Goal: Task Accomplishment & Management: Complete application form

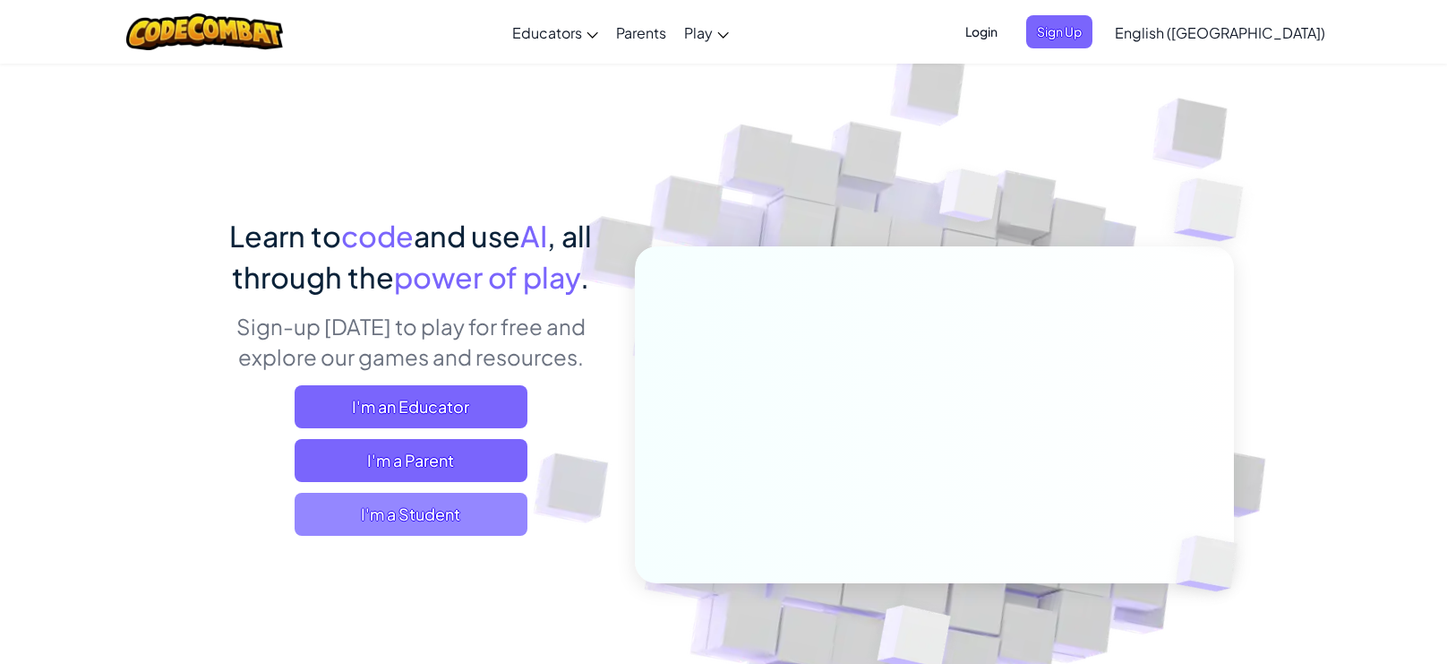
click at [388, 519] on span "I'm a Student" at bounding box center [411, 514] width 233 height 43
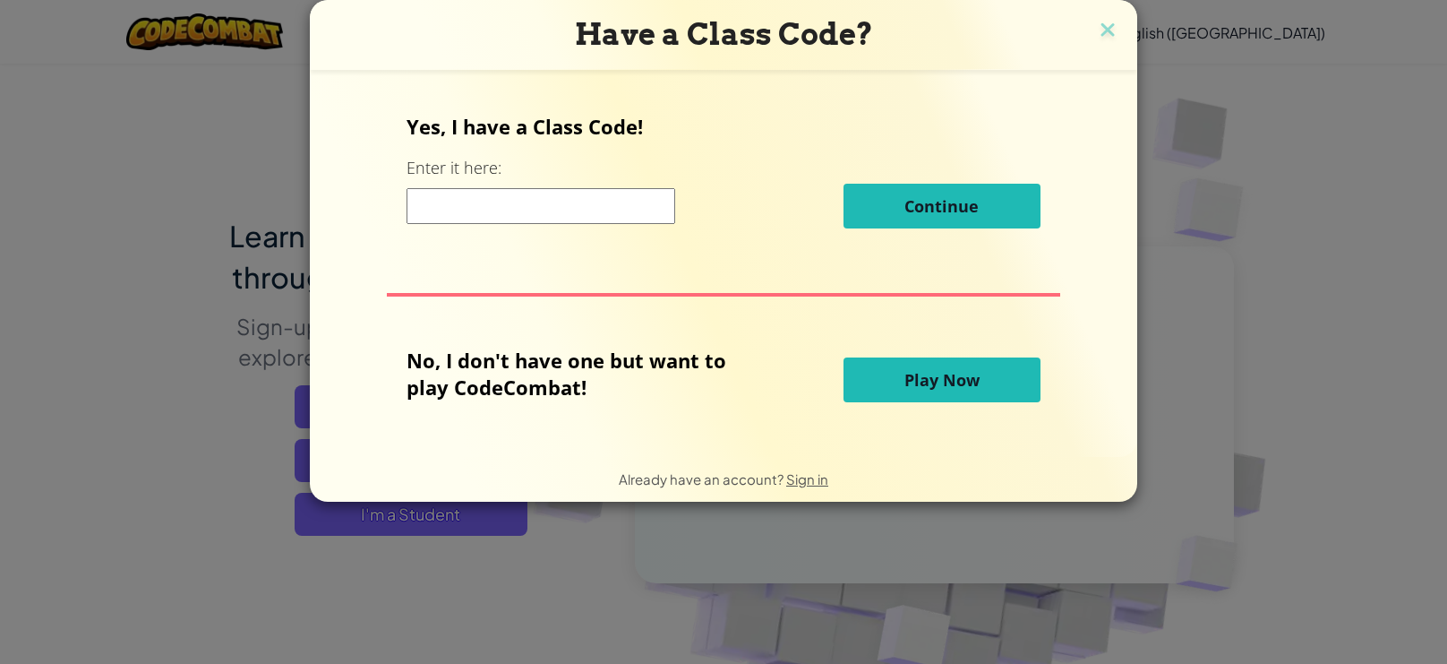
click at [569, 180] on div "Yes, I have a Class Code! Enter it here: Continue" at bounding box center [723, 177] width 633 height 129
click at [595, 211] on input at bounding box center [541, 206] width 269 height 36
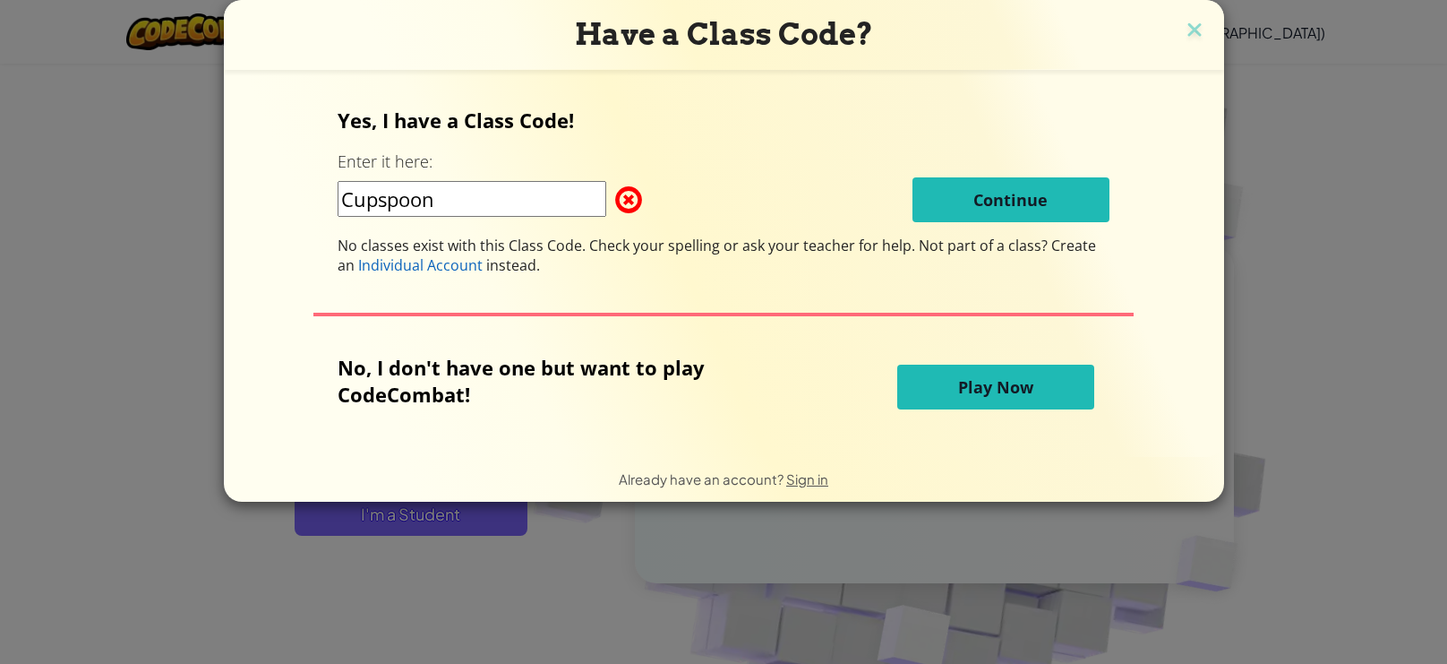
click at [382, 201] on input "Cupspoon" at bounding box center [472, 199] width 269 height 36
click at [389, 201] on input "Cupspoon" at bounding box center [472, 199] width 269 height 36
click at [504, 206] on input "CupSpoon" at bounding box center [472, 199] width 269 height 36
type input "CupSpoonSilly"
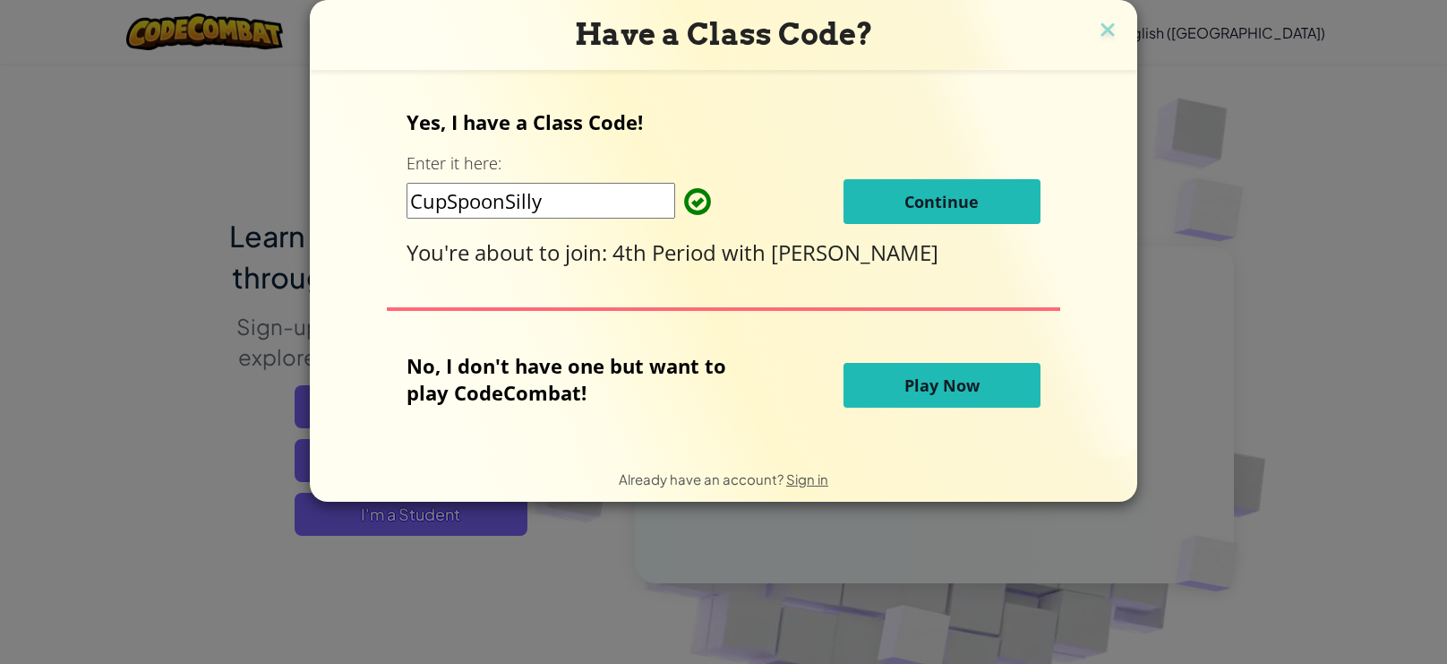
click at [973, 192] on span "Continue" at bounding box center [942, 201] width 74 height 21
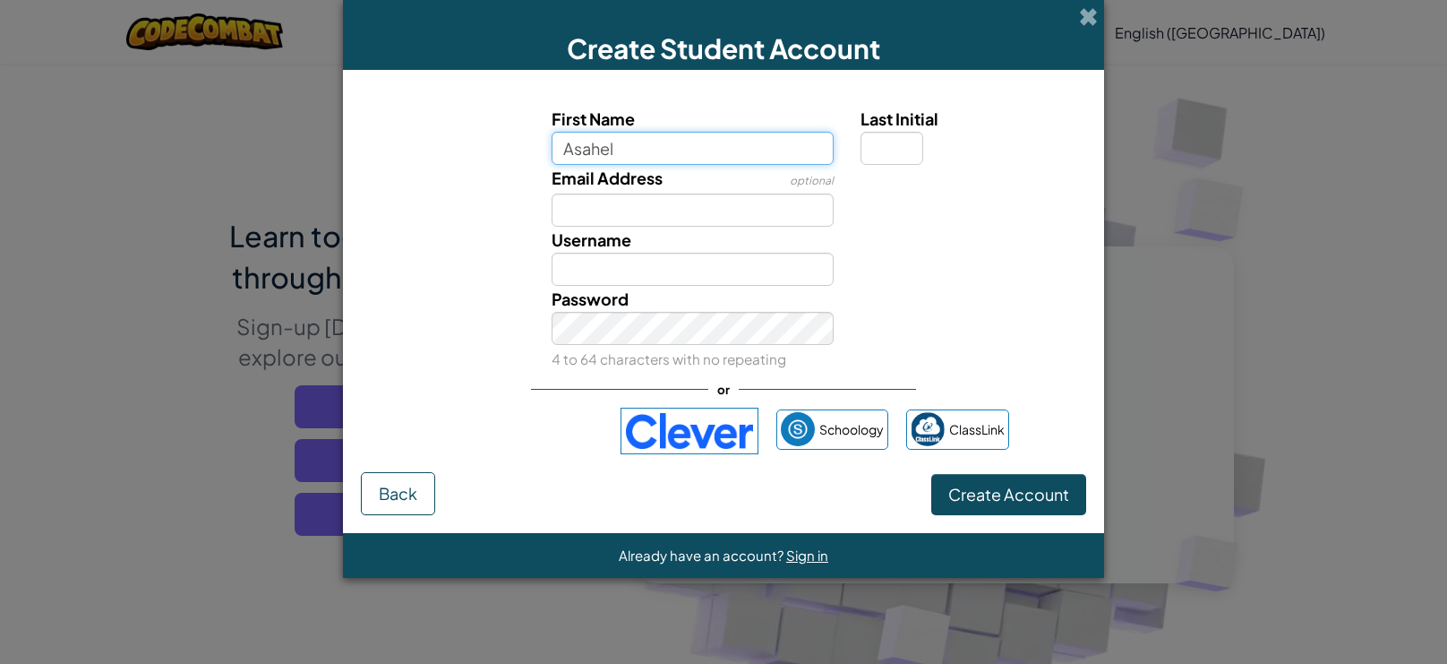
type input "Asahel"
click at [896, 157] on input "Last Initial" at bounding box center [892, 148] width 63 height 33
type input "Asahel"
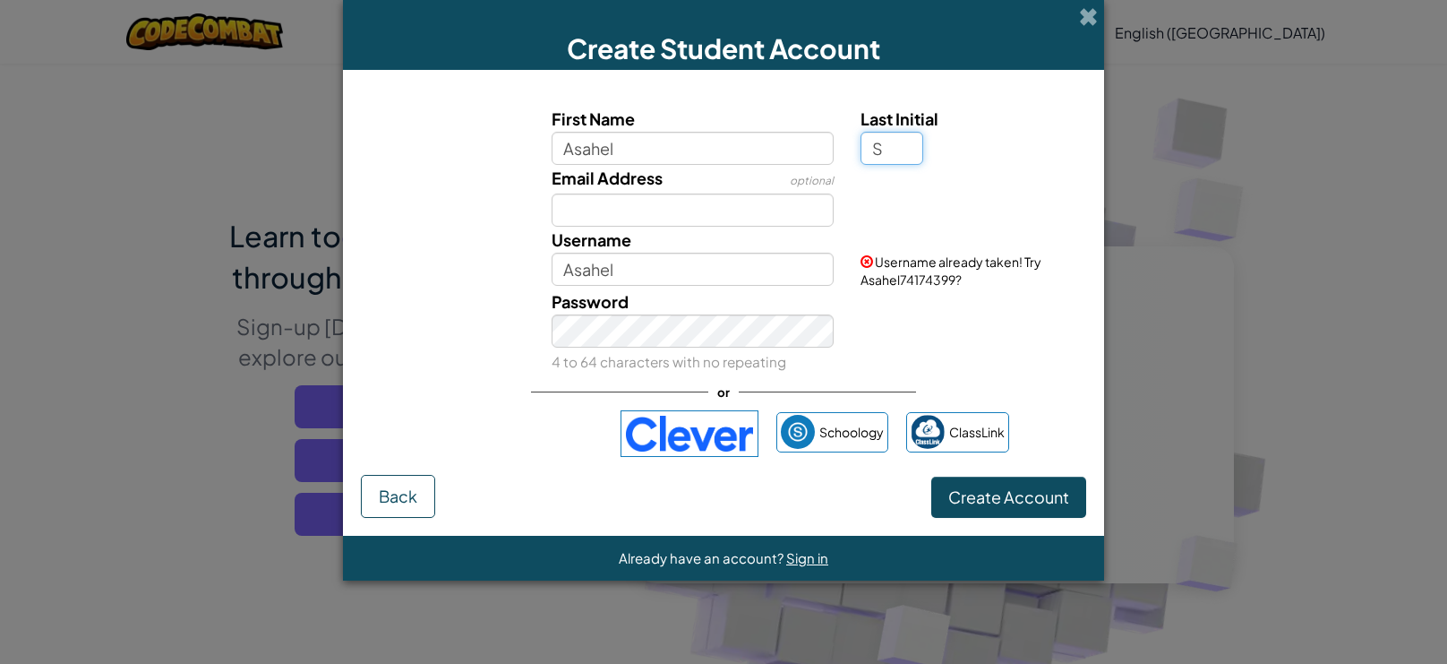
type input "S"
click at [733, 272] on input "Asahel" at bounding box center [693, 269] width 283 height 33
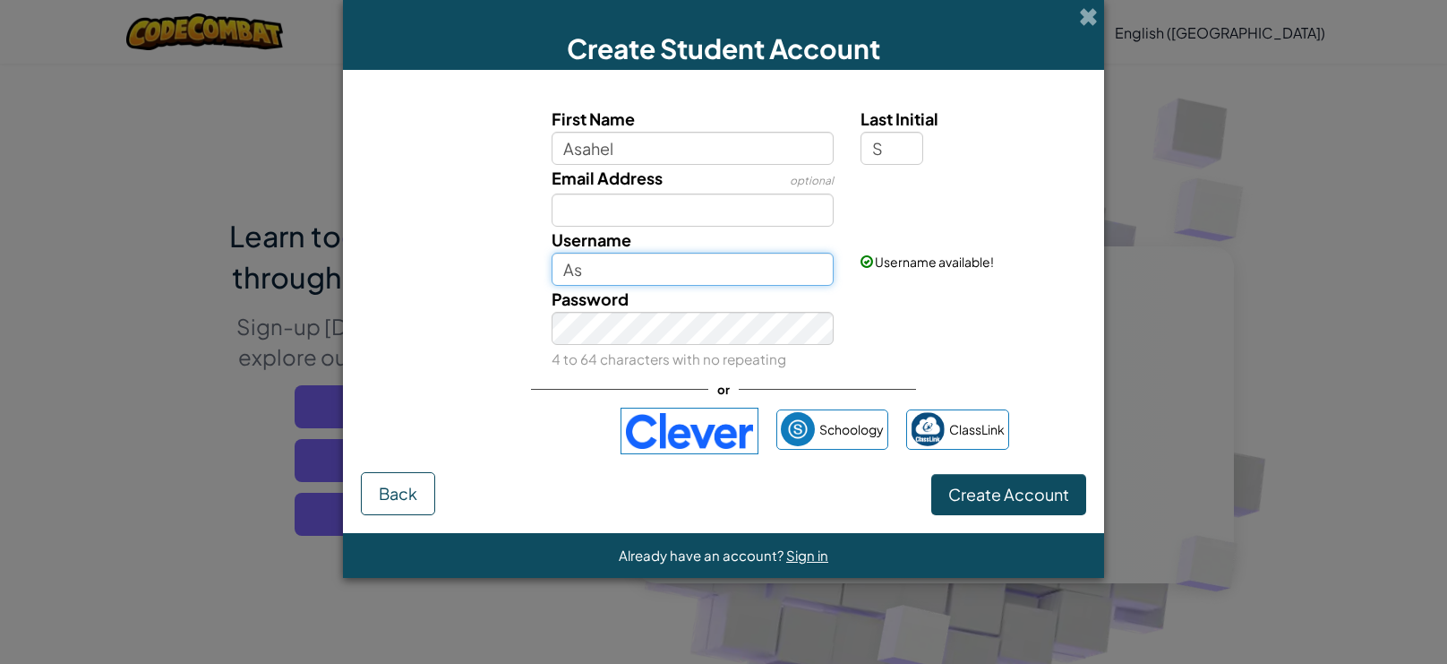
type input "A"
click at [692, 201] on input "Email Address" at bounding box center [693, 209] width 283 height 33
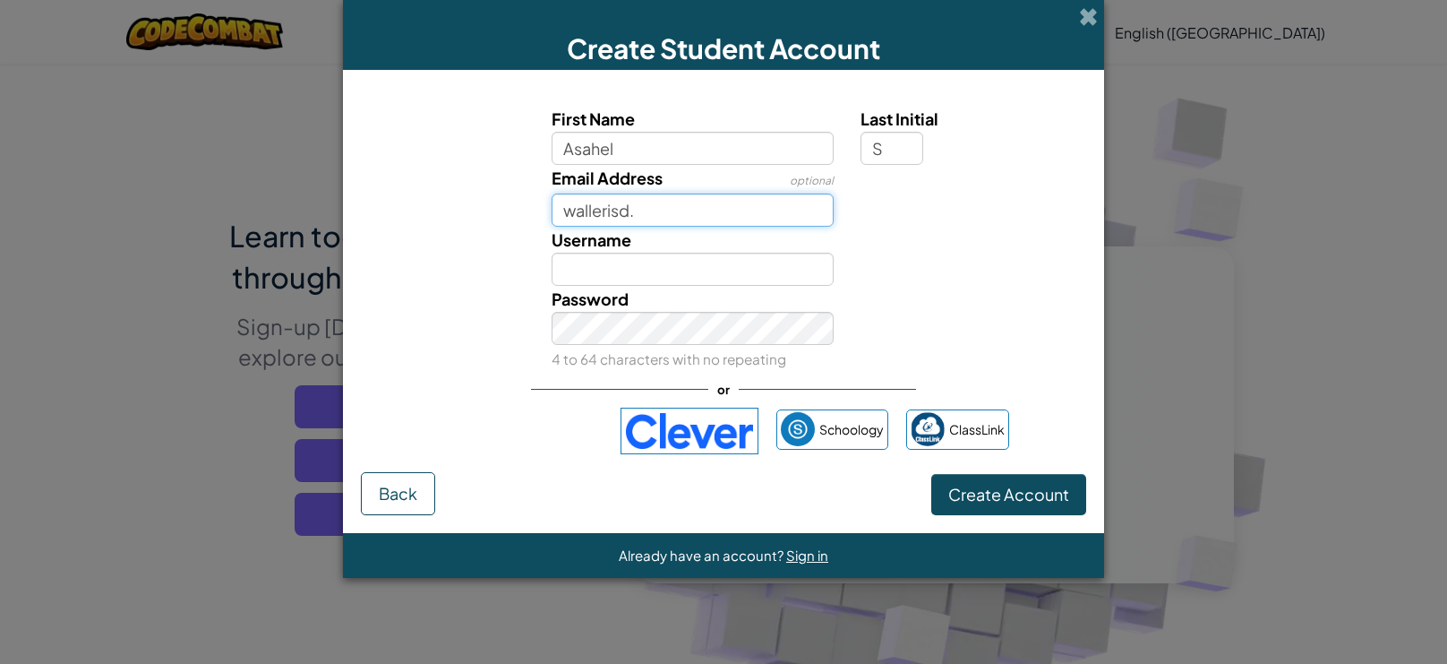
click at [766, 220] on input "wallerisd." at bounding box center [693, 209] width 283 height 33
type input "w"
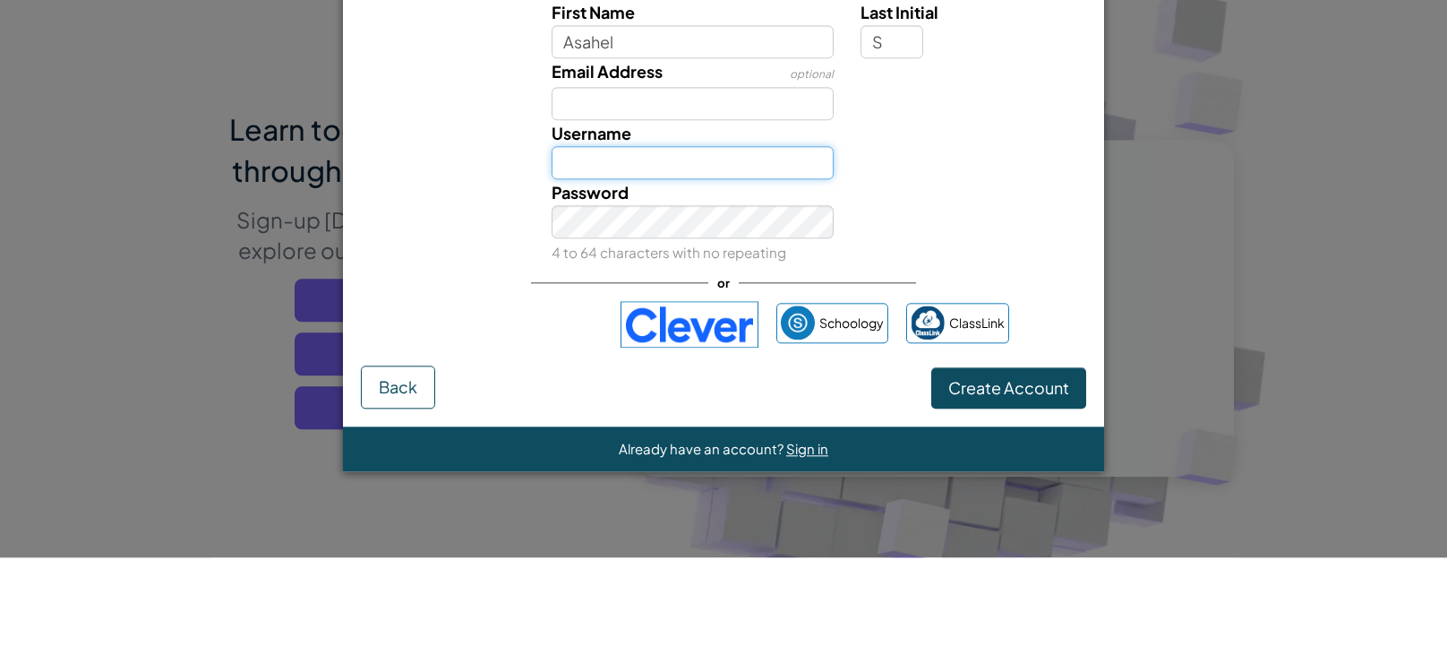
click at [682, 271] on input "Username" at bounding box center [693, 269] width 283 height 33
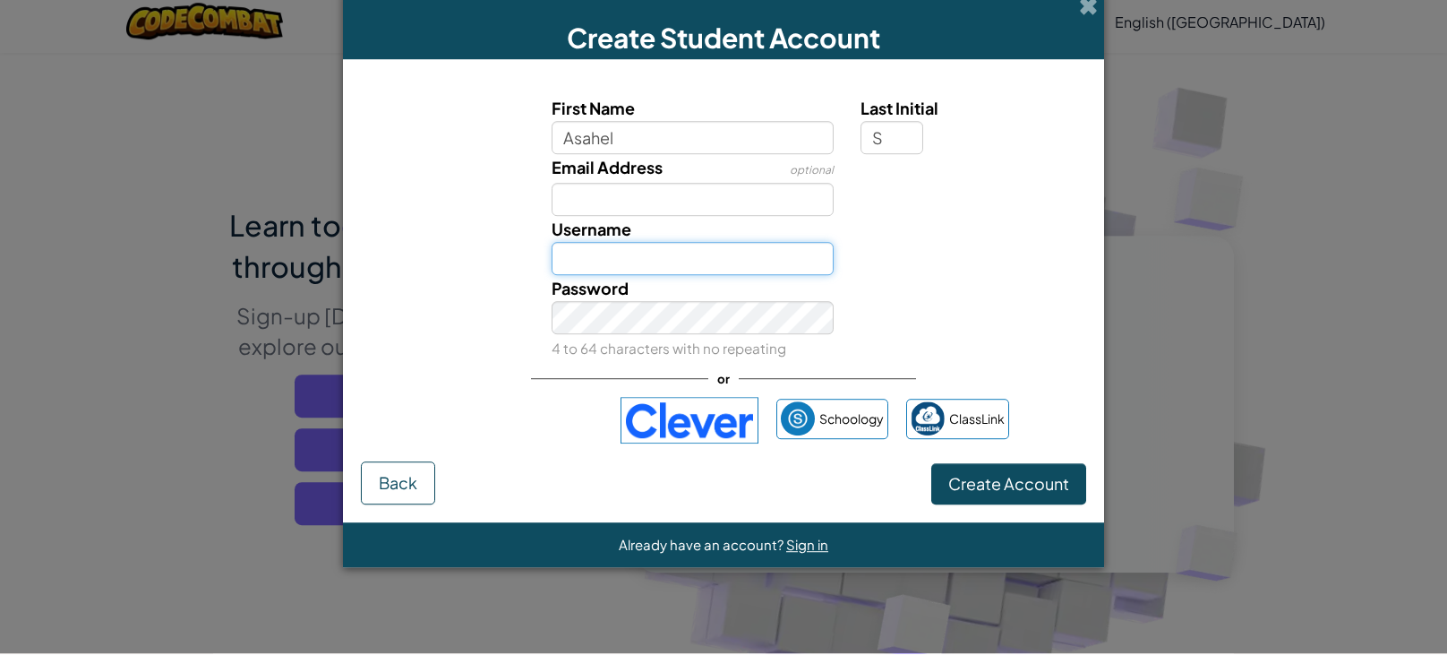
type input "I"
type input "Asahel94.1❤️❤️🌷🌷"
click at [453, 302] on div "Password 4 to 64 characters with no repeating" at bounding box center [723, 329] width 743 height 86
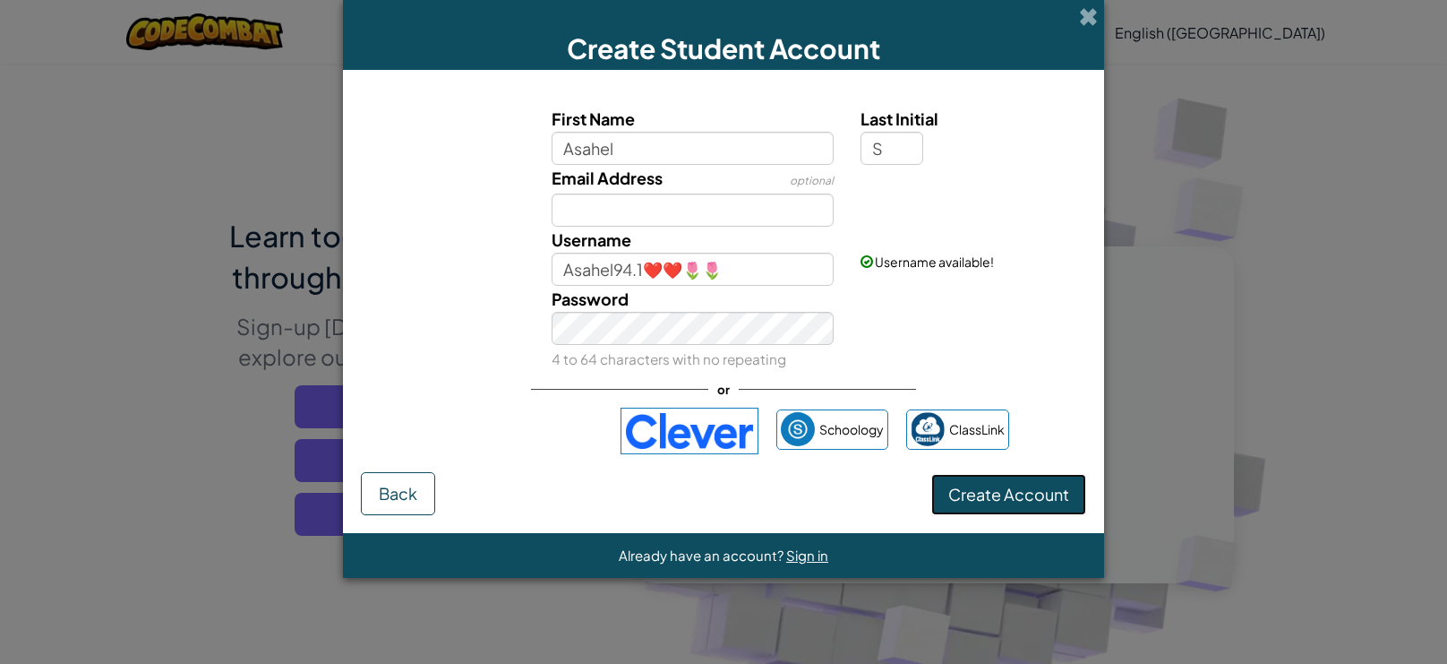
click at [1071, 510] on button "Create Account" at bounding box center [1008, 494] width 155 height 41
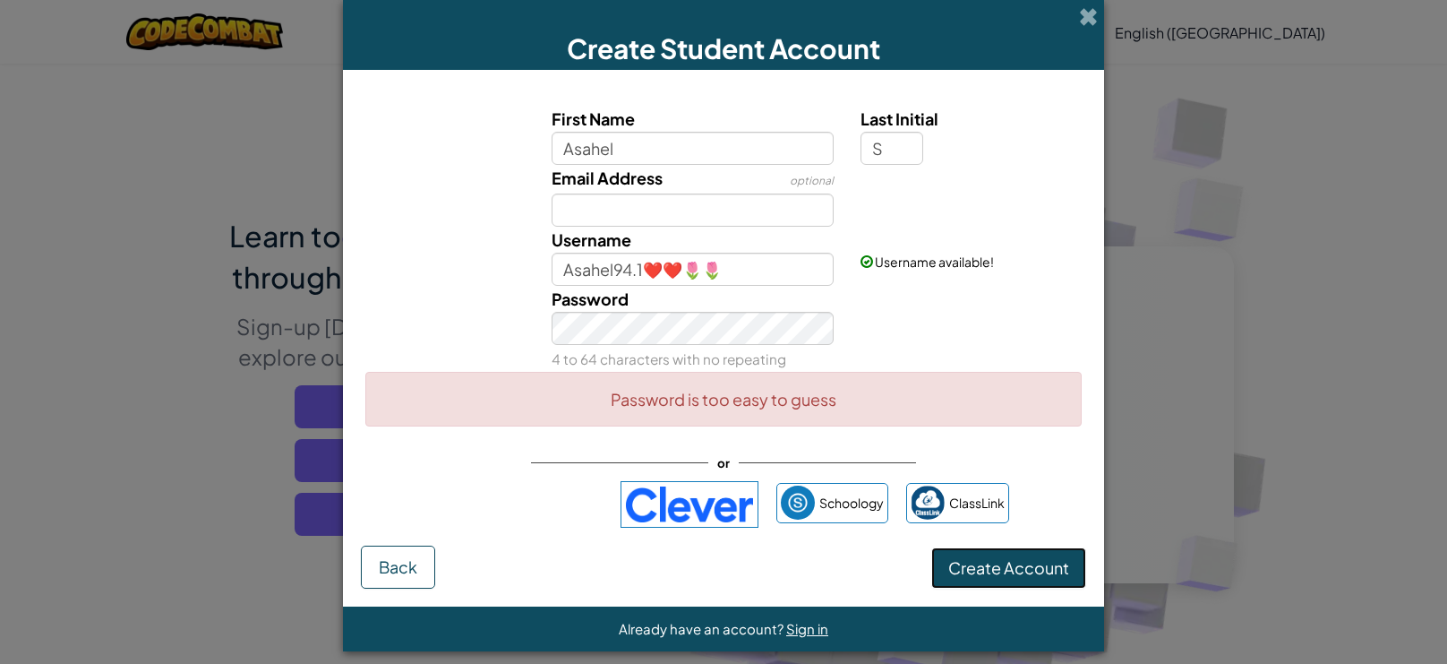
click at [1042, 555] on button "Create Account" at bounding box center [1008, 567] width 155 height 41
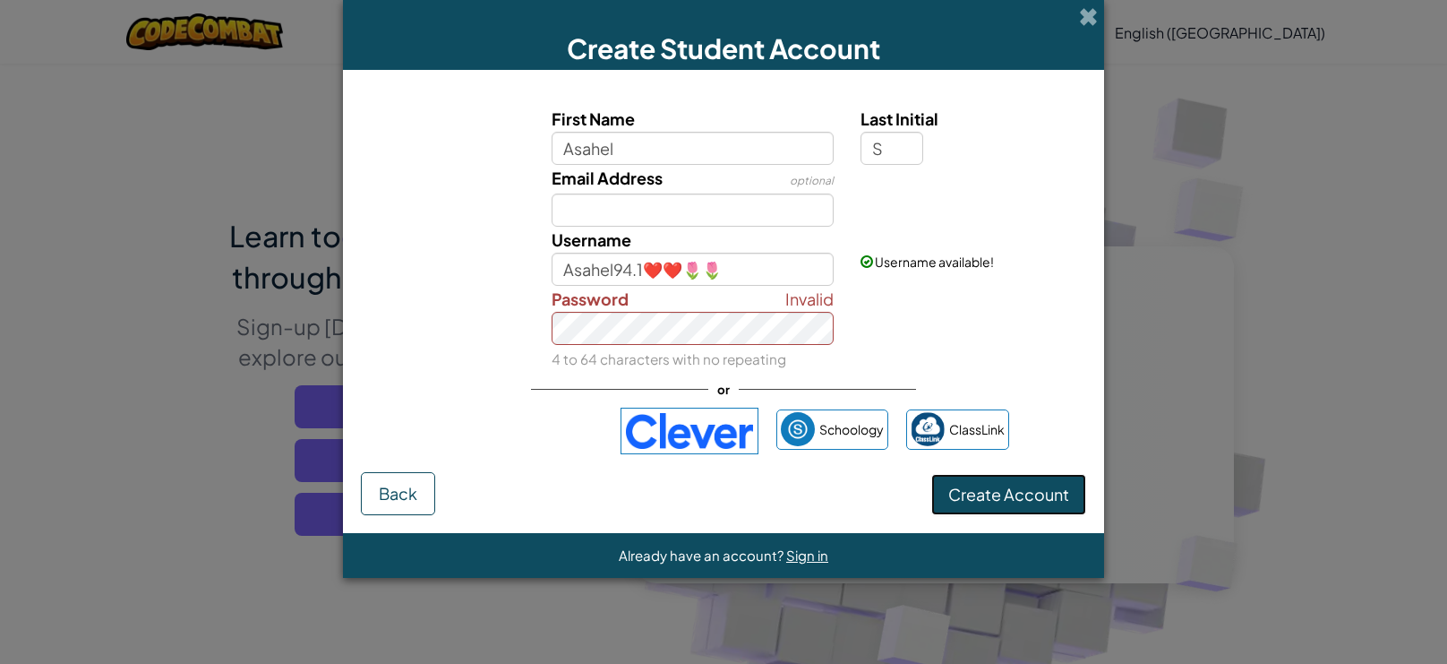
click at [1018, 502] on button "Create Account" at bounding box center [1008, 494] width 155 height 41
click at [1008, 502] on button "Create Account" at bounding box center [1008, 494] width 155 height 41
click at [952, 487] on button "Create Account" at bounding box center [1008, 494] width 155 height 41
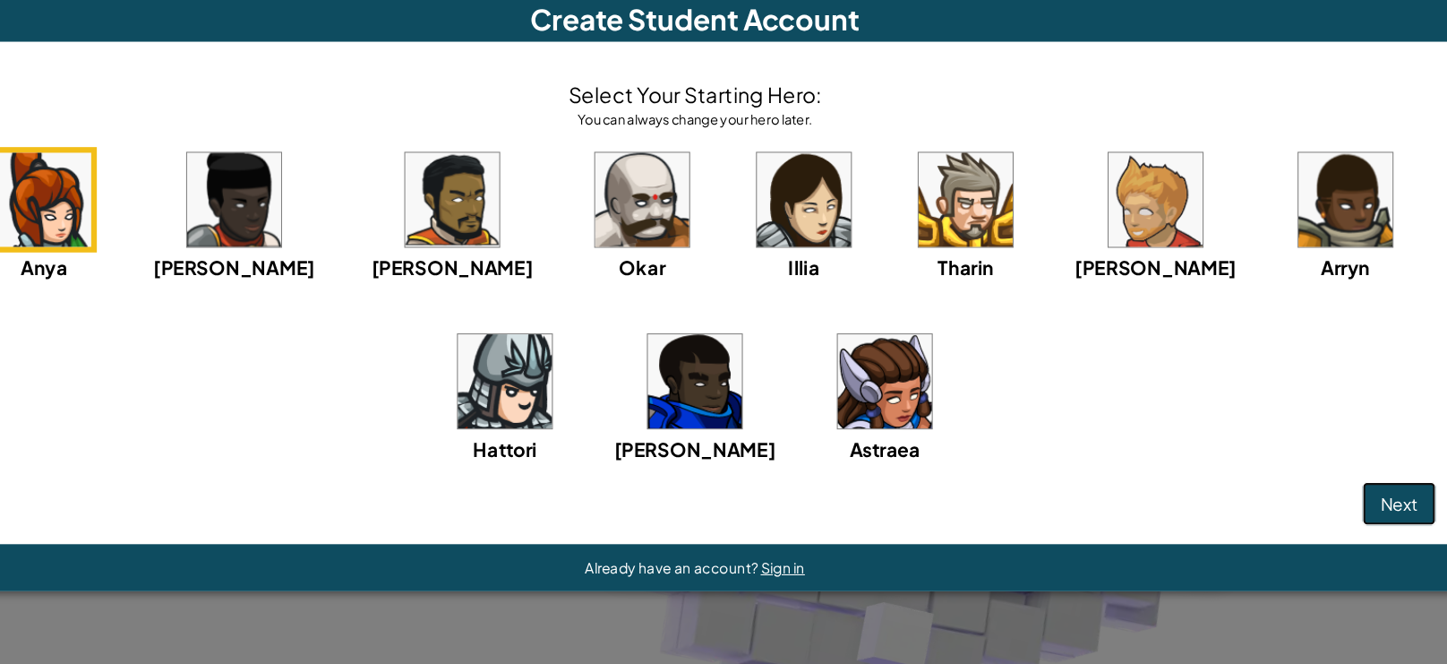
scroll to position [2, 0]
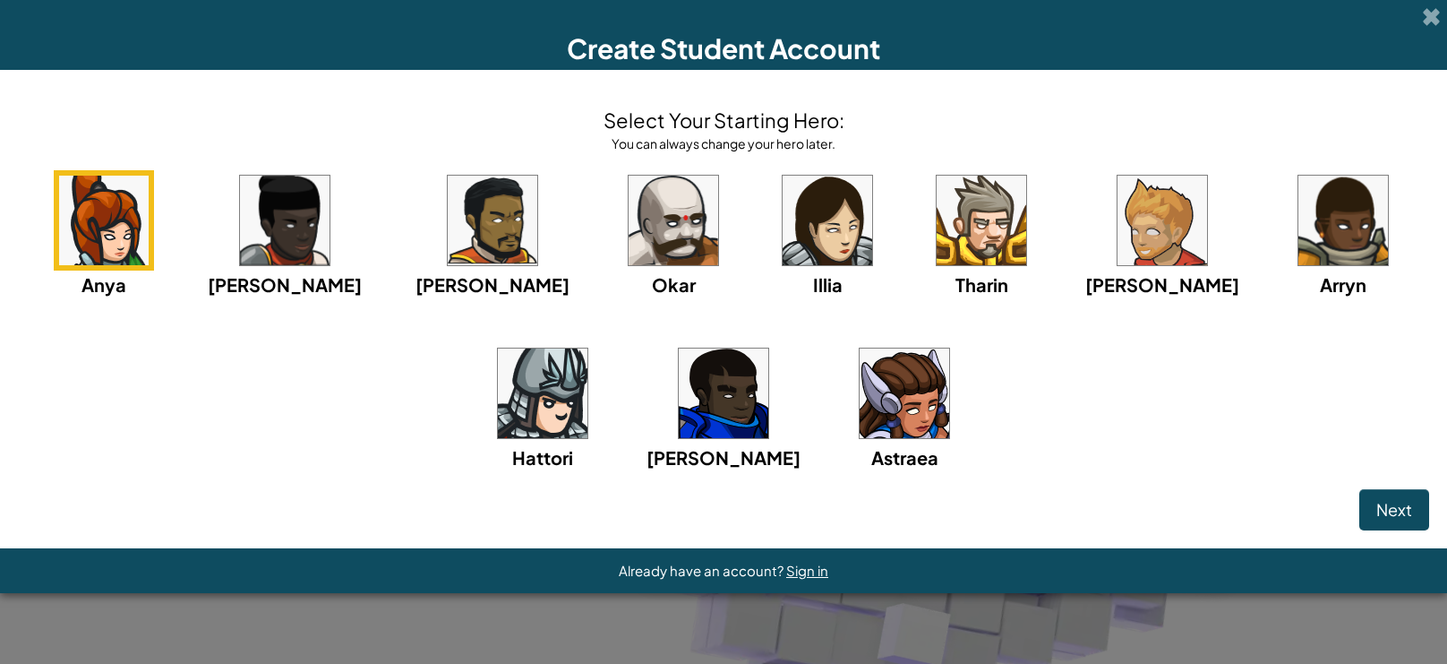
click at [1118, 252] on img at bounding box center [1163, 221] width 90 height 90
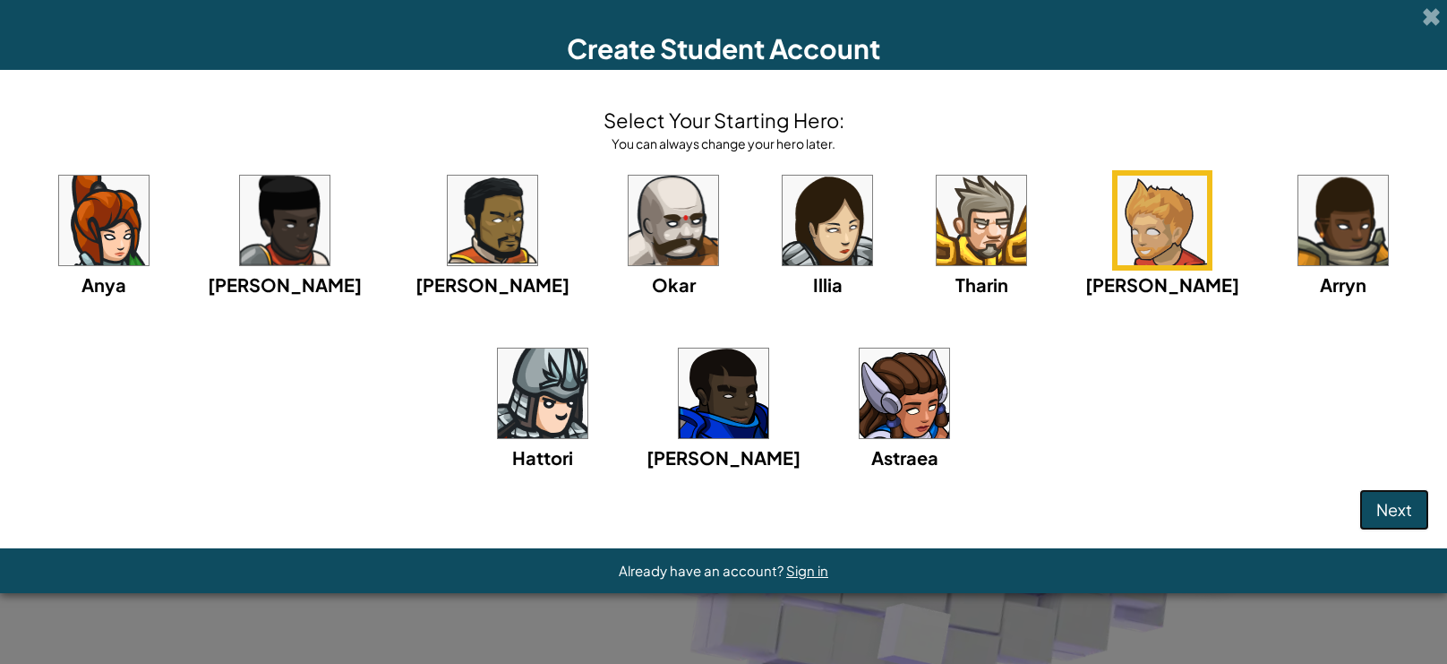
click at [1377, 510] on span "Next" at bounding box center [1394, 509] width 36 height 21
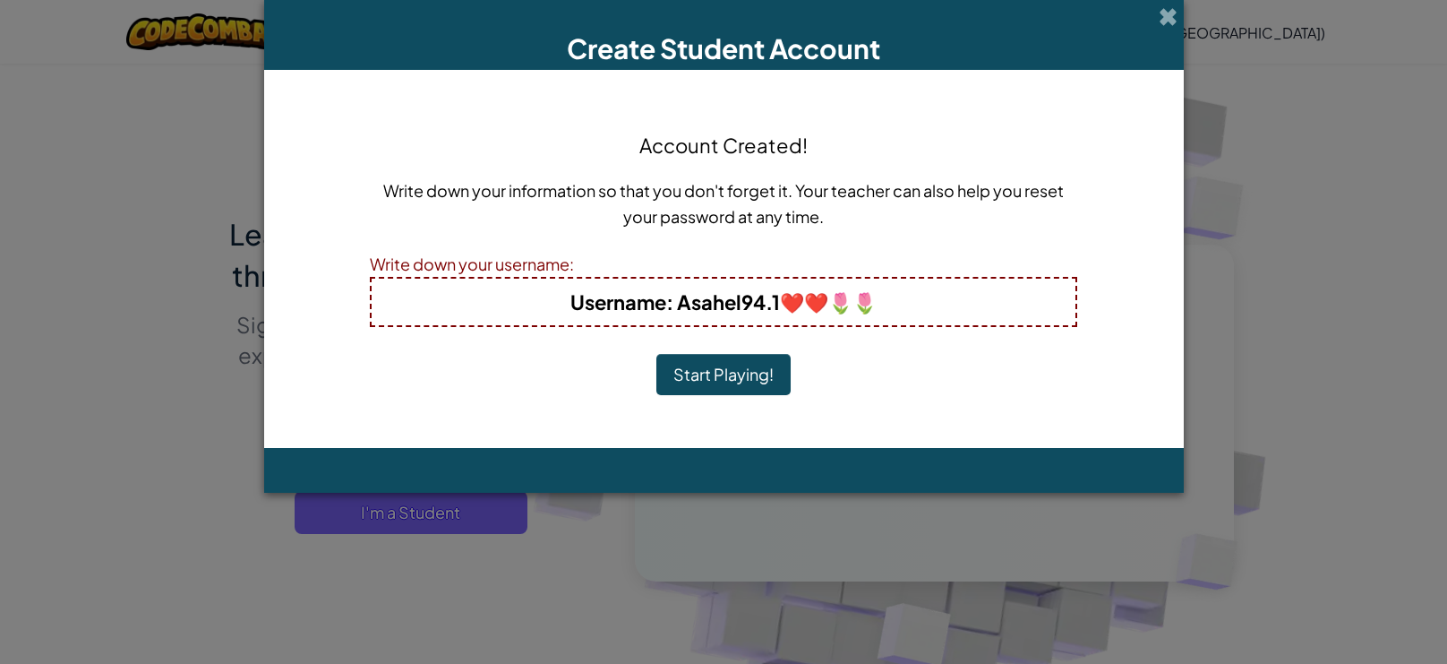
click at [674, 374] on button "Start Playing!" at bounding box center [723, 374] width 134 height 41
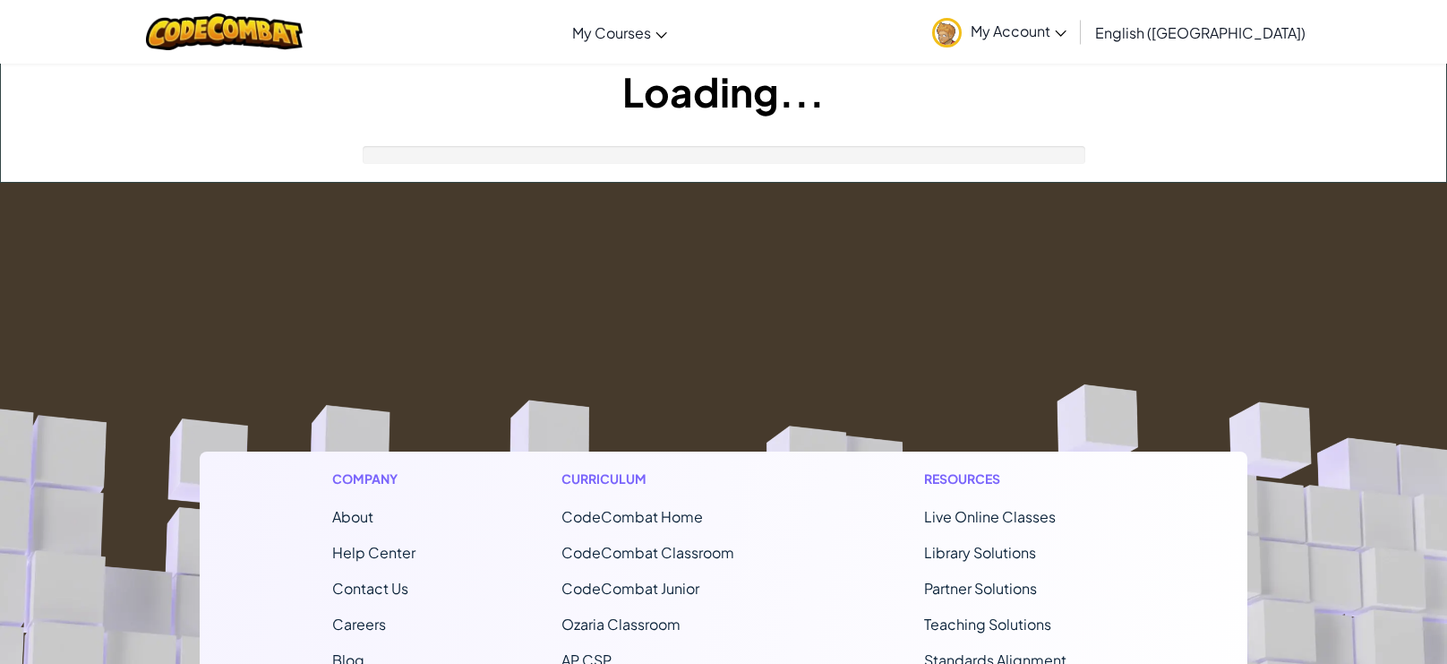
scroll to position [2, 0]
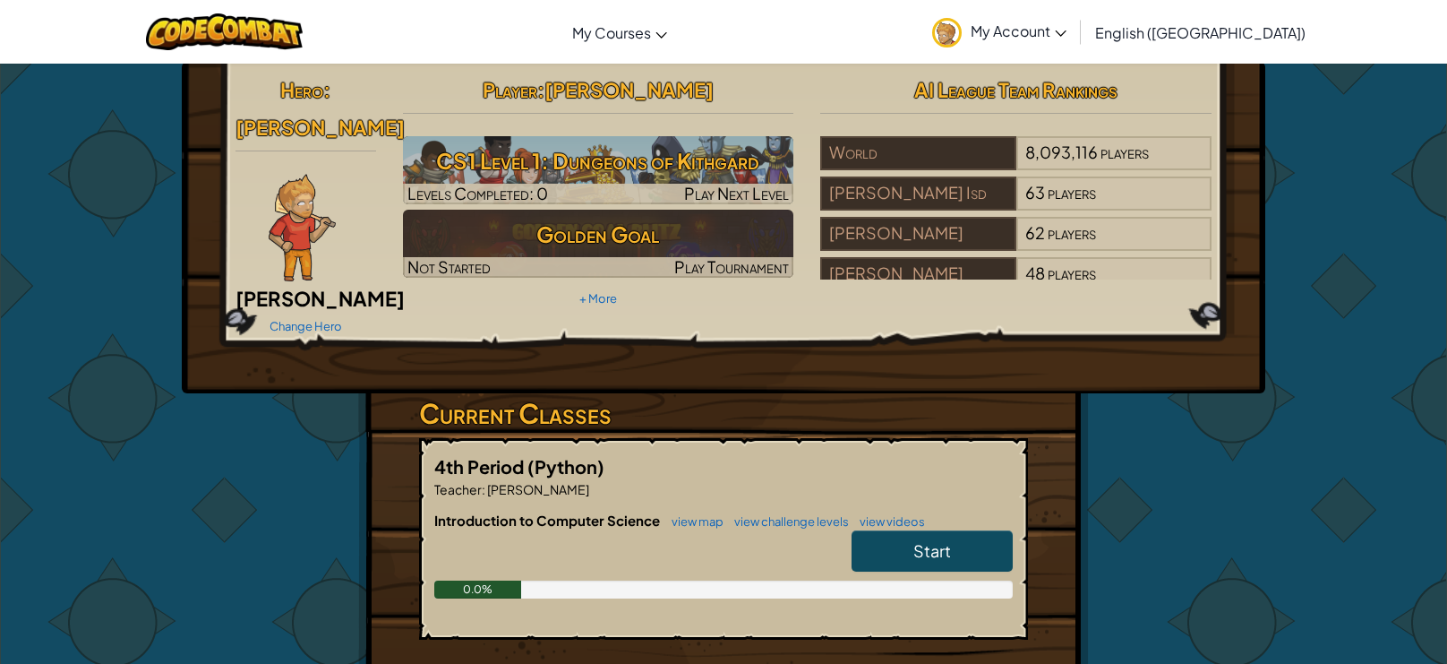
click at [917, 540] on span "Start" at bounding box center [932, 550] width 38 height 21
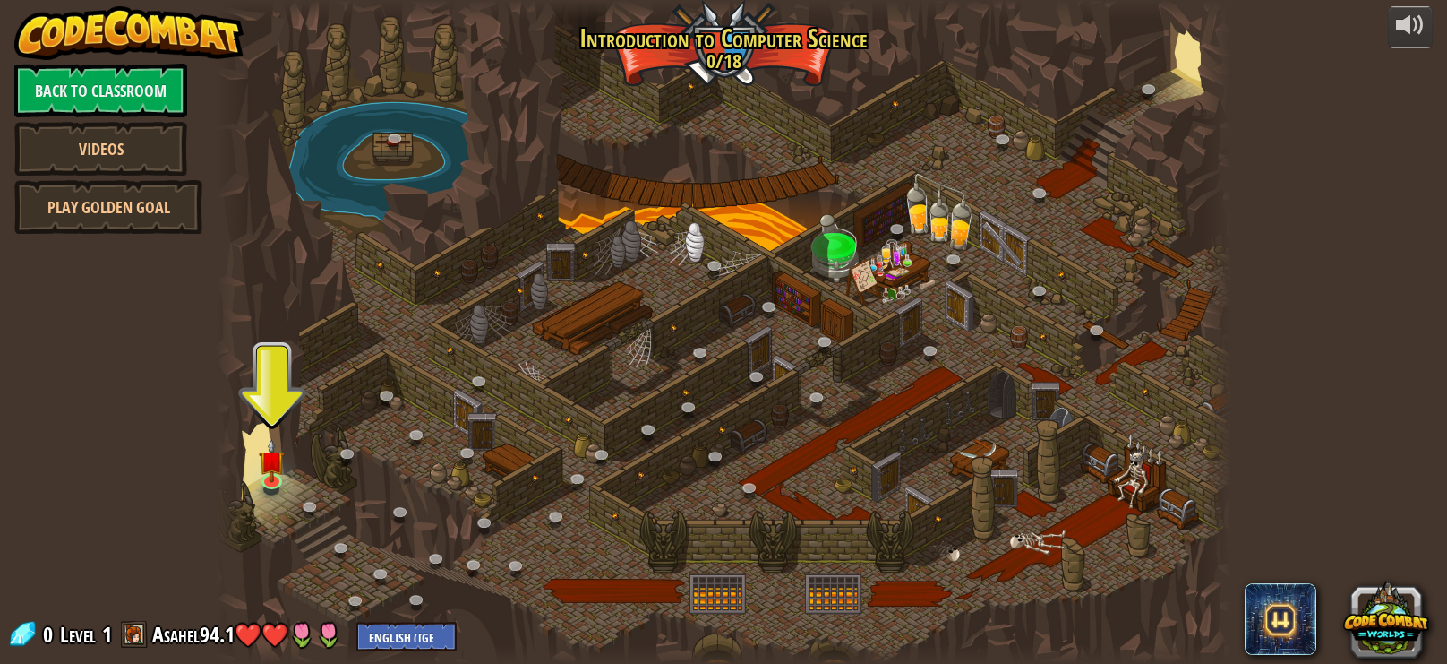
click at [285, 452] on div at bounding box center [724, 332] width 1016 height 664
click at [274, 463] on img at bounding box center [271, 450] width 25 height 58
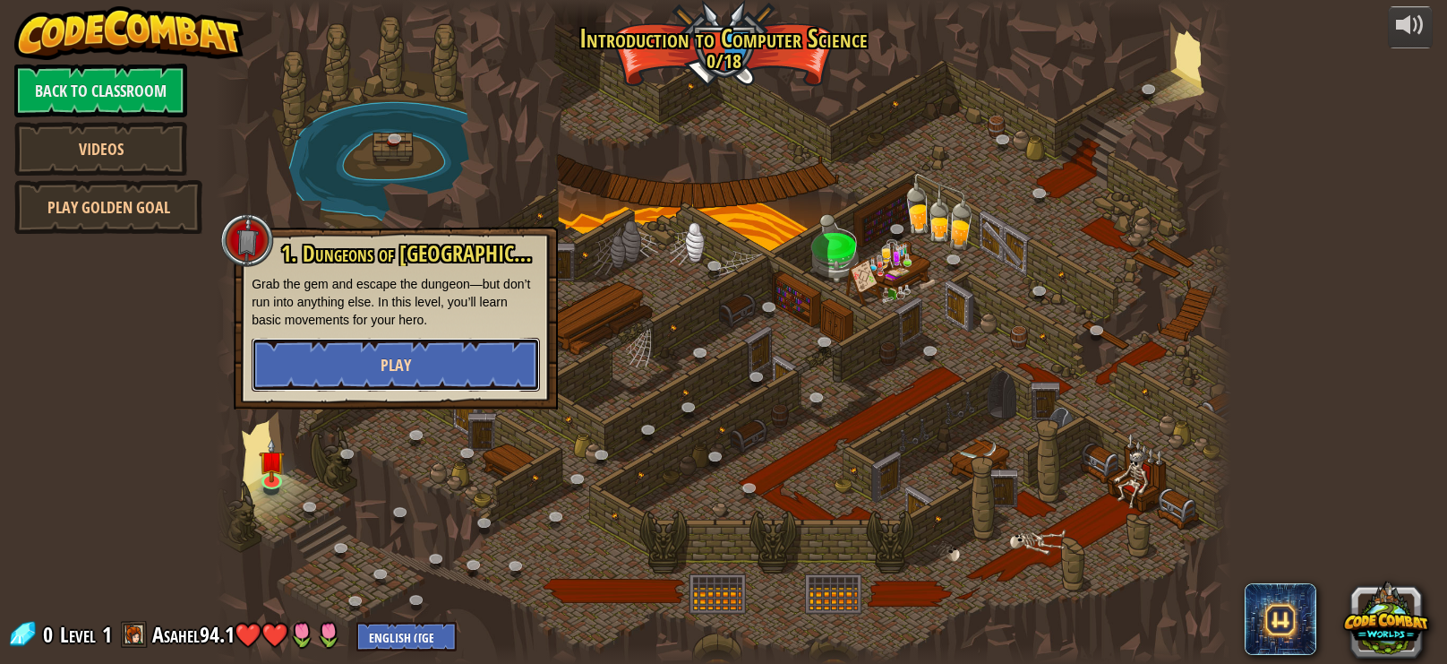
click at [318, 356] on button "Play" at bounding box center [396, 365] width 288 height 54
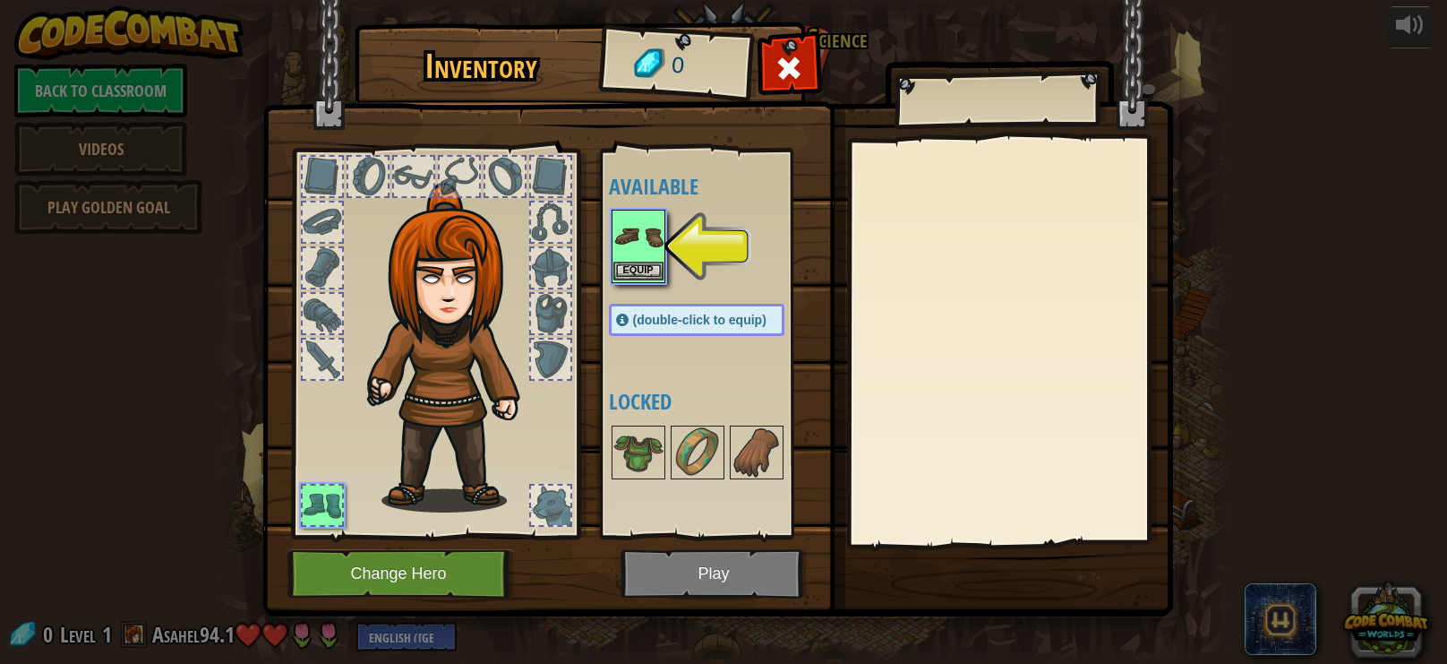
click at [639, 246] on img at bounding box center [638, 236] width 50 height 50
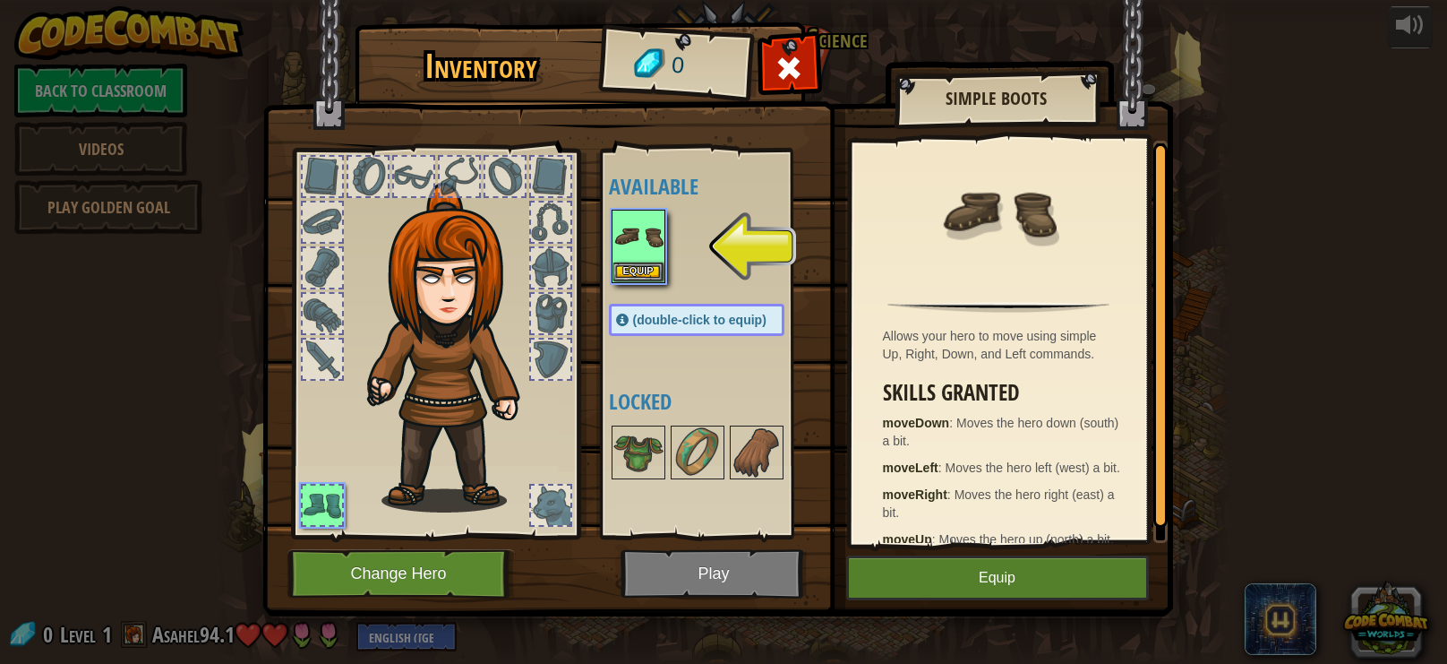
click at [998, 254] on img at bounding box center [998, 212] width 116 height 116
click at [630, 262] on button "Equip" at bounding box center [638, 271] width 50 height 19
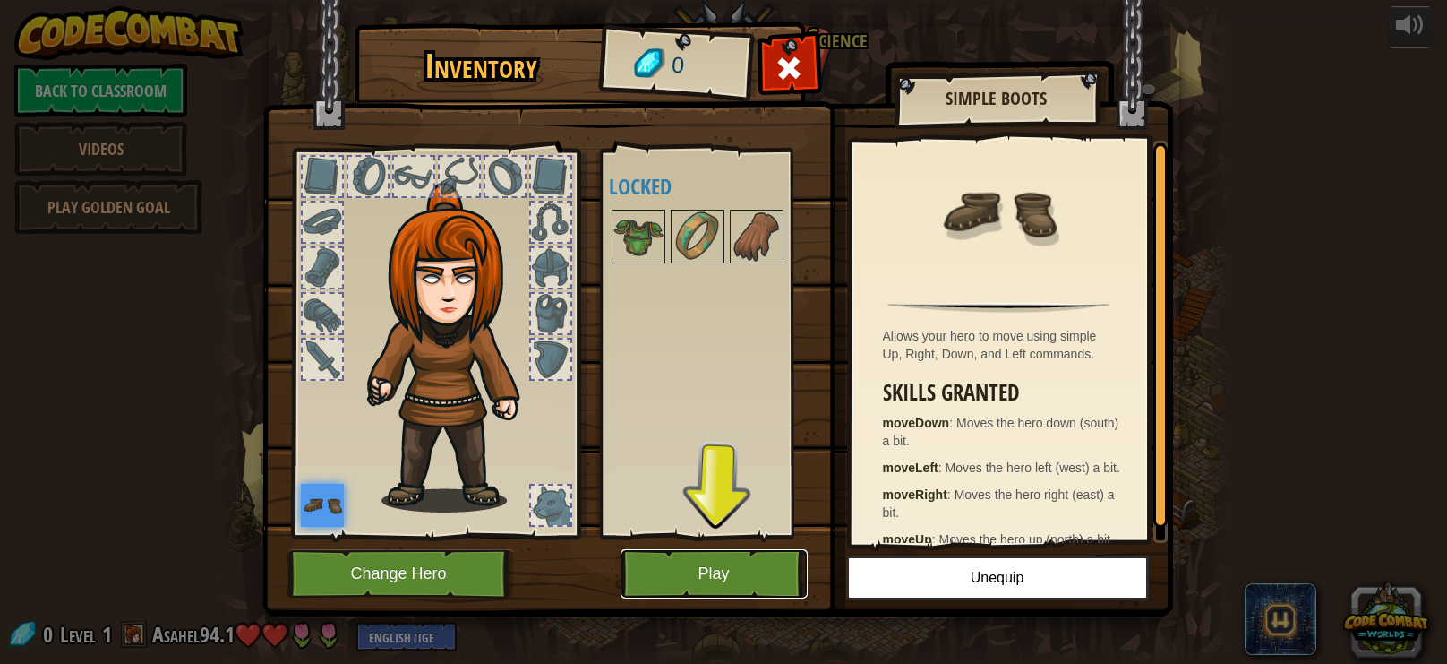
click at [734, 593] on button "Play" at bounding box center [714, 573] width 187 height 49
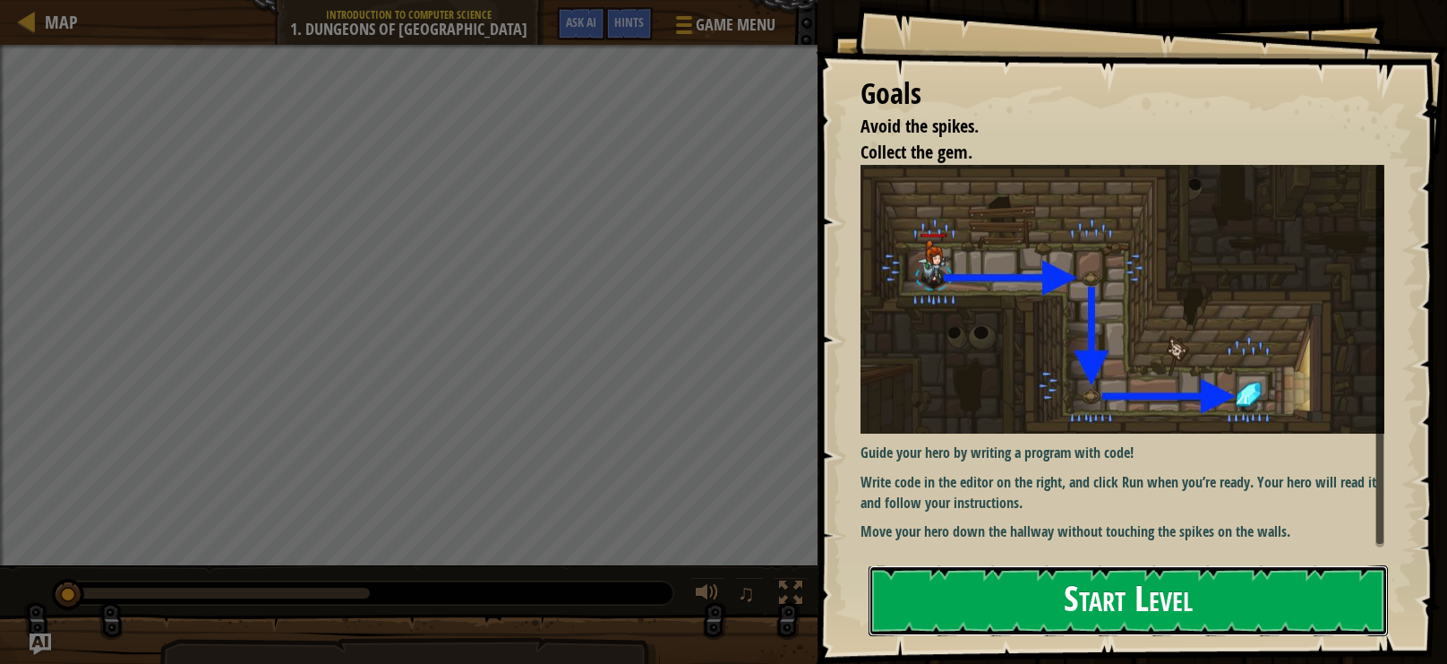
click at [969, 581] on button "Start Level" at bounding box center [1128, 600] width 519 height 71
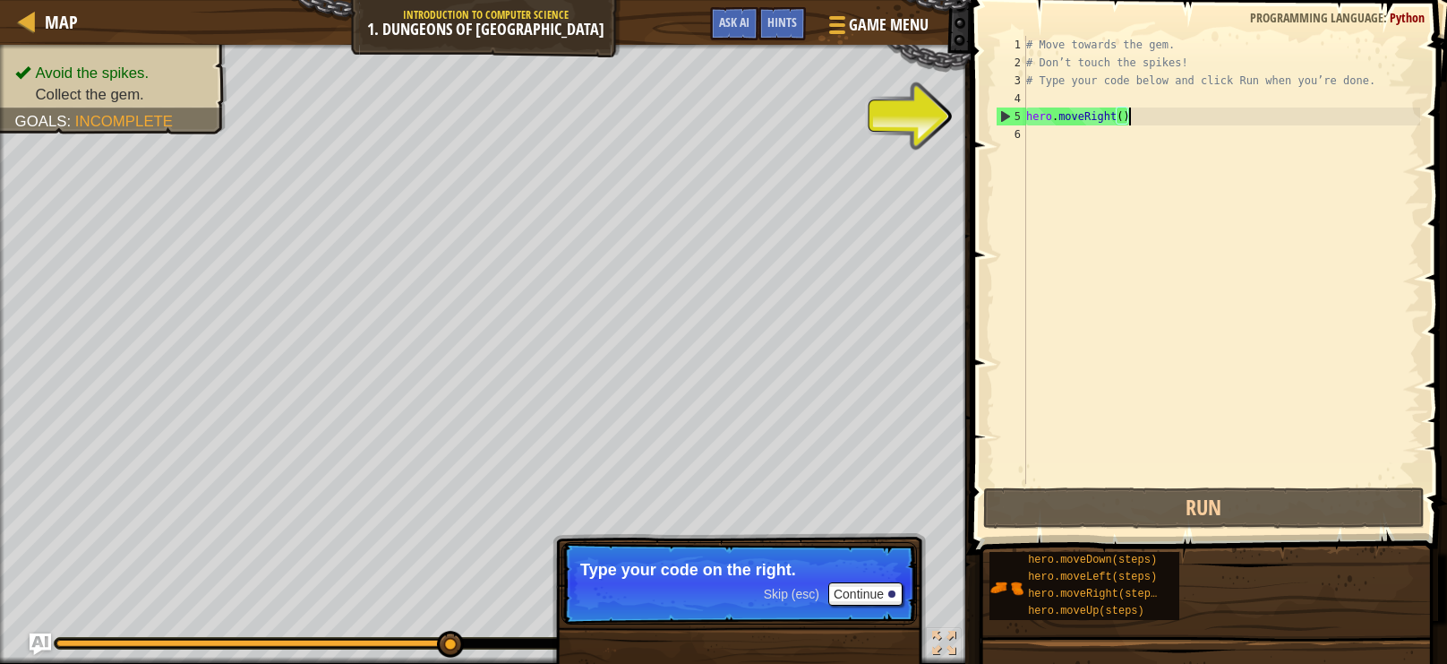
click at [1003, 116] on div "5" at bounding box center [1012, 116] width 30 height 18
click at [1018, 115] on div "5" at bounding box center [1012, 116] width 30 height 18
type textarea "hero.moveRight()"
click at [1156, 112] on div "# Move towards the gem. # Don’t touch the spikes! # Type your code below and cl…" at bounding box center [1222, 278] width 398 height 484
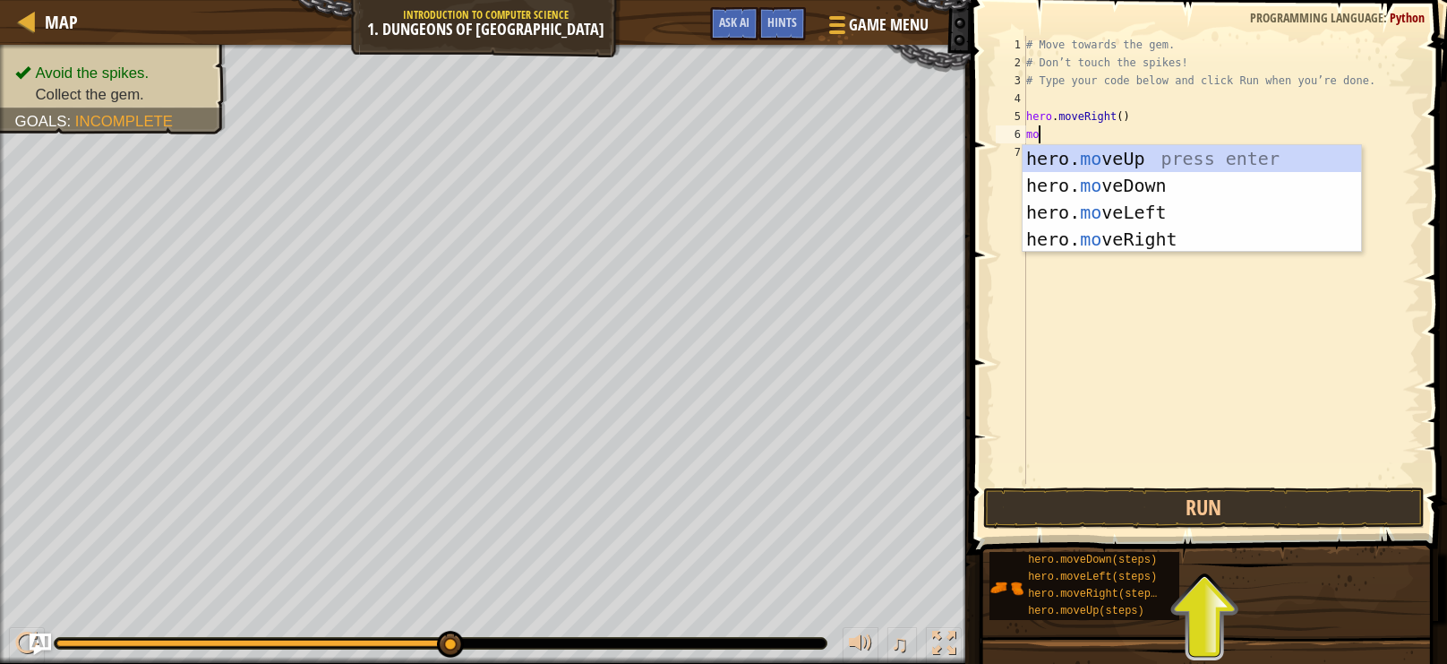
type textarea "mov"
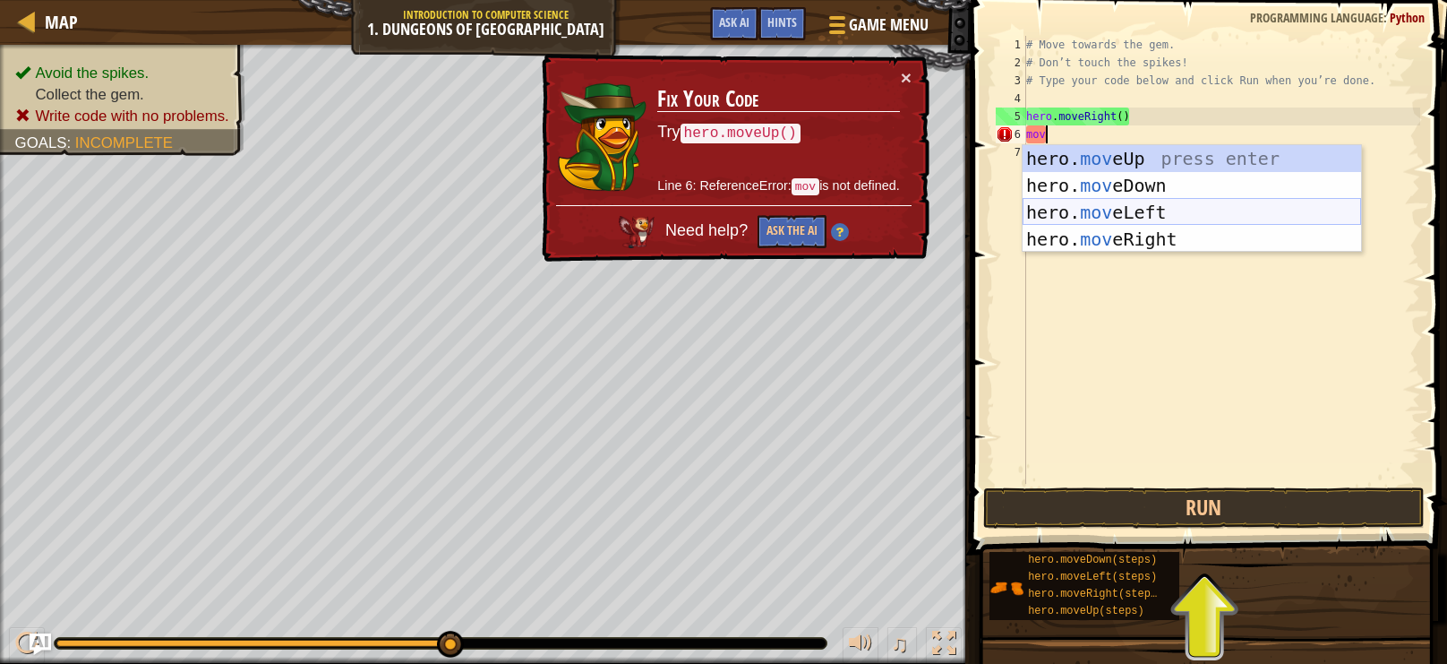
click at [1145, 205] on div "hero. mov eUp press enter hero. mov eDown press enter hero. mov eLeft press ent…" at bounding box center [1192, 225] width 339 height 161
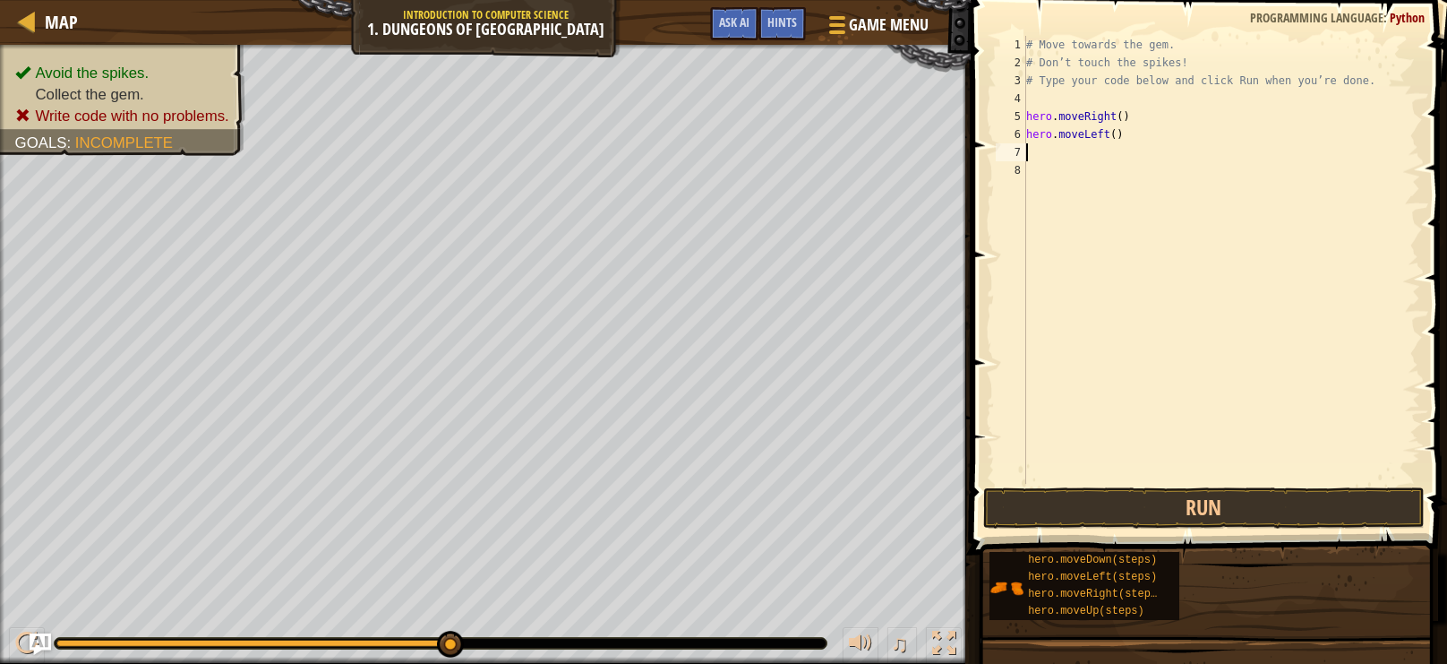
click at [1069, 156] on div "# Move towards the gem. # Don’t touch the spikes! # Type your code below and cl…" at bounding box center [1222, 278] width 398 height 484
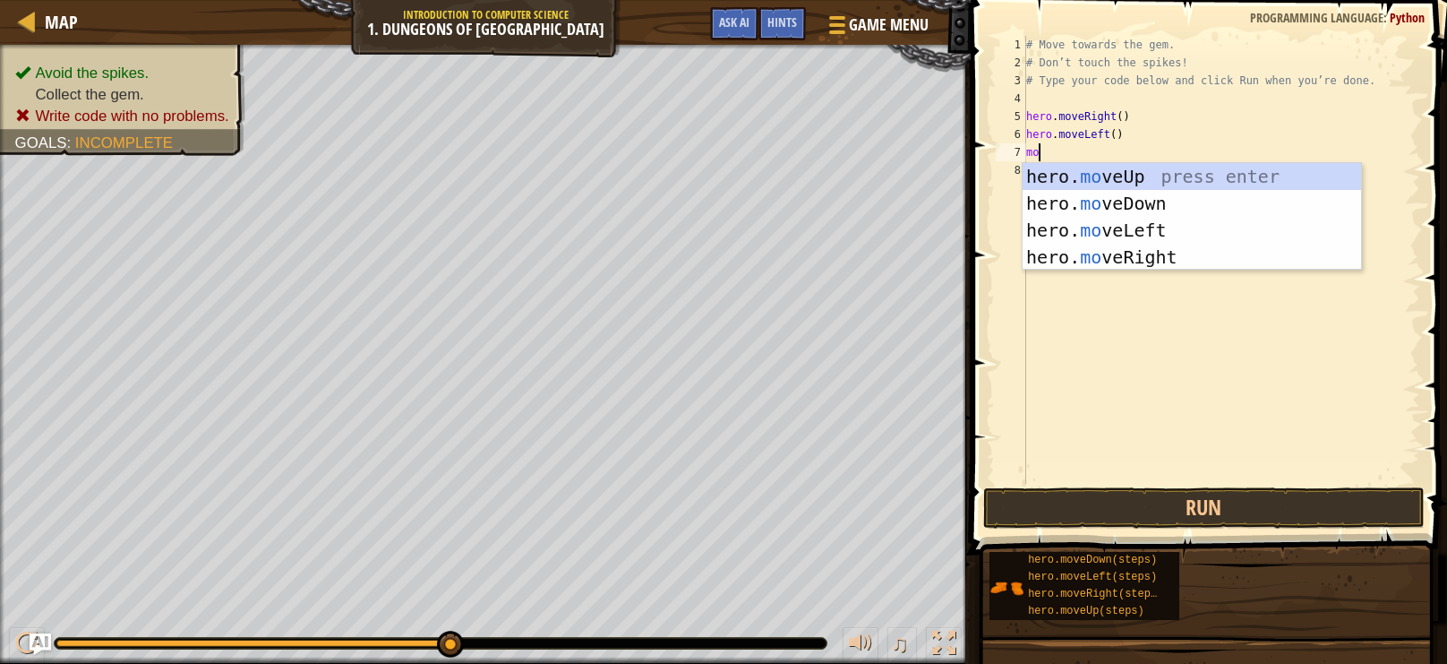
type textarea "move"
click at [1161, 200] on div "hero. move Up press enter hero. move Down press enter hero. move Left press ent…" at bounding box center [1192, 243] width 339 height 161
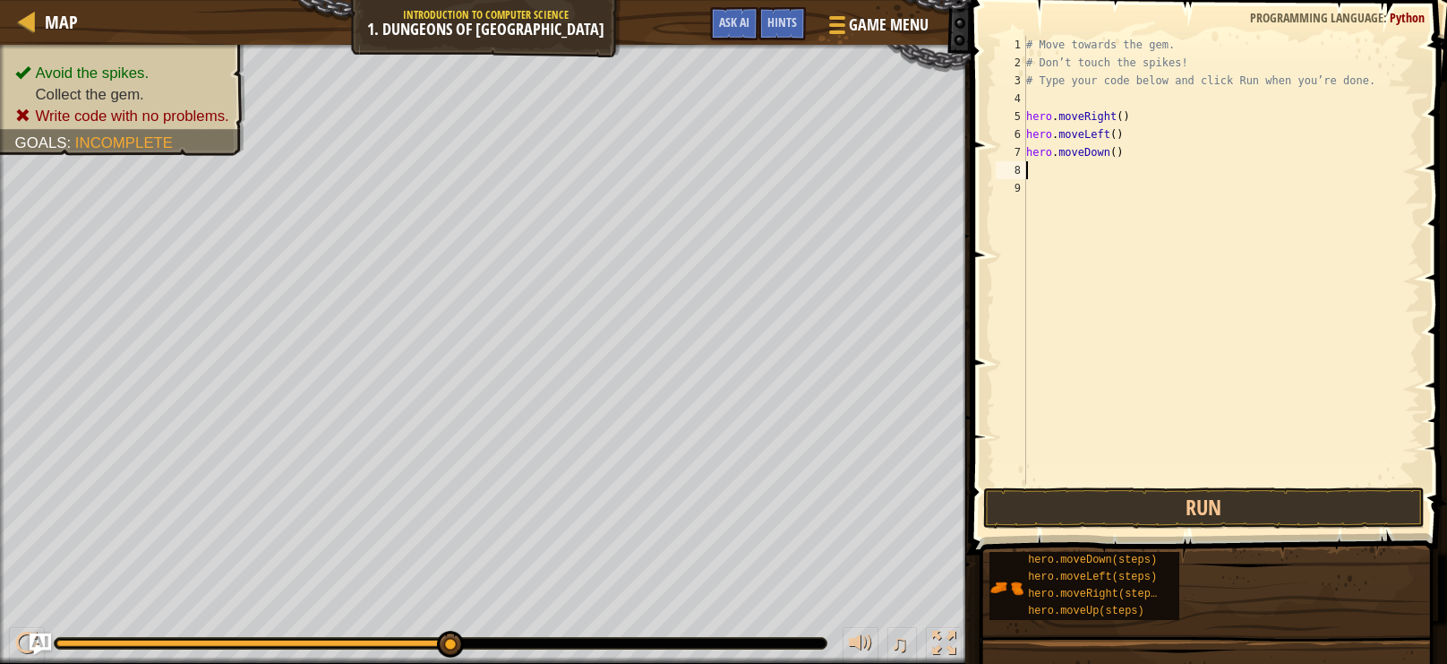
type textarea "m"
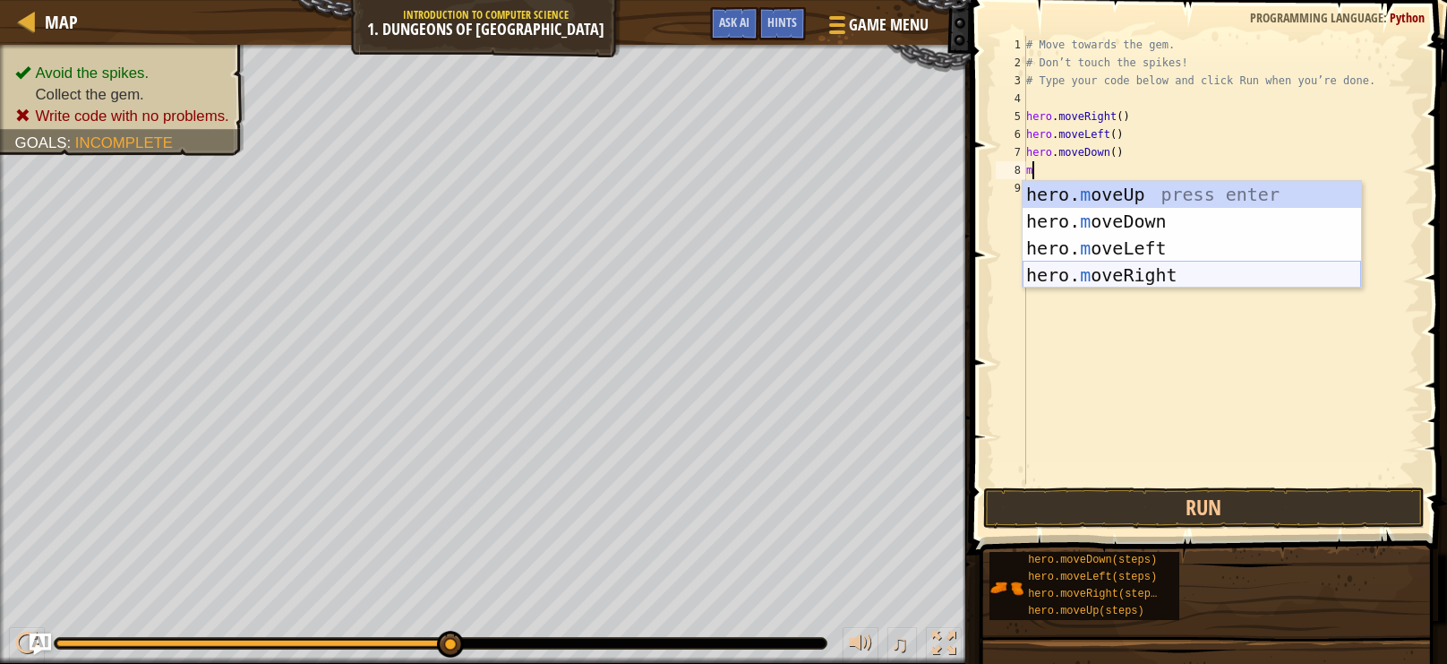
click at [1124, 277] on div "hero. m oveUp press enter hero. m oveDown press enter hero. m oveLeft press ent…" at bounding box center [1192, 261] width 339 height 161
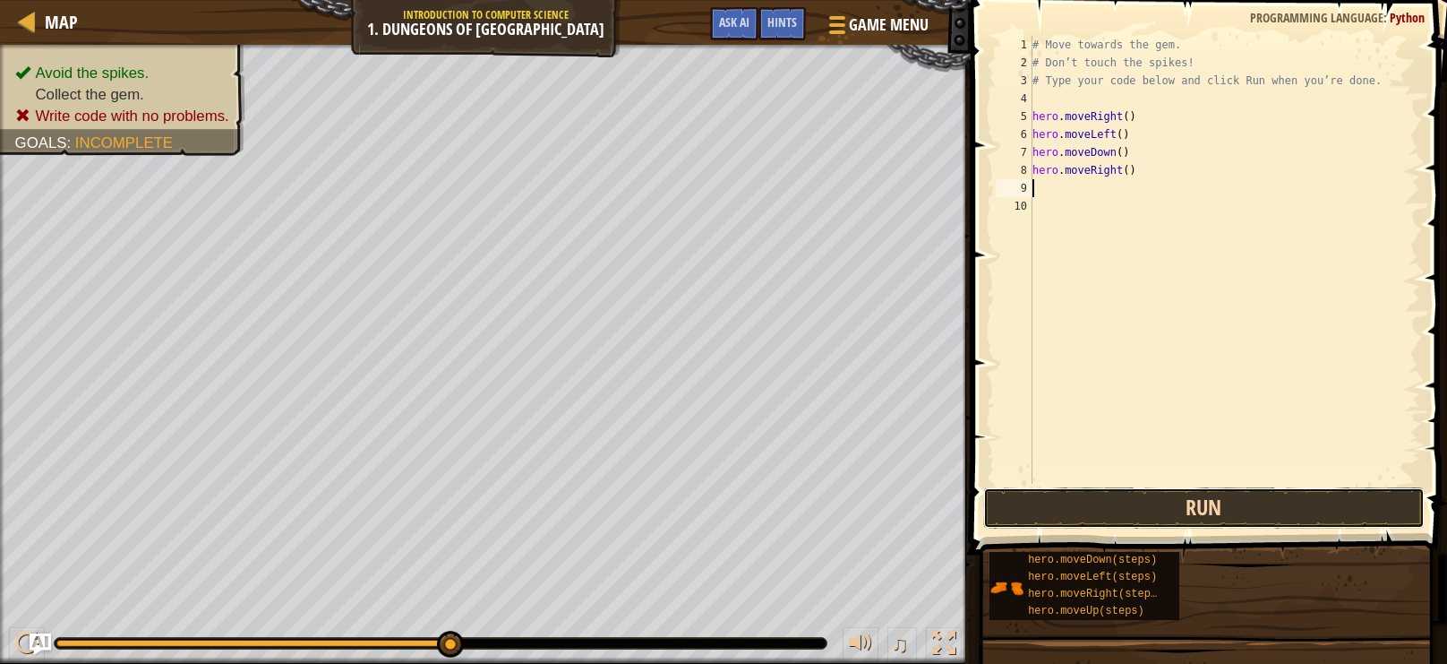
click at [1206, 488] on button "Run" at bounding box center [1204, 507] width 442 height 41
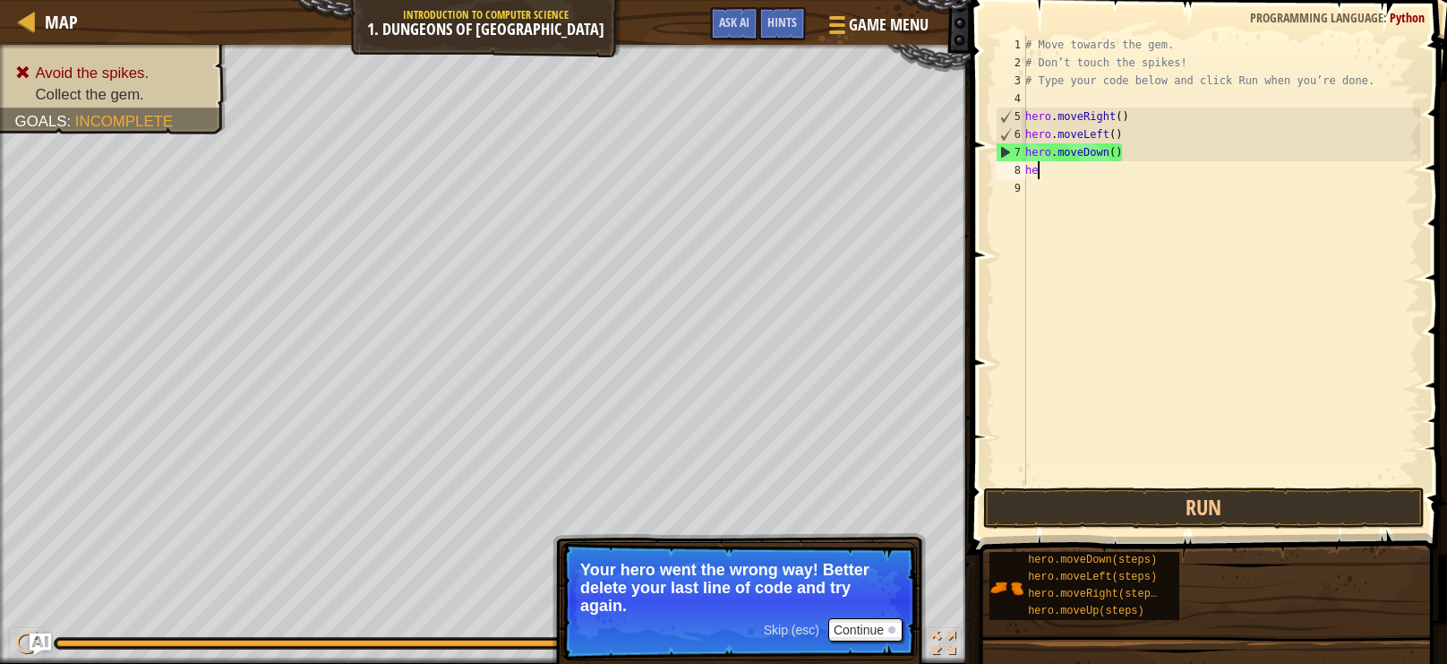
type textarea "h"
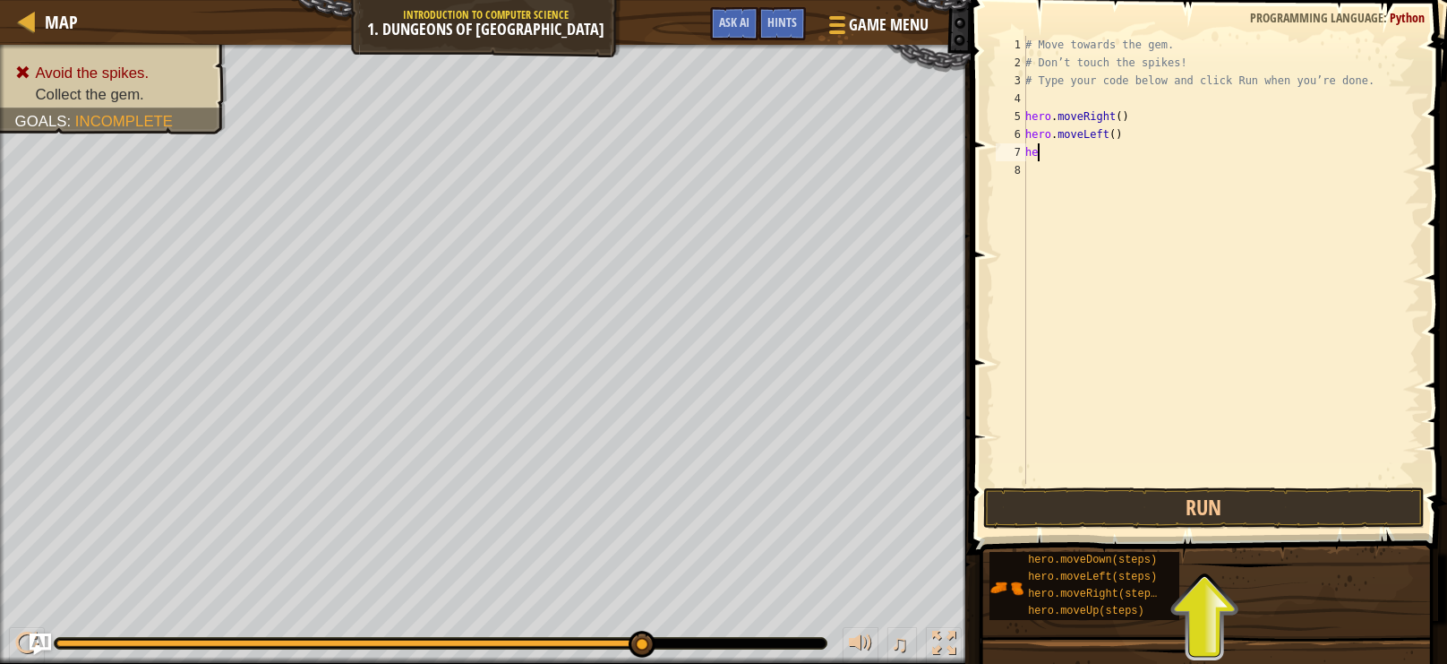
type textarea "h"
click at [1211, 516] on button "Run" at bounding box center [1204, 507] width 442 height 41
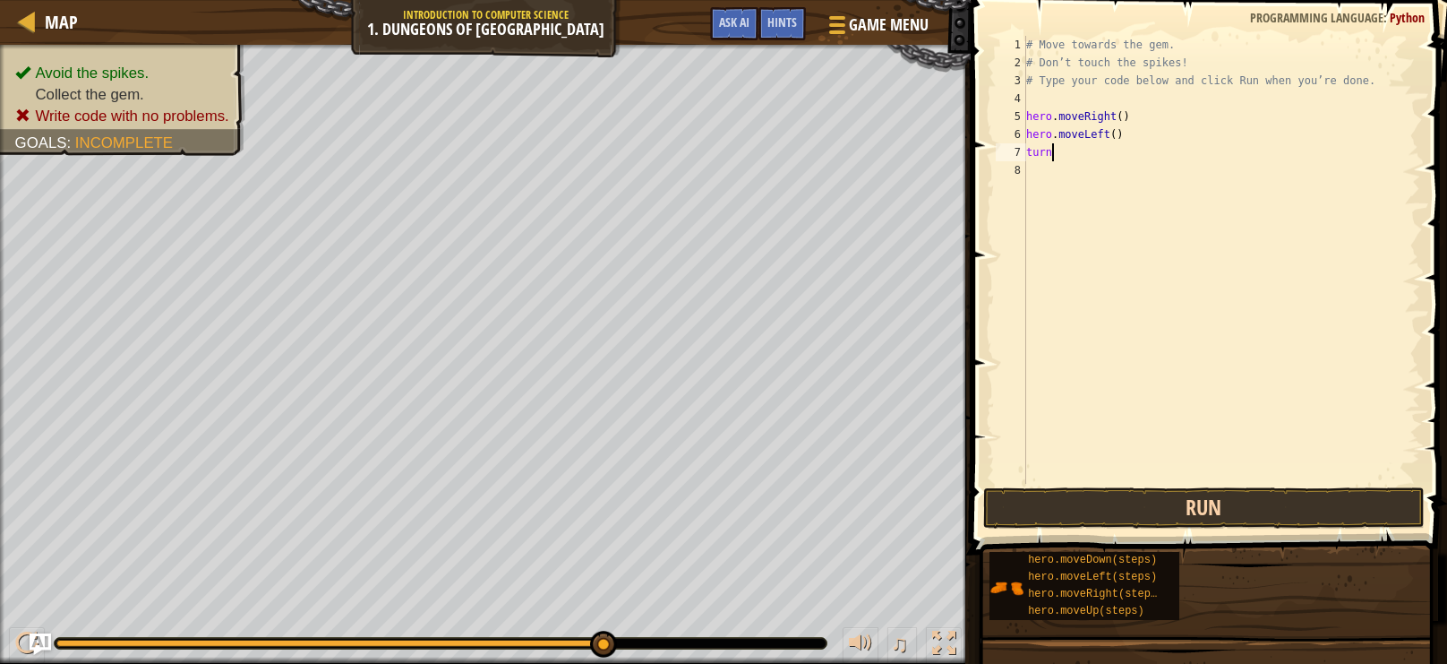
scroll to position [8, 1]
type textarea "t"
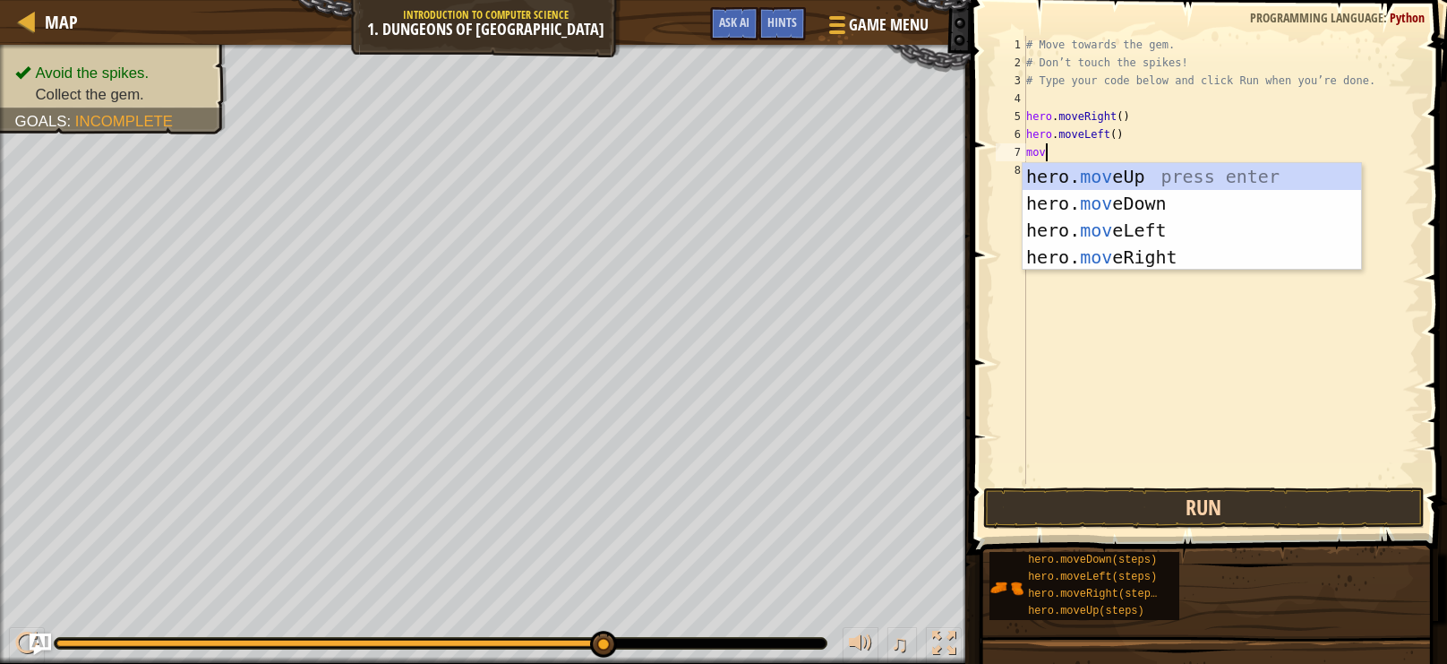
scroll to position [8, 0]
type textarea "move"
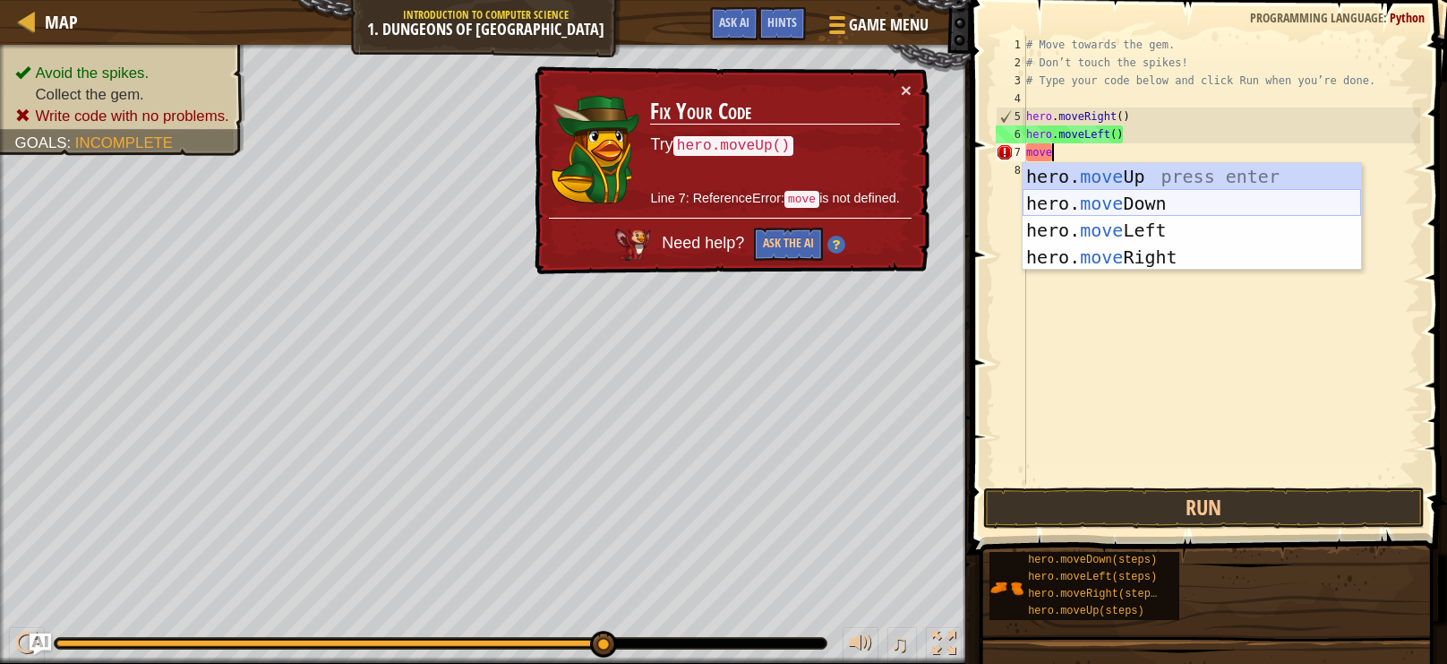
click at [1135, 203] on div "hero. move Up press enter hero. move Down press enter hero. move Left press ent…" at bounding box center [1192, 243] width 339 height 161
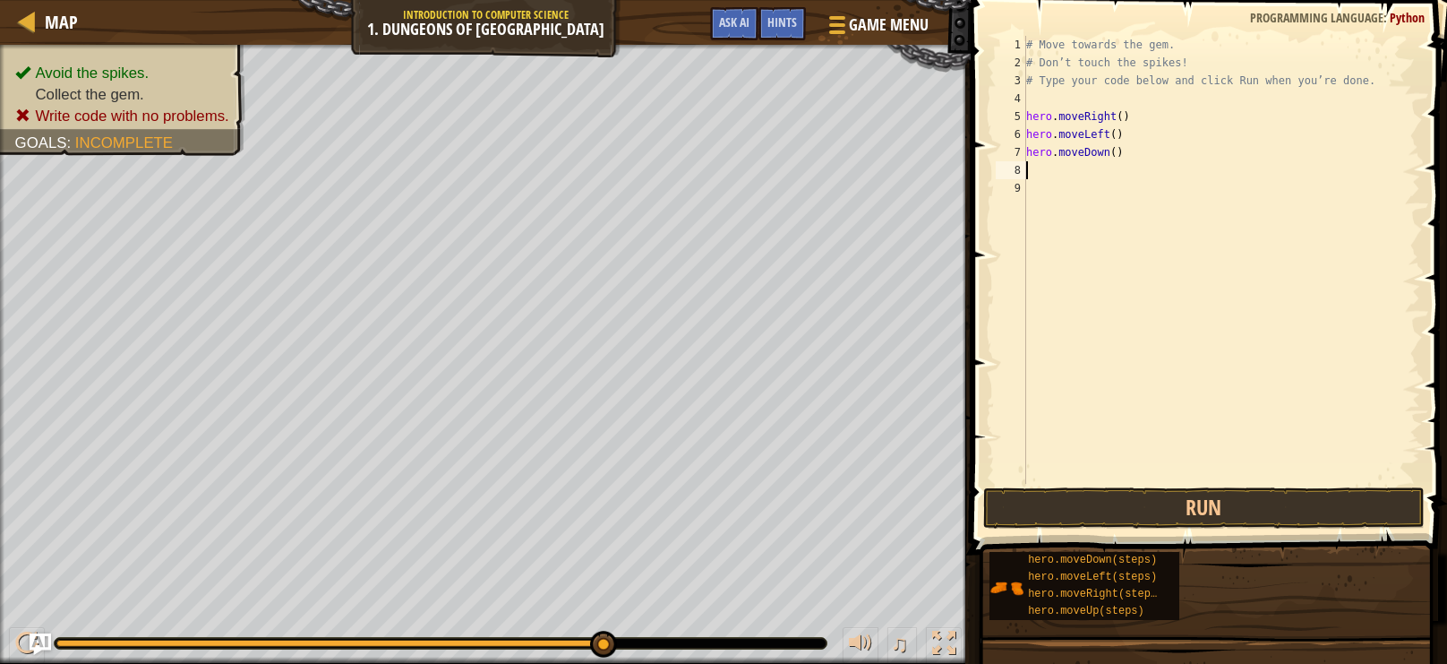
type textarea "m"
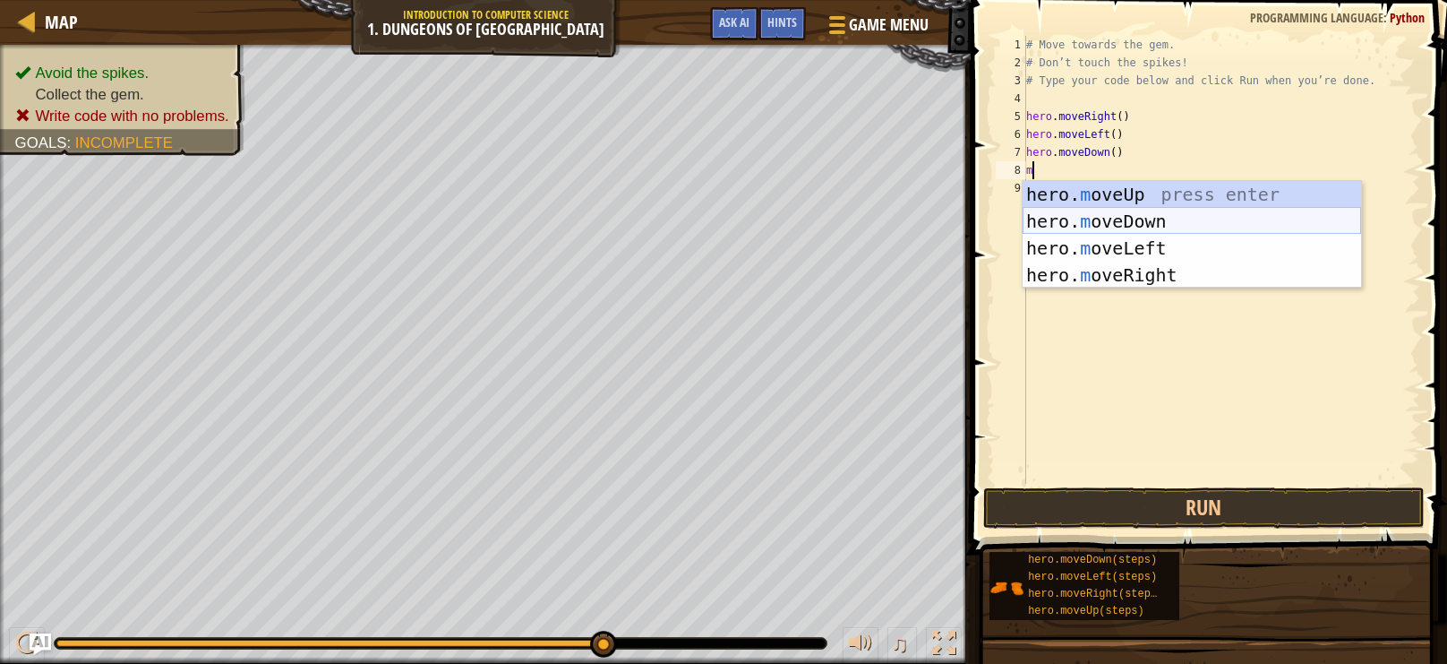
click at [1151, 232] on div "hero. m oveUp press enter hero. m oveDown press enter hero. m oveLeft press ent…" at bounding box center [1192, 261] width 339 height 161
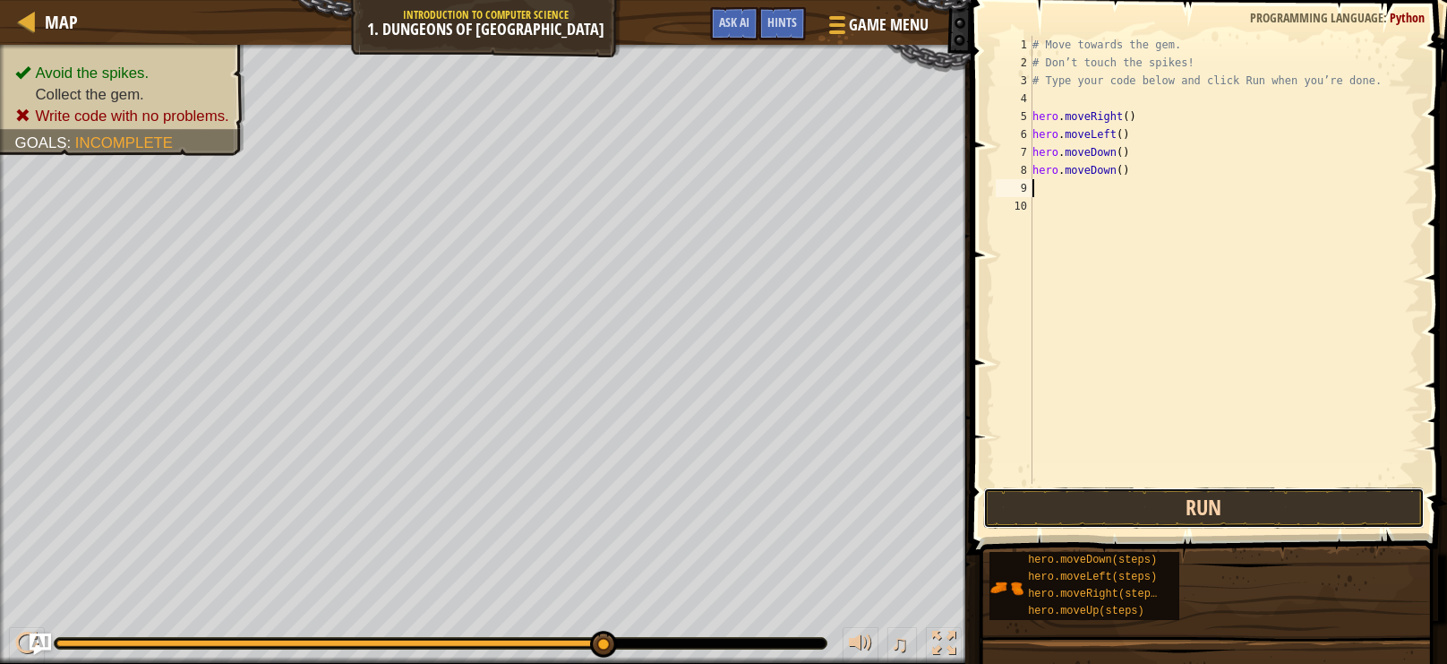
click at [1136, 525] on button "Run" at bounding box center [1204, 507] width 442 height 41
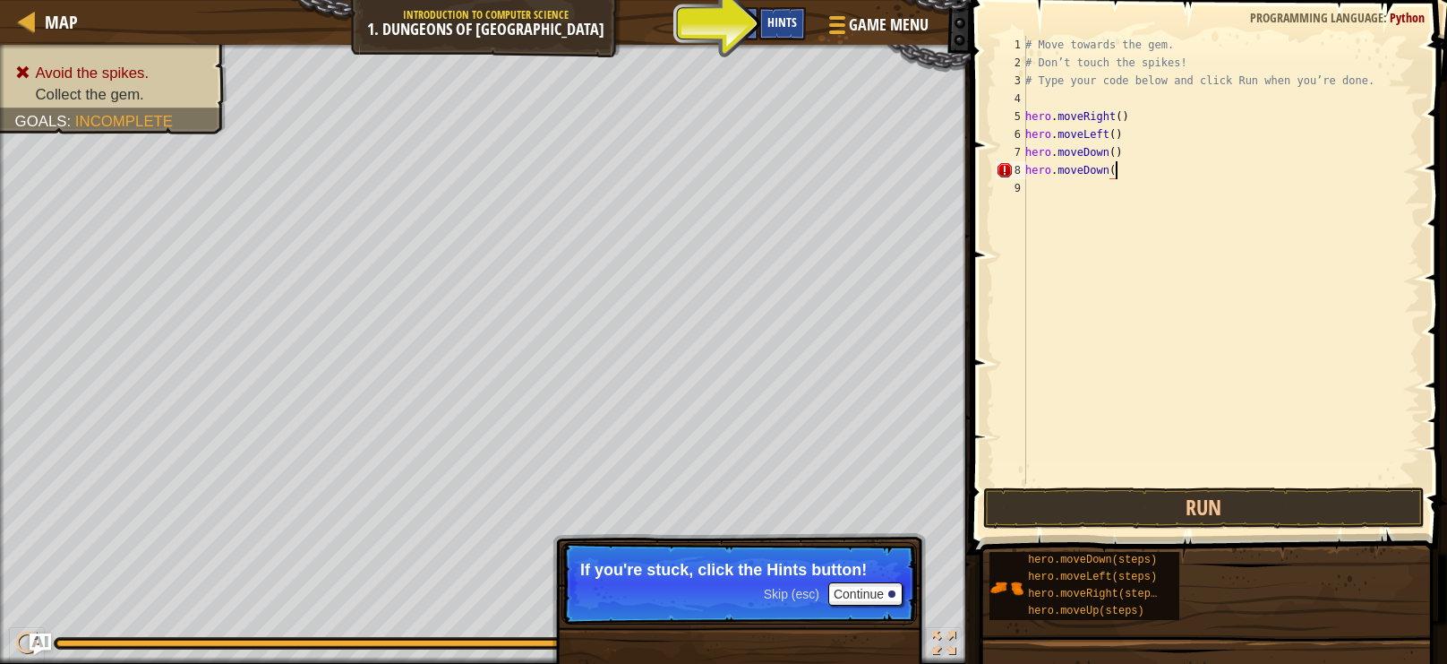
click at [771, 30] on span "Hints" at bounding box center [782, 21] width 30 height 17
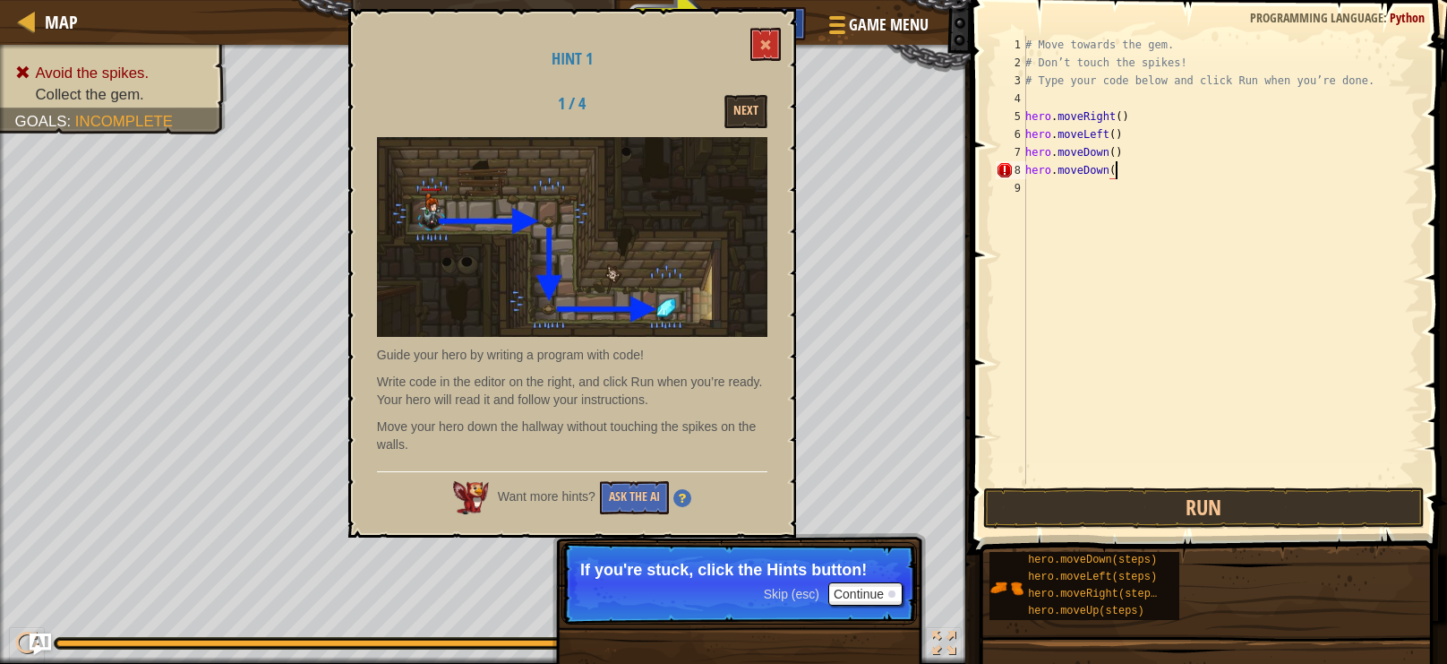
scroll to position [8, 6]
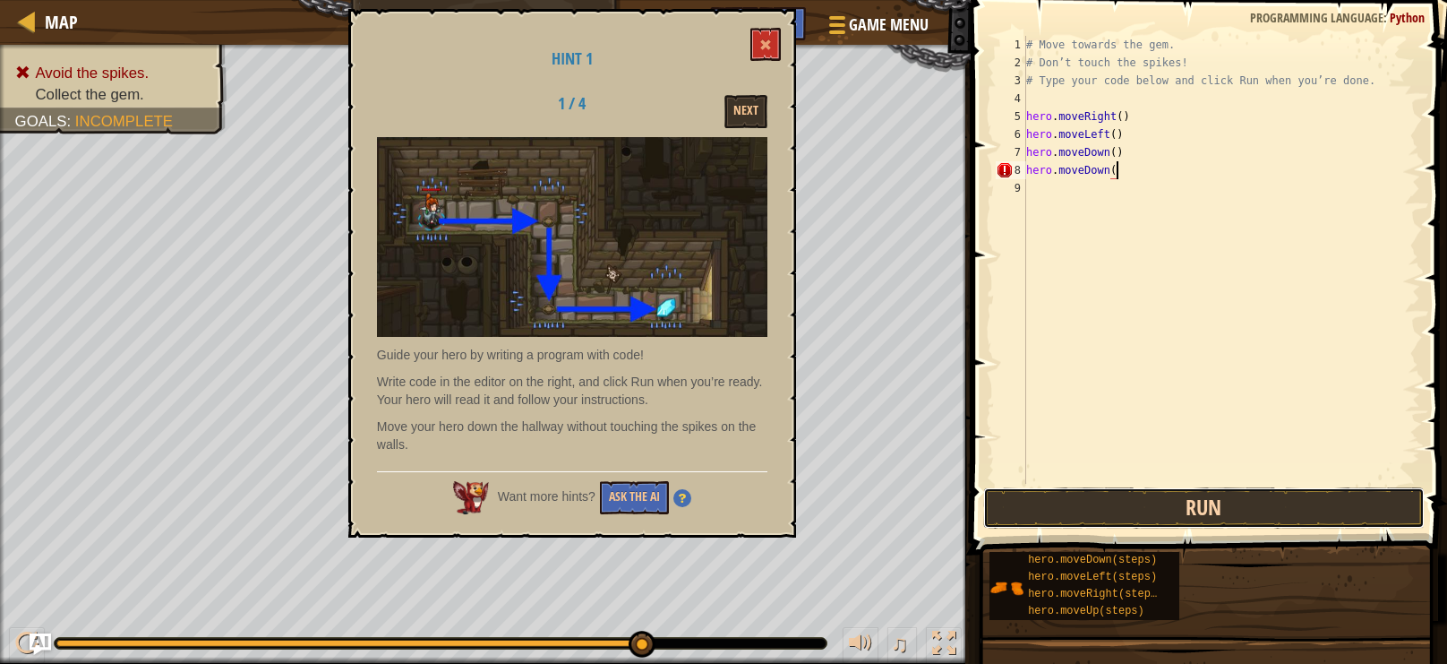
click at [1215, 522] on button "Run" at bounding box center [1204, 507] width 442 height 41
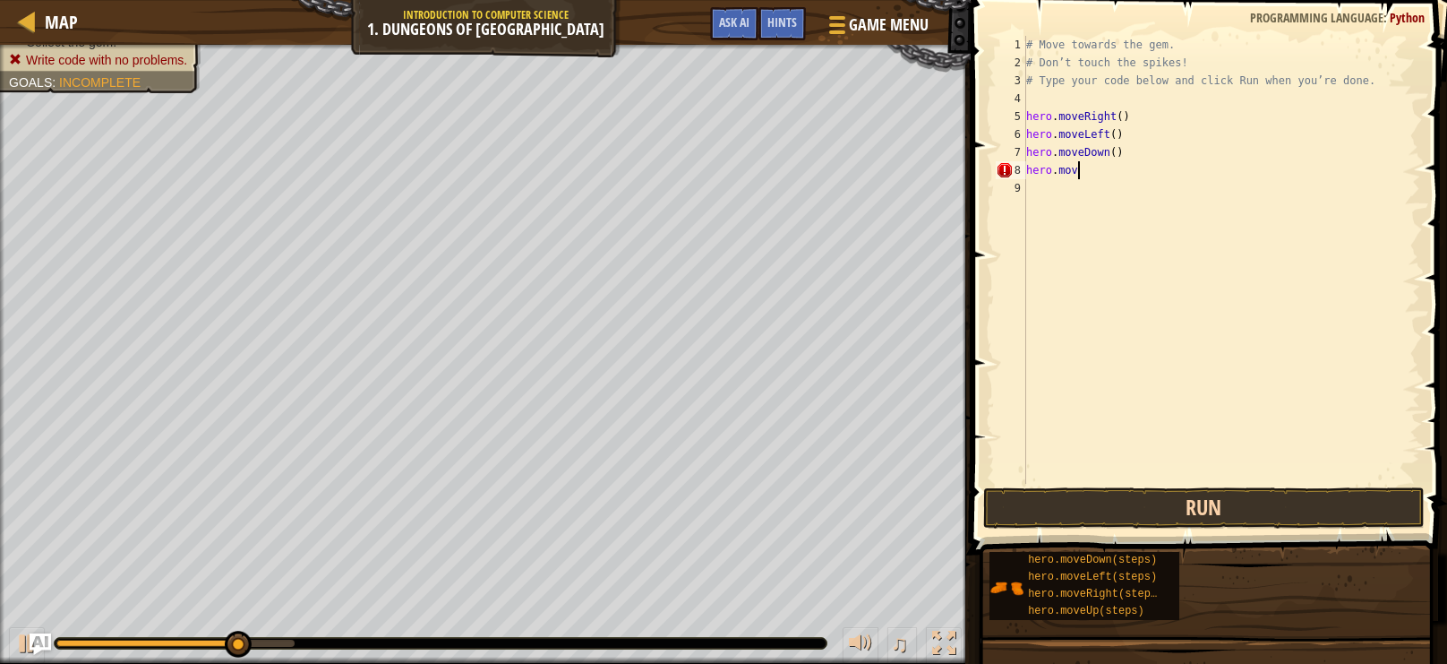
scroll to position [8, 2]
type textarea "h"
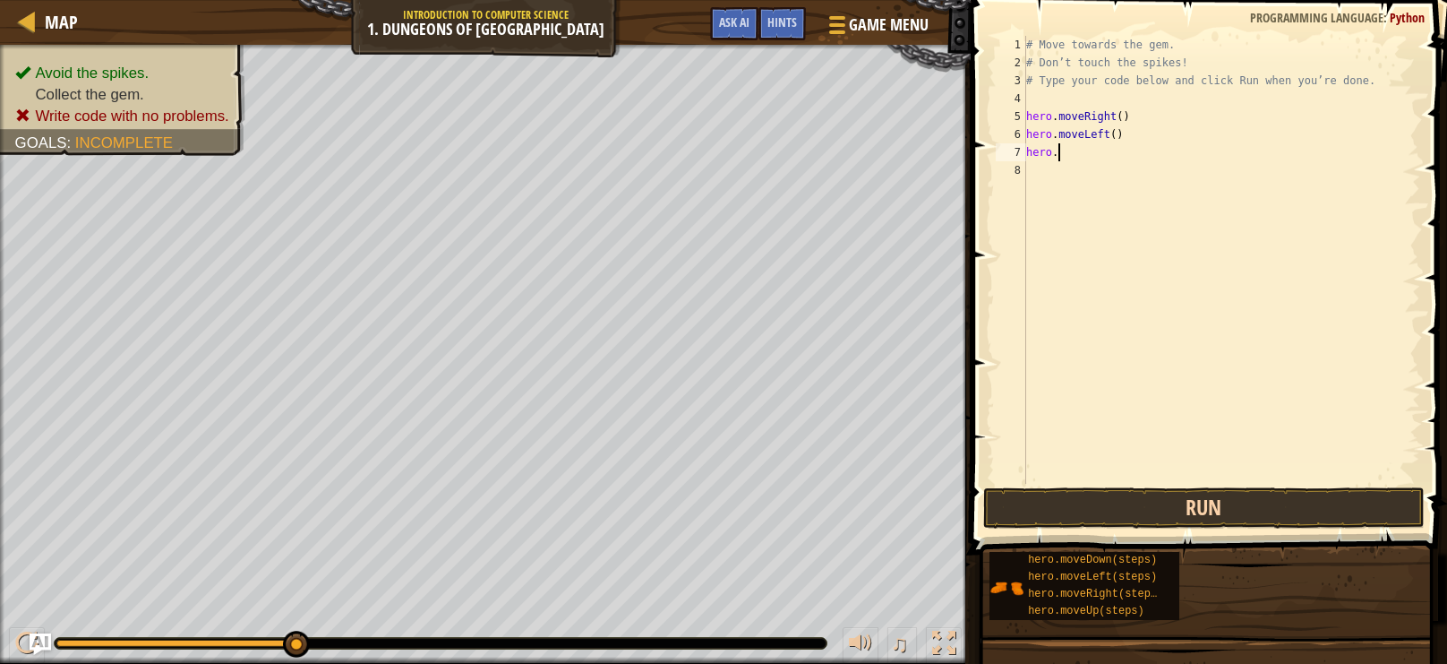
type textarea "h"
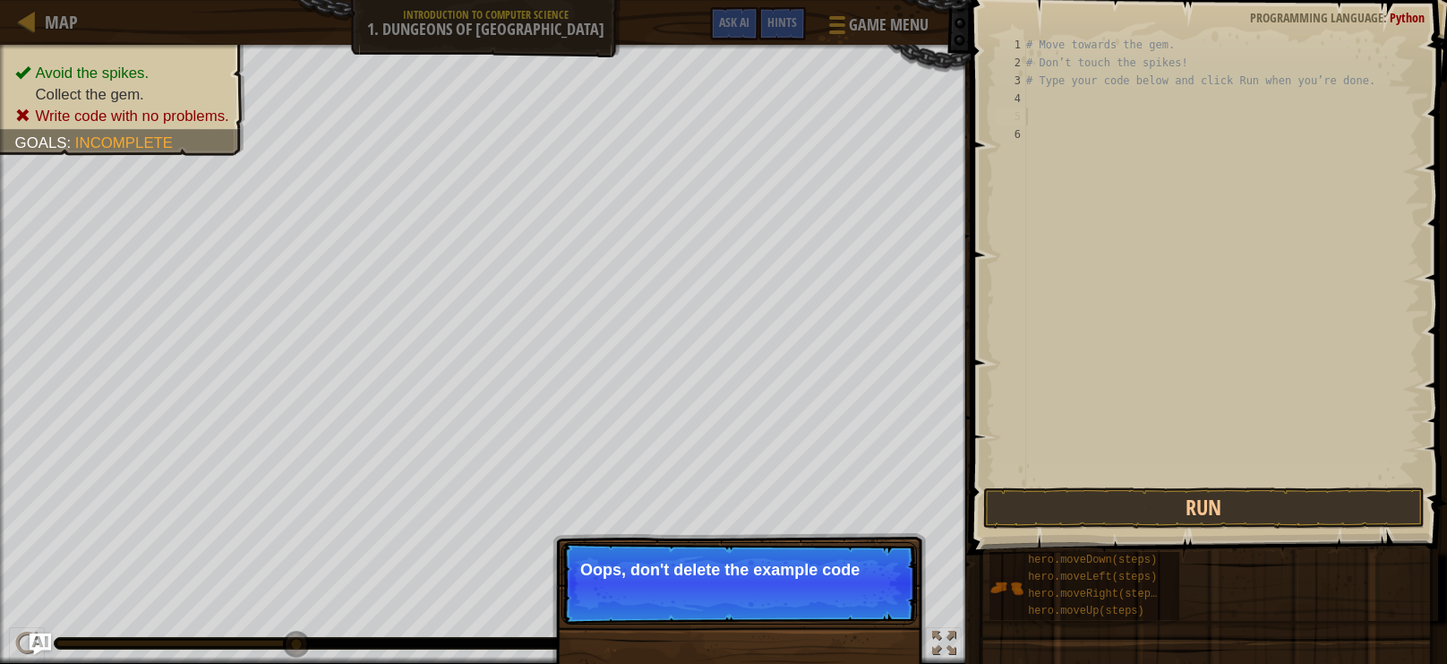
click at [757, 558] on p "↻ Reload Oops, don't delete the example code" at bounding box center [740, 583] width 356 height 82
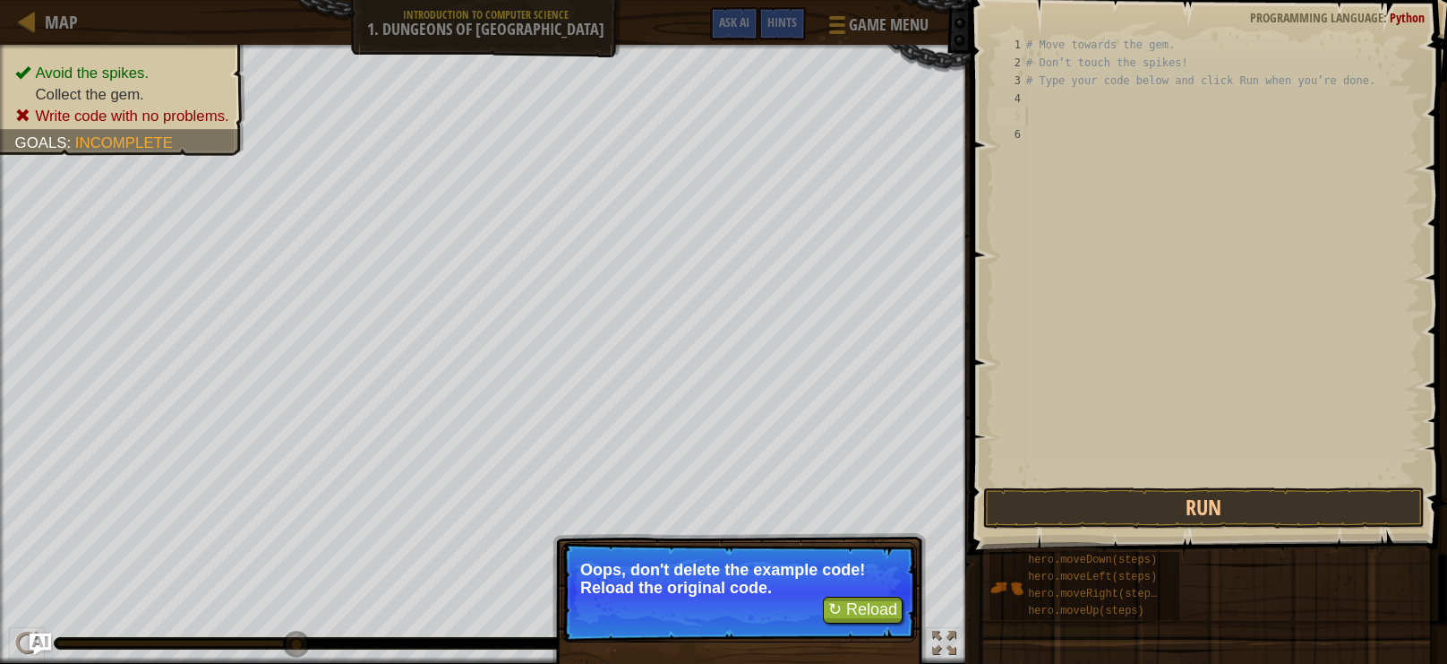
click at [1040, 83] on div "# Move towards the gem. # Don’t touch the spikes! # Type your code below and cl…" at bounding box center [1222, 278] width 398 height 484
type textarea "# Type your code below and click Run when you’re done."
click at [1040, 95] on div "# Move towards the gem. # Don’t touch the spikes! # Type your code below and cl…" at bounding box center [1222, 278] width 398 height 484
click at [874, 608] on button "↻ Reload" at bounding box center [863, 609] width 80 height 27
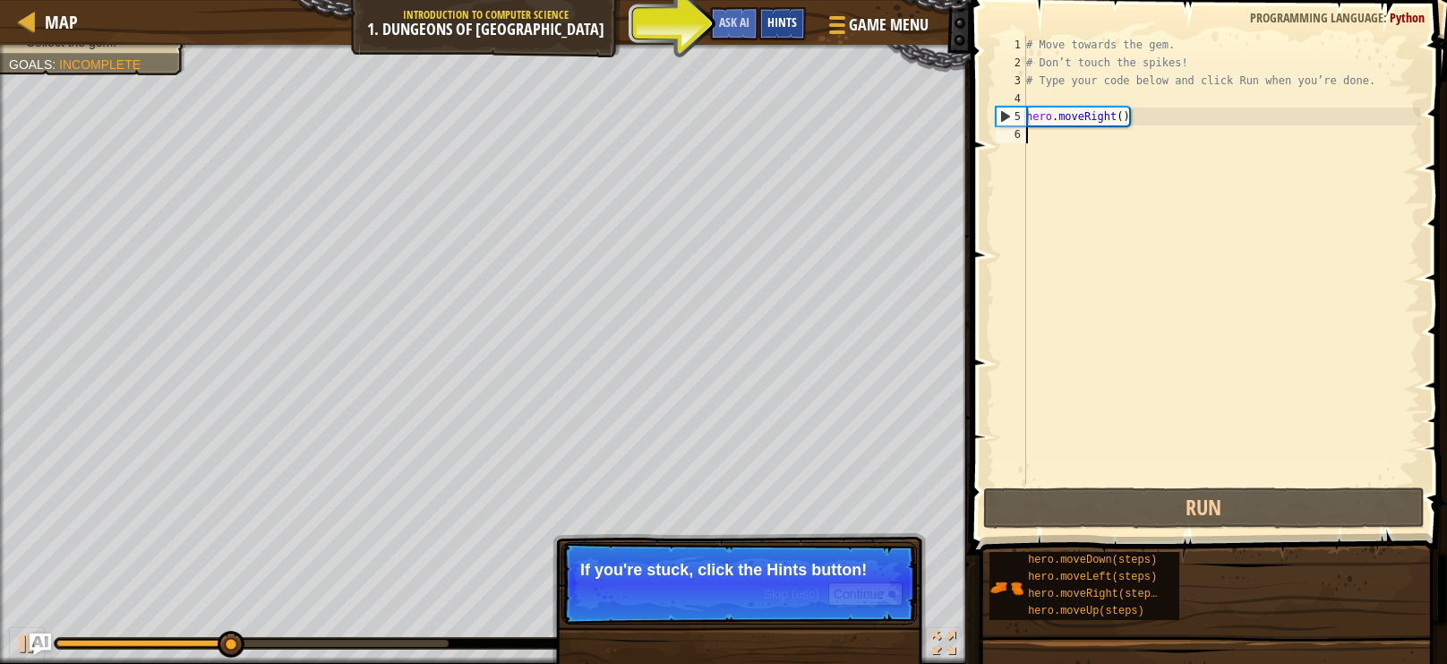
click at [794, 17] on span "Hints" at bounding box center [782, 21] width 30 height 17
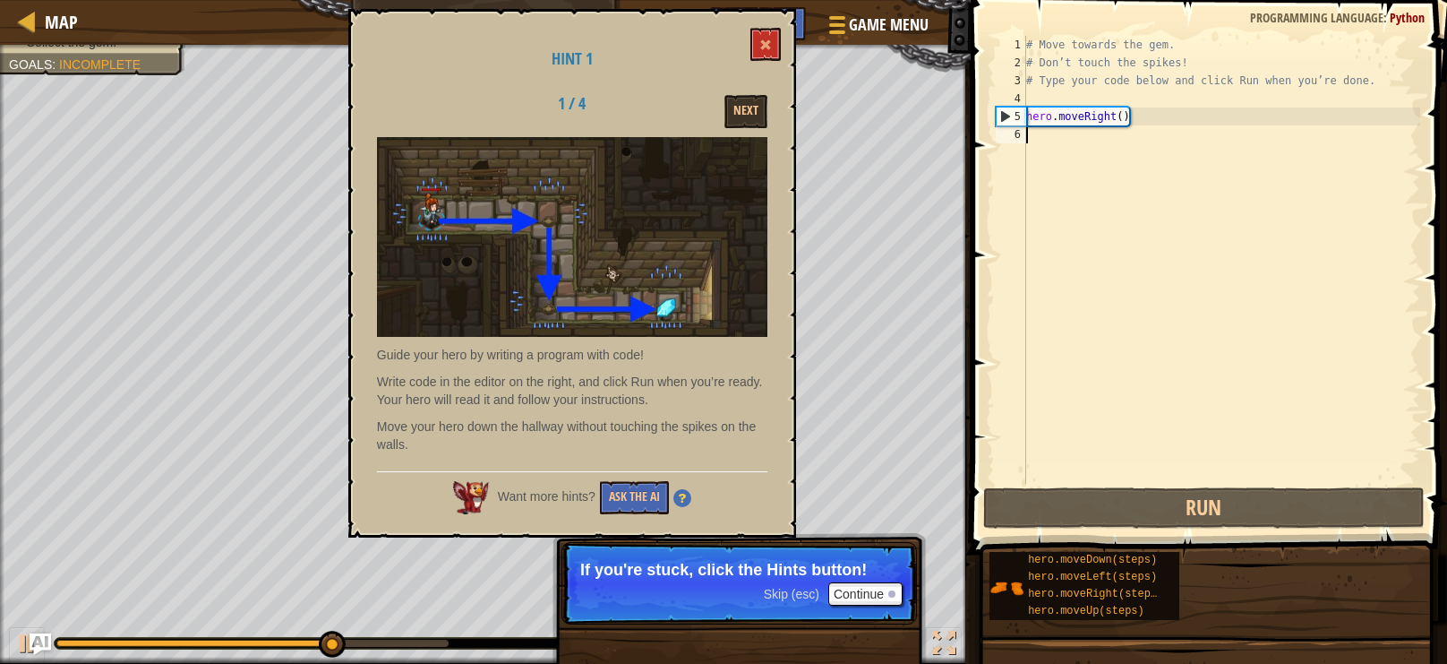
click at [772, 26] on div "Hint 1 1 / 4 Next Guide your hero by writing a program with code! Write code in…" at bounding box center [572, 273] width 448 height 528
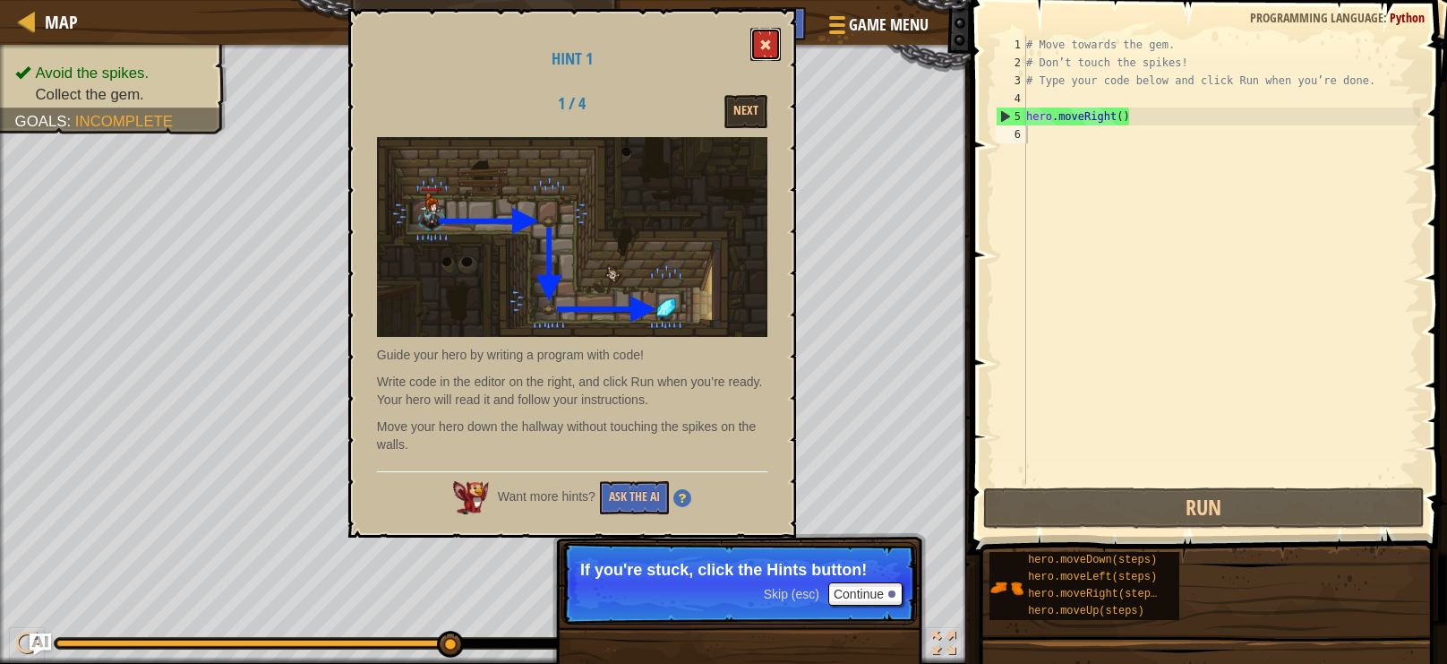
click at [762, 49] on span at bounding box center [765, 45] width 13 height 13
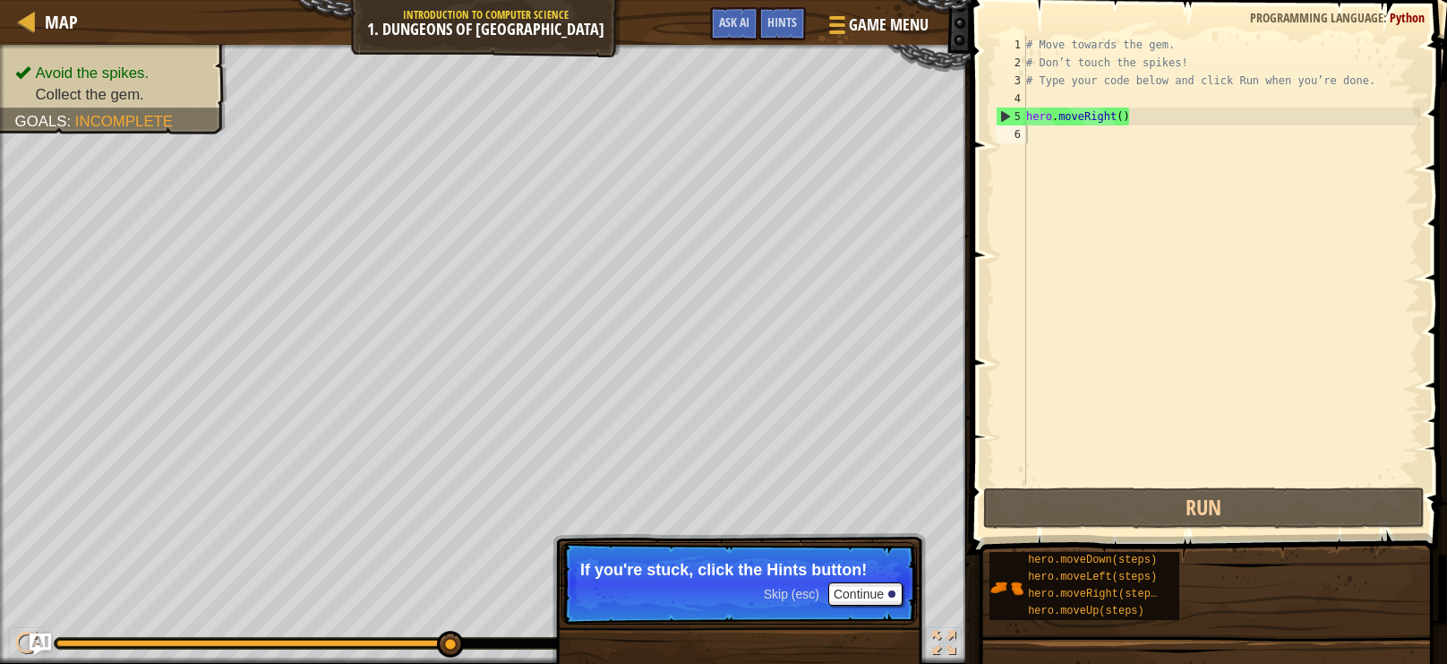
click at [1081, 142] on div "# Move towards the gem. # Don’t touch the spikes! # Type your code below and cl…" at bounding box center [1222, 278] width 398 height 484
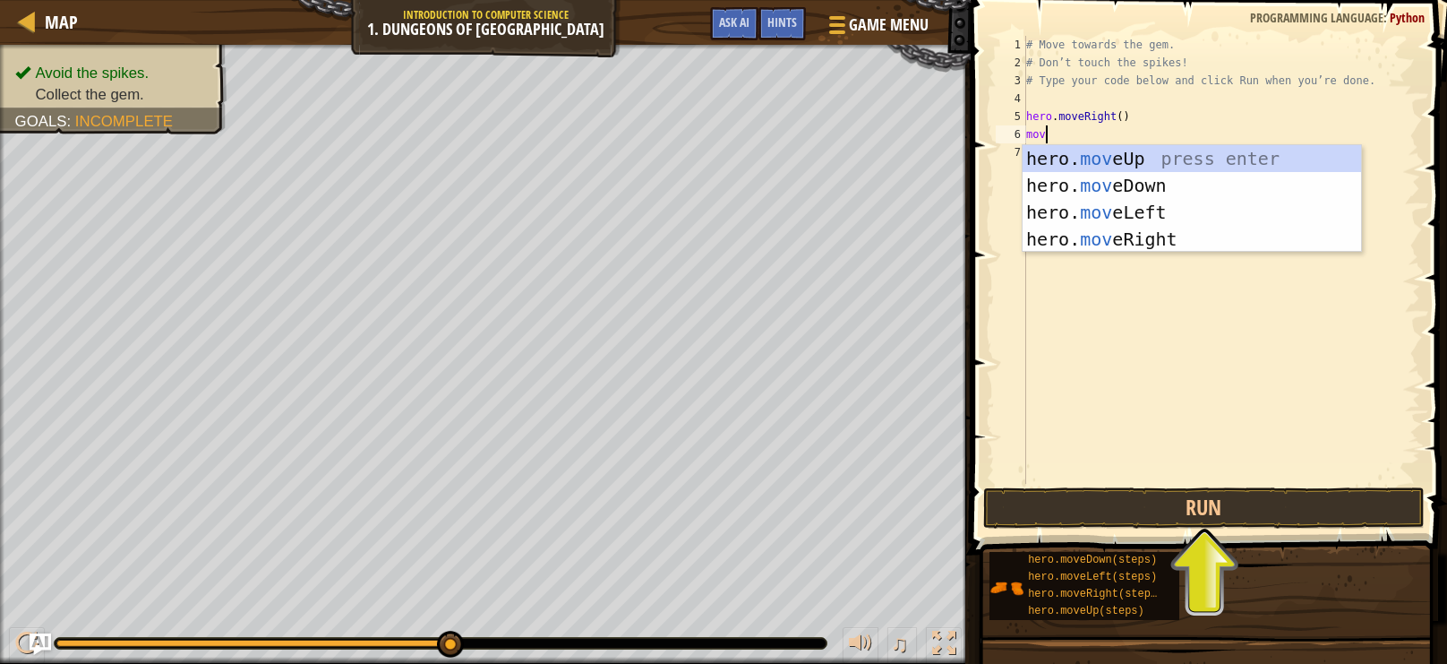
type textarea "move"
click at [1075, 187] on div "hero. move Up press enter hero. move Down press enter hero. move Left press ent…" at bounding box center [1192, 225] width 339 height 161
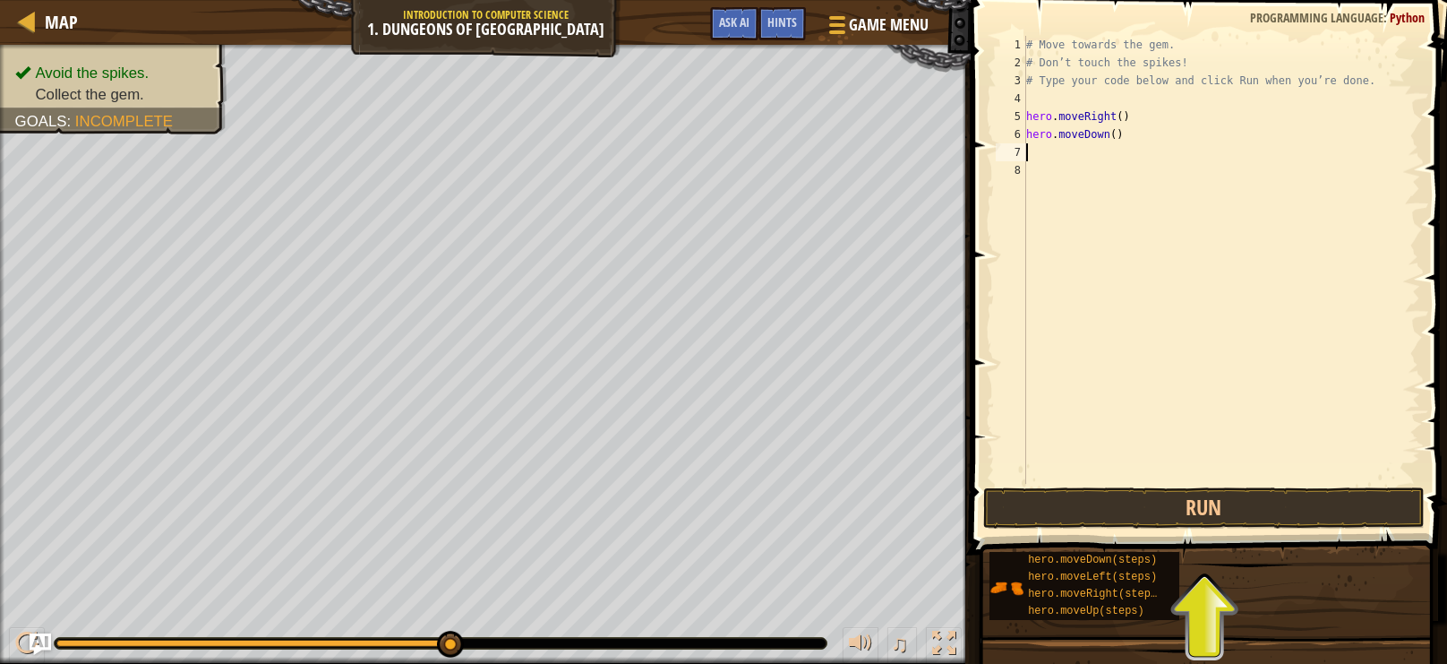
type textarea "t"
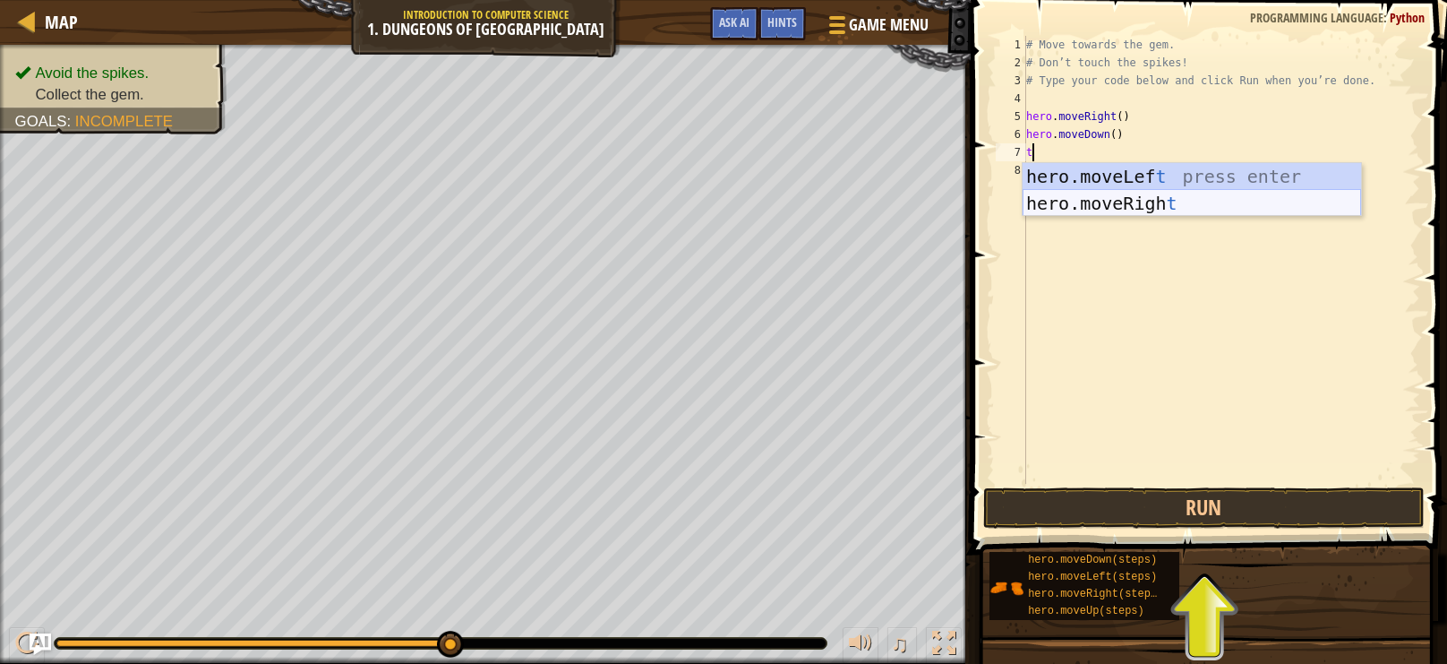
click at [1081, 210] on div "hero.moveLef t press enter hero.moveRigh t press enter" at bounding box center [1192, 216] width 339 height 107
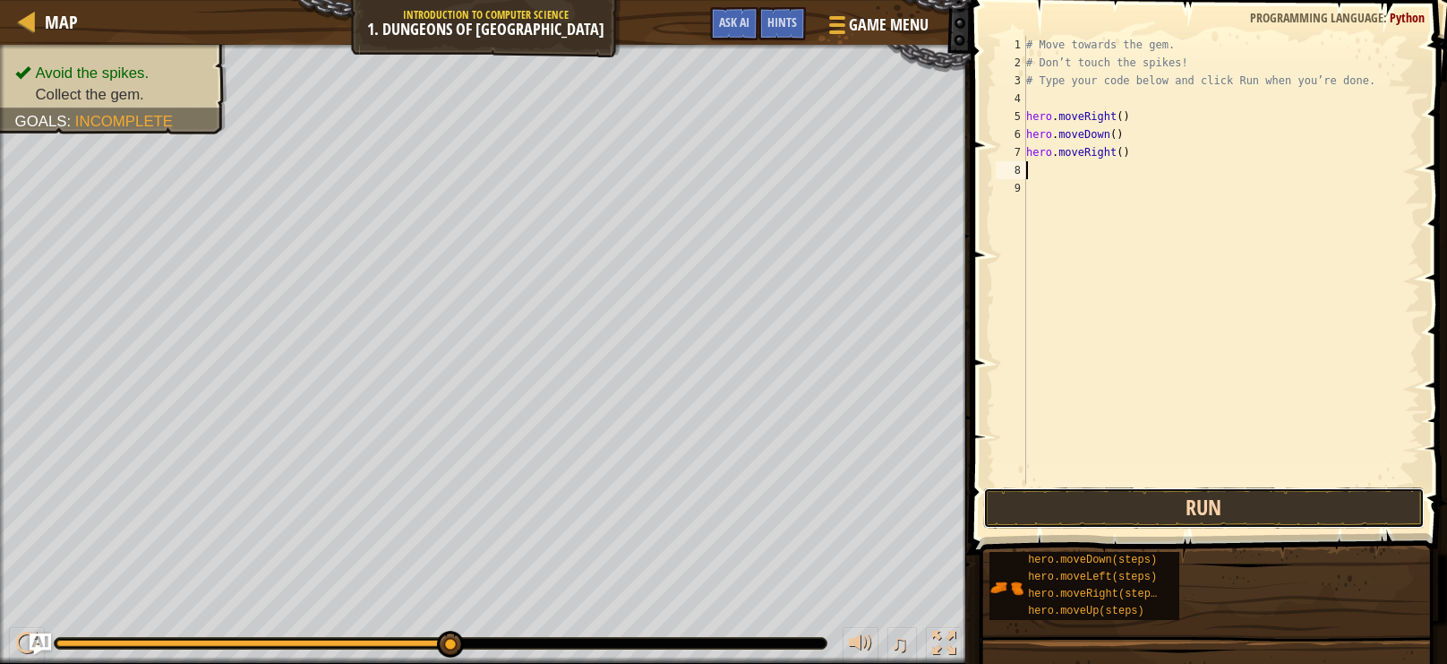
click at [1213, 527] on button "Run" at bounding box center [1204, 507] width 442 height 41
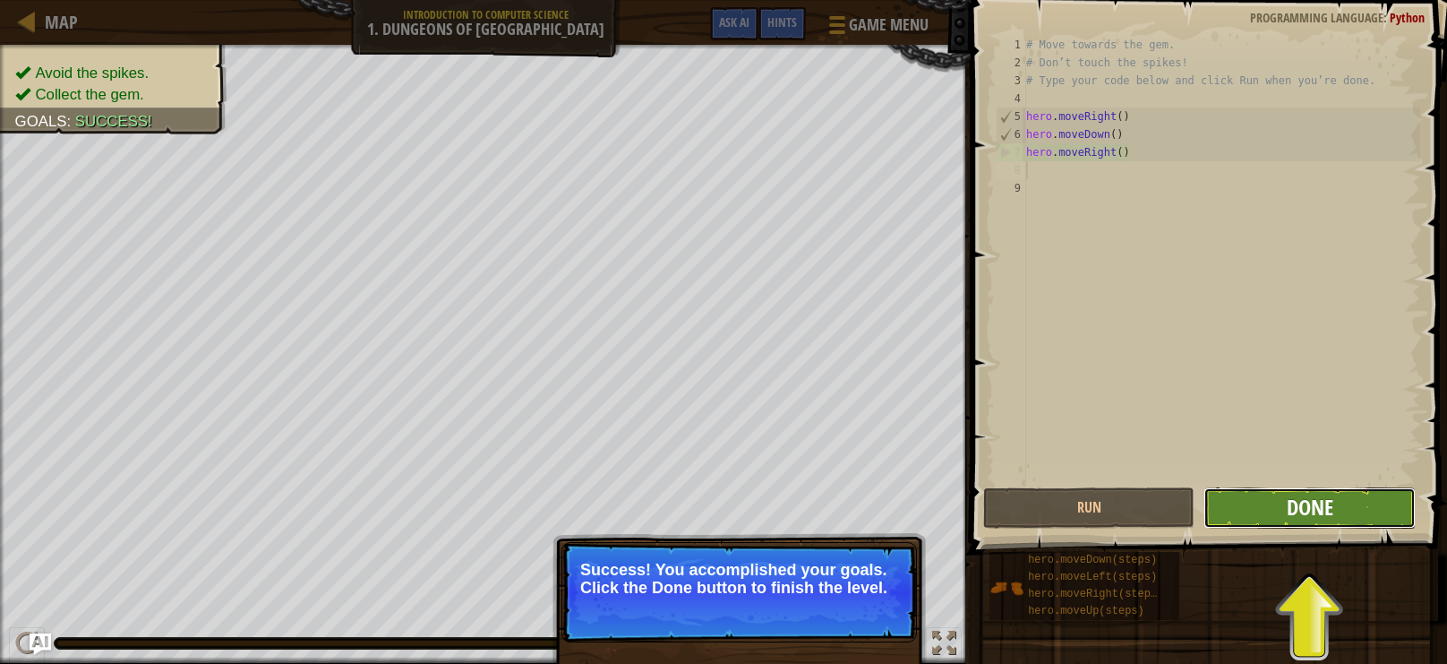
click at [1316, 518] on span "Done" at bounding box center [1310, 507] width 47 height 29
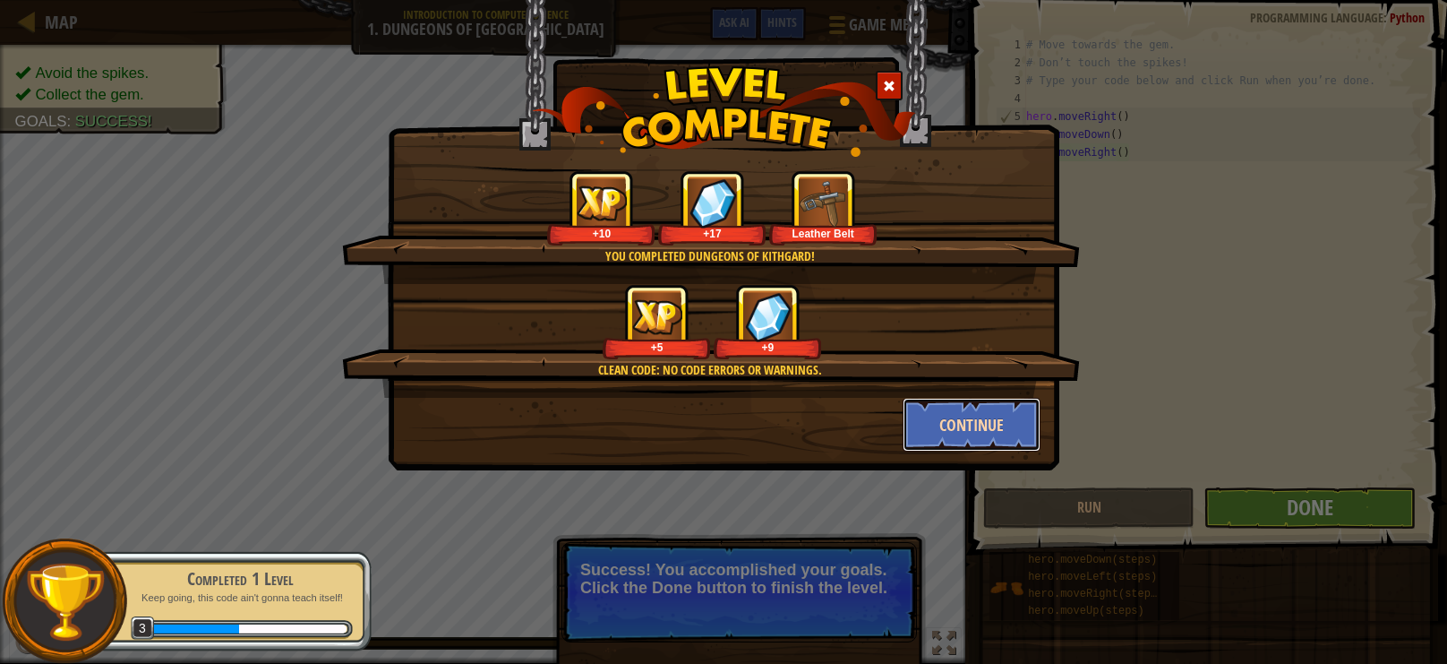
click at [990, 436] on button "Continue" at bounding box center [972, 425] width 139 height 54
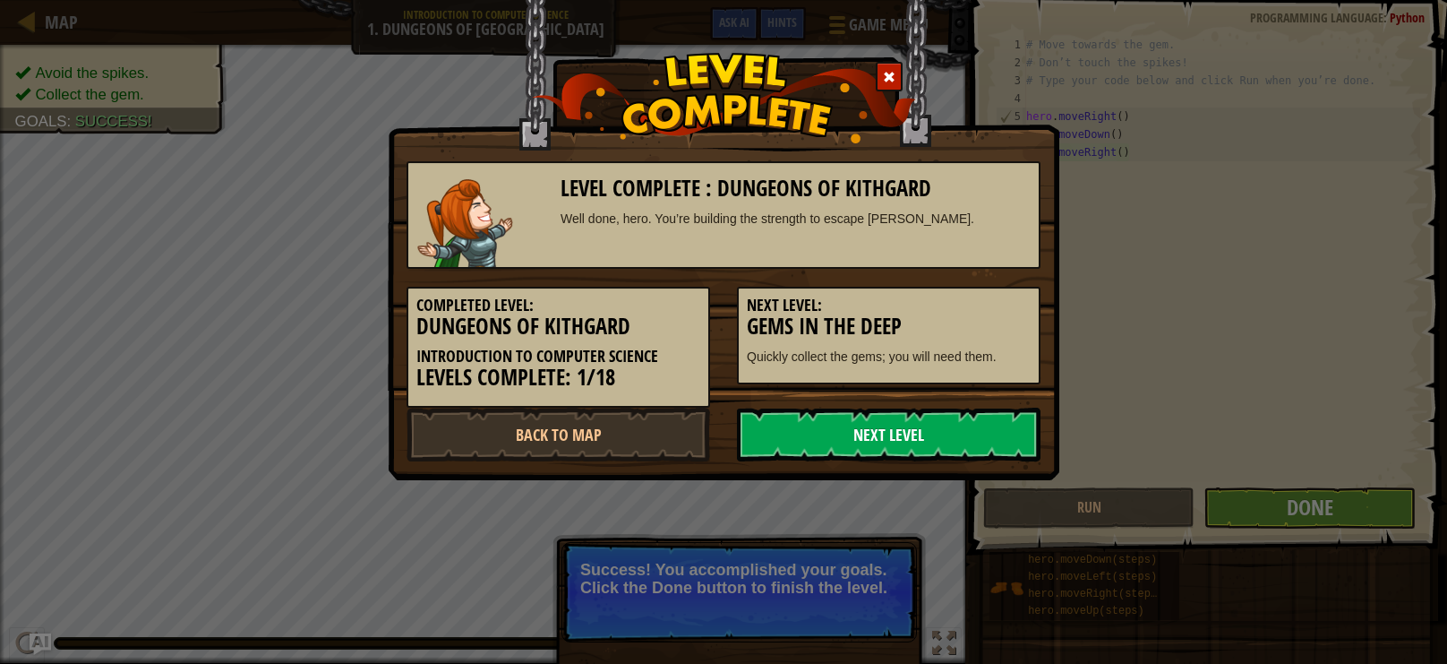
click at [873, 427] on link "Next Level" at bounding box center [889, 434] width 304 height 54
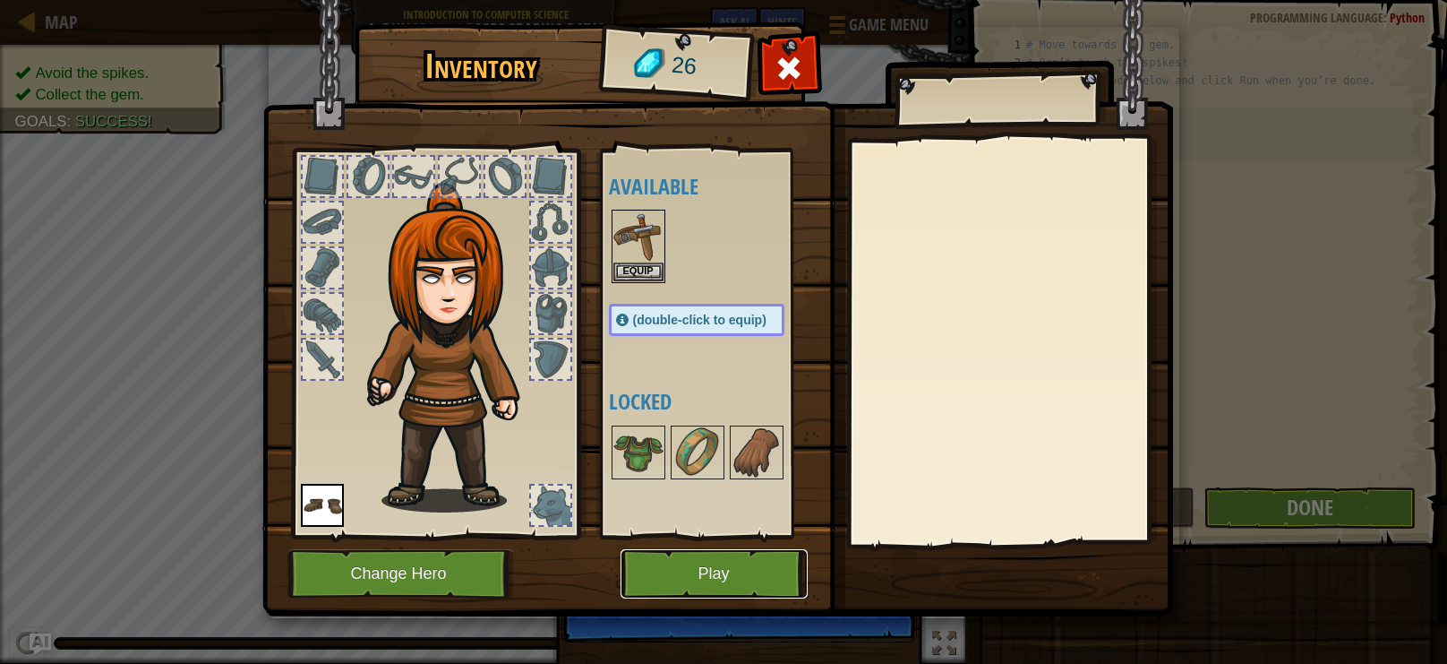
click at [672, 570] on button "Play" at bounding box center [714, 573] width 187 height 49
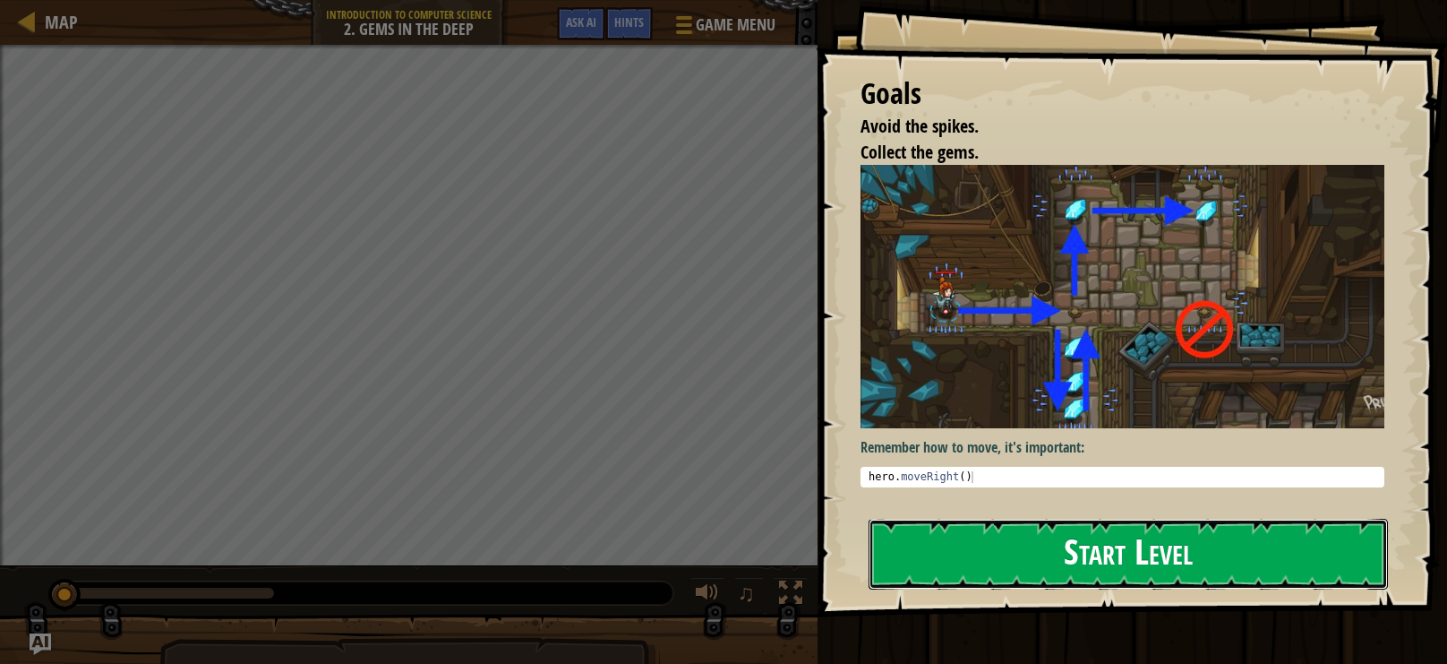
click at [976, 529] on button "Start Level" at bounding box center [1128, 554] width 519 height 71
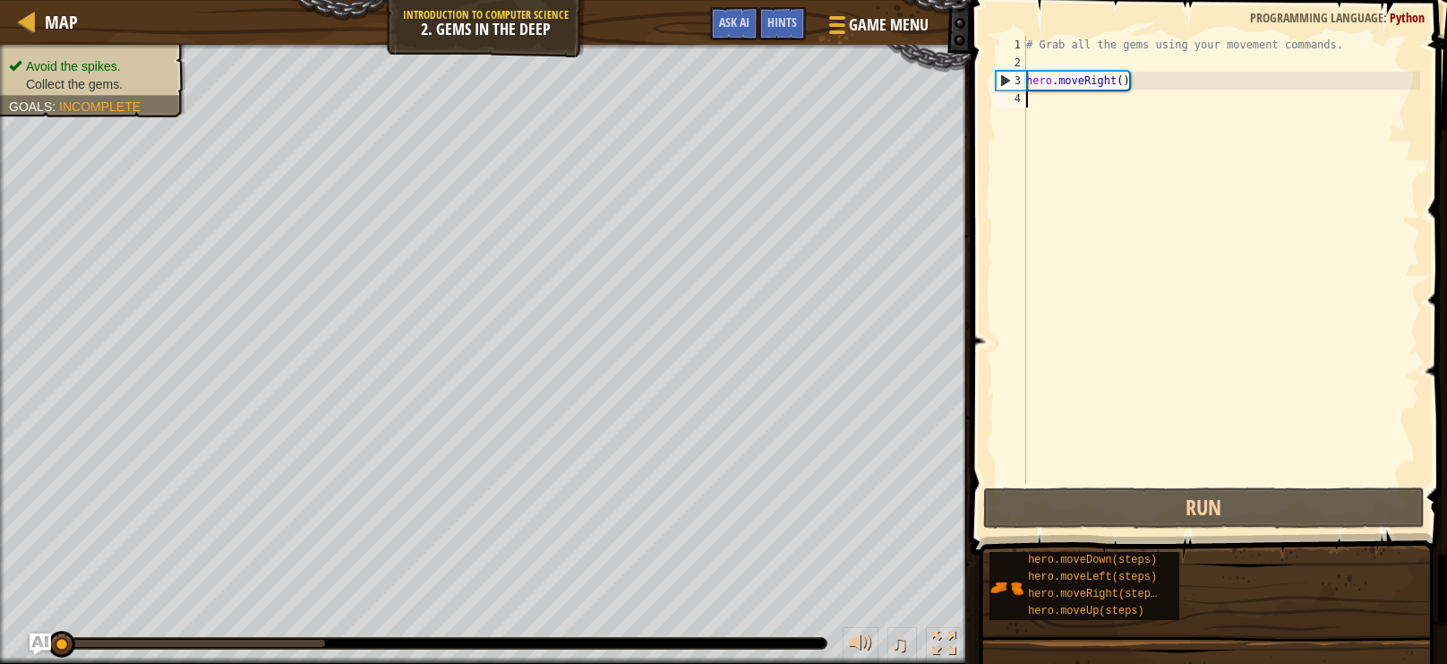
type textarea "m"
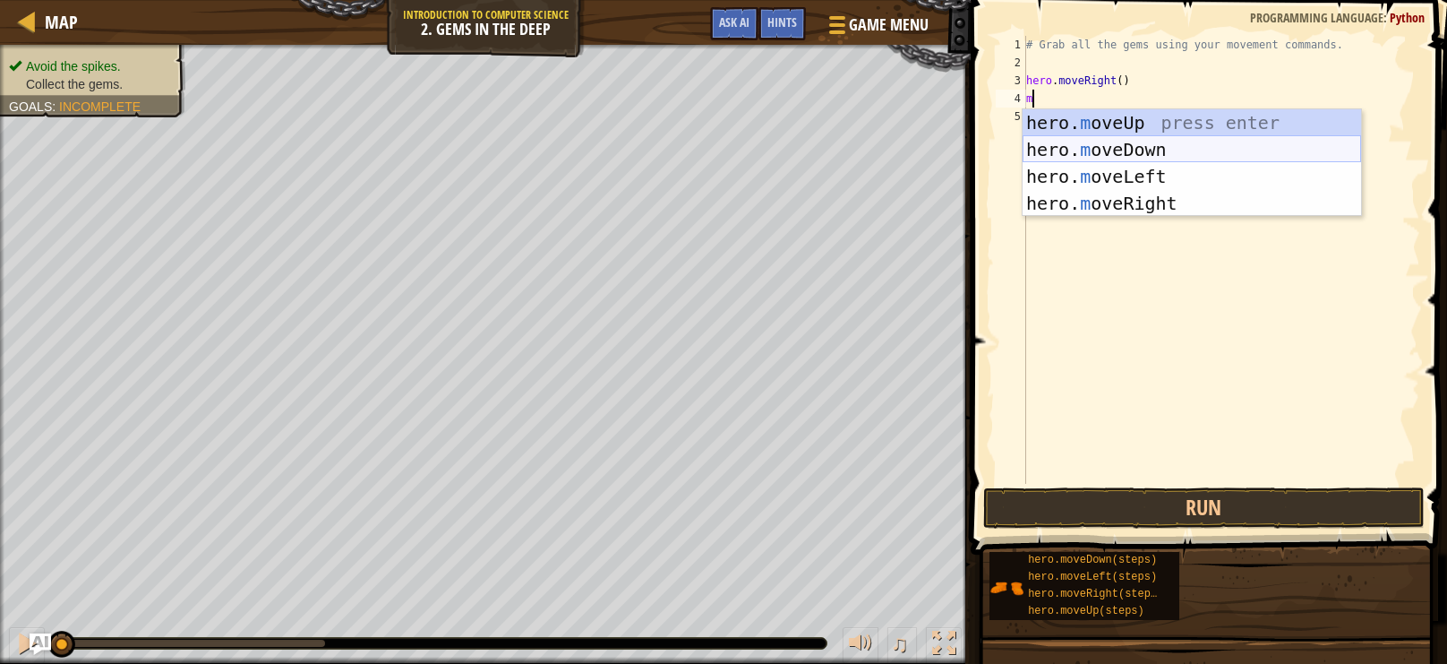
click at [1180, 151] on div "hero. m oveUp press enter hero. m oveDown press enter hero. m oveLeft press ent…" at bounding box center [1192, 189] width 339 height 161
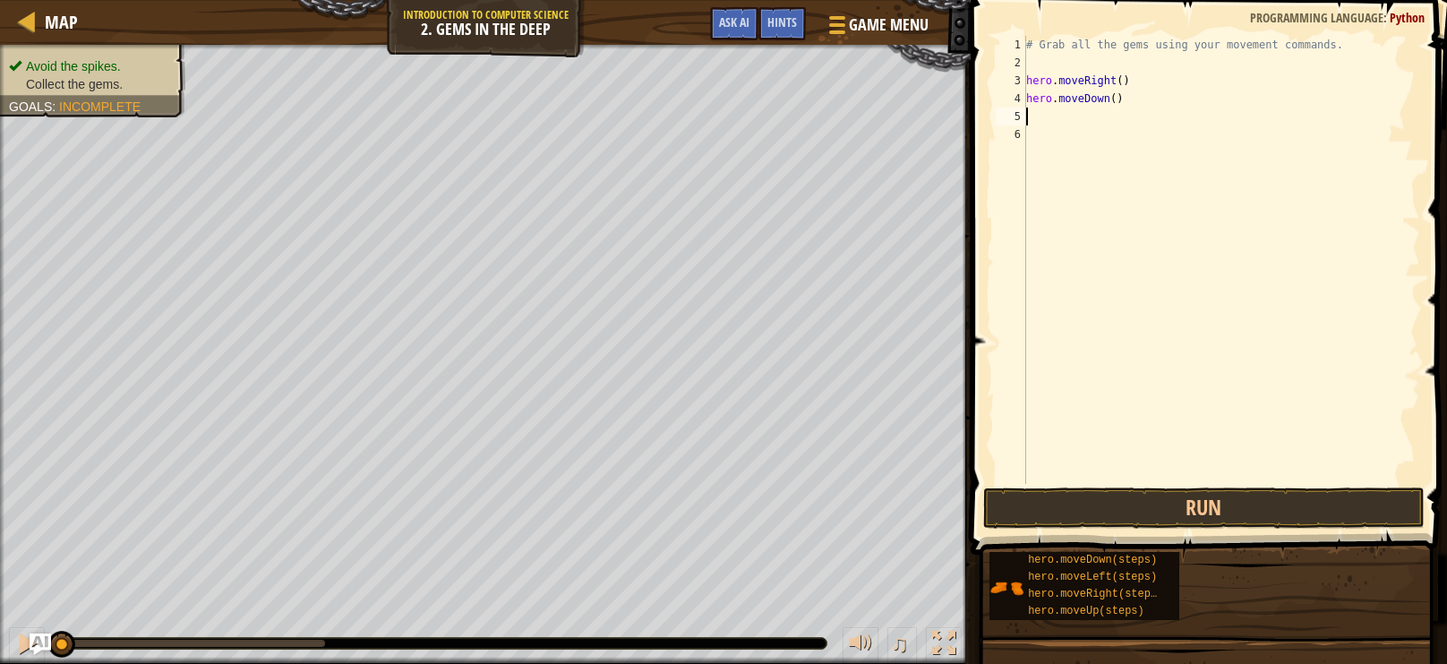
scroll to position [8, 0]
click at [1256, 514] on button "Run" at bounding box center [1204, 507] width 442 height 41
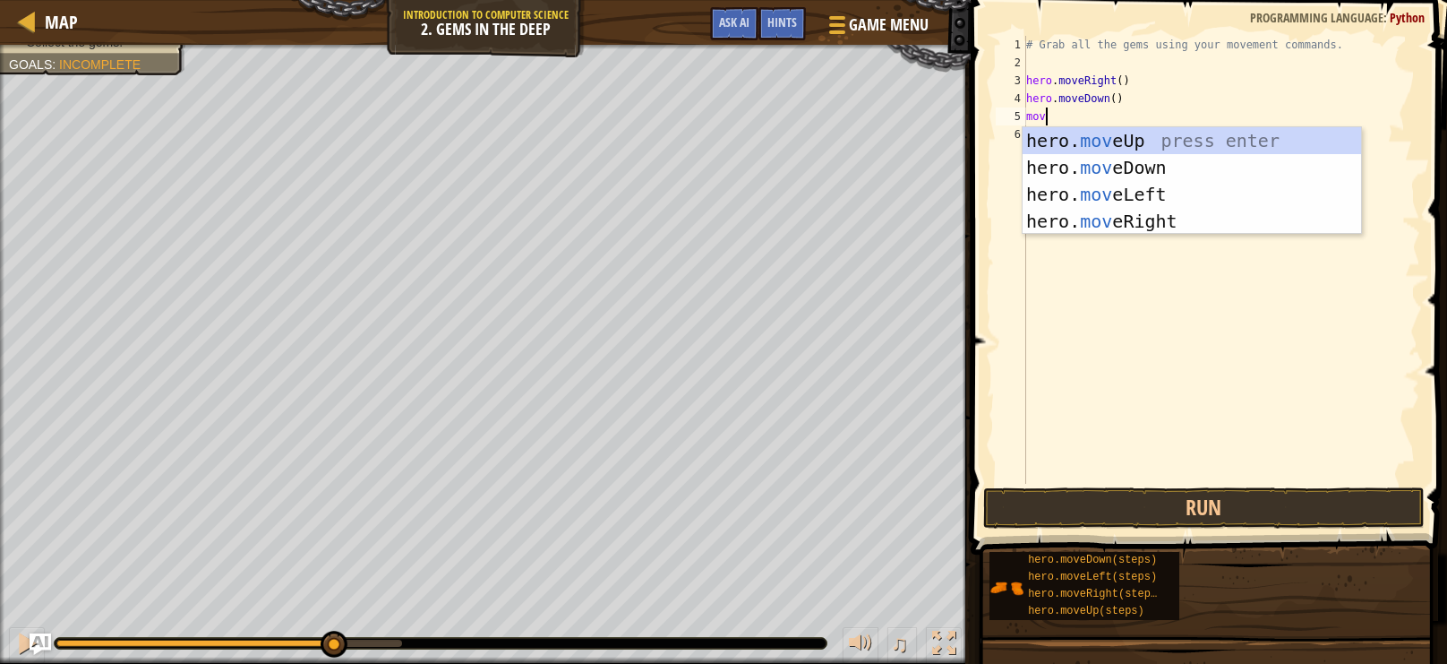
type textarea "move"
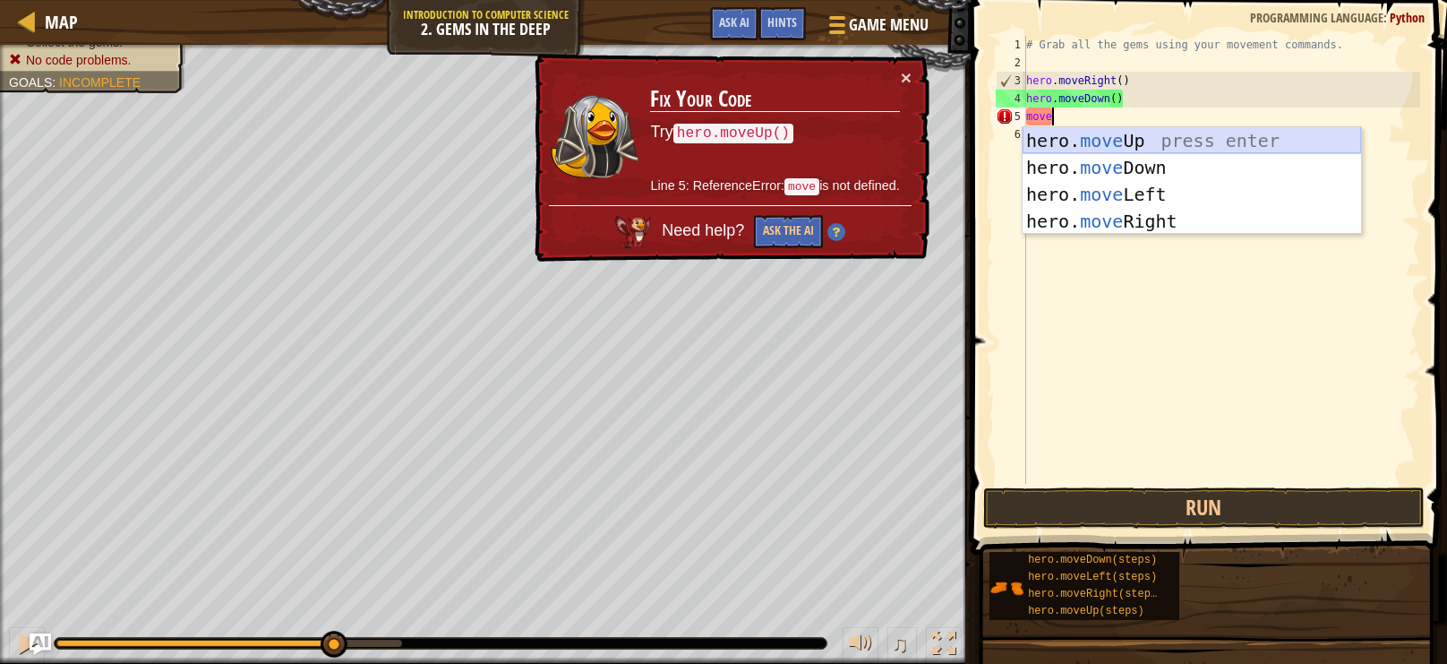
click at [1194, 129] on div "hero. move Up press enter hero. move Down press enter hero. move Left press ent…" at bounding box center [1192, 207] width 339 height 161
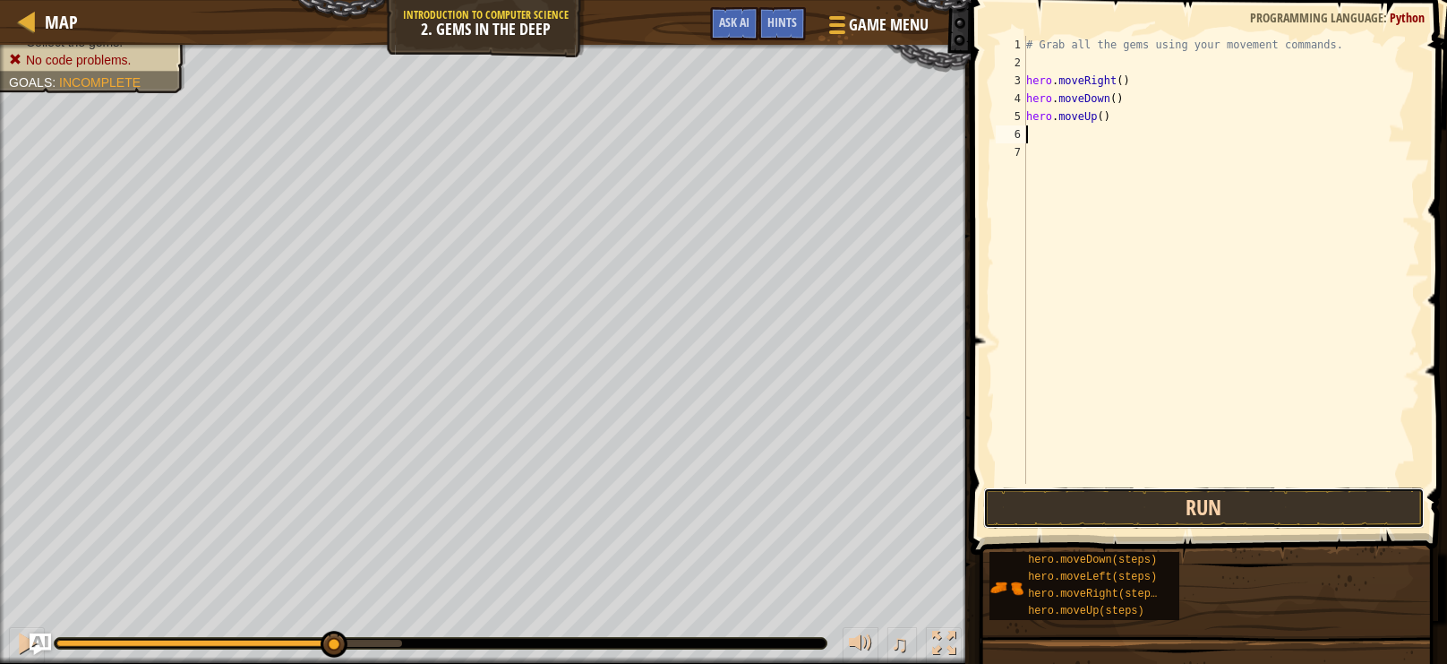
click at [1232, 505] on button "Run" at bounding box center [1204, 507] width 442 height 41
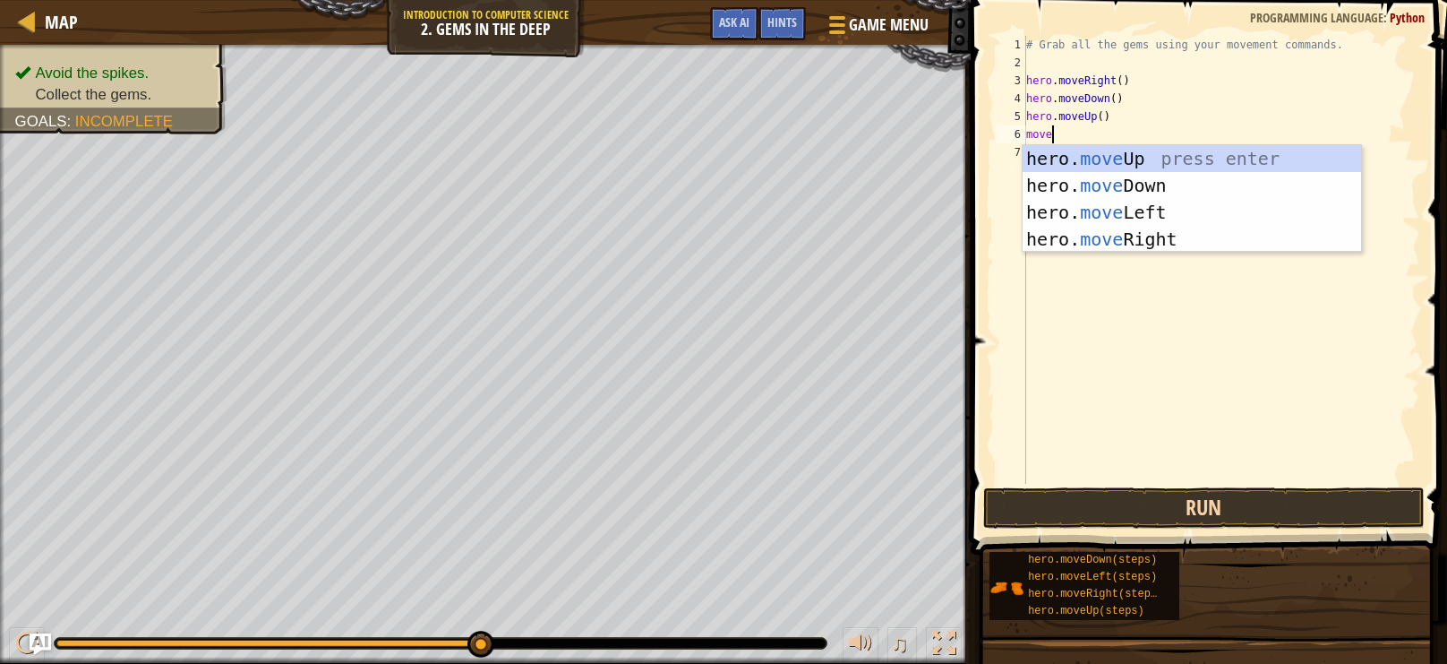
type textarea "moveu"
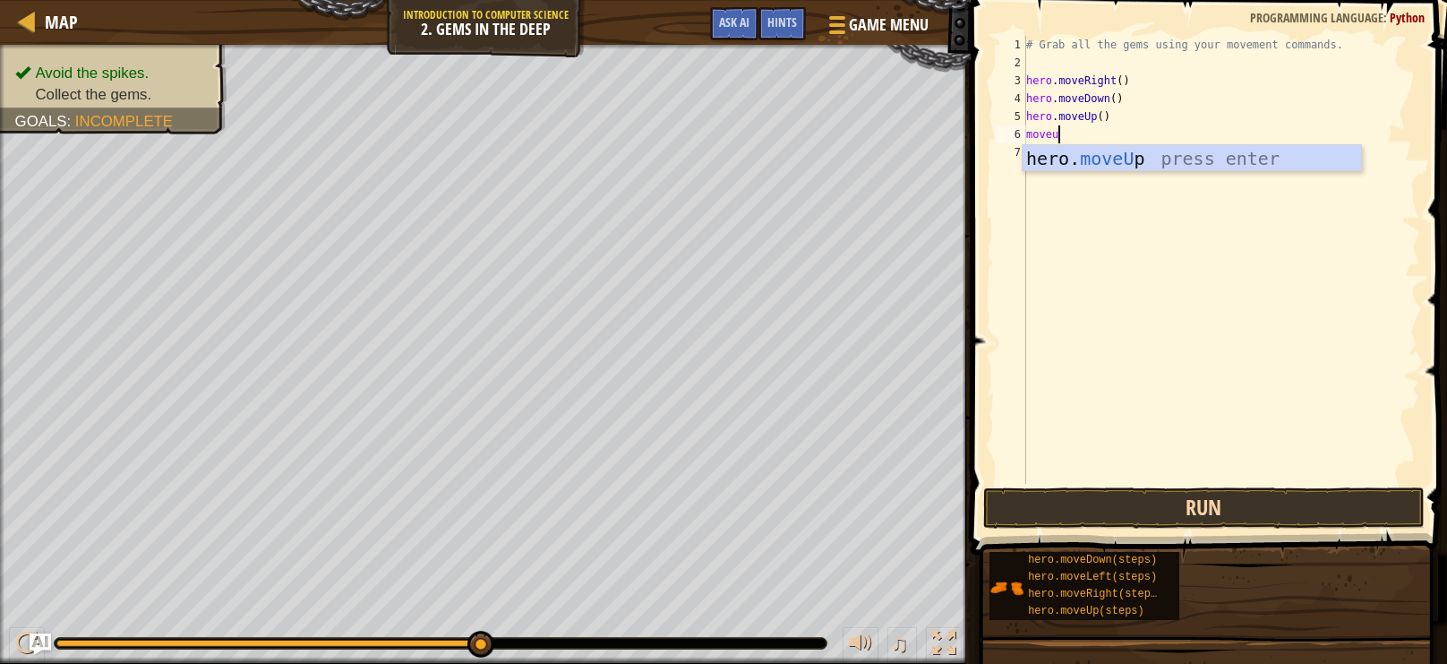
scroll to position [8, 2]
click at [1207, 162] on div "hero. moveU p press enter" at bounding box center [1192, 185] width 339 height 81
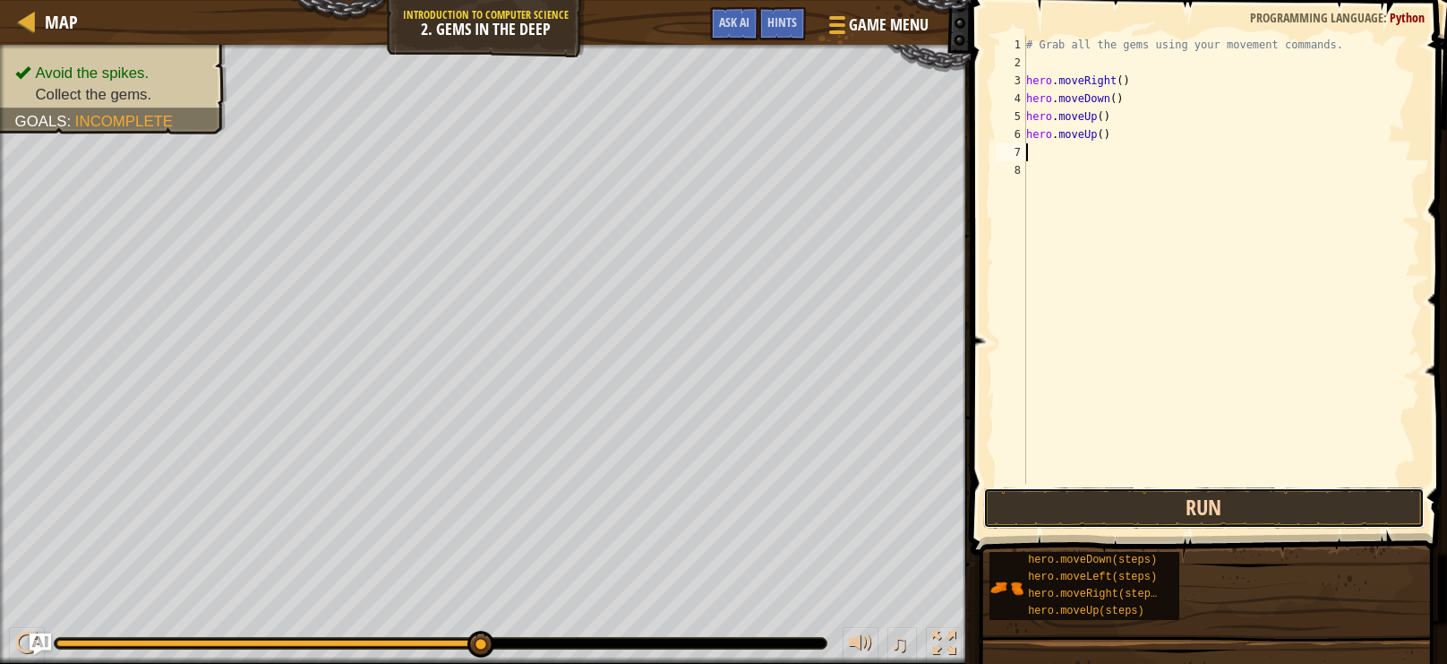
click at [1306, 519] on button "Run" at bounding box center [1204, 507] width 442 height 41
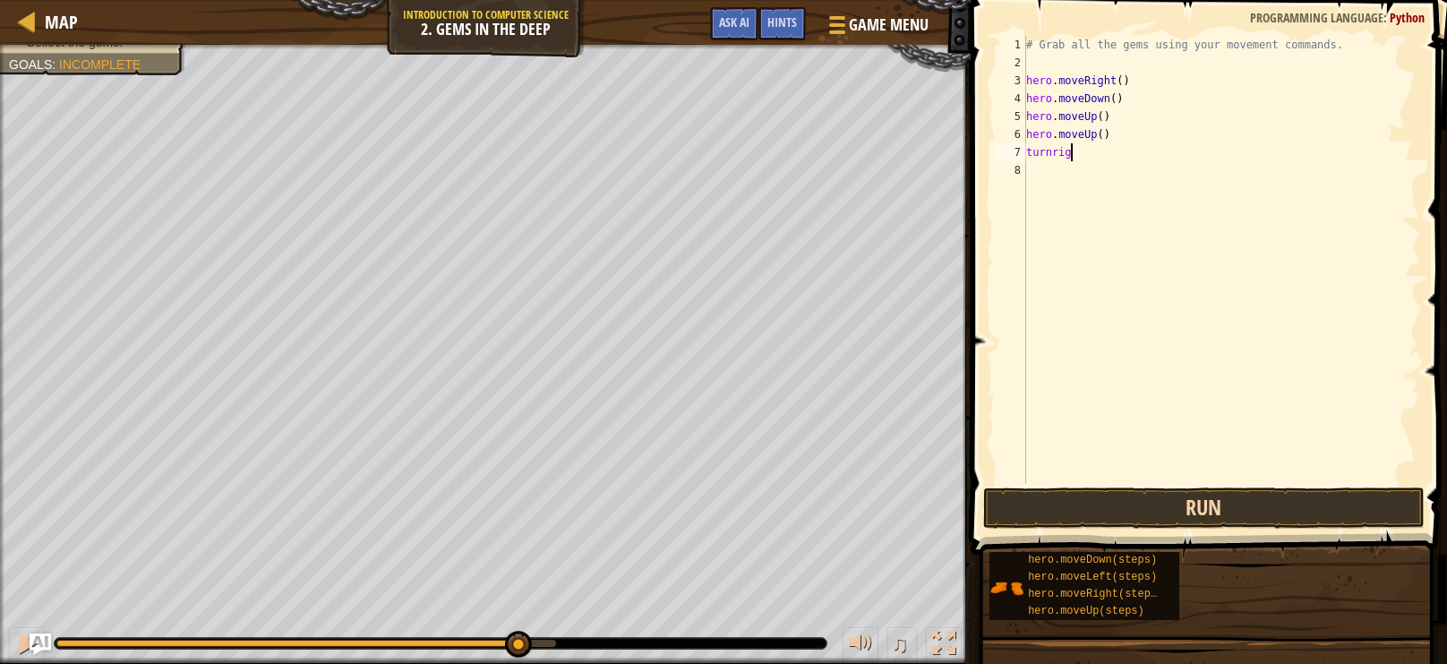
scroll to position [8, 4]
click at [1172, 519] on button "Run" at bounding box center [1204, 507] width 442 height 41
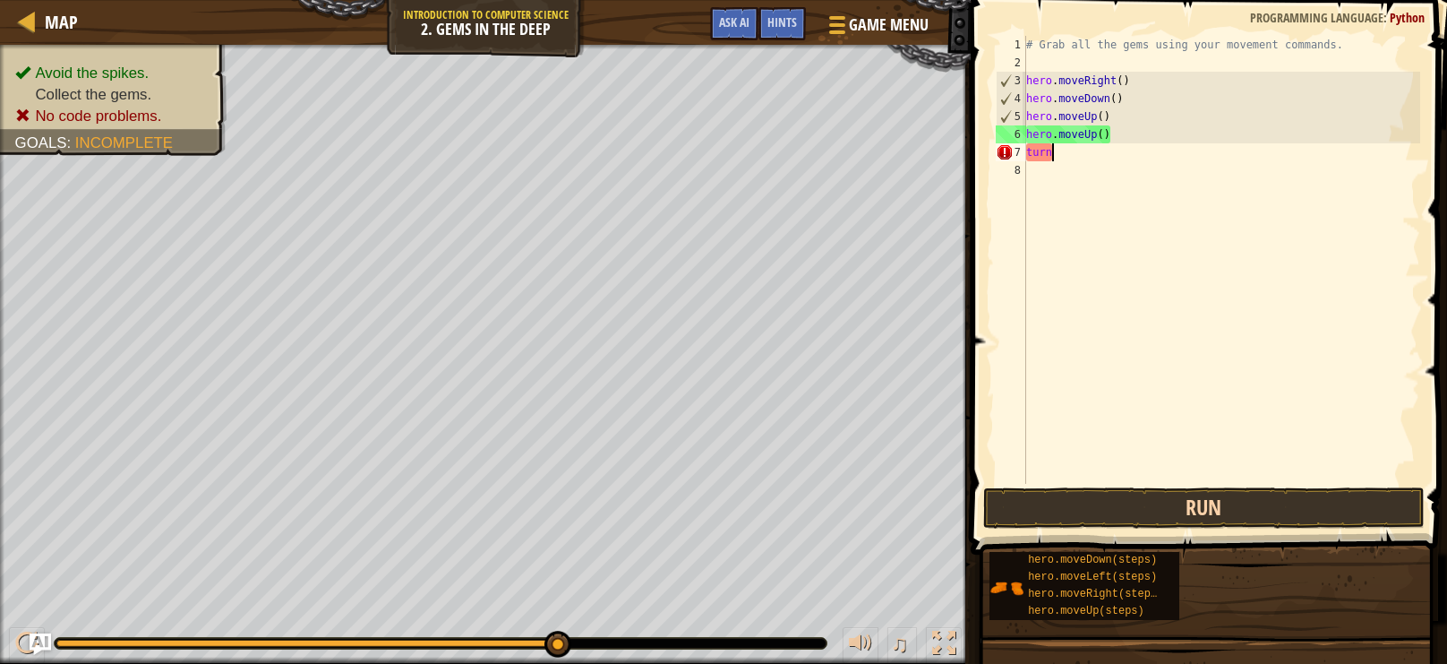
scroll to position [8, 1]
type textarea "t"
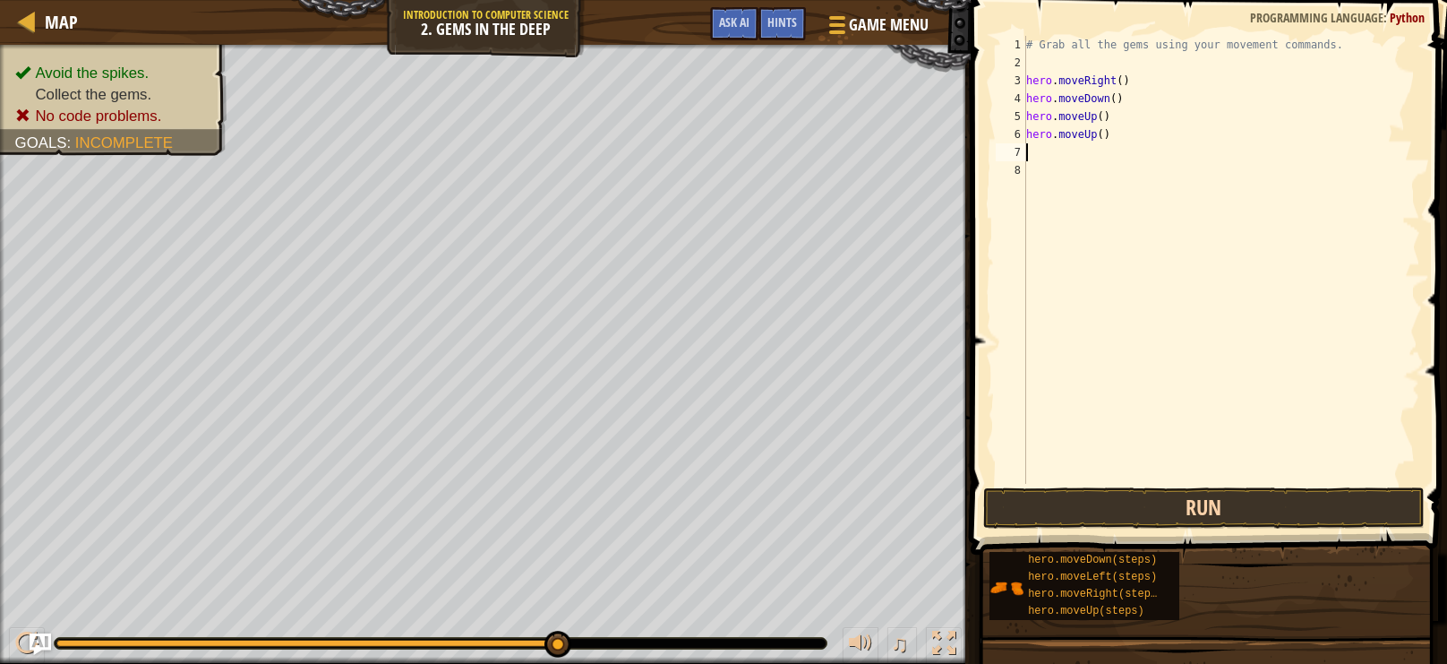
type textarea "m"
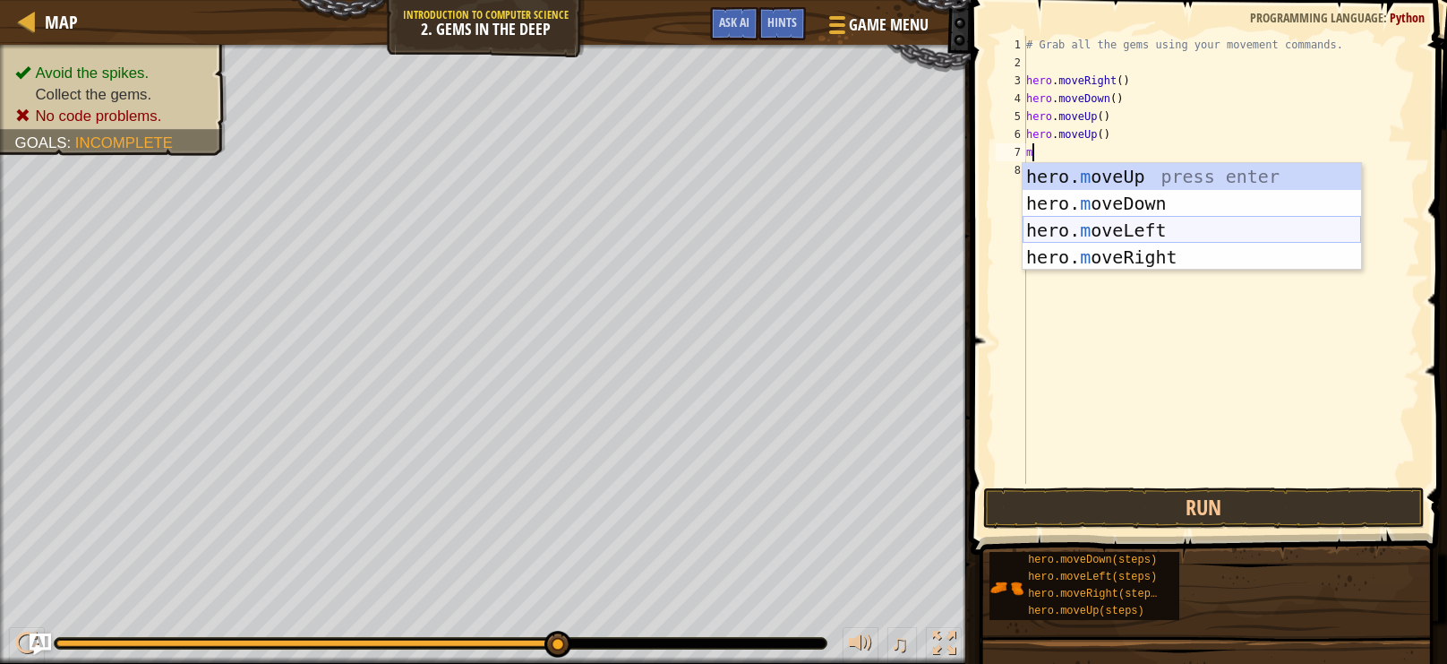
click at [1217, 220] on div "hero. m oveUp press enter hero. m oveDown press enter hero. m oveLeft press ent…" at bounding box center [1192, 243] width 339 height 161
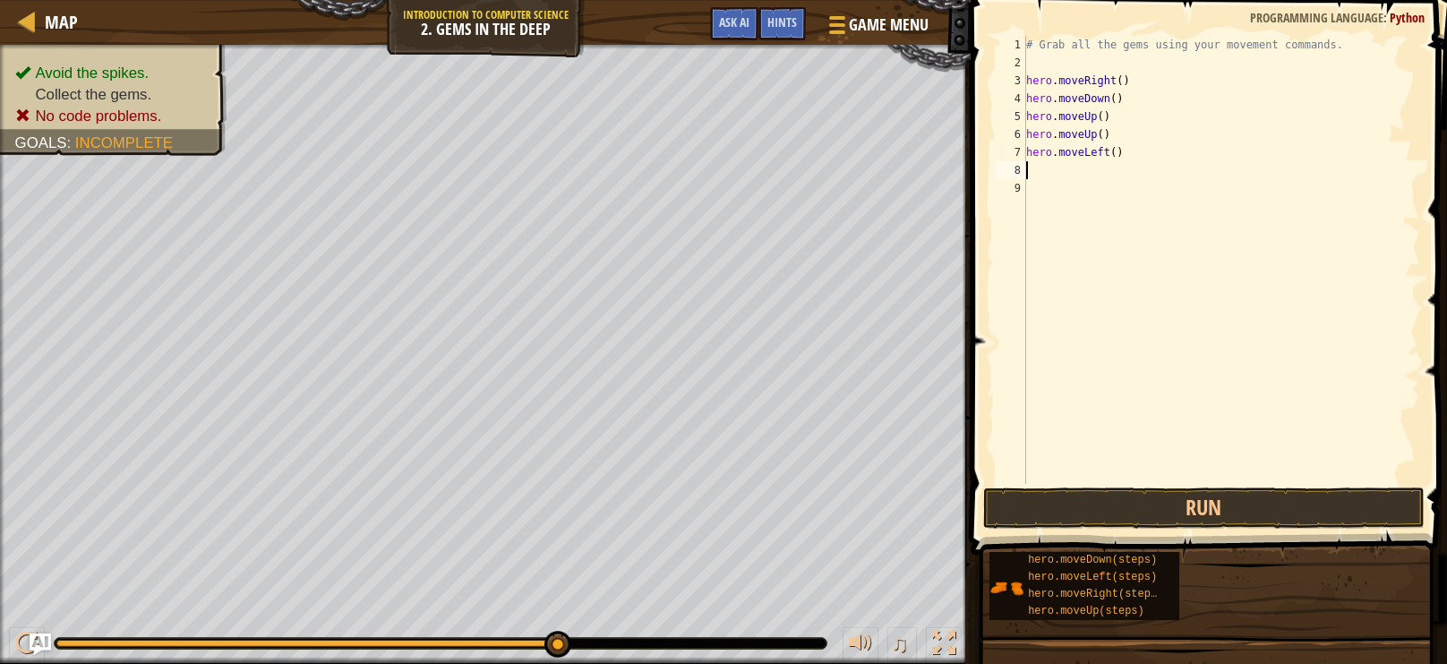
click at [1263, 502] on button "Run" at bounding box center [1204, 507] width 442 height 41
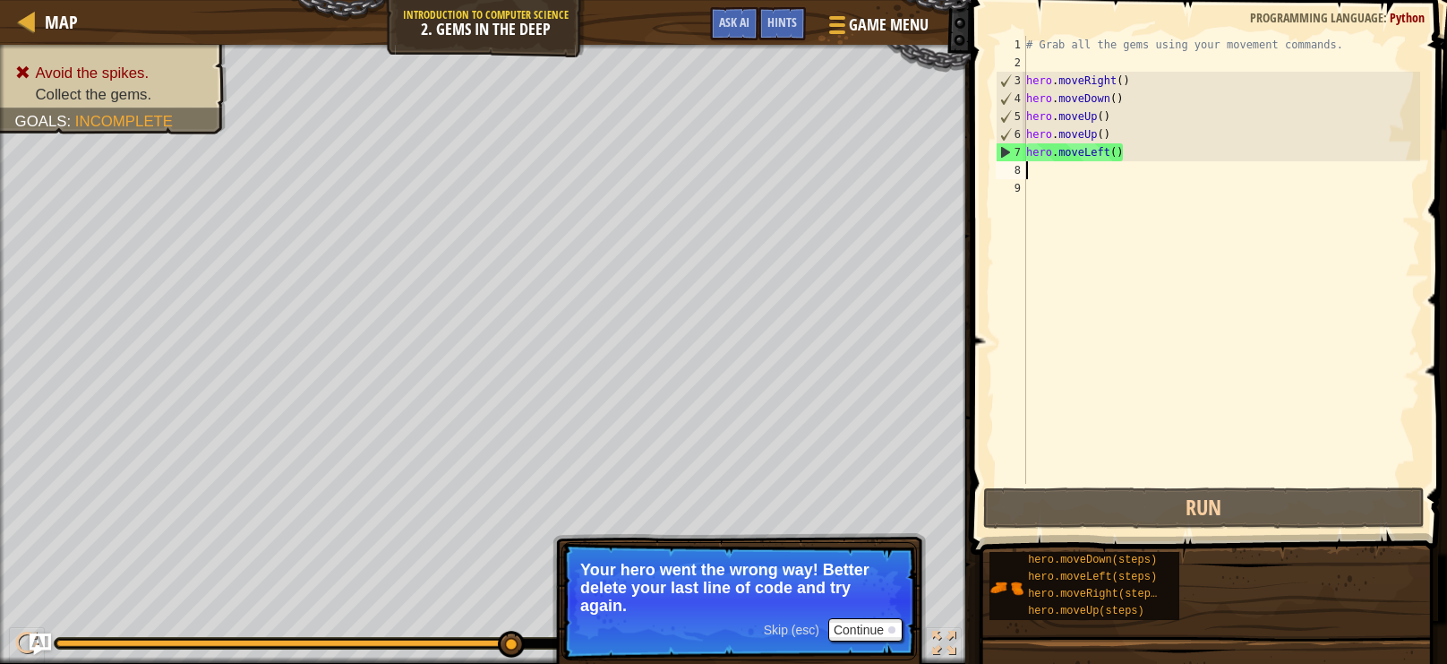
click at [1162, 157] on div "# Grab all the gems using your movement commands. hero . moveRight ( ) hero . m…" at bounding box center [1222, 278] width 398 height 484
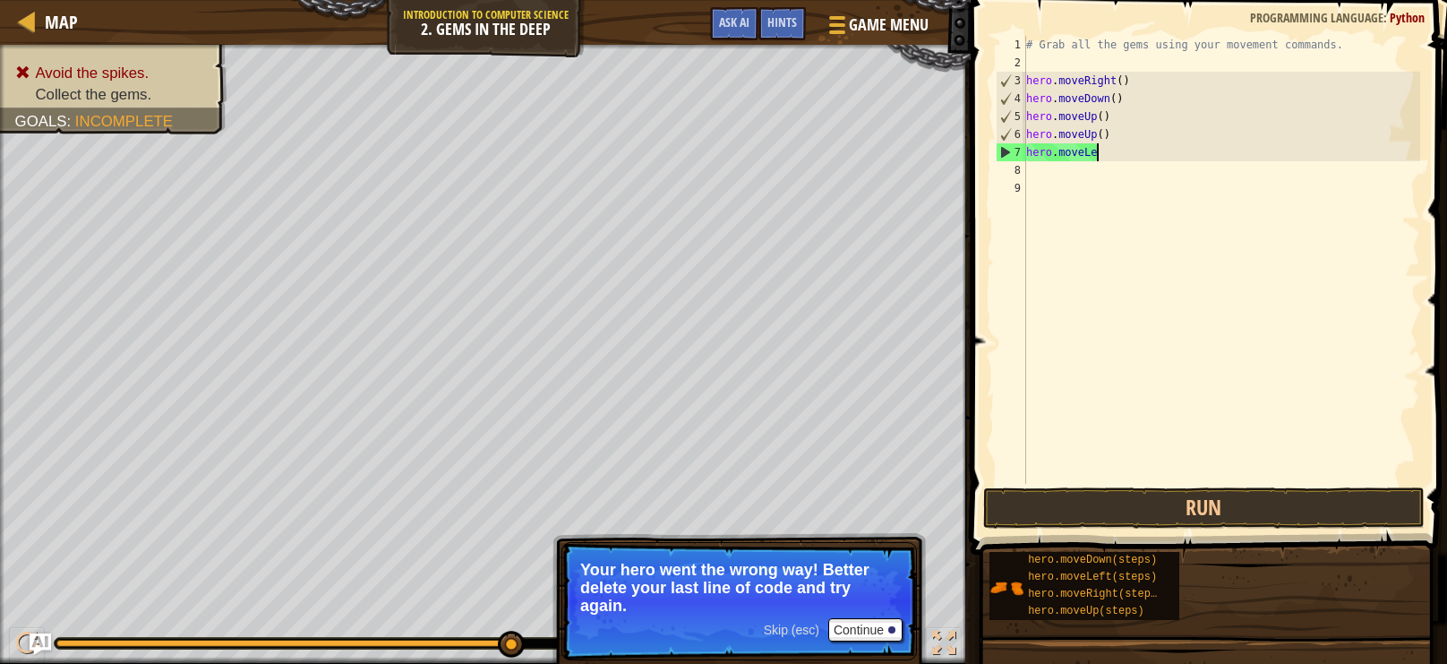
scroll to position [8, 4]
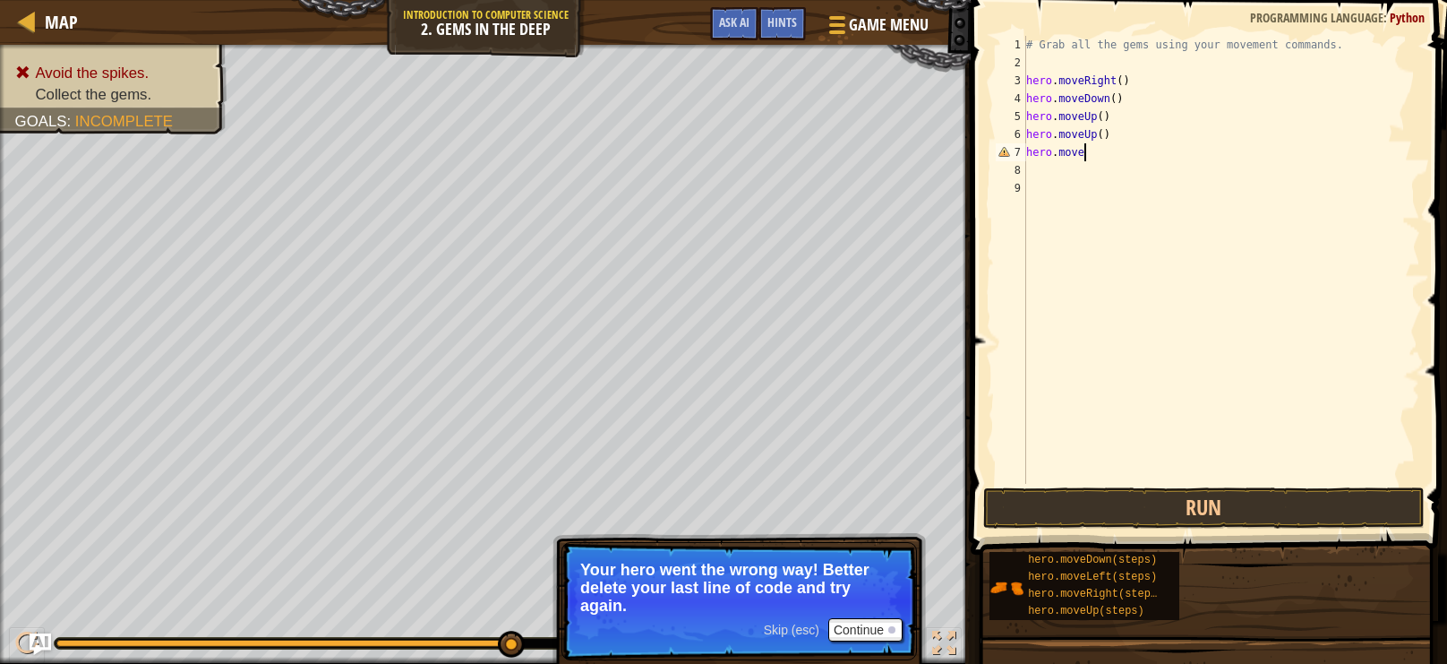
type textarea "hero.mover"
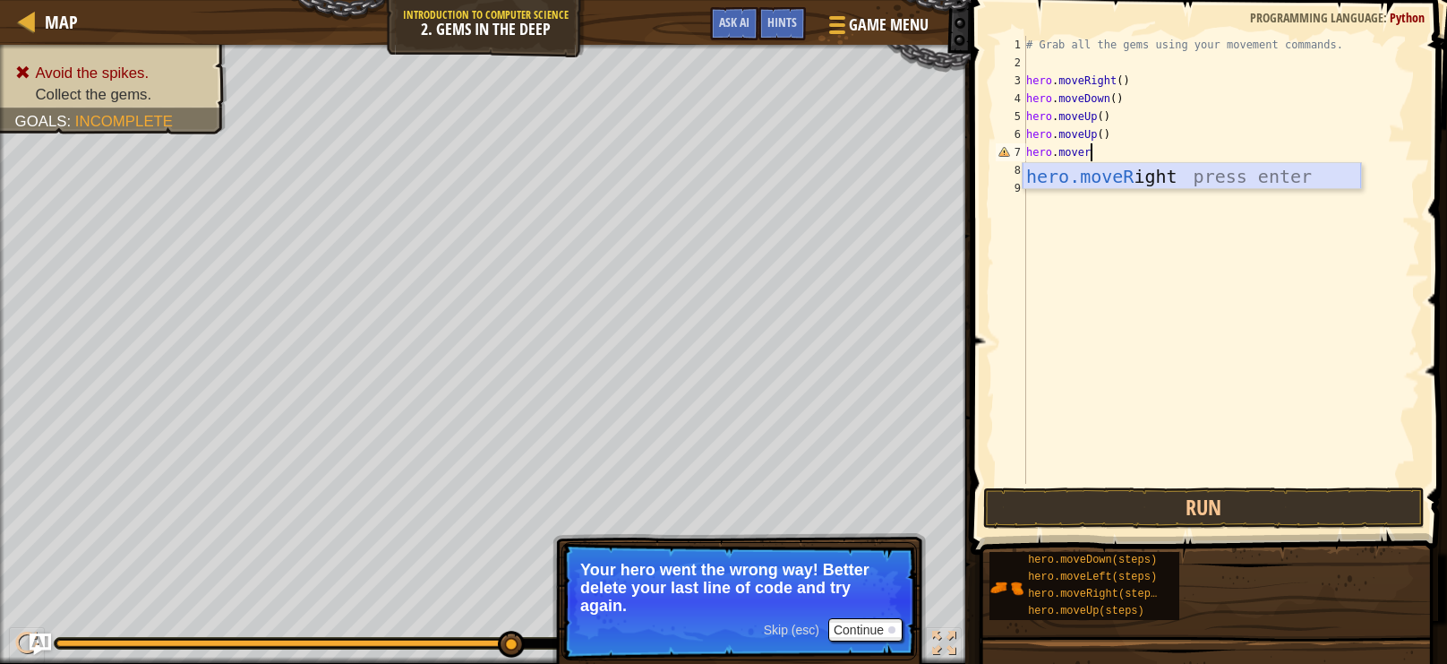
click at [1184, 181] on div "hero.moveR ight press enter" at bounding box center [1192, 203] width 339 height 81
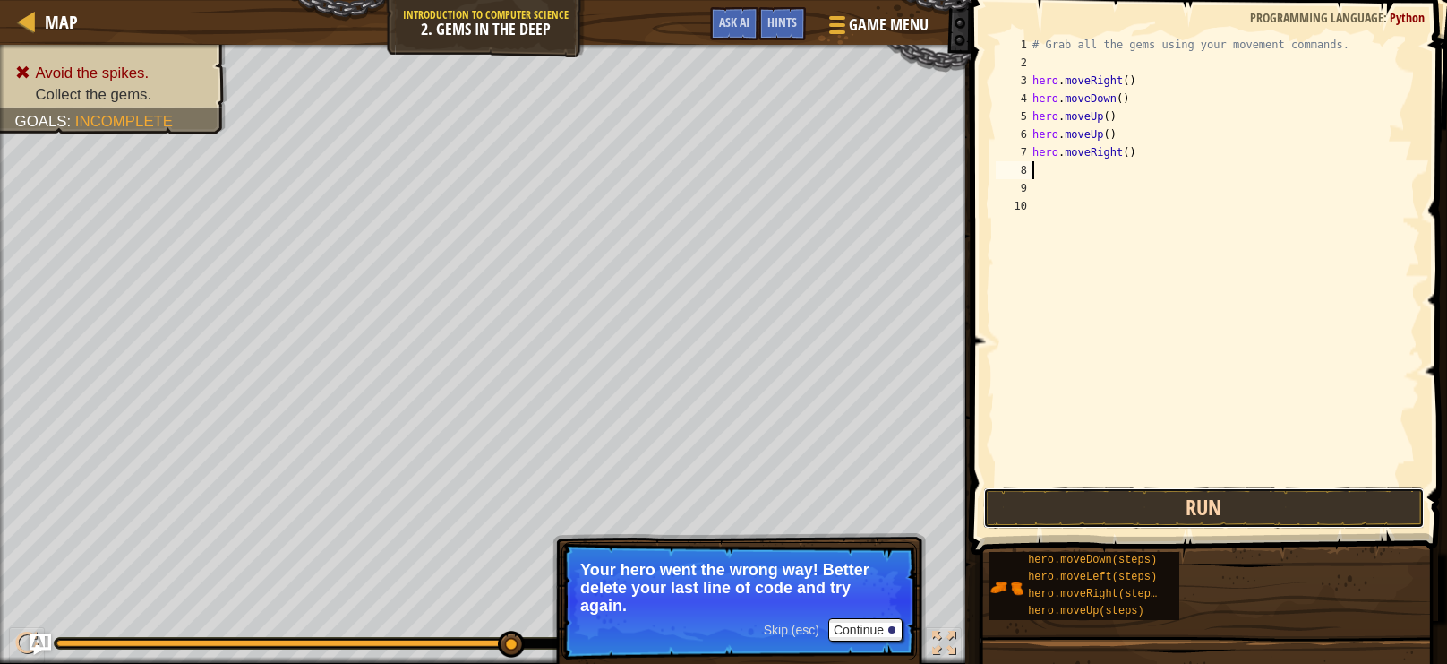
click at [1246, 517] on button "Run" at bounding box center [1204, 507] width 442 height 41
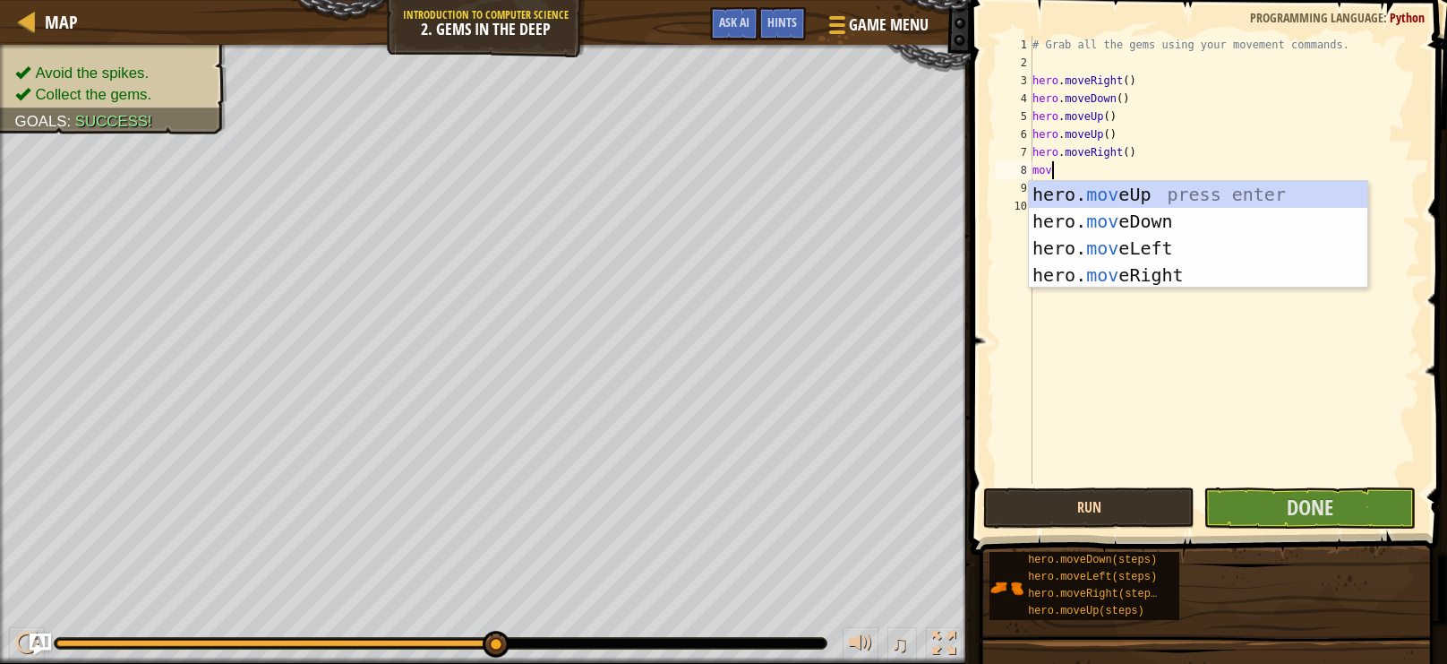
type textarea "move"
click at [1242, 229] on div "hero. move Up press enter hero. move Down press enter hero. move Left press ent…" at bounding box center [1198, 261] width 339 height 161
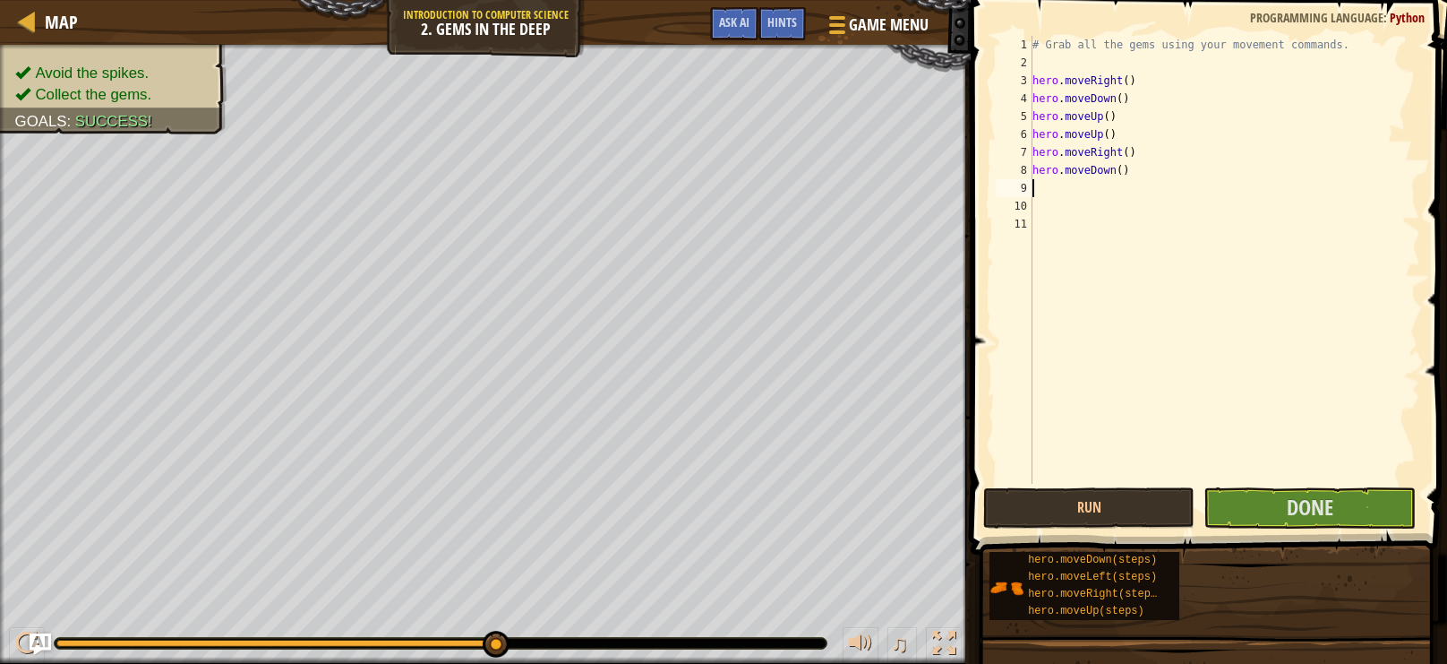
scroll to position [8, 0]
click at [1296, 514] on span "Done" at bounding box center [1310, 507] width 47 height 29
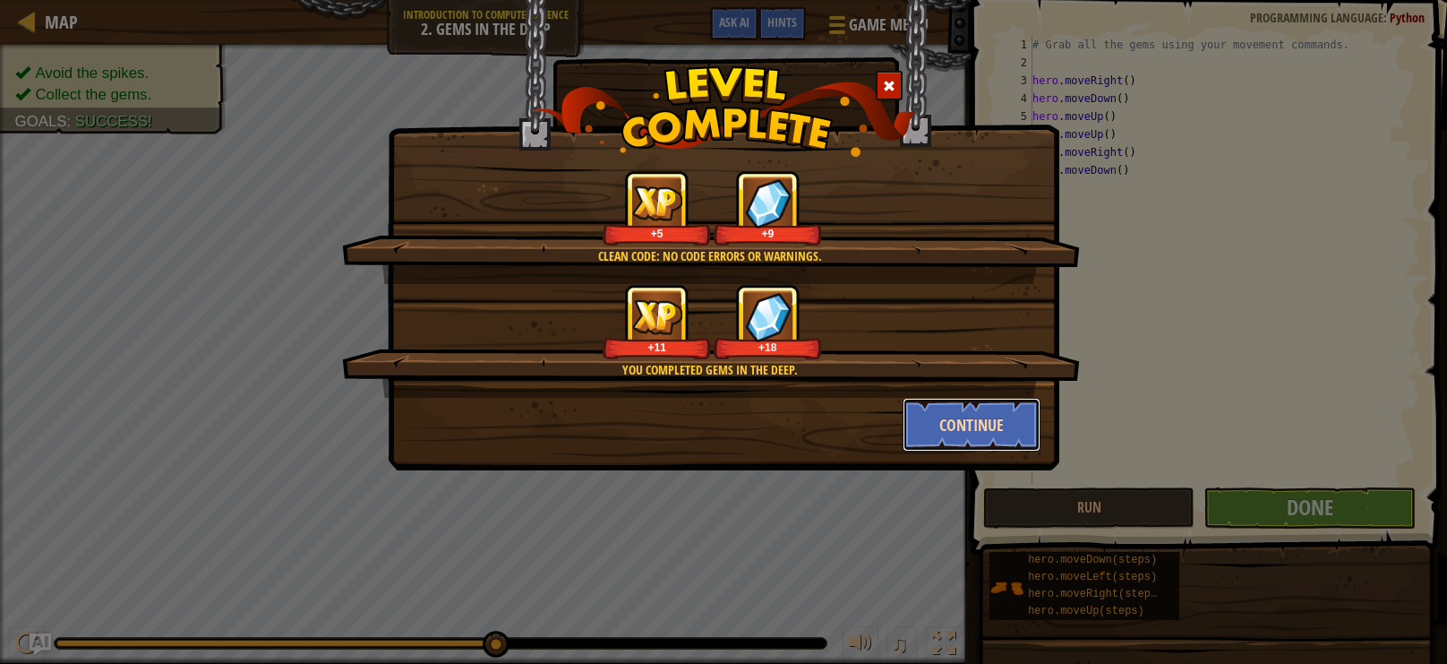
click at [958, 409] on button "Continue" at bounding box center [972, 425] width 139 height 54
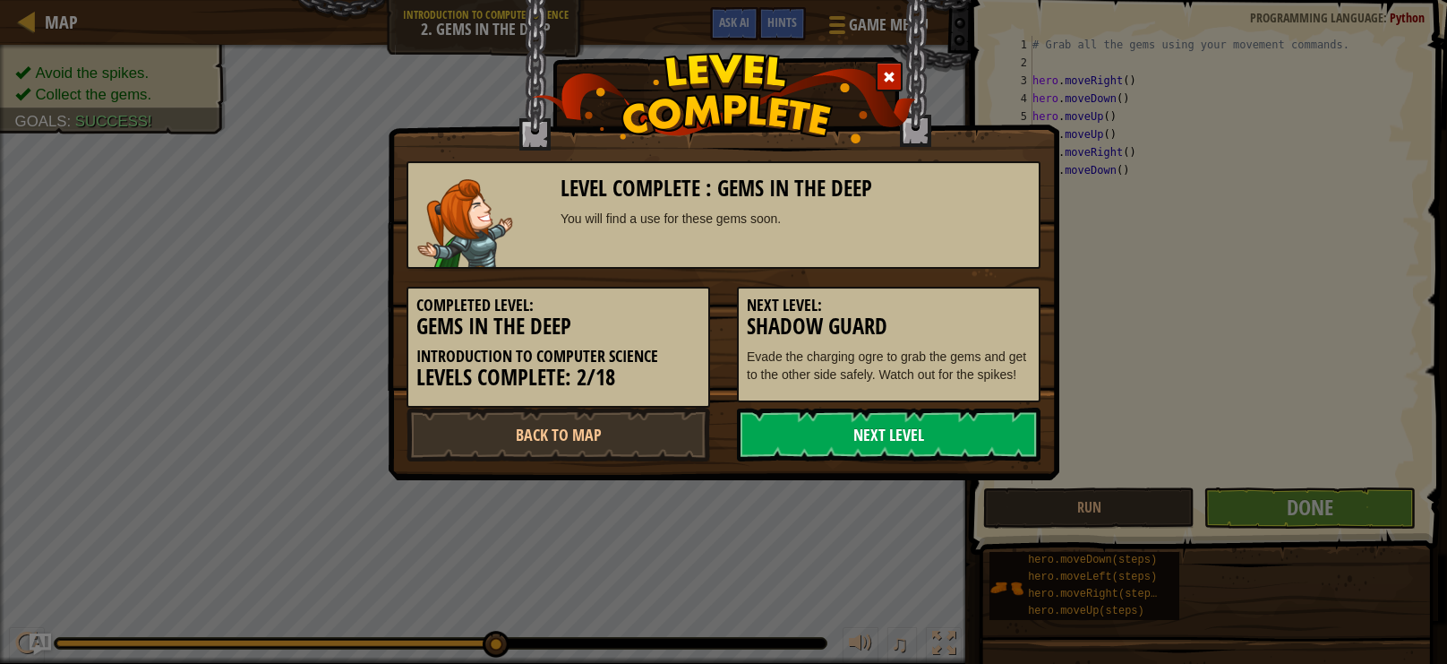
click at [896, 436] on link "Next Level" at bounding box center [889, 434] width 304 height 54
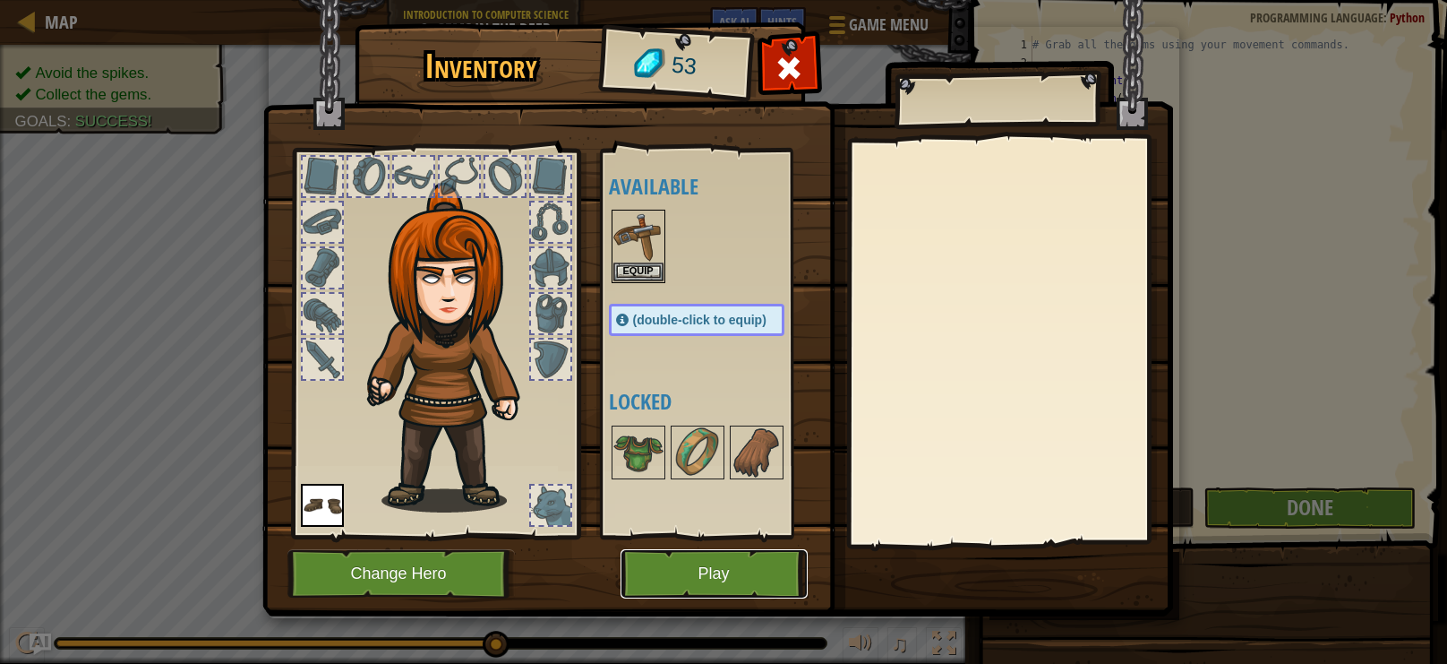
click at [725, 567] on button "Play" at bounding box center [714, 573] width 187 height 49
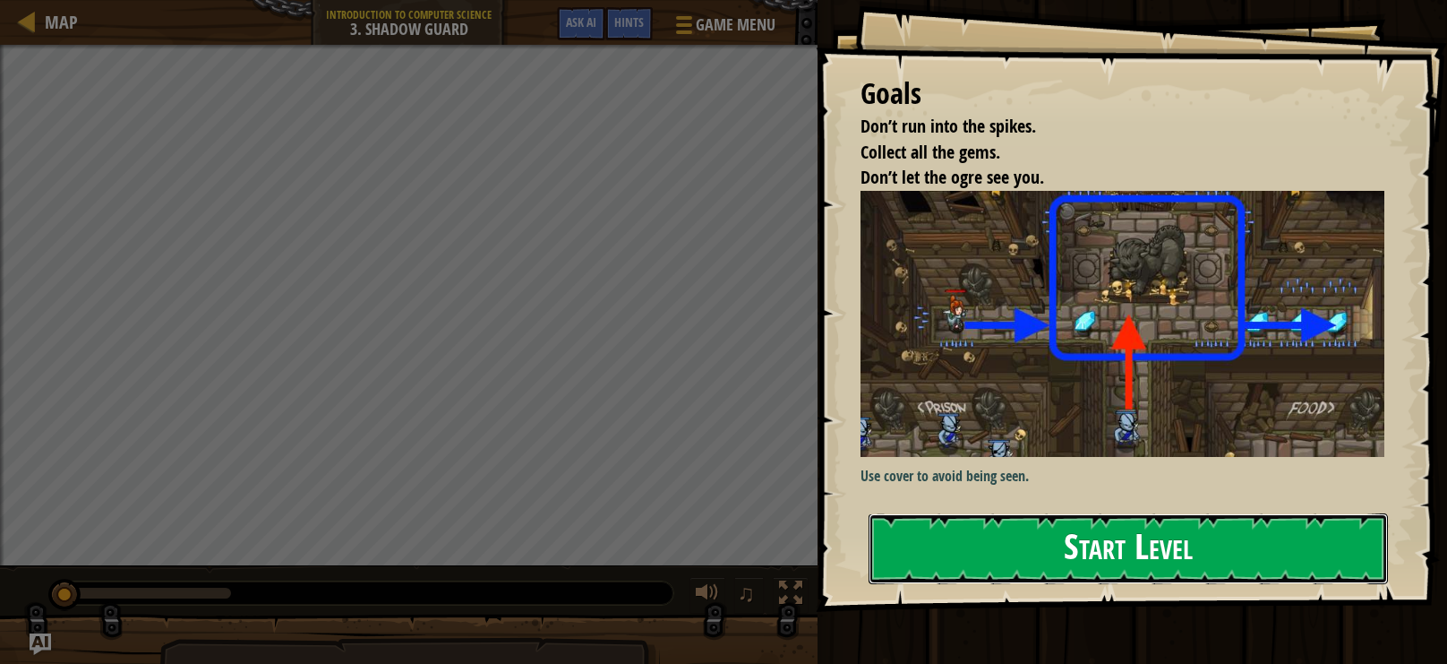
click at [951, 535] on button "Start Level" at bounding box center [1128, 548] width 519 height 71
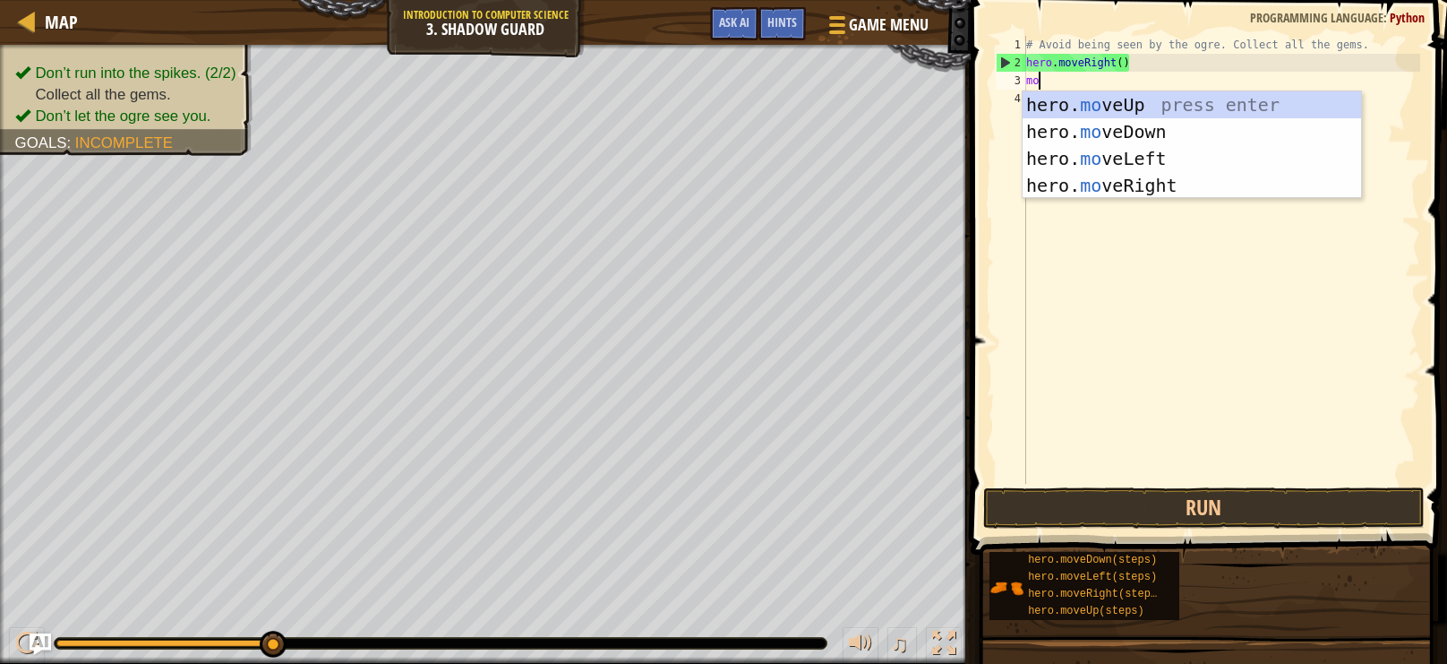
scroll to position [7, 0]
type textarea "move"
click at [1143, 183] on div "hero. move Up press enter hero. move Down press enter hero. move Left press ent…" at bounding box center [1192, 171] width 339 height 161
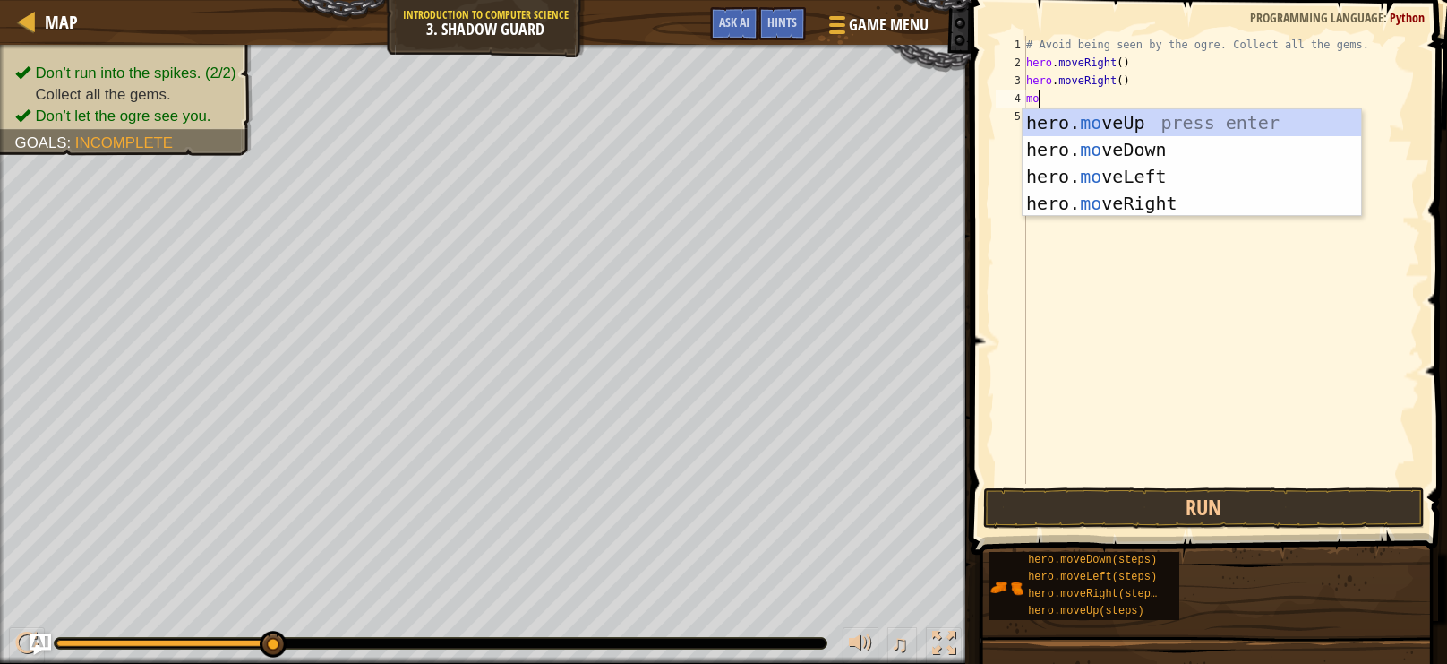
type textarea "mov"
click at [1156, 210] on div "hero. mov eUp press enter hero. mov eDown press enter hero. mov eLeft press ent…" at bounding box center [1192, 189] width 339 height 161
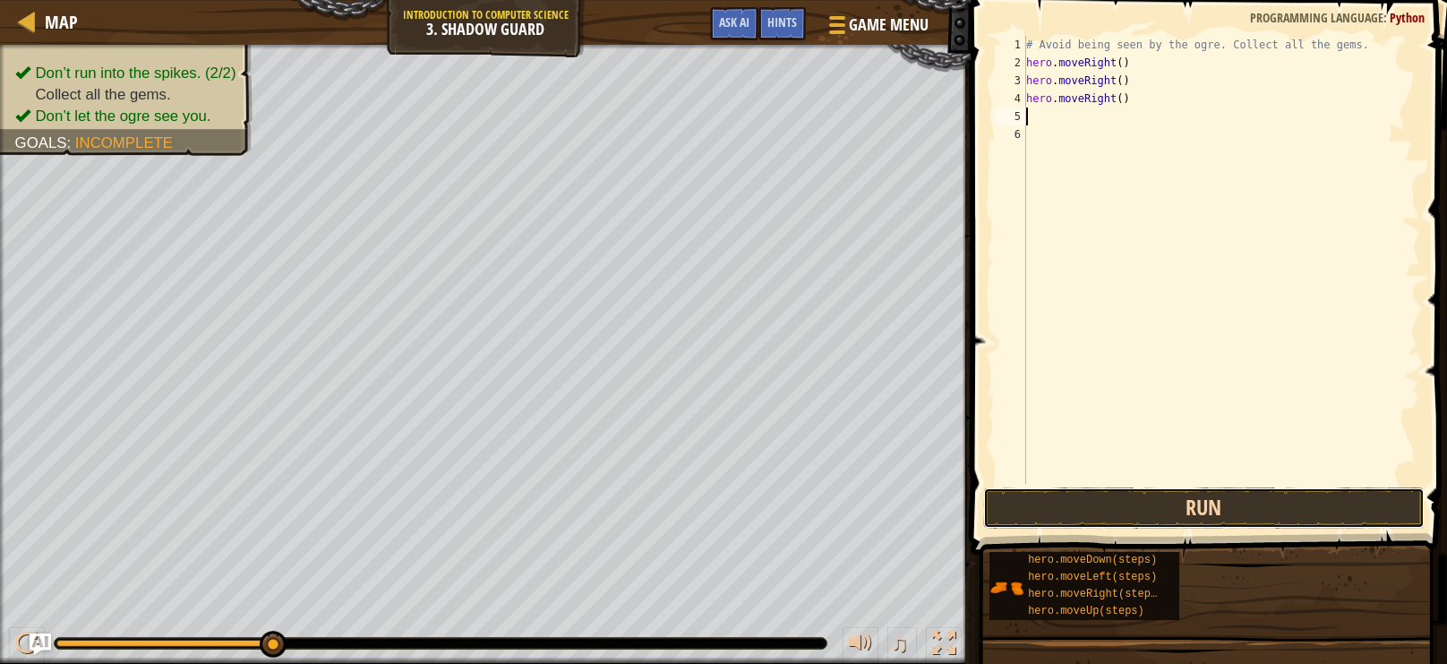
click at [1284, 522] on button "Run" at bounding box center [1204, 507] width 442 height 41
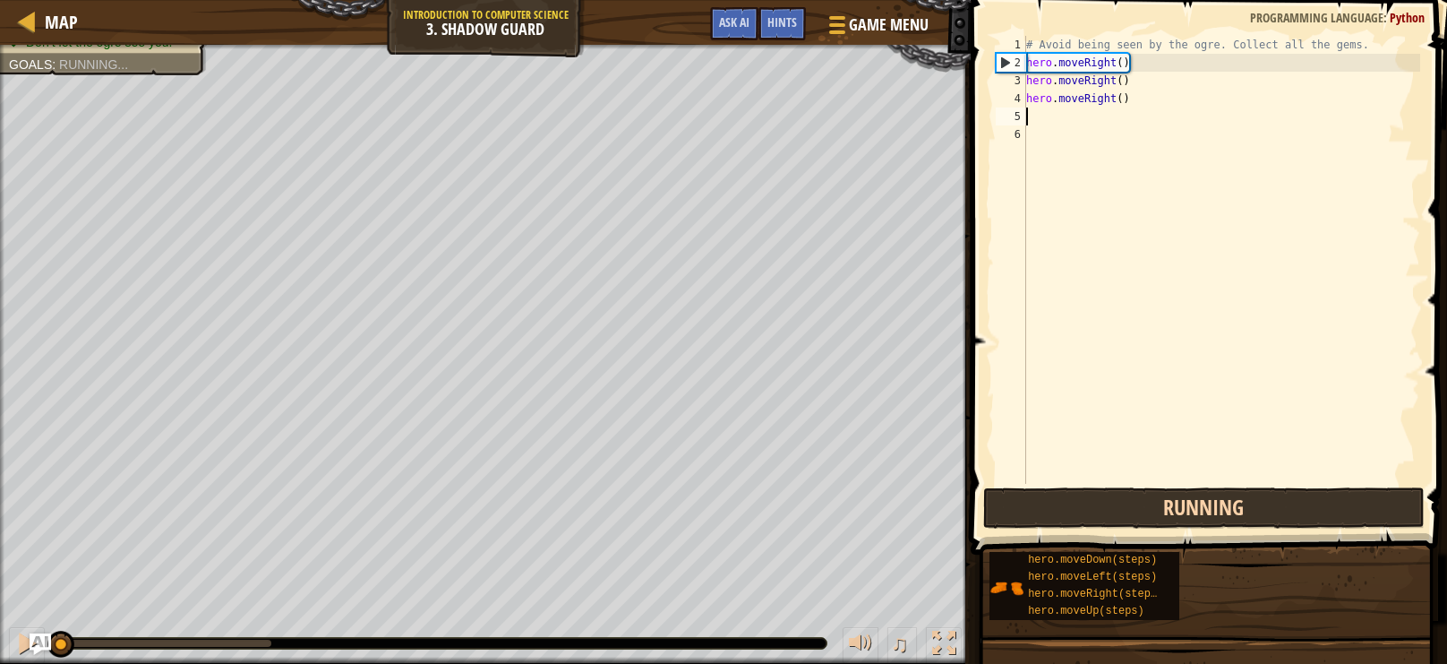
scroll to position [8, 0]
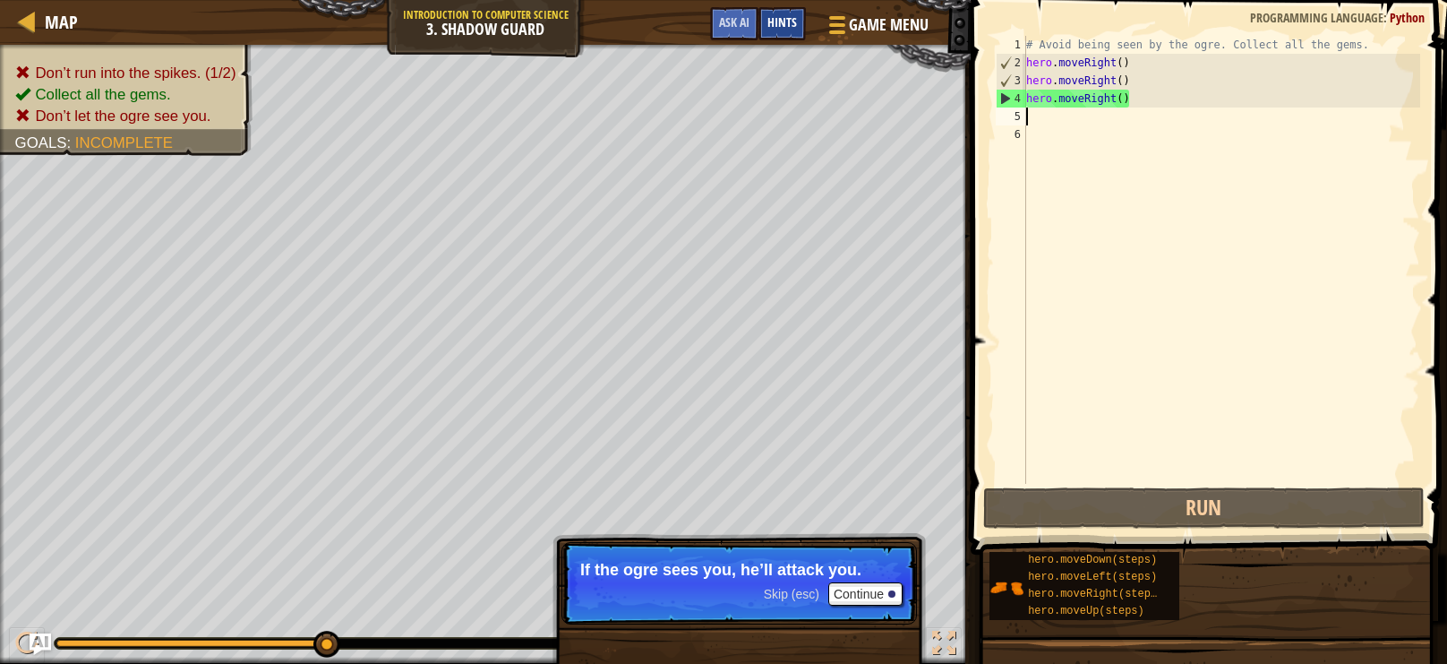
click at [802, 29] on div "Hints" at bounding box center [782, 23] width 47 height 33
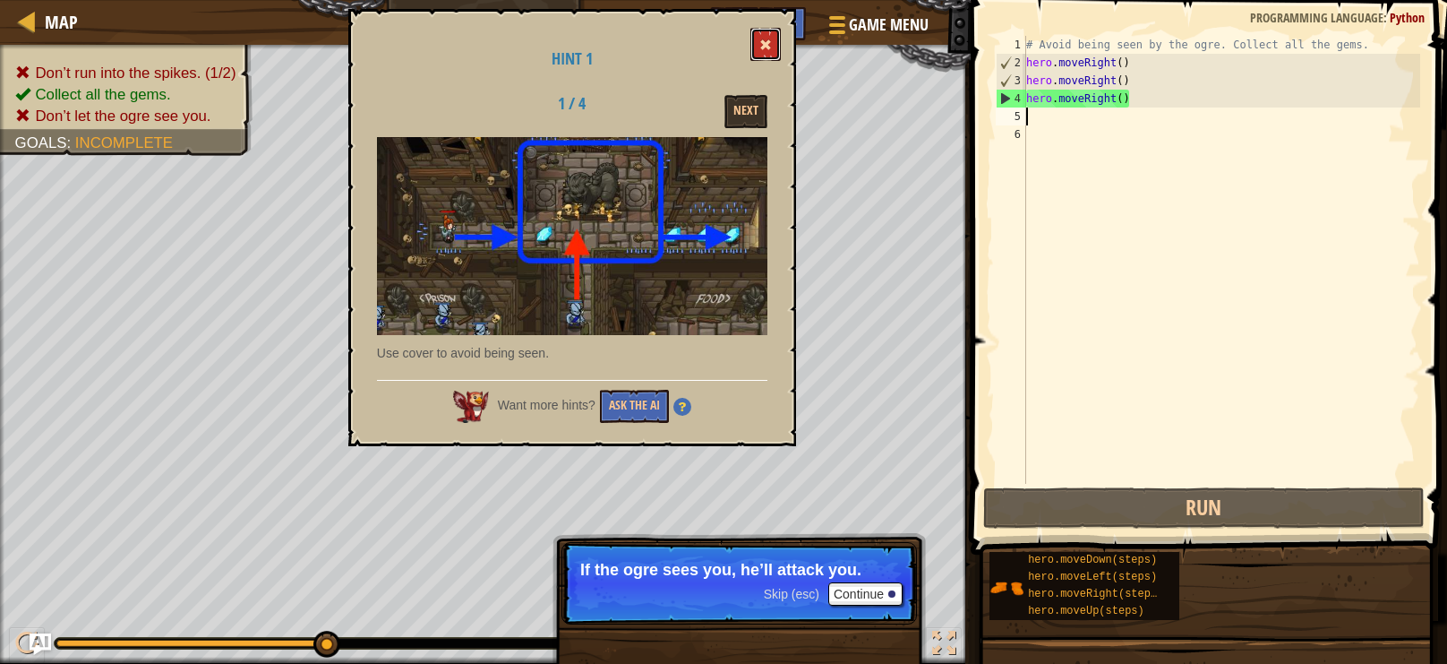
click at [759, 35] on button at bounding box center [765, 44] width 30 height 33
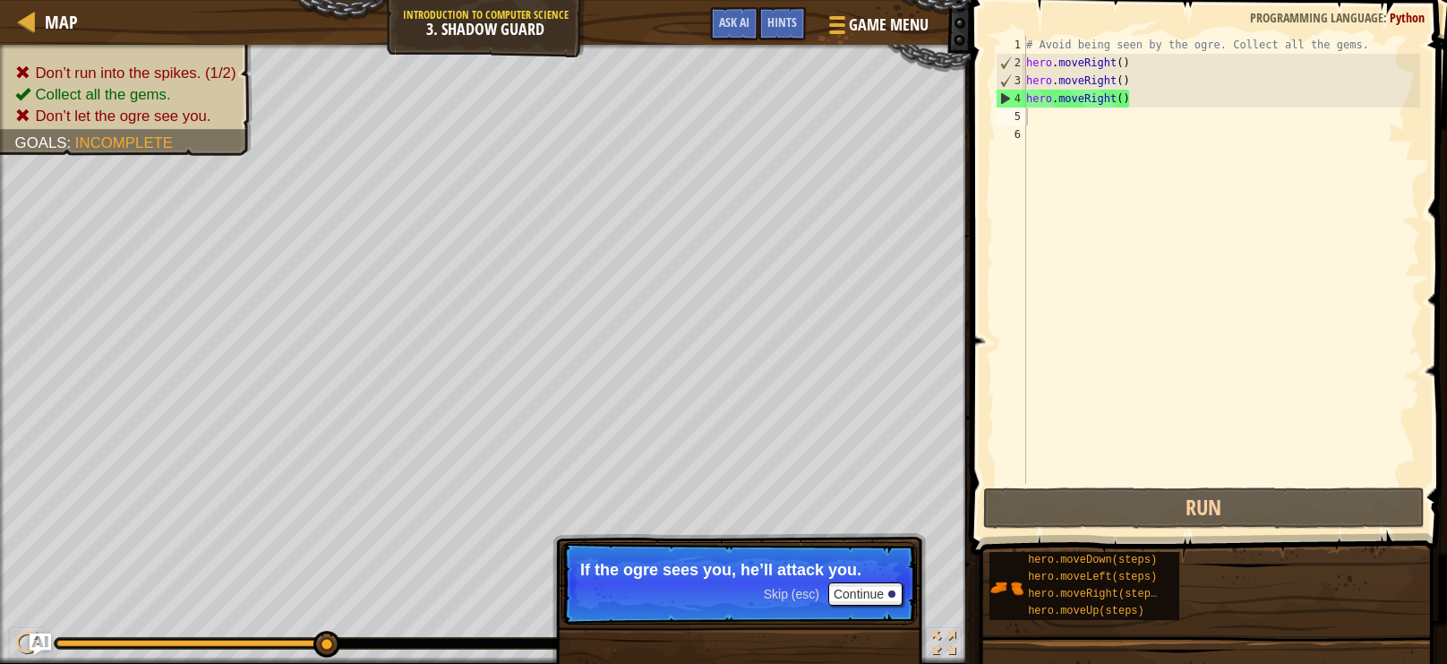
click at [1036, 130] on div "# Avoid being seen by the ogre. Collect all the gems. hero . moveRight ( ) hero…" at bounding box center [1222, 278] width 398 height 484
type textarea "t"
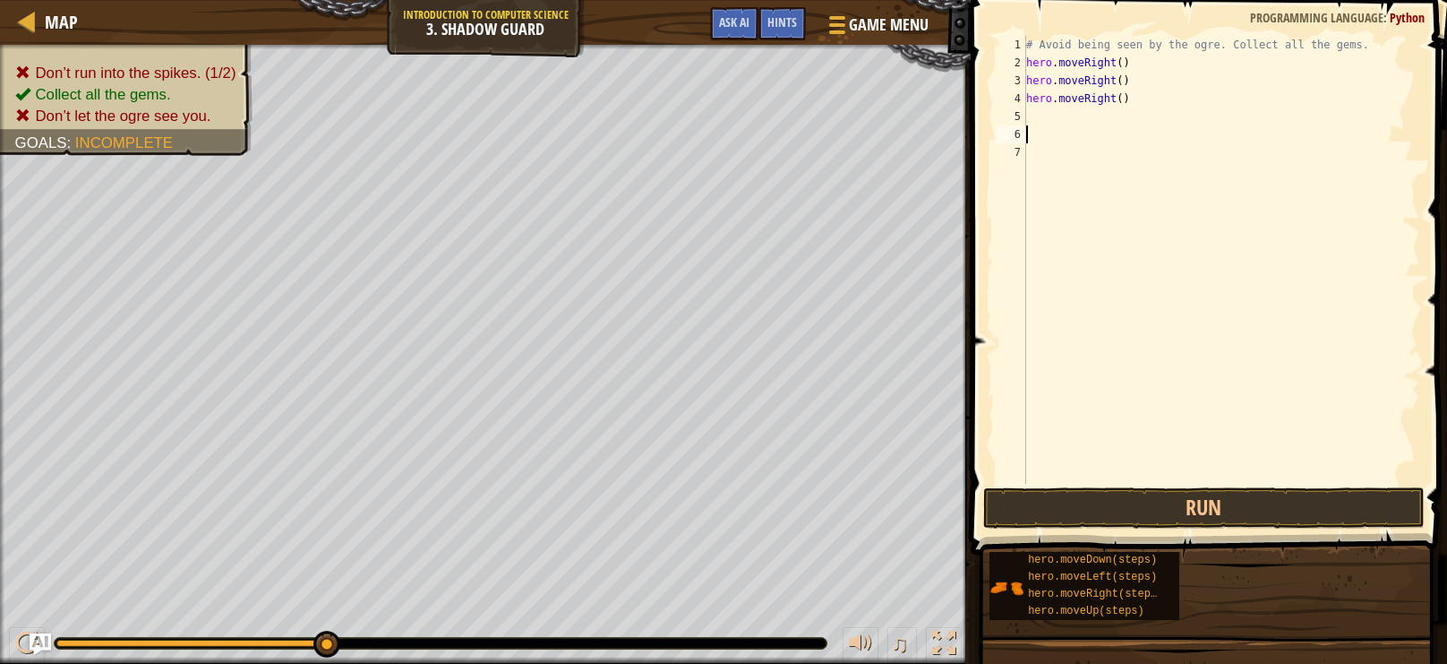
click at [1073, 118] on div "# Avoid being seen by the ogre. Collect all the gems. hero . moveRight ( ) hero…" at bounding box center [1222, 278] width 398 height 484
type textarea "t"
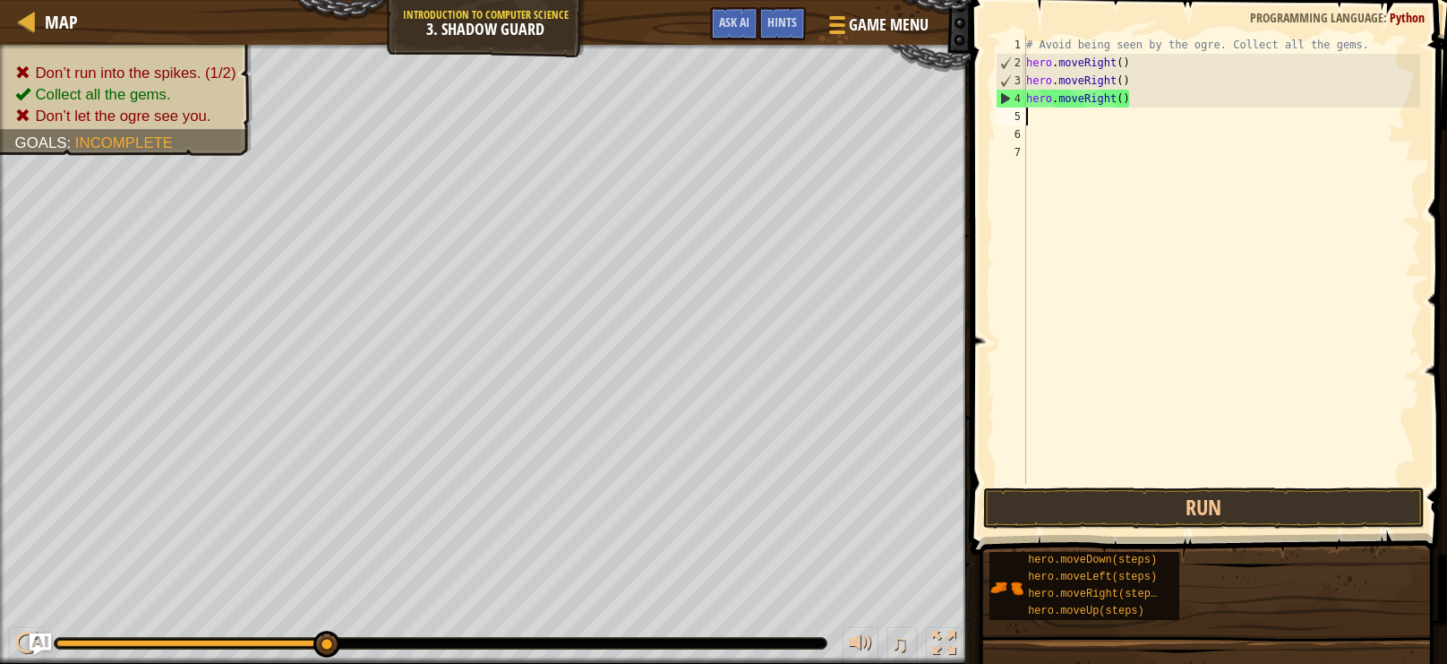
type textarea "m"
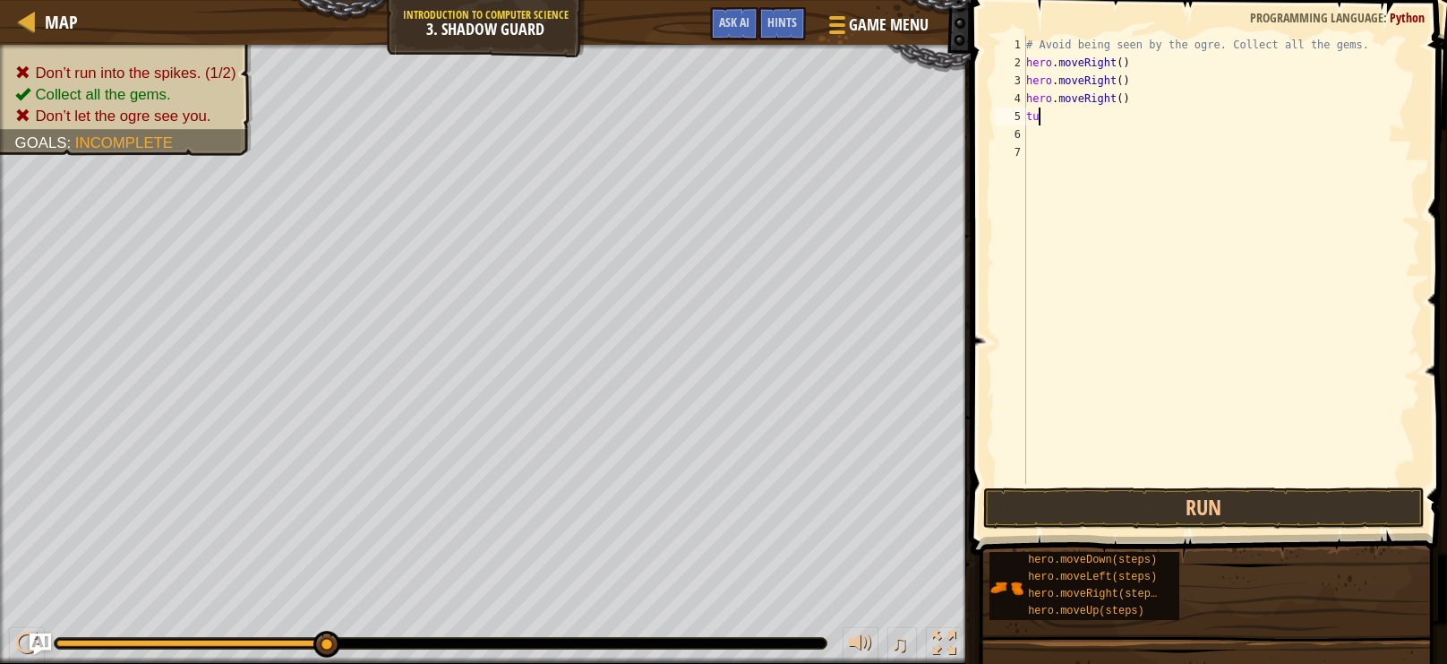
type textarea "t"
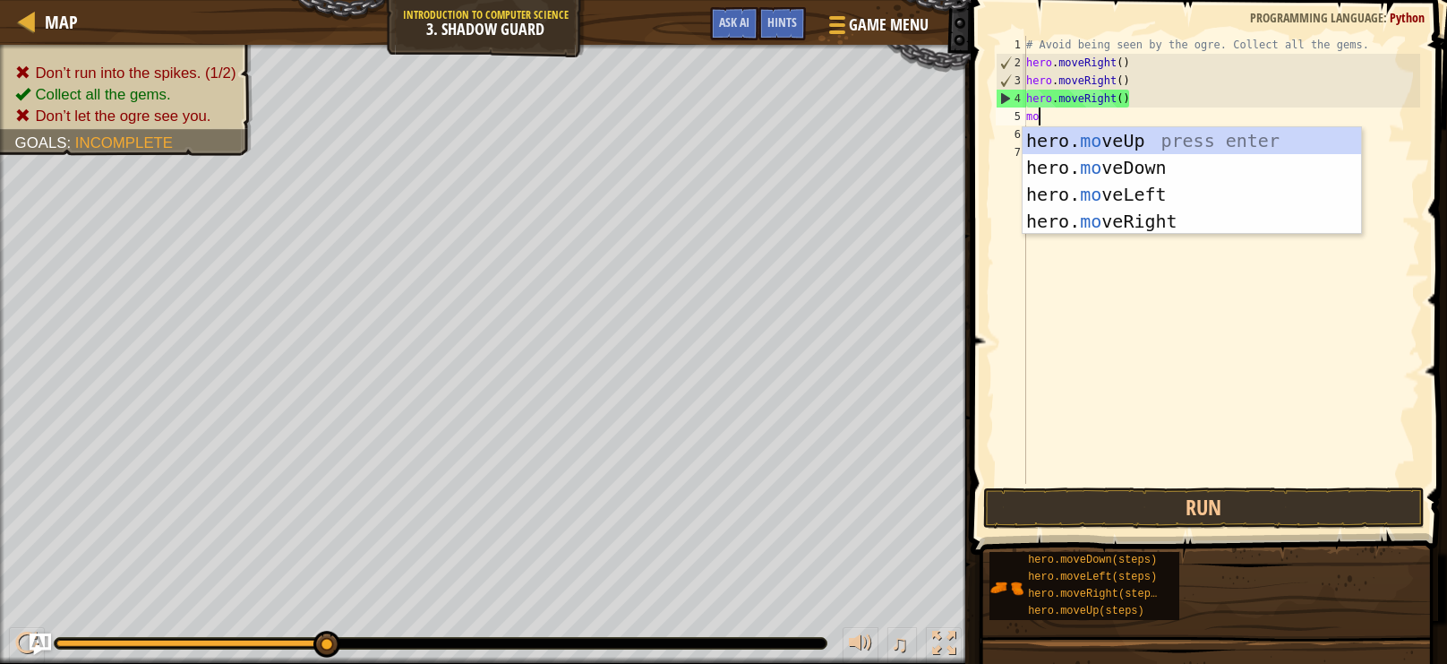
type textarea "mov"
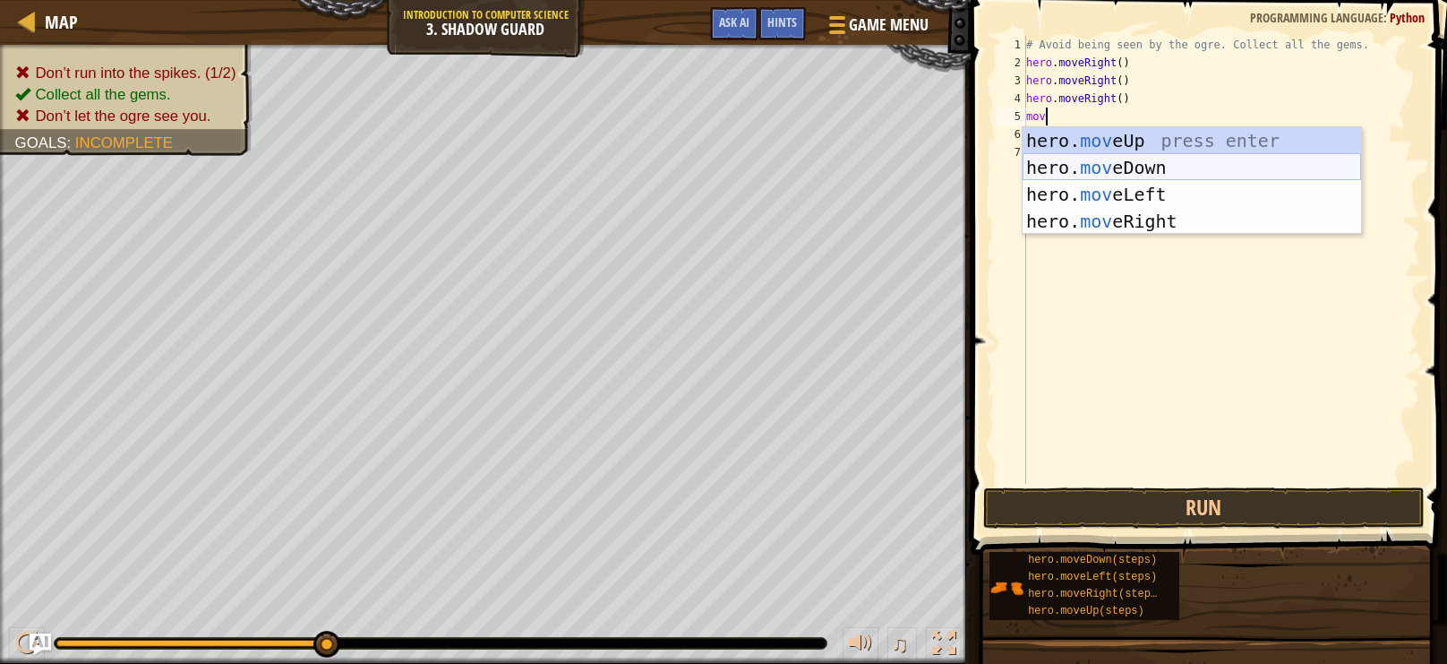
click at [1196, 180] on div "hero. mov eUp press enter hero. mov eDown press enter hero. mov eLeft press ent…" at bounding box center [1192, 207] width 339 height 161
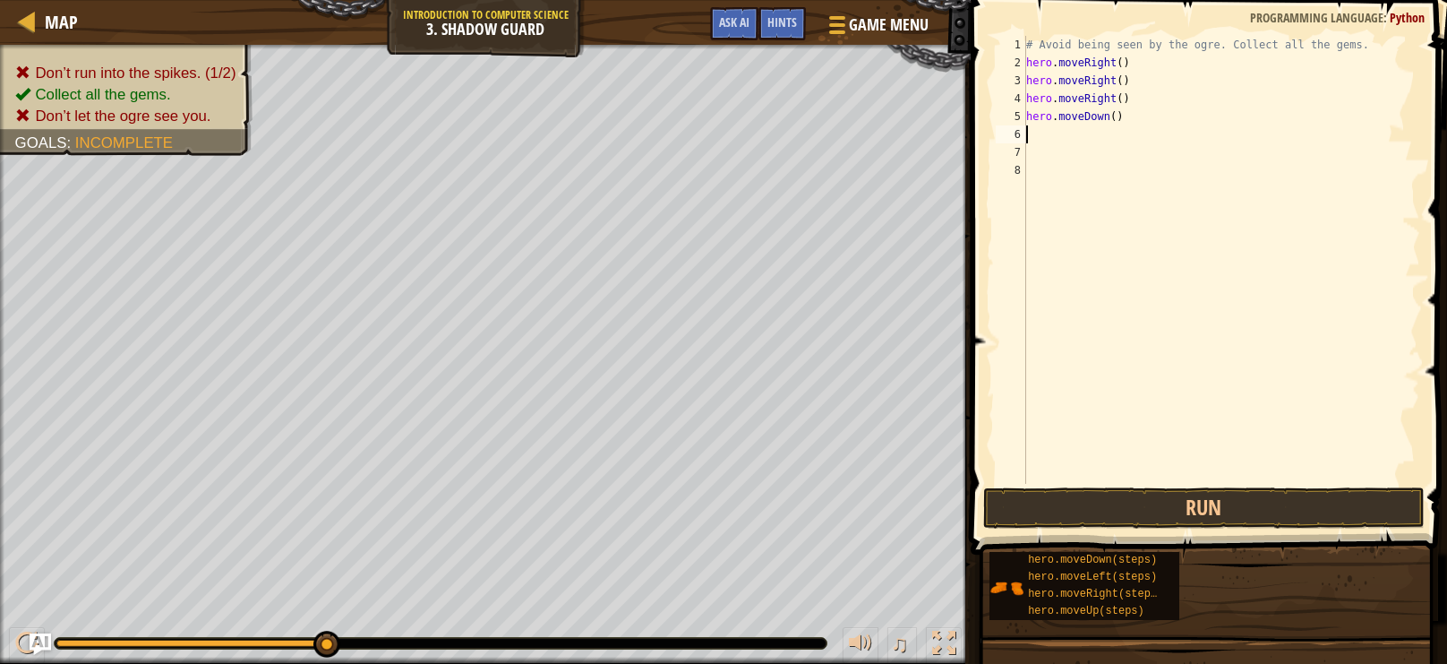
type textarea "m"
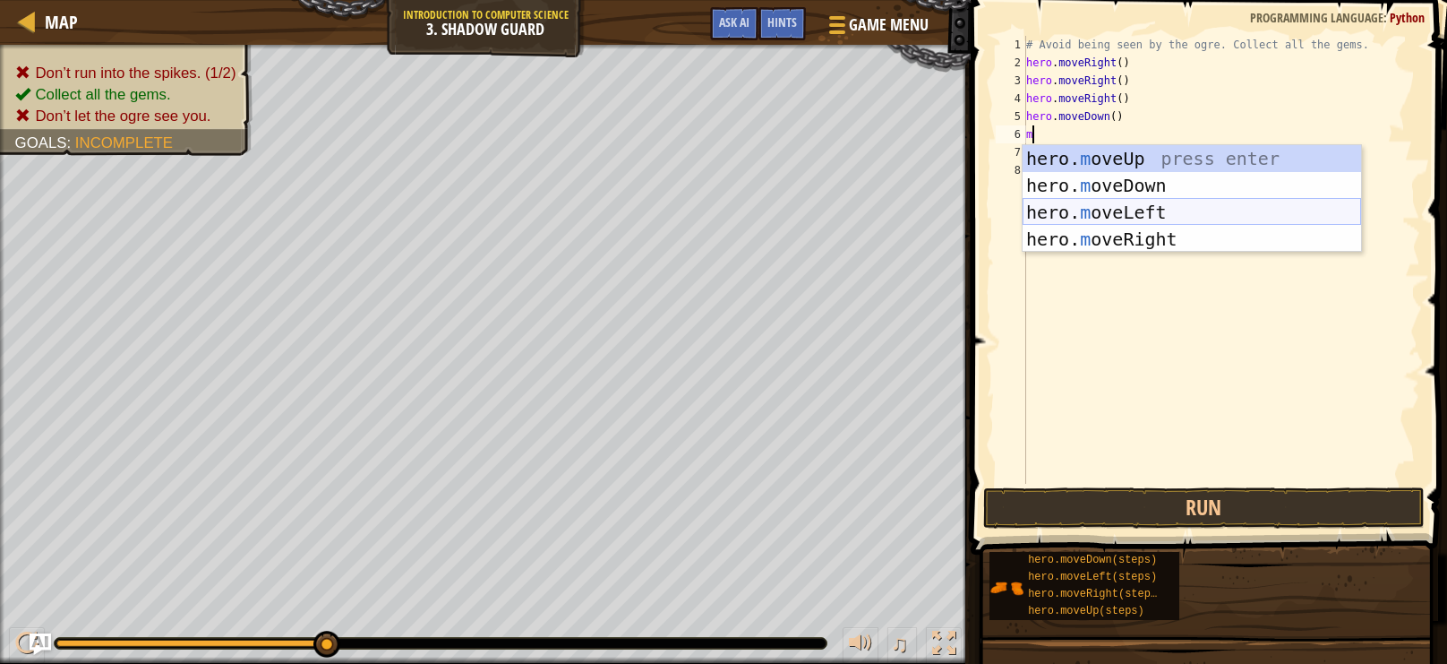
click at [1156, 217] on div "hero. m oveUp press enter hero. m oveDown press enter hero. m oveLeft press ent…" at bounding box center [1192, 225] width 339 height 161
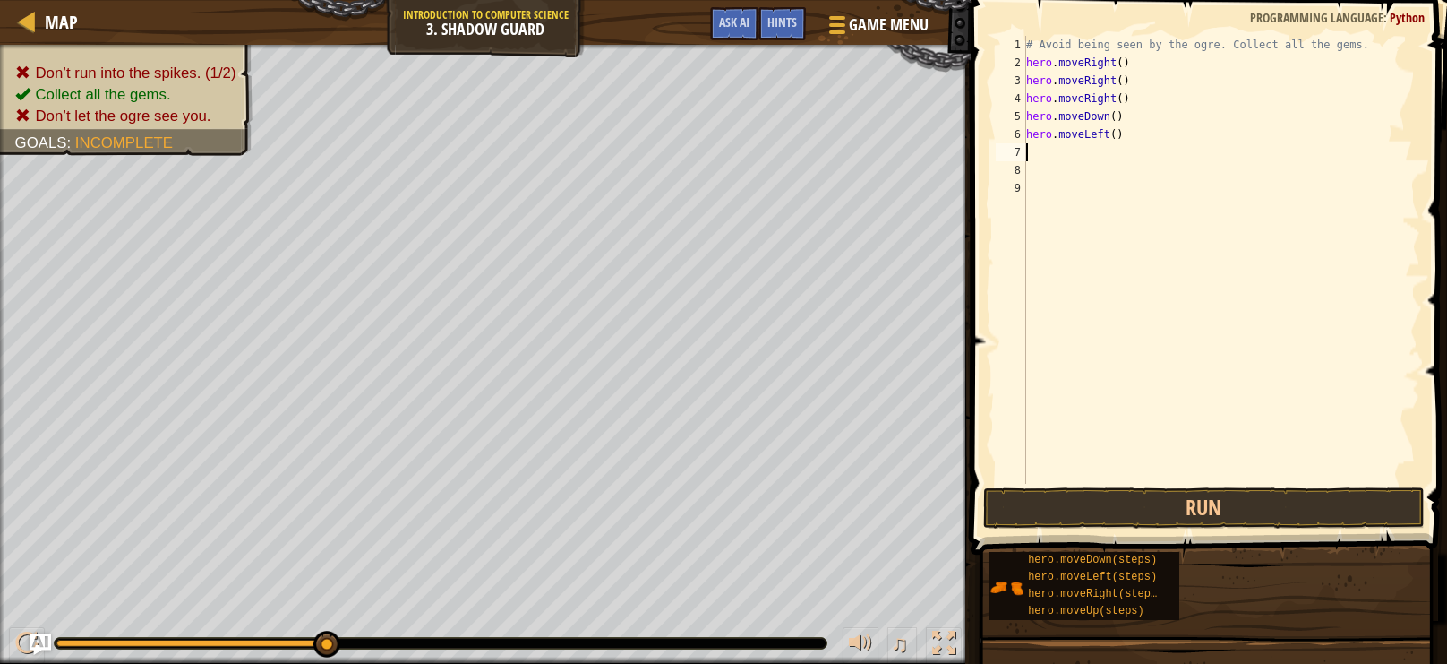
type textarea "m"
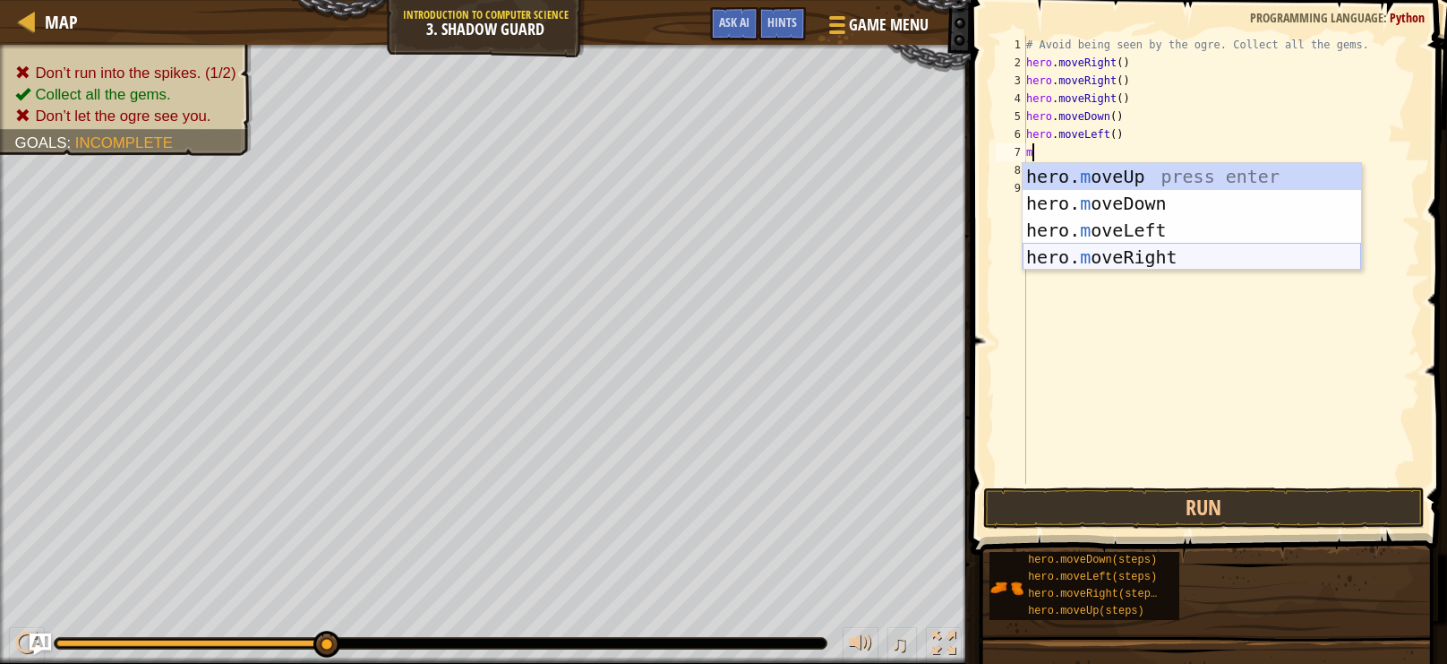
click at [1148, 254] on div "hero. m oveUp press enter hero. m oveDown press enter hero. m oveLeft press ent…" at bounding box center [1192, 243] width 339 height 161
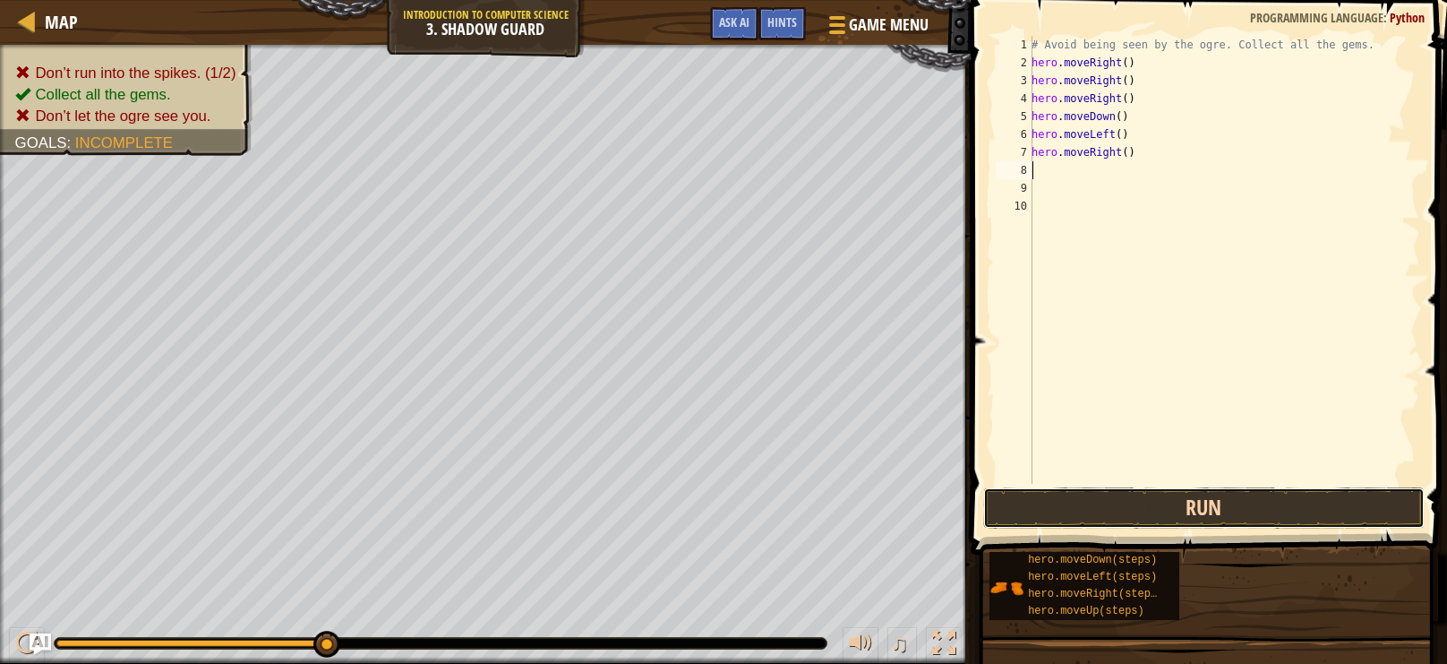
click at [1278, 504] on button "Run" at bounding box center [1204, 507] width 442 height 41
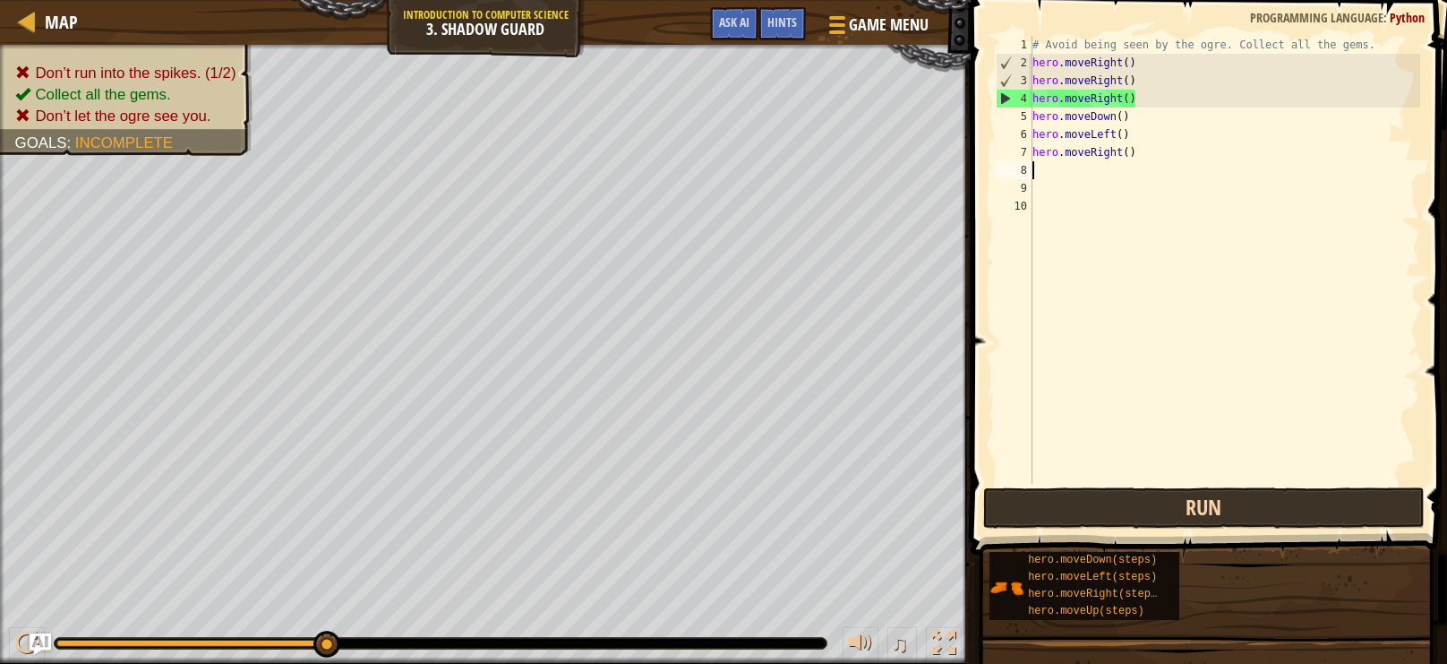
type textarea "m"
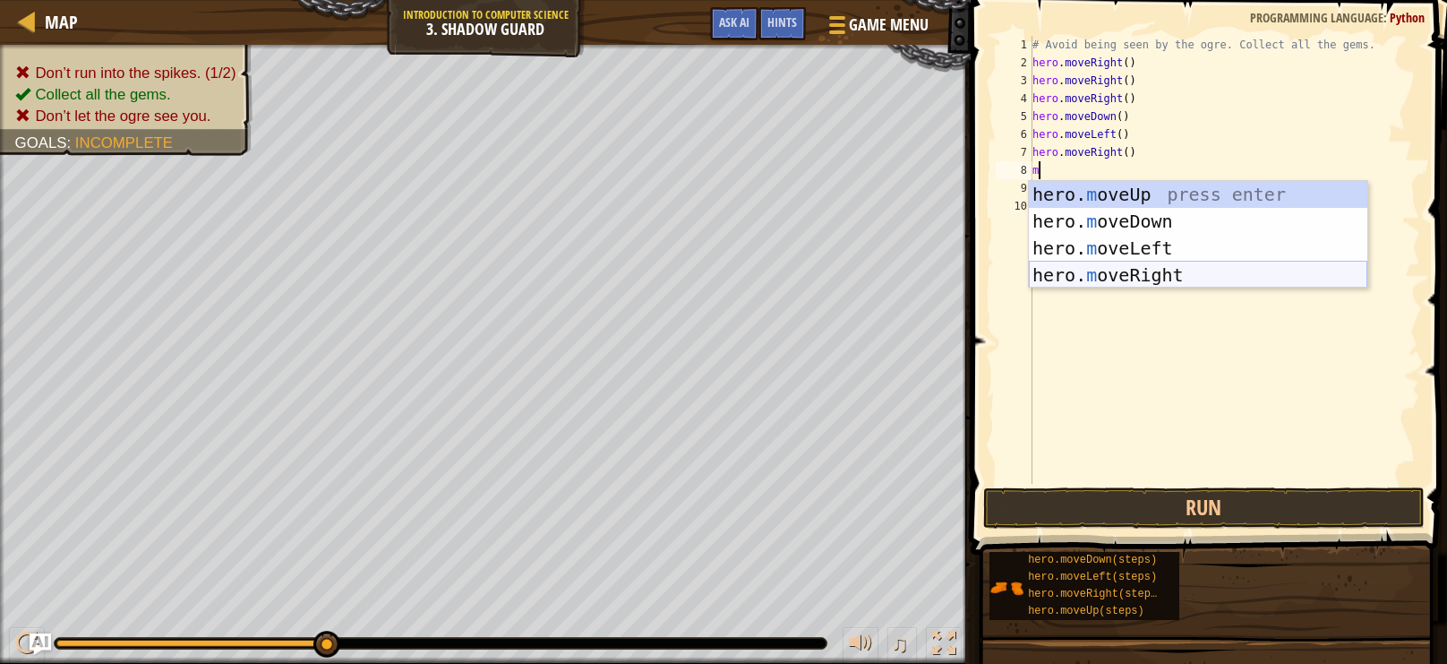
click at [1127, 278] on div "hero. m oveUp press enter hero. m oveDown press enter hero. m oveLeft press ent…" at bounding box center [1198, 261] width 339 height 161
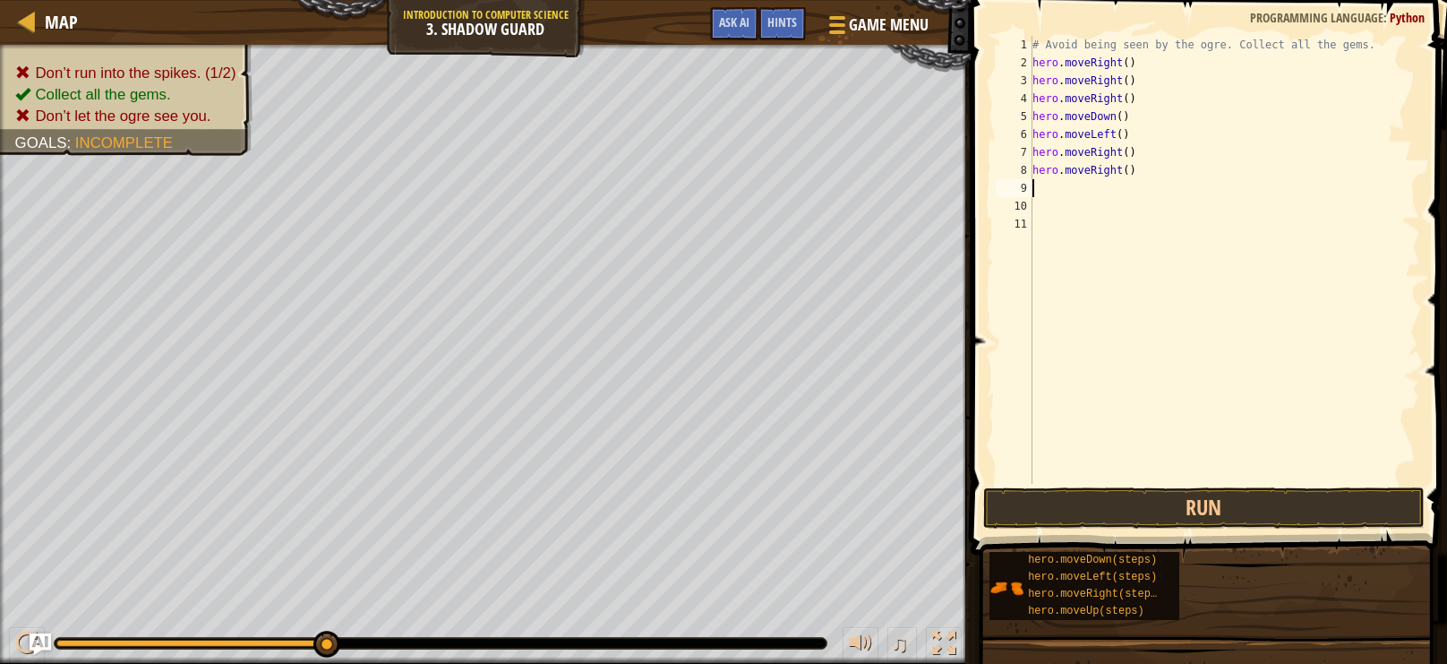
type textarea "m"
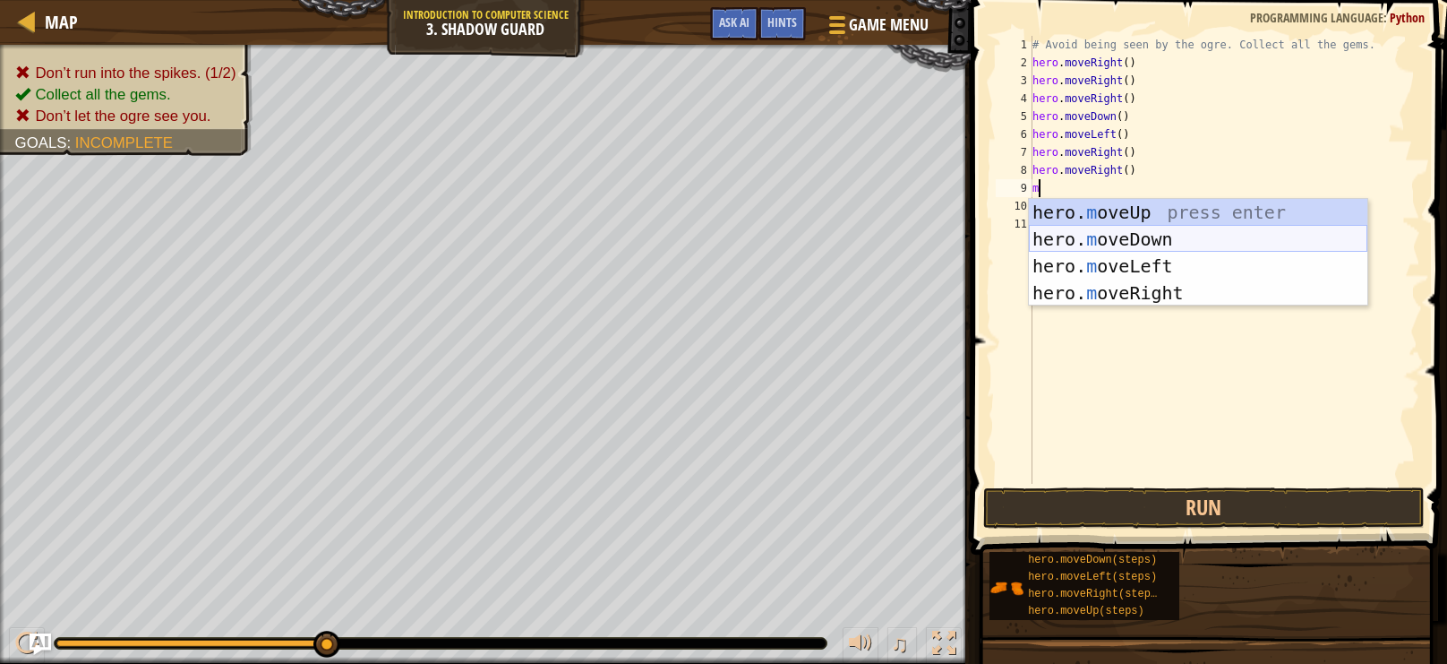
click at [1141, 235] on div "hero. m oveUp press enter hero. m oveDown press enter hero. m oveLeft press ent…" at bounding box center [1198, 279] width 339 height 161
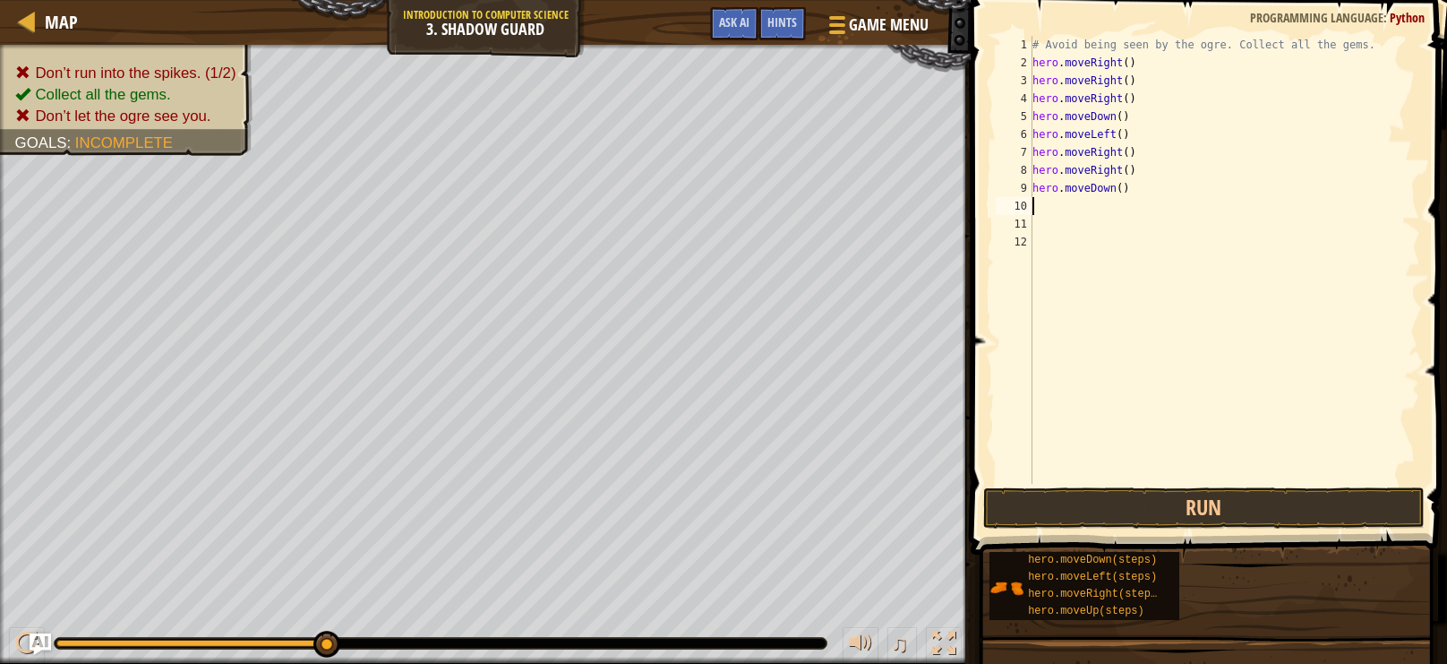
type textarea "m"
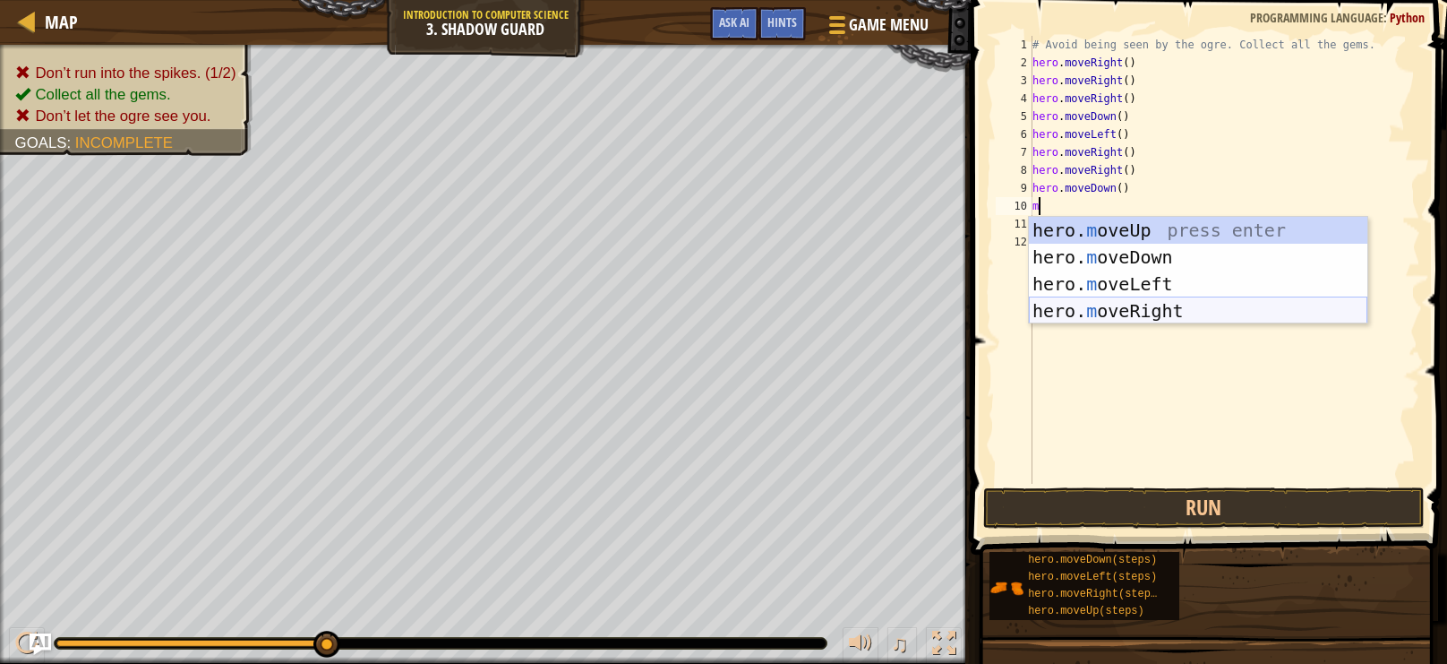
click at [1109, 297] on div "hero. m oveUp press enter hero. m oveDown press enter hero. m oveLeft press ent…" at bounding box center [1198, 297] width 339 height 161
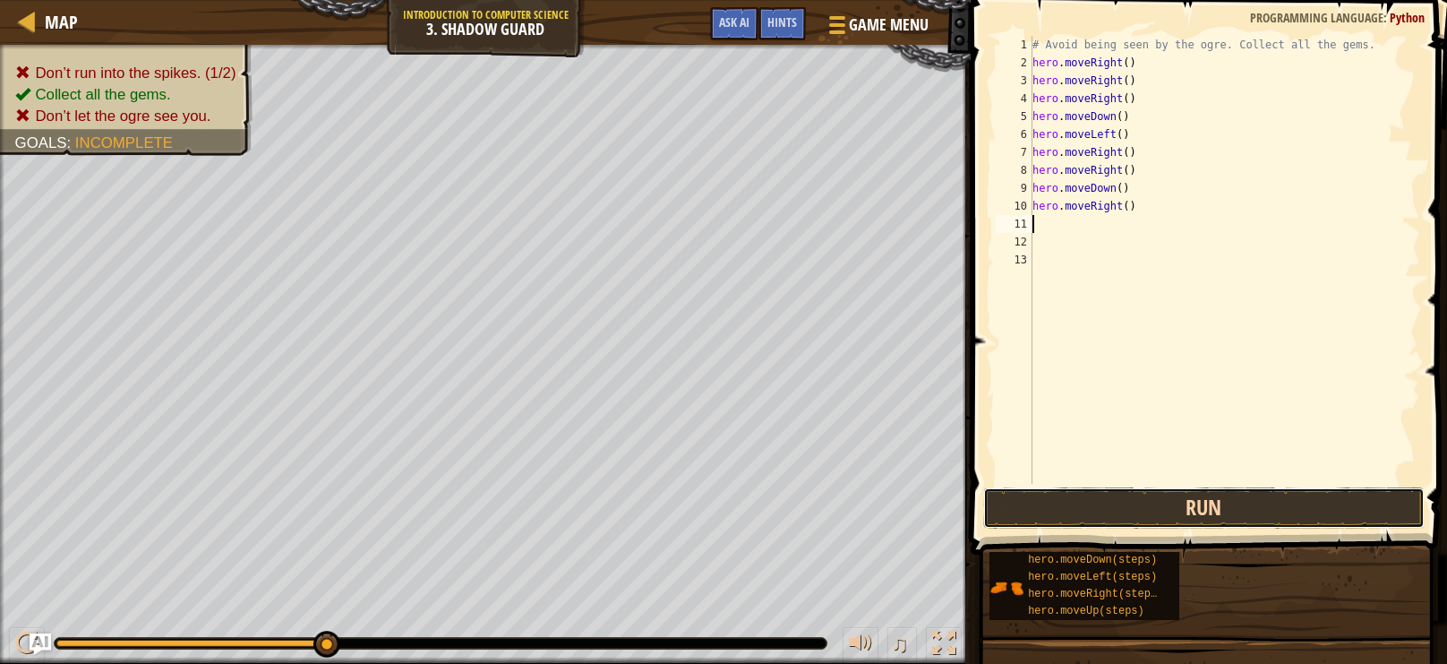
click at [1264, 504] on button "Run" at bounding box center [1204, 507] width 442 height 41
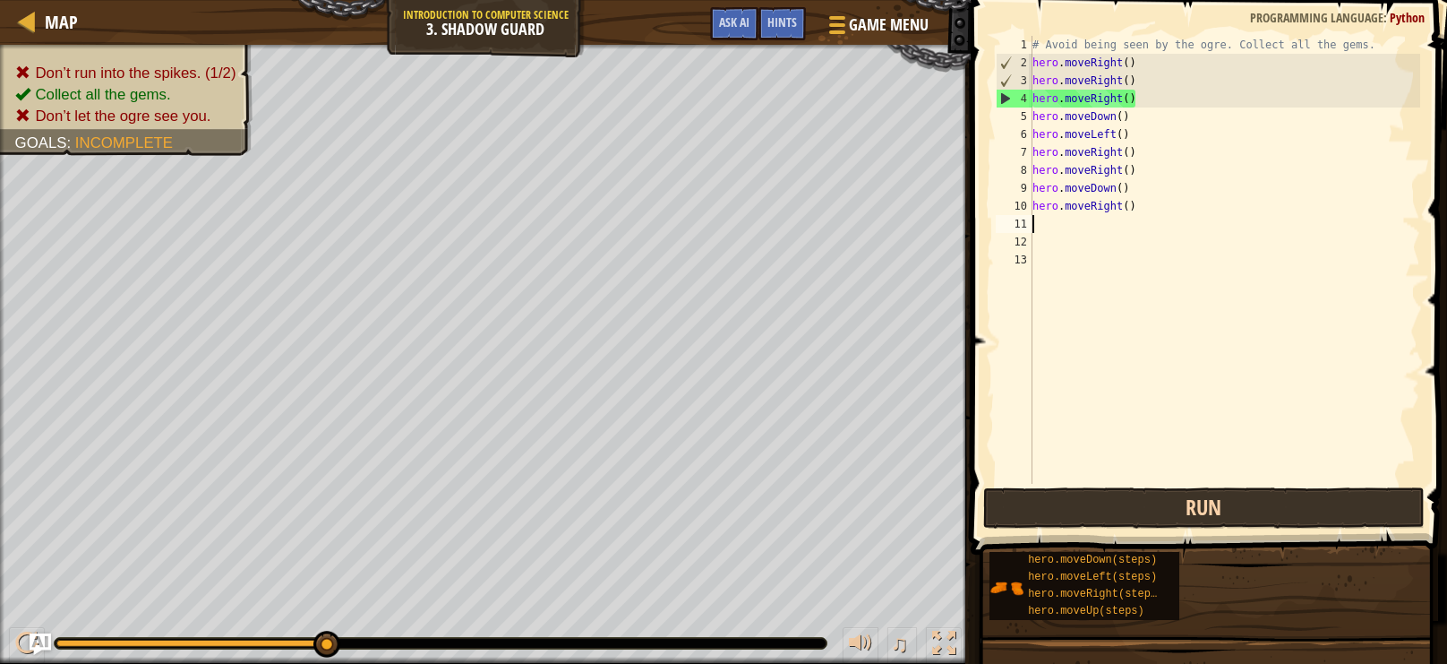
type textarea "m"
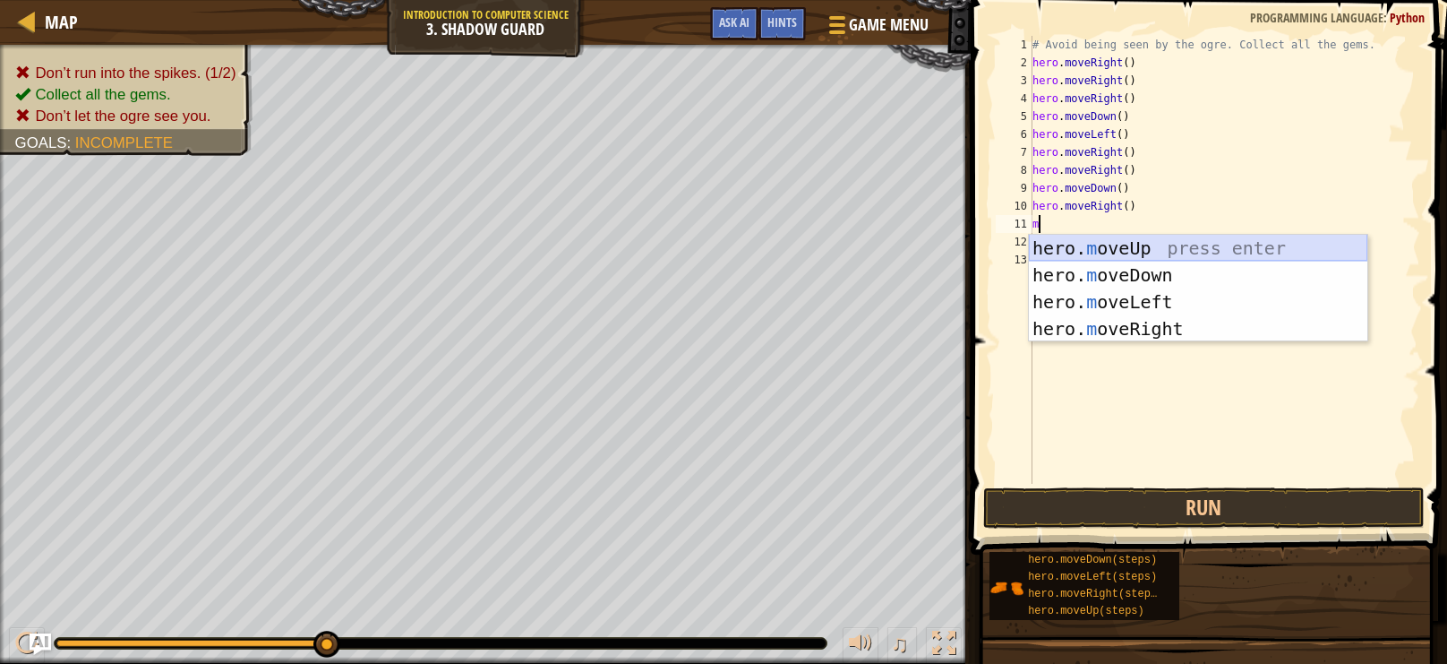
click at [1129, 248] on div "hero. m oveUp press enter hero. m oveDown press enter hero. m oveLeft press ent…" at bounding box center [1198, 315] width 339 height 161
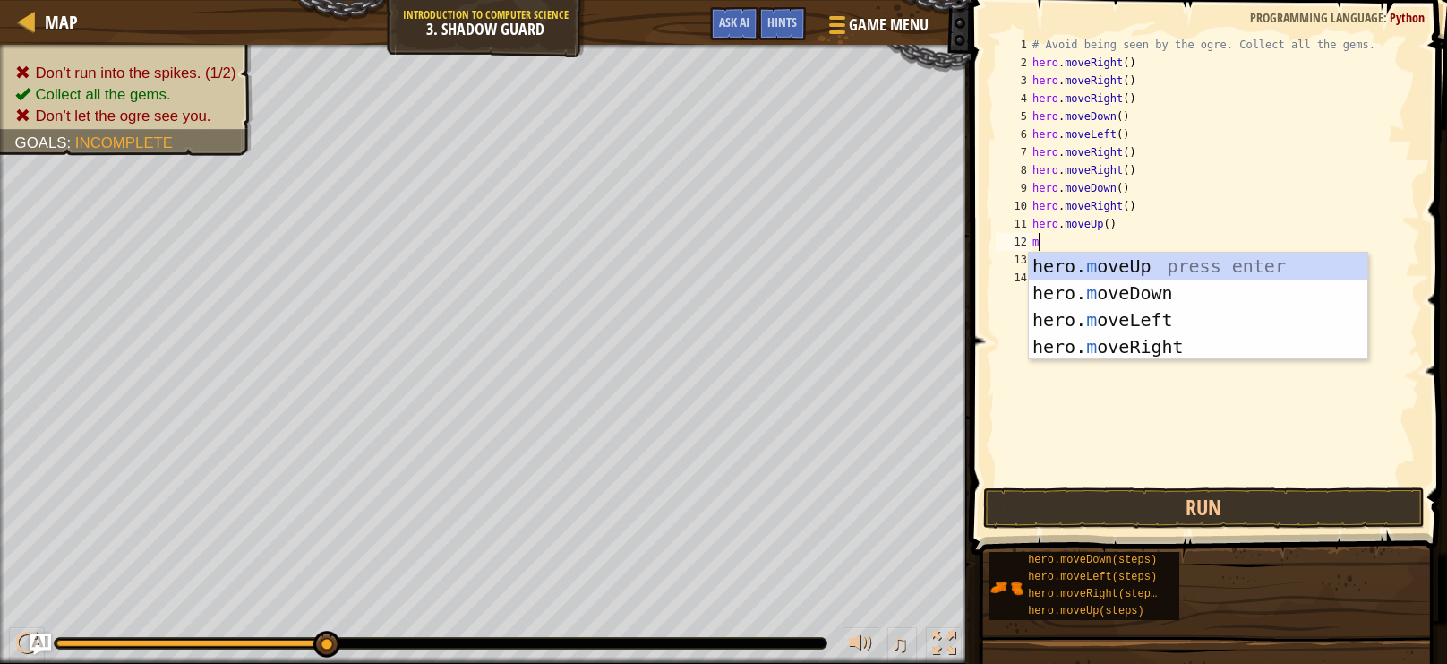
click at [1129, 248] on div "# Avoid being seen by the ogre. Collect all the gems. hero . moveRight ( ) hero…" at bounding box center [1224, 278] width 391 height 484
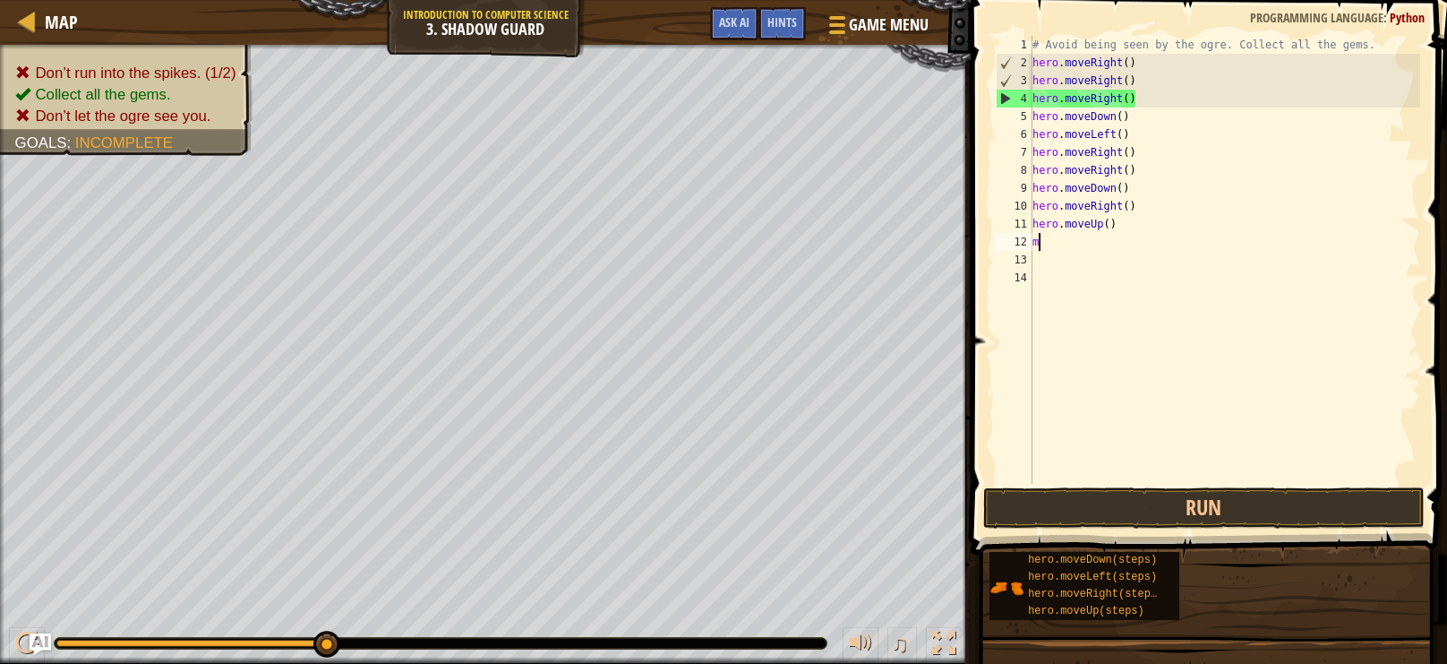
click at [1129, 248] on div "# Avoid being seen by the ogre. Collect all the gems. hero . moveRight ( ) hero…" at bounding box center [1224, 278] width 391 height 484
type textarea "o"
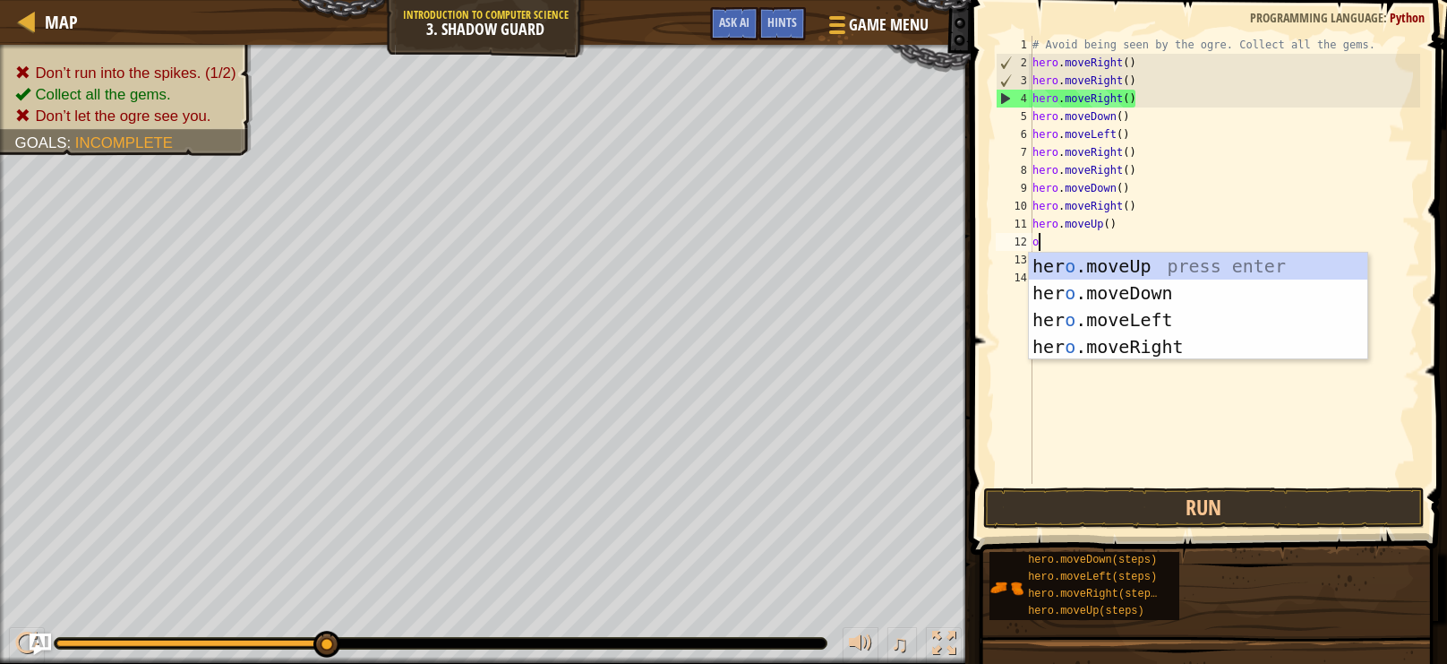
click at [1129, 248] on div "# Avoid being seen by the ogre. Collect all the gems. hero . moveRight ( ) hero…" at bounding box center [1224, 278] width 391 height 484
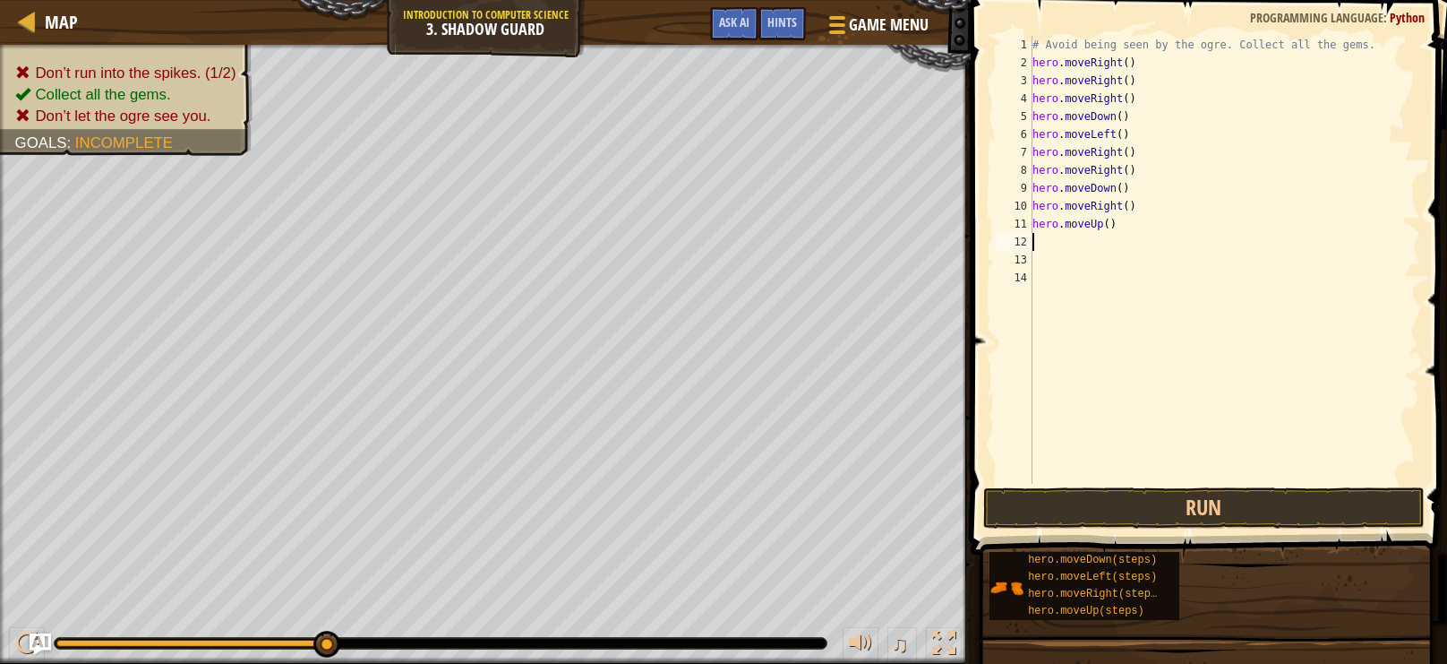
type textarea "m"
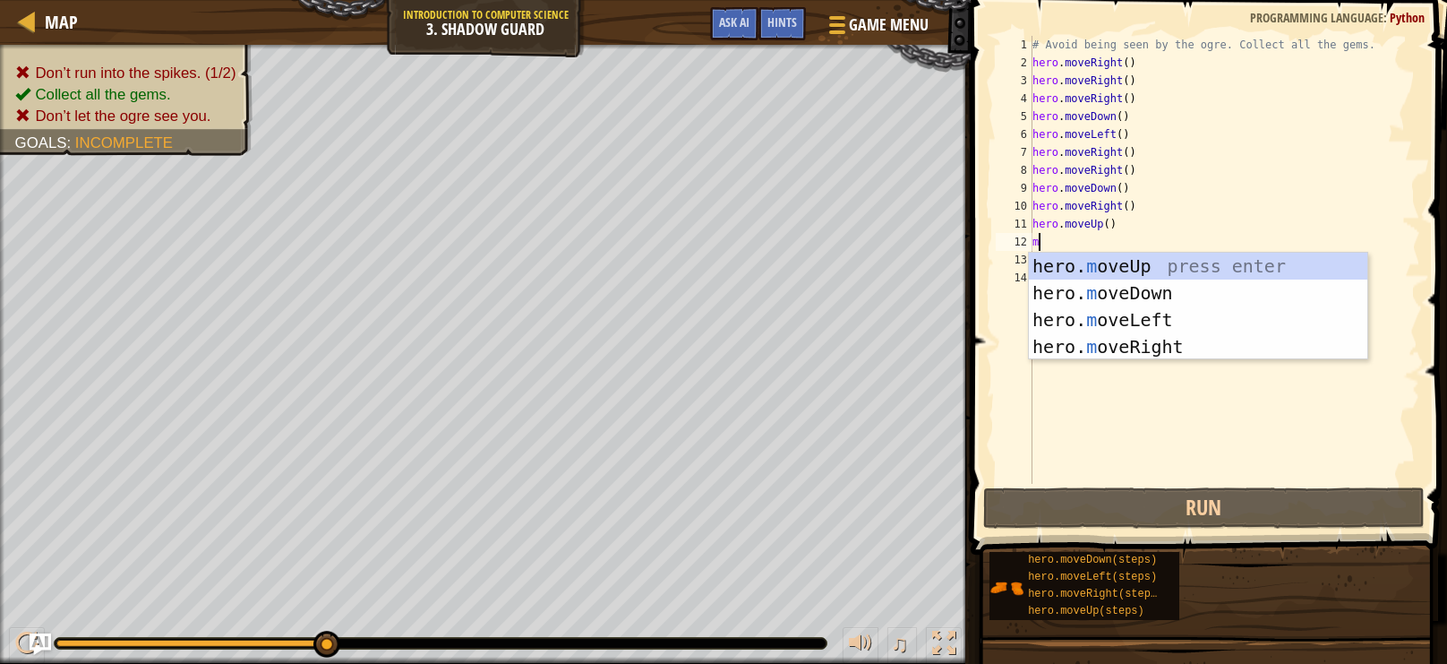
click at [1129, 248] on div "# Avoid being seen by the ogre. Collect all the gems. hero . moveRight ( ) hero…" at bounding box center [1224, 278] width 391 height 484
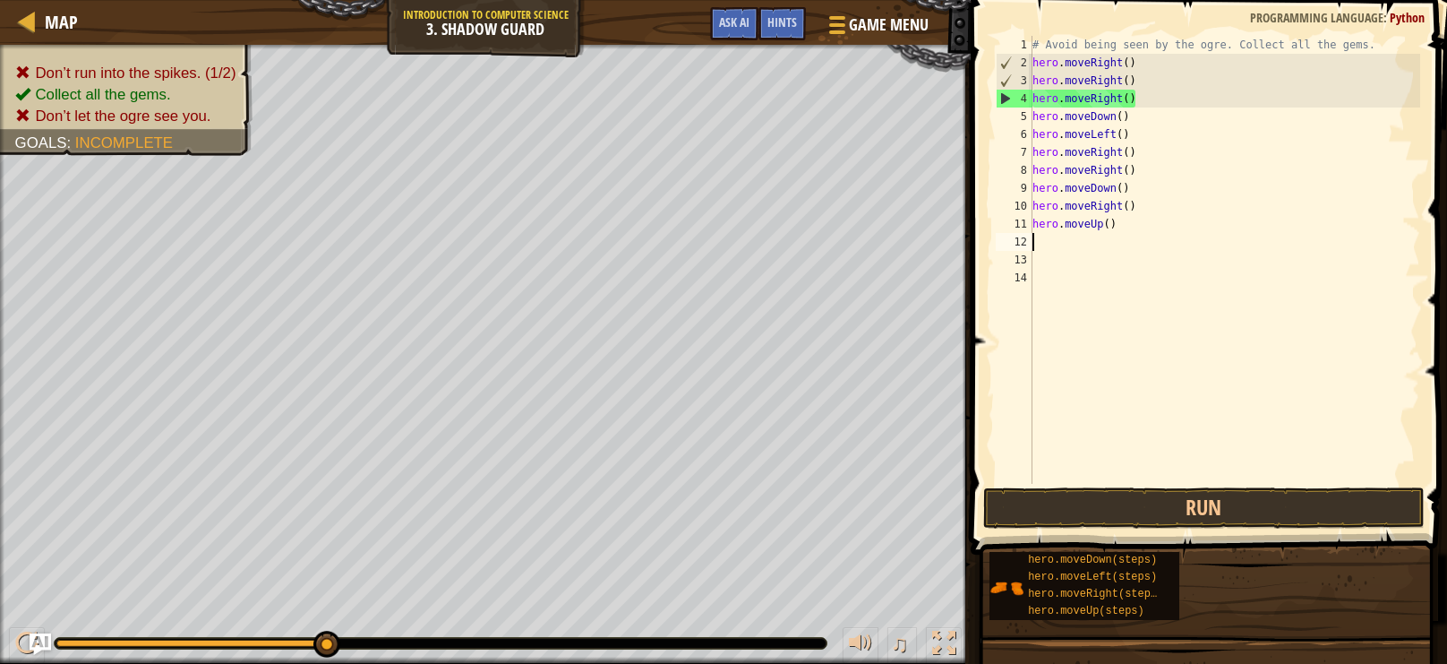
type textarea "m"
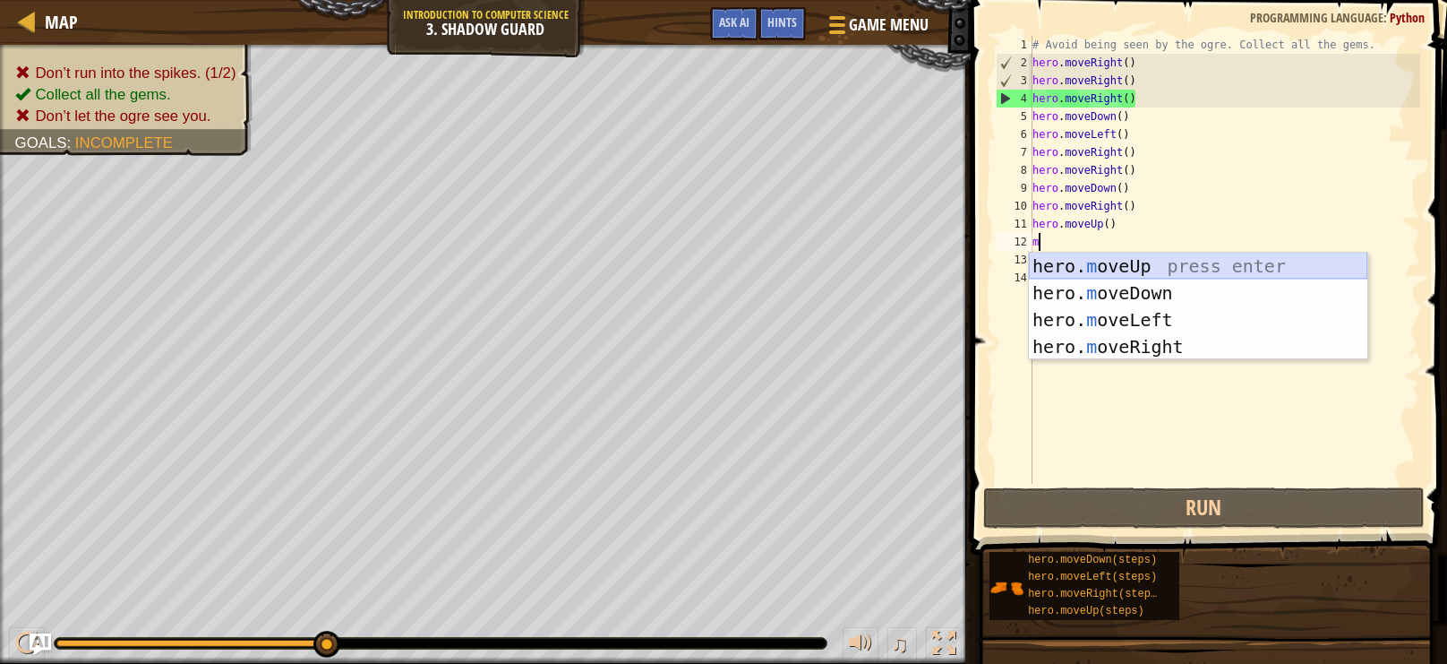
click at [1130, 264] on div "hero. m oveUp press enter hero. m oveDown press enter hero. m oveLeft press ent…" at bounding box center [1198, 333] width 339 height 161
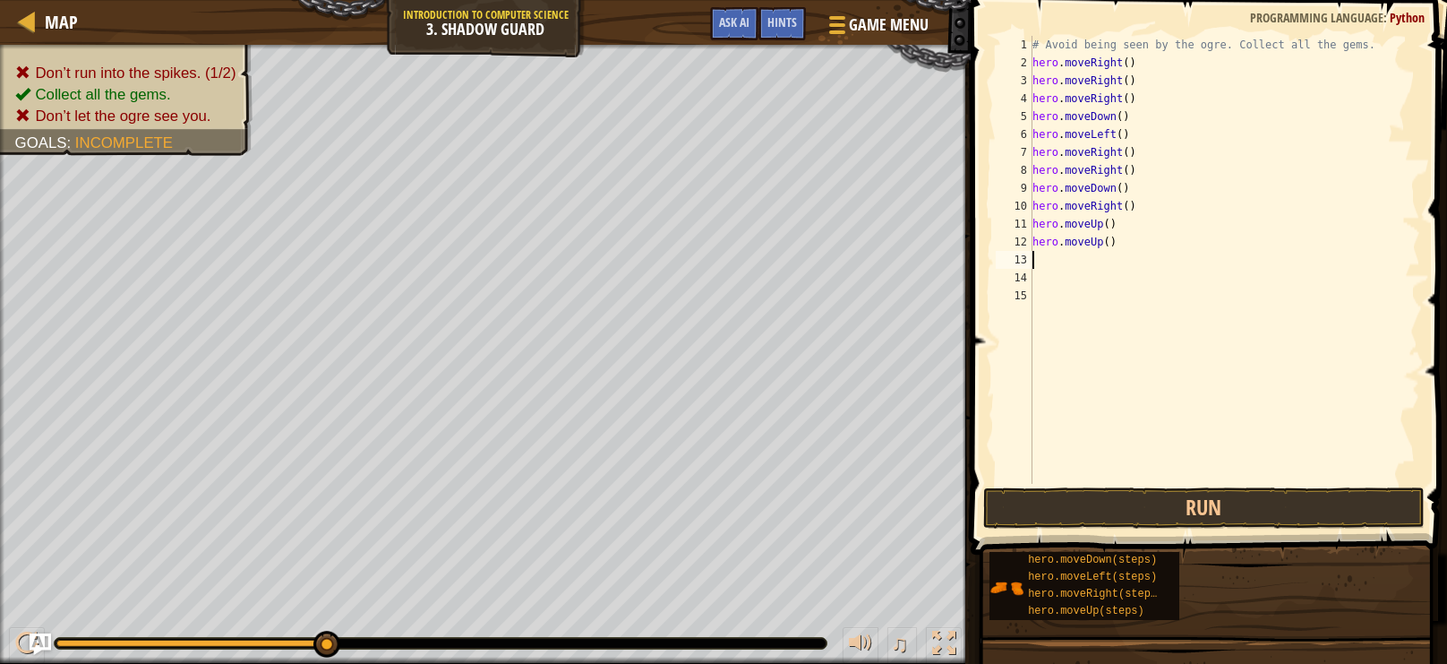
type textarea "m"
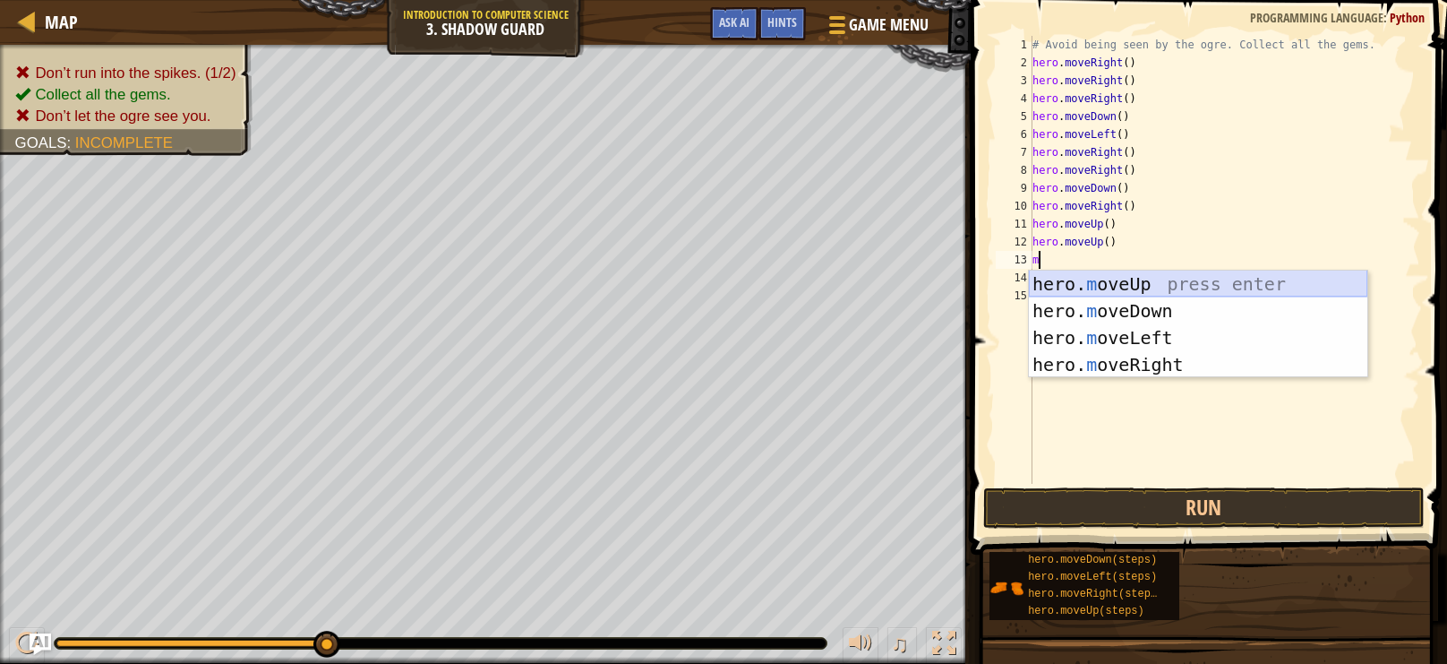
click at [1131, 275] on div "hero. m oveUp press enter hero. m oveDown press enter hero. m oveLeft press ent…" at bounding box center [1198, 350] width 339 height 161
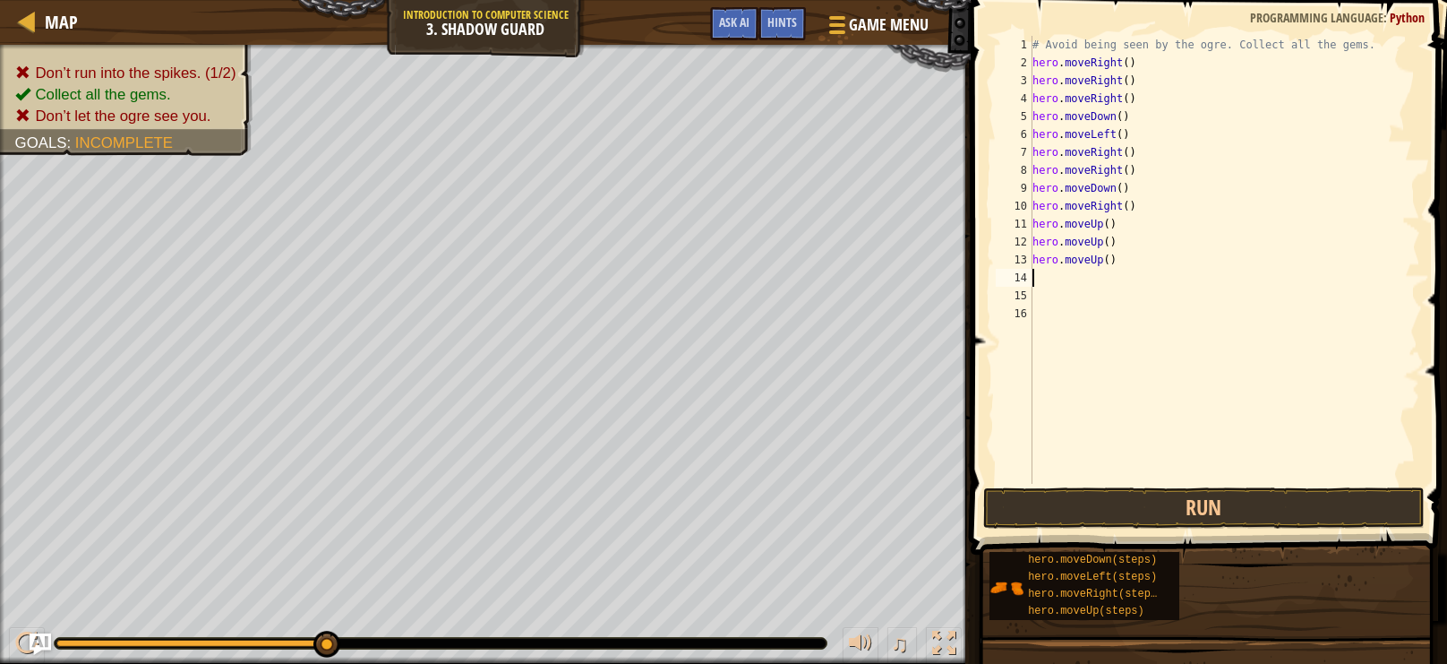
type textarea "m"
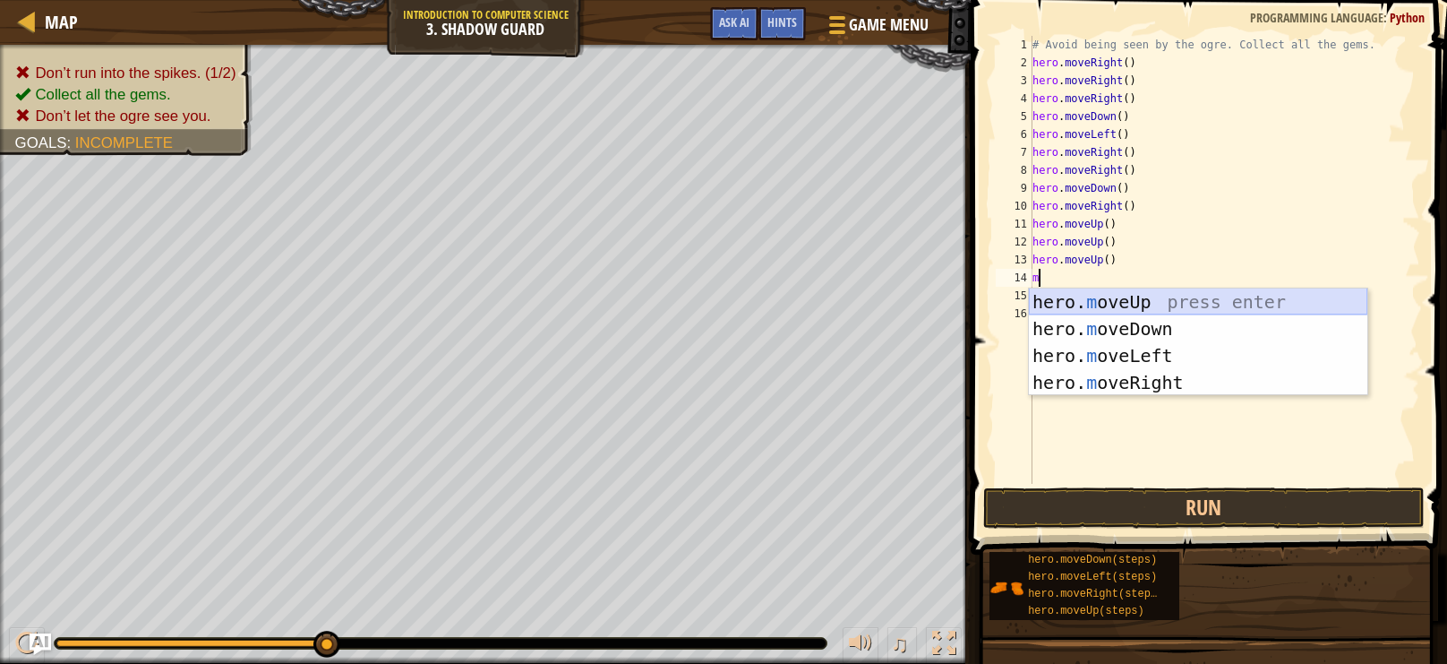
click at [1130, 303] on div "hero. m oveUp press enter hero. m oveDown press enter hero. m oveLeft press ent…" at bounding box center [1198, 368] width 339 height 161
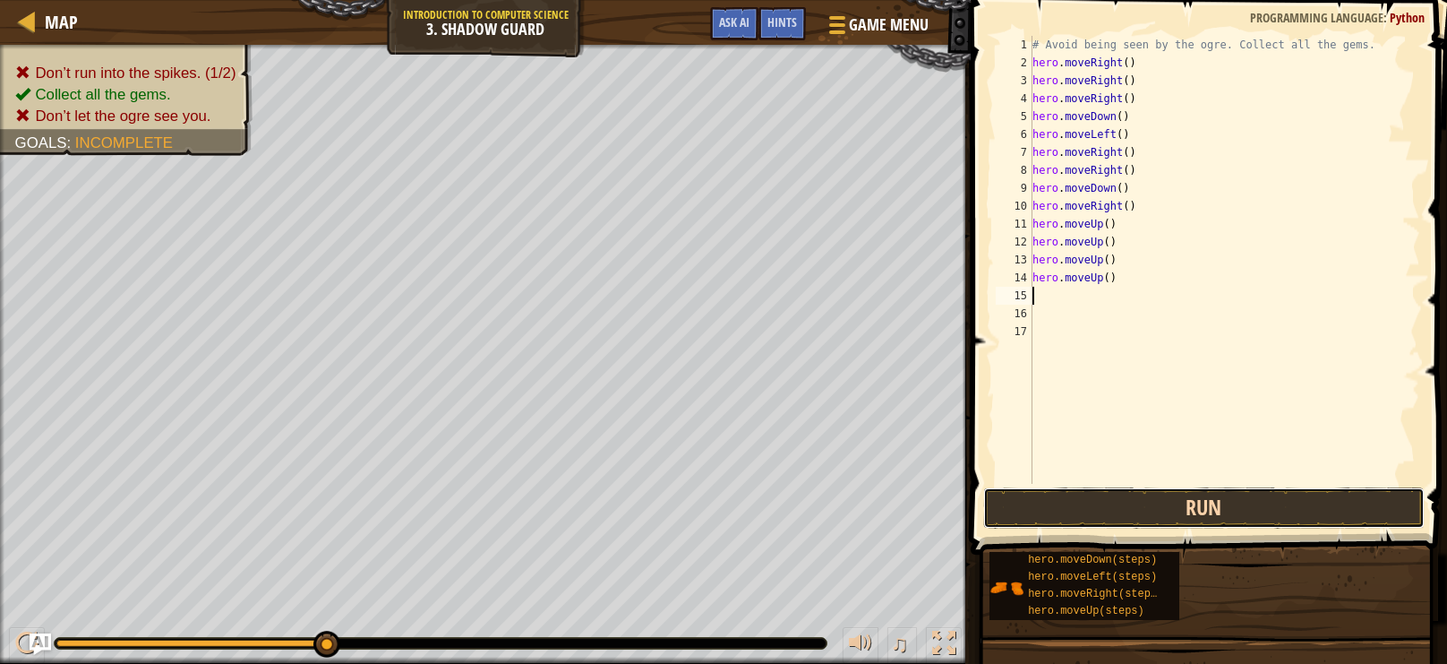
click at [1294, 503] on button "Run" at bounding box center [1204, 507] width 442 height 41
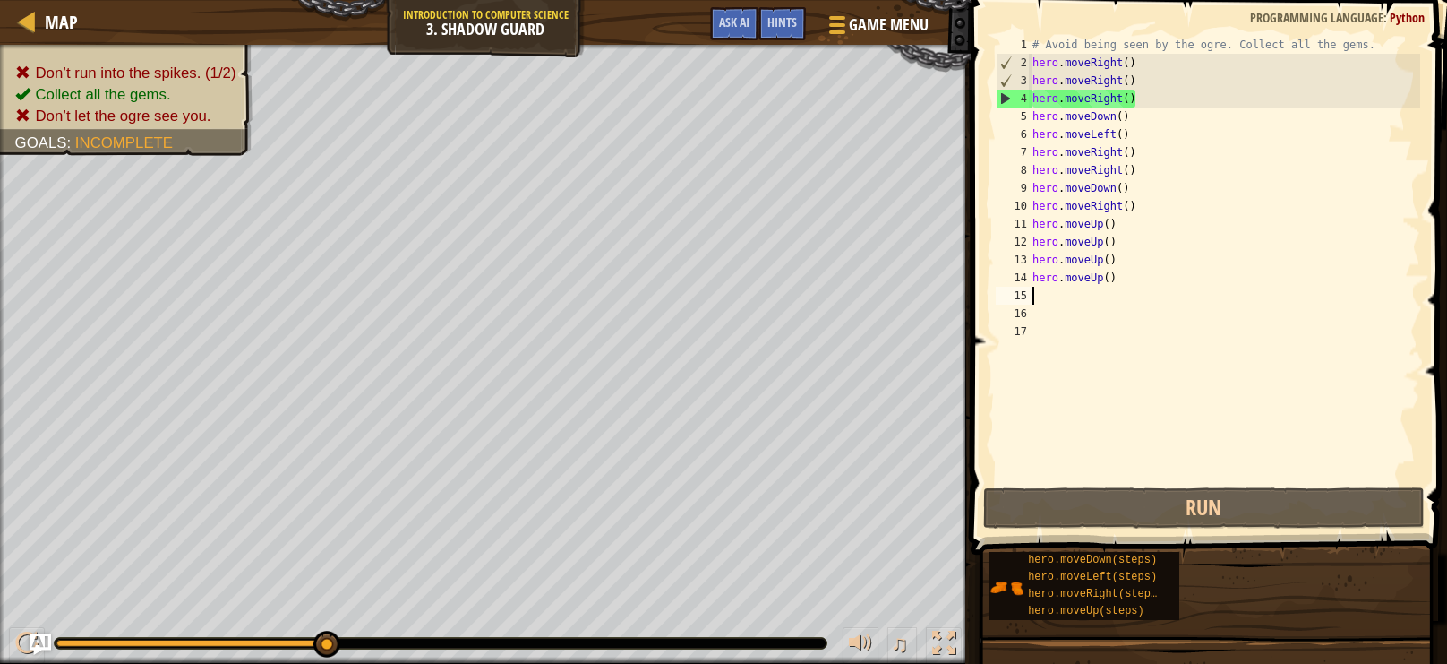
click at [1145, 103] on div "# Avoid being seen by the ogre. Collect all the gems. hero . moveRight ( ) hero…" at bounding box center [1224, 278] width 391 height 484
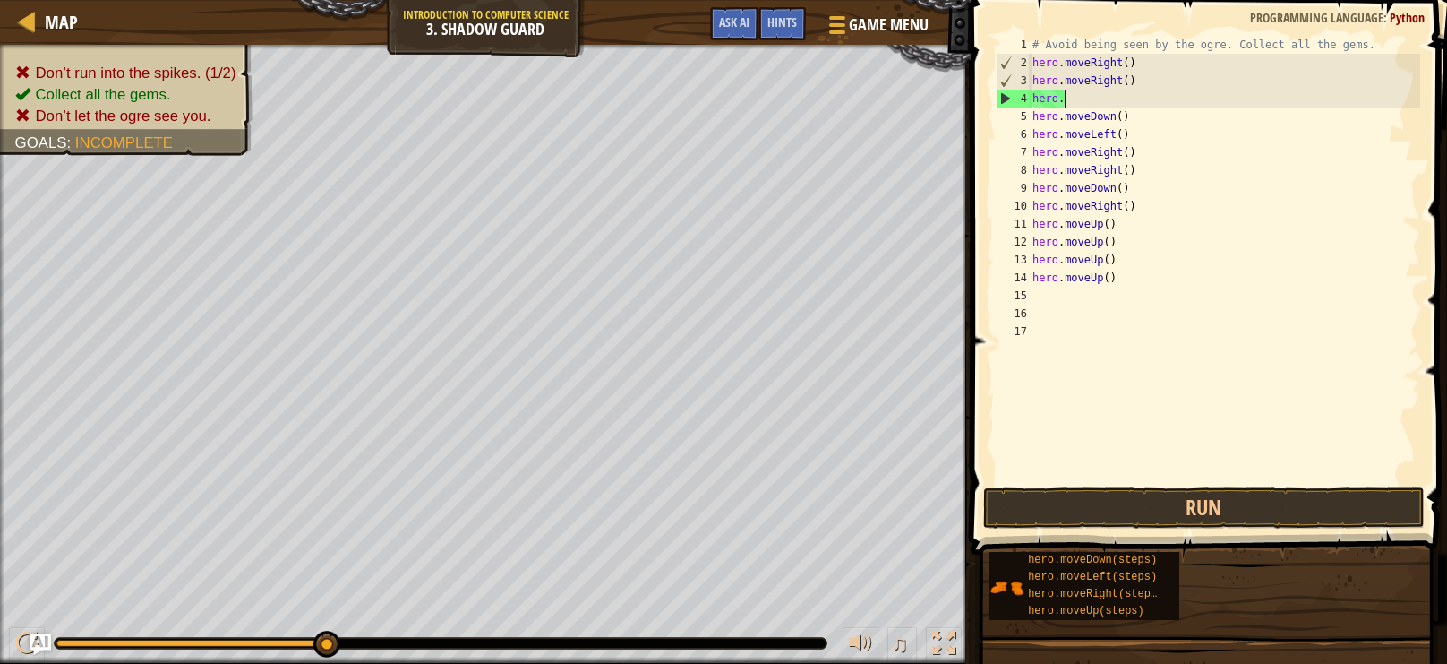
scroll to position [8, 1]
type textarea "h"
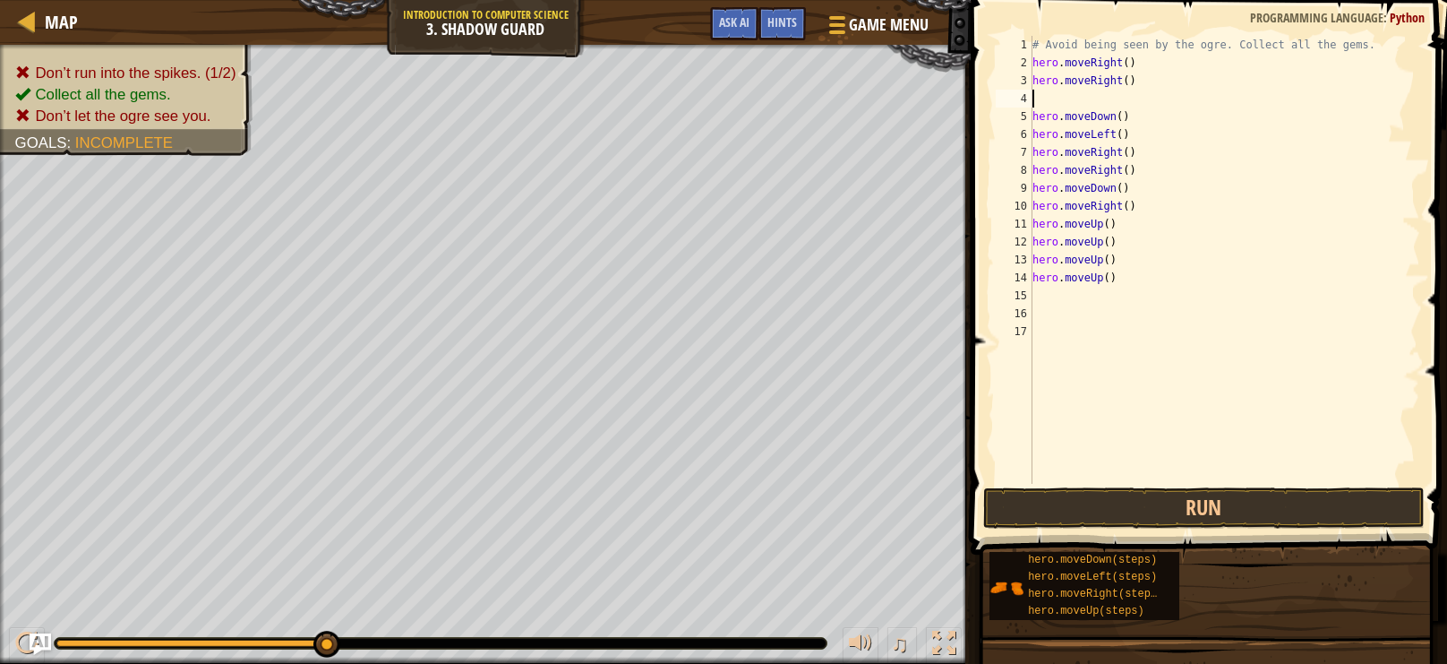
type textarea "m"
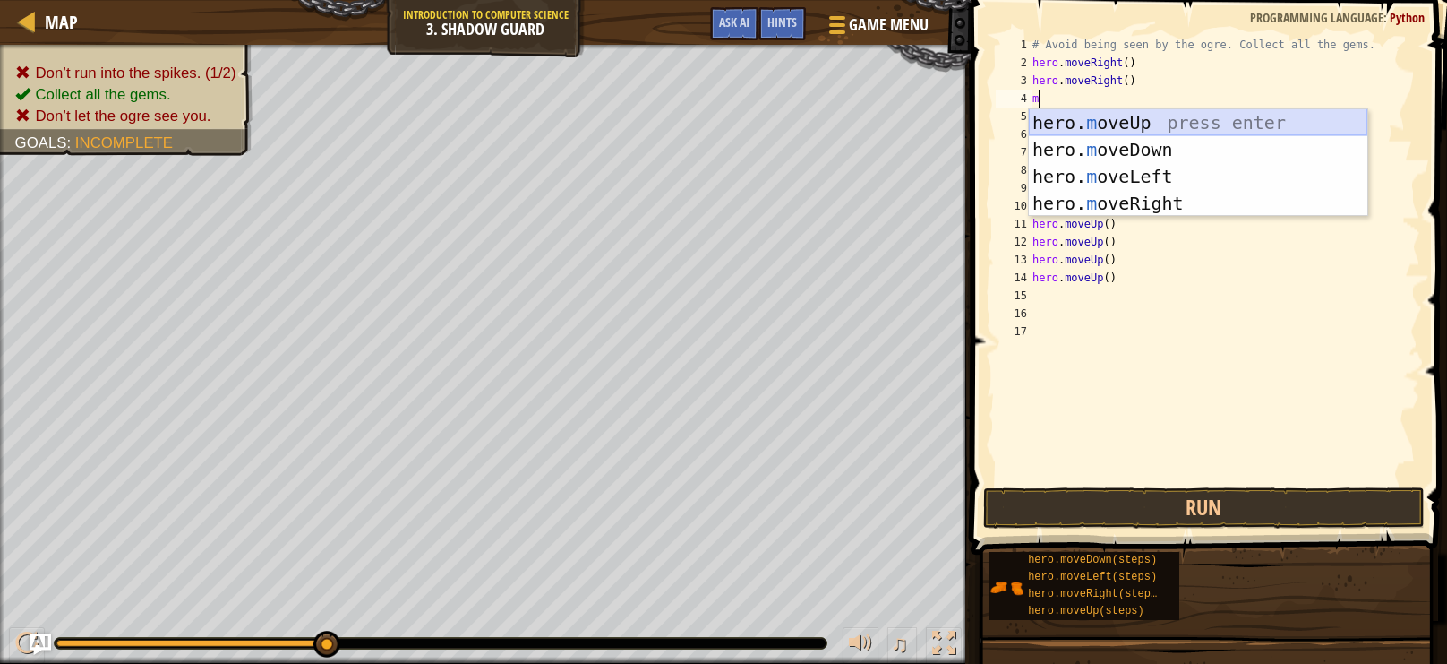
click at [1151, 119] on div "hero. m oveUp press enter hero. m oveDown press enter hero. m oveLeft press ent…" at bounding box center [1198, 189] width 339 height 161
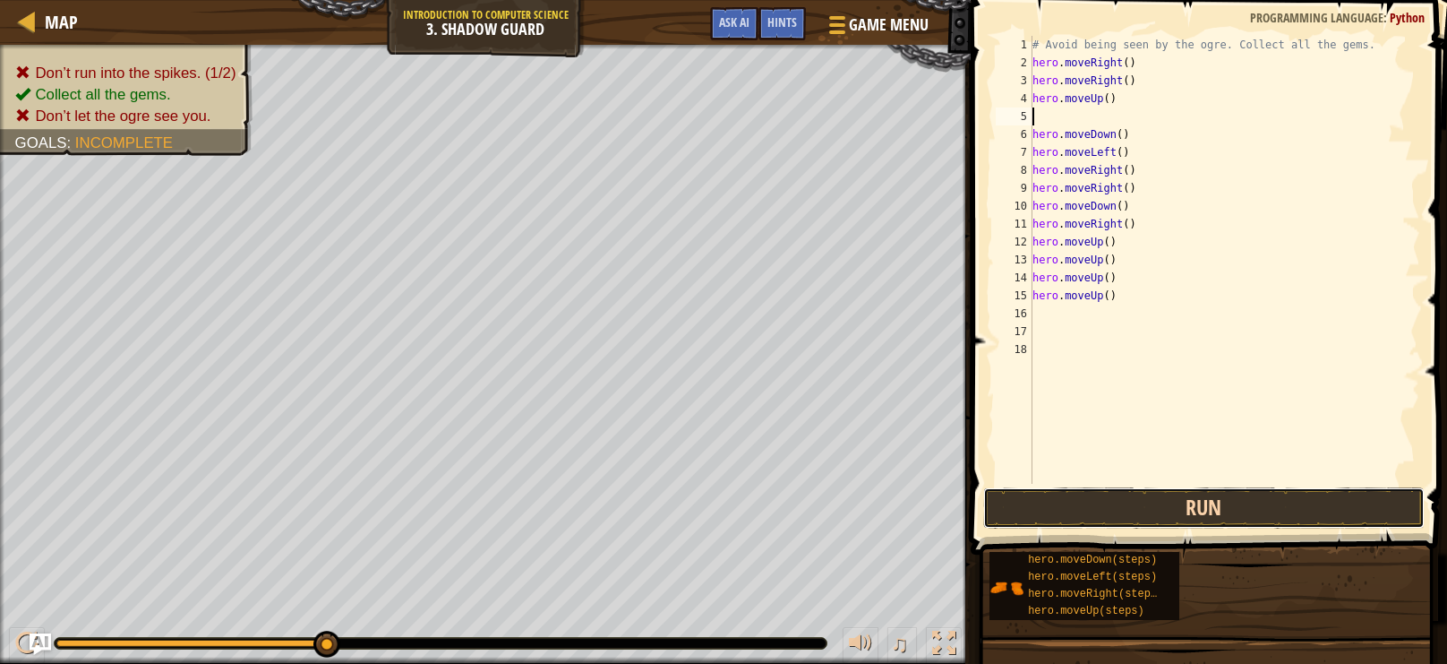
click at [1281, 503] on button "Run" at bounding box center [1204, 507] width 442 height 41
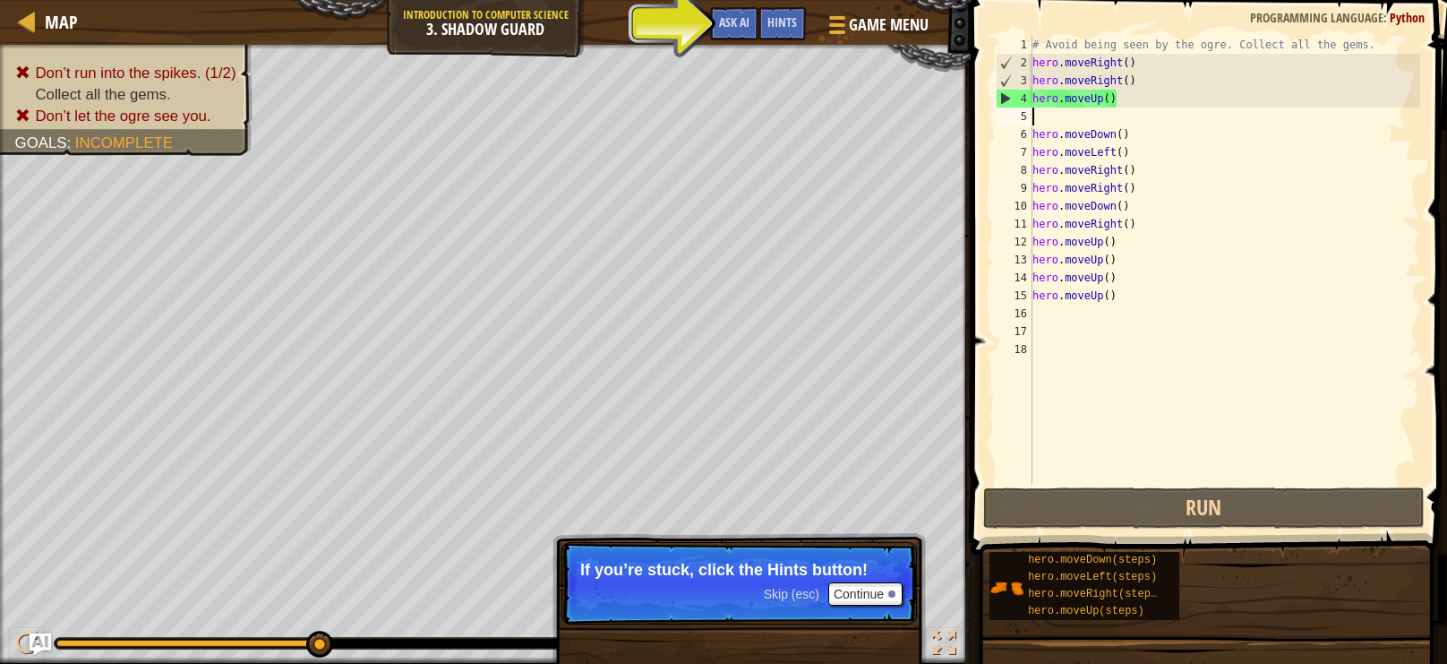
click at [1180, 311] on div "# Avoid being seen by the ogre. Collect all the gems. hero . moveRight ( ) hero…" at bounding box center [1224, 278] width 391 height 484
type textarea "m"
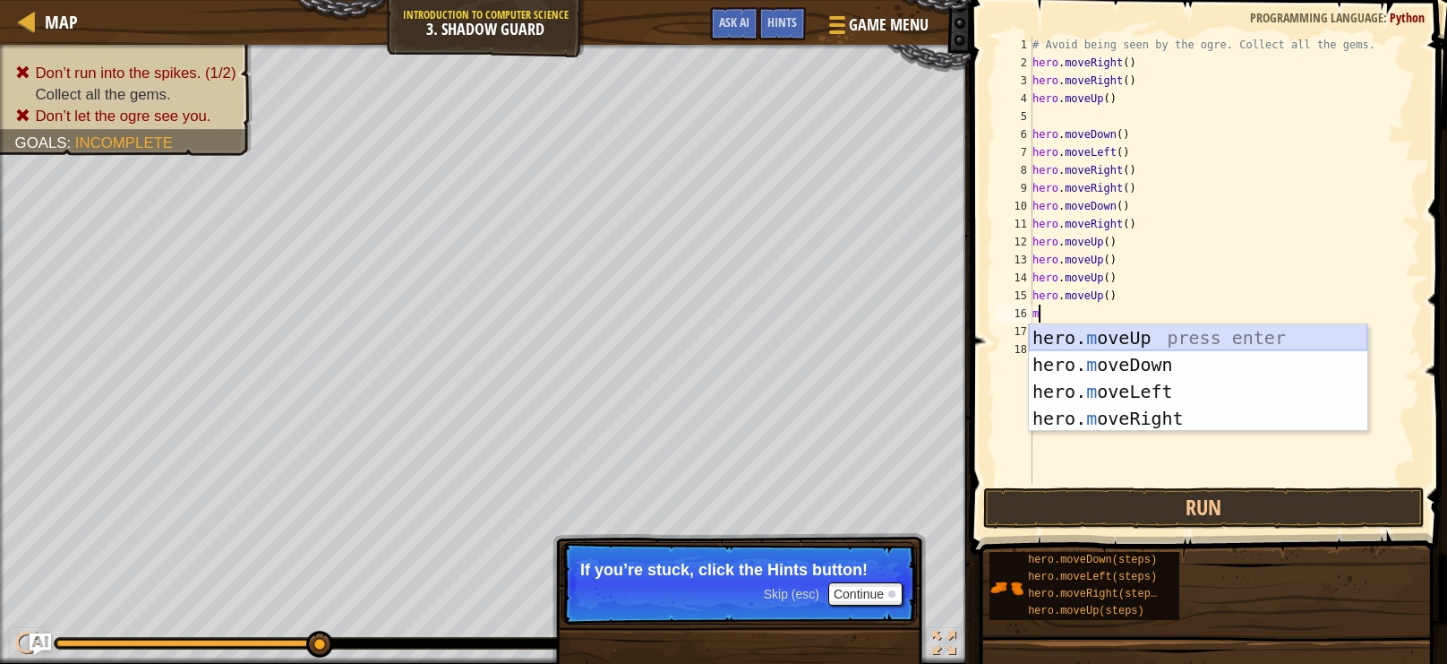
click at [1187, 335] on div "hero. m oveUp press enter hero. m oveDown press enter hero. m oveLeft press ent…" at bounding box center [1198, 404] width 339 height 161
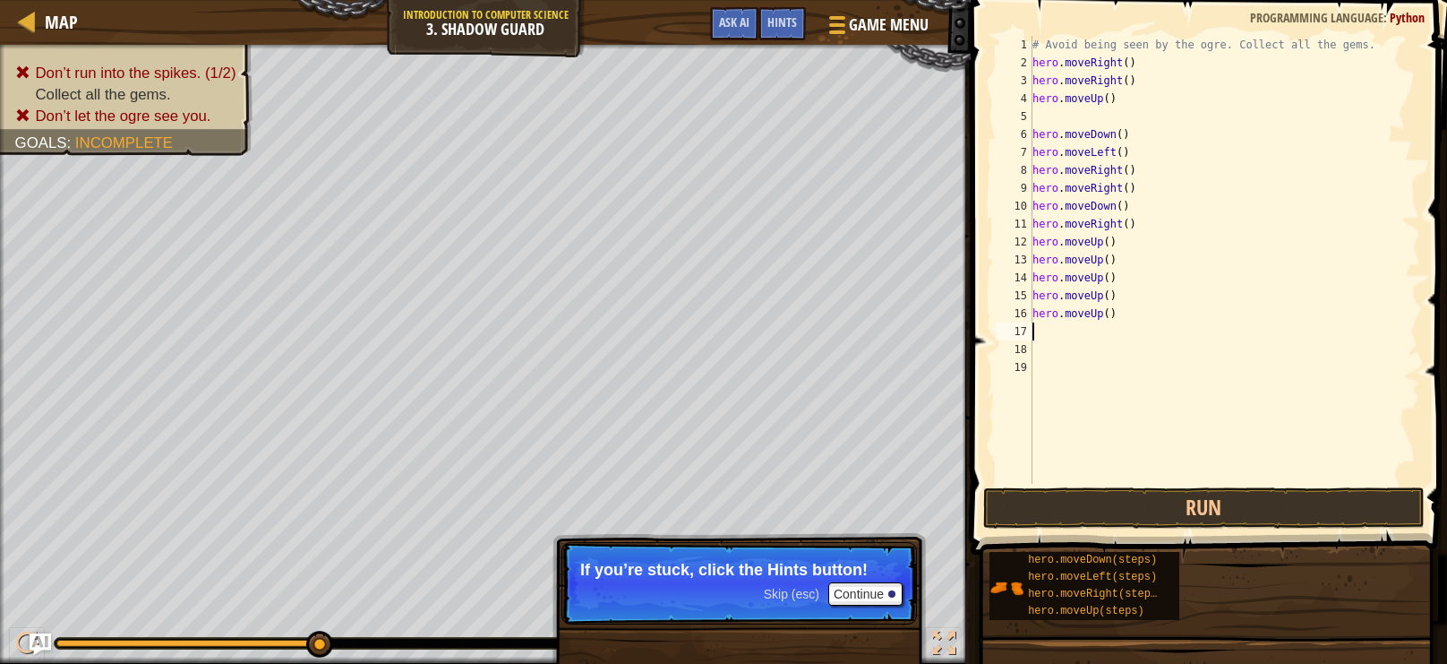
type textarea "m"
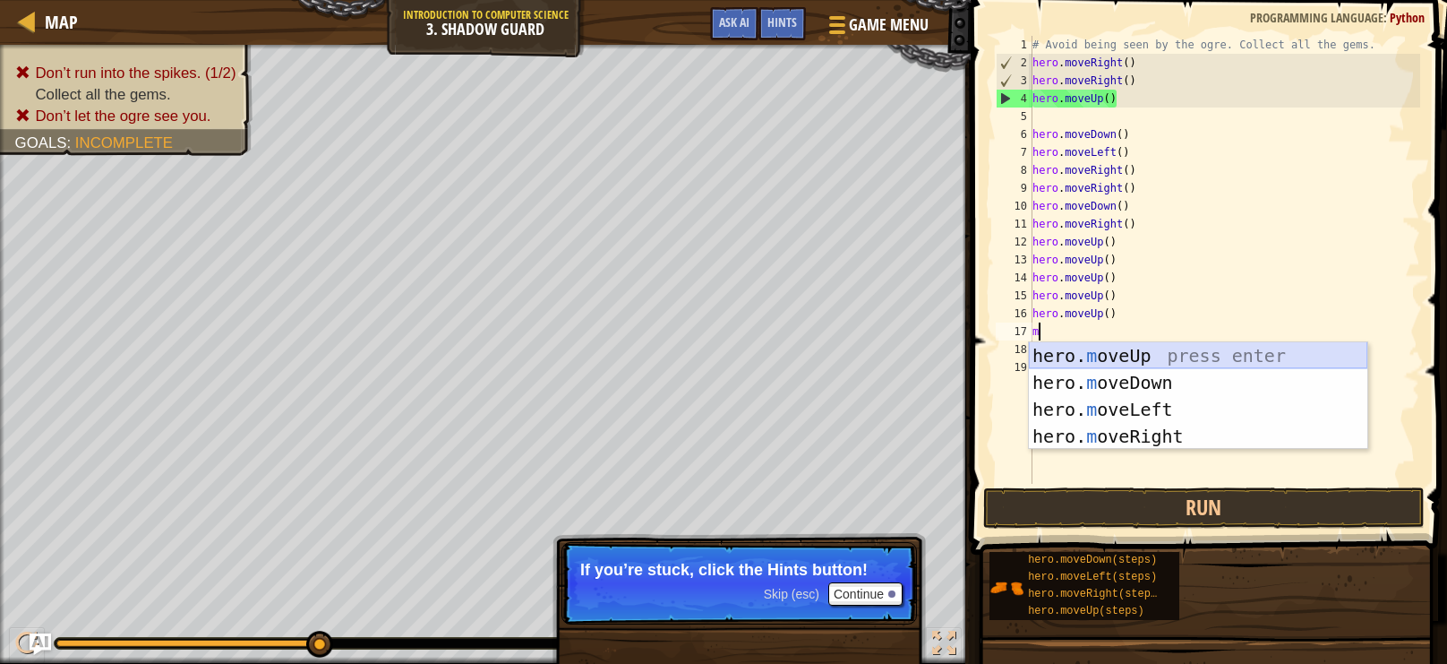
click at [1185, 351] on div "hero. m oveUp press enter hero. m oveDown press enter hero. m oveLeft press ent…" at bounding box center [1198, 422] width 339 height 161
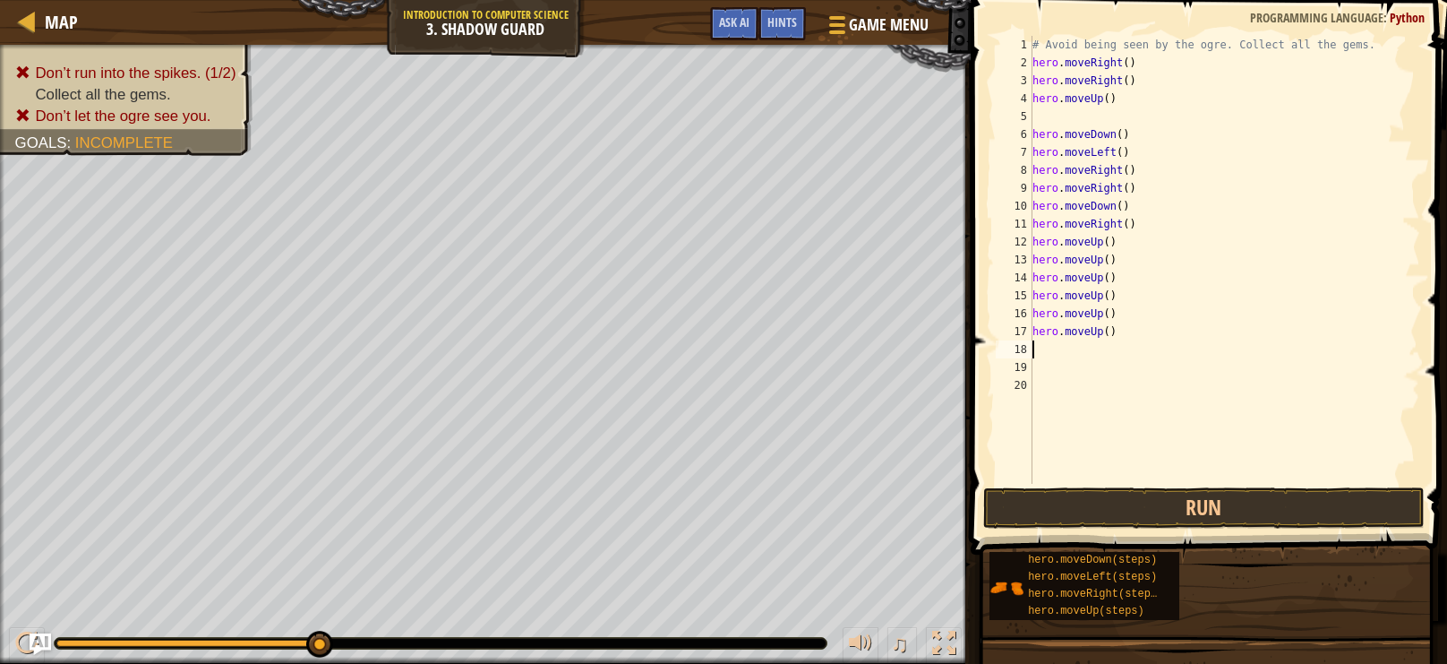
click at [1299, 521] on button "Run" at bounding box center [1204, 507] width 442 height 41
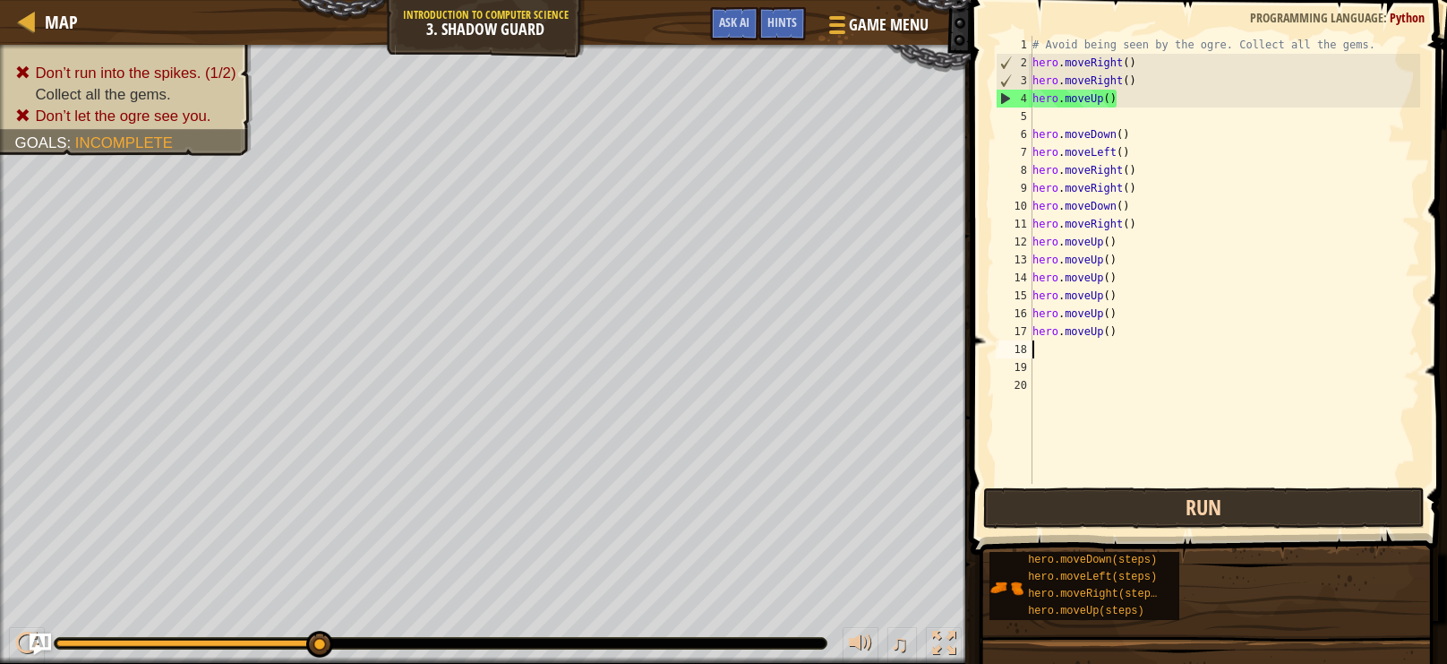
type textarea "m"
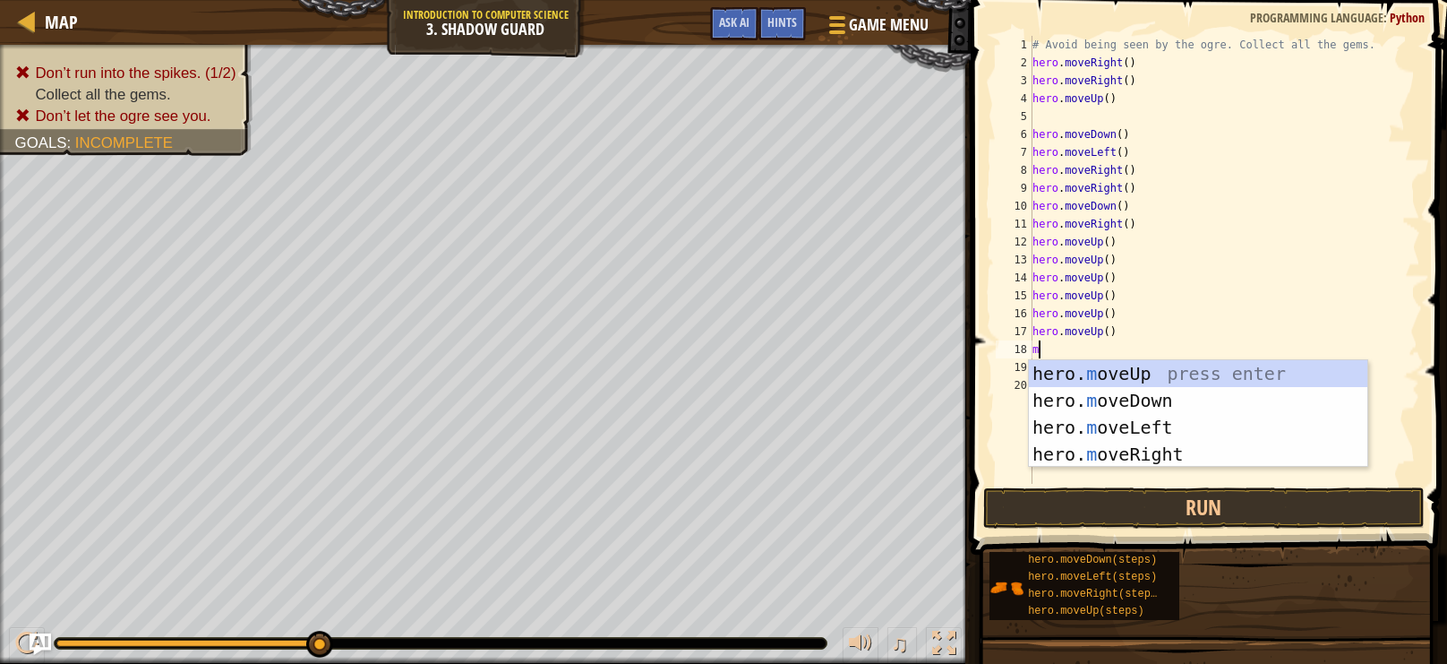
click at [1256, 360] on div "hero. m oveUp press enter hero. m oveDown press enter hero. m oveLeft press ent…" at bounding box center [1198, 440] width 339 height 161
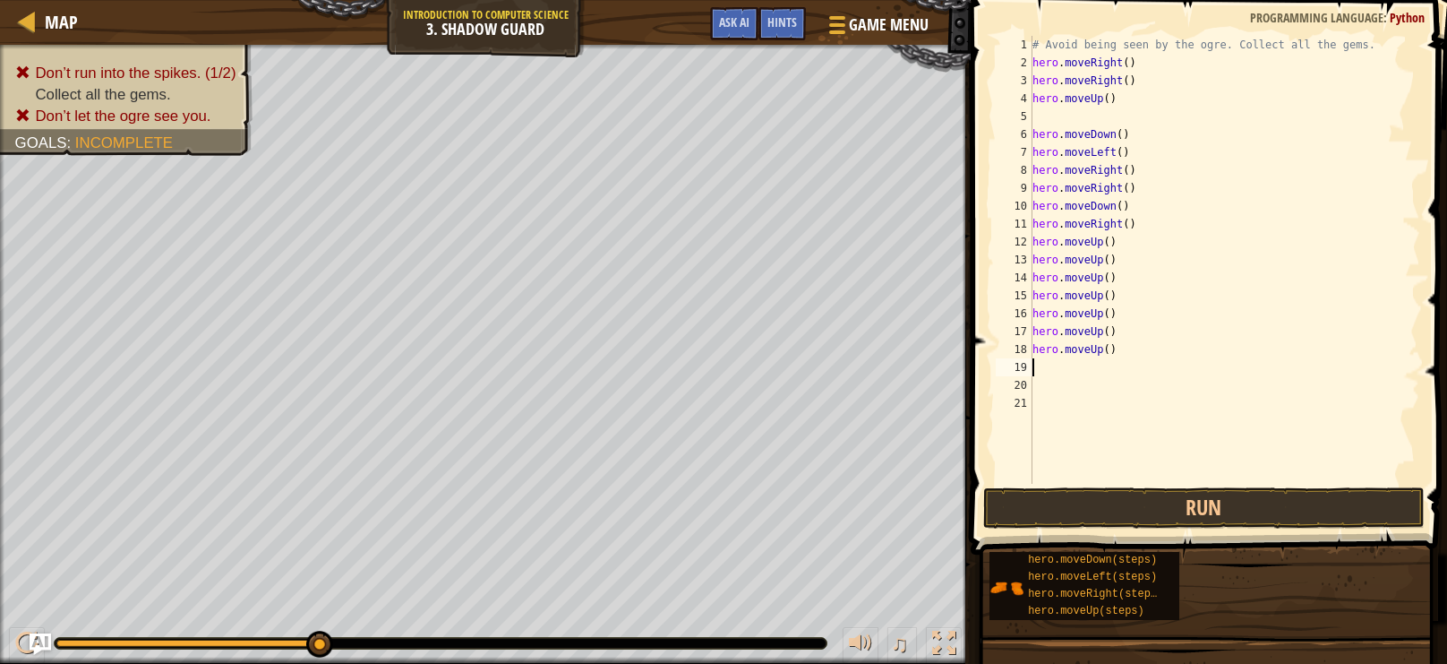
type textarea "m"
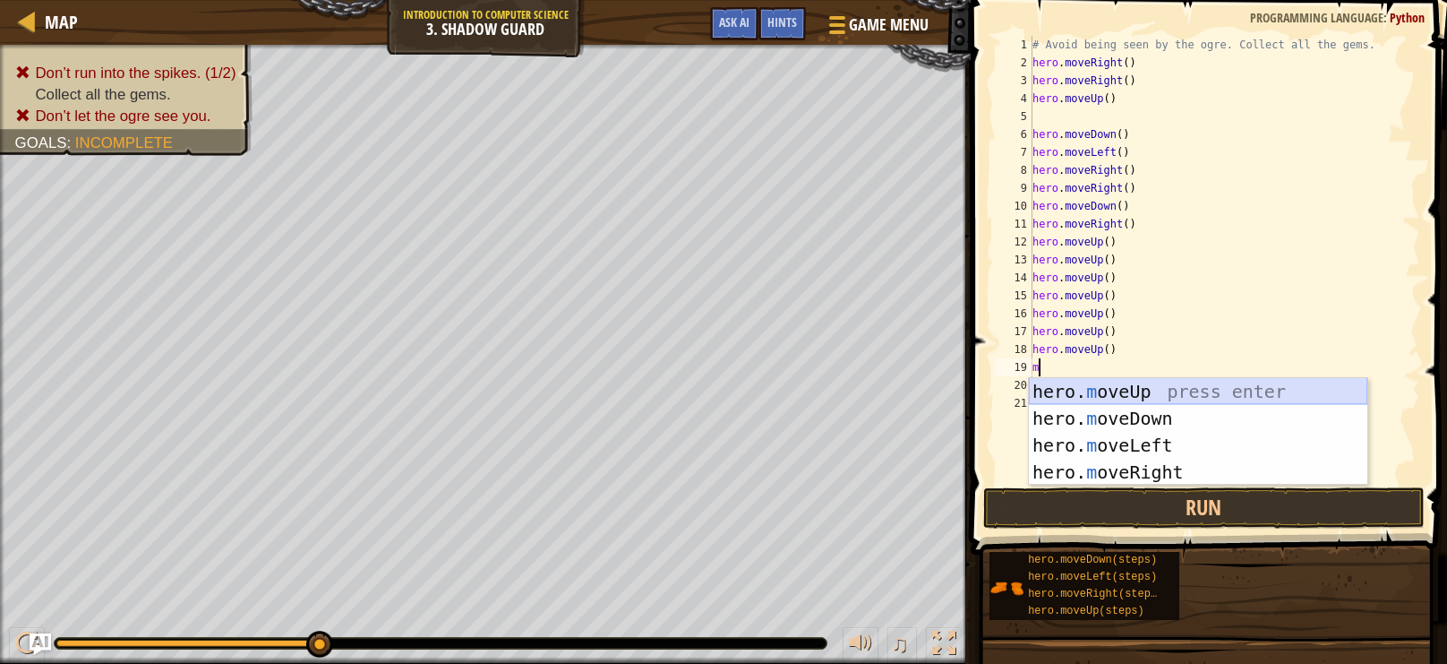
click at [1270, 386] on div "hero. m oveUp press enter hero. m oveDown press enter hero. m oveLeft press ent…" at bounding box center [1198, 458] width 339 height 161
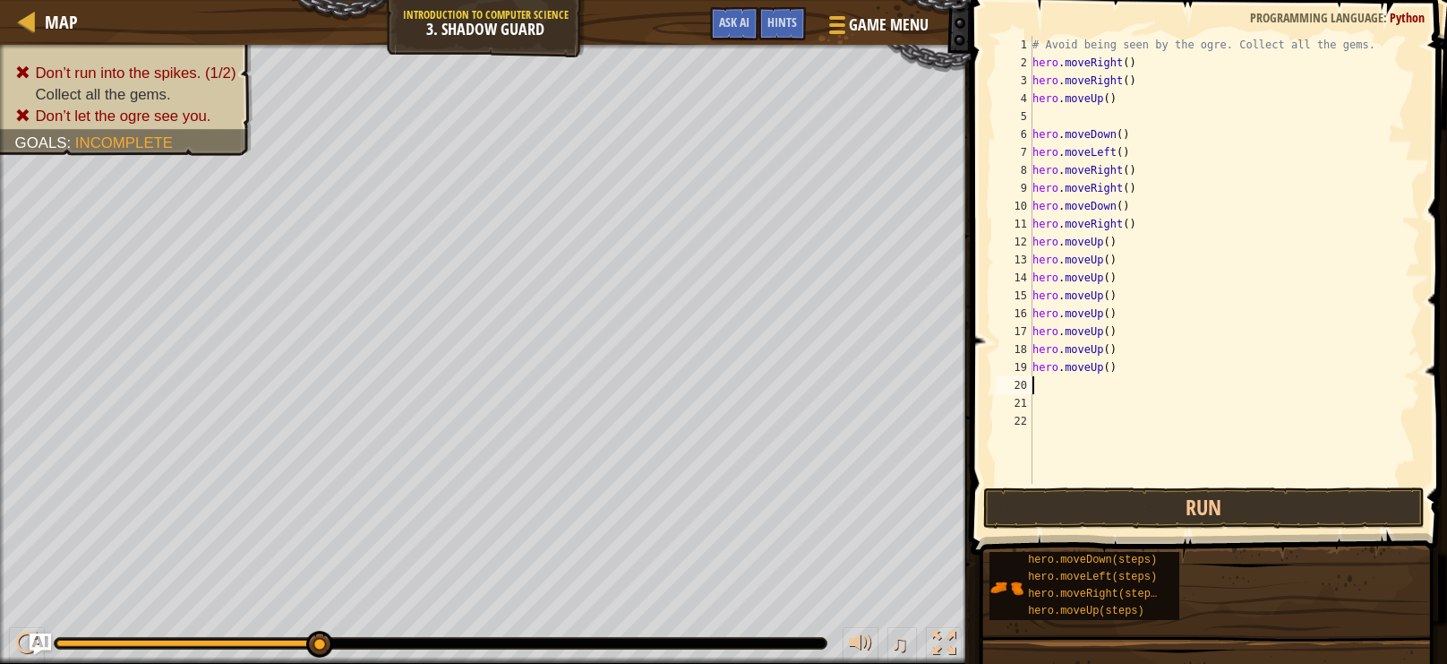
type textarea "m"
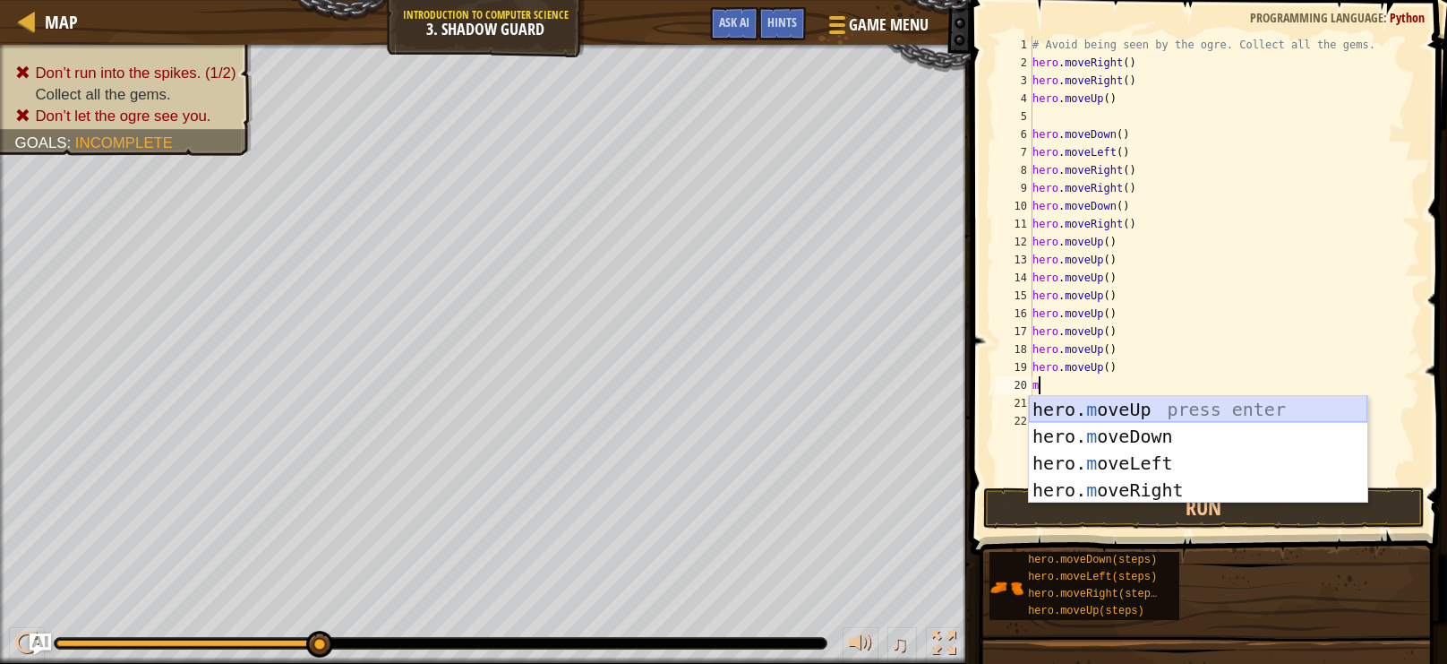
click at [1247, 410] on div "hero. m oveUp press enter hero. m oveDown press enter hero. m oveLeft press ent…" at bounding box center [1198, 476] width 339 height 161
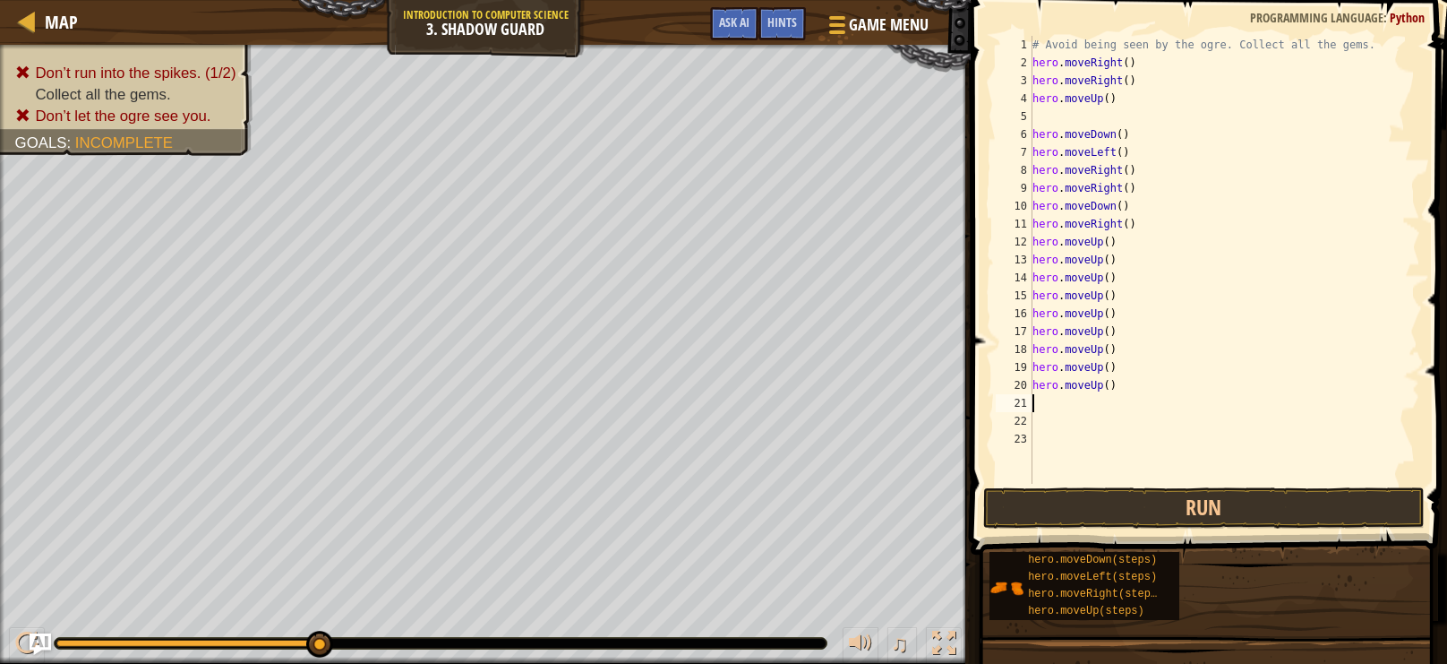
type textarea "m"
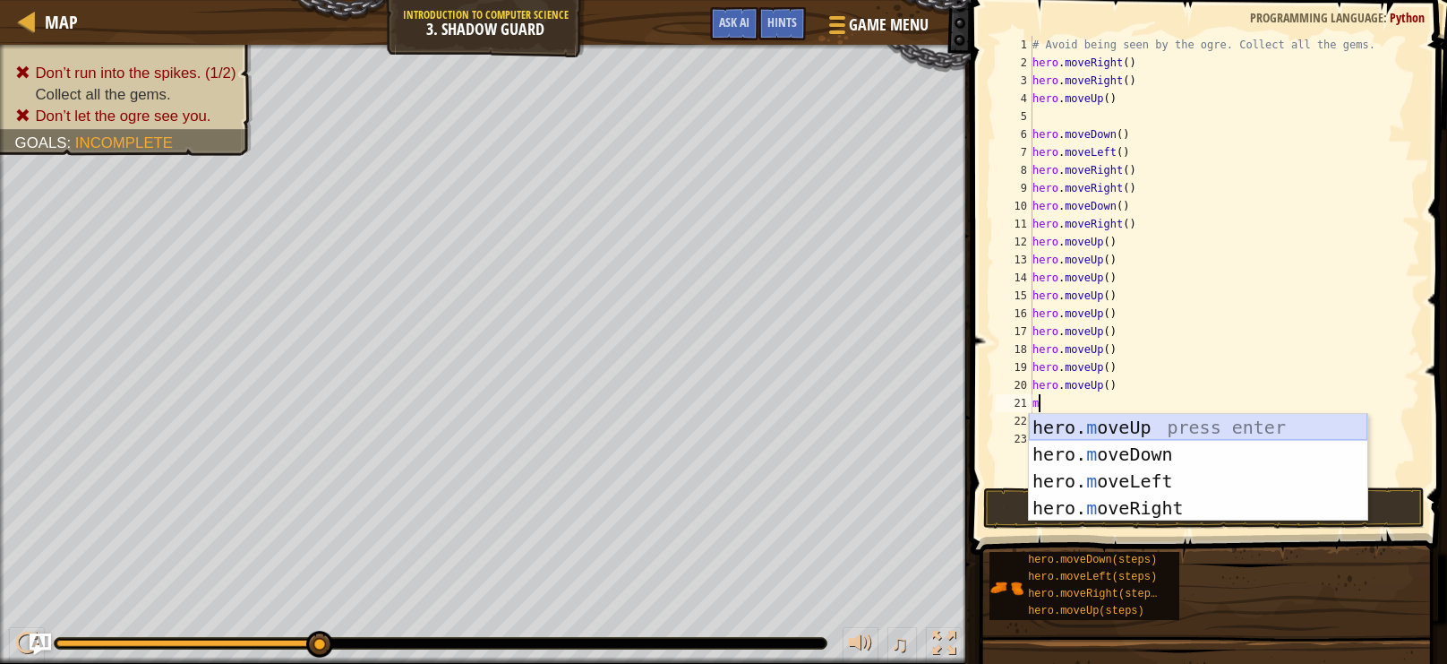
click at [1244, 437] on div "hero. m oveUp press enter hero. m oveDown press enter hero. m oveLeft press ent…" at bounding box center [1198, 494] width 339 height 161
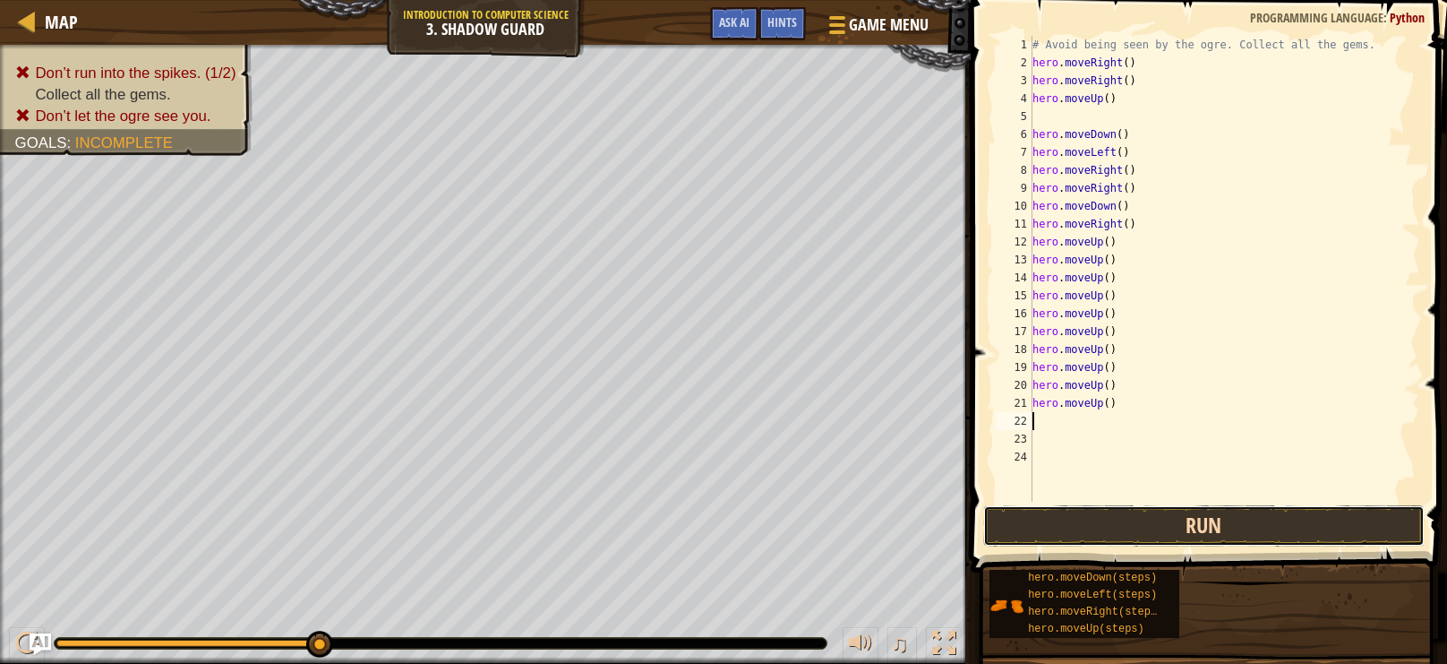
click at [1294, 525] on button "Run" at bounding box center [1204, 525] width 442 height 41
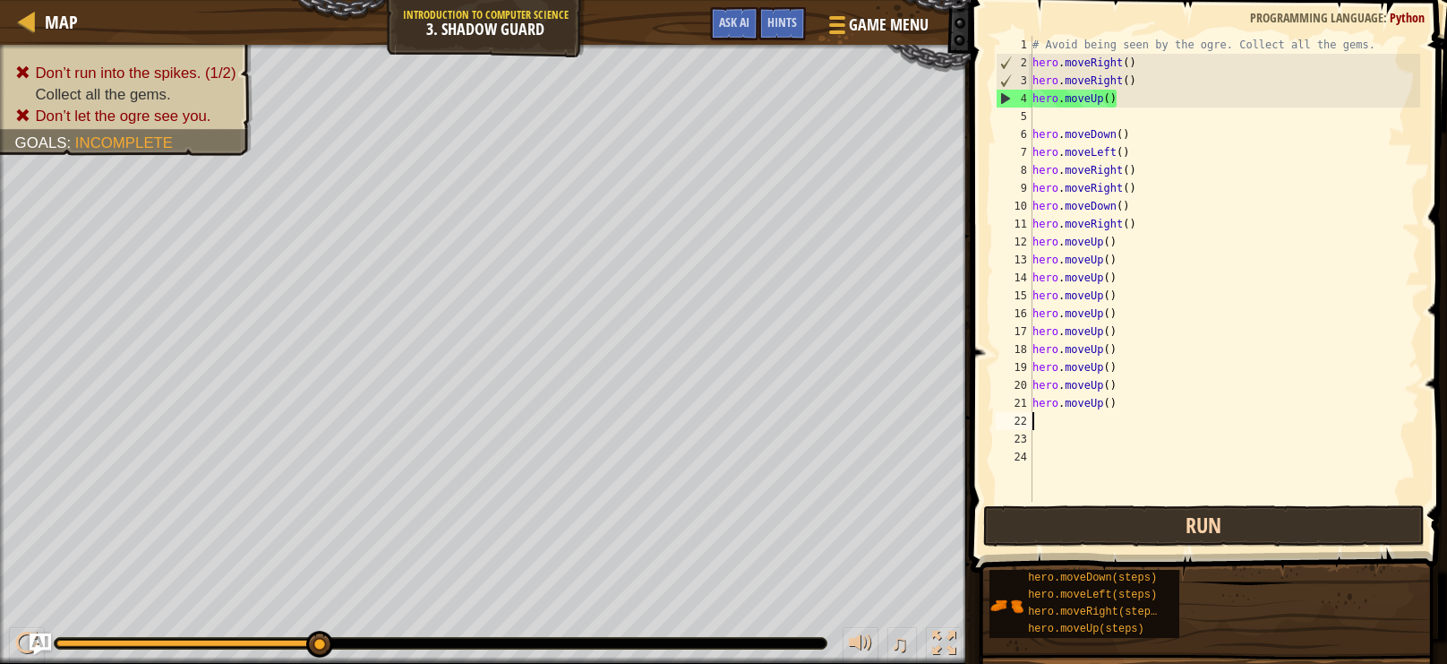
type textarea "m"
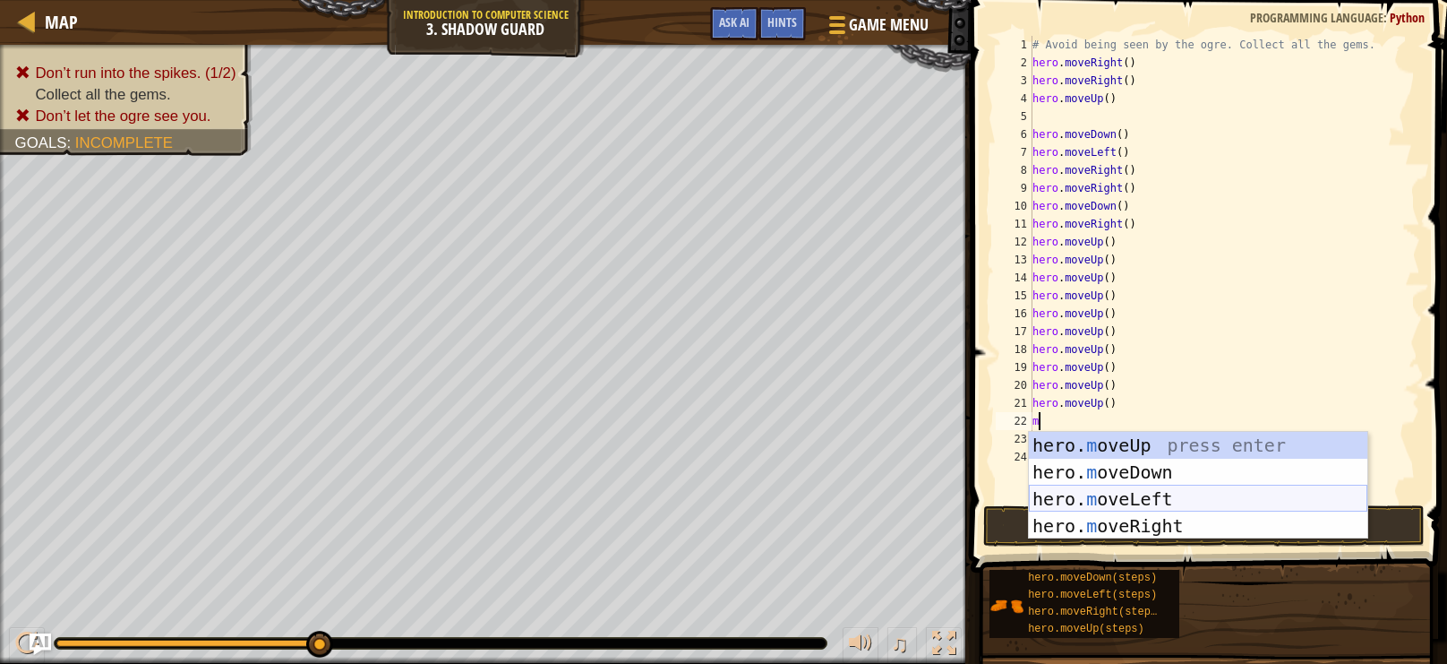
click at [1195, 493] on div "hero. m oveUp press enter hero. m oveDown press enter hero. m oveLeft press ent…" at bounding box center [1198, 512] width 339 height 161
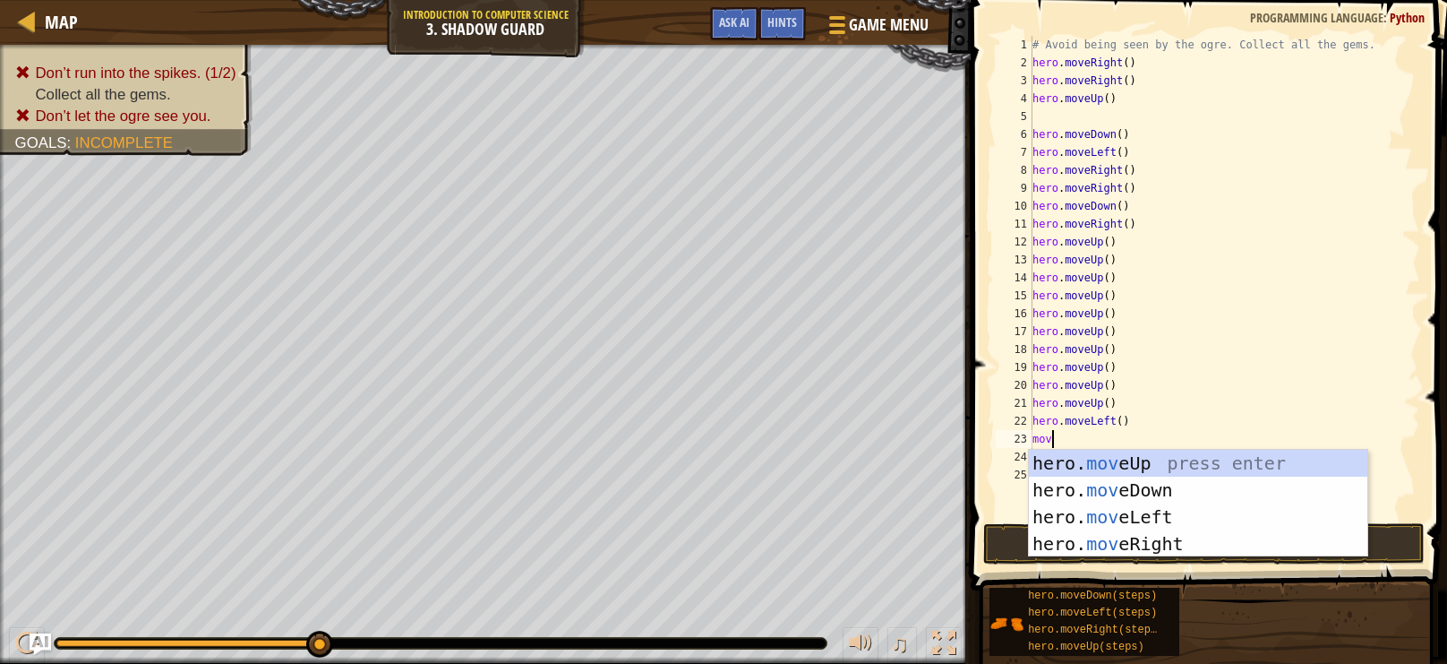
type textarea "move"
click at [1203, 496] on div "hero. move Up press enter hero. move Down press enter hero. move Left press ent…" at bounding box center [1198, 530] width 339 height 161
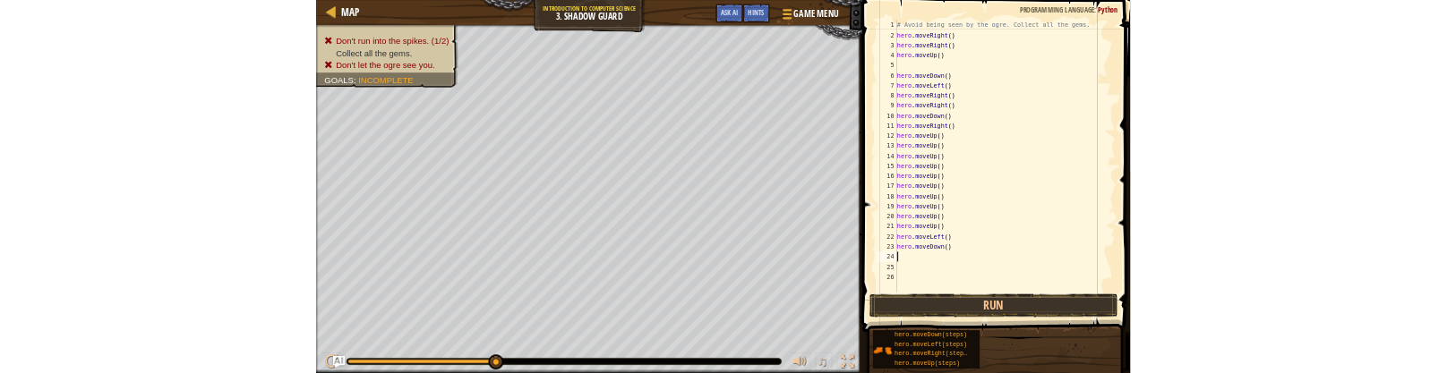
scroll to position [8, 0]
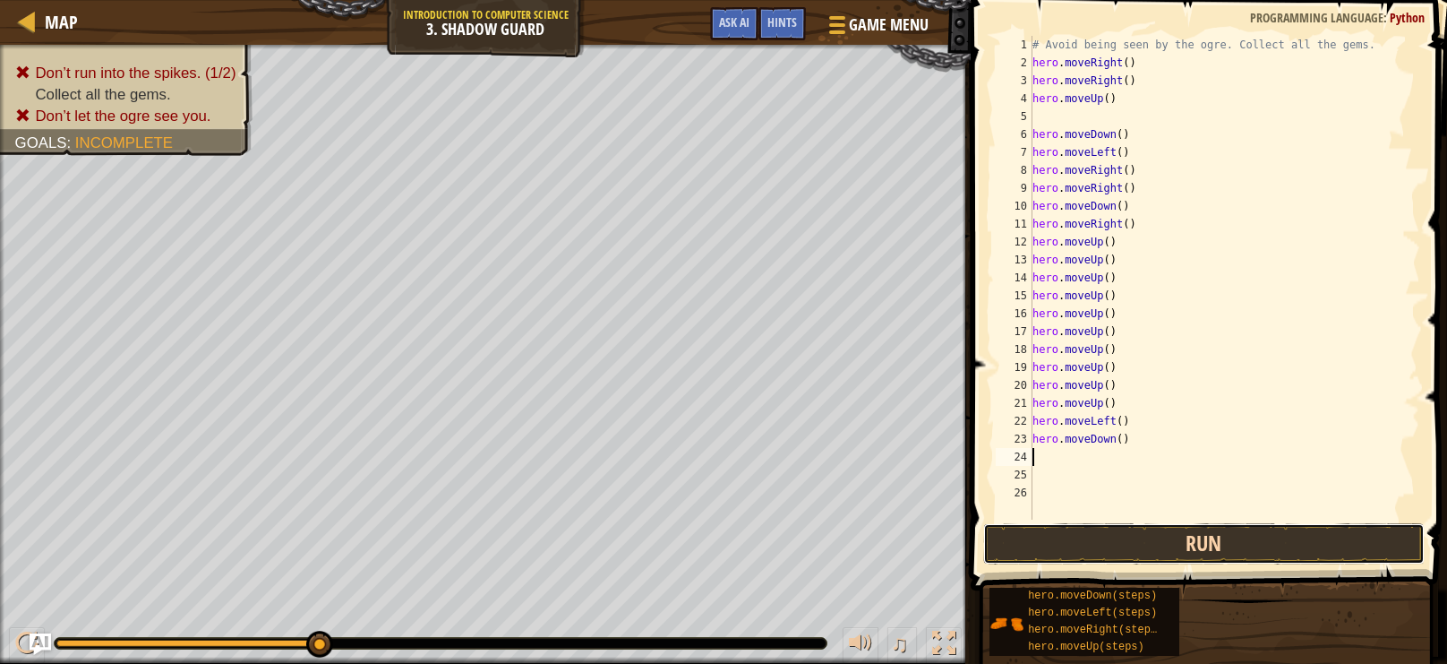
click at [1276, 545] on button "Run" at bounding box center [1204, 543] width 442 height 41
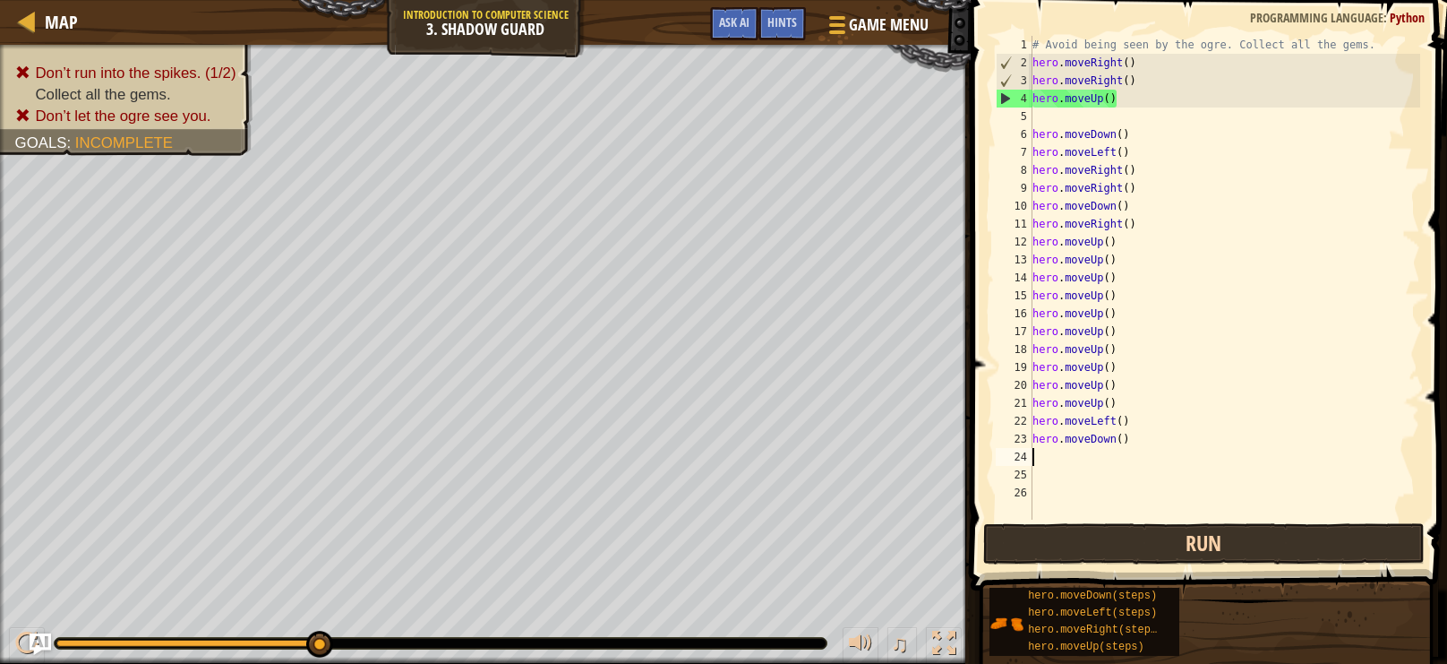
type textarea "m"
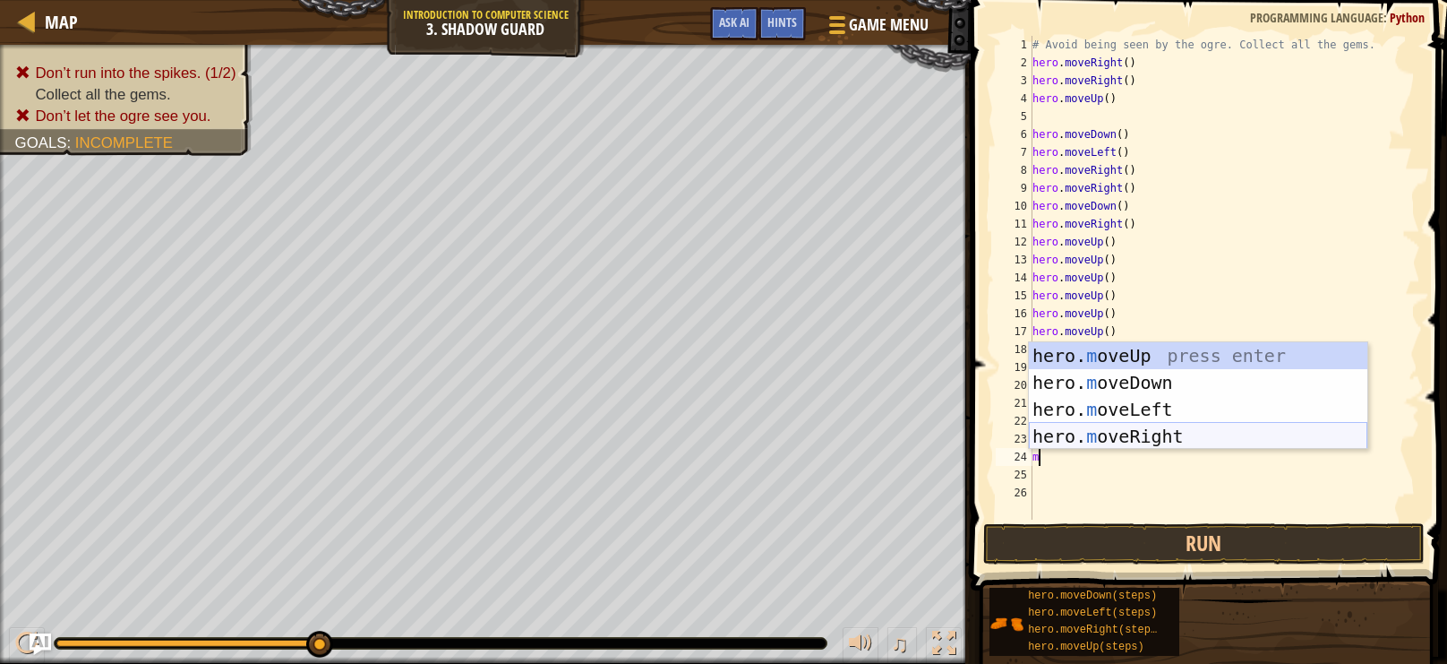
click at [1174, 429] on div "hero. m oveUp press enter hero. m oveDown press enter hero. m oveLeft press ent…" at bounding box center [1198, 422] width 339 height 161
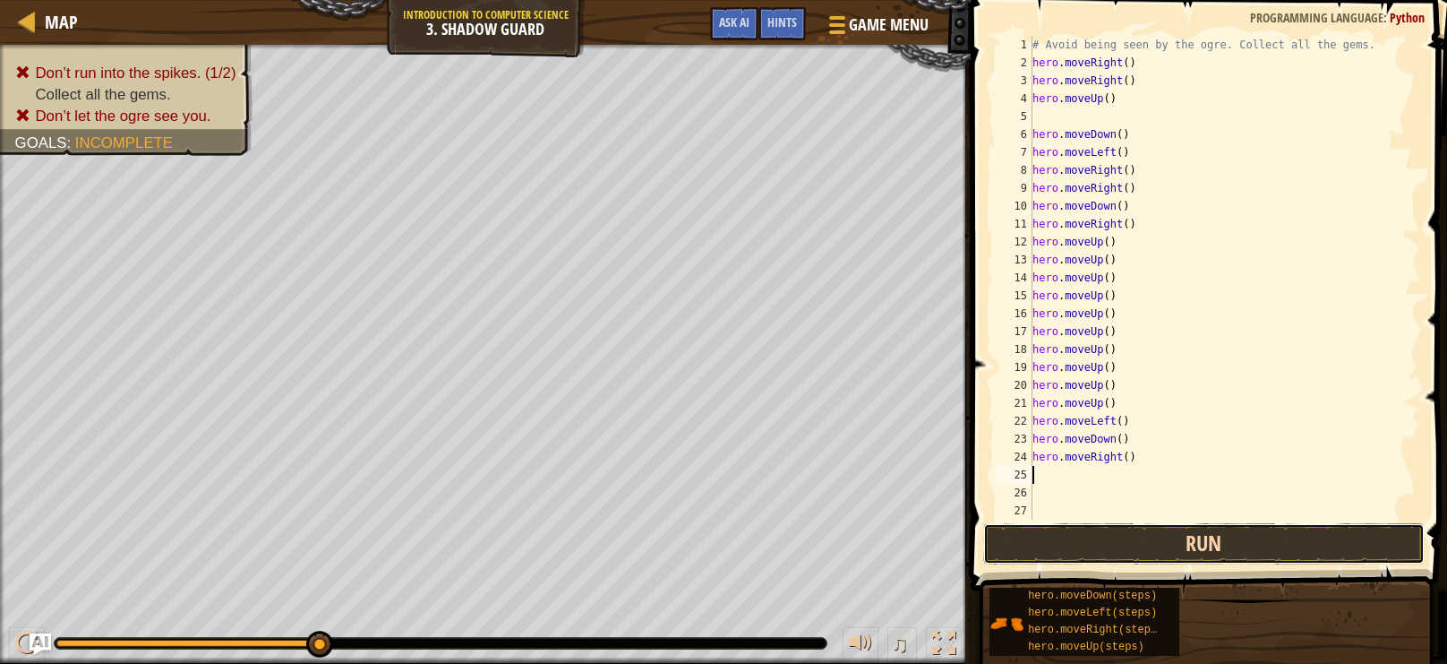
click at [1248, 556] on button "Run" at bounding box center [1204, 543] width 442 height 41
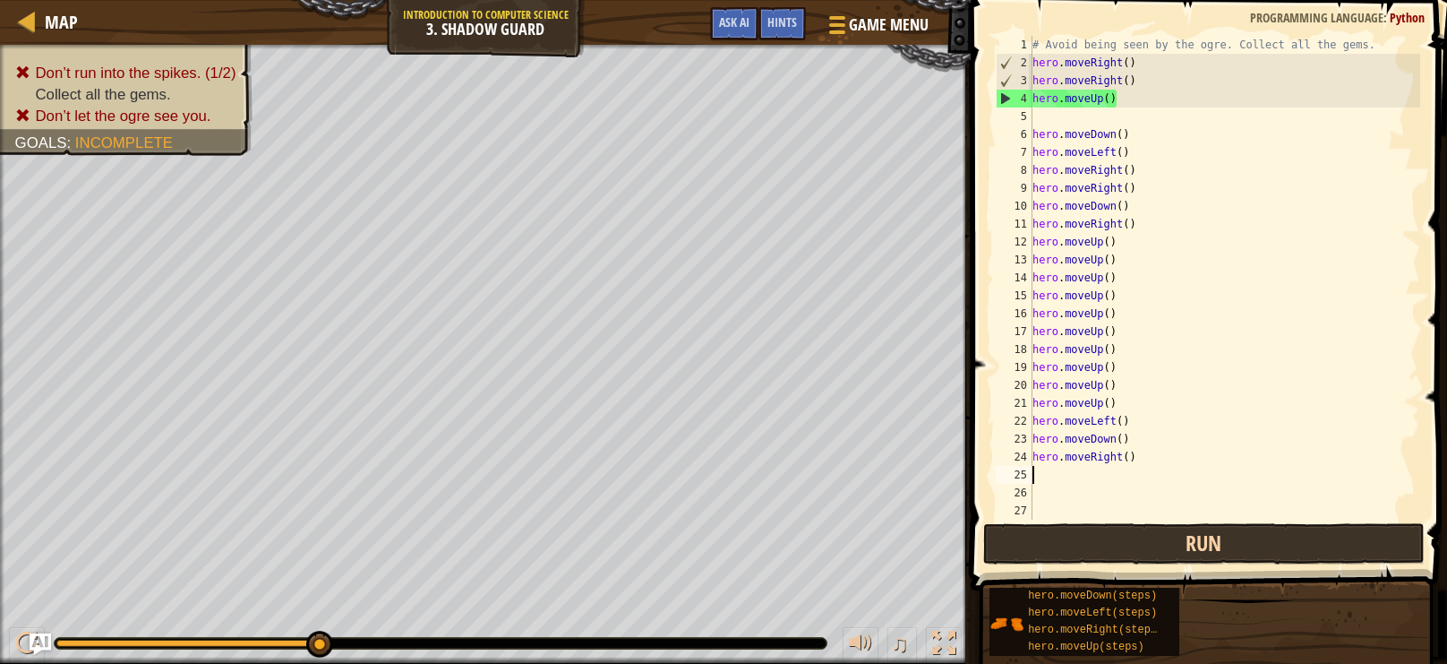
type textarea "m"
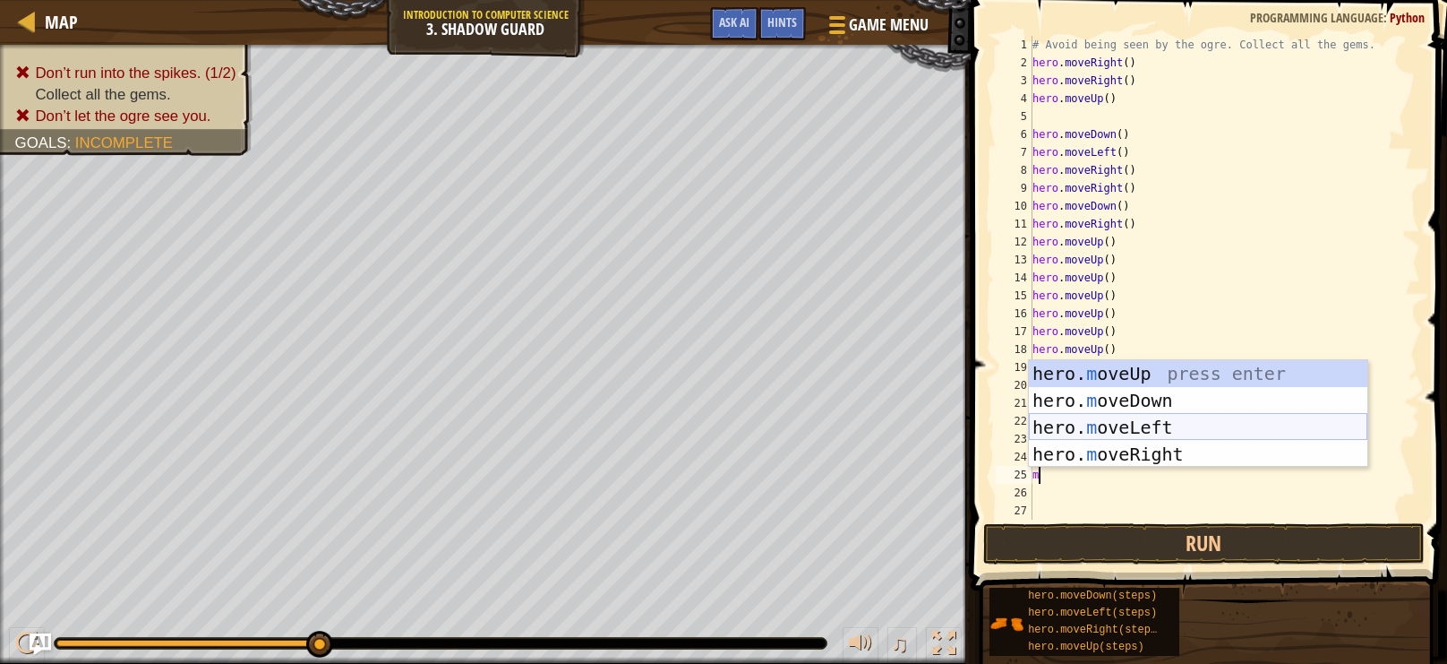
click at [1190, 432] on div "hero. m oveUp press enter hero. m oveDown press enter hero. m oveLeft press ent…" at bounding box center [1198, 440] width 339 height 161
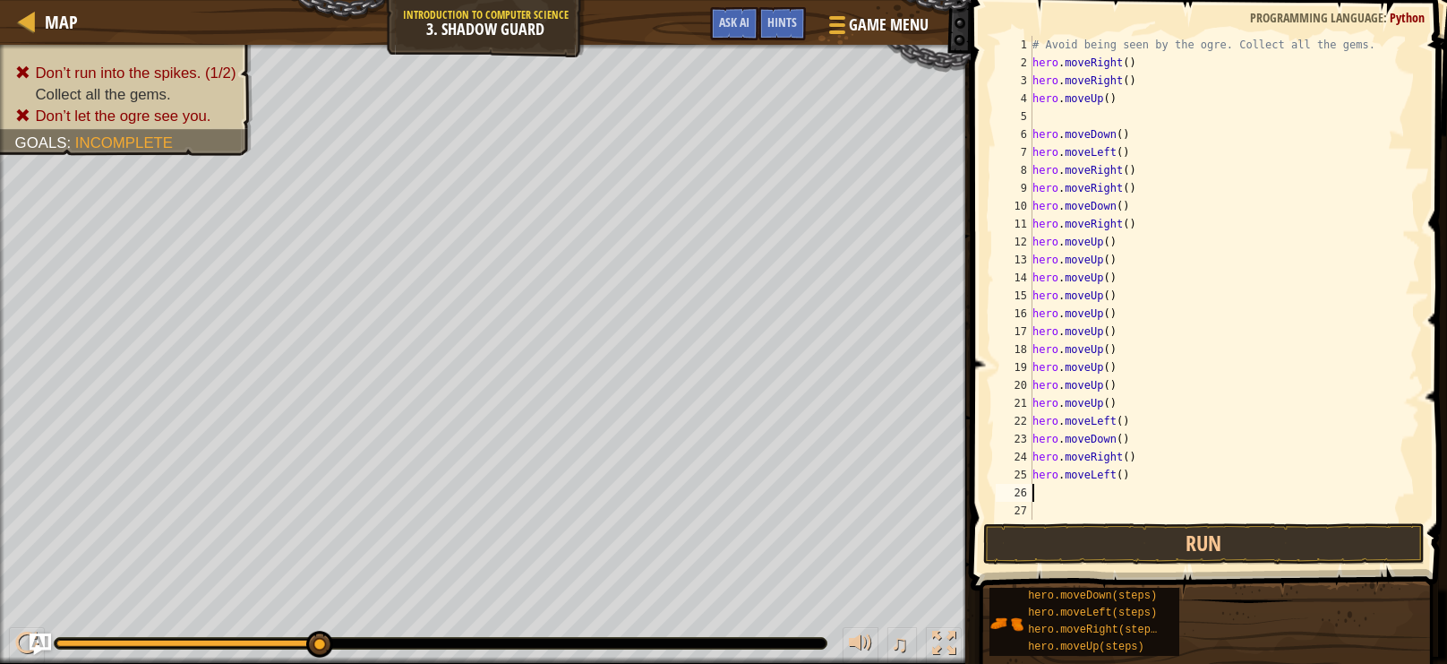
type textarea "m"
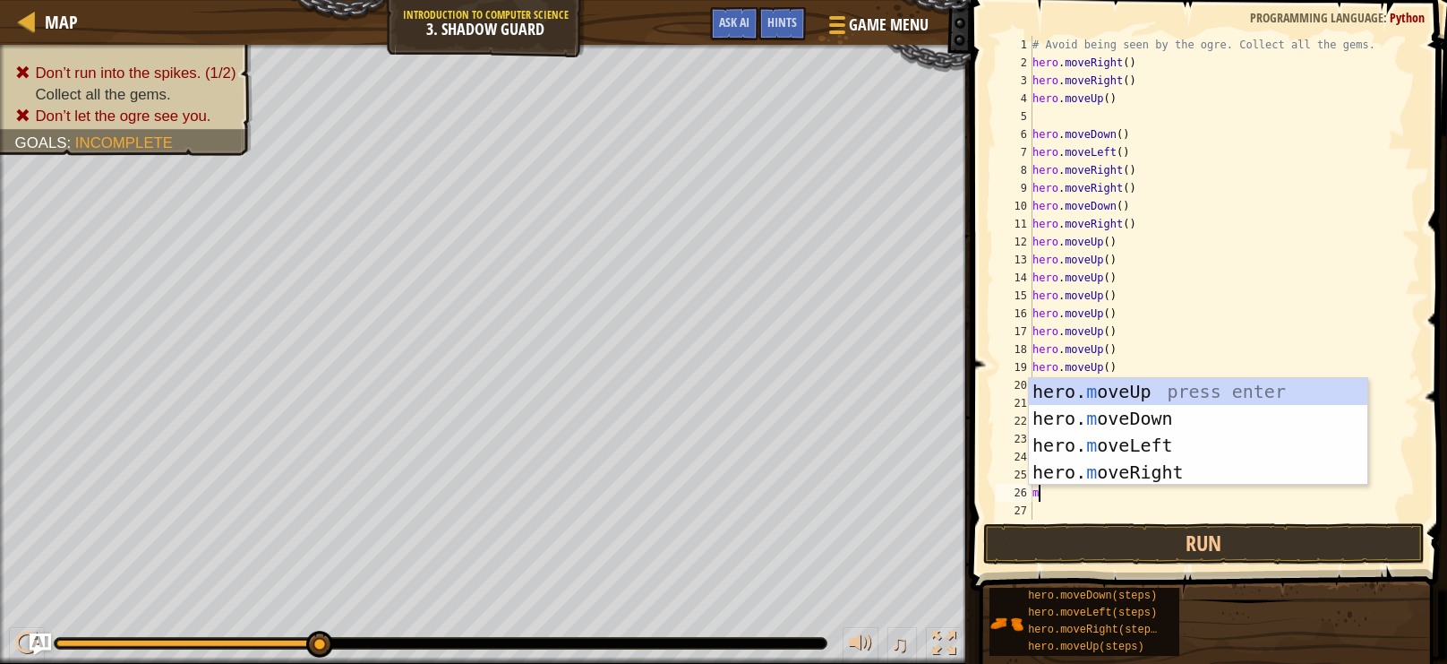
click at [1192, 444] on div "hero. m oveUp press enter hero. m oveDown press enter hero. m oveLeft press ent…" at bounding box center [1198, 458] width 339 height 161
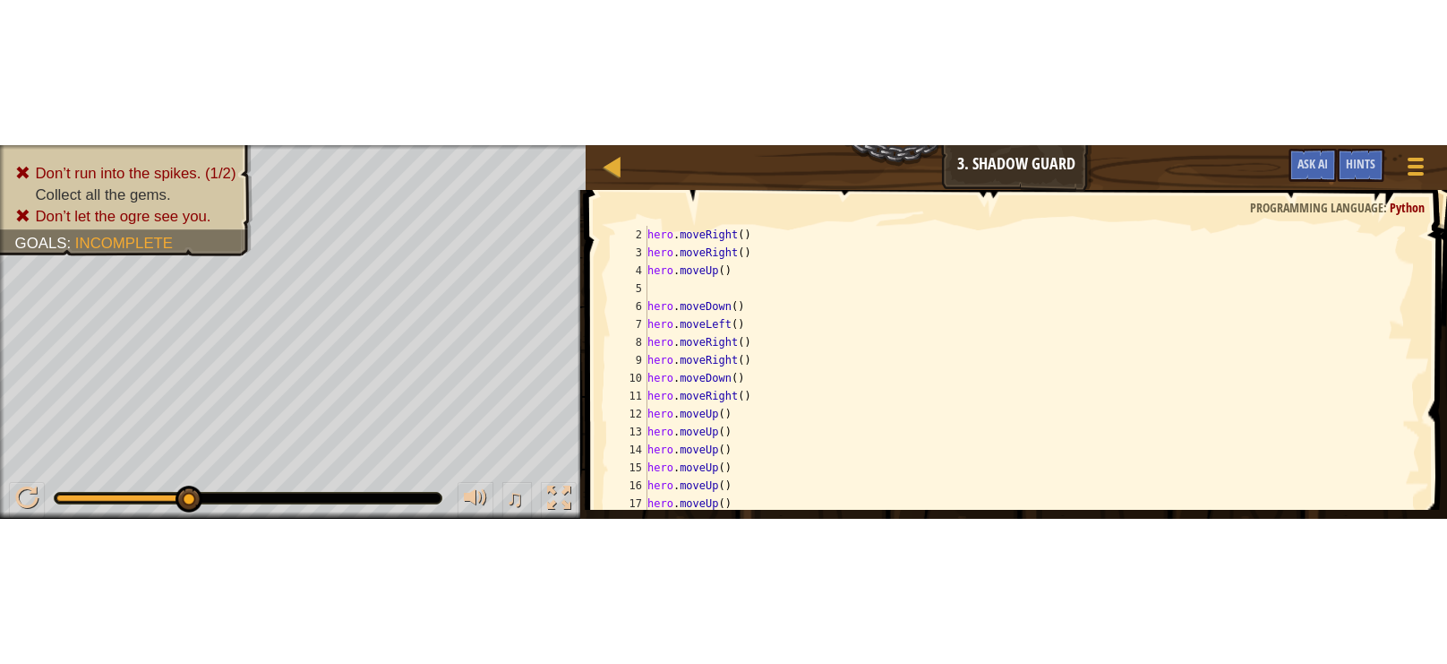
scroll to position [17, 0]
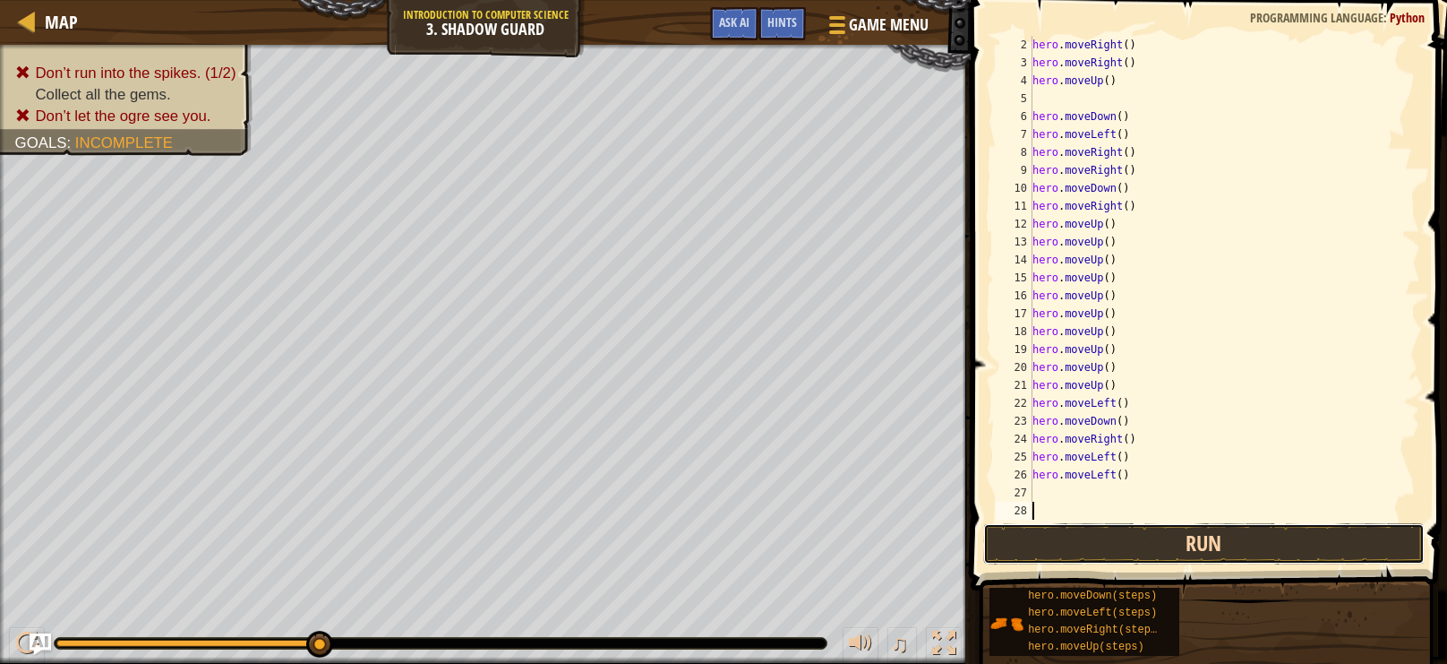
click at [1252, 528] on button "Run" at bounding box center [1204, 543] width 442 height 41
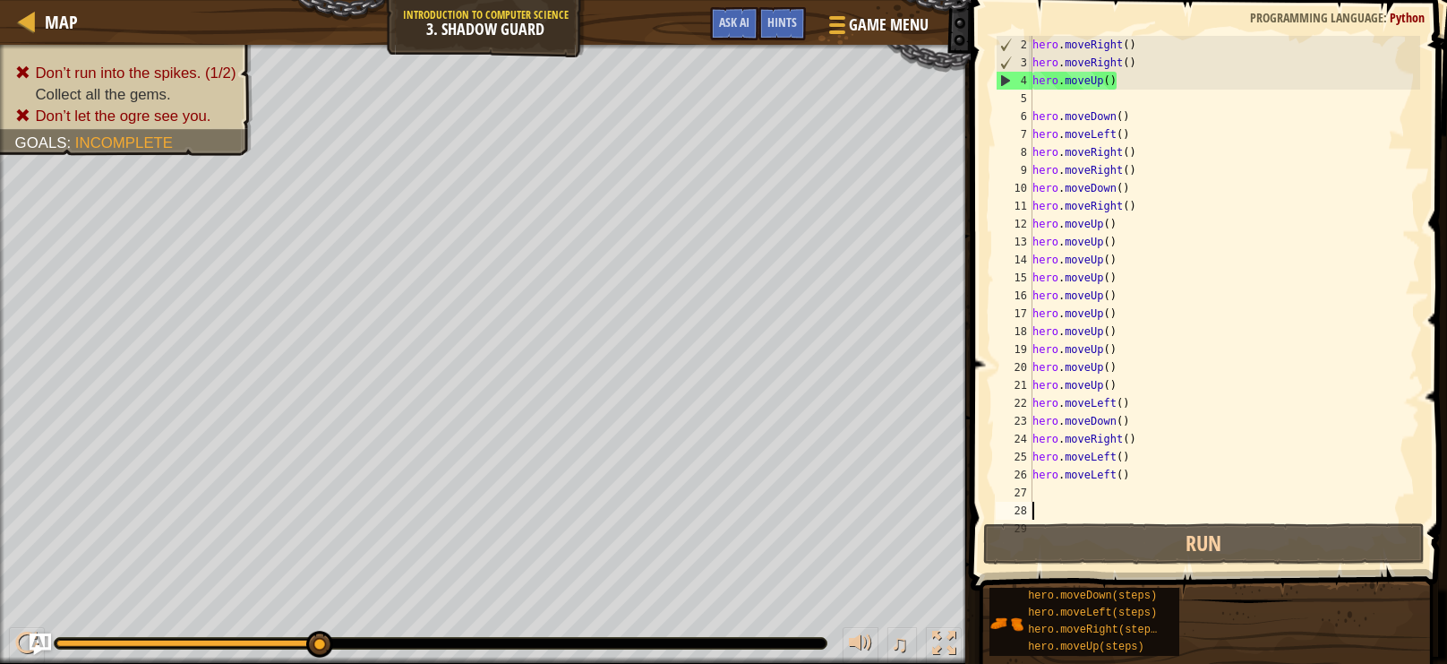
click at [1178, 458] on div "hero . moveRight ( ) hero . moveRight ( ) hero . moveUp ( ) hero . moveDown ( )…" at bounding box center [1224, 295] width 391 height 519
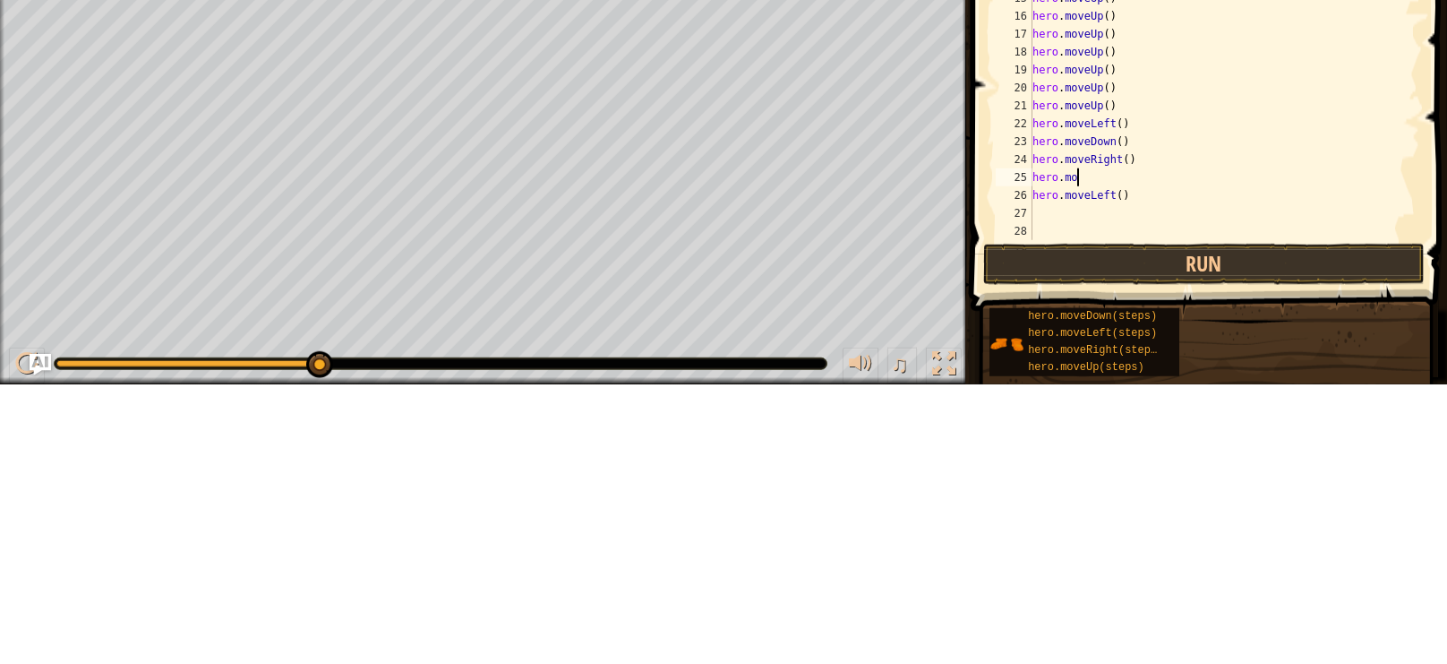
scroll to position [8, 2]
type textarea "h"
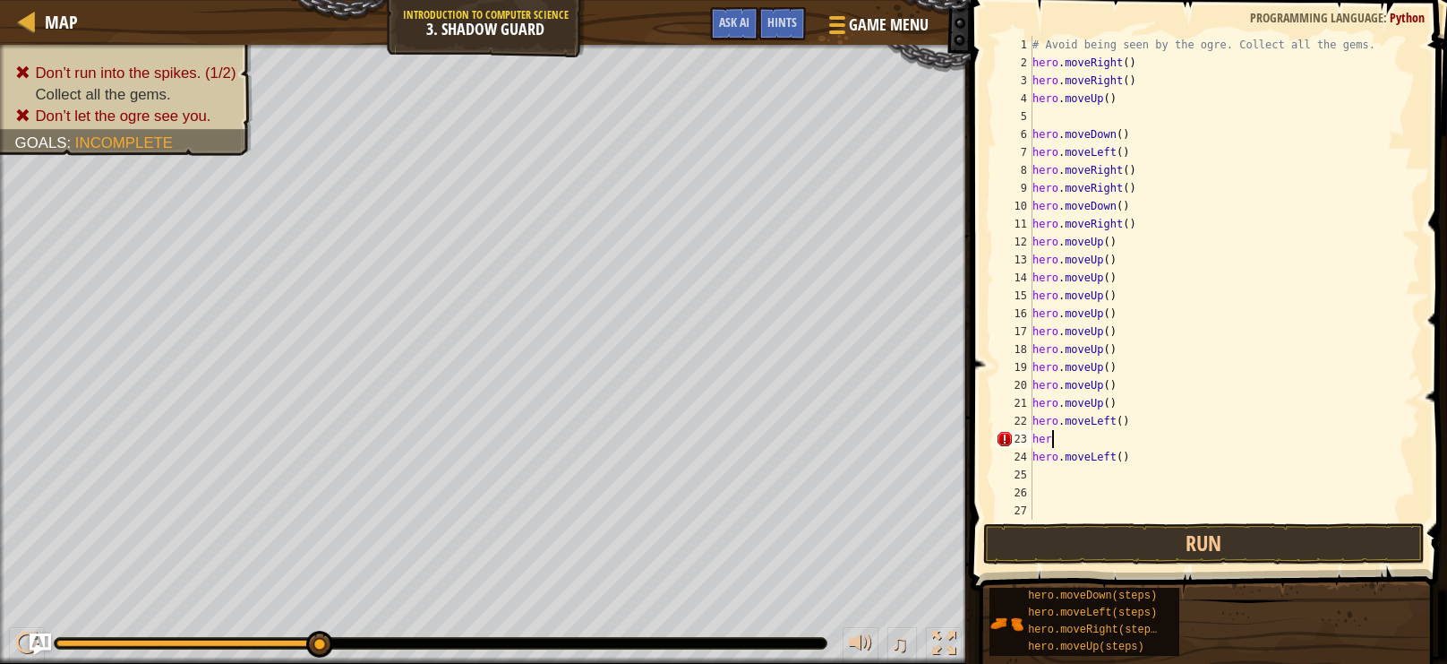
type textarea "h"
type textarea "hero.moveLeft("
click at [1317, 536] on button "Run" at bounding box center [1204, 543] width 442 height 41
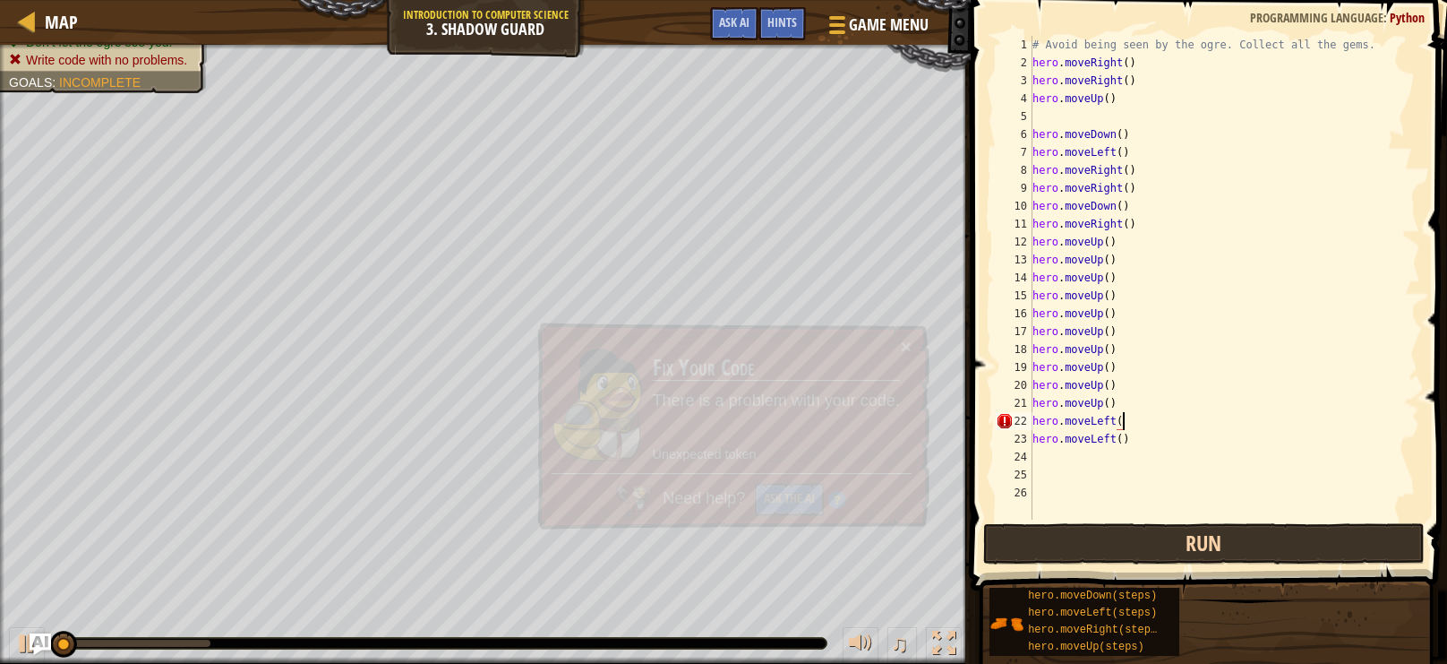
scroll to position [8, 6]
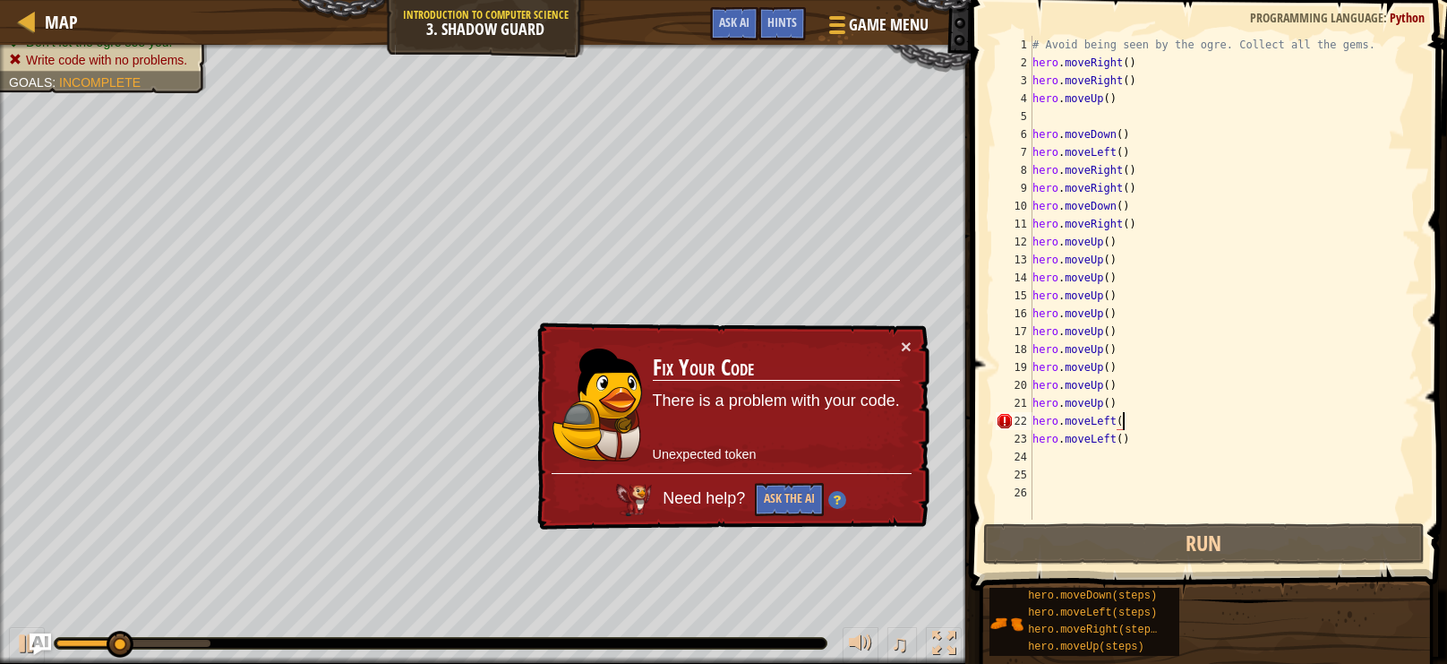
click at [1217, 469] on div "# Avoid being seen by the ogre. Collect all the gems. hero . moveRight ( ) hero…" at bounding box center [1224, 295] width 391 height 519
click at [1285, 442] on div "# Avoid being seen by the ogre. Collect all the gems. hero . moveRight ( ) hero…" at bounding box center [1224, 295] width 391 height 519
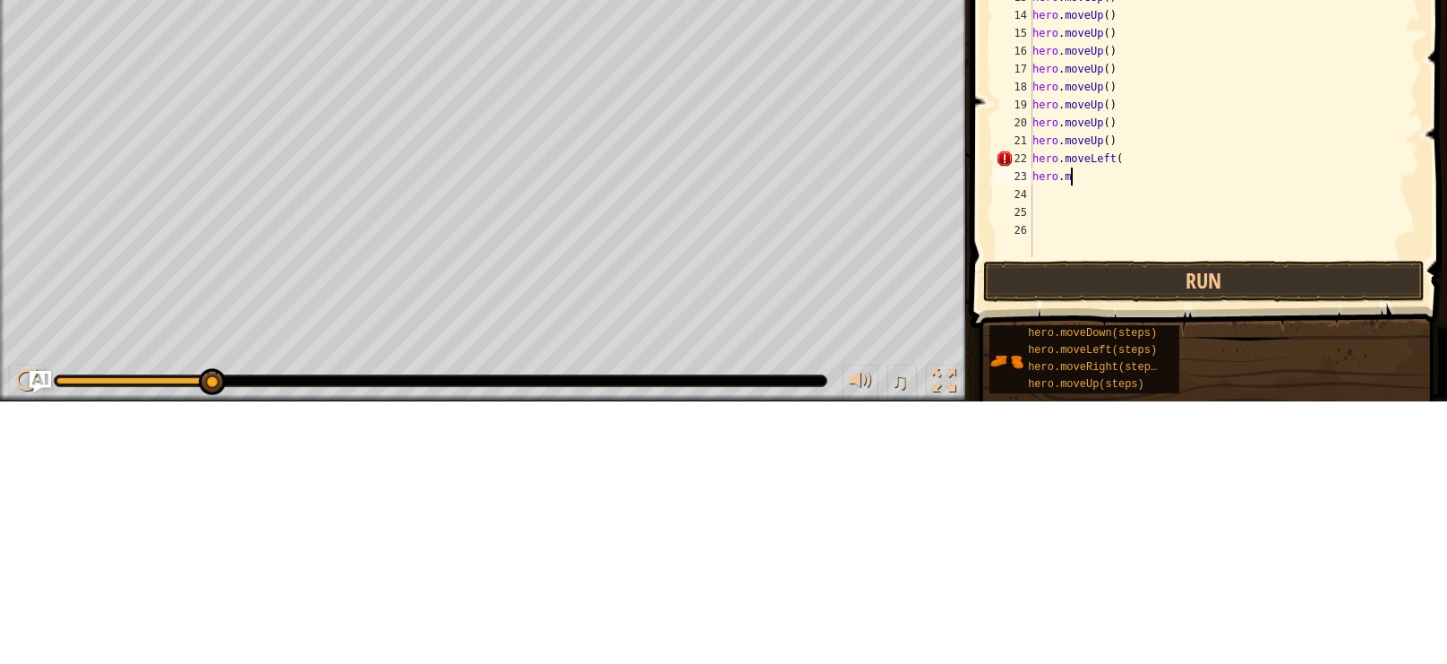
scroll to position [8, 2]
type textarea "h"
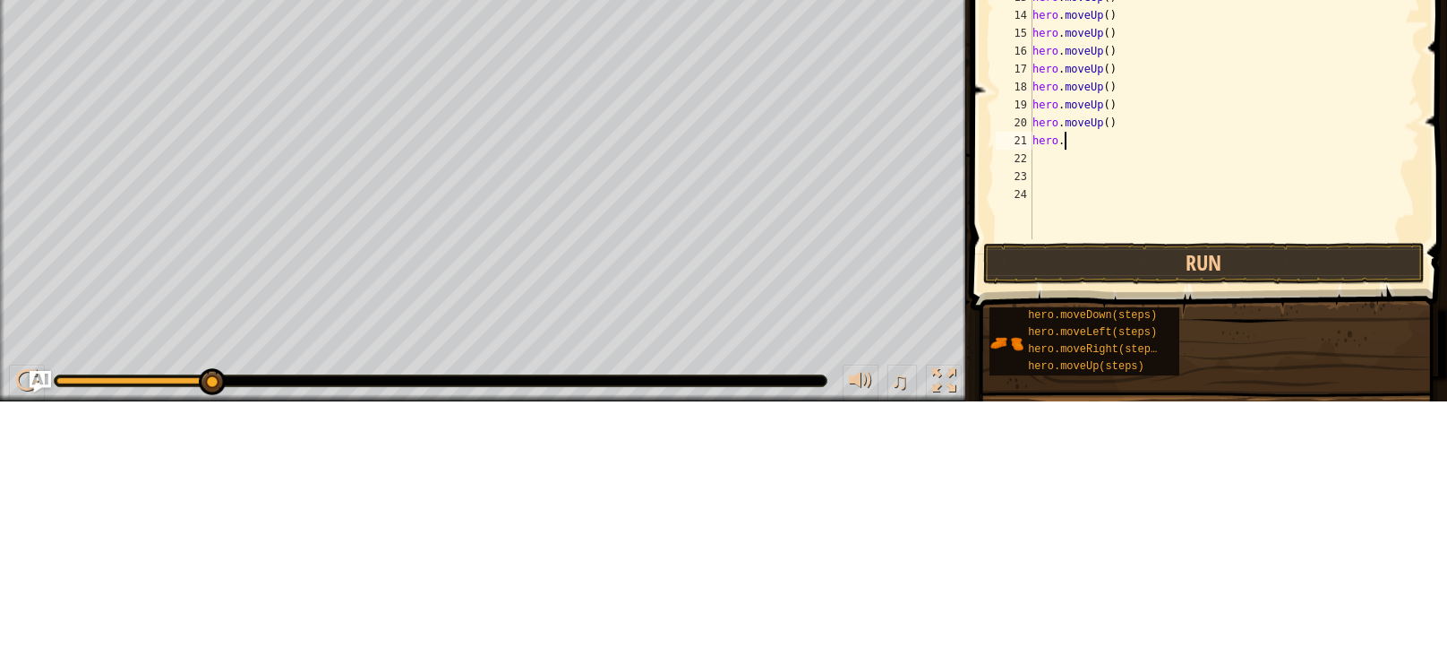
type textarea "h"
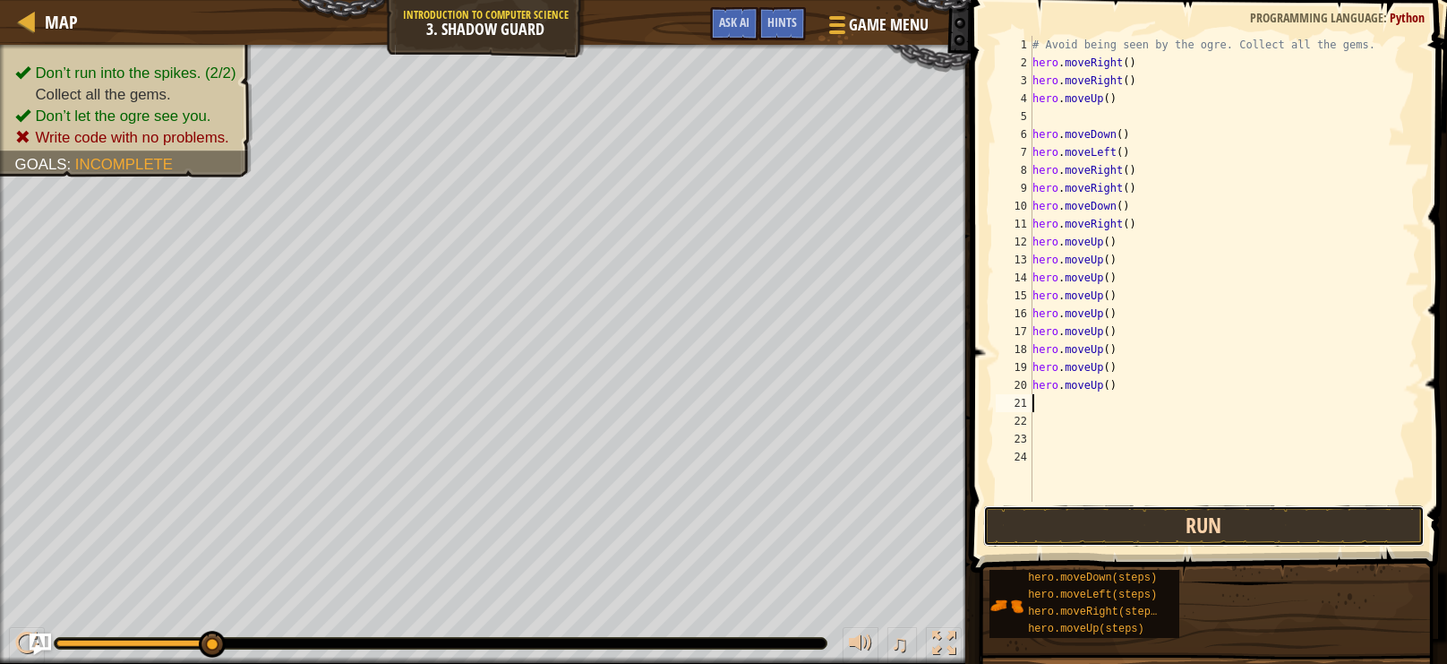
click at [1306, 527] on button "Run" at bounding box center [1204, 525] width 442 height 41
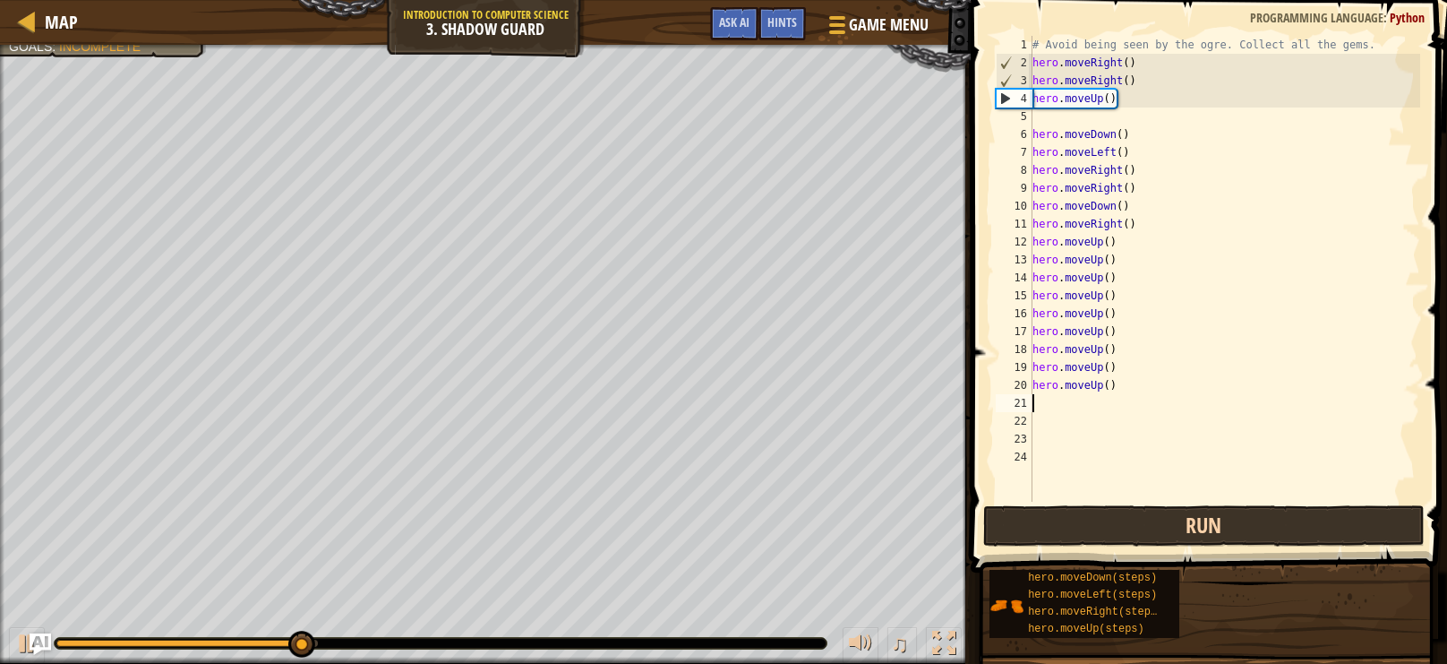
type textarea "m"
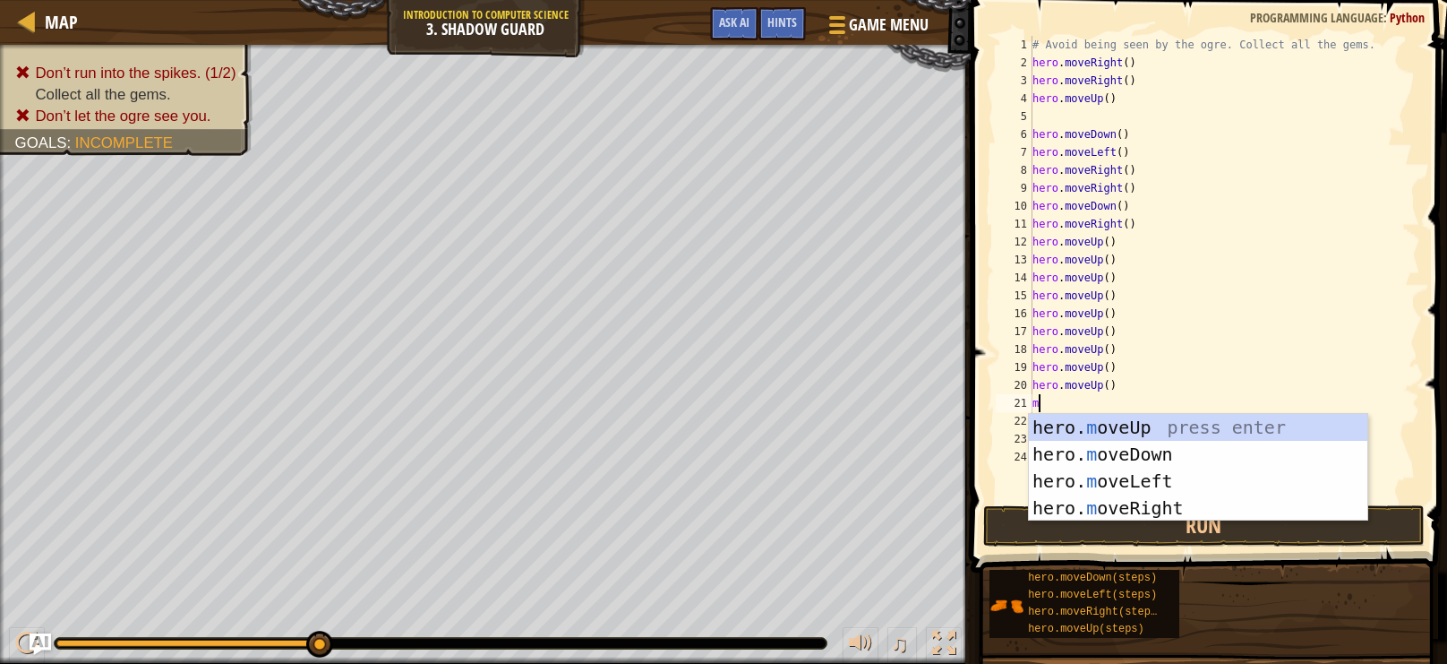
click at [1183, 480] on div "hero. m oveUp press enter hero. m oveDown press enter hero. m oveLeft press ent…" at bounding box center [1198, 494] width 339 height 161
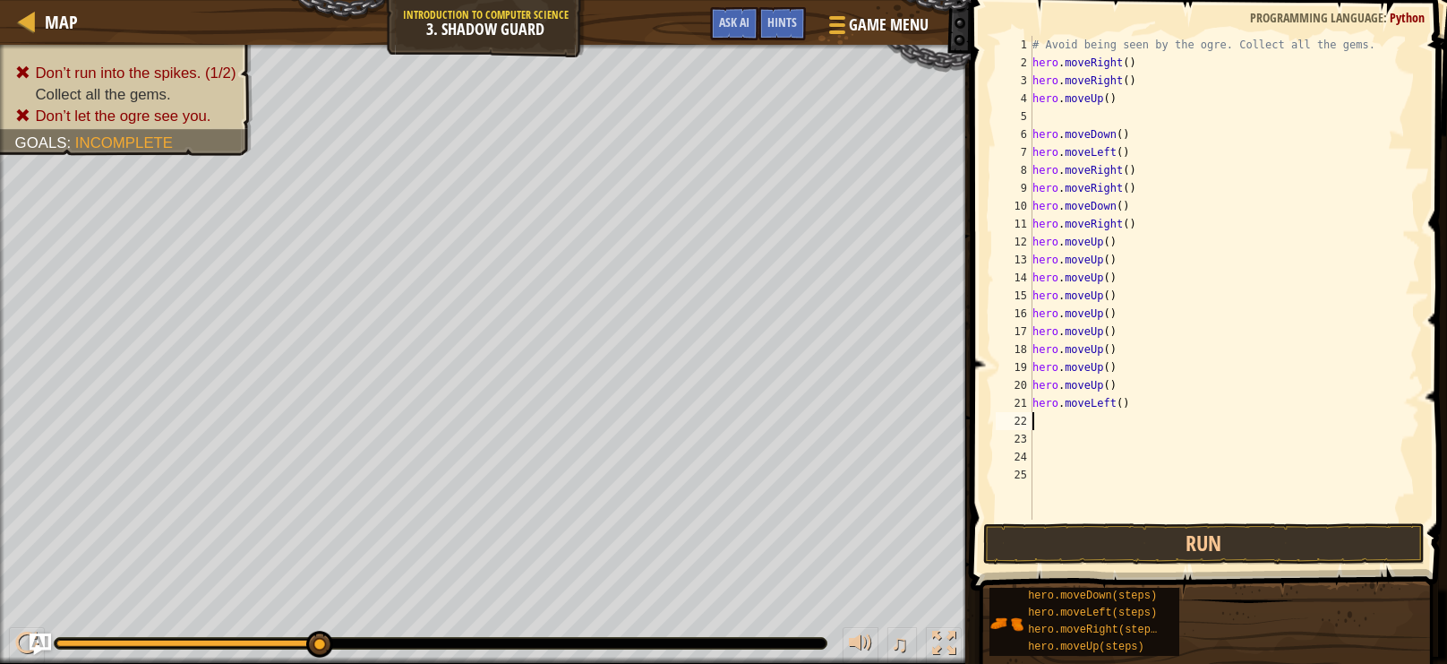
type textarea "m"
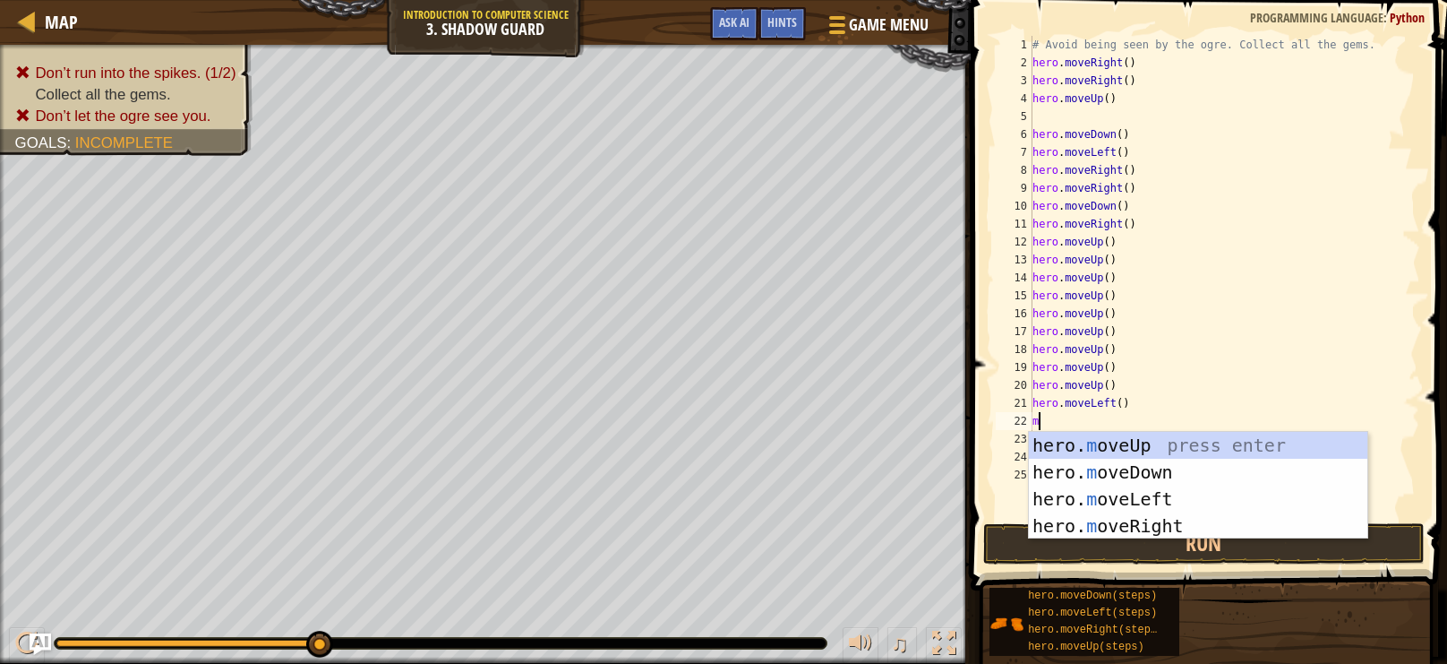
click at [1189, 475] on div "hero. m oveUp press enter hero. m oveDown press enter hero. m oveLeft press ent…" at bounding box center [1198, 512] width 339 height 161
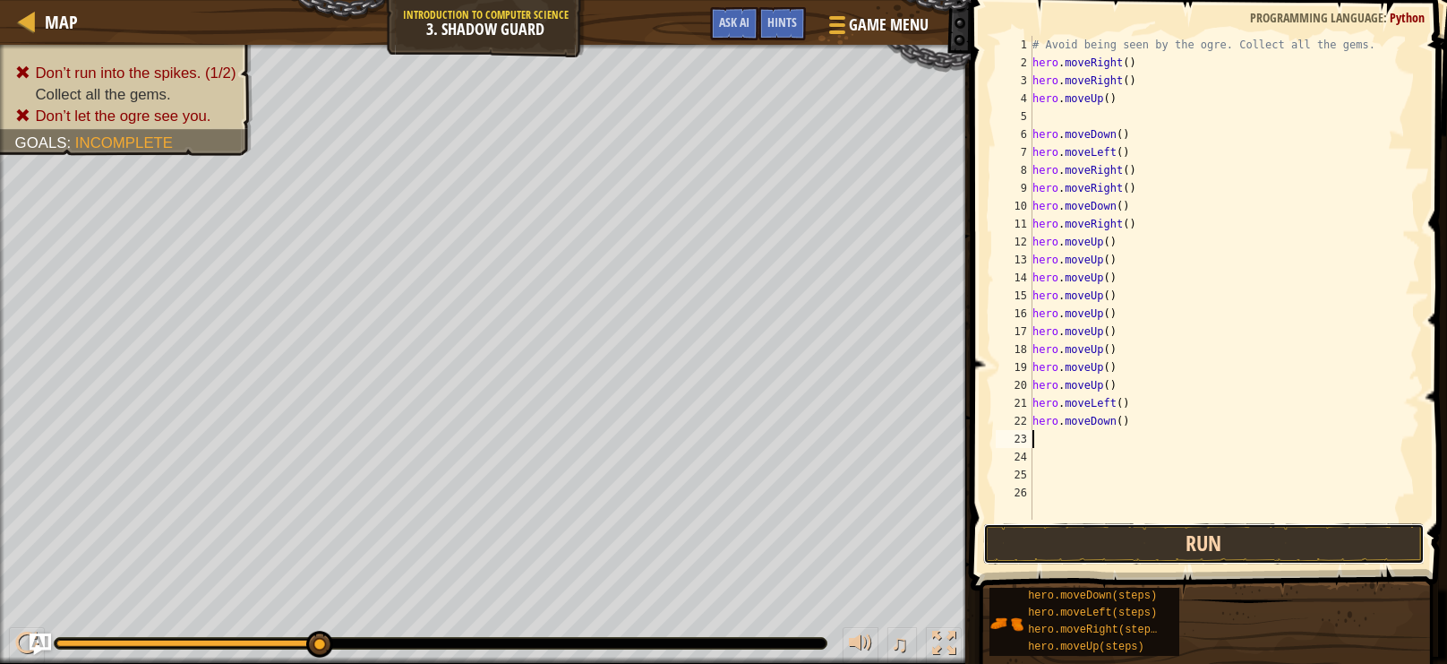
click at [1236, 556] on button "Run" at bounding box center [1204, 543] width 442 height 41
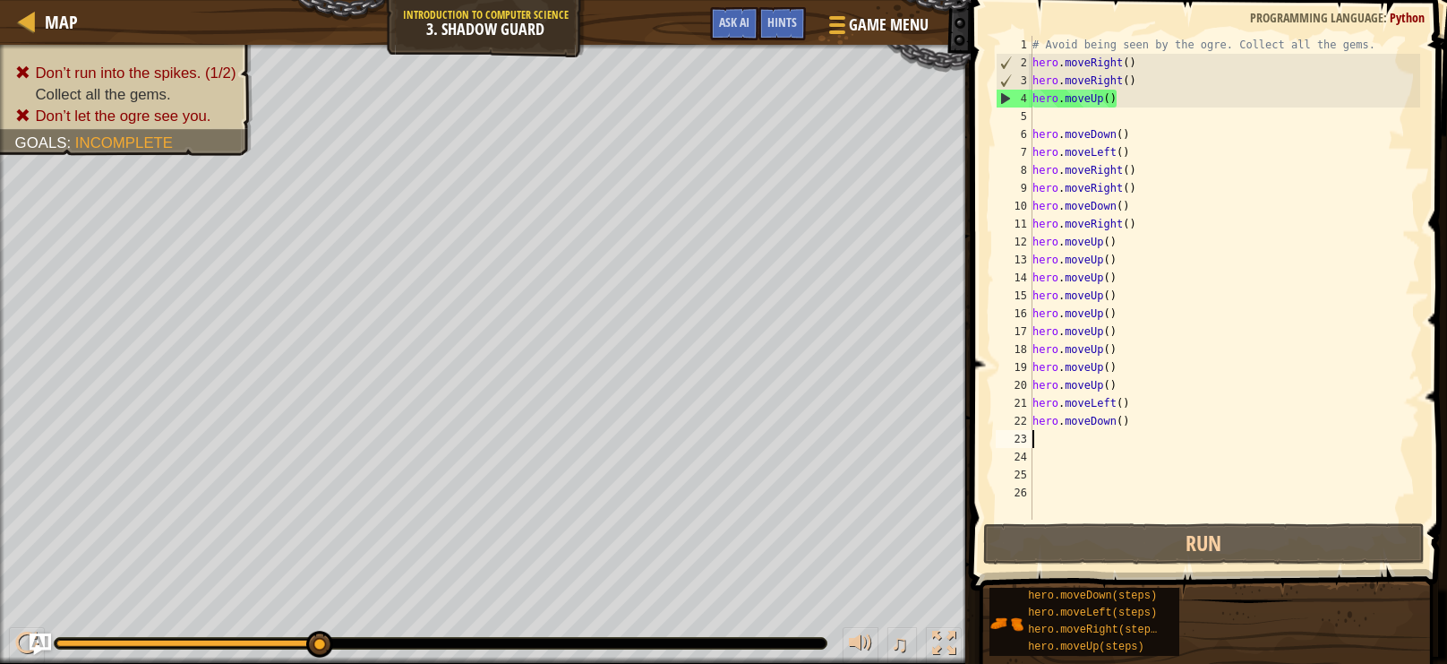
click at [1223, 399] on div "# Avoid being seen by the ogre. Collect all the gems. hero . moveRight ( ) hero…" at bounding box center [1224, 295] width 391 height 519
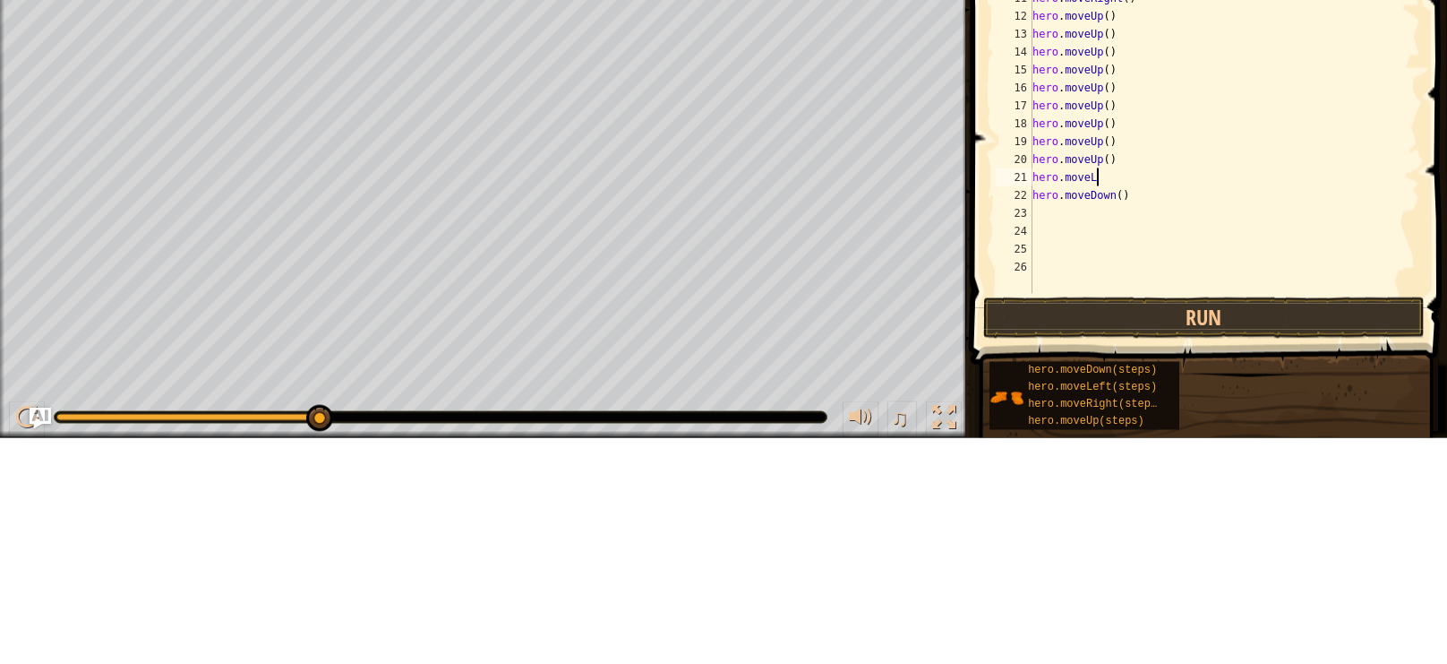
scroll to position [8, 4]
type textarea "hero.mover"
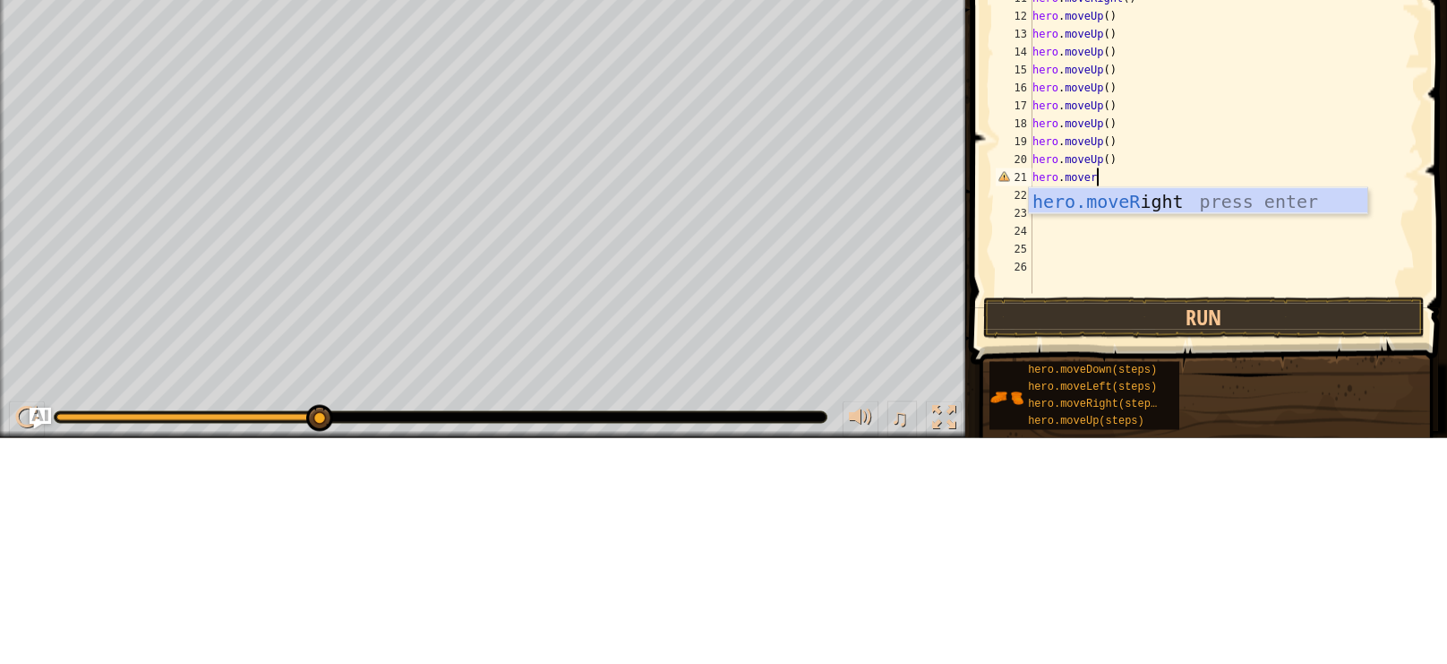
click at [1268, 432] on div "hero.moveR ight press enter" at bounding box center [1198, 454] width 339 height 81
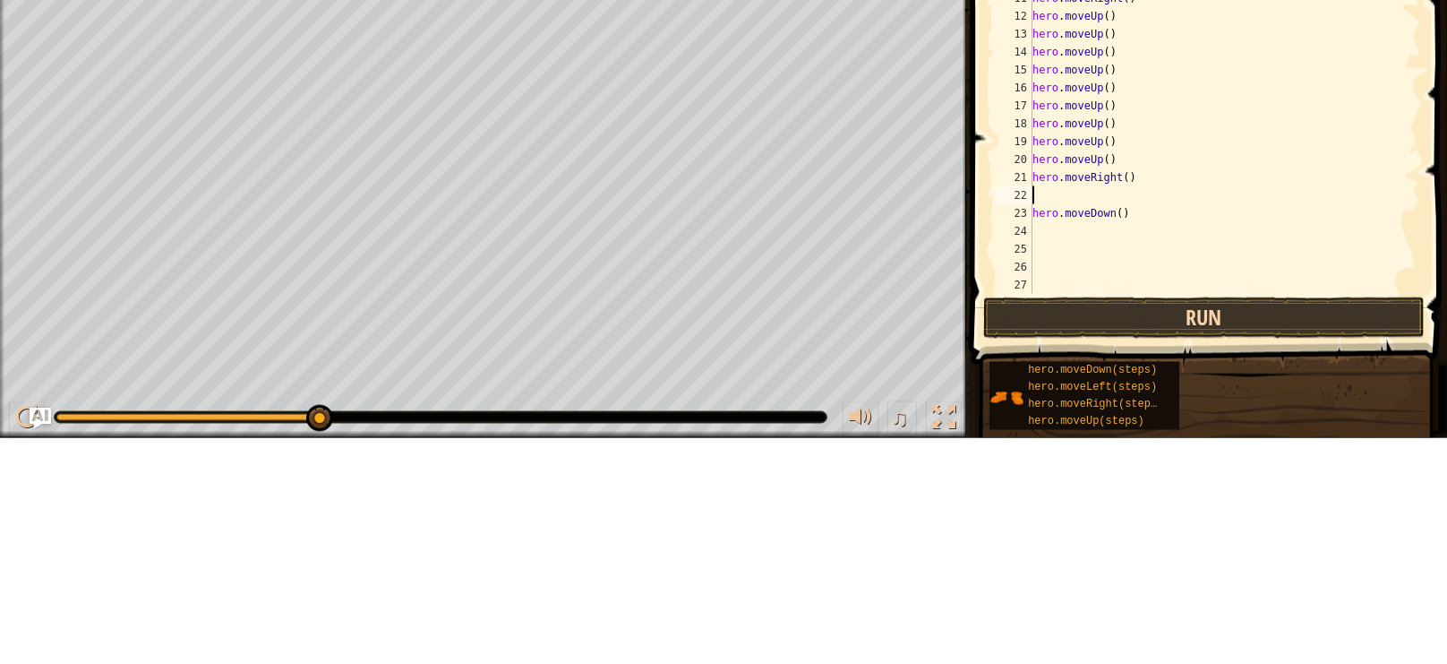
click at [1346, 548] on button "Run" at bounding box center [1204, 543] width 442 height 41
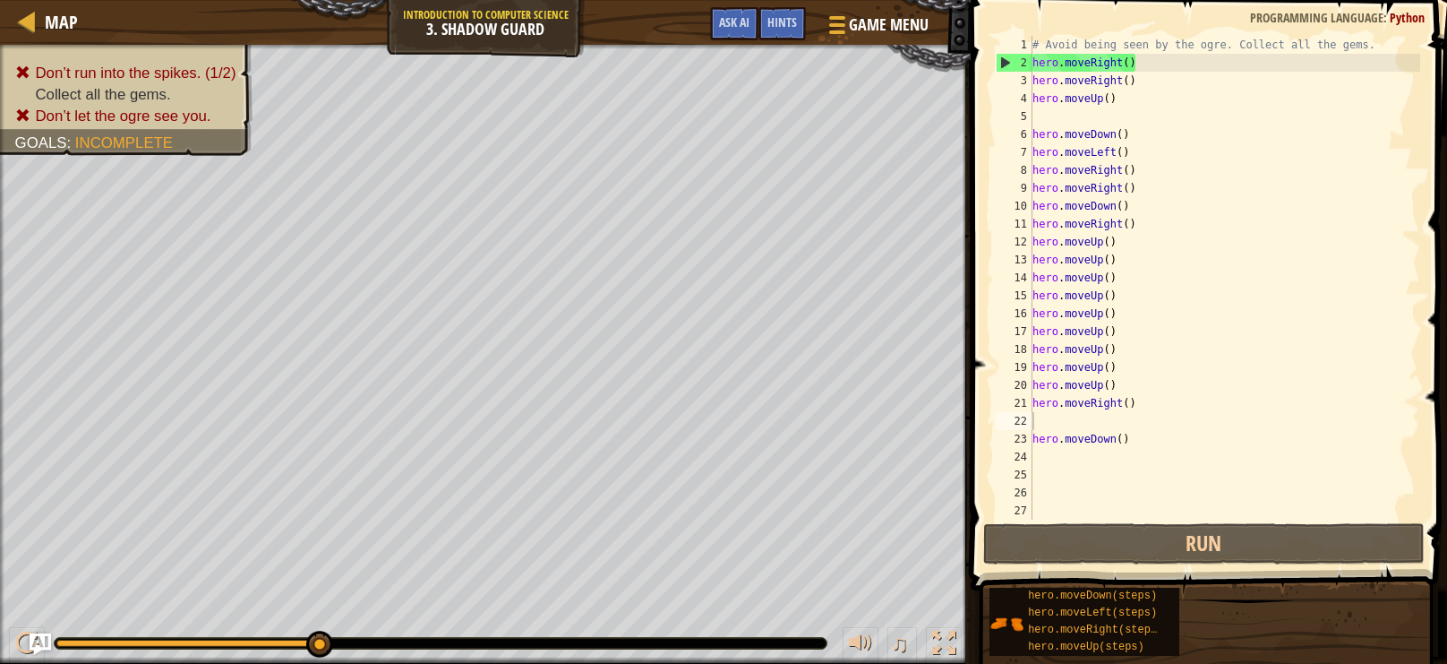
click at [1114, 459] on div "# Avoid being seen by the ogre. Collect all the gems. hero . moveRight ( ) hero…" at bounding box center [1224, 295] width 391 height 519
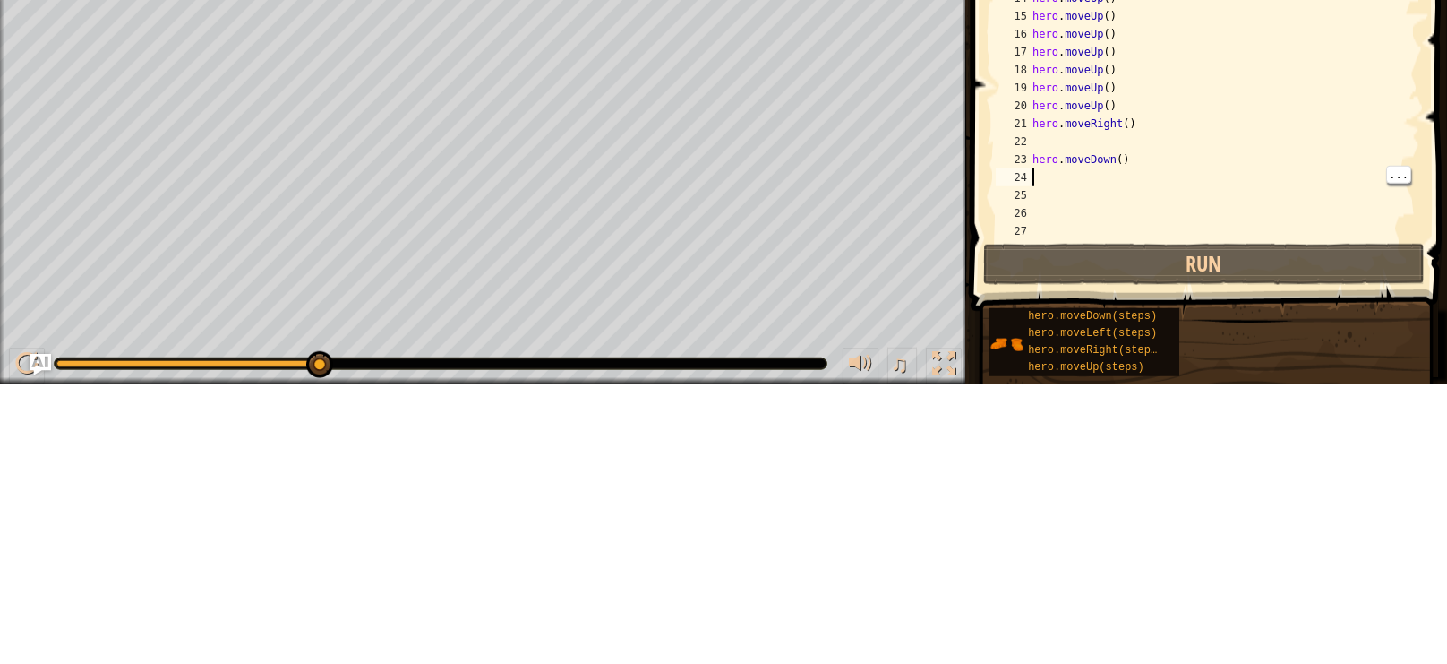
type textarea "m"
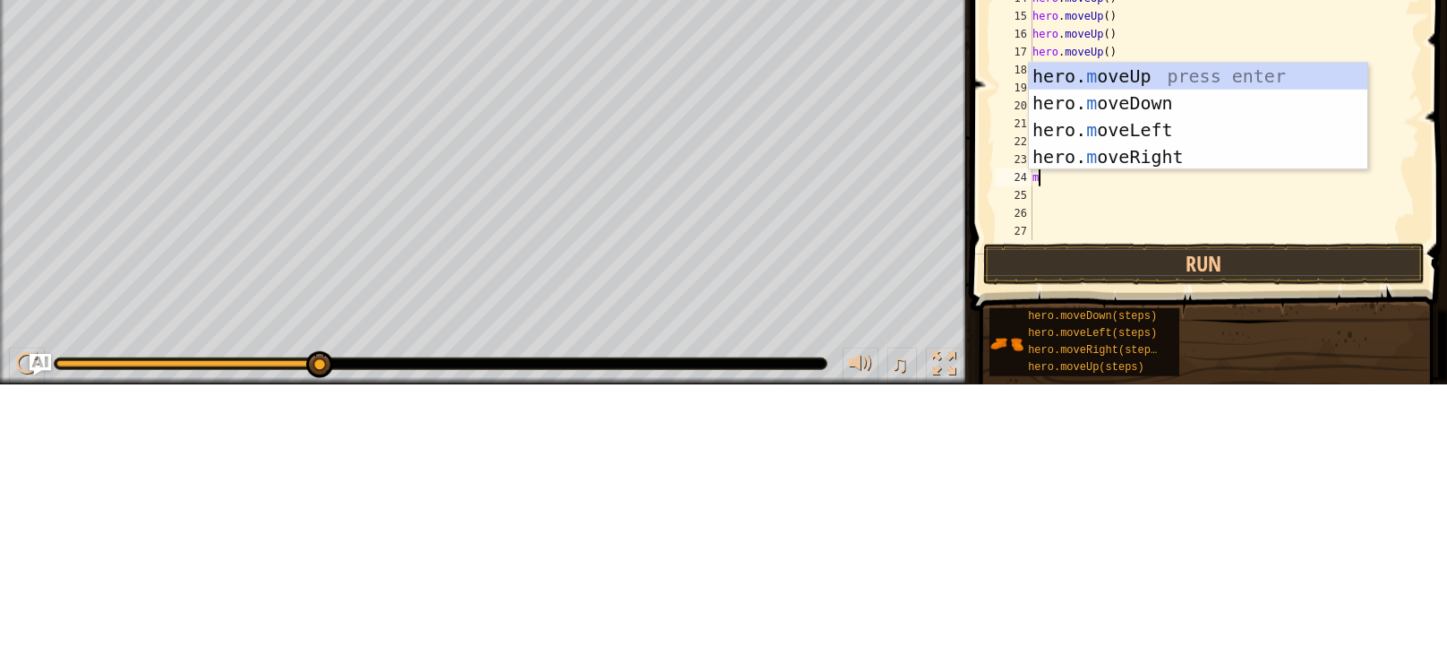
click at [1209, 444] on div "hero. m oveUp press enter hero. m oveDown press enter hero. m oveLeft press ent…" at bounding box center [1198, 422] width 339 height 161
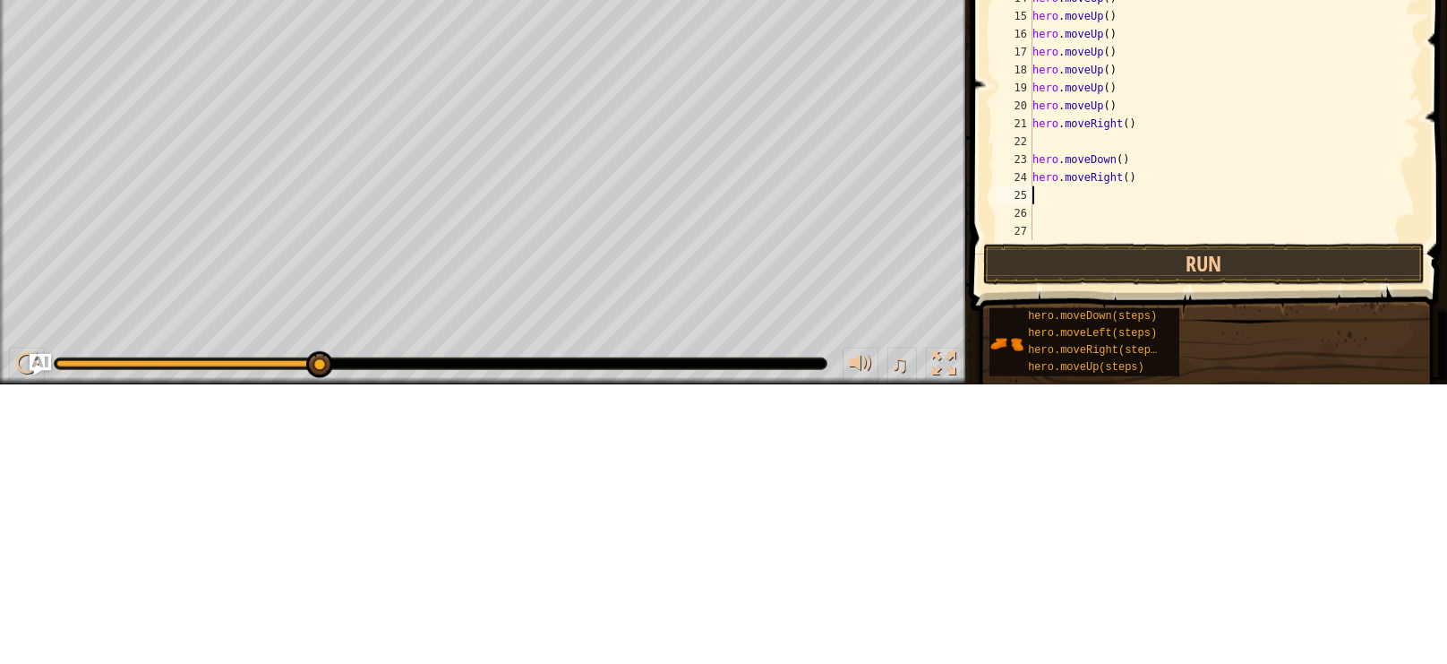
scroll to position [0, 0]
type textarea "m"
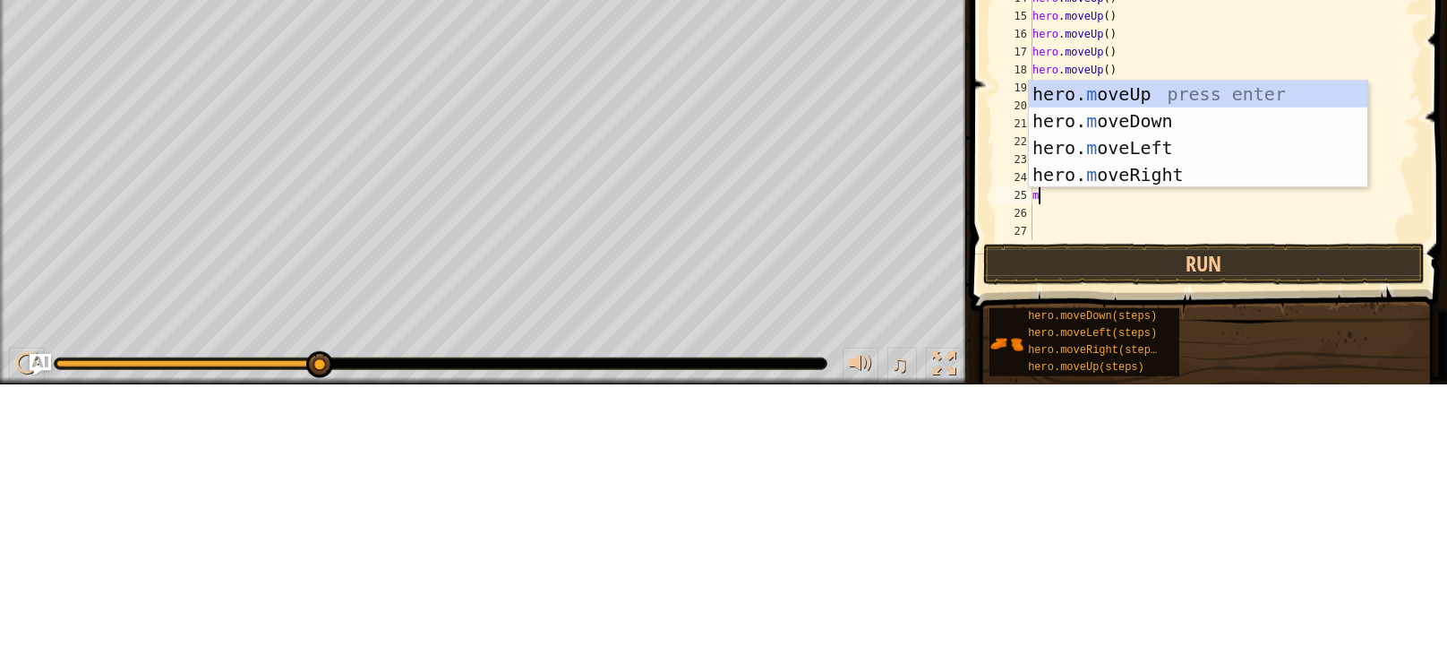
click at [1205, 408] on div "hero. m oveUp press enter hero. m oveDown press enter hero. m oveLeft press ent…" at bounding box center [1198, 440] width 339 height 161
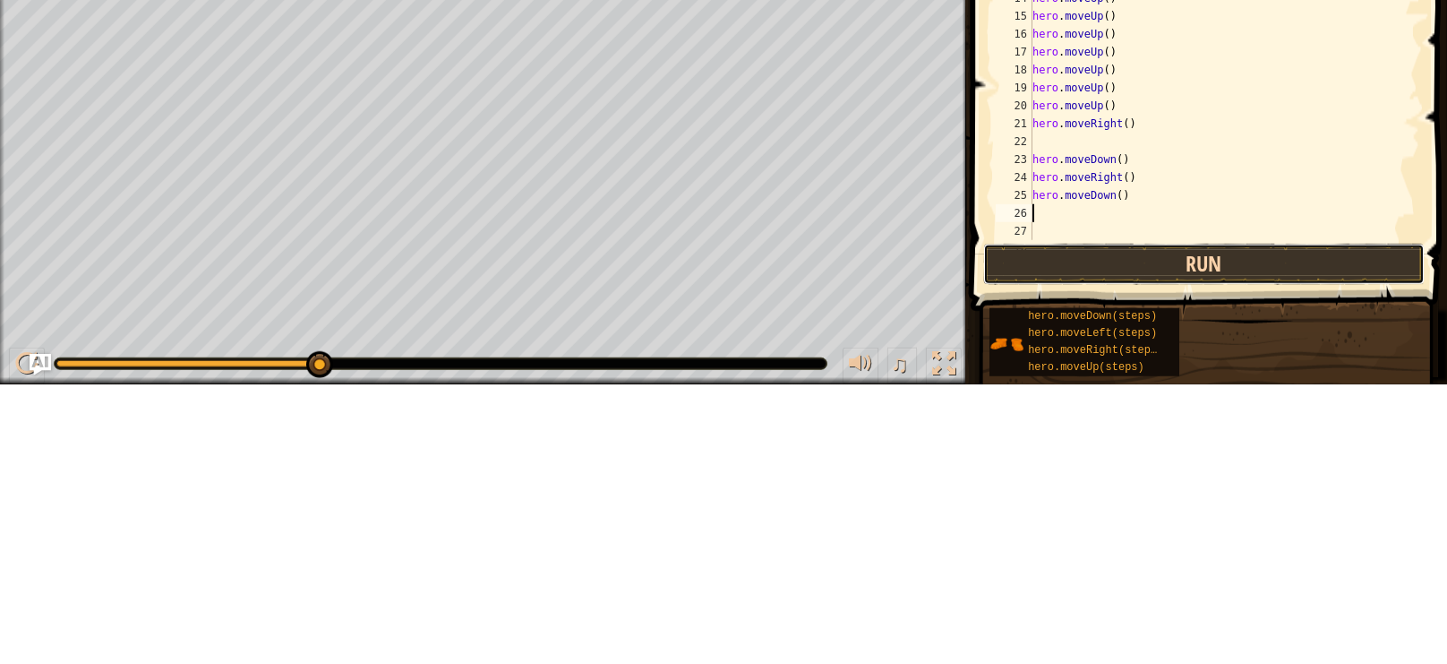
click at [1167, 541] on button "Run" at bounding box center [1204, 543] width 442 height 41
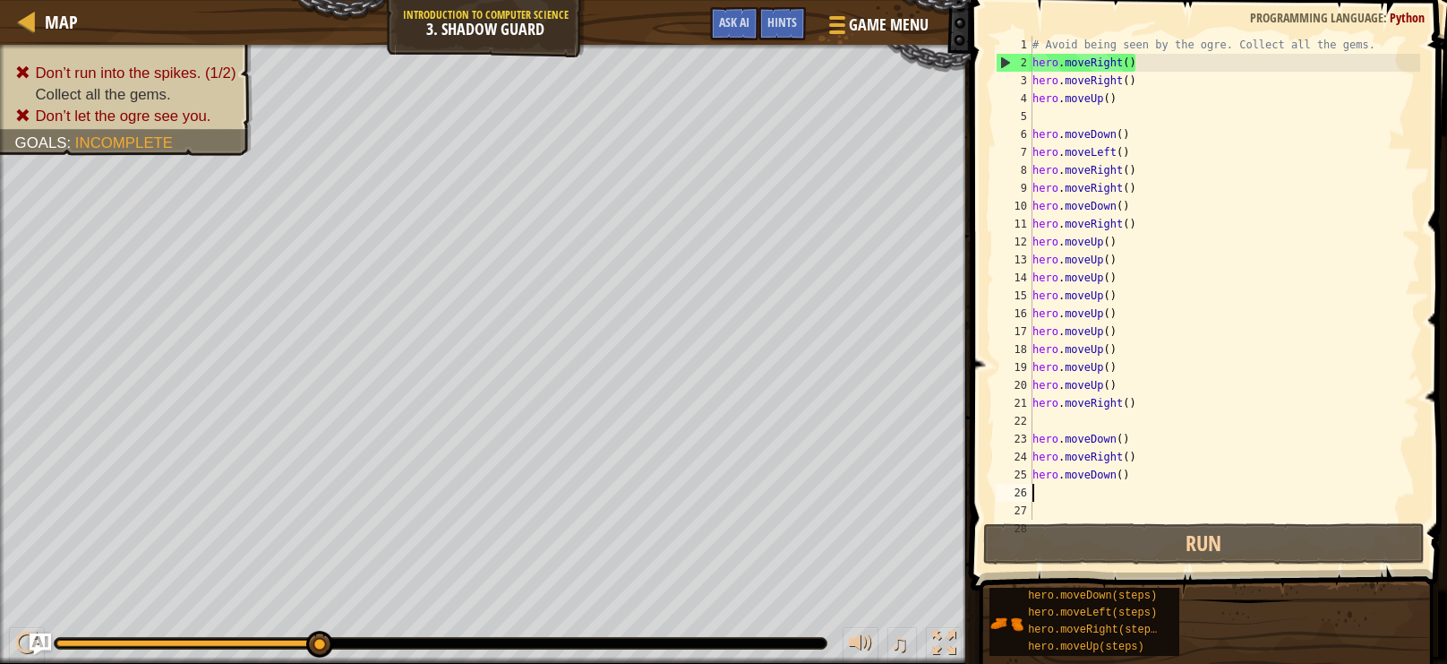
click at [1110, 486] on div "# Avoid being seen by the ogre. Collect all the gems. hero . moveRight ( ) hero…" at bounding box center [1224, 295] width 391 height 519
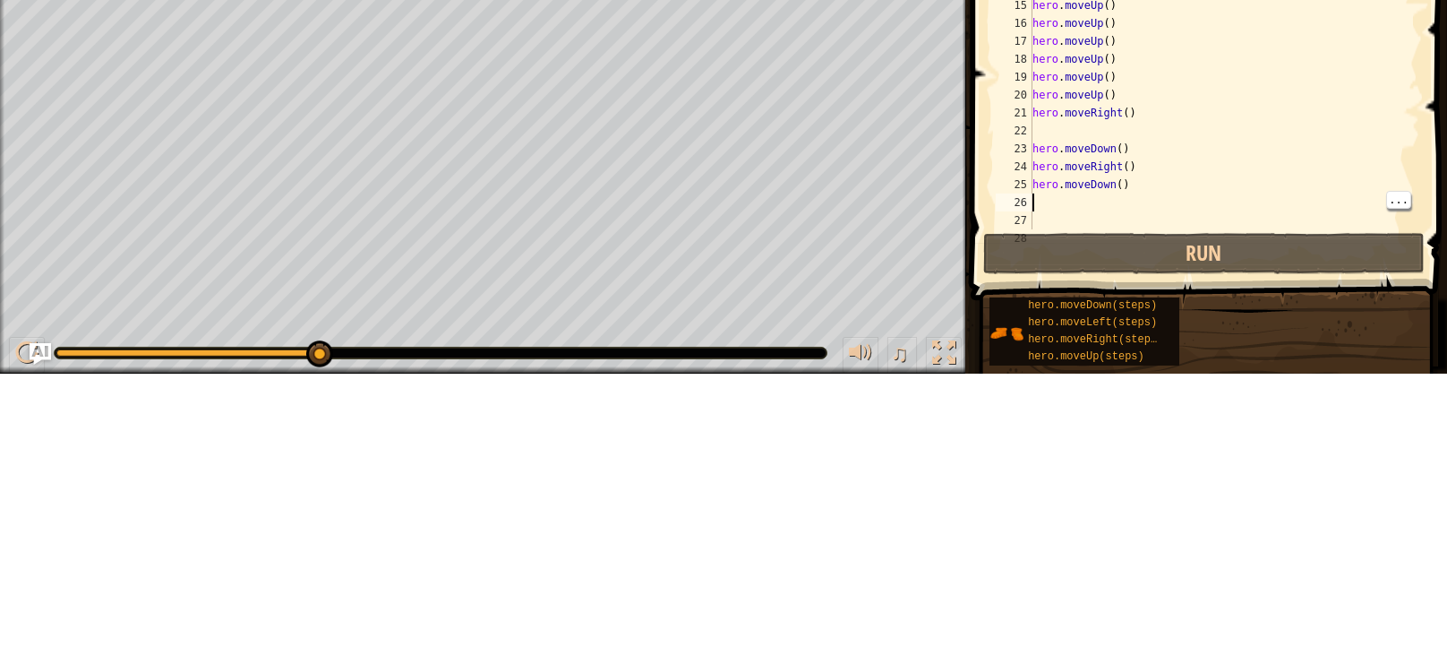
type textarea "m"
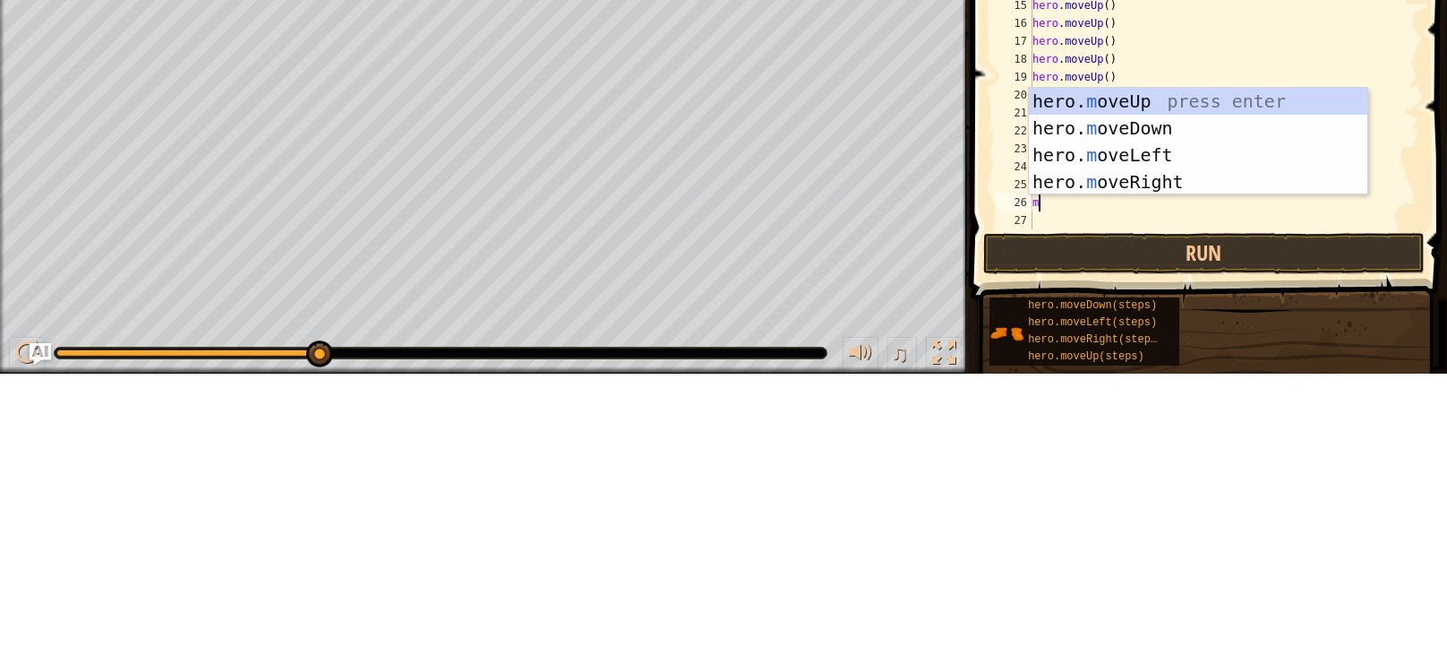
click at [1189, 439] on div "hero. m oveUp press enter hero. m oveDown press enter hero. m oveLeft press ent…" at bounding box center [1198, 458] width 339 height 161
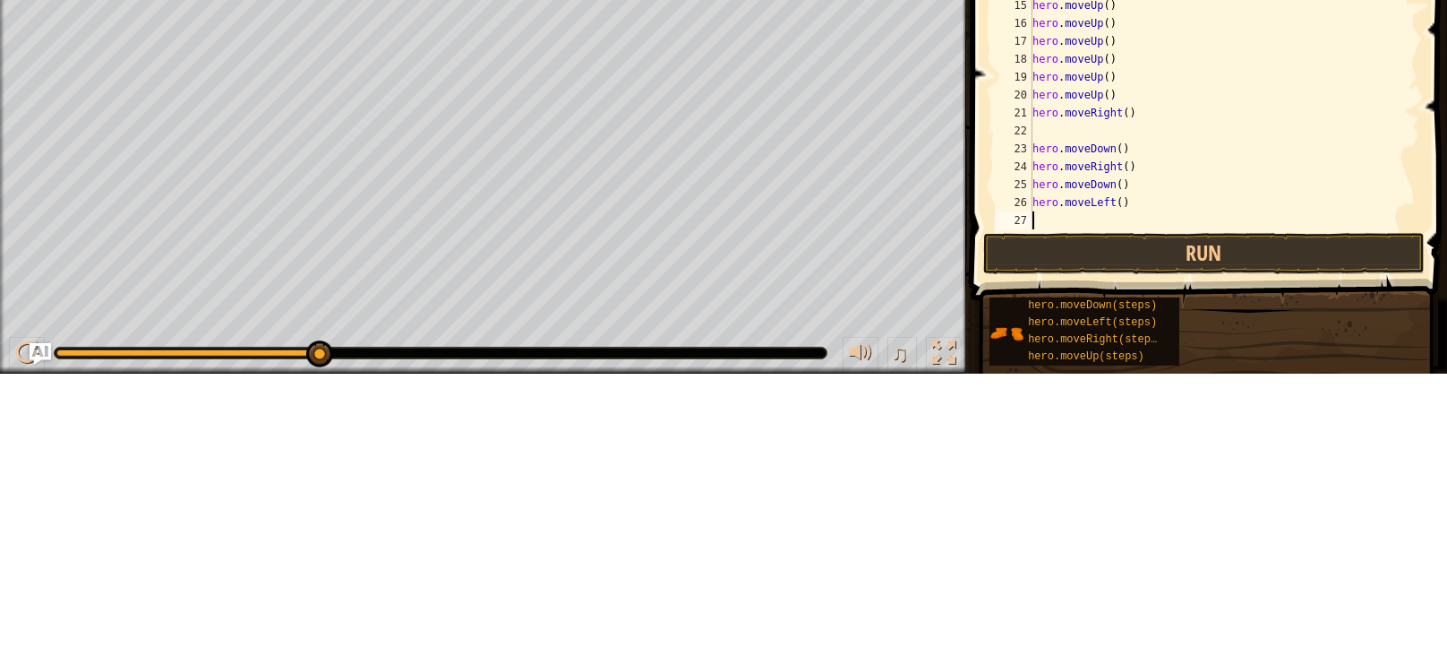
type textarea "m"
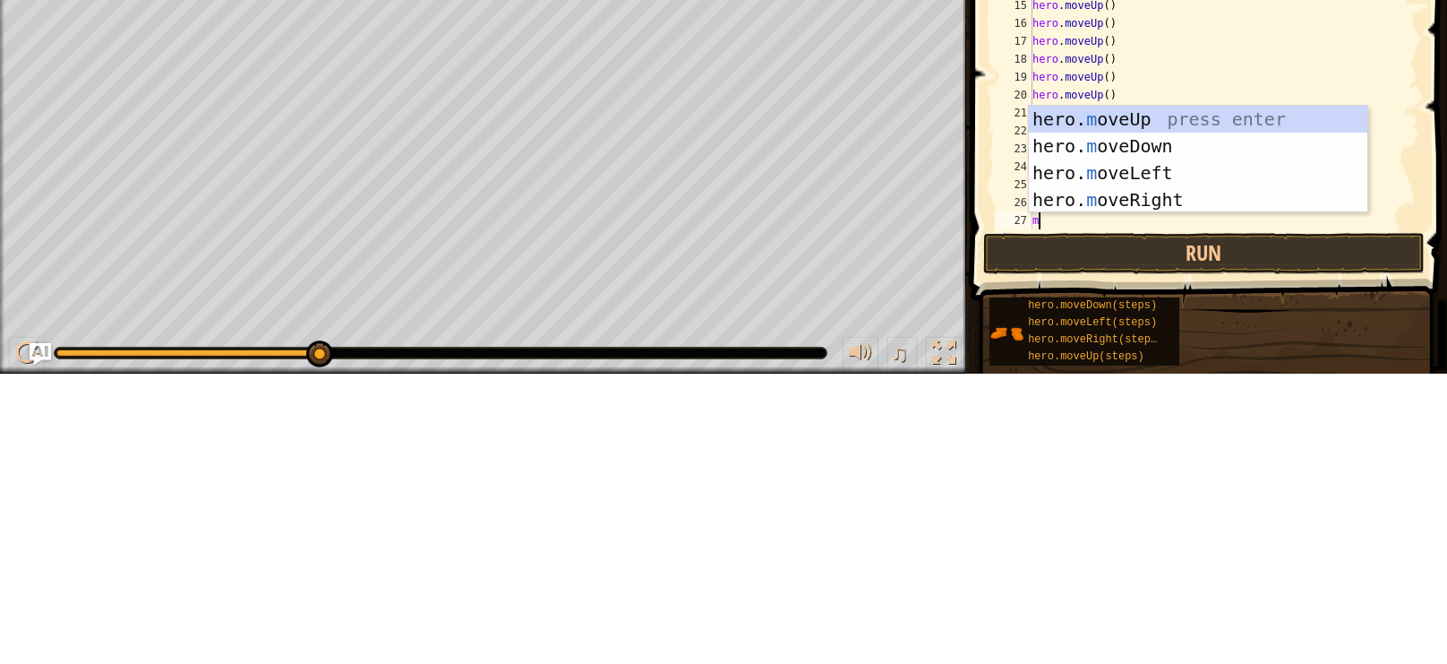
click at [1153, 461] on div "hero. m oveUp press enter hero. m oveDown press enter hero. m oveLeft press ent…" at bounding box center [1198, 476] width 339 height 161
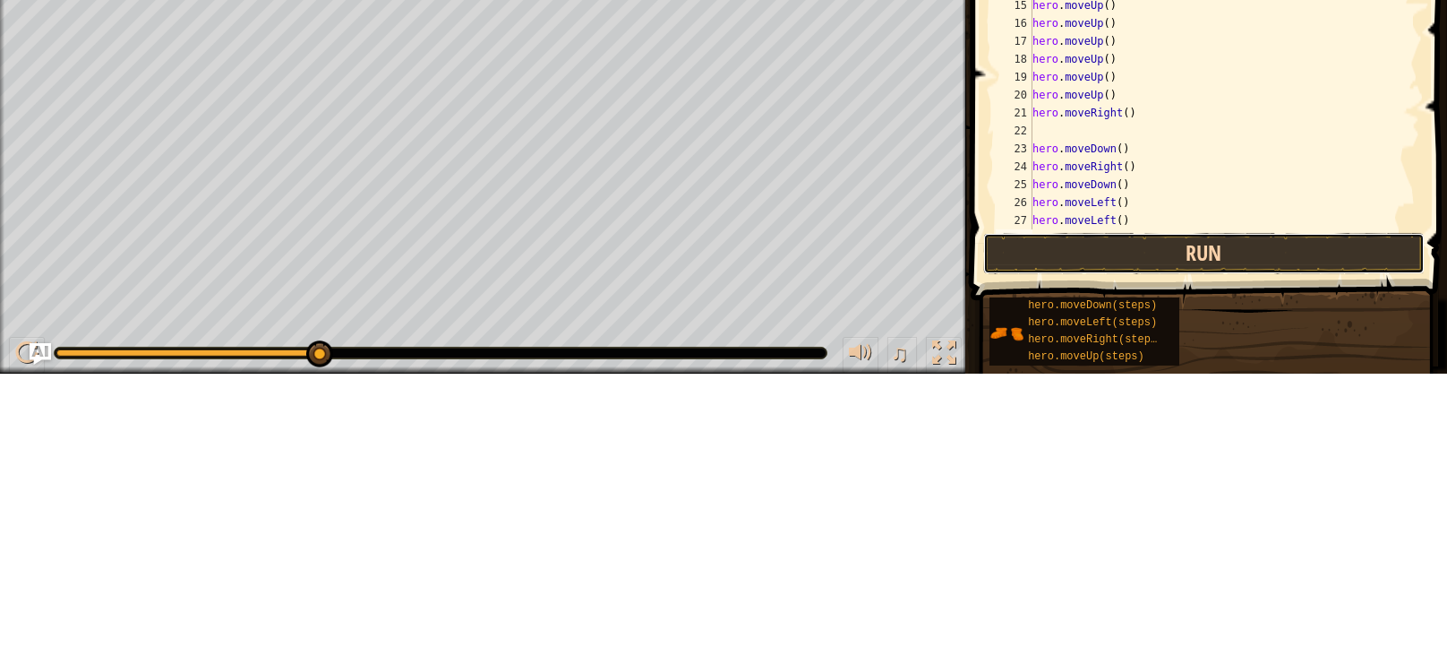
click at [1150, 544] on button "Run" at bounding box center [1204, 543] width 442 height 41
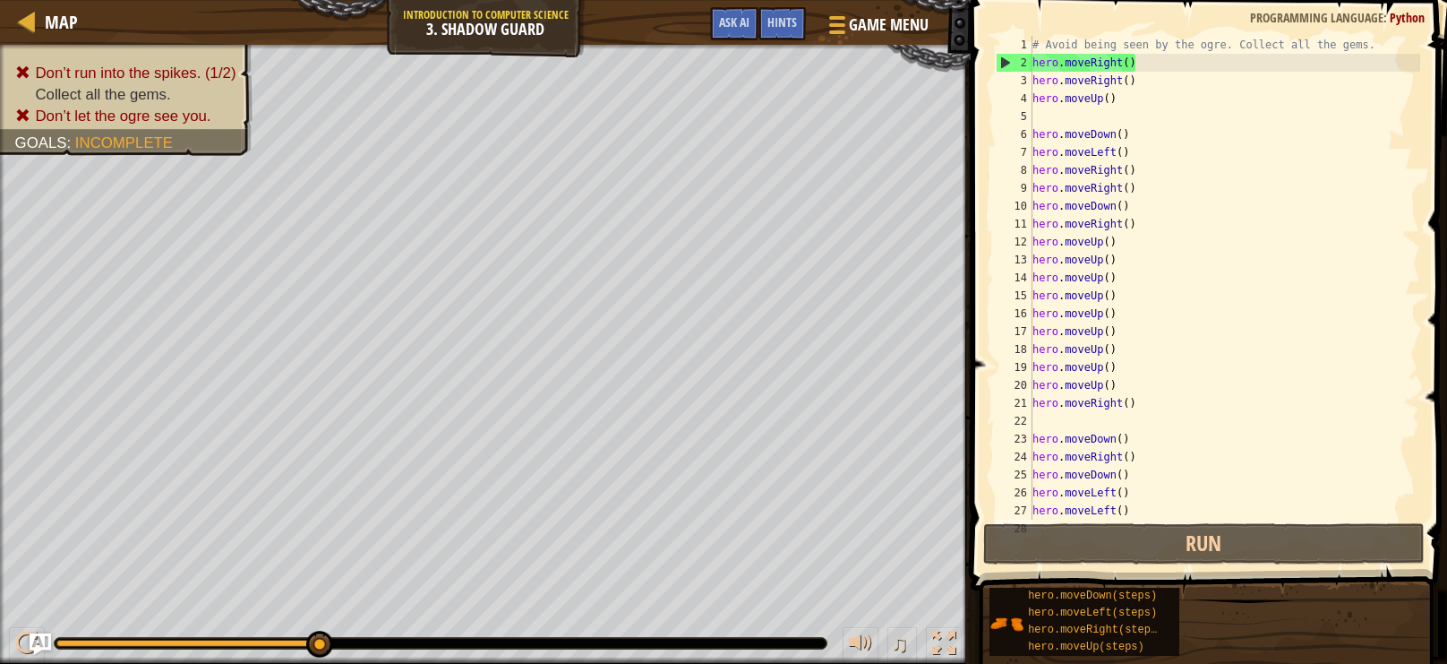
click at [1252, 63] on div "# Avoid being seen by the ogre. Collect all the gems. hero . moveRight ( ) hero…" at bounding box center [1224, 295] width 391 height 519
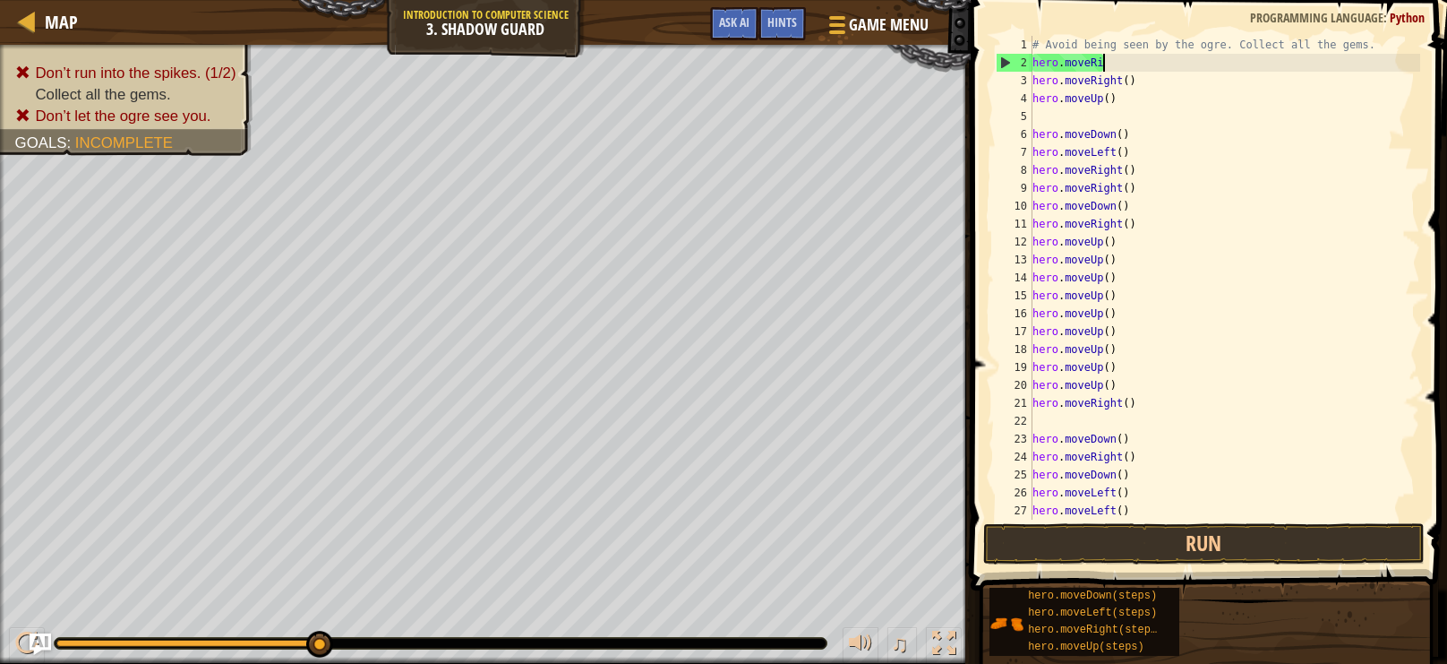
scroll to position [8, 4]
type textarea "hero.move"
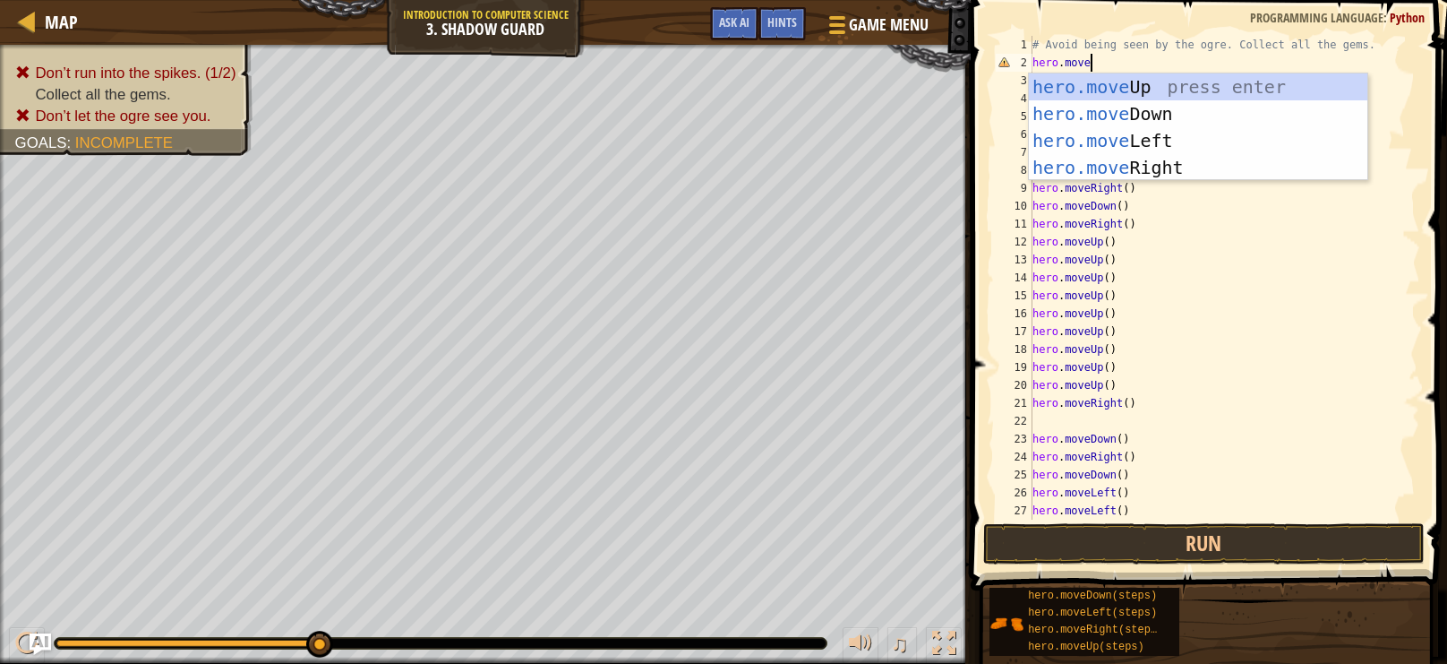
click at [1165, 110] on div "hero.move Up press enter hero.move Down press enter hero.move Left press enter …" at bounding box center [1198, 153] width 339 height 161
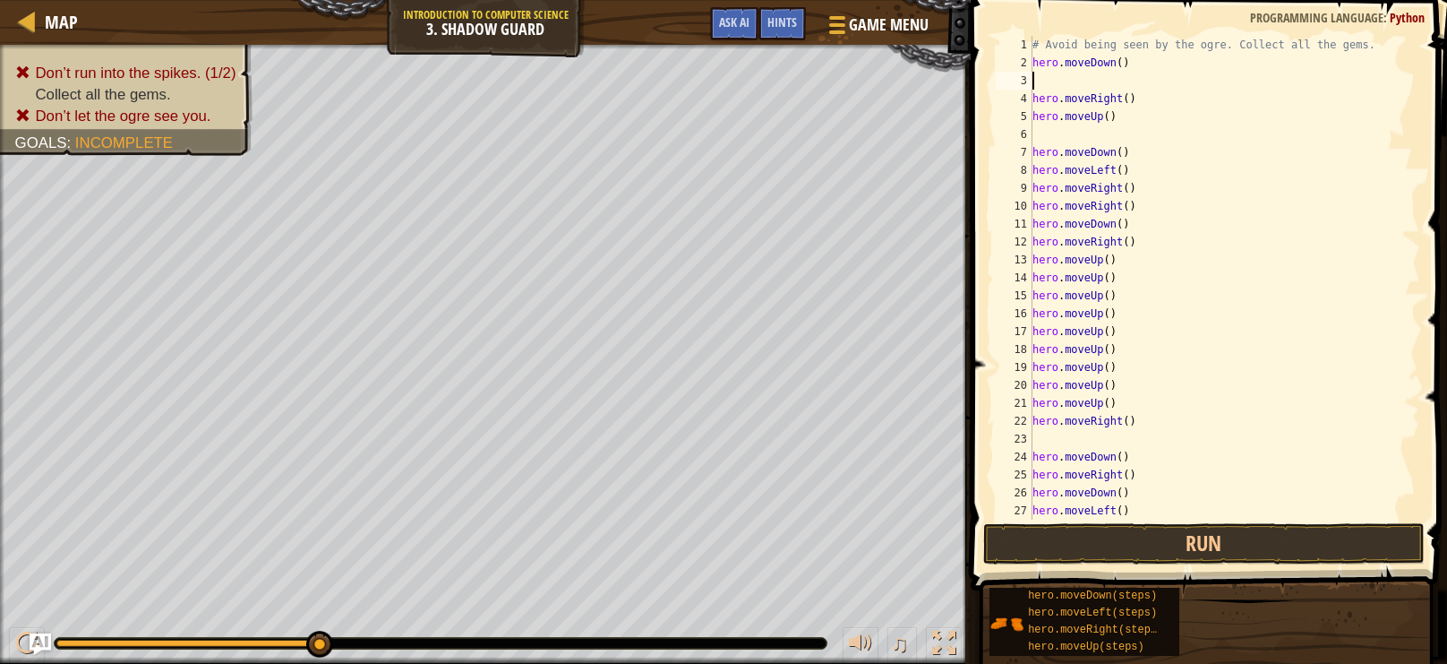
scroll to position [8, 0]
click at [1302, 553] on button "Run" at bounding box center [1204, 543] width 442 height 41
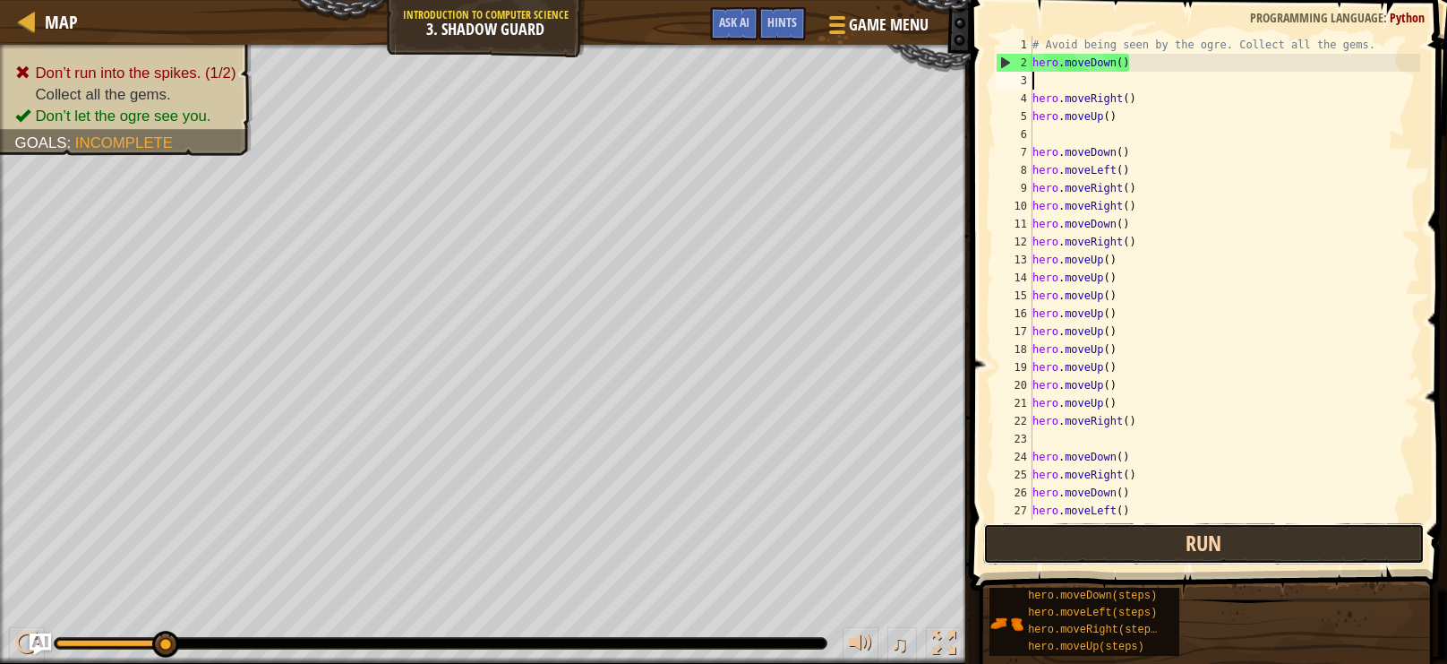
click at [1287, 536] on button "Run" at bounding box center [1204, 543] width 442 height 41
type textarea "m"
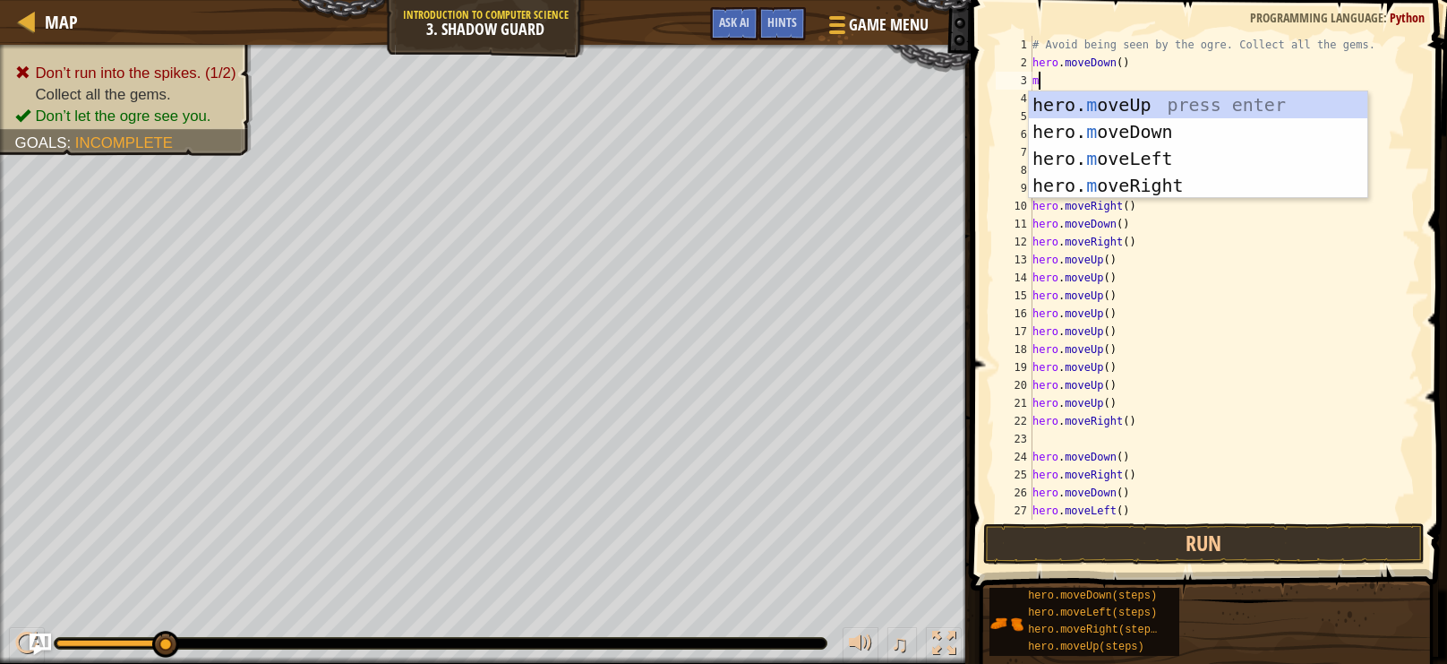
click at [1224, 195] on div "hero. m oveUp press enter hero. m oveDown press enter hero. m oveLeft press ent…" at bounding box center [1198, 171] width 339 height 161
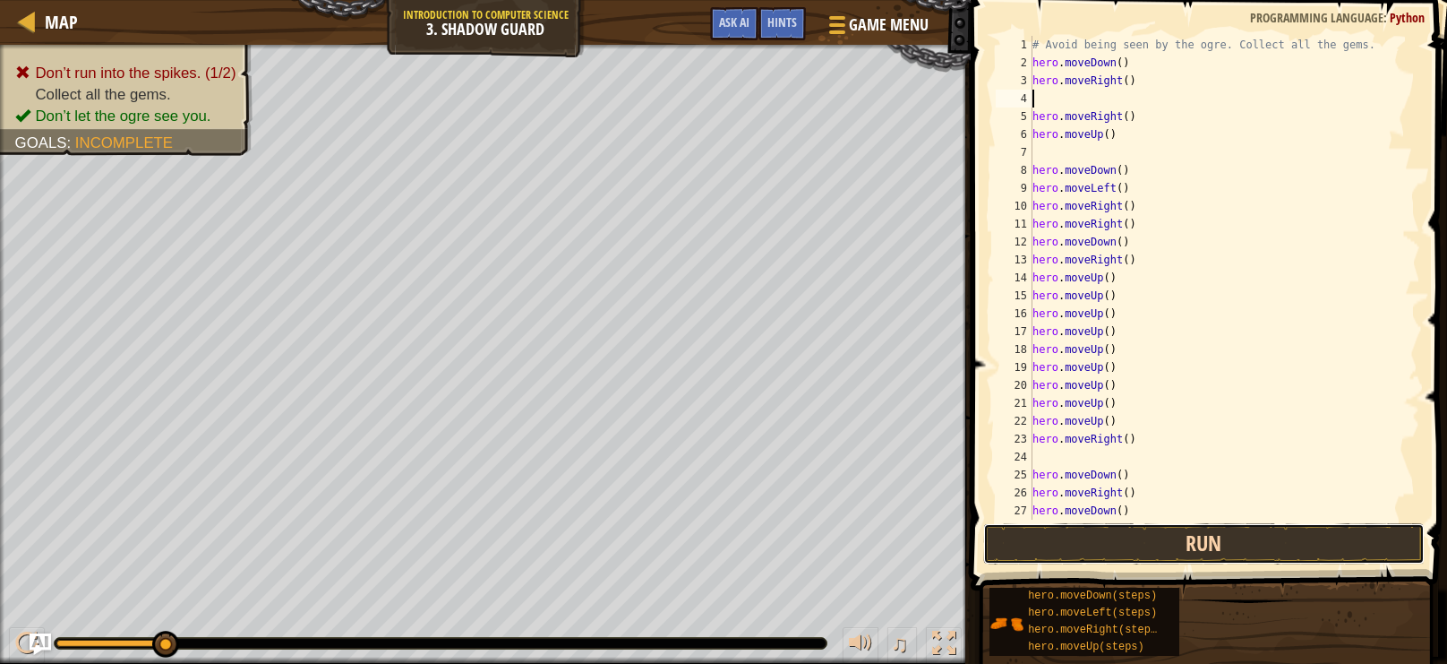
click at [1277, 543] on button "Run" at bounding box center [1204, 543] width 442 height 41
click at [1321, 552] on button "Run" at bounding box center [1204, 543] width 442 height 41
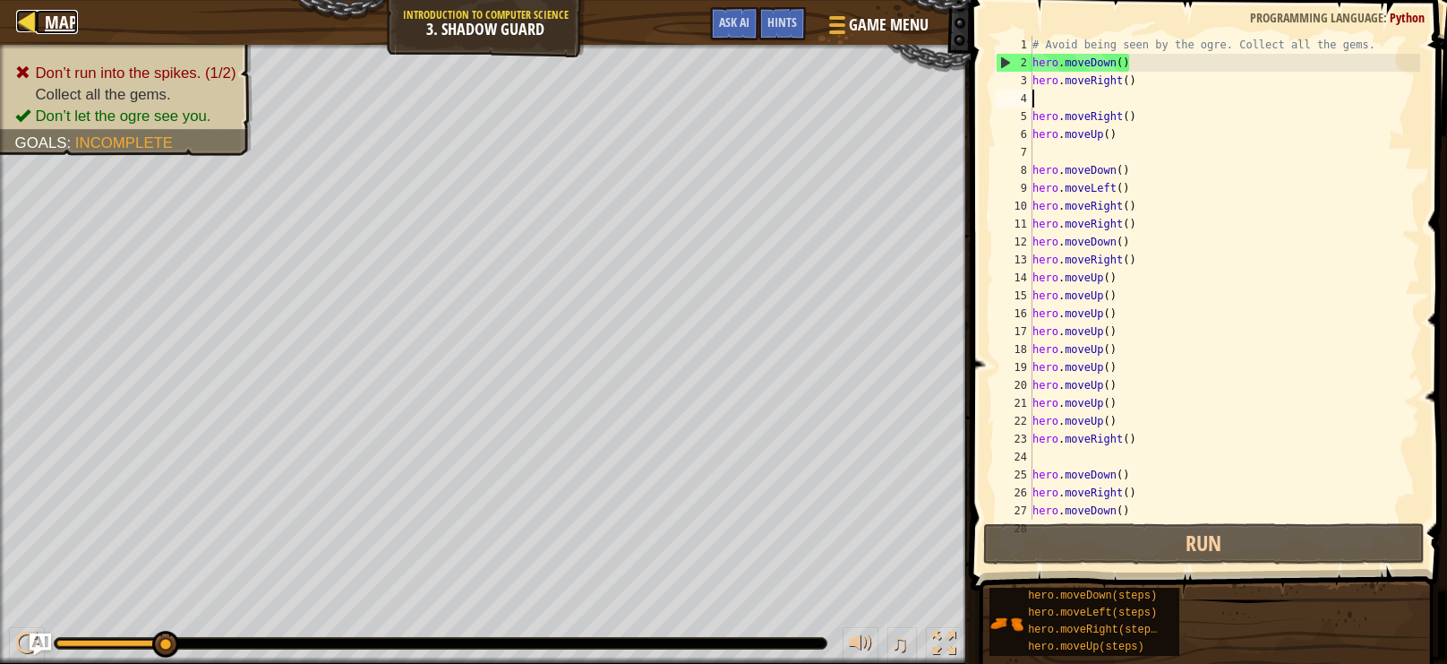
click at [19, 21] on div at bounding box center [27, 21] width 22 height 22
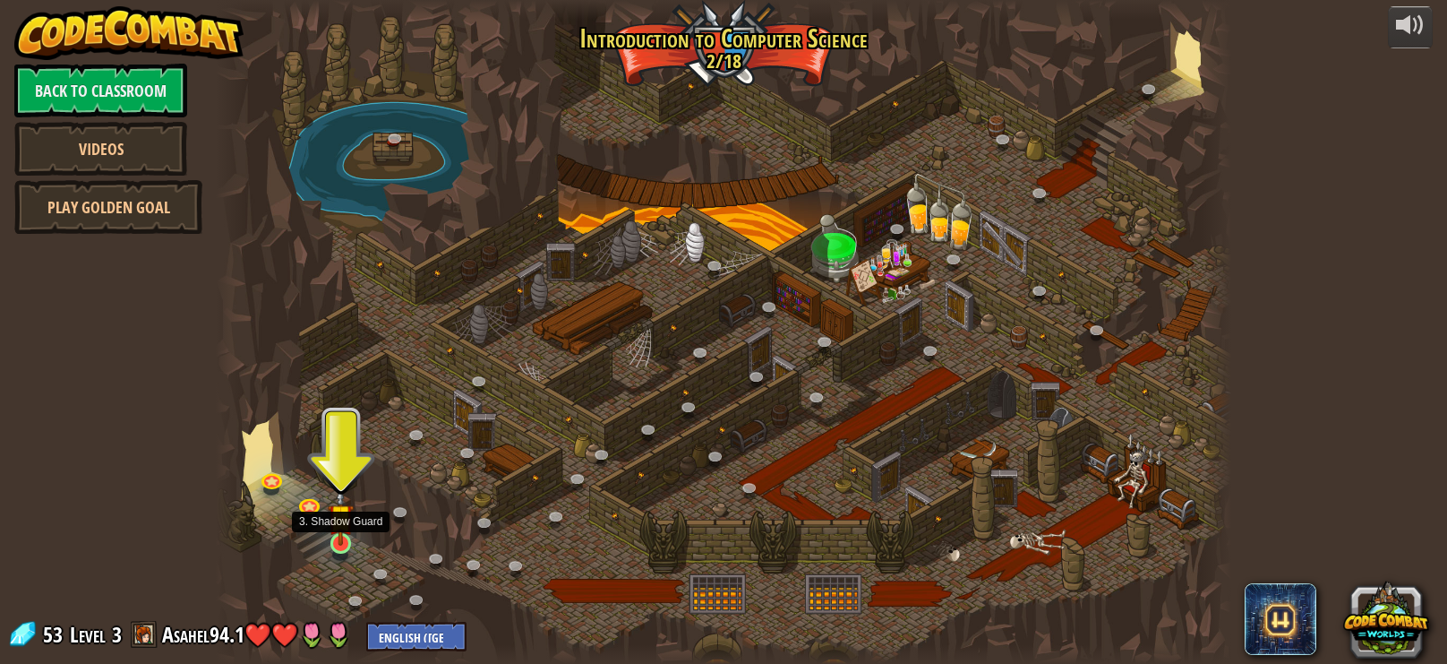
click at [331, 533] on img at bounding box center [340, 516] width 25 height 58
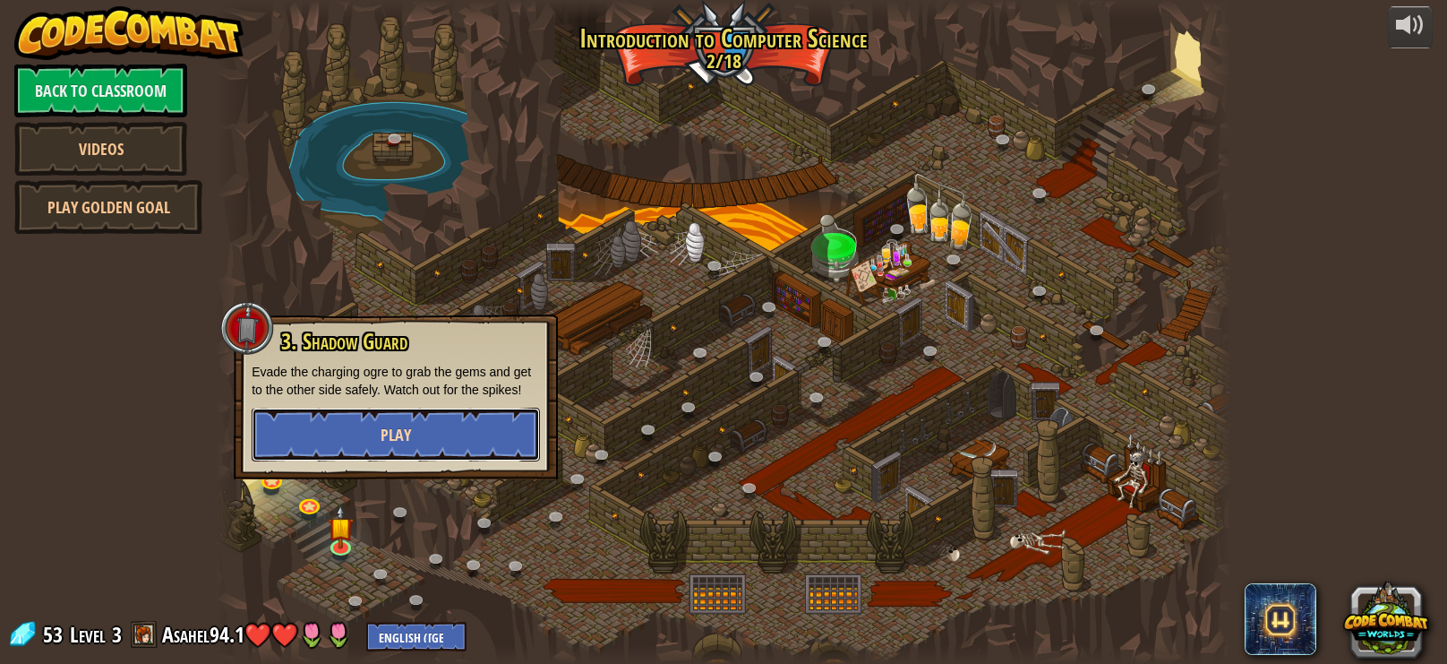
click at [442, 433] on button "Play" at bounding box center [396, 434] width 288 height 54
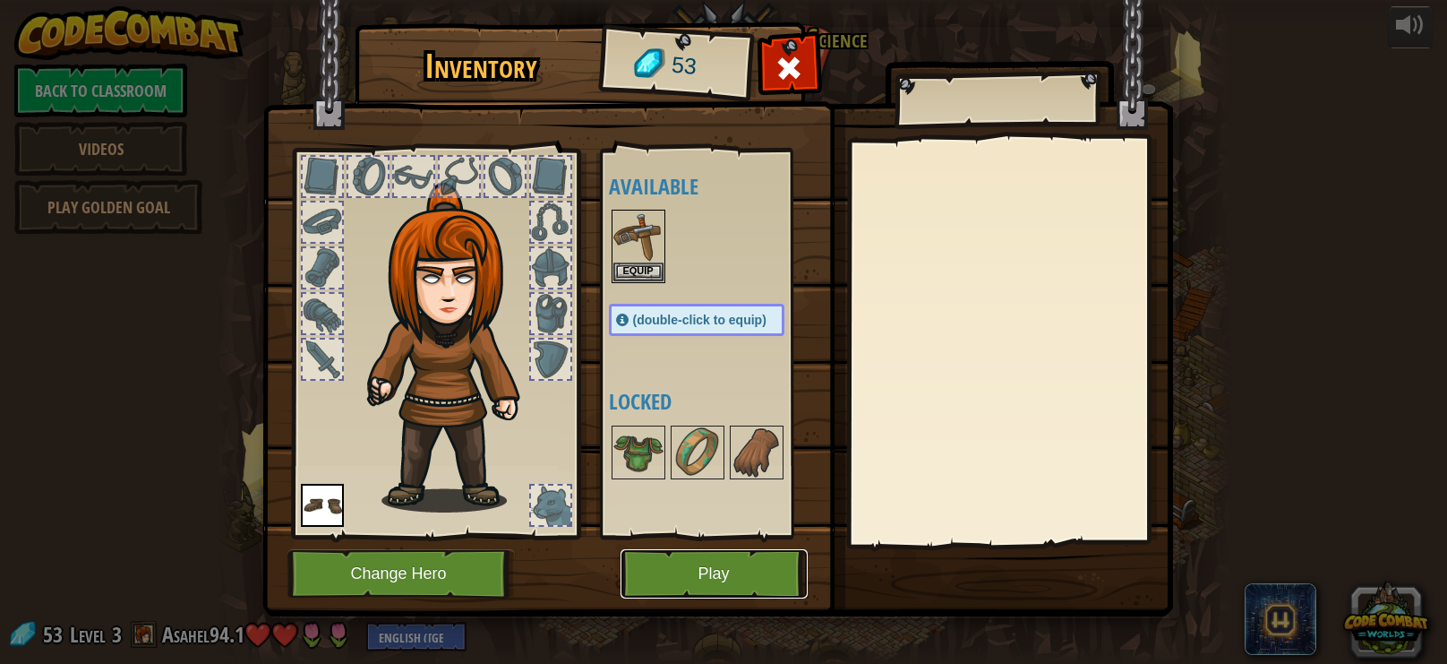
click at [667, 584] on button "Play" at bounding box center [714, 573] width 187 height 49
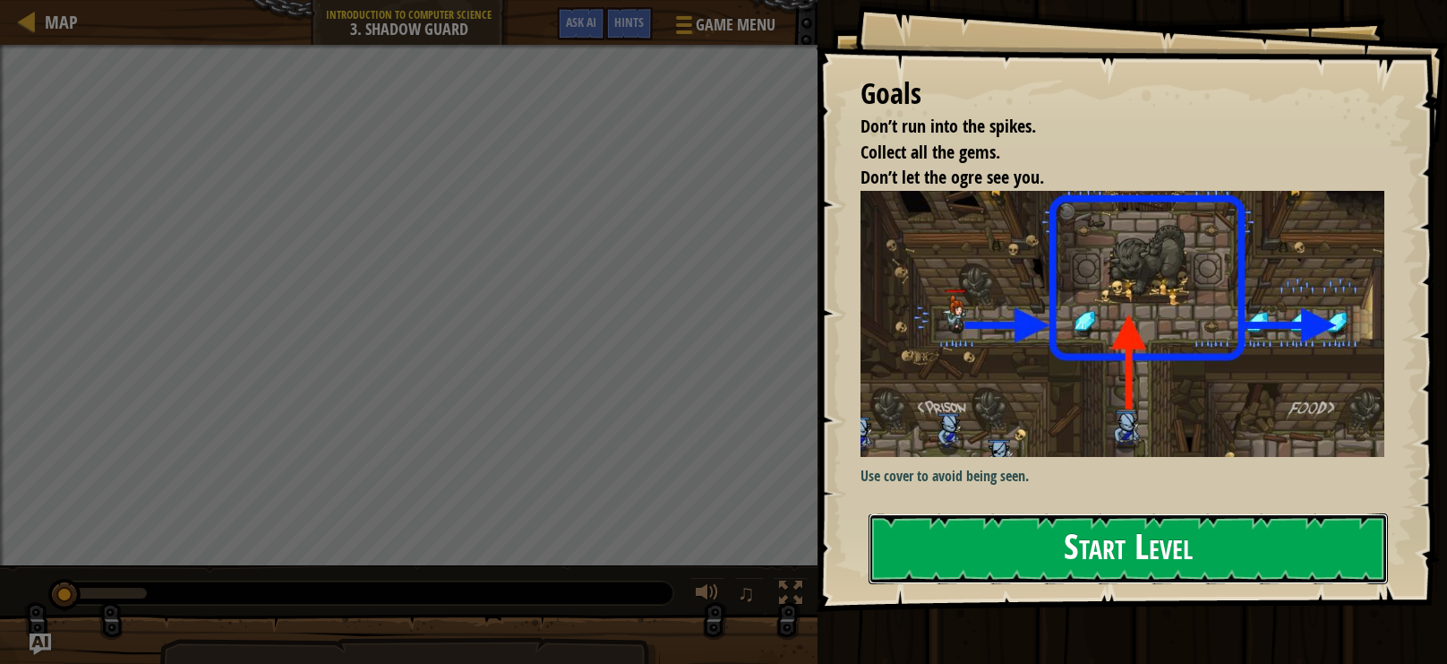
click at [1099, 554] on button "Start Level" at bounding box center [1128, 548] width 519 height 71
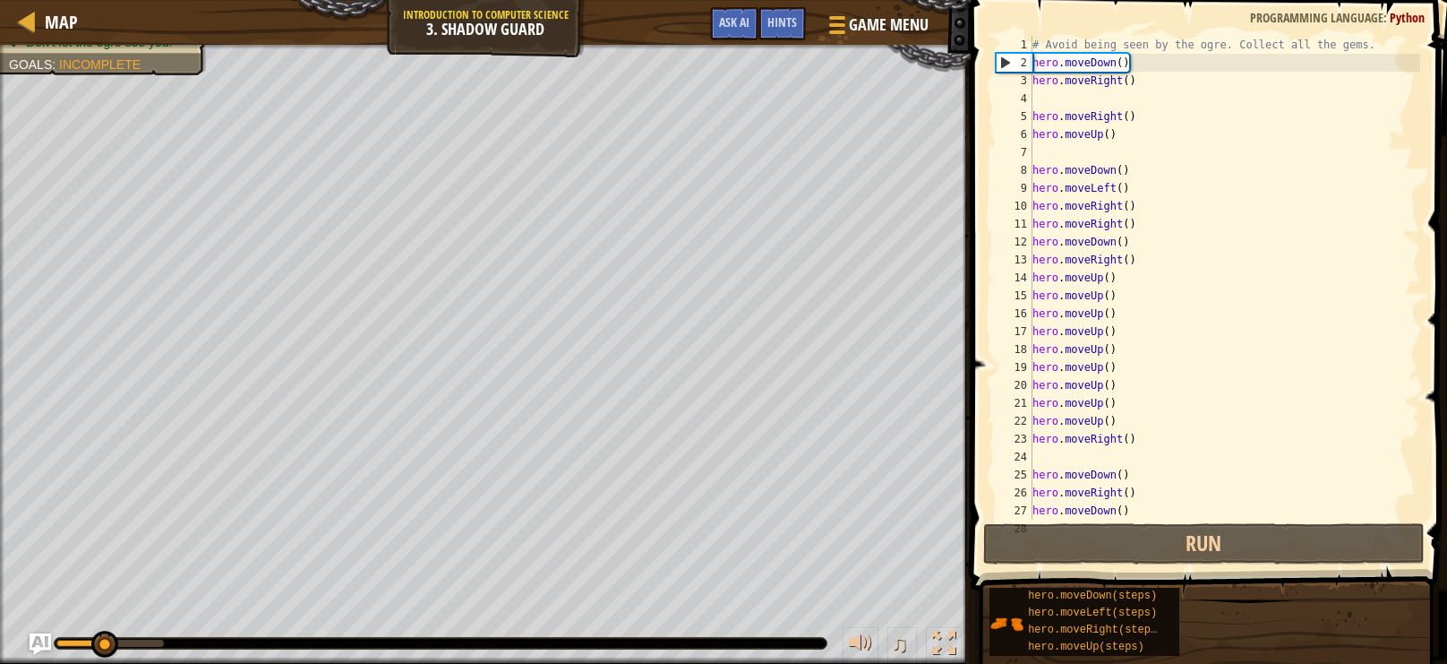
scroll to position [107, 0]
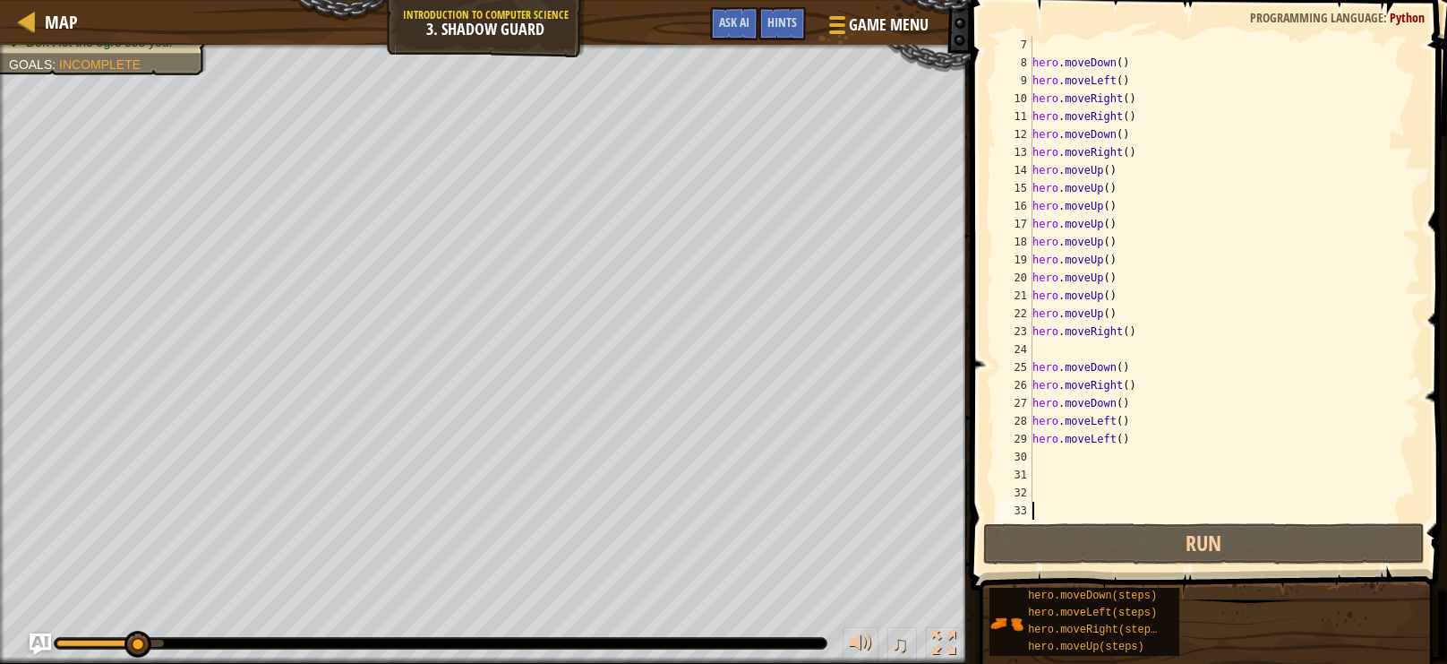
click at [1301, 428] on div "hero . moveDown ( ) hero . moveLeft ( ) hero . moveRight ( ) hero . moveRight (…" at bounding box center [1224, 295] width 391 height 519
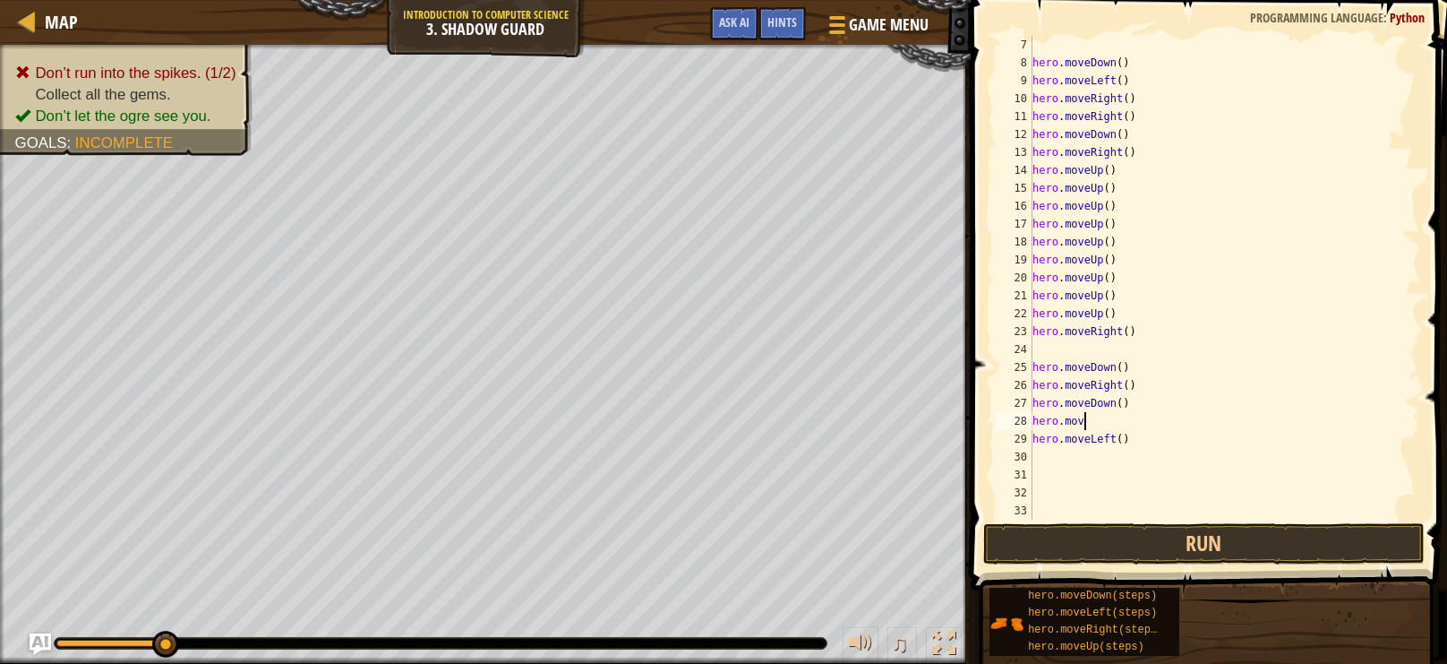
scroll to position [8, 2]
type textarea "h"
click at [1214, 426] on div "hero . moveUp ( ) hero . moveDown ( ) hero . moveLeft ( ) hero . moveRight ( ) …" at bounding box center [1224, 295] width 391 height 519
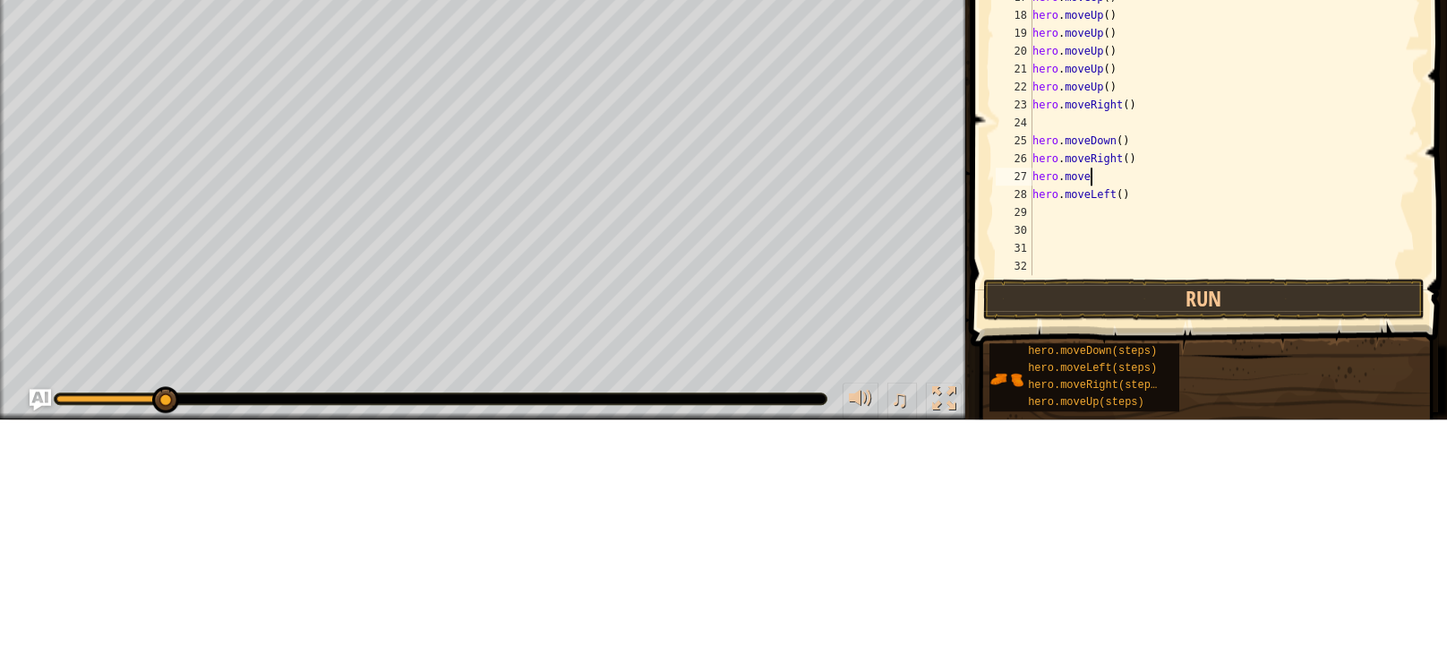
type textarea "hero.mov"
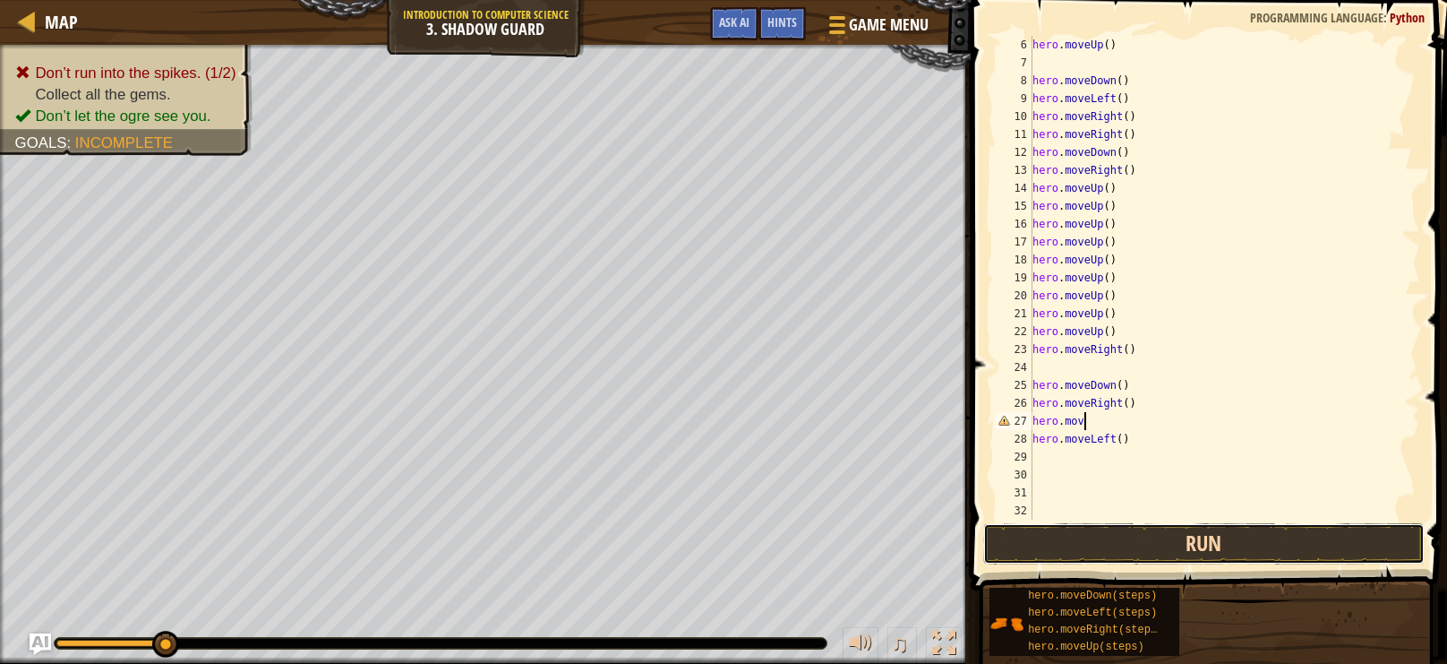
click at [1261, 542] on button "Run" at bounding box center [1204, 543] width 442 height 41
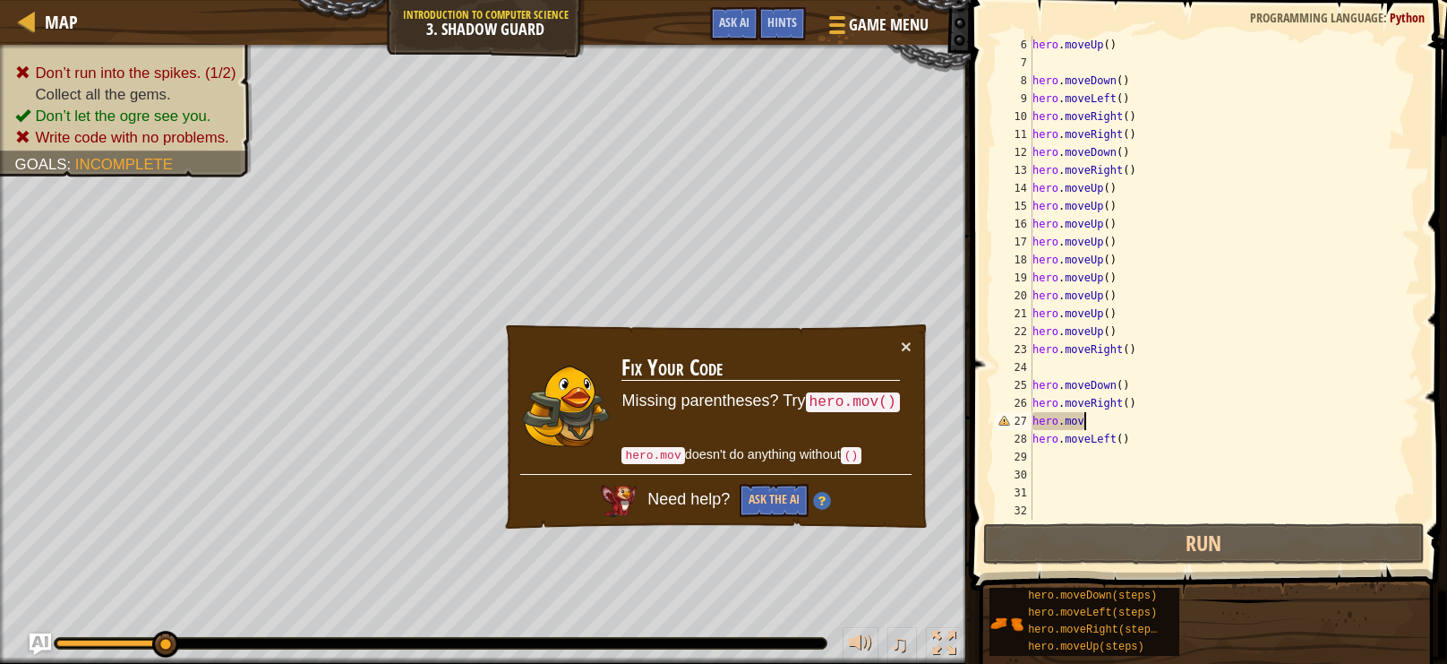
click at [1299, 371] on div "hero . moveUp ( ) hero . moveDown ( ) hero . moveLeft ( ) hero . moveRight ( ) …" at bounding box center [1224, 295] width 391 height 519
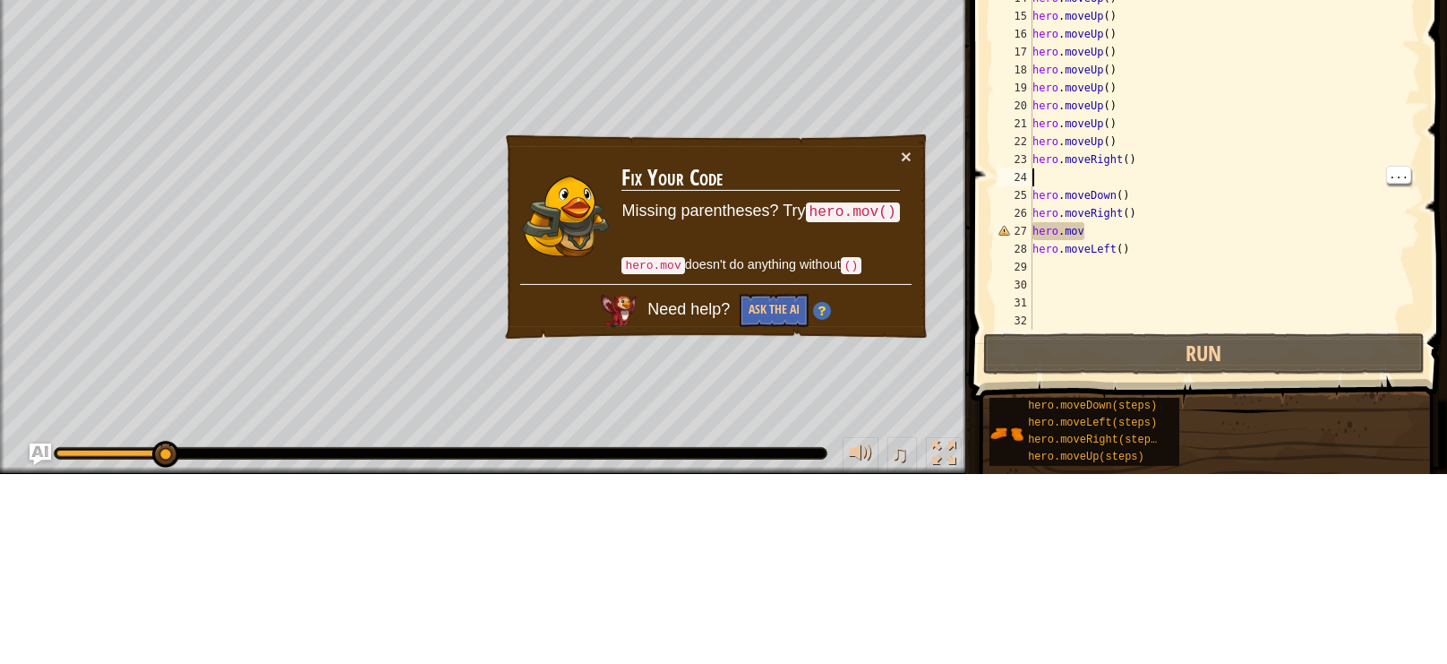
click at [1173, 389] on div "hero . moveUp ( ) hero . moveDown ( ) hero . moveLeft ( ) hero . moveRight ( ) …" at bounding box center [1224, 295] width 391 height 519
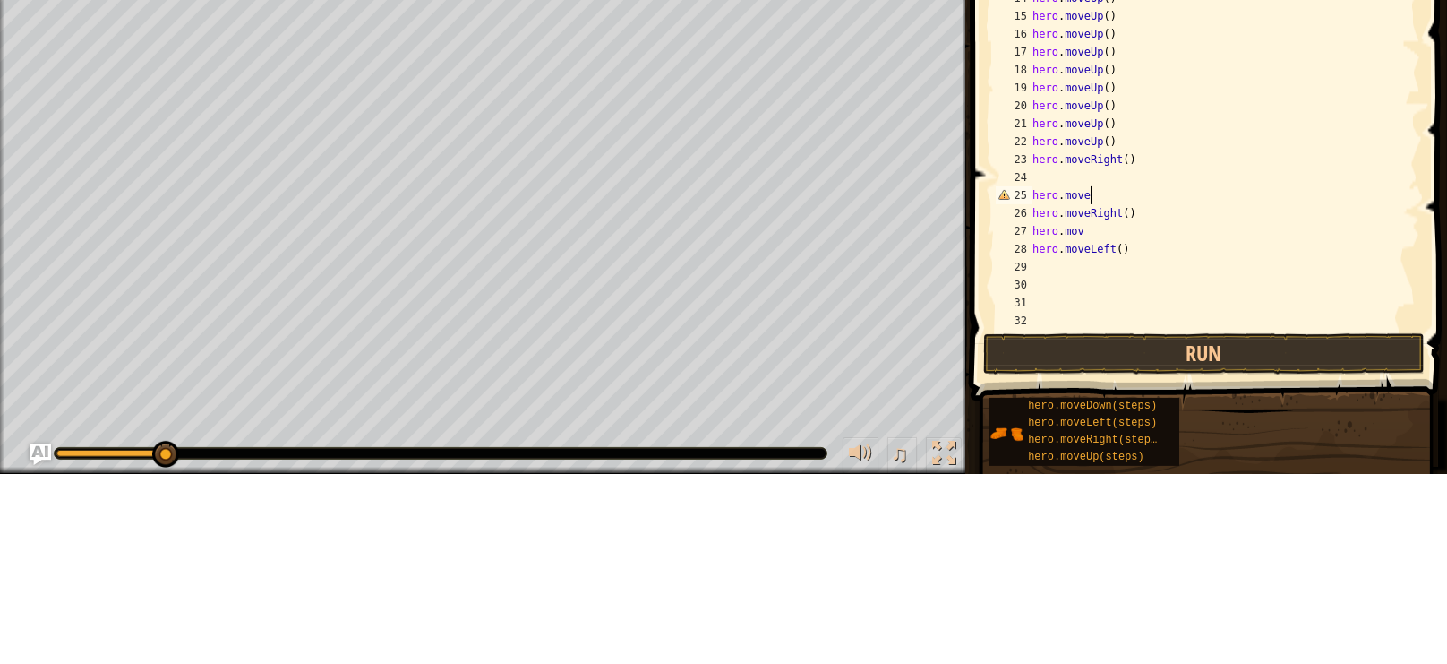
type textarea "hero.mover"
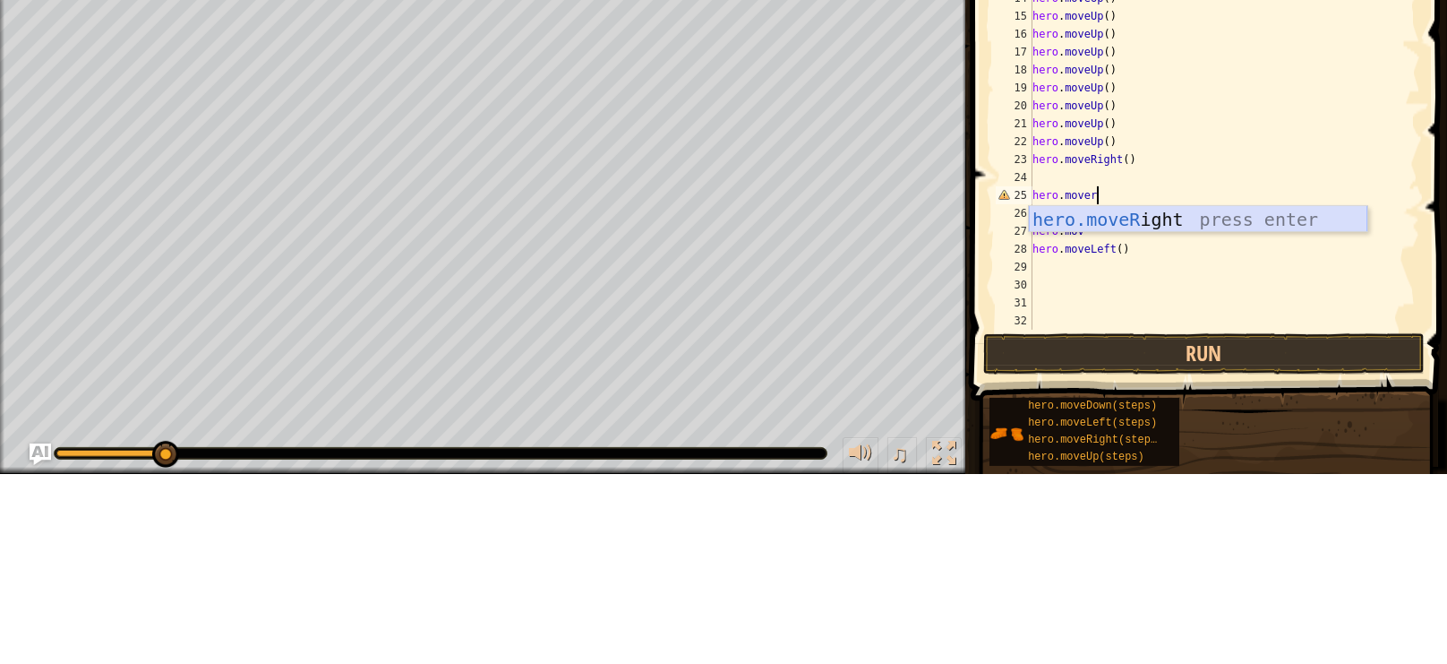
click at [1243, 407] on div "hero.moveR ight press enter" at bounding box center [1198, 436] width 339 height 81
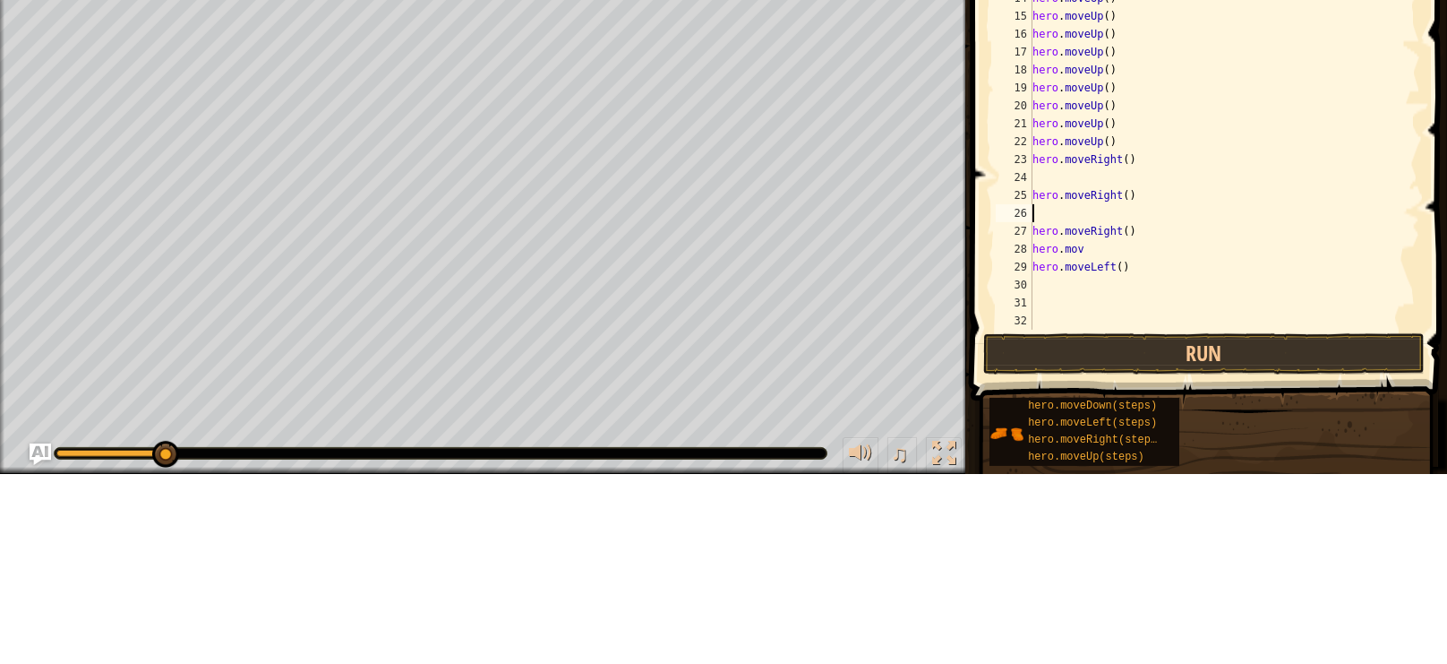
scroll to position [8, 0]
click at [1197, 562] on button "Run" at bounding box center [1204, 543] width 442 height 41
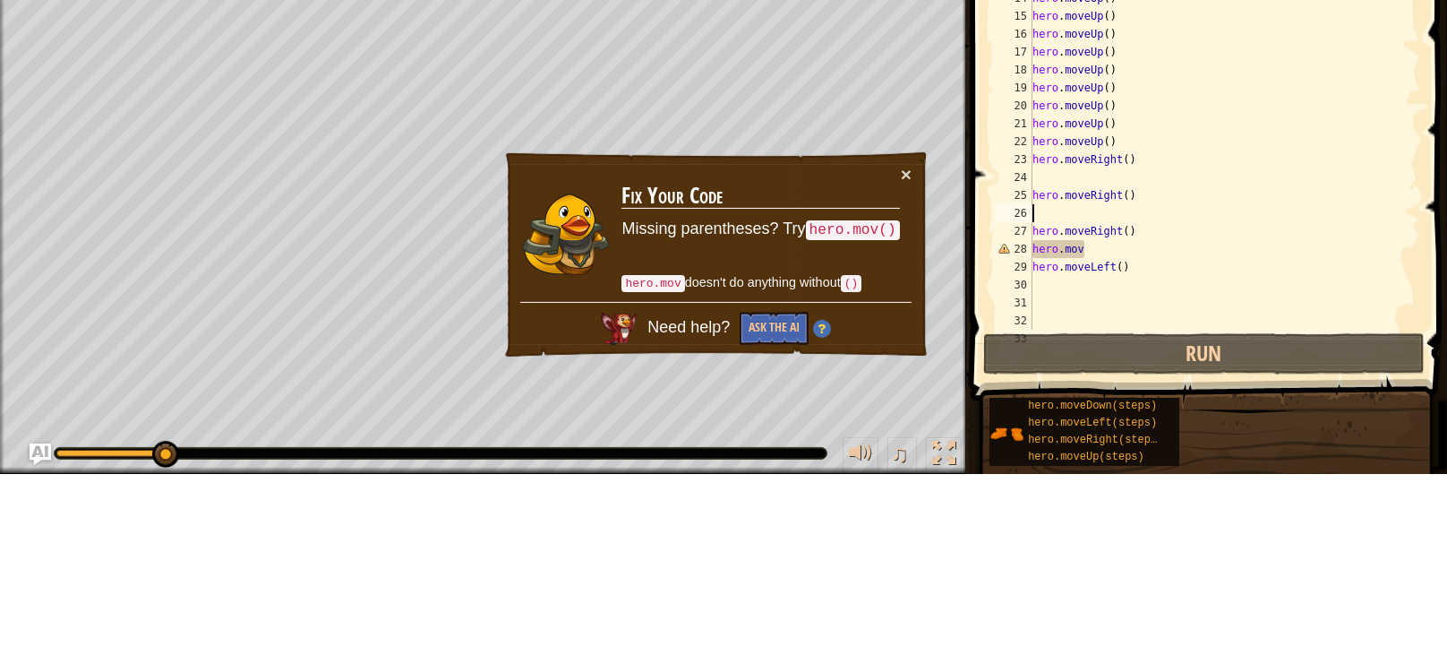
click at [1101, 435] on div "hero . moveUp ( ) hero . moveDown ( ) hero . moveLeft ( ) hero . moveRight ( ) …" at bounding box center [1224, 295] width 391 height 519
type textarea "hero.move"
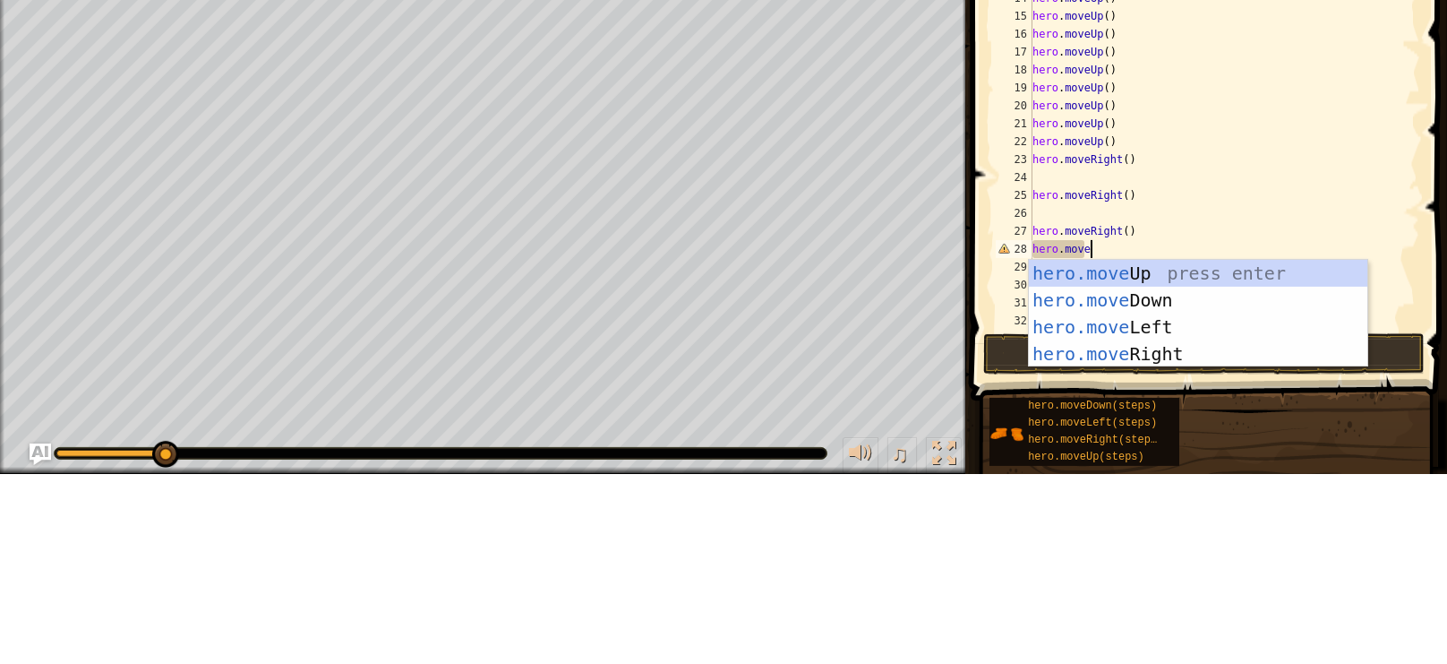
scroll to position [8, 4]
click at [1141, 546] on div "hero.move Up press enter hero.move Down press enter hero.move Left press enter …" at bounding box center [1198, 530] width 339 height 161
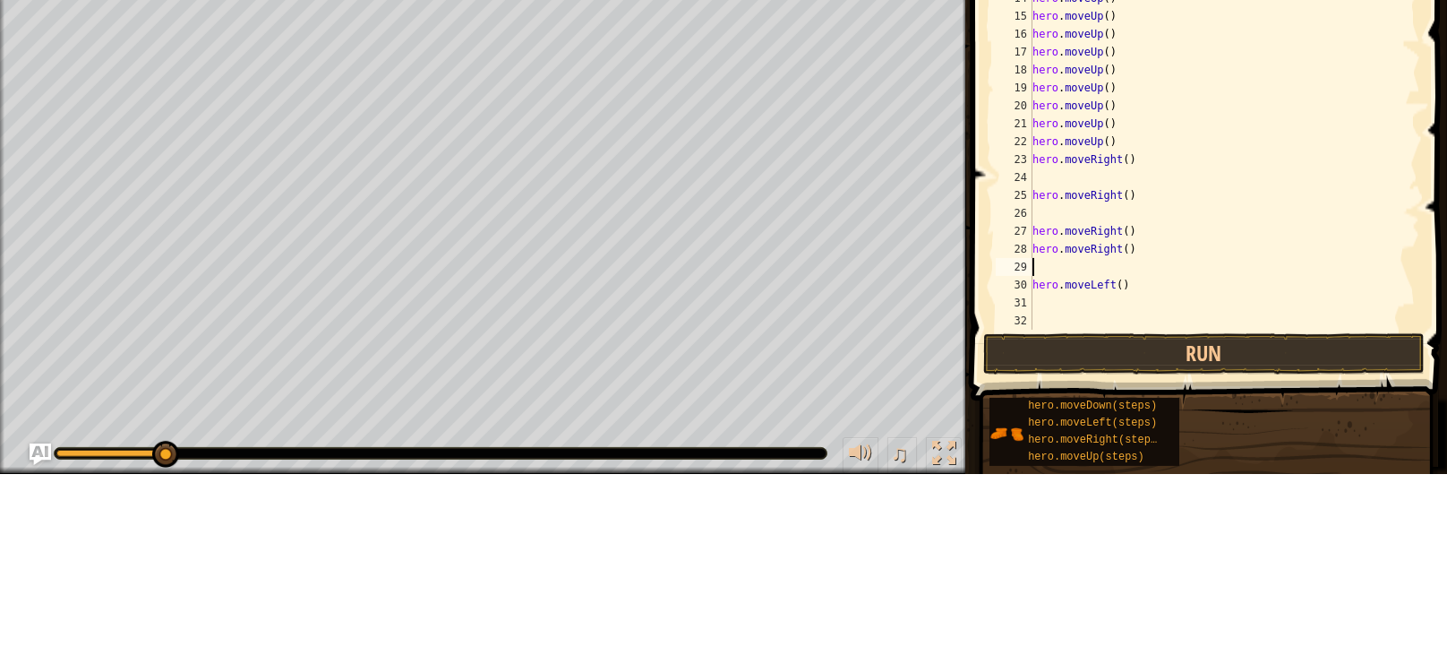
scroll to position [8, 0]
click at [1141, 546] on button "Run" at bounding box center [1204, 543] width 442 height 41
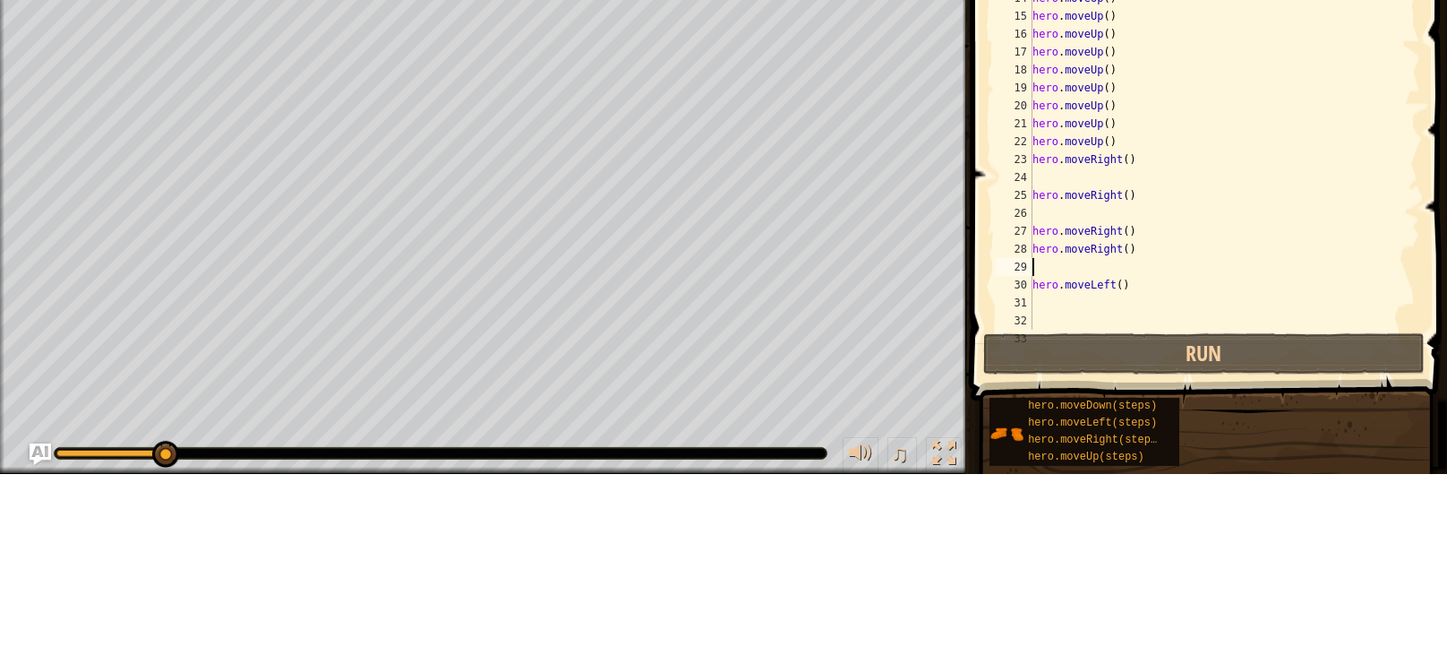
scroll to position [0, 0]
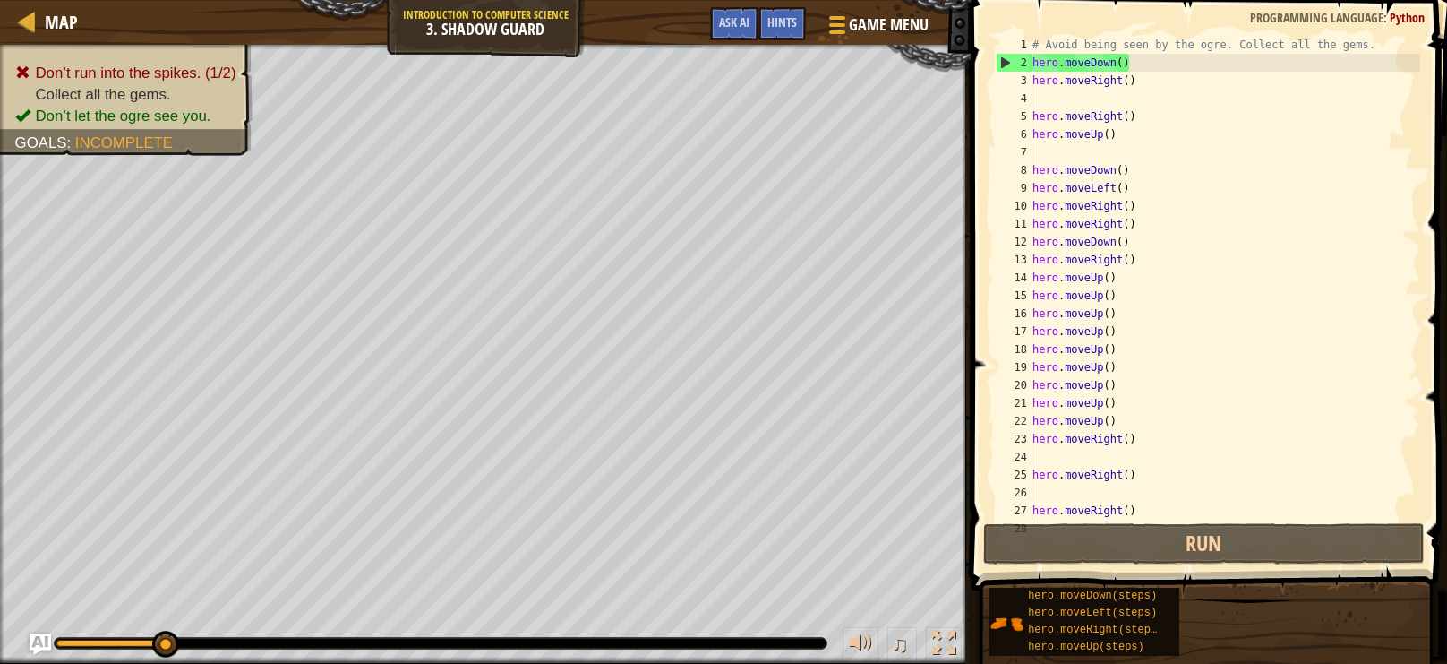
click at [1236, 73] on div "# Avoid being seen by the ogre. Collect all the gems. hero . moveDown ( ) hero …" at bounding box center [1224, 295] width 391 height 519
click at [1285, 56] on div "# Avoid being seen by the ogre. Collect all the gems. hero . moveDown ( ) hero …" at bounding box center [1224, 295] width 391 height 519
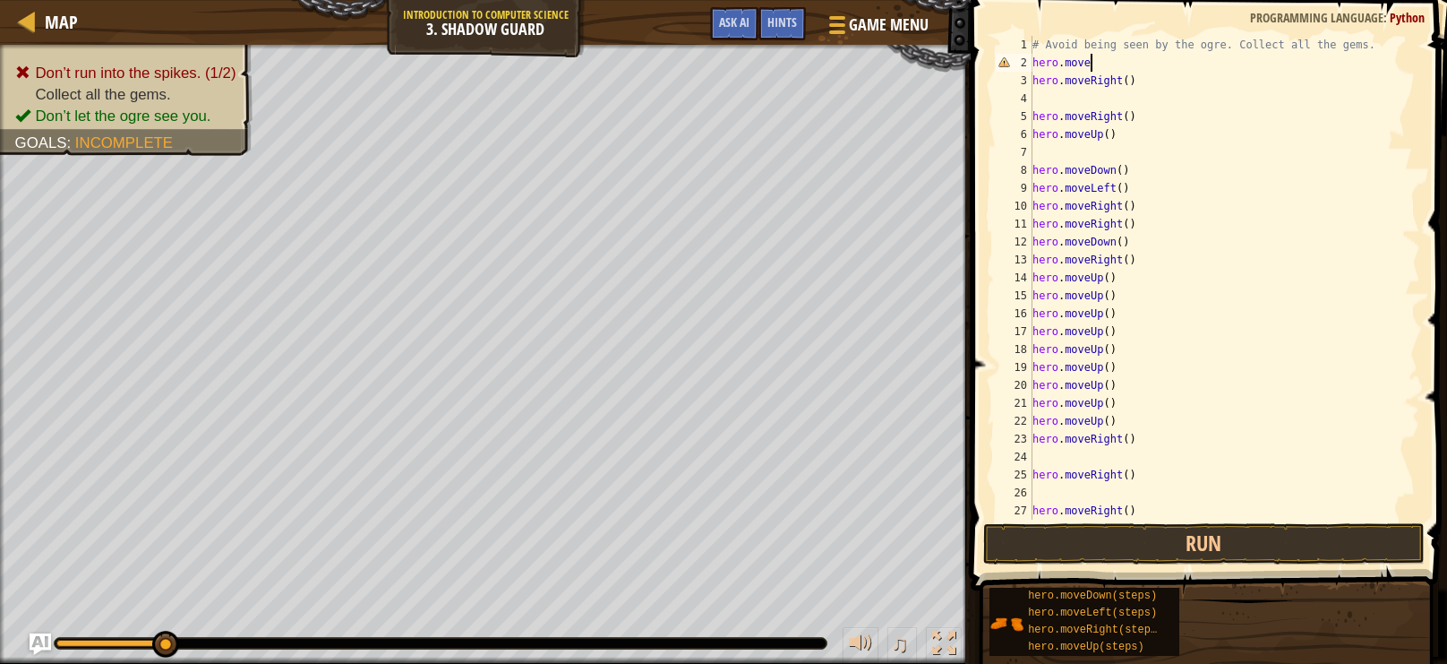
type textarea "hero.mover"
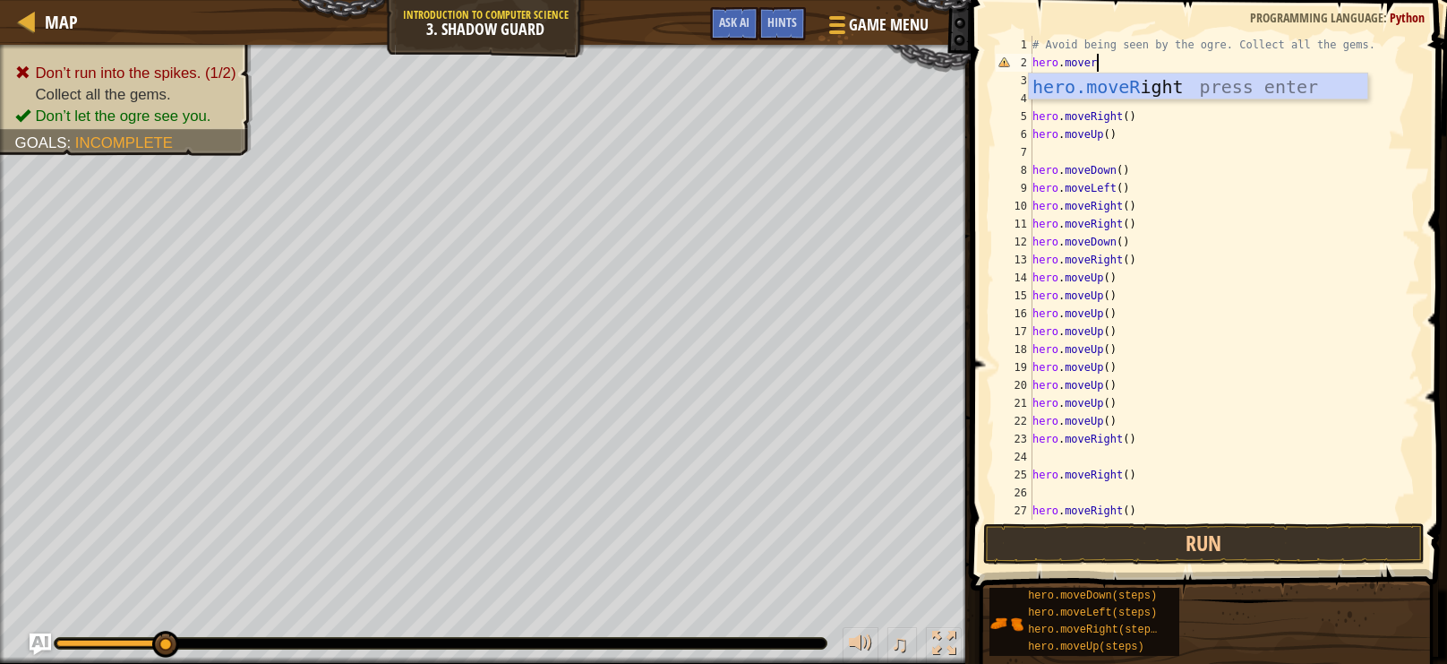
scroll to position [8, 4]
click at [1228, 100] on div "# Avoid being seen by the ogre. Collect all the gems. hero . mover hero . moveR…" at bounding box center [1224, 295] width 391 height 519
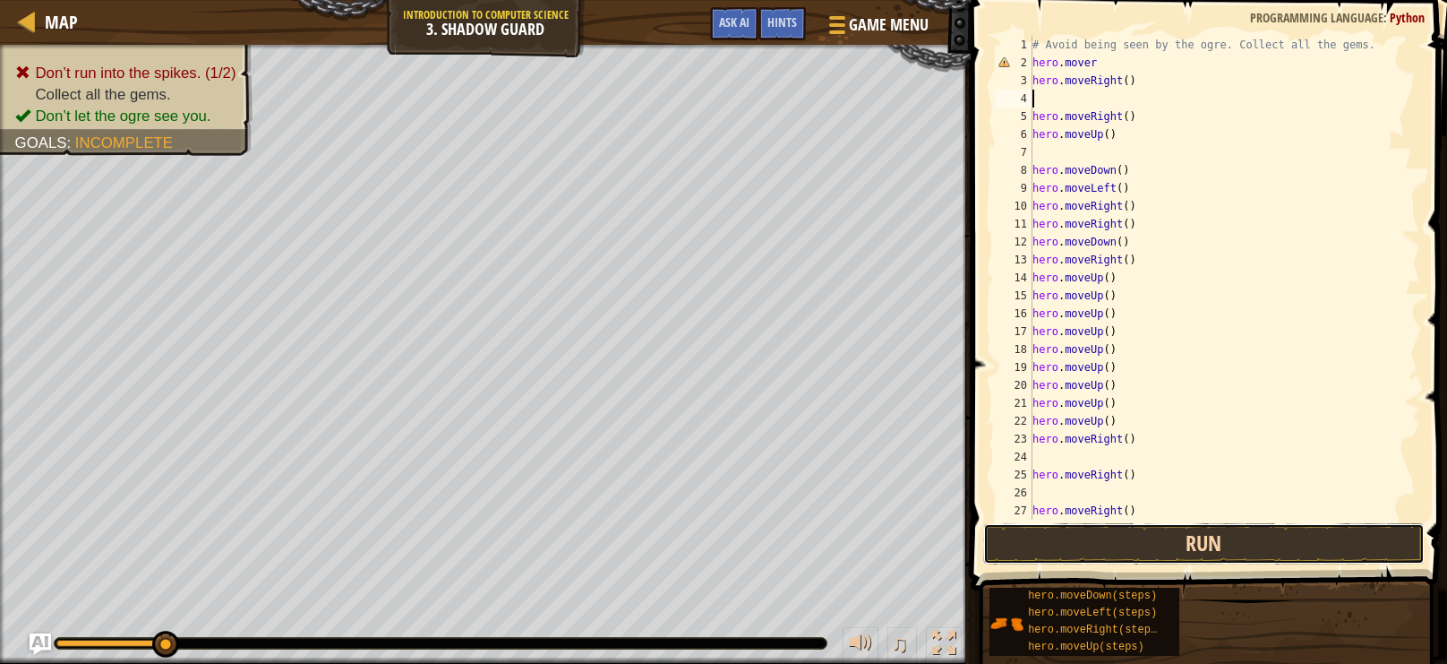
click at [1323, 549] on button "Run" at bounding box center [1204, 543] width 442 height 41
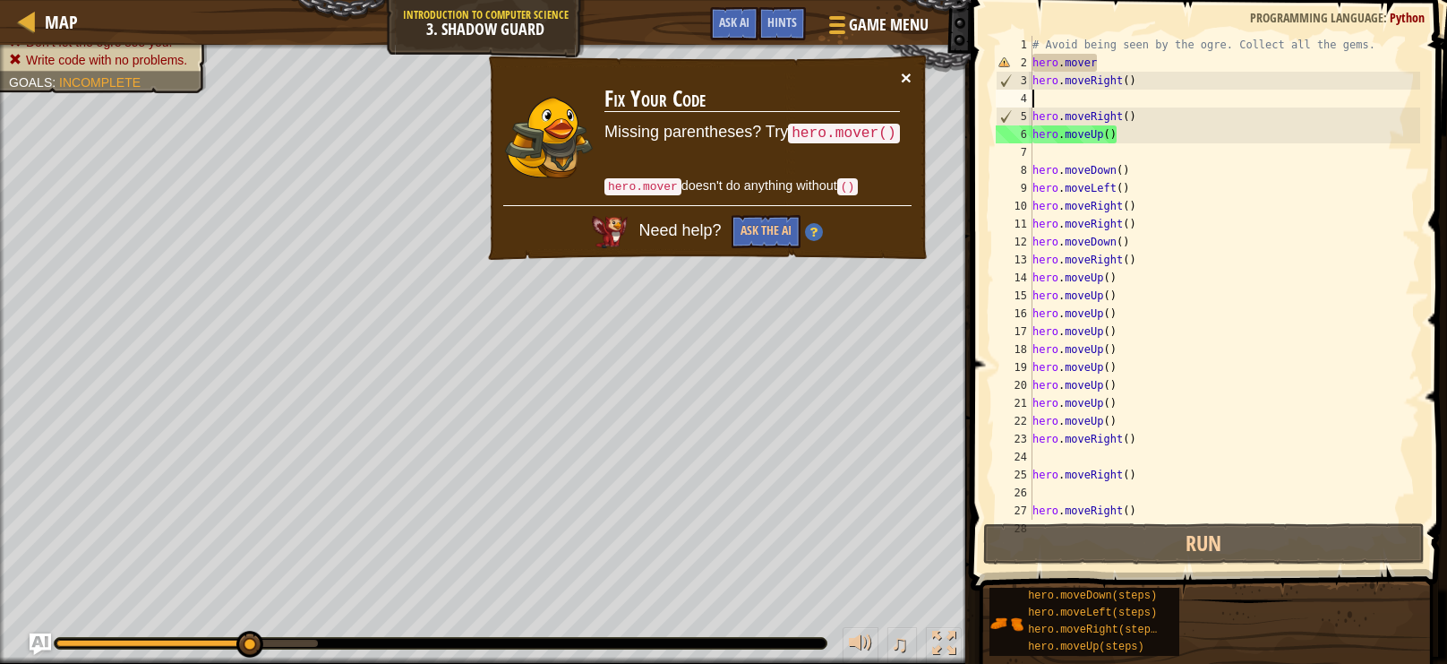
click at [905, 80] on button "×" at bounding box center [906, 77] width 11 height 19
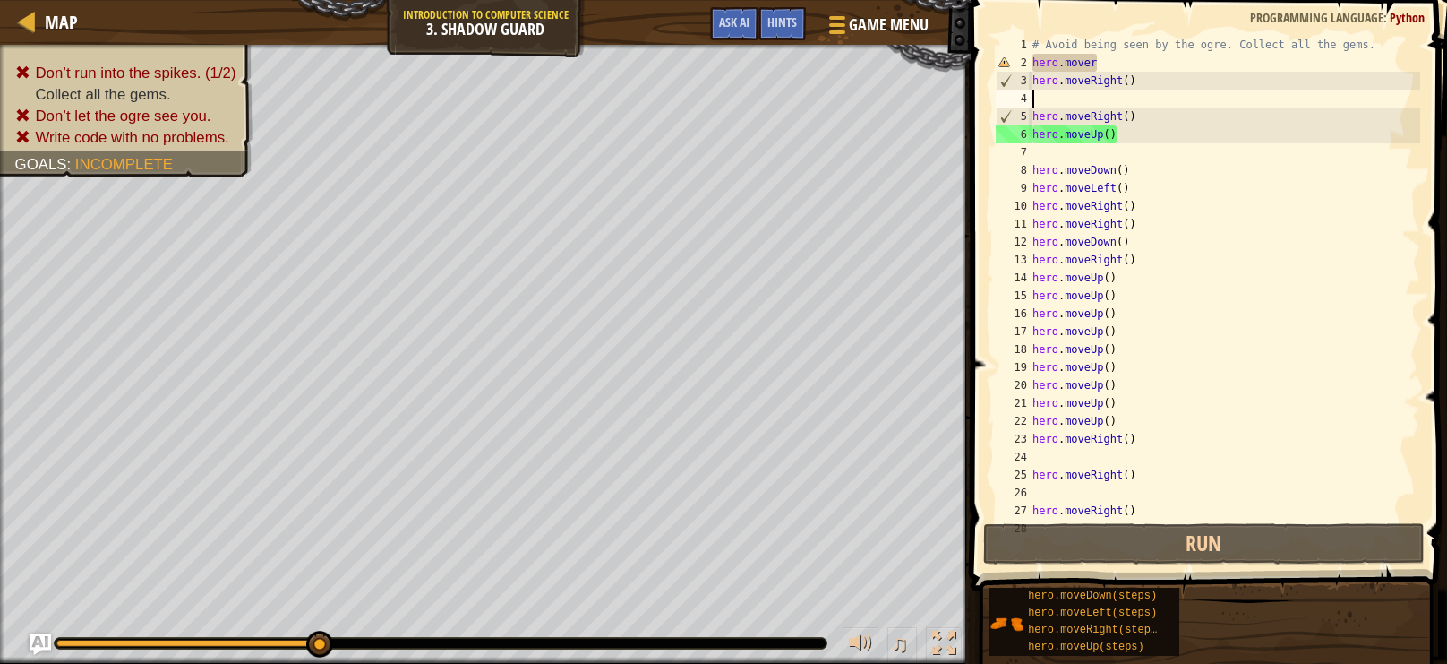
click at [1052, 154] on div "# Avoid being seen by the ogre. Collect all the gems. hero . mover hero . moveR…" at bounding box center [1224, 295] width 391 height 519
type textarea "m"
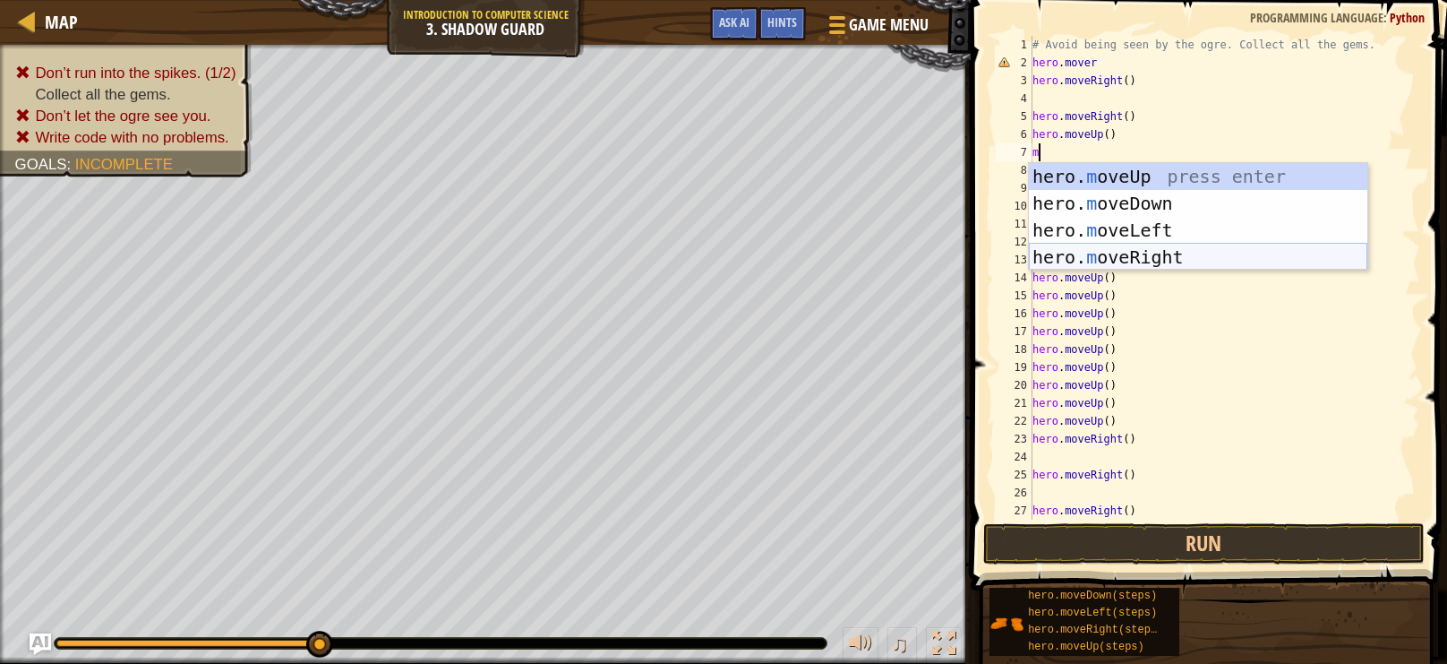
click at [1129, 256] on div "hero. m oveUp press enter hero. m oveDown press enter hero. m oveLeft press ent…" at bounding box center [1198, 243] width 339 height 161
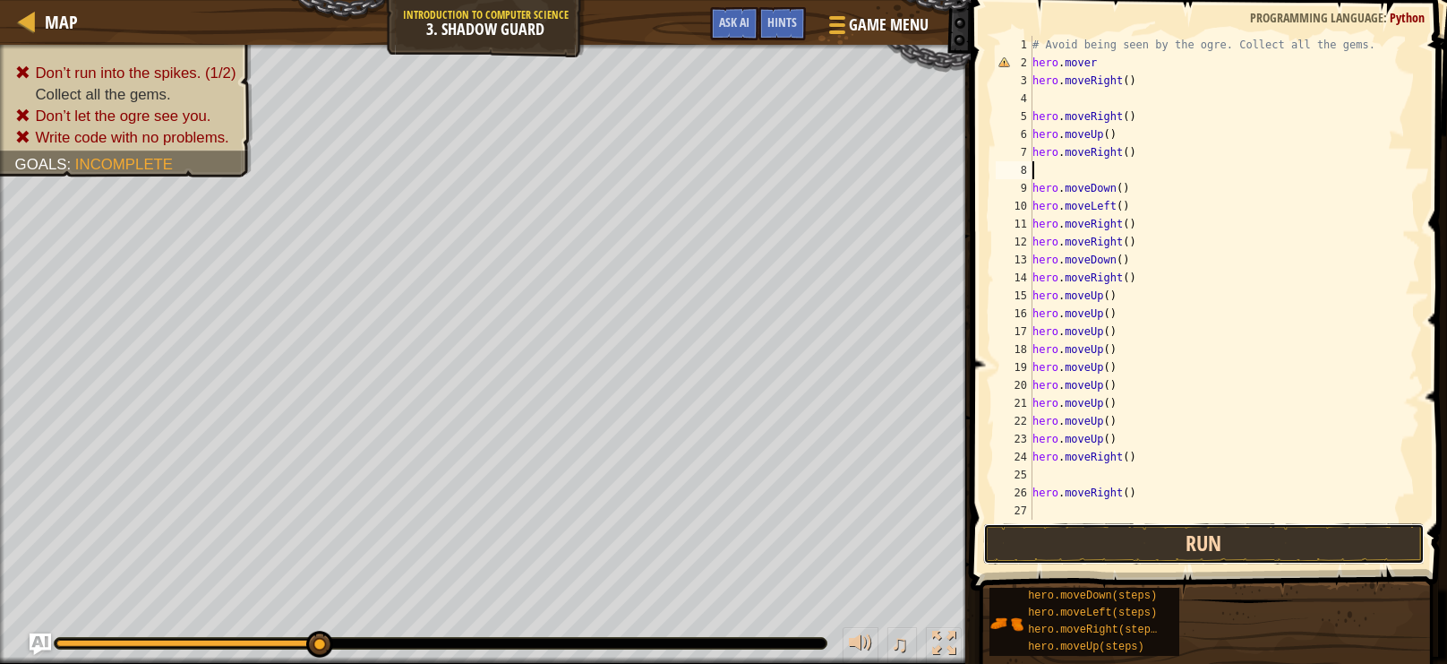
click at [1216, 550] on button "Run" at bounding box center [1204, 543] width 442 height 41
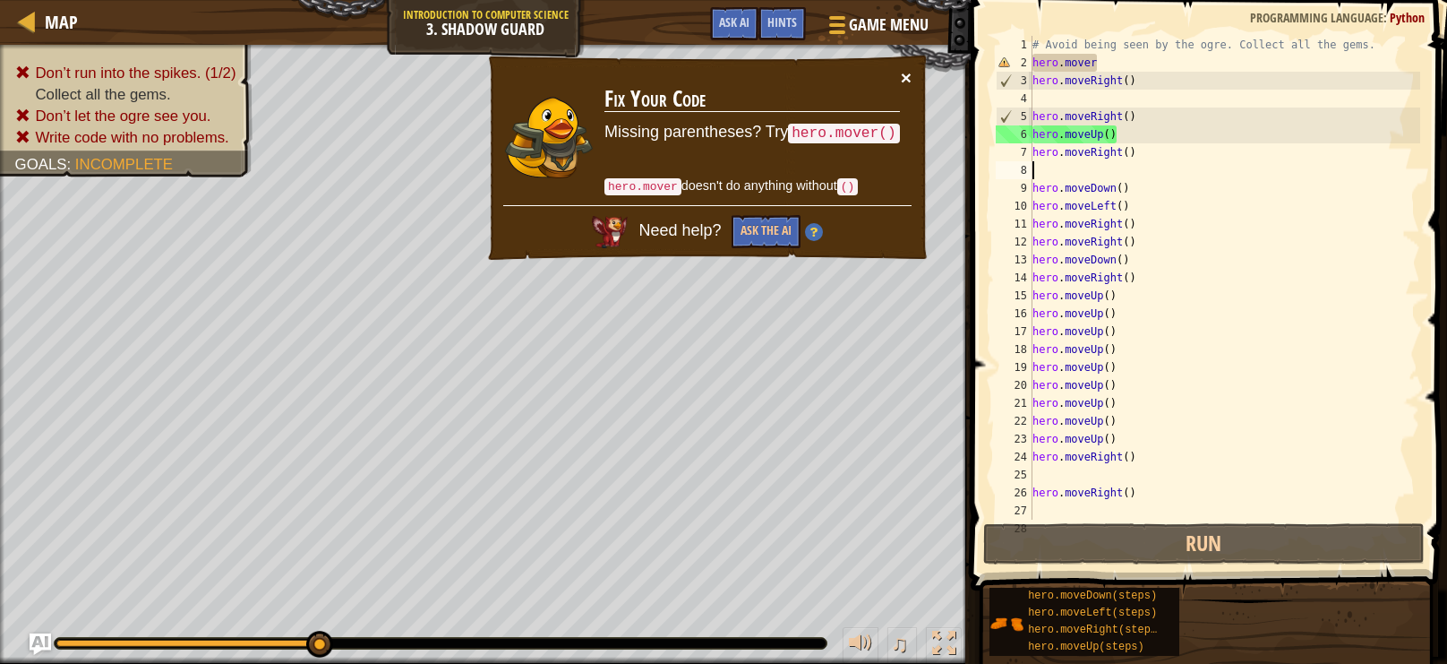
click at [906, 81] on button "×" at bounding box center [906, 77] width 11 height 19
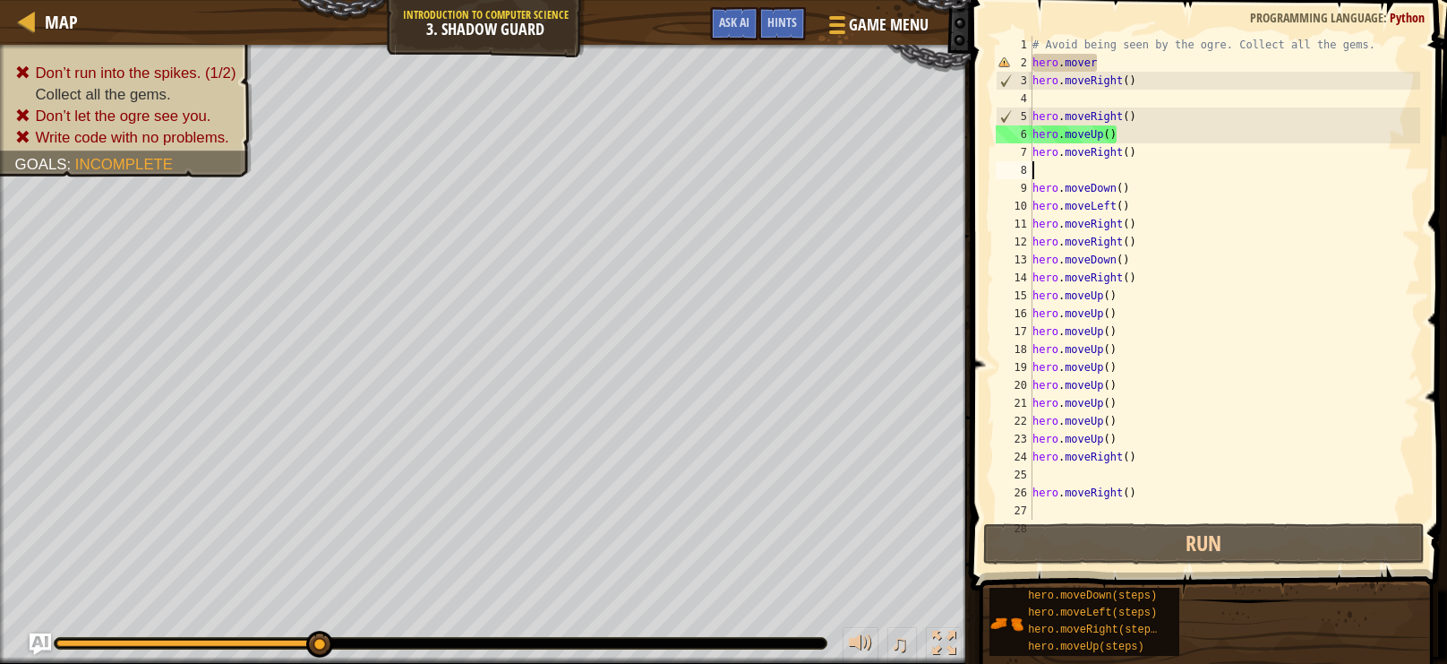
type textarea "m"
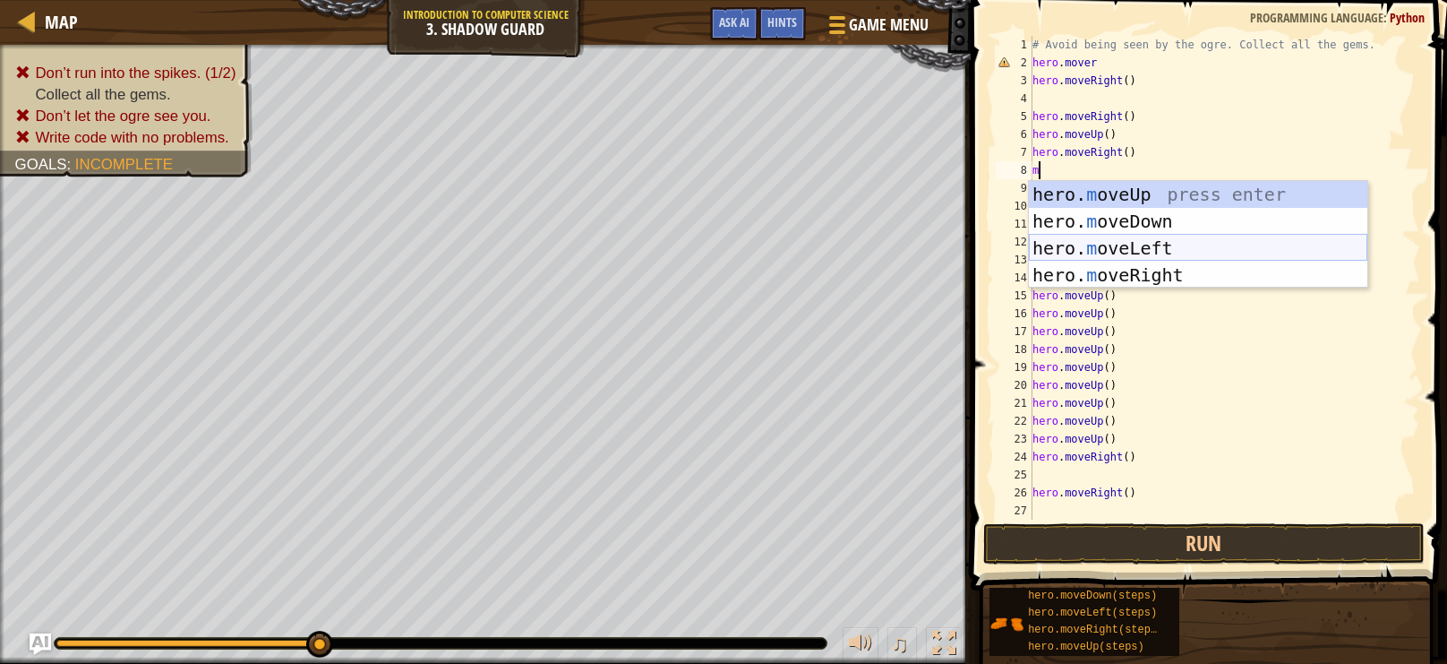
click at [1142, 238] on div "hero. m oveUp press enter hero. m oveDown press enter hero. m oveLeft press ent…" at bounding box center [1198, 261] width 339 height 161
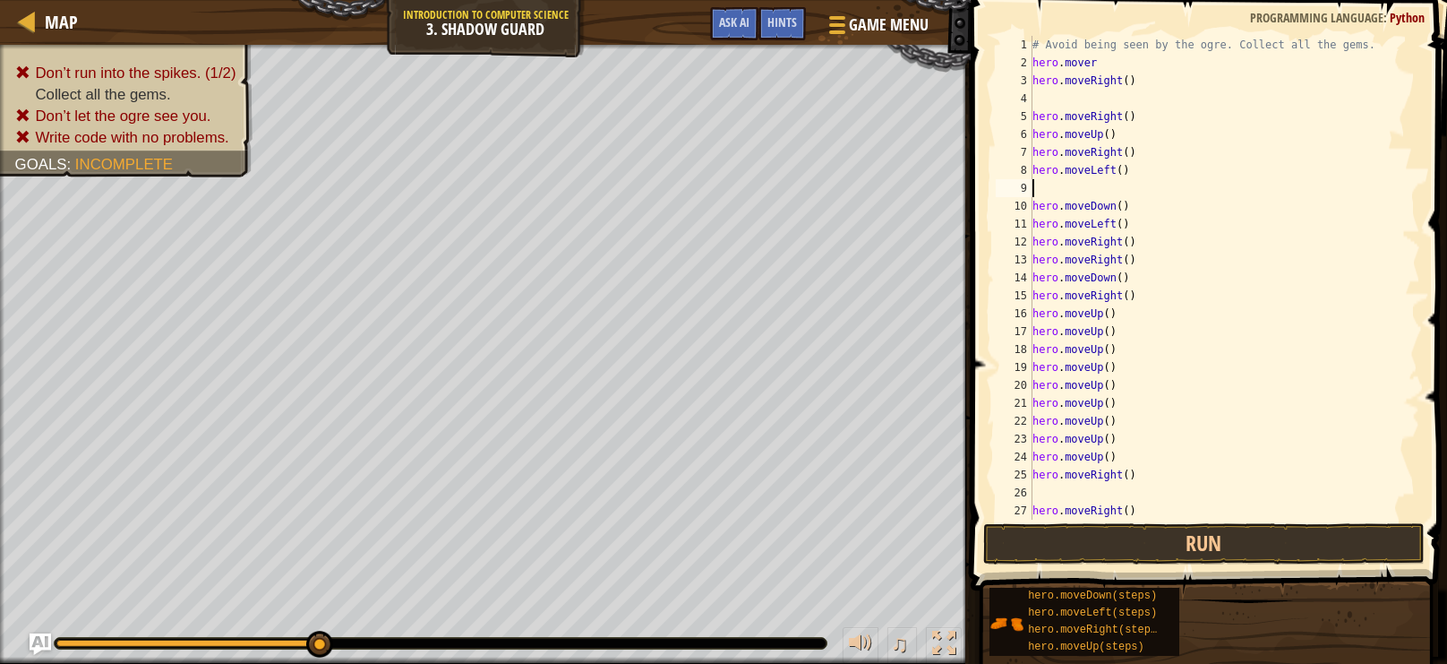
type textarea "m"
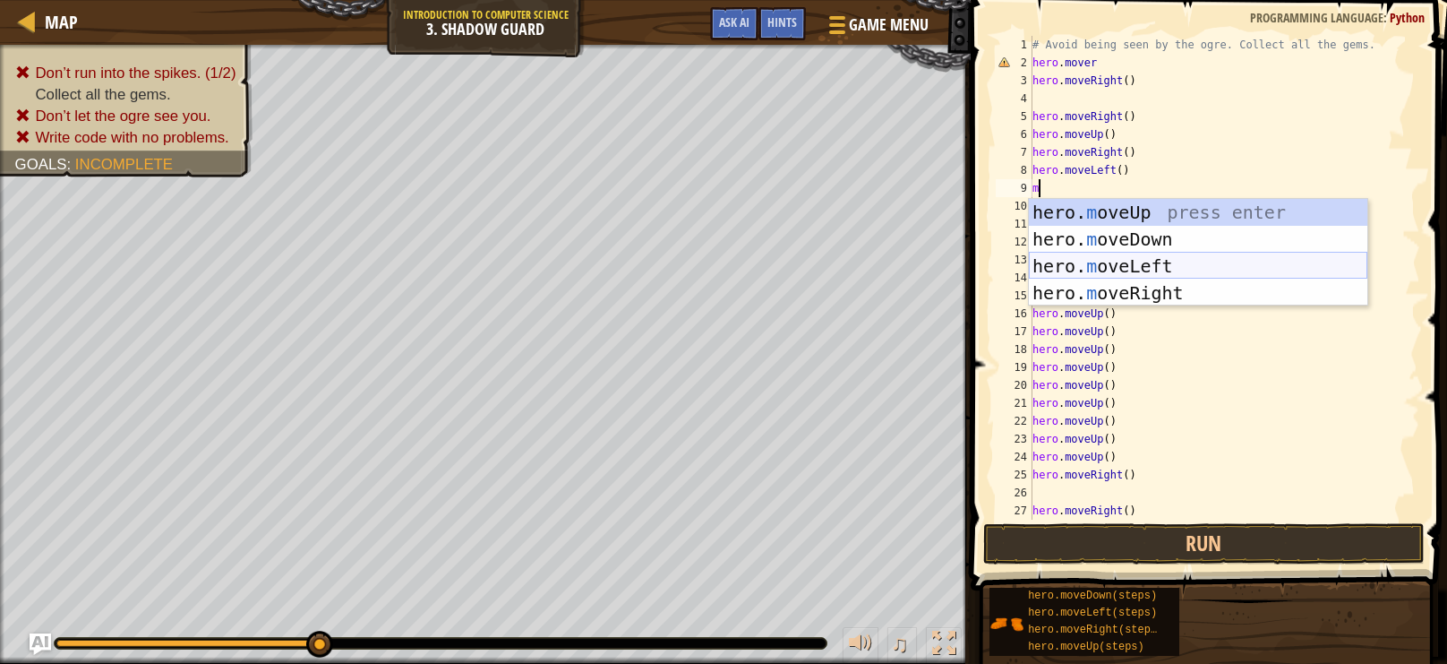
click at [1145, 257] on div "hero. m oveUp press enter hero. m oveDown press enter hero. m oveLeft press ent…" at bounding box center [1198, 279] width 339 height 161
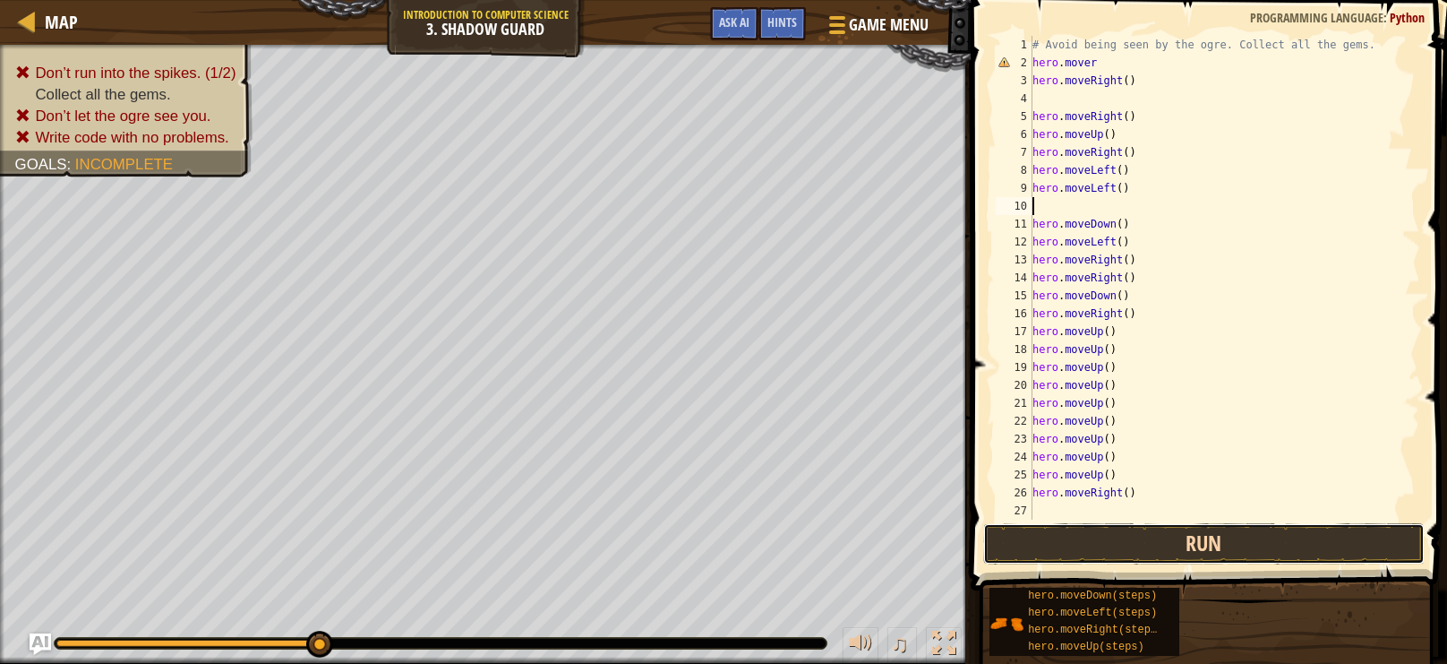
click at [1304, 546] on button "Run" at bounding box center [1204, 543] width 442 height 41
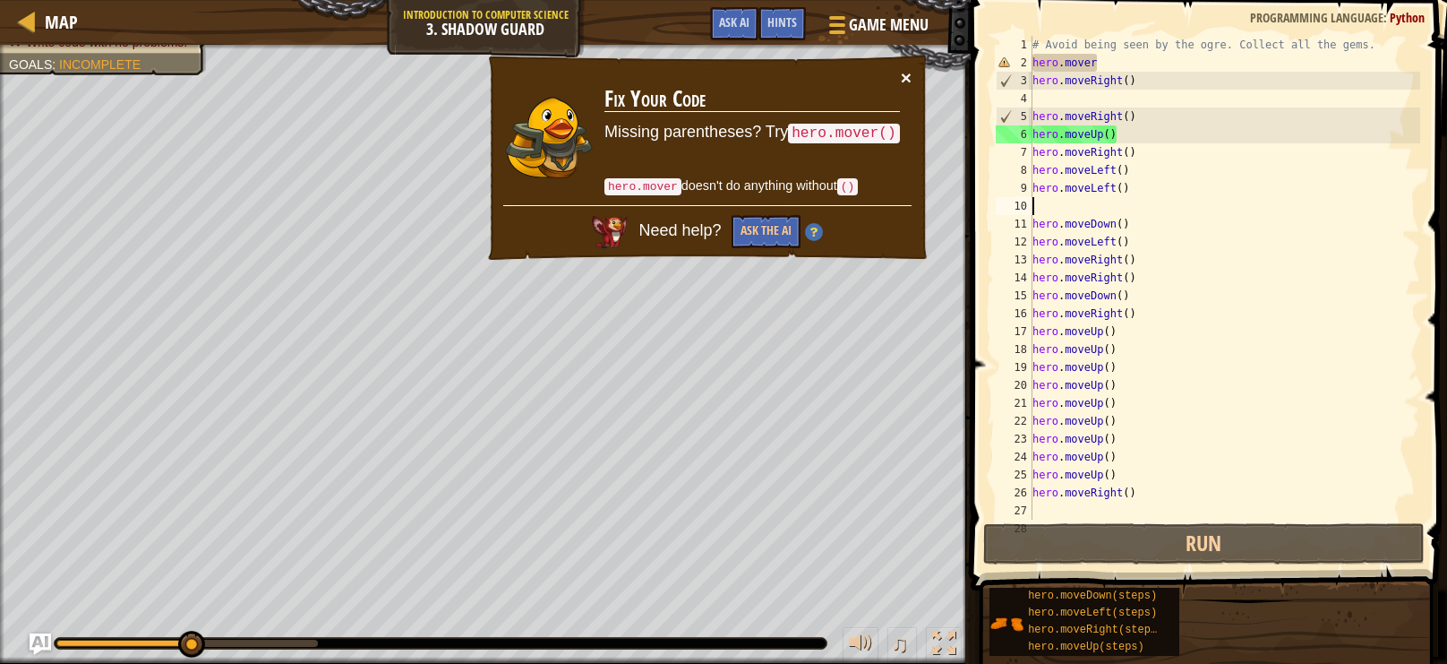
click at [906, 78] on button "×" at bounding box center [906, 77] width 11 height 19
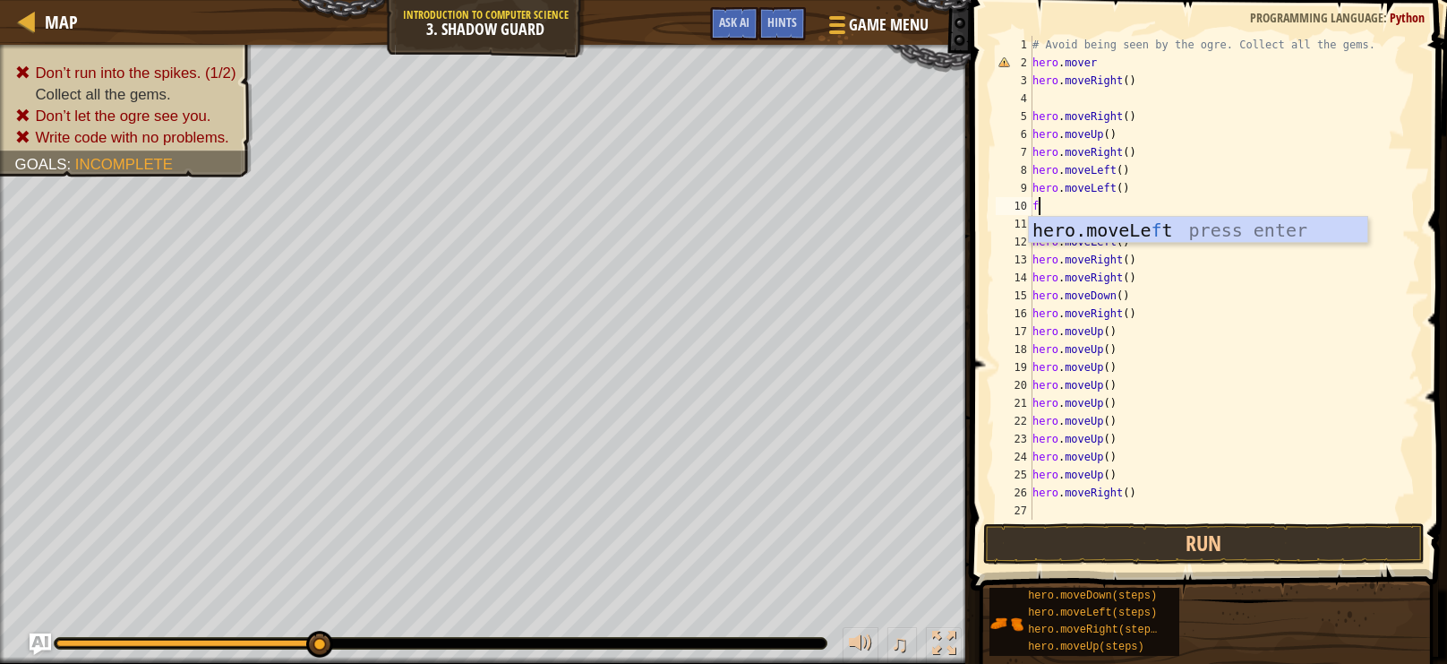
click at [1275, 0] on body "Map Introduction to Computer Science 3. Shadow Guard Game Menu Done Hints Ask A…" at bounding box center [723, 0] width 1447 height 0
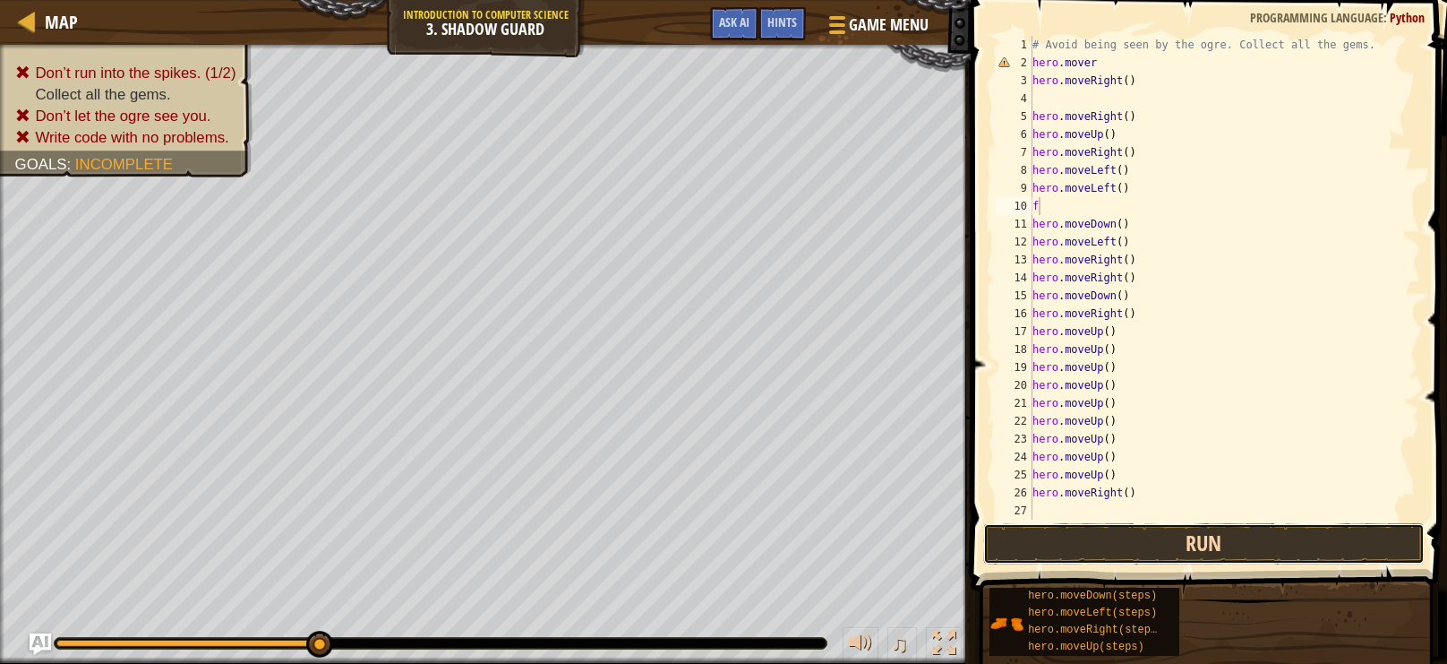
click at [1322, 537] on button "Run" at bounding box center [1204, 543] width 442 height 41
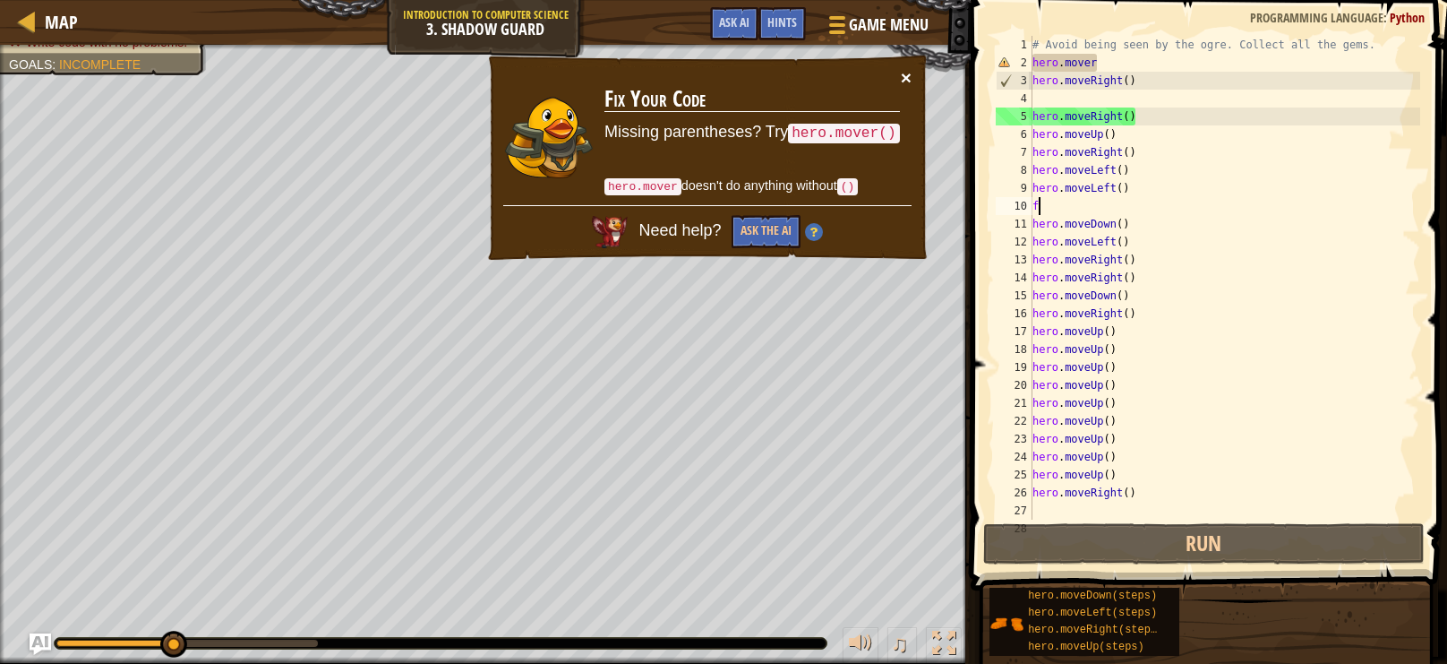
click at [906, 72] on button "×" at bounding box center [906, 77] width 11 height 19
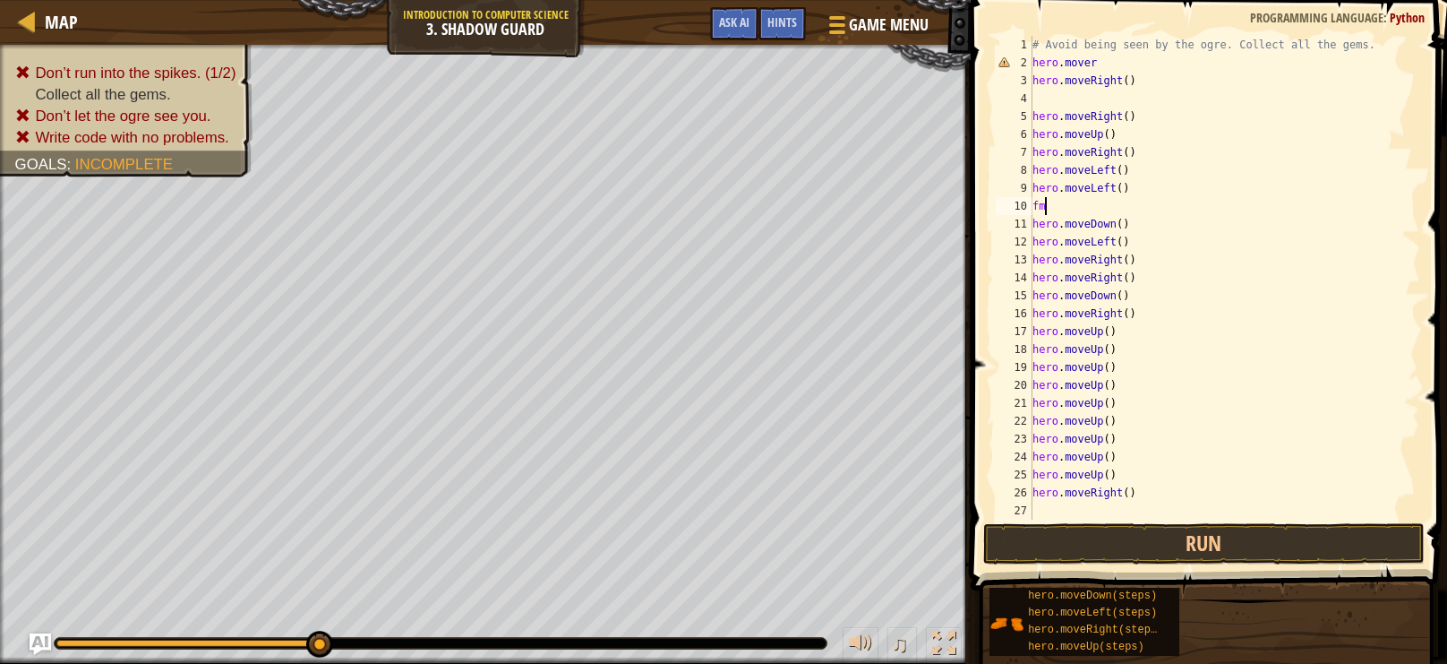
type textarea "f"
type textarea "m"
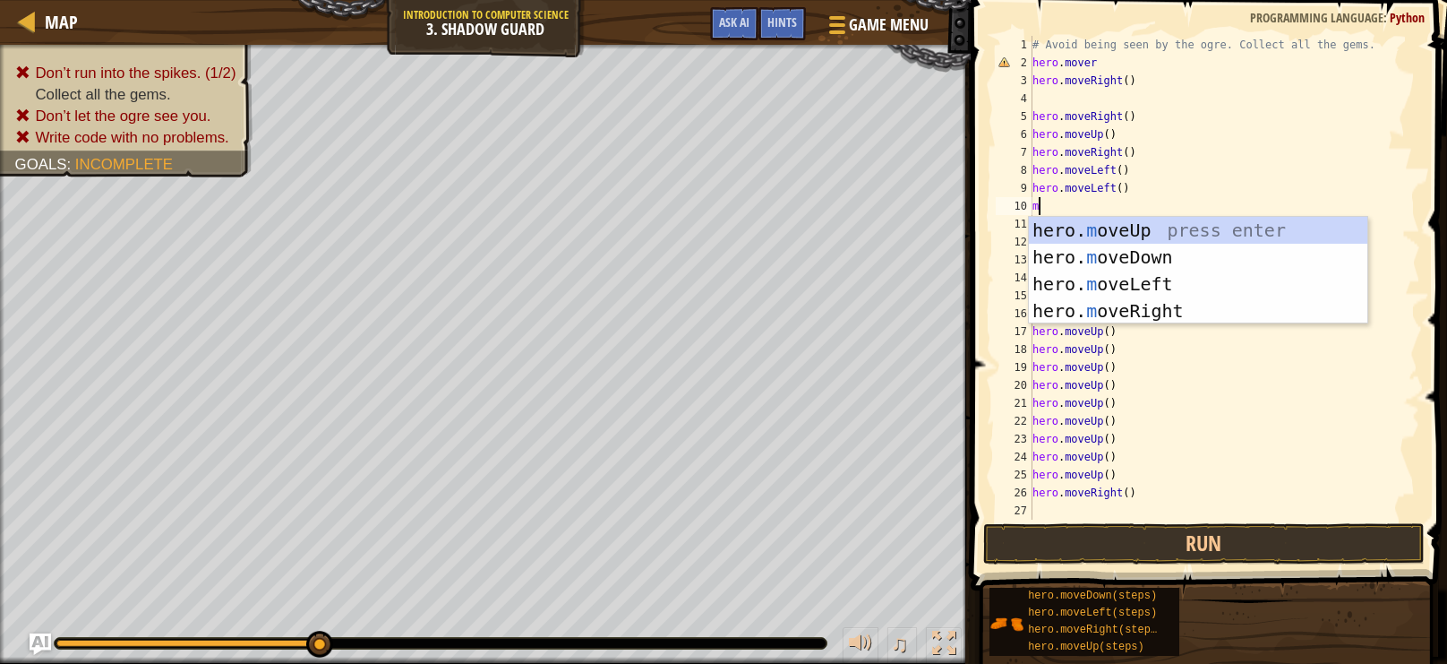
click at [1228, 311] on div "hero. m oveUp press enter hero. m oveDown press enter hero. m oveLeft press ent…" at bounding box center [1198, 297] width 339 height 161
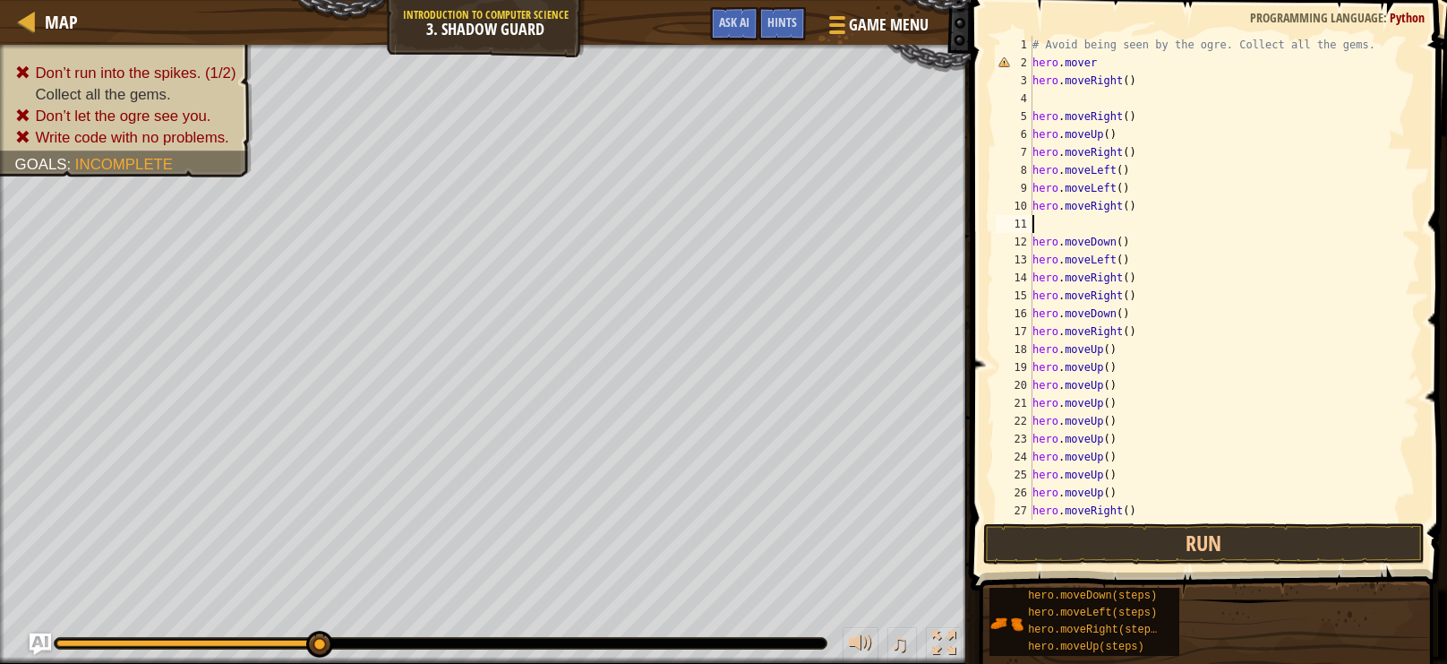
type textarea "m"
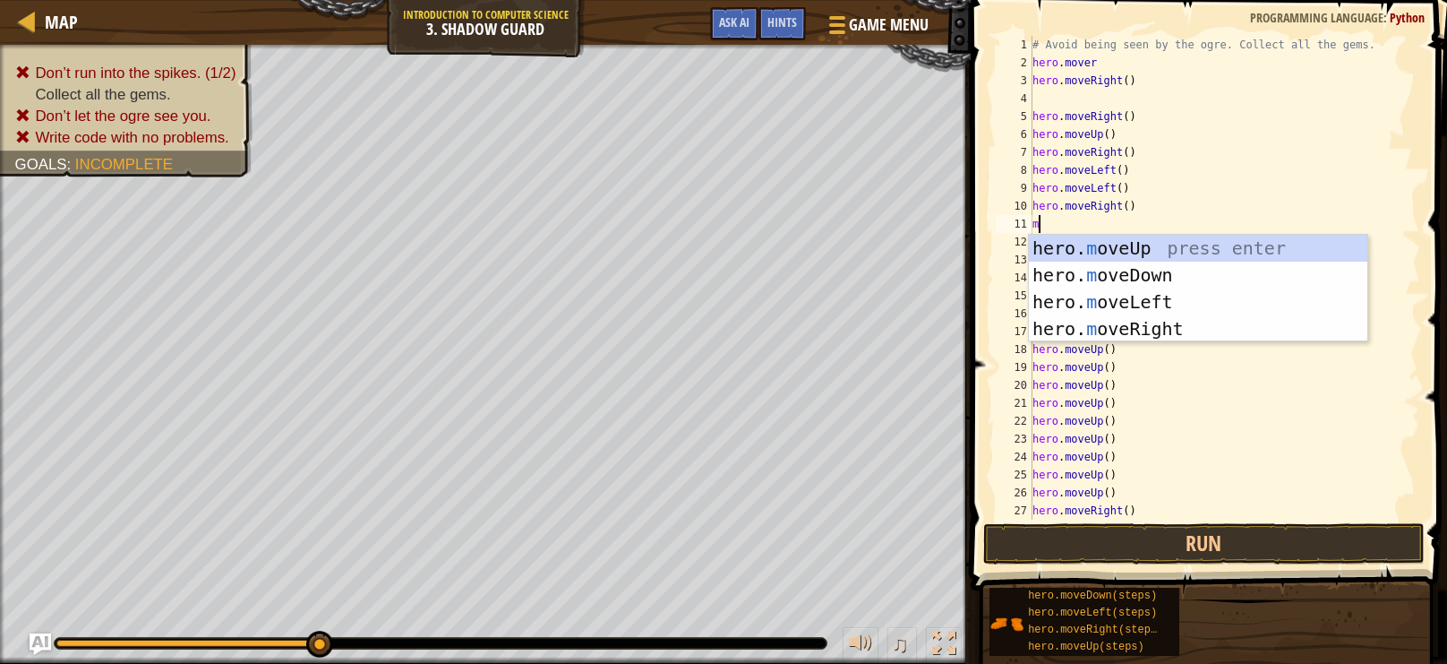
click at [1179, 326] on div "hero. m oveUp press enter hero. m oveDown press enter hero. m oveLeft press ent…" at bounding box center [1198, 315] width 339 height 161
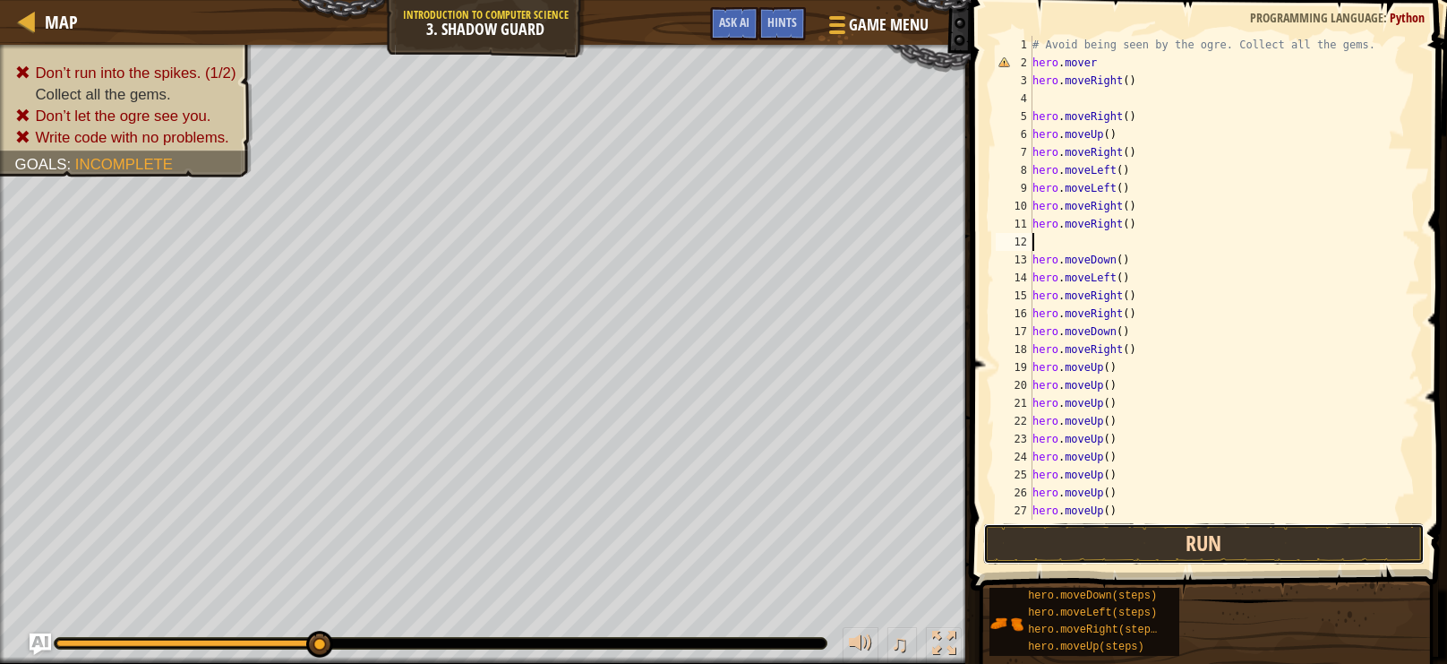
click at [1337, 538] on button "Run" at bounding box center [1204, 543] width 442 height 41
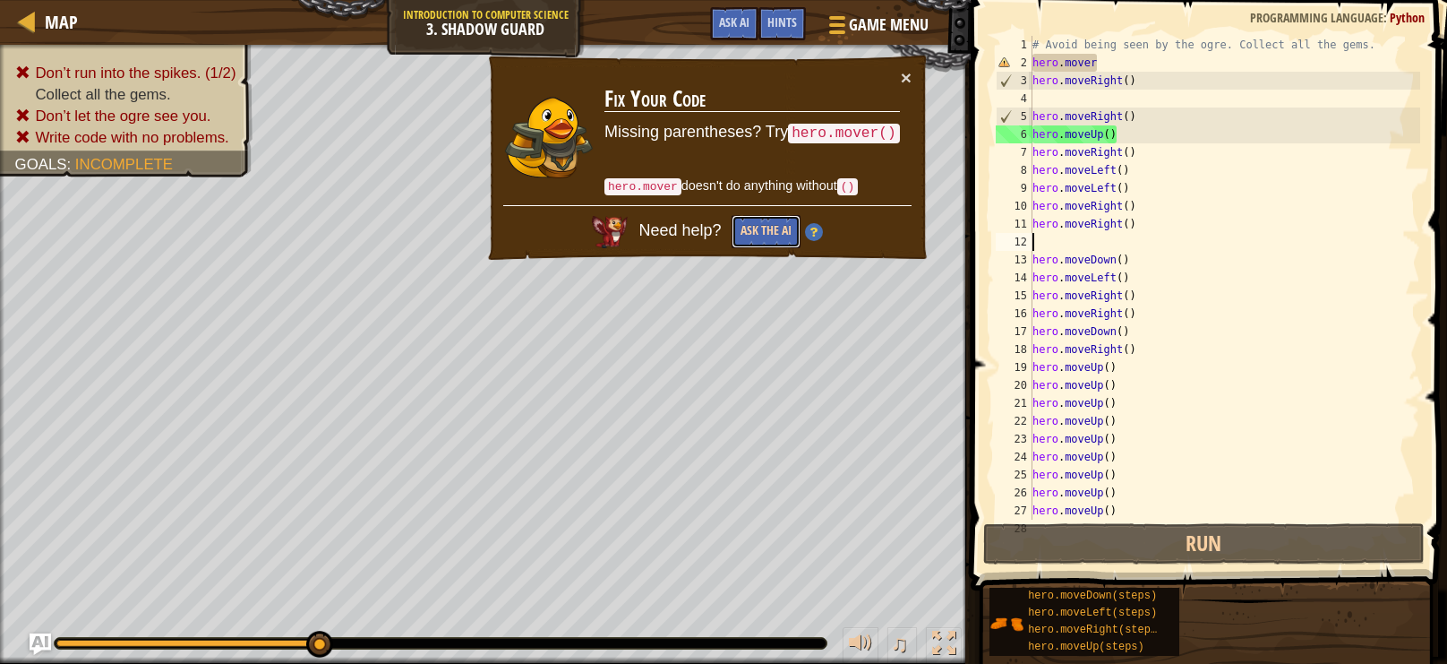
click at [769, 227] on button "Ask the AI" at bounding box center [766, 231] width 69 height 33
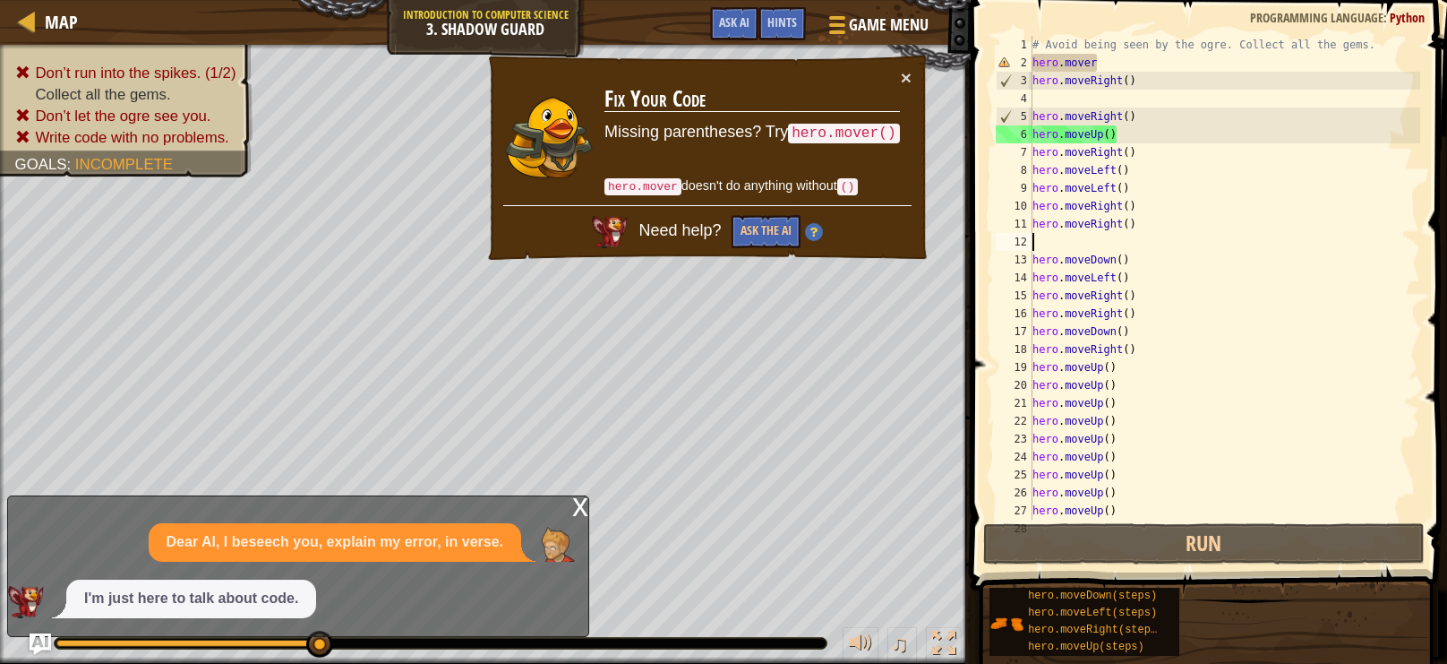
click at [1101, 135] on div "# Avoid being seen by the ogre. Collect all the gems. hero . mover hero . moveR…" at bounding box center [1224, 295] width 391 height 519
click at [1232, 73] on div "# Avoid being seen by the ogre. Collect all the gems. hero . mover hero . moveR…" at bounding box center [1224, 295] width 391 height 519
click at [1227, 59] on div "# Avoid being seen by the ogre. Collect all the gems. hero . mover hero . moveR…" at bounding box center [1224, 295] width 391 height 519
click at [1069, 215] on div "# Avoid being seen by the ogre. Collect all the gems. hero . mover hero . moveR…" at bounding box center [1224, 295] width 391 height 519
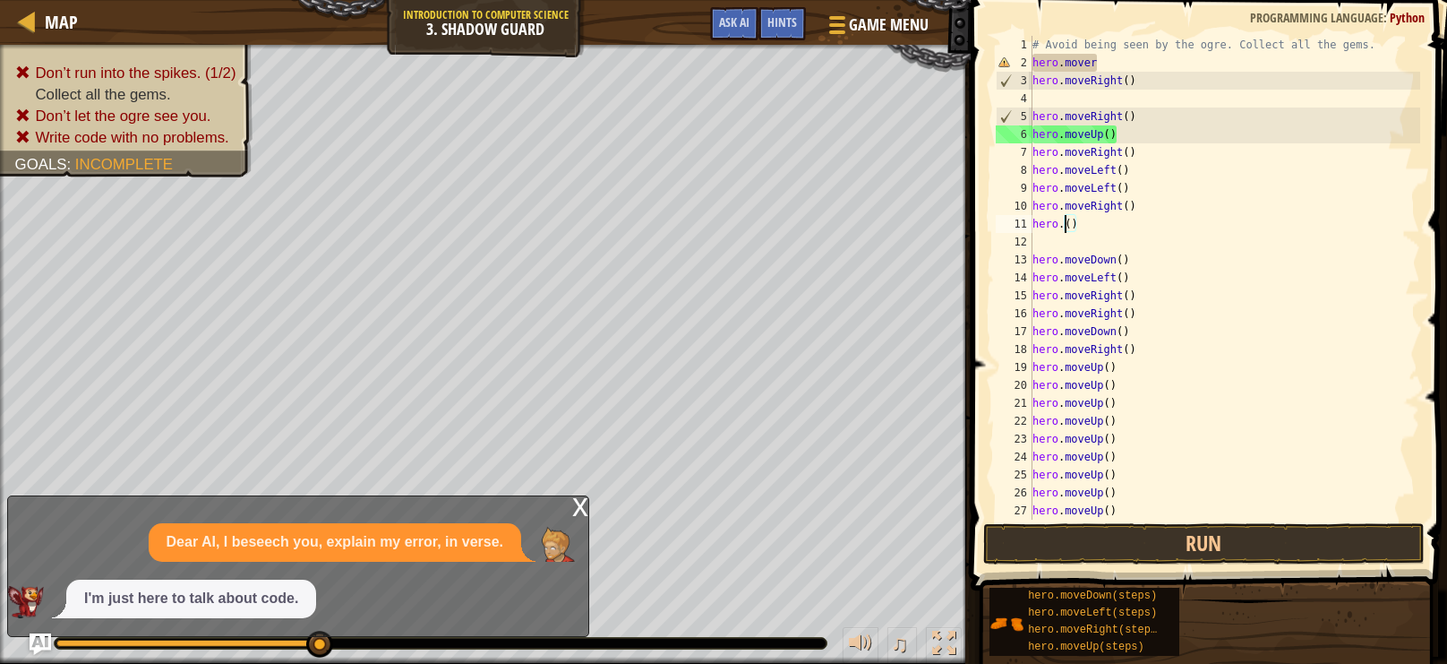
scroll to position [8, 2]
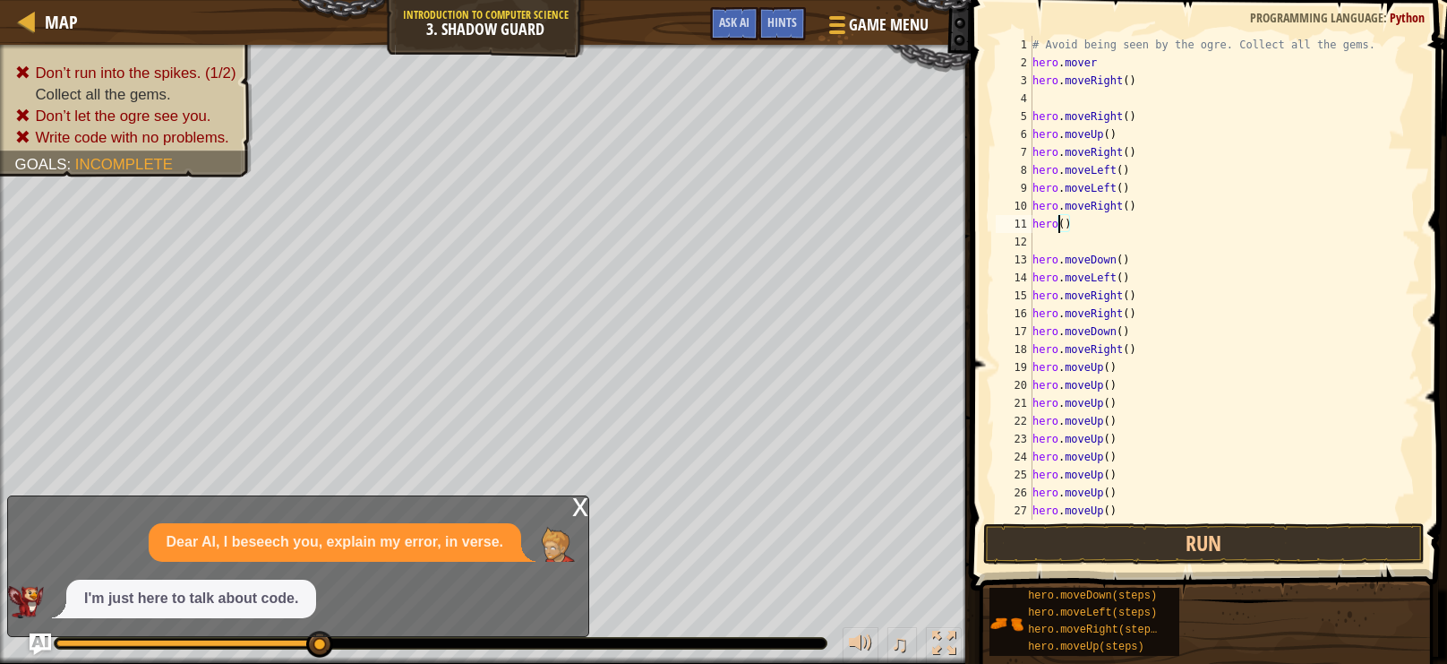
click at [1069, 215] on div "# Avoid being seen by the ogre. Collect all the gems. hero . mover hero . moveR…" at bounding box center [1224, 295] width 391 height 519
click at [1102, 57] on div "# Avoid being seen by the ogre. Collect all the gems. hero . mover hero . moveR…" at bounding box center [1224, 295] width 391 height 519
type textarea "hero.moveu"
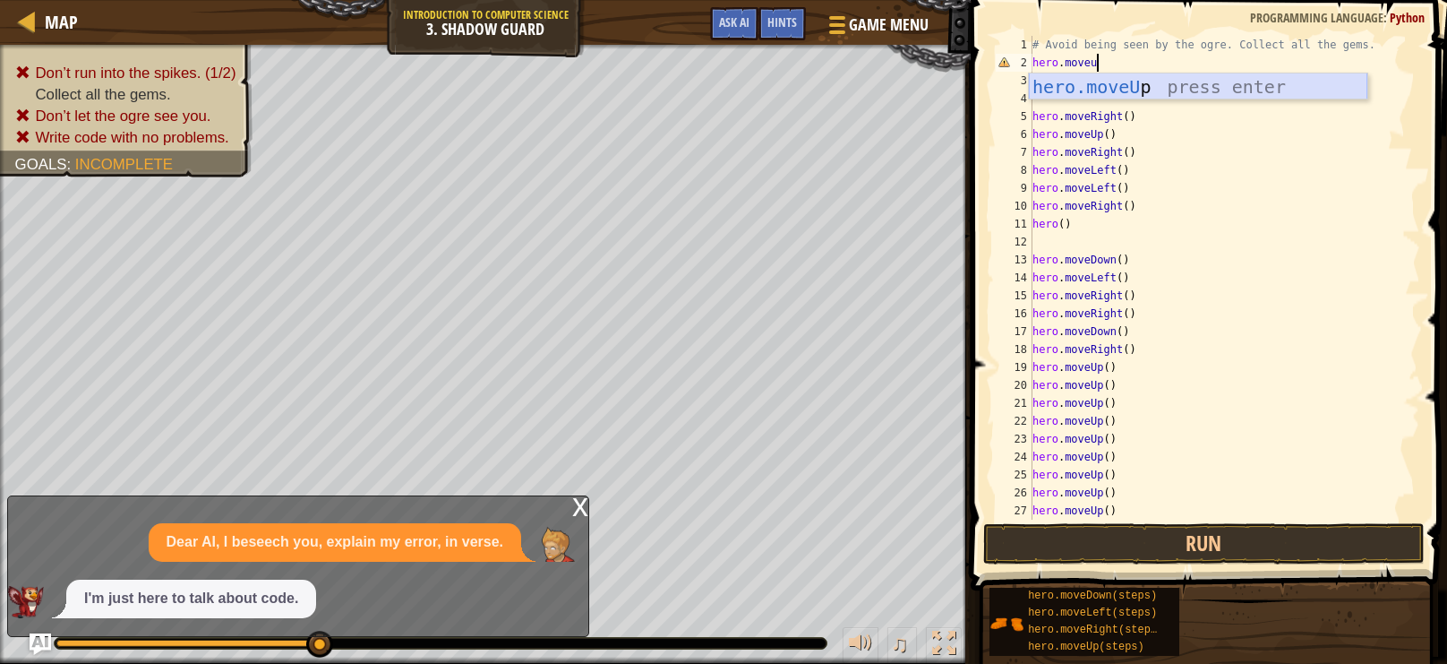
click at [1177, 79] on div "hero.moveU p press enter" at bounding box center [1198, 113] width 339 height 81
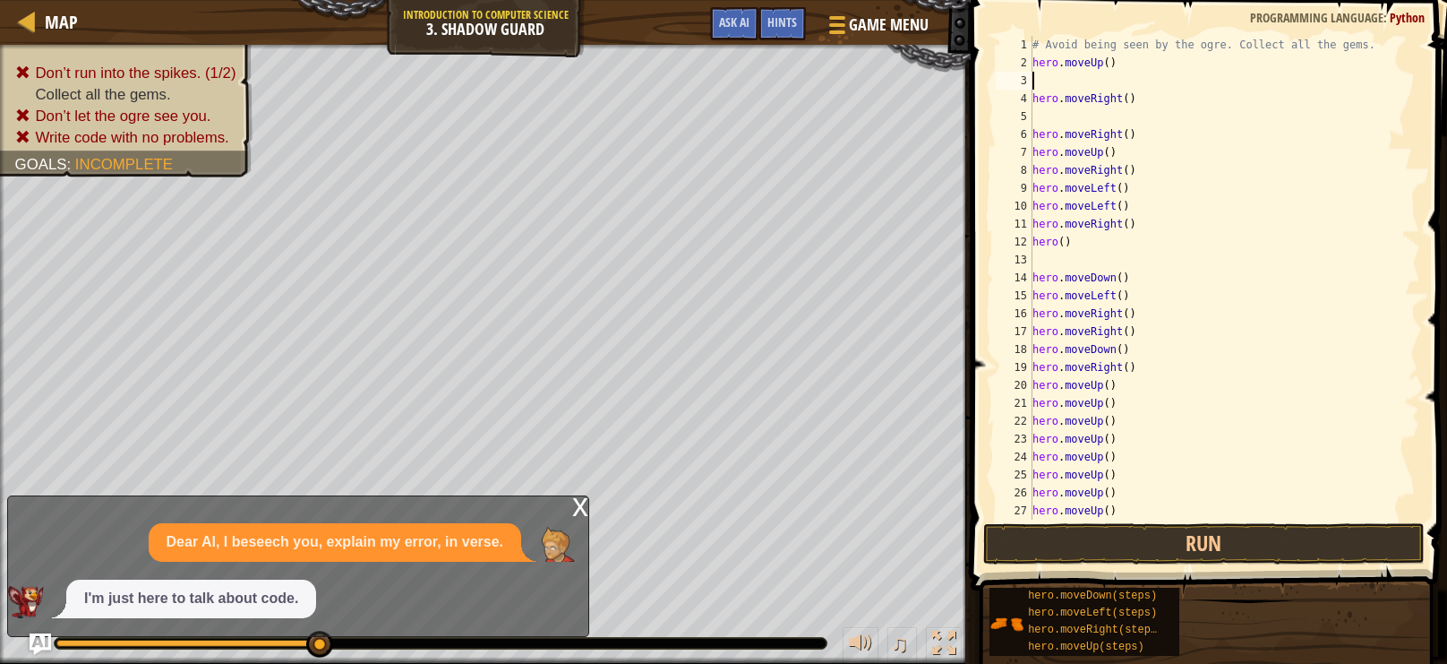
scroll to position [8, 0]
click at [1177, 79] on div "# Avoid being seen by the ogre. Collect all the gems. hero . moveUp ( ) hero . …" at bounding box center [1224, 295] width 391 height 519
click at [1321, 544] on button "Run" at bounding box center [1204, 543] width 442 height 41
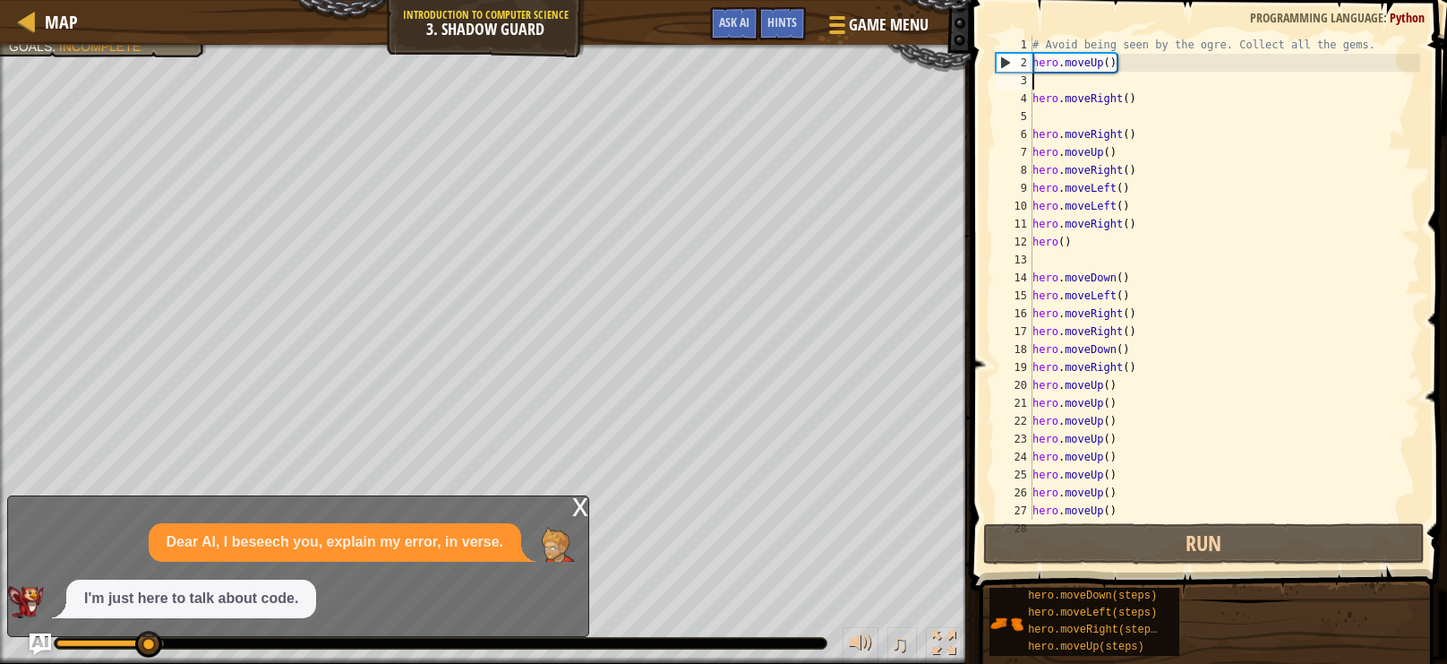
click at [1281, 71] on div "# Avoid being seen by the ogre. Collect all the gems. hero . moveUp ( ) hero . …" at bounding box center [1224, 295] width 391 height 519
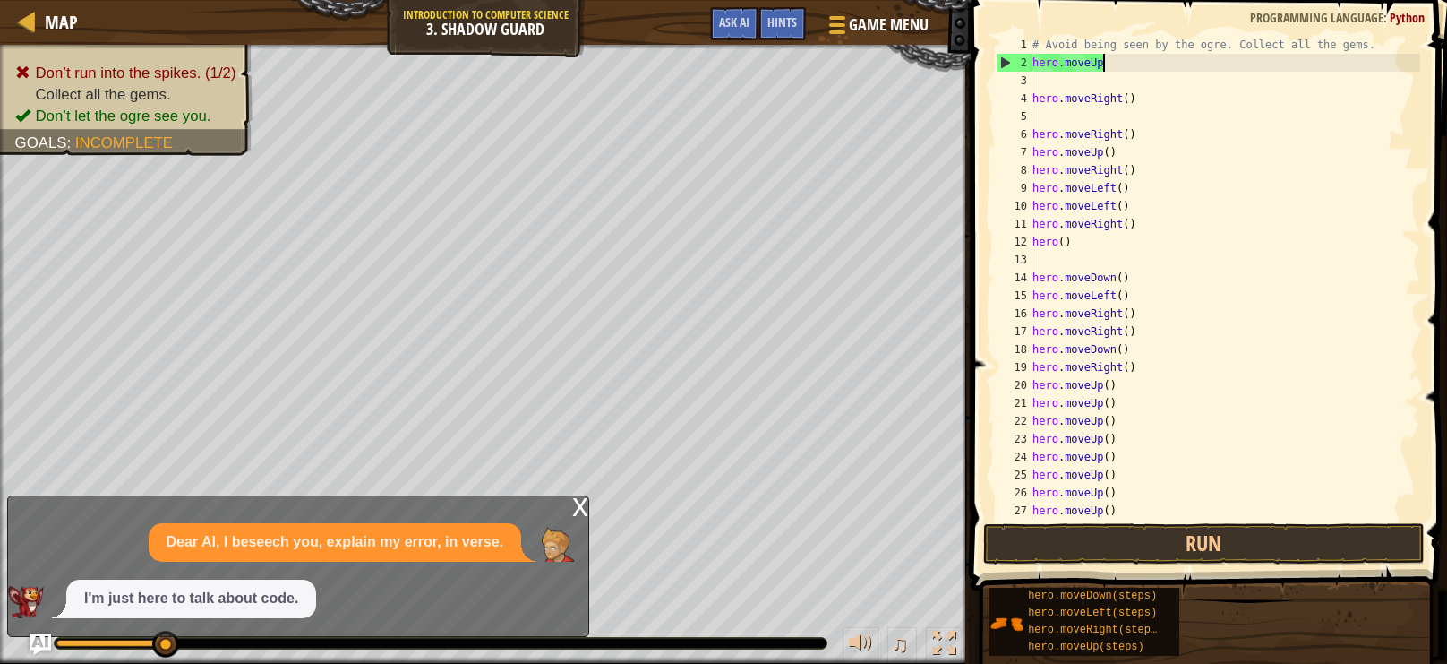
scroll to position [8, 4]
type textarea "hero.mover"
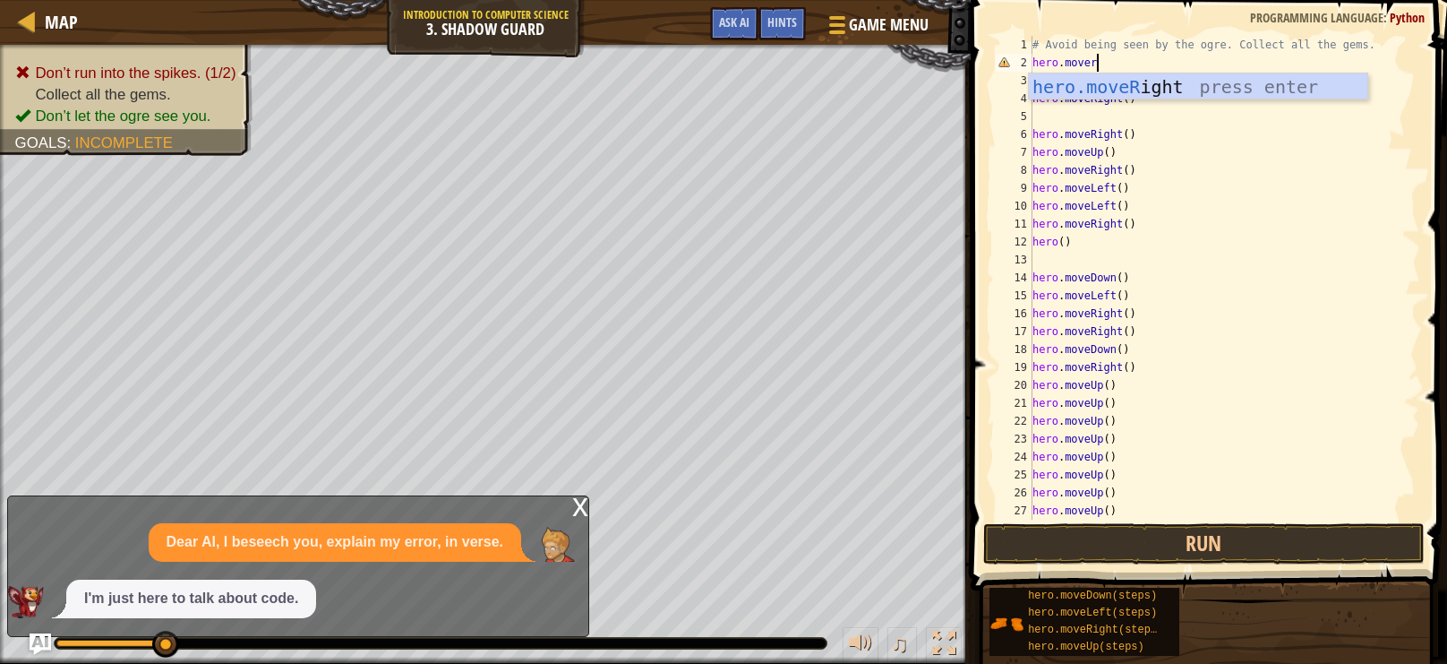
click at [1279, 84] on div "hero.moveR ight press enter" at bounding box center [1198, 113] width 339 height 81
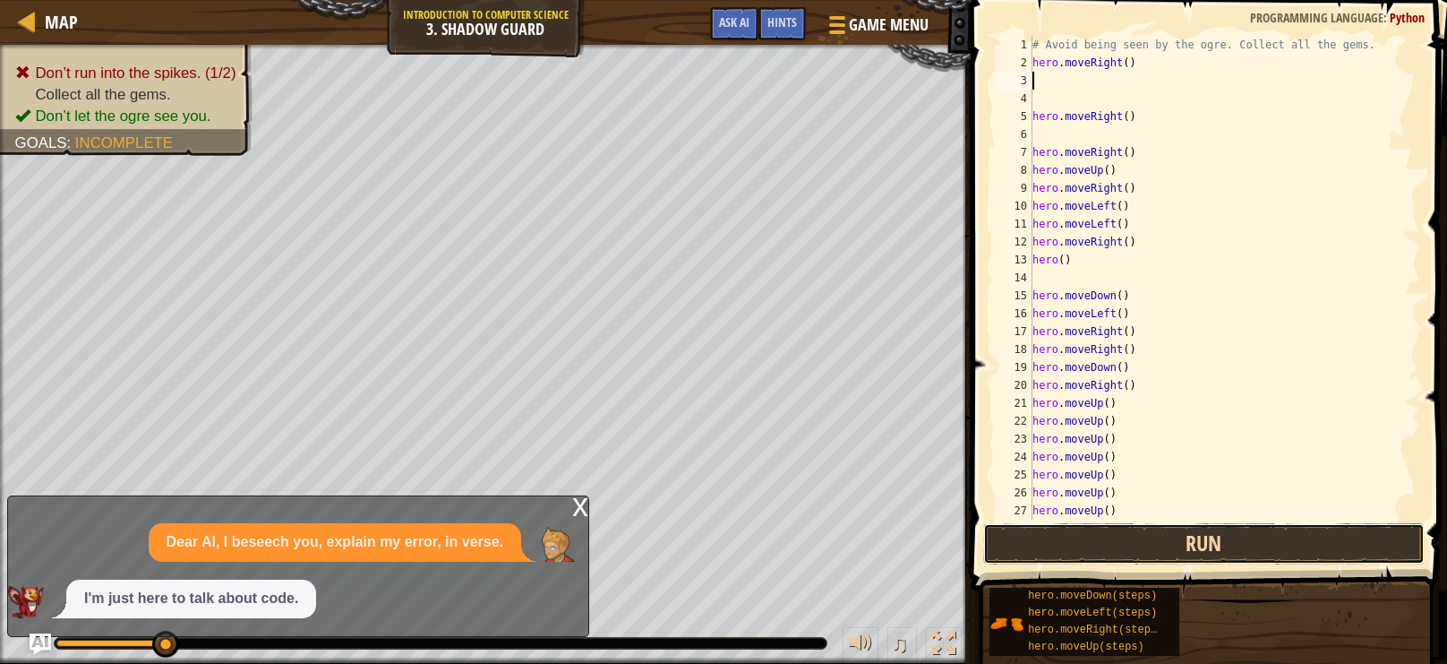
click at [1320, 543] on button "Run" at bounding box center [1204, 543] width 442 height 41
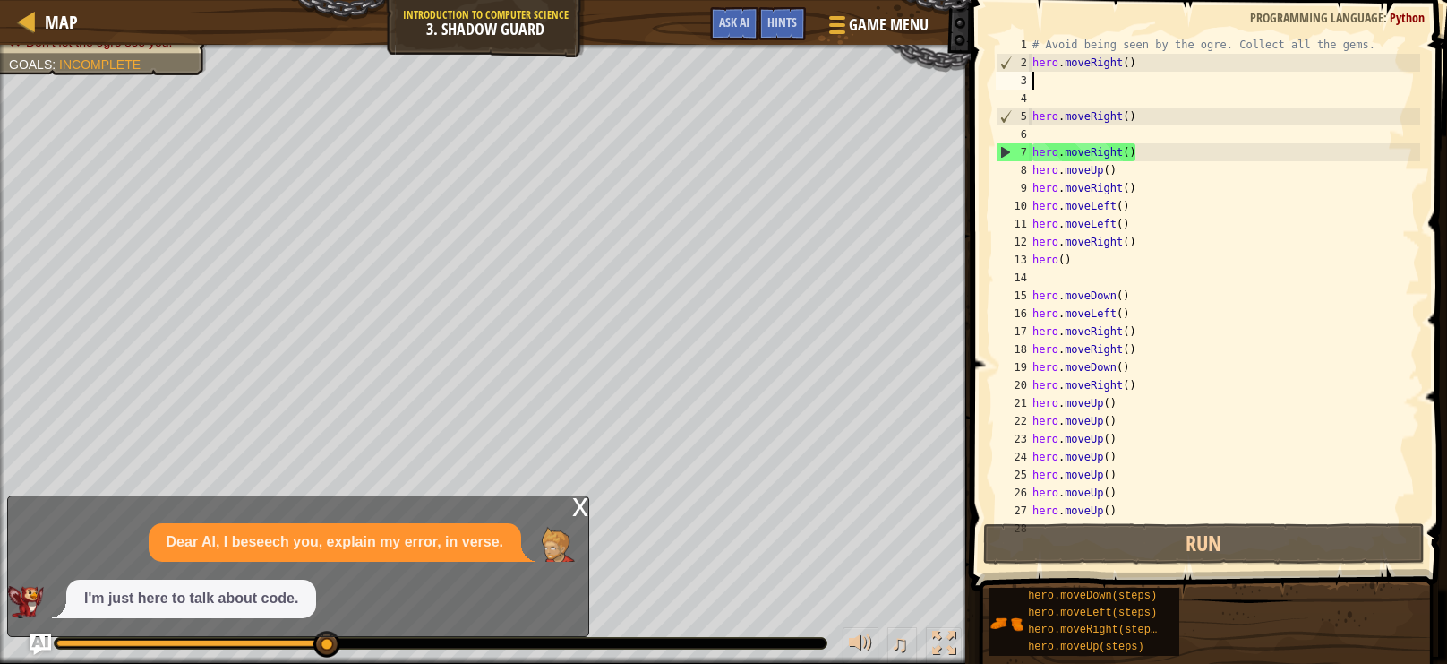
type textarea "m"
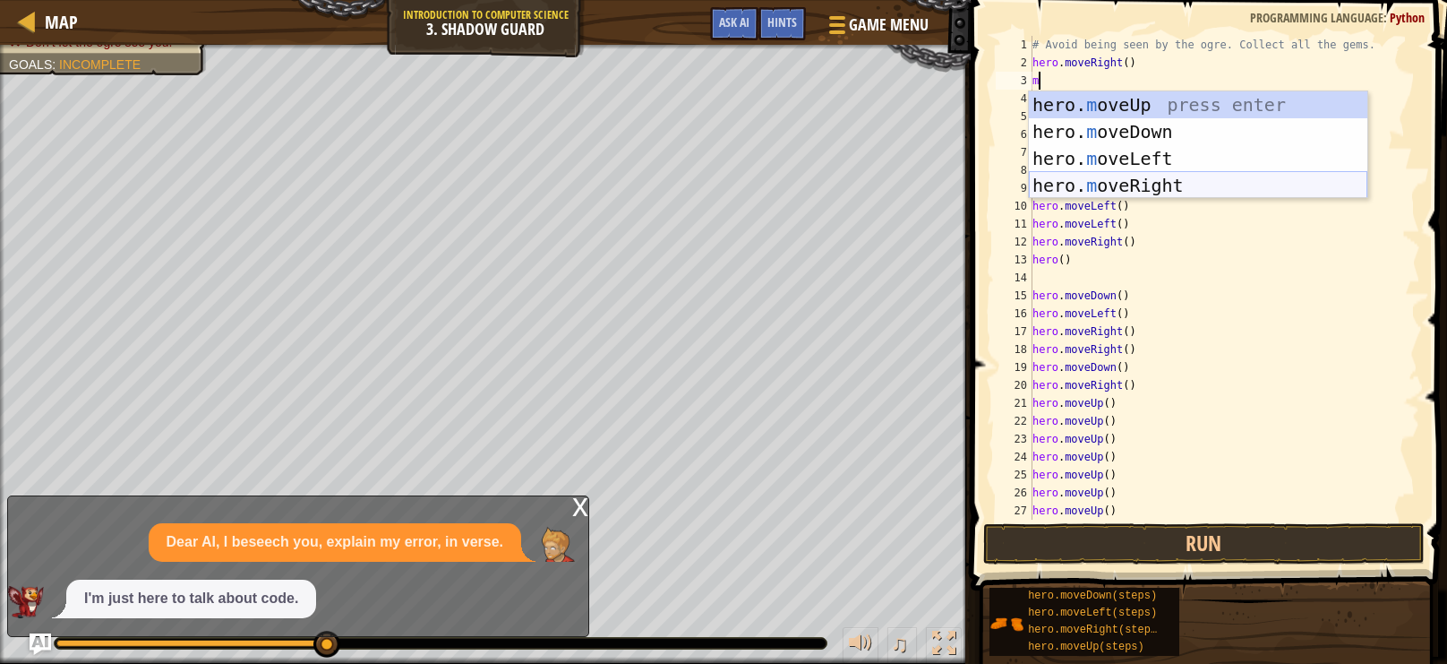
click at [1095, 185] on div "hero. m oveUp press enter hero. m oveDown press enter hero. m oveLeft press ent…" at bounding box center [1198, 171] width 339 height 161
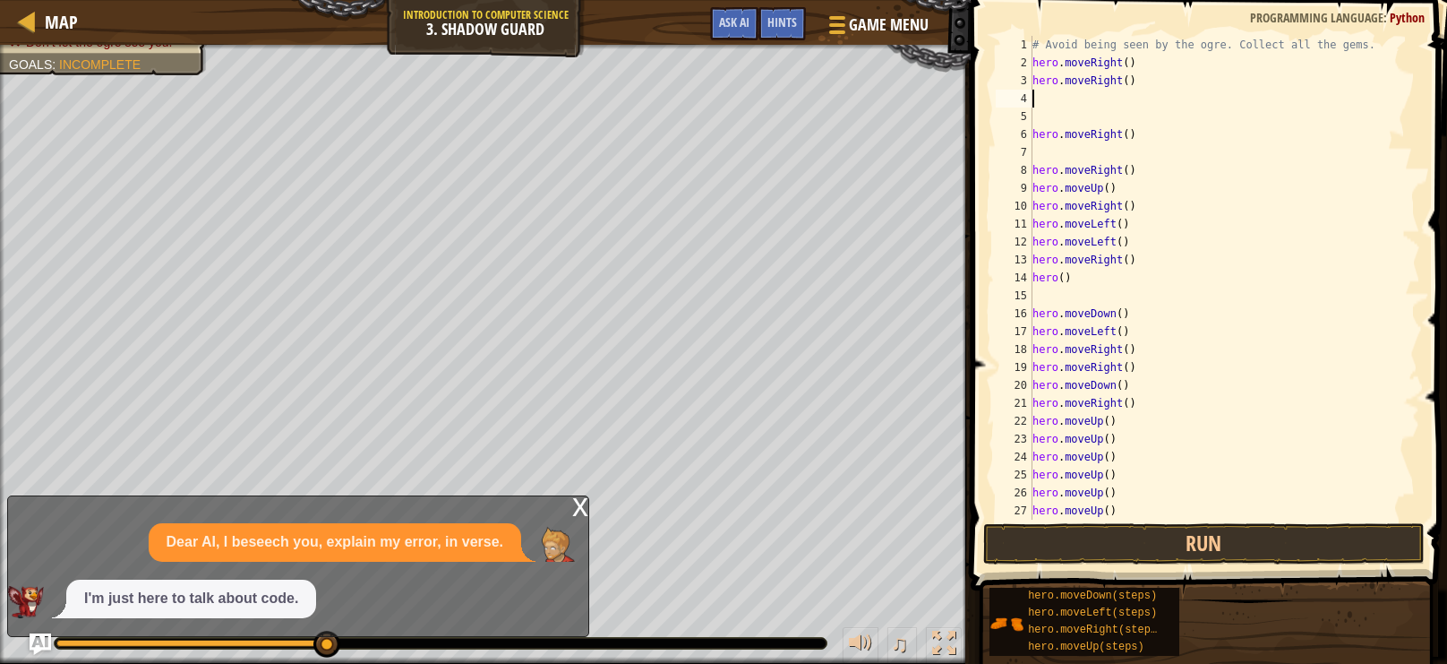
type textarea "m"
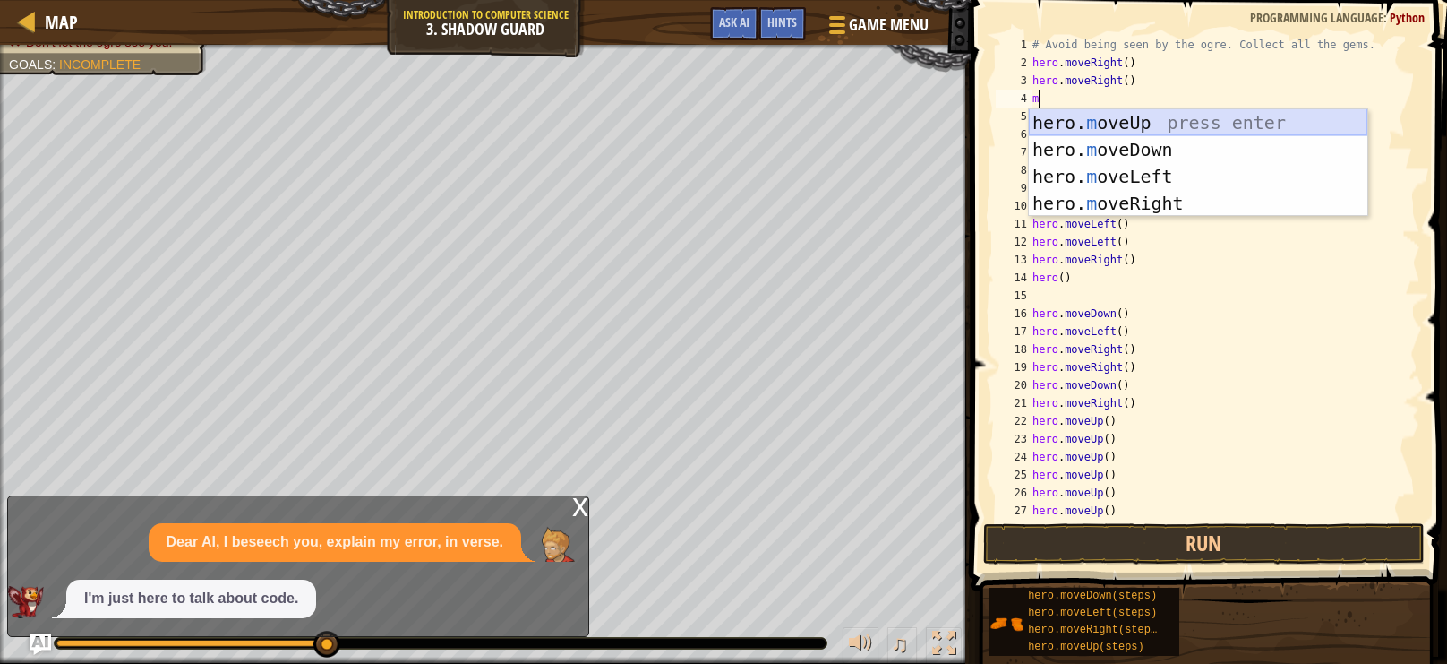
click at [1130, 125] on div "hero. m oveUp press enter hero. m oveDown press enter hero. m oveLeft press ent…" at bounding box center [1198, 189] width 339 height 161
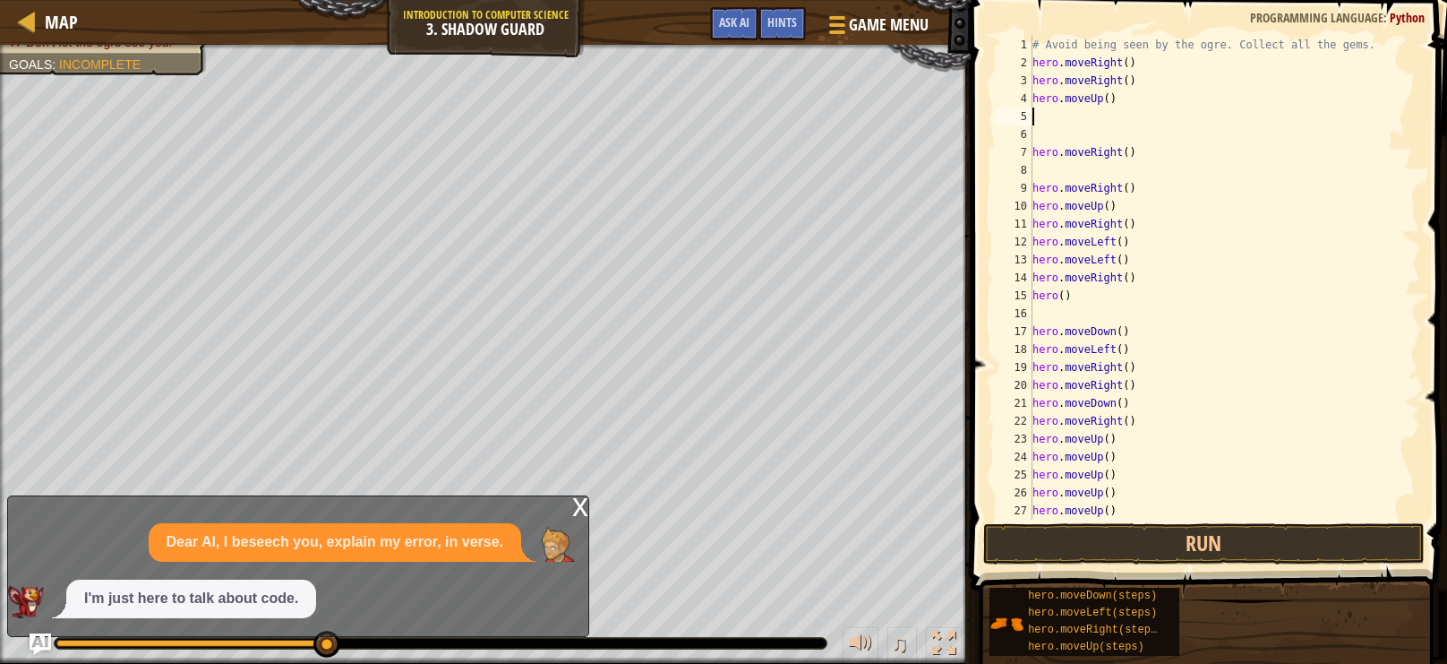
type textarea "m"
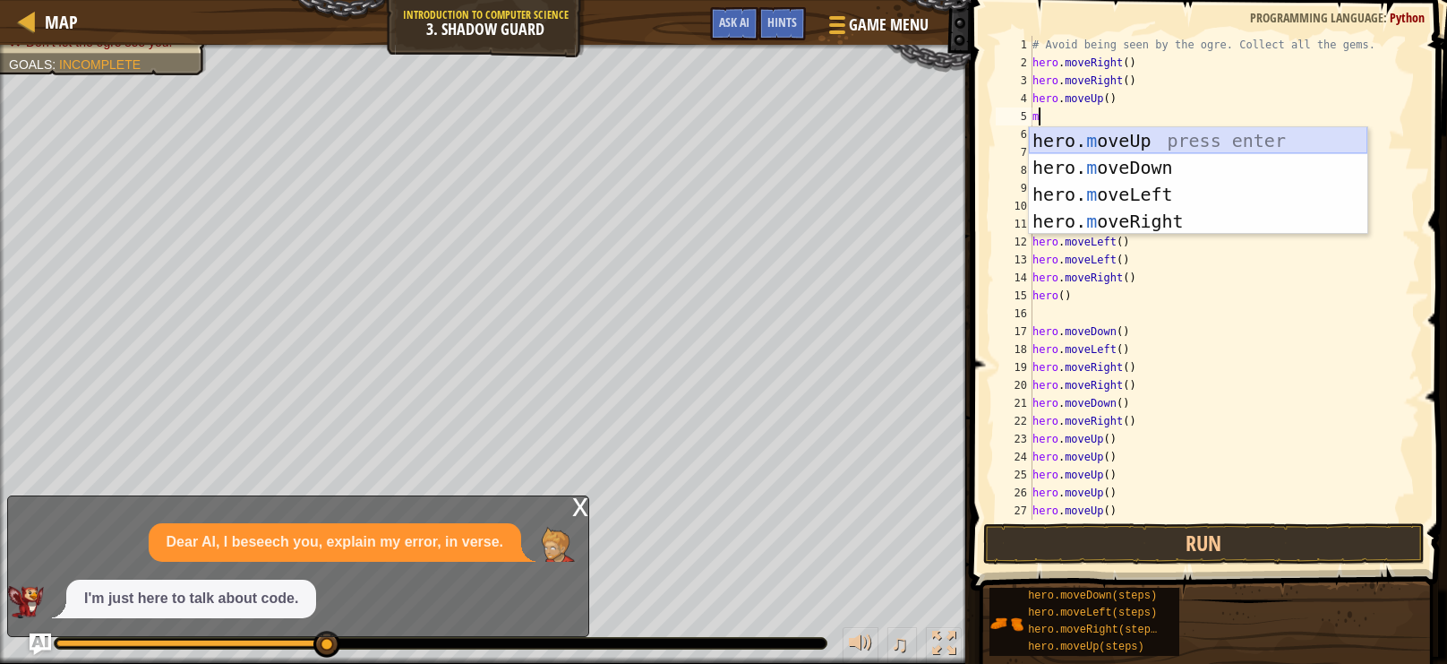
click at [1131, 134] on div "hero. m oveUp press enter hero. m oveDown press enter hero. m oveLeft press ent…" at bounding box center [1198, 207] width 339 height 161
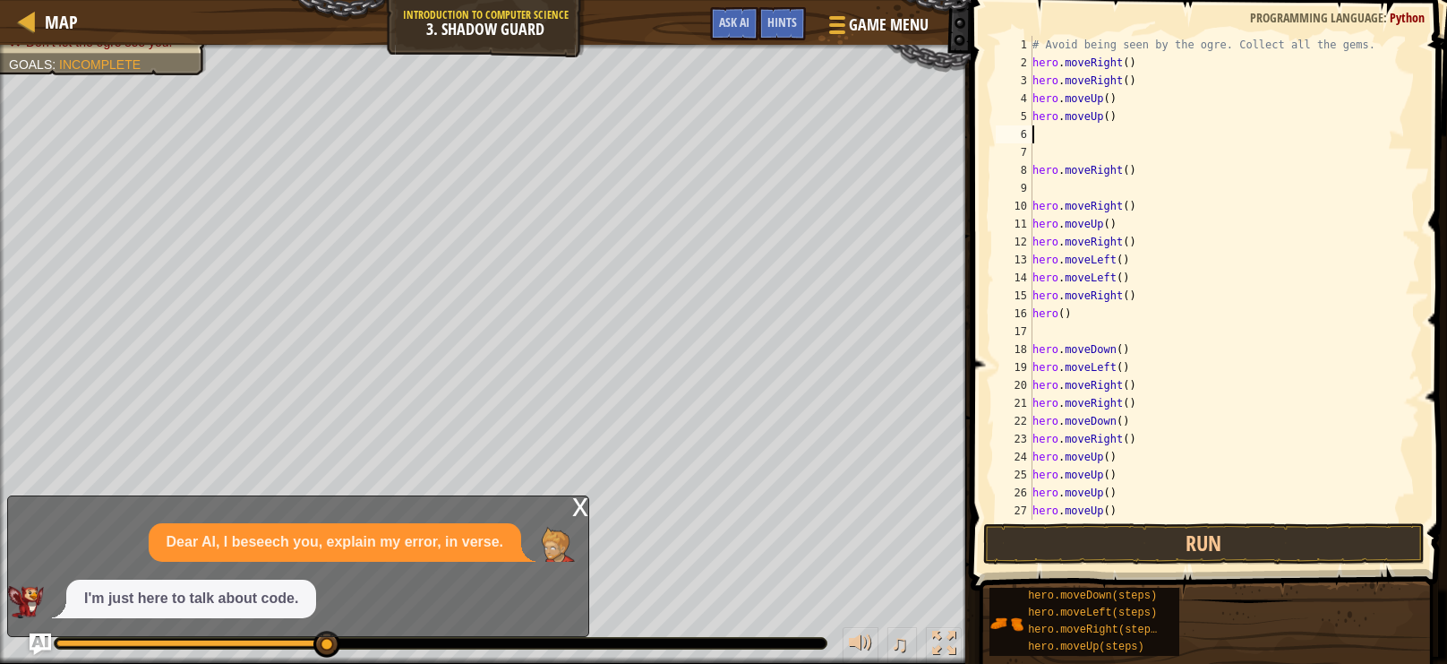
type textarea "m"
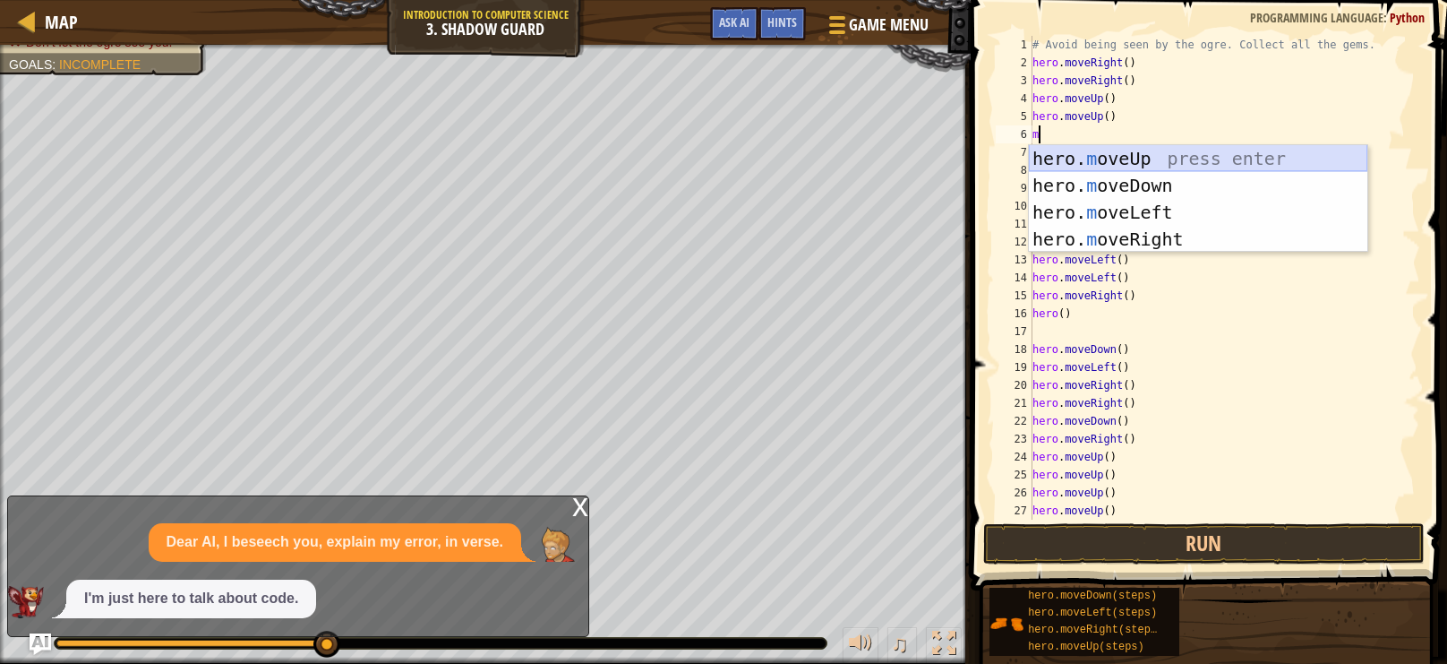
click at [1128, 159] on div "hero. m oveUp press enter hero. m oveDown press enter hero. m oveLeft press ent…" at bounding box center [1198, 225] width 339 height 161
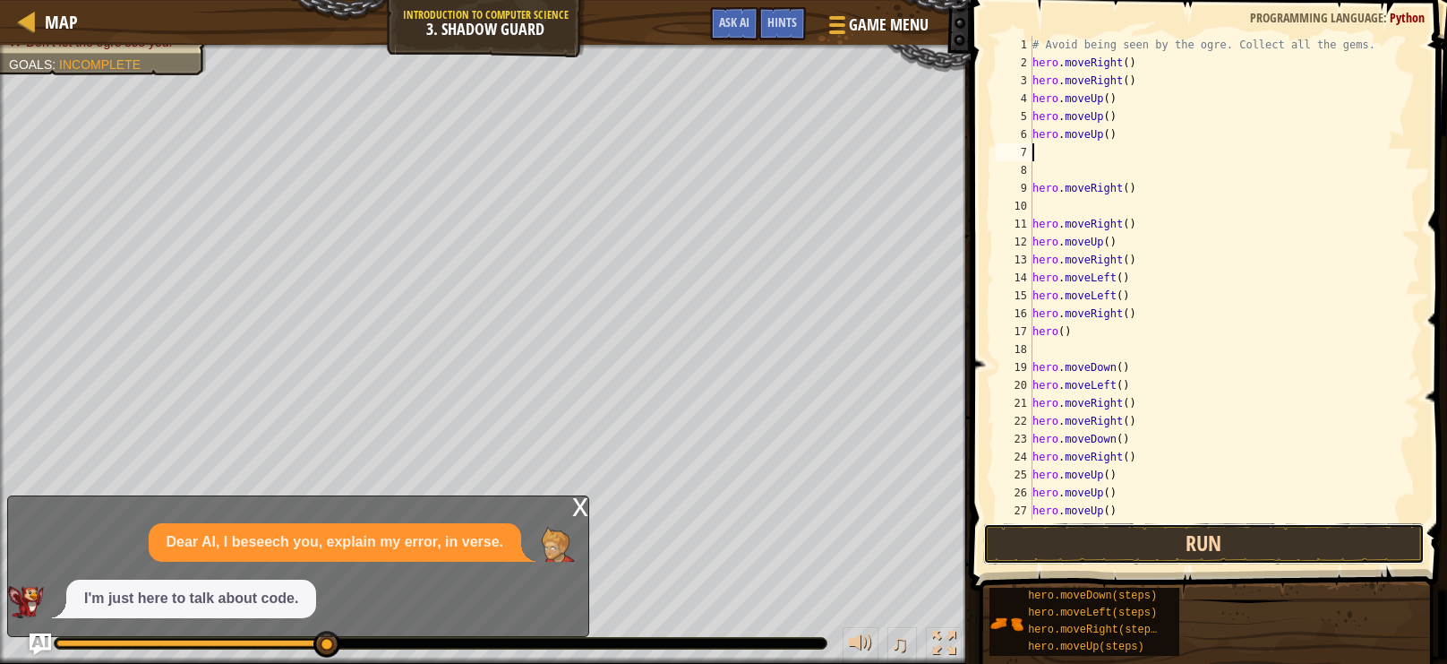
click at [1288, 548] on button "Run" at bounding box center [1204, 543] width 442 height 41
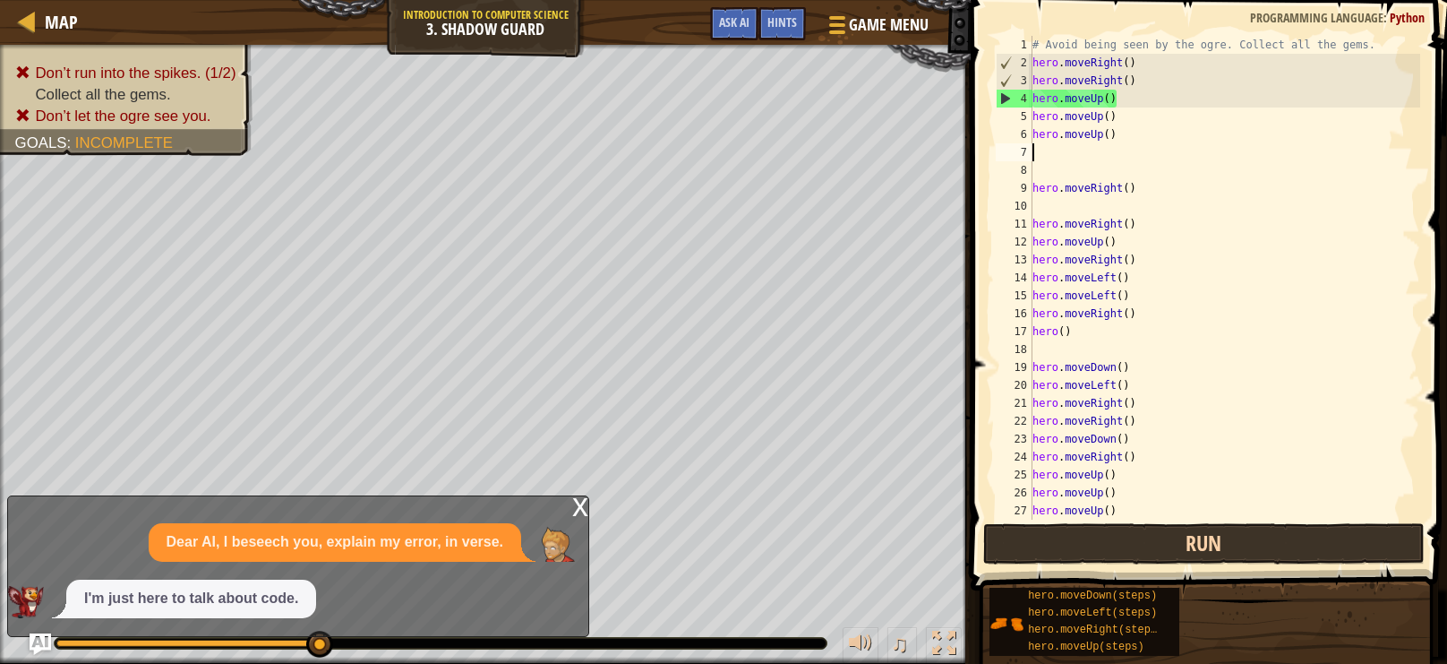
type textarea "m"
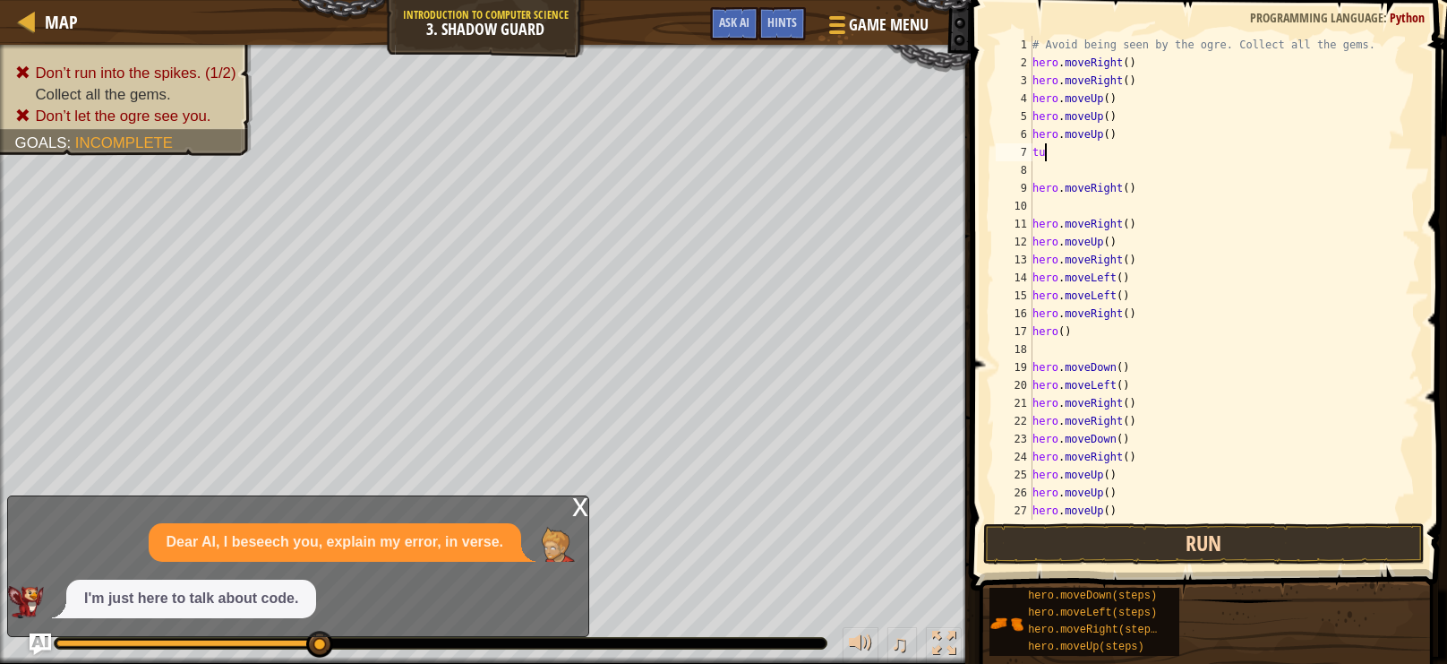
type textarea "t"
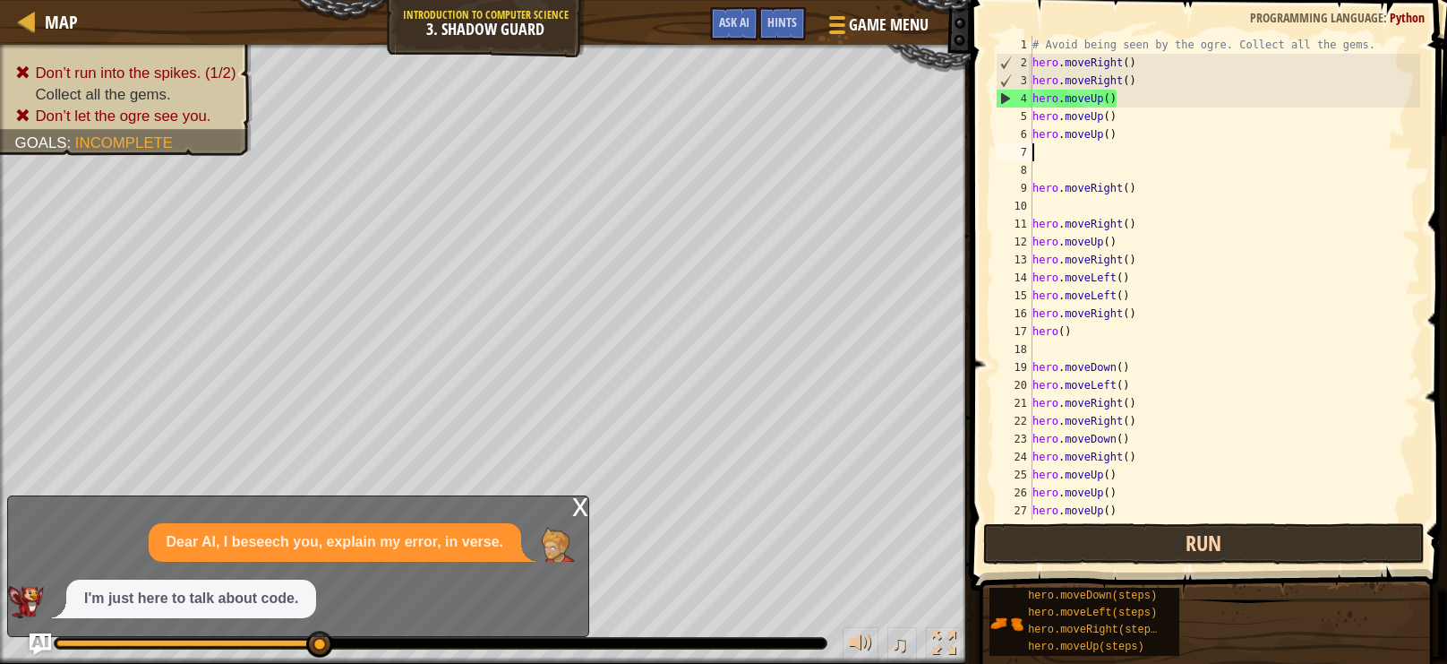
type textarea "t"
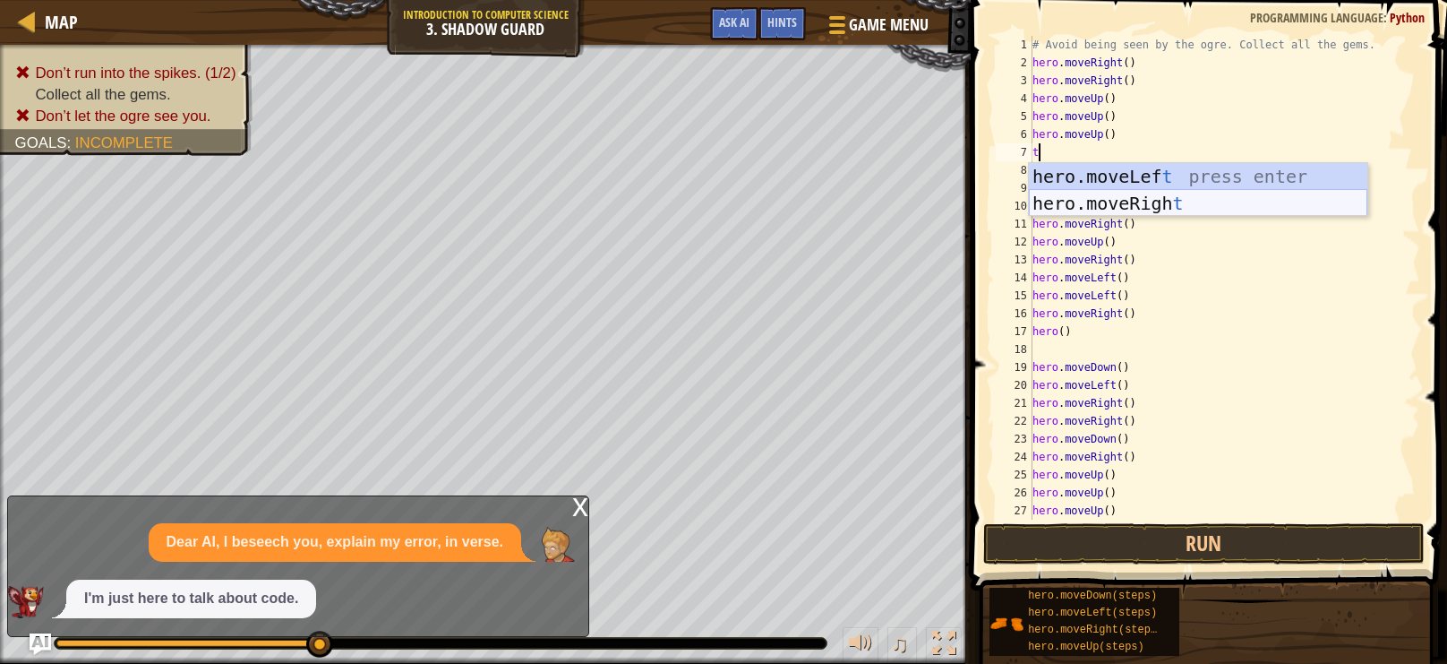
click at [1163, 211] on div "hero.moveLef t press enter hero.moveRigh t press enter" at bounding box center [1198, 216] width 339 height 107
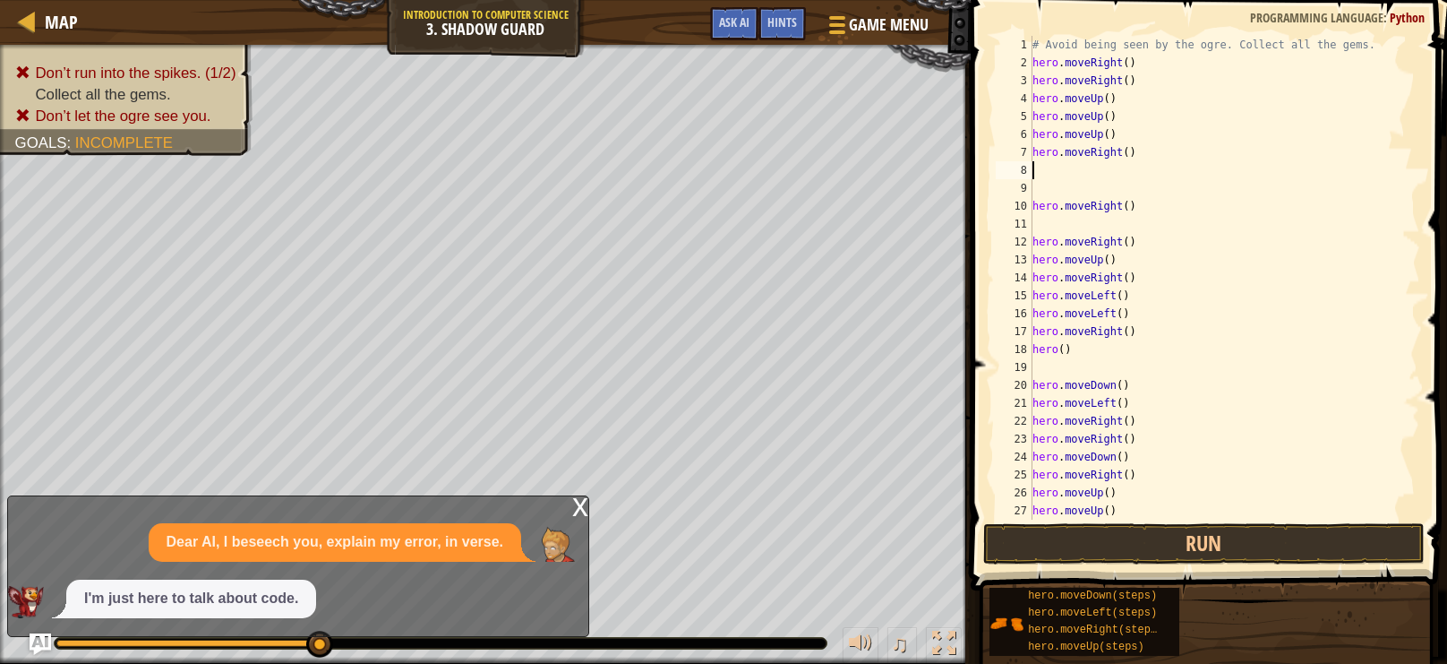
type textarea "t"
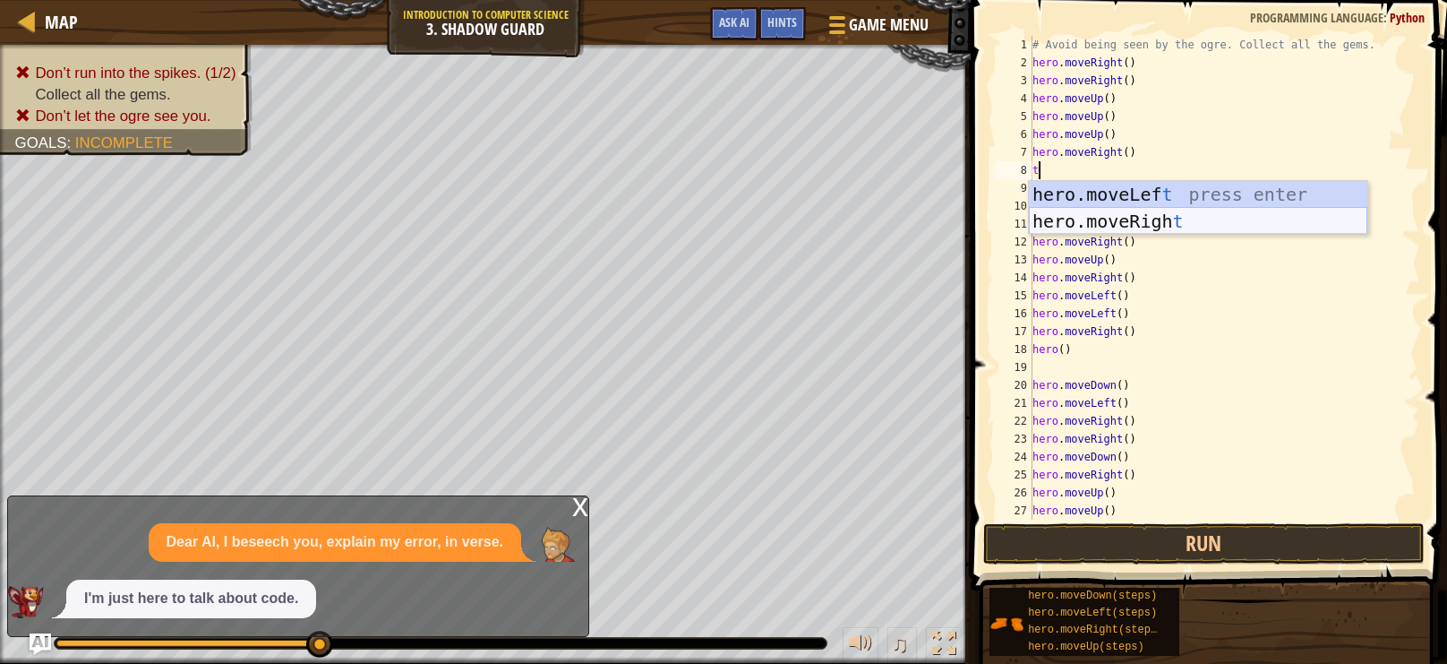
click at [1163, 223] on div "hero.moveLef t press enter hero.moveRigh t press enter" at bounding box center [1198, 234] width 339 height 107
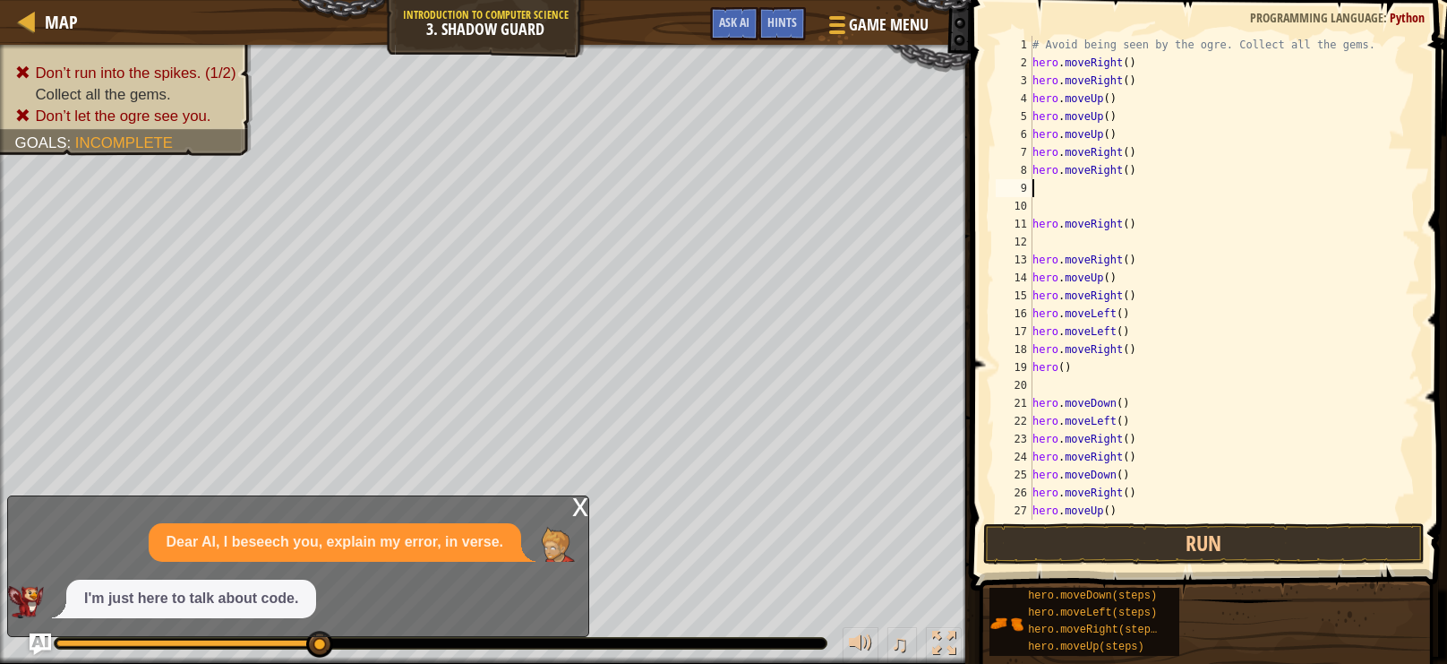
type textarea "t"
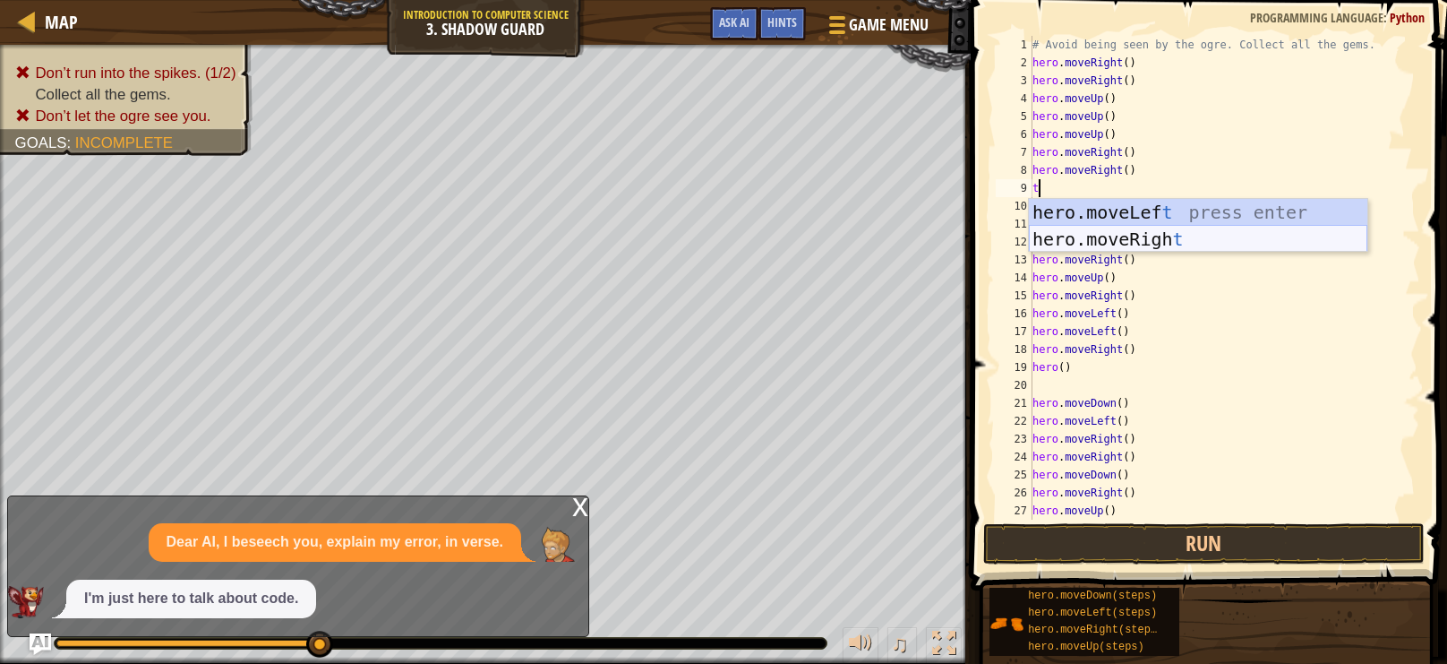
click at [1162, 235] on div "hero.moveLef t press enter hero.moveRigh t press enter" at bounding box center [1198, 252] width 339 height 107
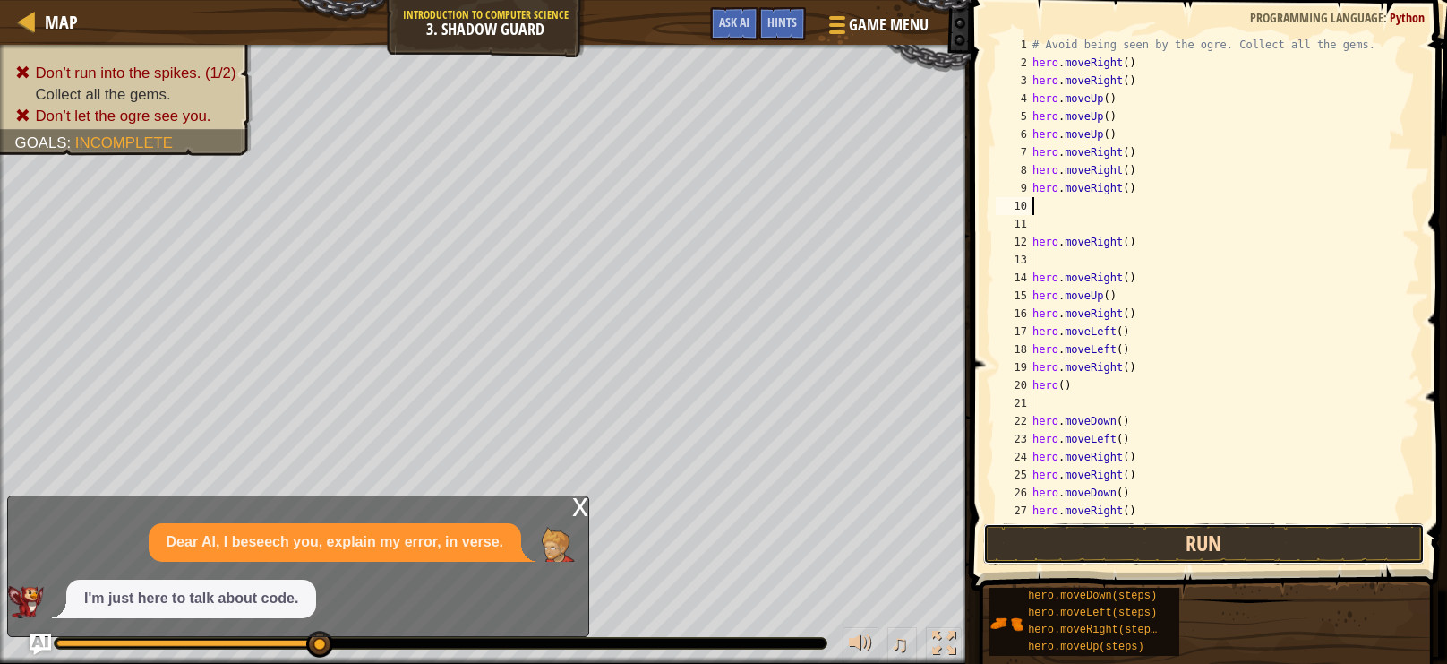
click at [1333, 550] on button "Run" at bounding box center [1204, 543] width 442 height 41
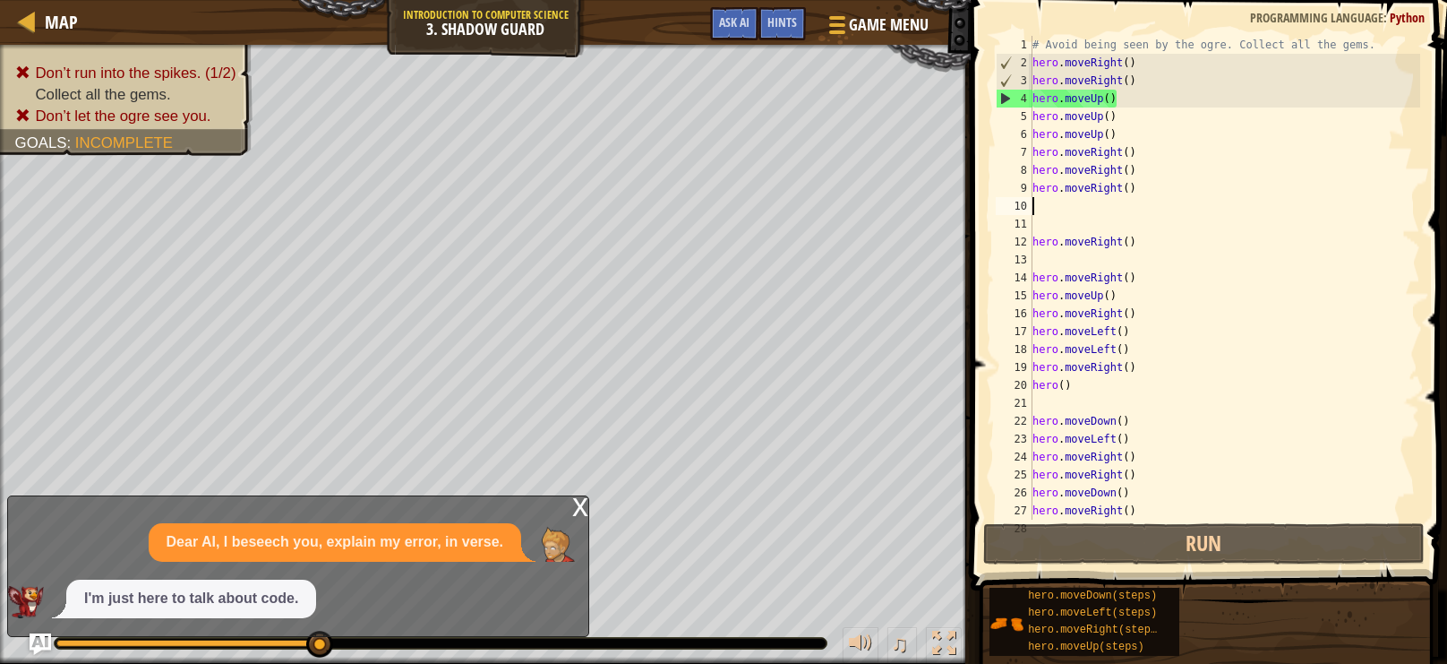
type textarea "t"
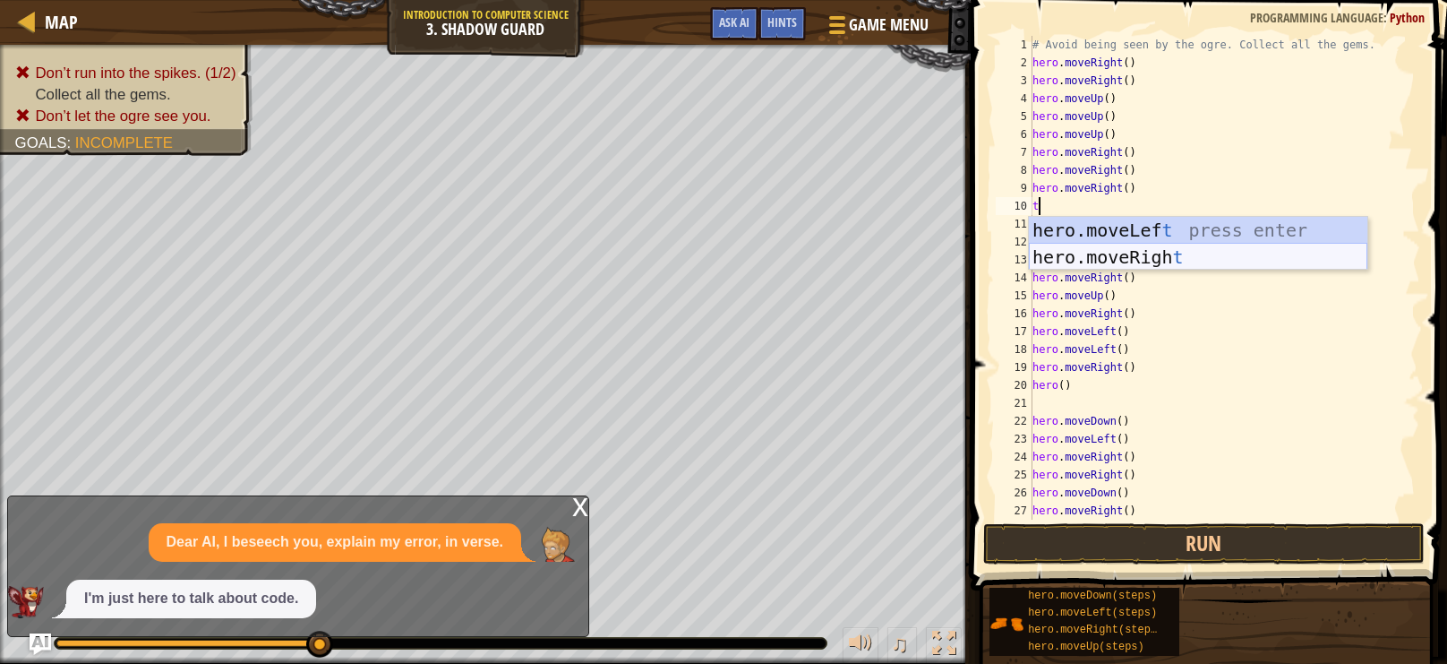
click at [1105, 255] on div "hero.moveLef t press enter hero.moveRigh t press enter" at bounding box center [1198, 270] width 339 height 107
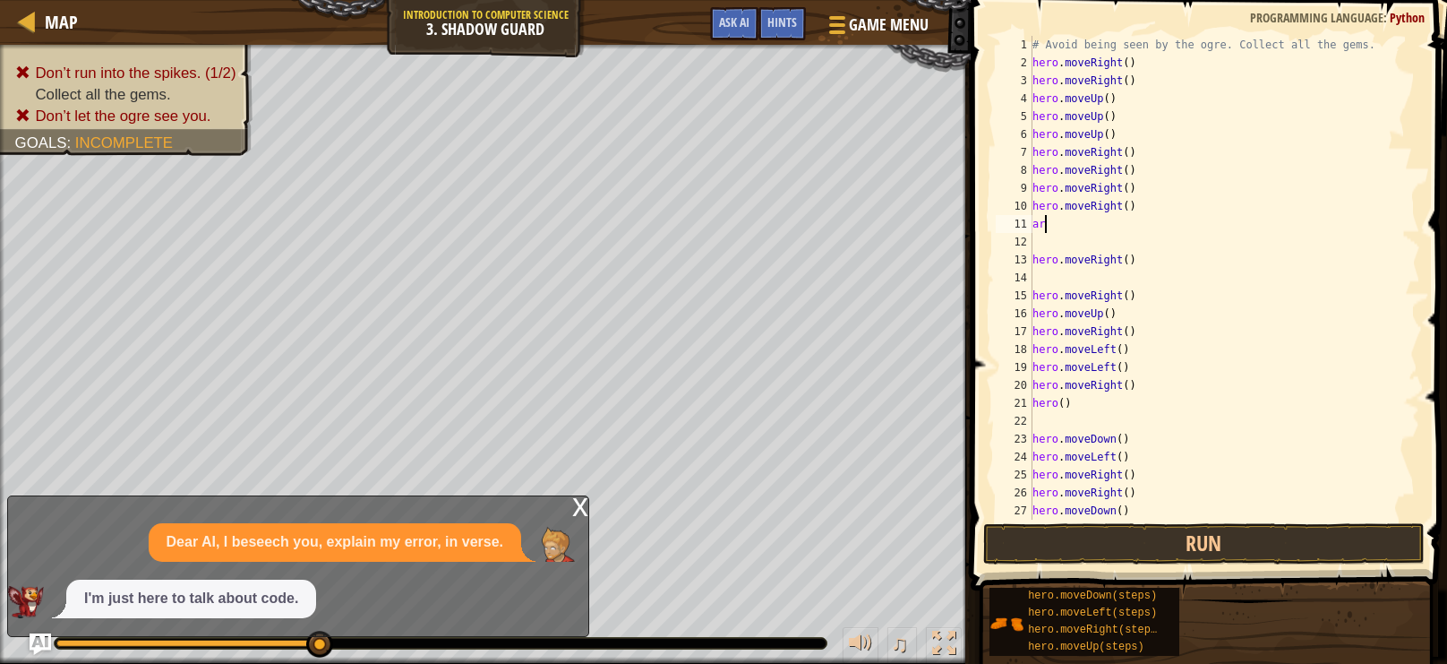
type textarea "a"
type textarea "t"
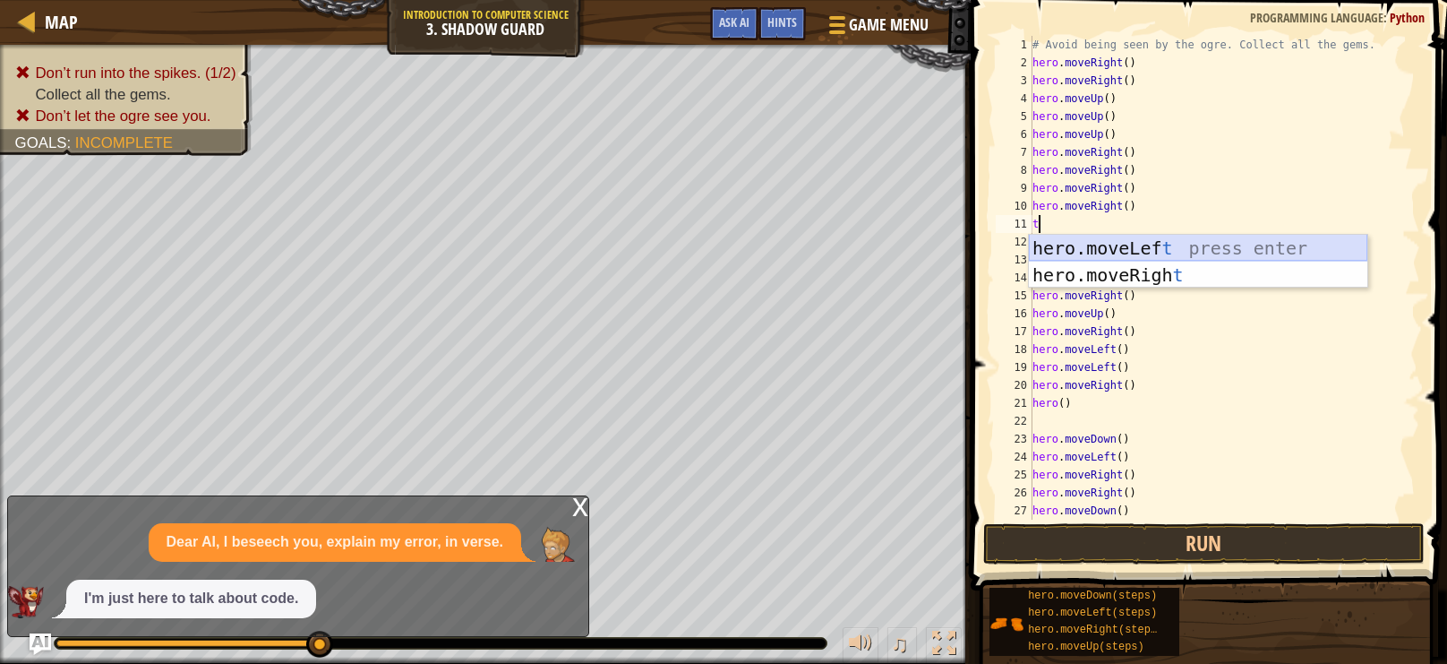
click at [1104, 255] on div "hero.moveLef t press enter hero.moveRigh t press enter" at bounding box center [1198, 288] width 339 height 107
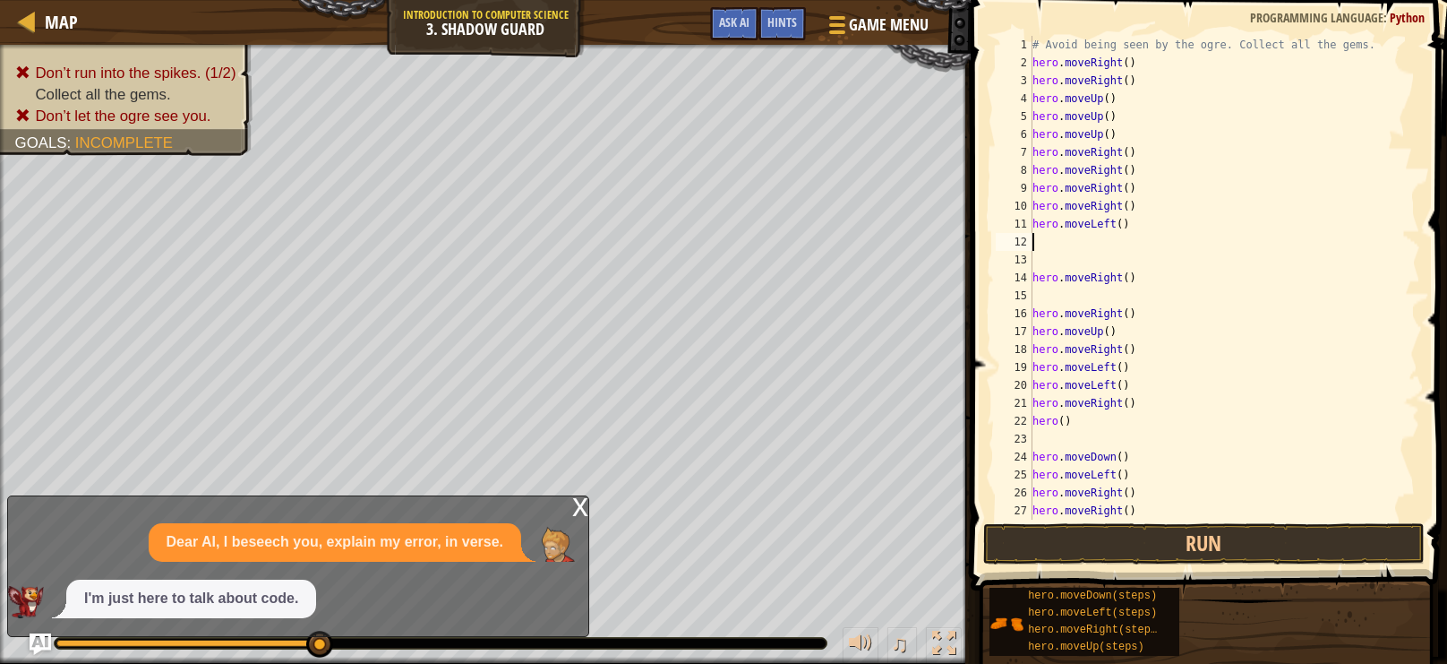
type textarea "t"
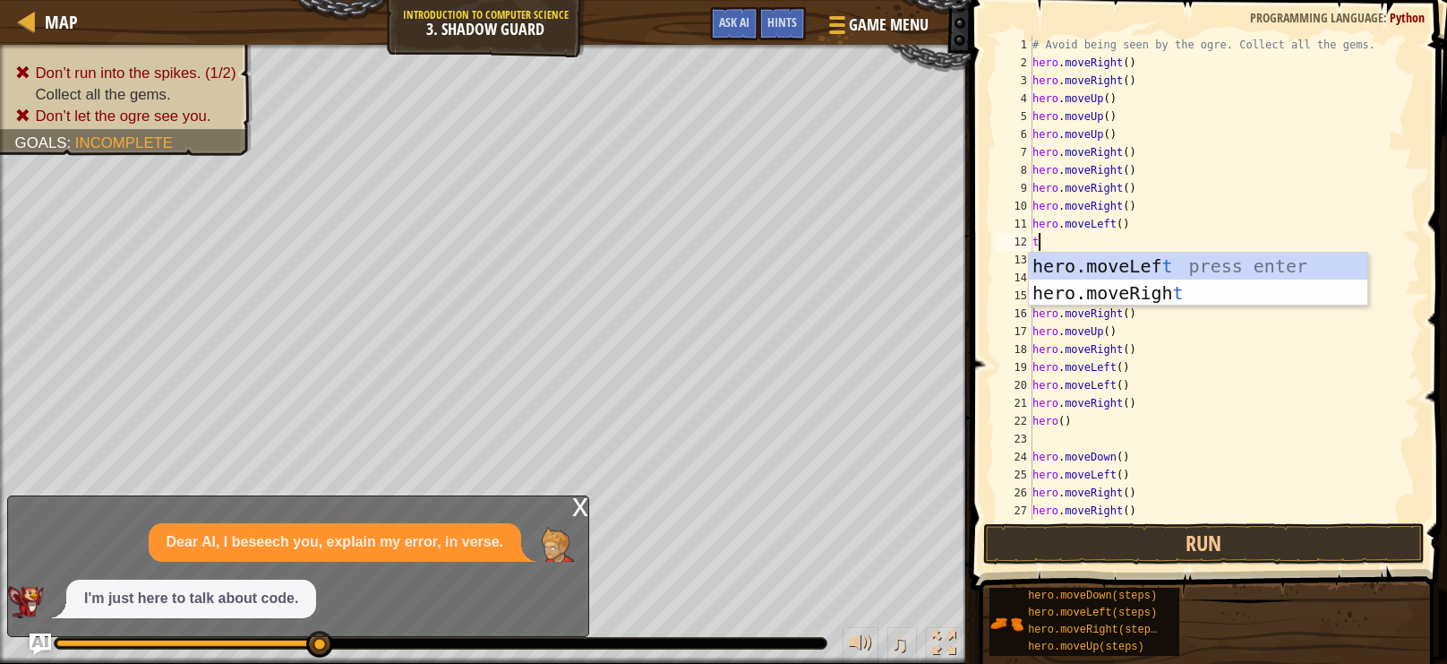
click at [1104, 255] on div "hero.moveLef t press enter hero.moveRigh t press enter" at bounding box center [1198, 306] width 339 height 107
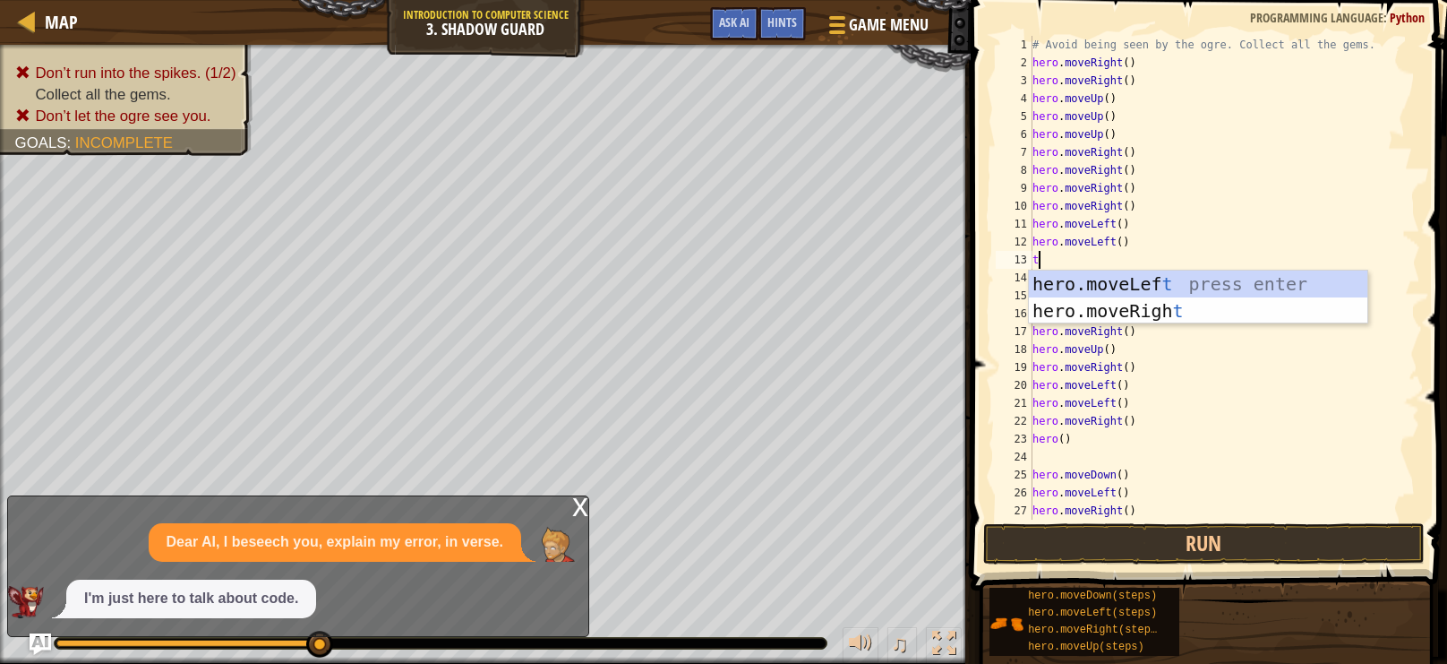
click at [1104, 255] on div "# Avoid being seen by the ogre. Collect all the gems. hero . moveRight ( ) hero…" at bounding box center [1224, 295] width 391 height 519
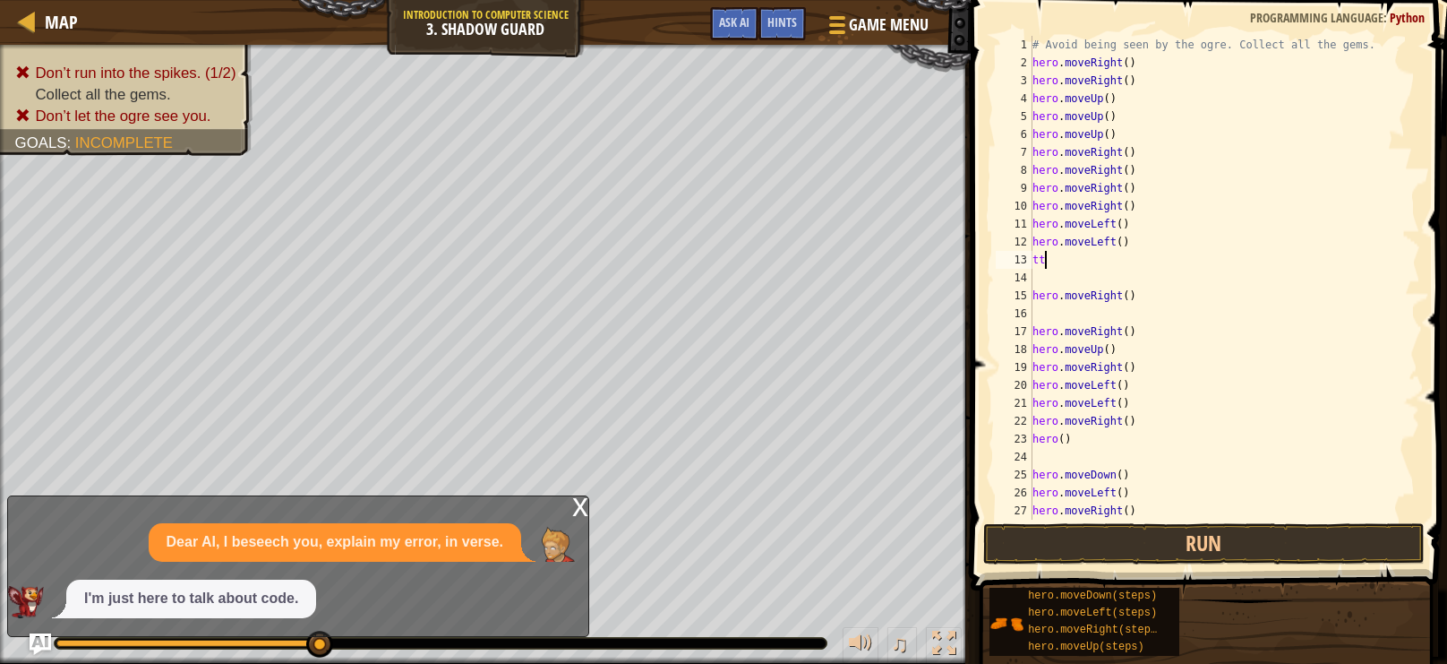
click at [1104, 255] on div "# Avoid being seen by the ogre. Collect all the gems. hero . moveRight ( ) hero…" at bounding box center [1224, 295] width 391 height 519
type textarea "t"
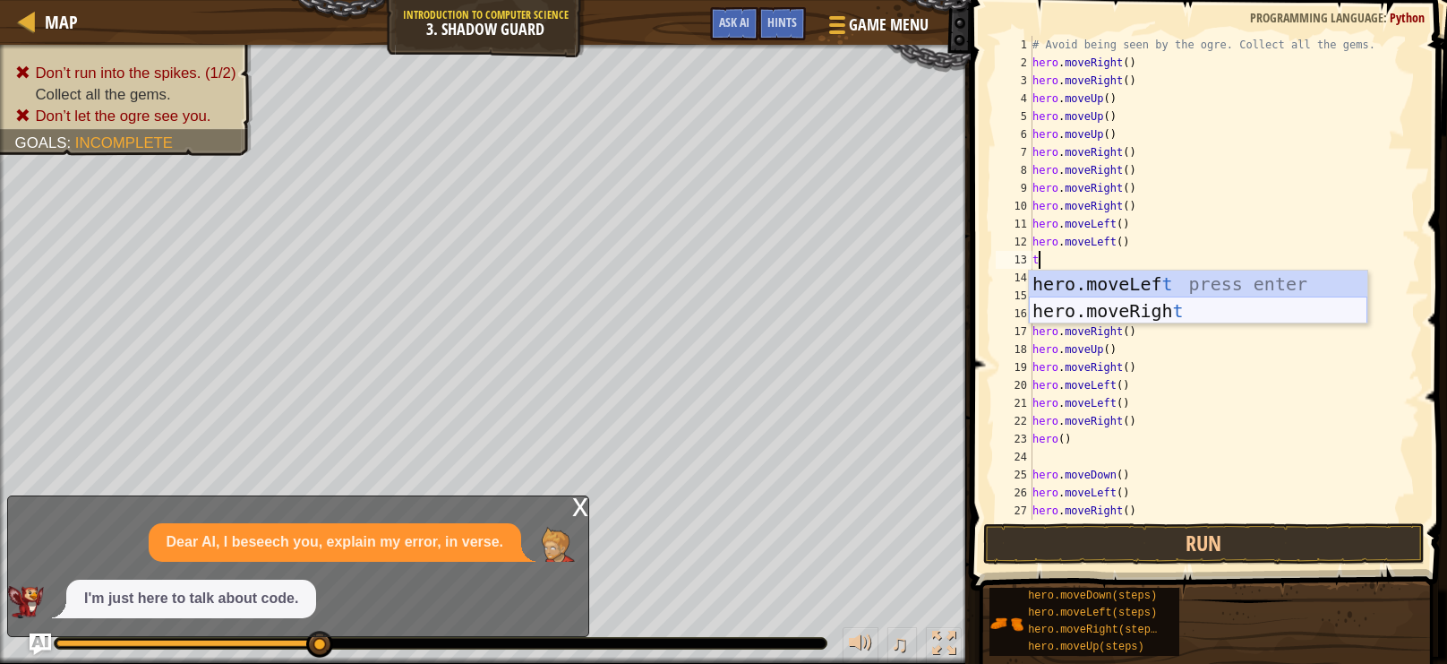
click at [1104, 305] on div "hero.moveLef t press enter hero.moveRigh t press enter" at bounding box center [1198, 323] width 339 height 107
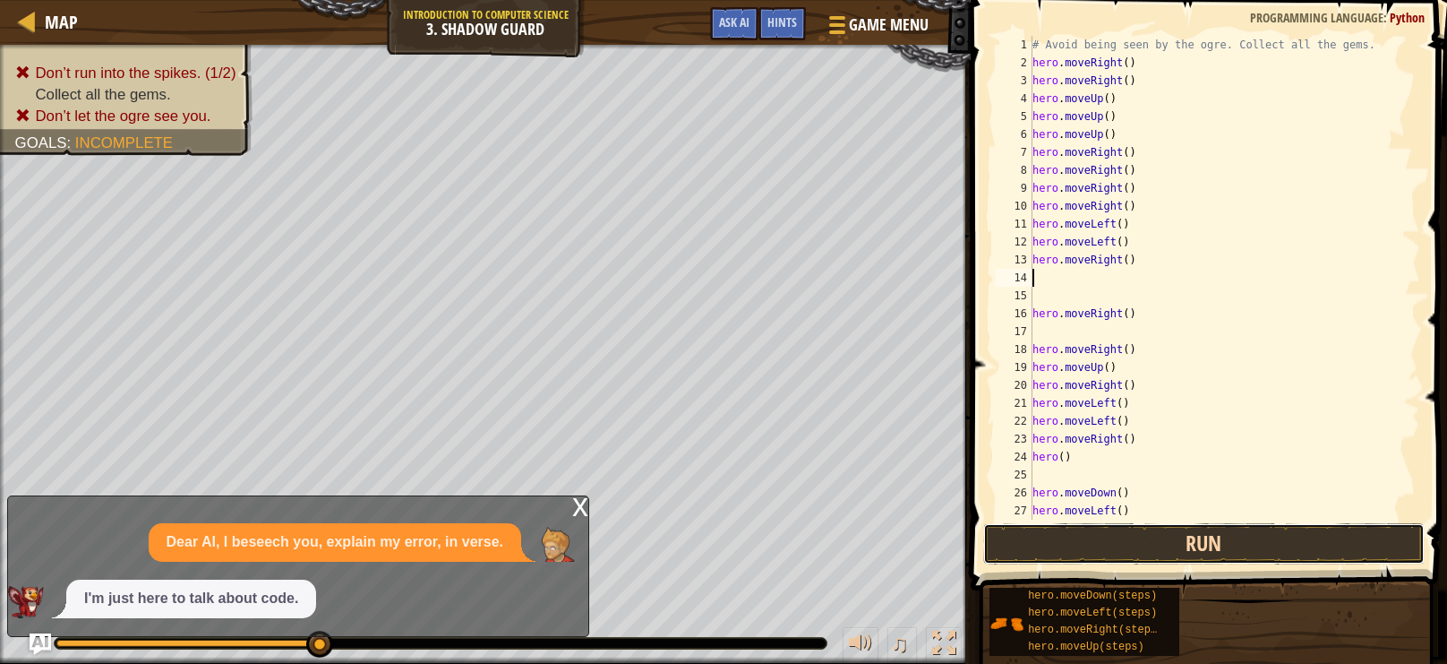
click at [1301, 546] on button "Run" at bounding box center [1204, 543] width 442 height 41
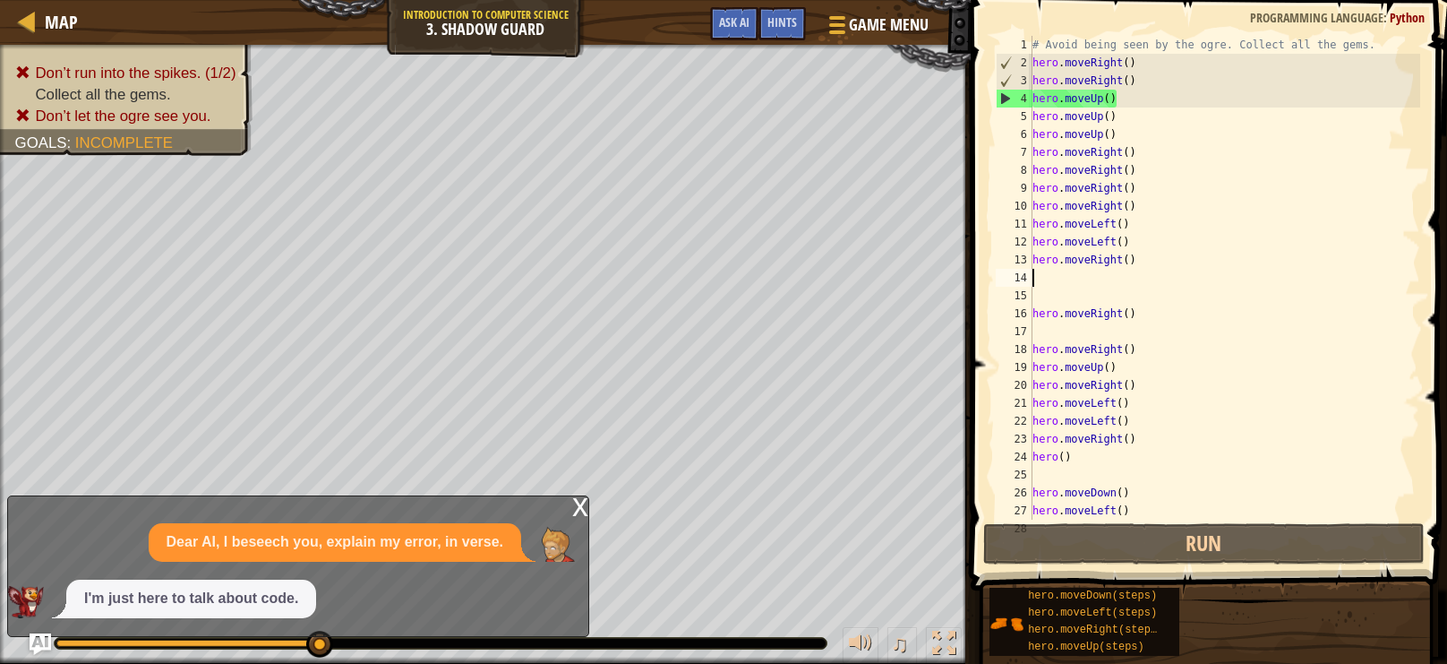
type textarea "m"
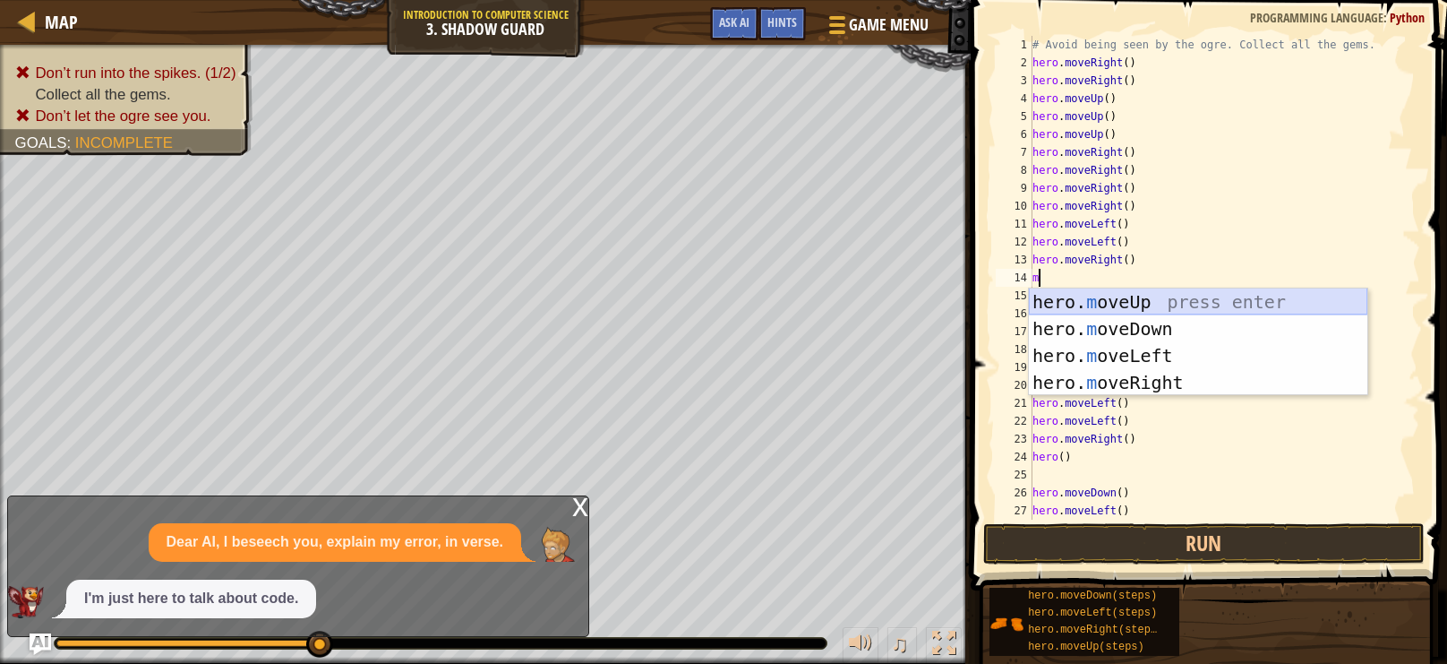
click at [1147, 291] on div "hero. m oveUp press enter hero. m oveDown press enter hero. m oveLeft press ent…" at bounding box center [1198, 368] width 339 height 161
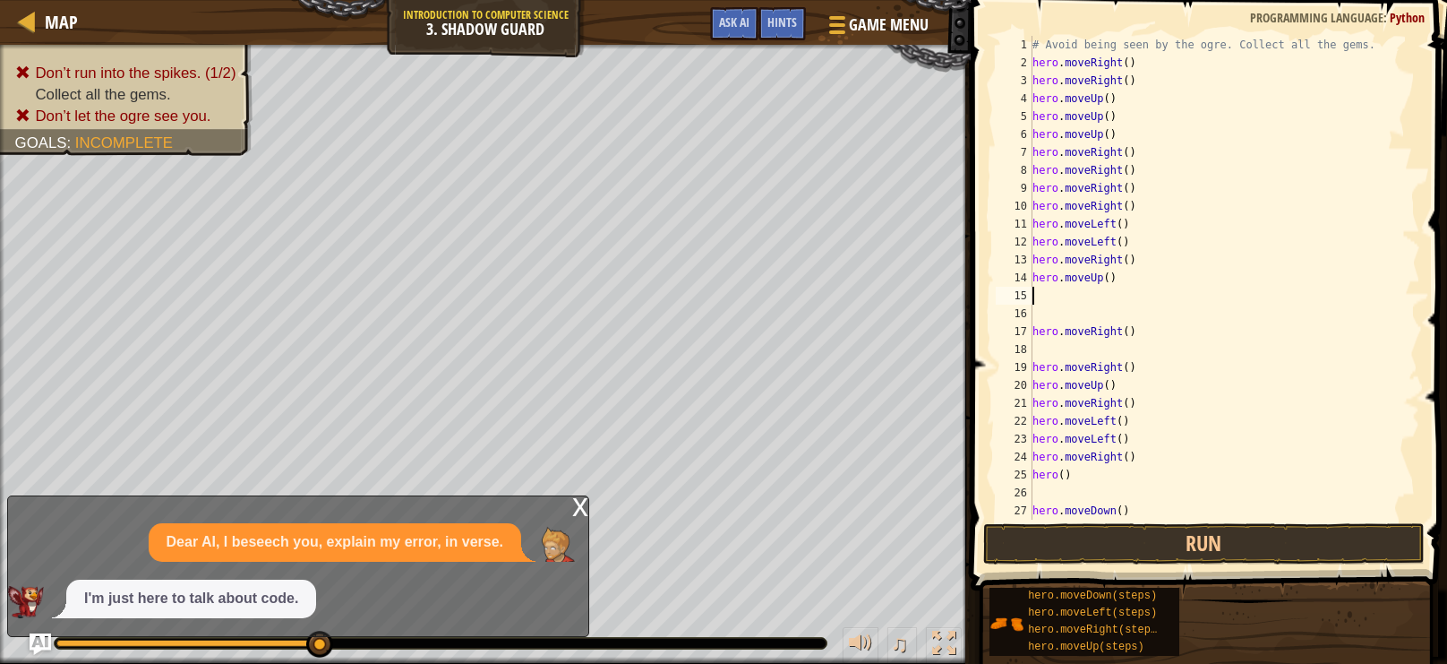
type textarea "m"
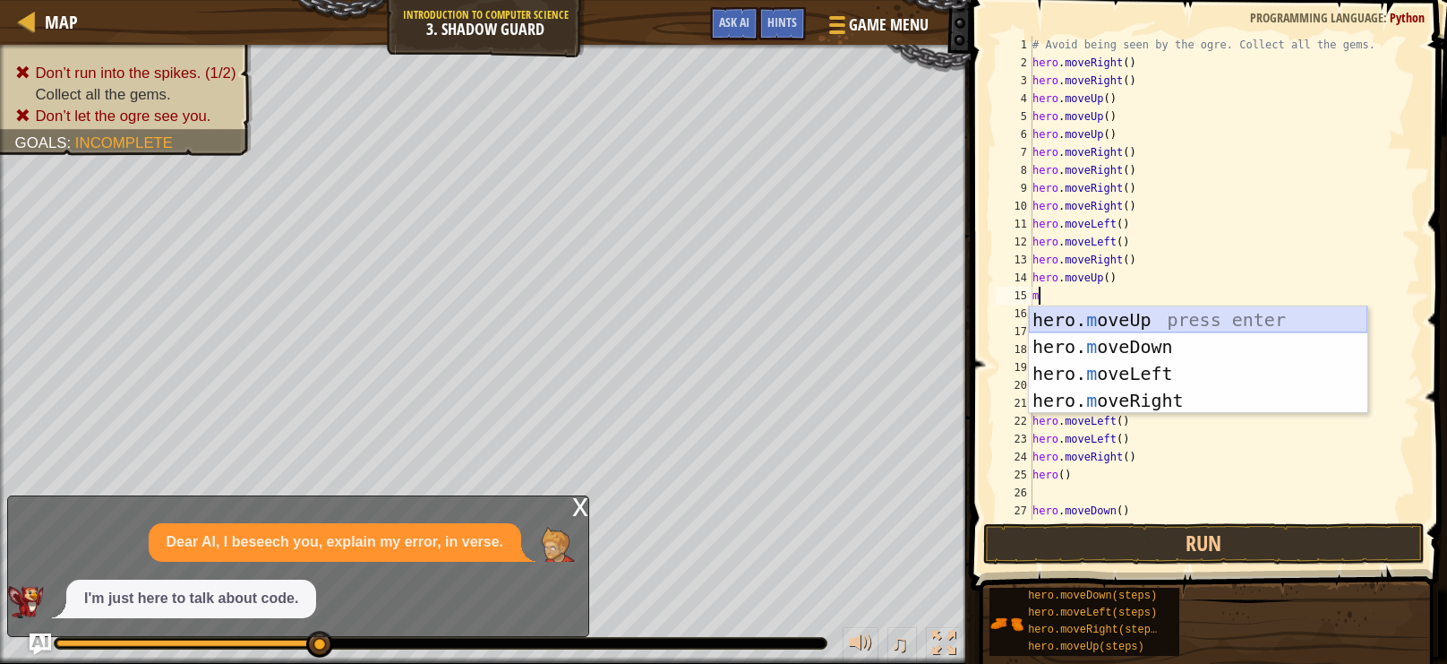
click at [1149, 321] on div "hero. m oveUp press enter hero. m oveDown press enter hero. m oveLeft press ent…" at bounding box center [1198, 386] width 339 height 161
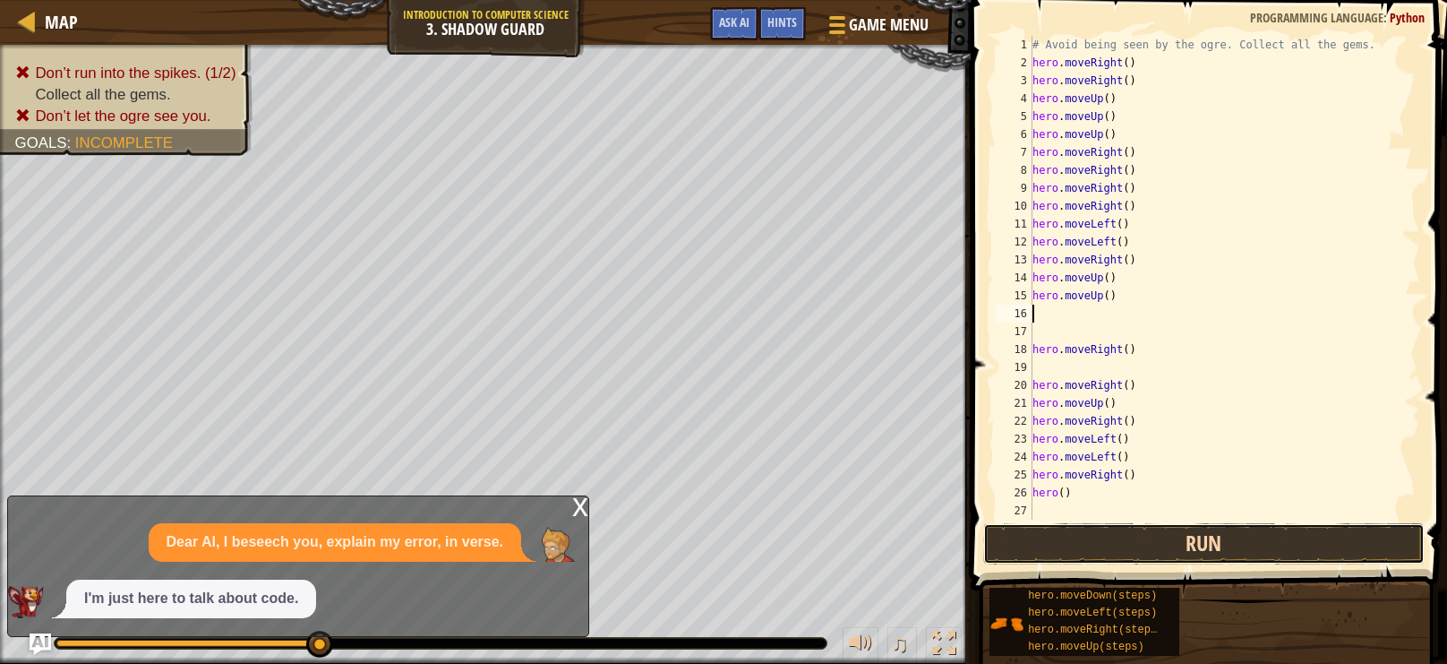
click at [1271, 556] on button "Run" at bounding box center [1204, 543] width 442 height 41
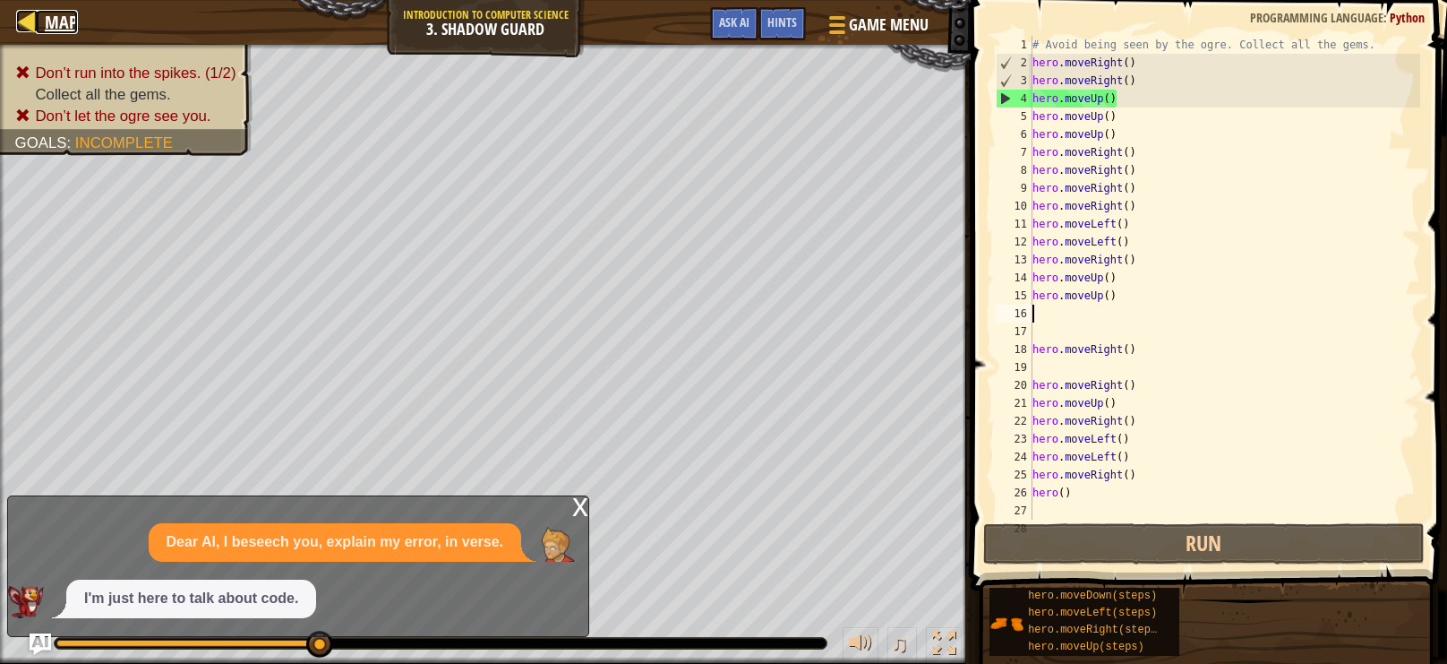
click at [19, 23] on div at bounding box center [27, 21] width 22 height 22
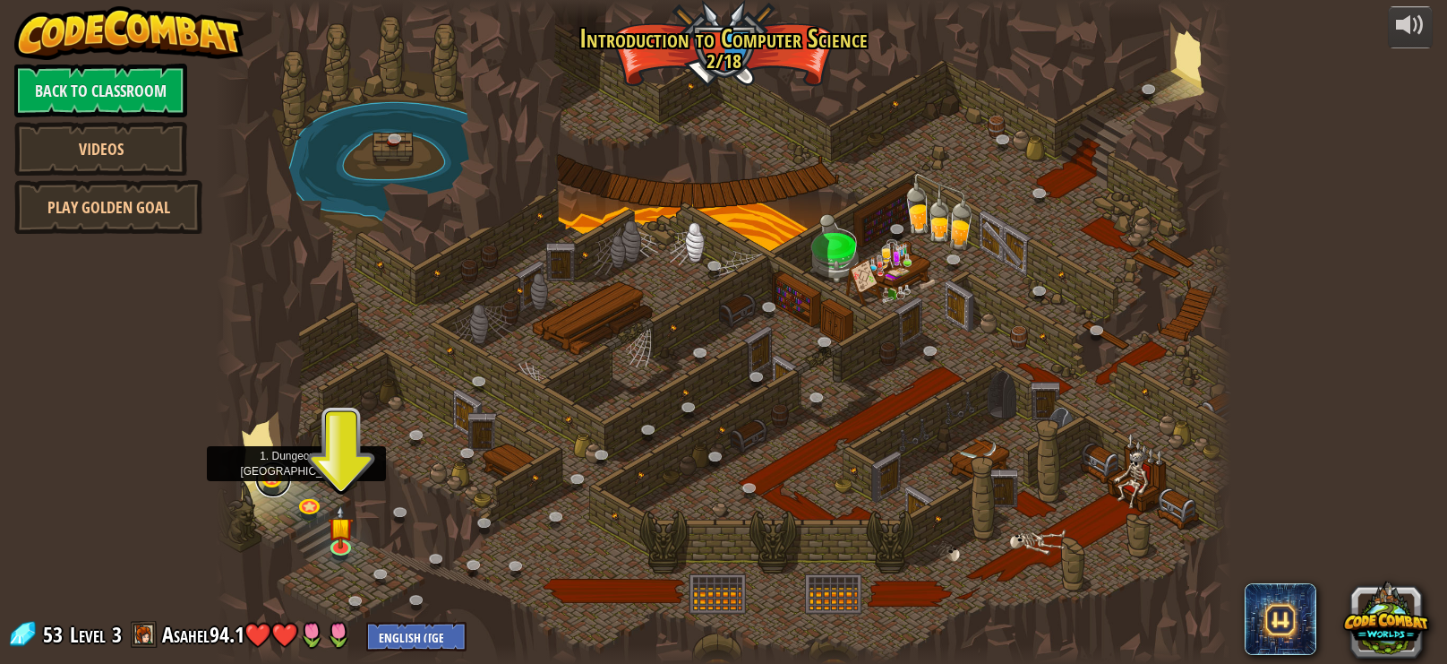
click at [281, 490] on link at bounding box center [273, 479] width 36 height 36
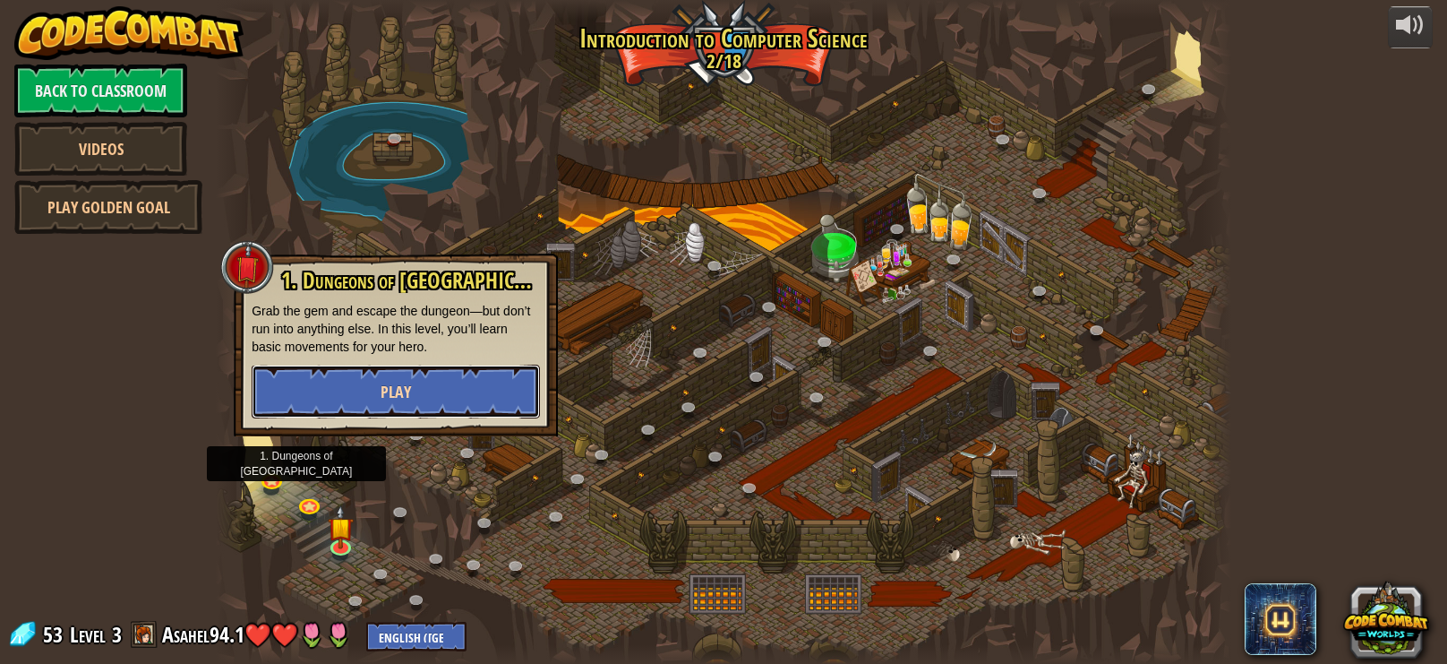
click at [375, 403] on button "Play" at bounding box center [396, 391] width 288 height 54
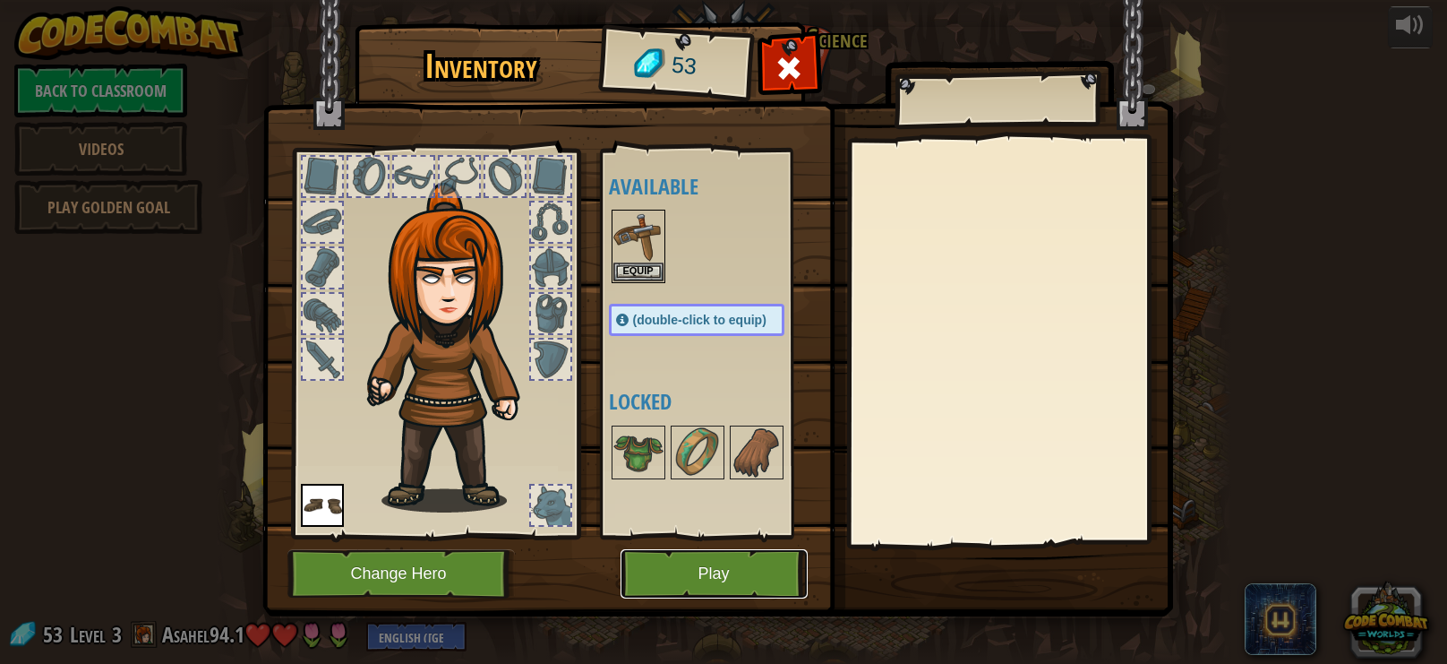
click at [726, 581] on button "Play" at bounding box center [714, 573] width 187 height 49
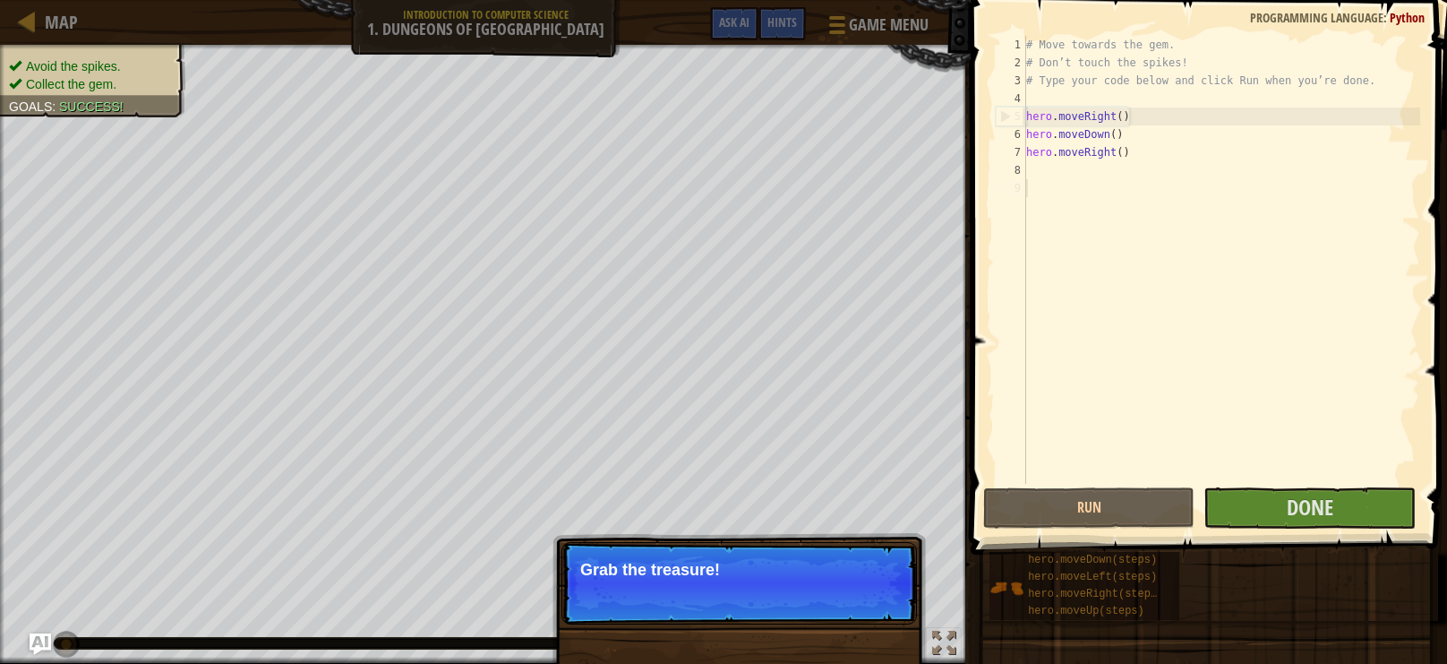
click at [726, 581] on p "Skip (esc) Continue Grab the treasure!" at bounding box center [740, 583] width 356 height 82
click at [1256, 518] on button "Done" at bounding box center [1309, 507] width 211 height 41
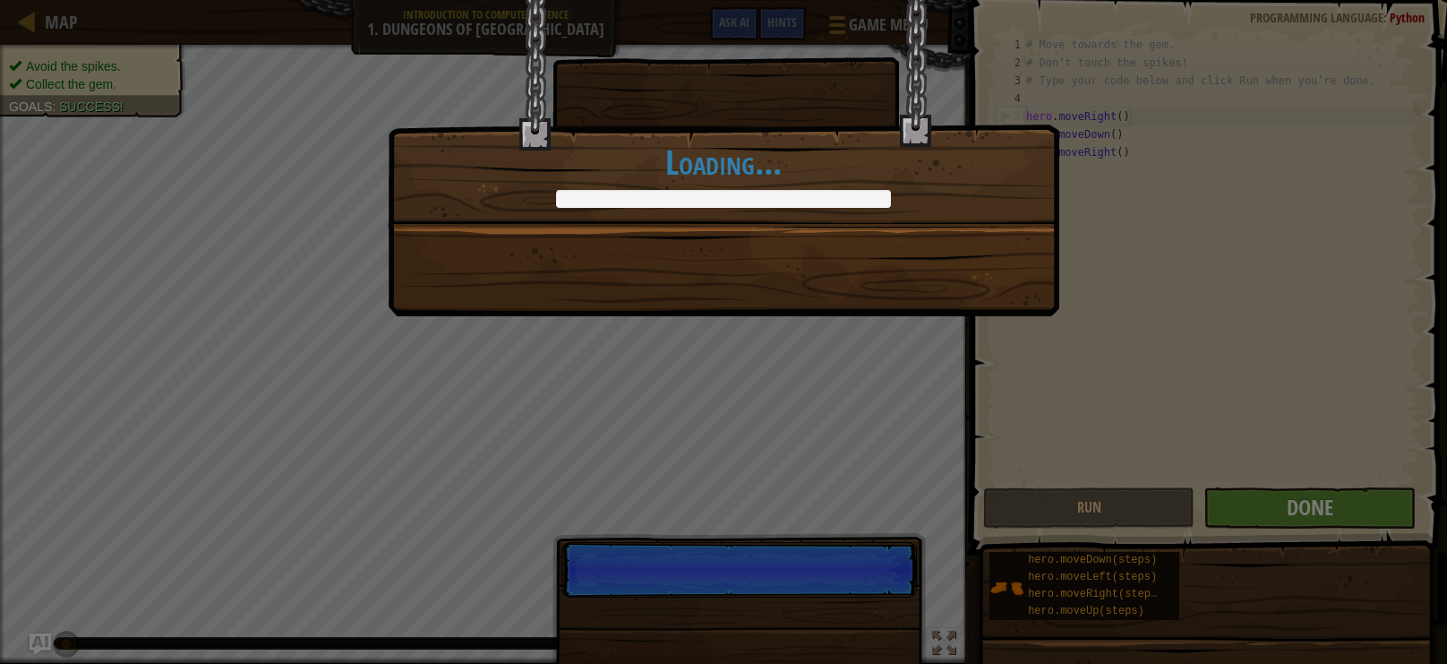
scroll to position [8, 0]
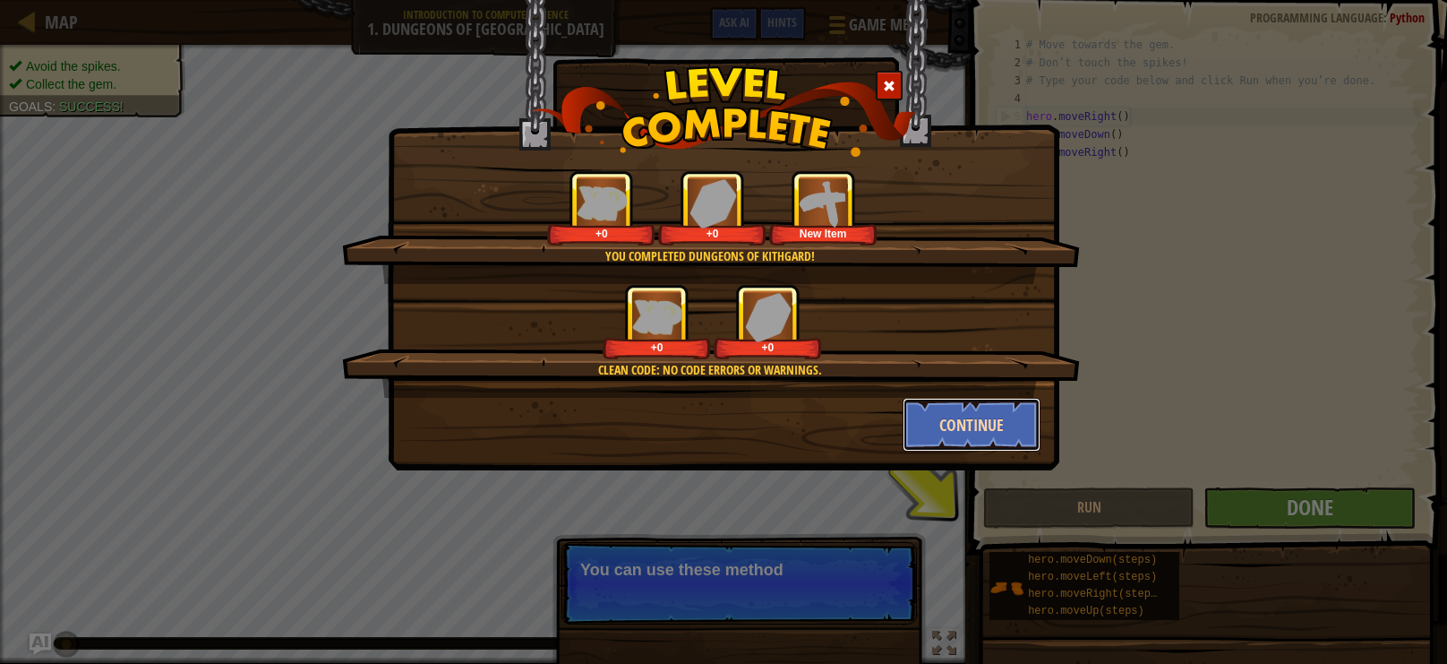
click at [999, 440] on button "Continue" at bounding box center [972, 425] width 139 height 54
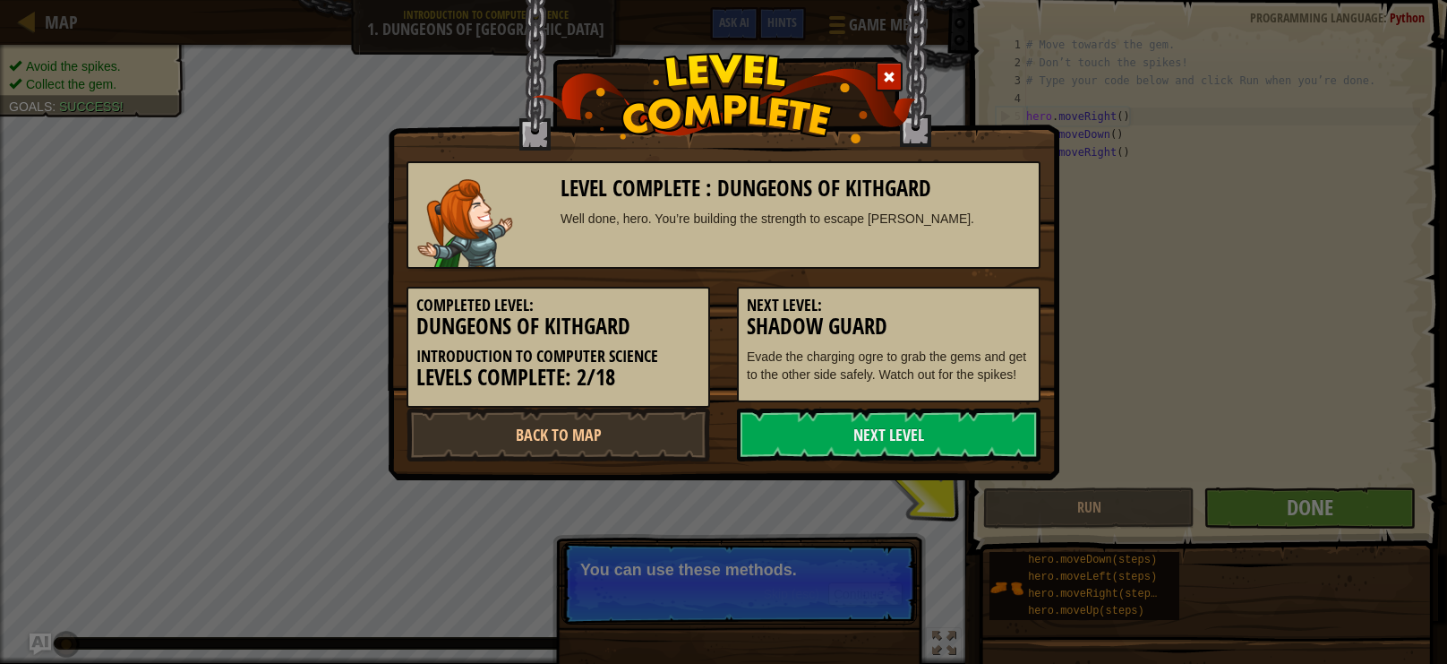
click at [999, 440] on link "Next Level" at bounding box center [889, 434] width 304 height 54
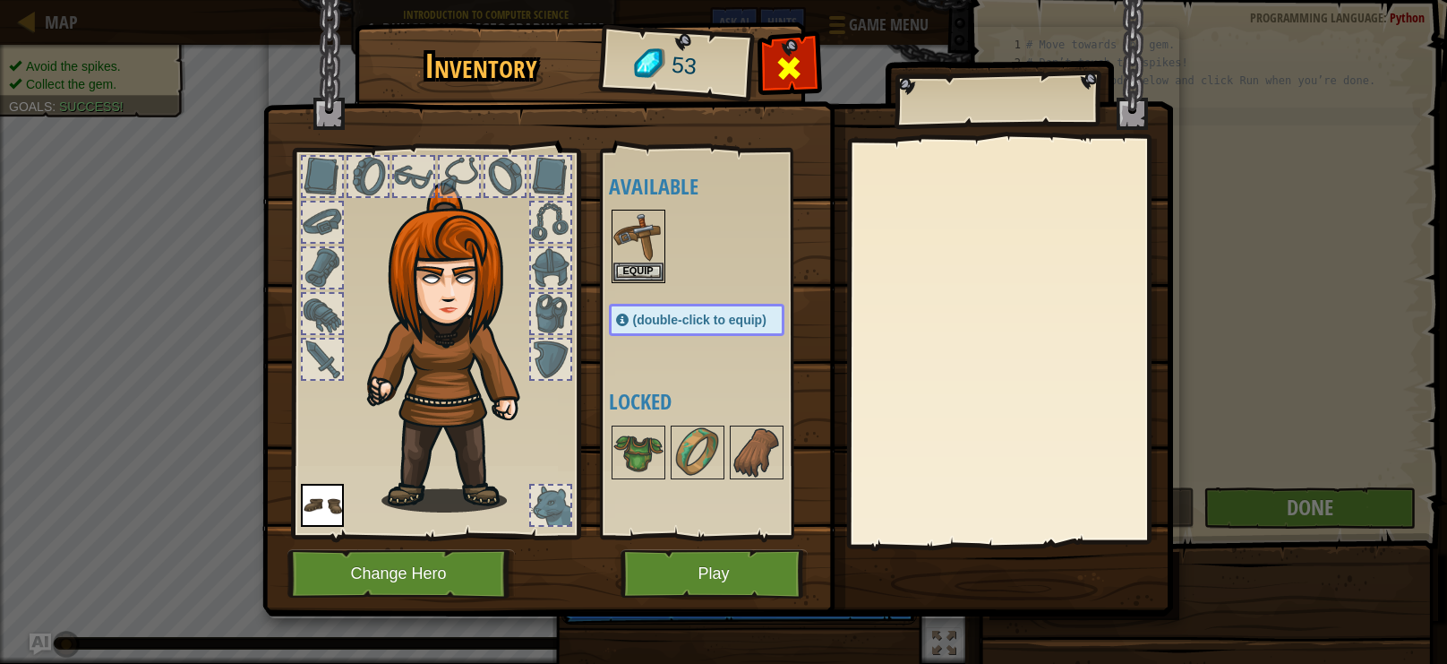
click at [808, 70] on div at bounding box center [789, 73] width 56 height 56
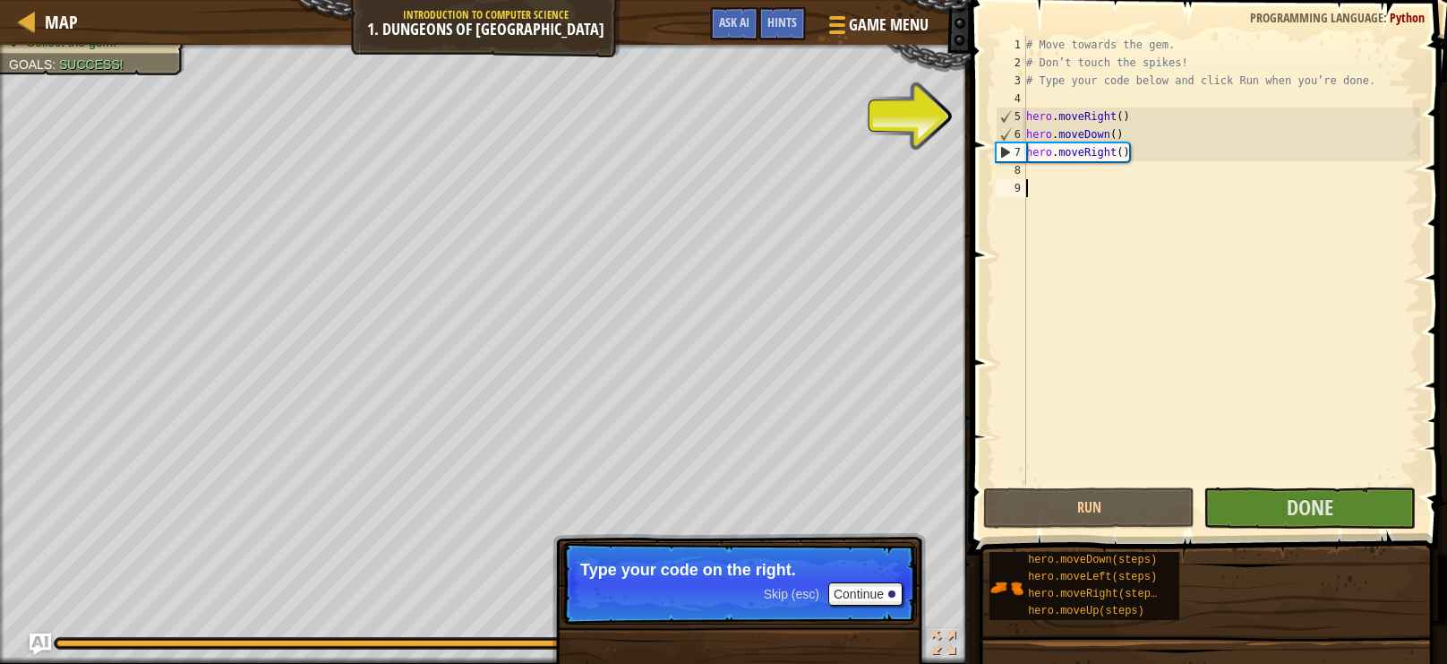
click at [1273, 528] on span at bounding box center [1210, 251] width 491 height 607
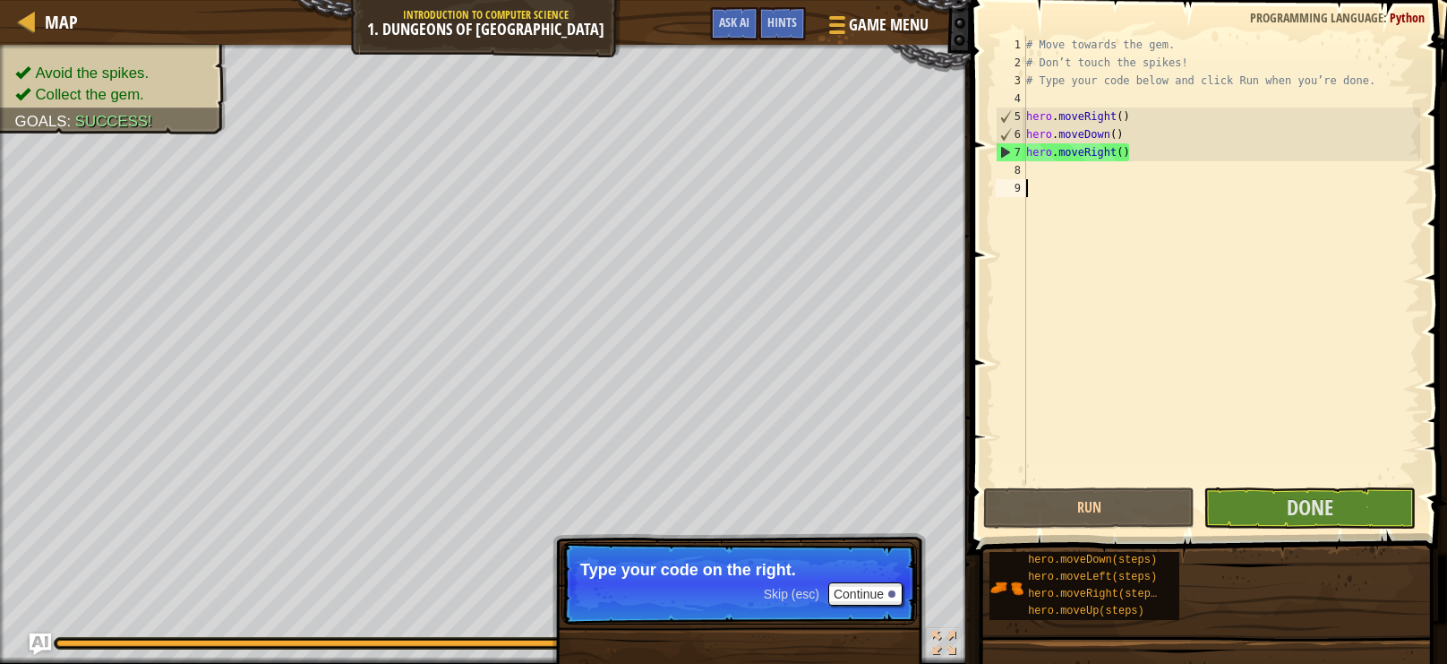
click at [1339, 528] on span at bounding box center [1210, 251] width 491 height 607
click at [1282, 505] on button "Done" at bounding box center [1309, 507] width 211 height 41
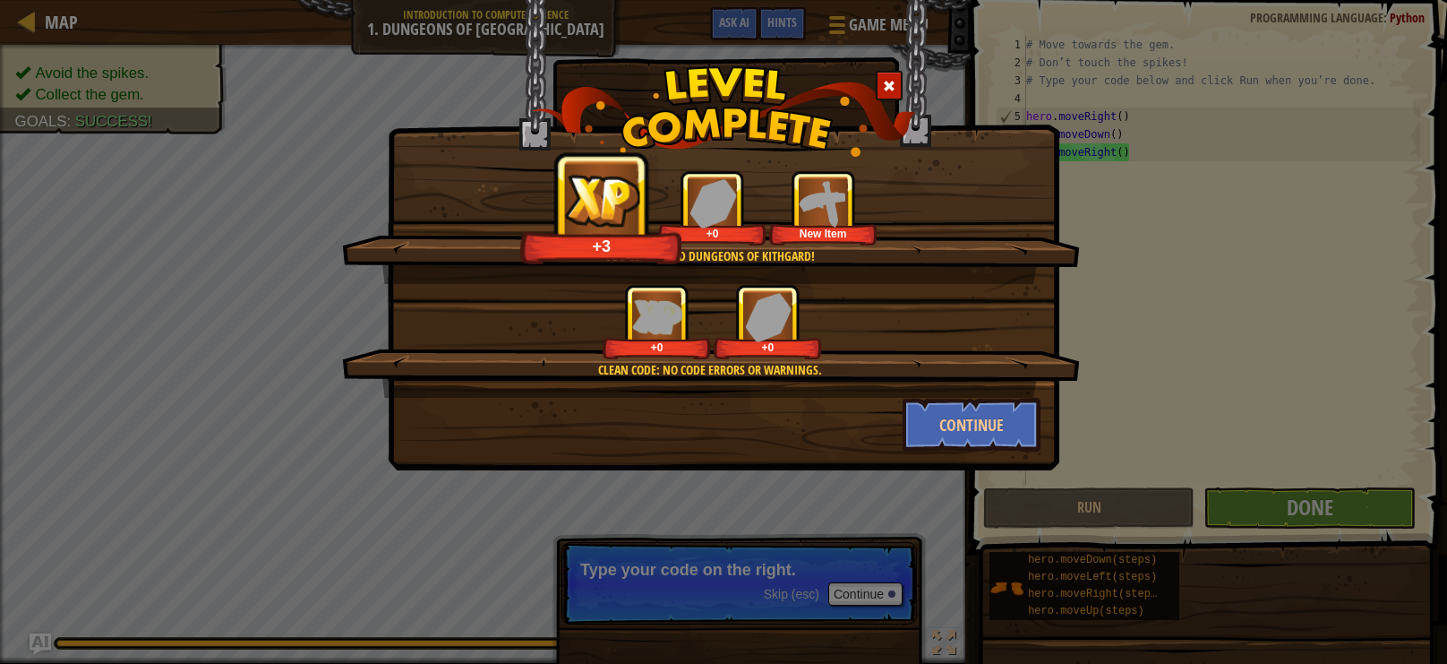
click at [782, 316] on img at bounding box center [768, 316] width 47 height 49
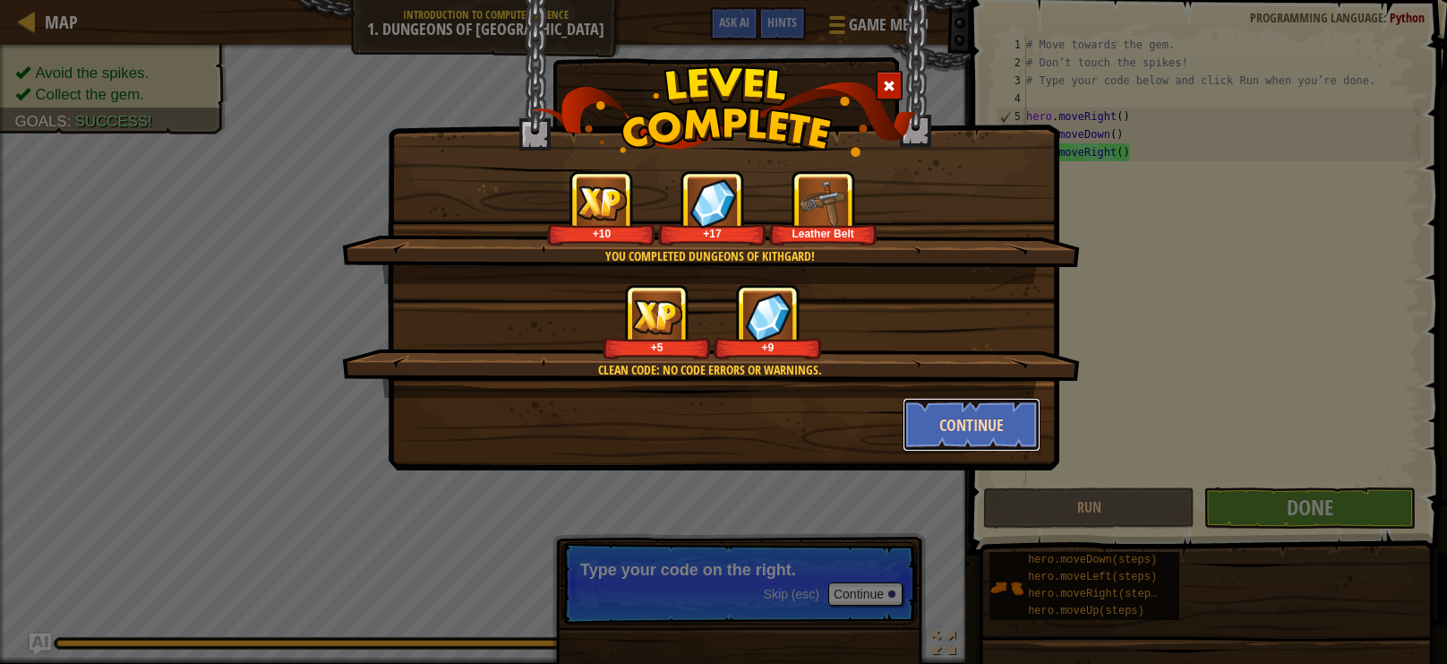
click at [974, 418] on button "Continue" at bounding box center [972, 425] width 139 height 54
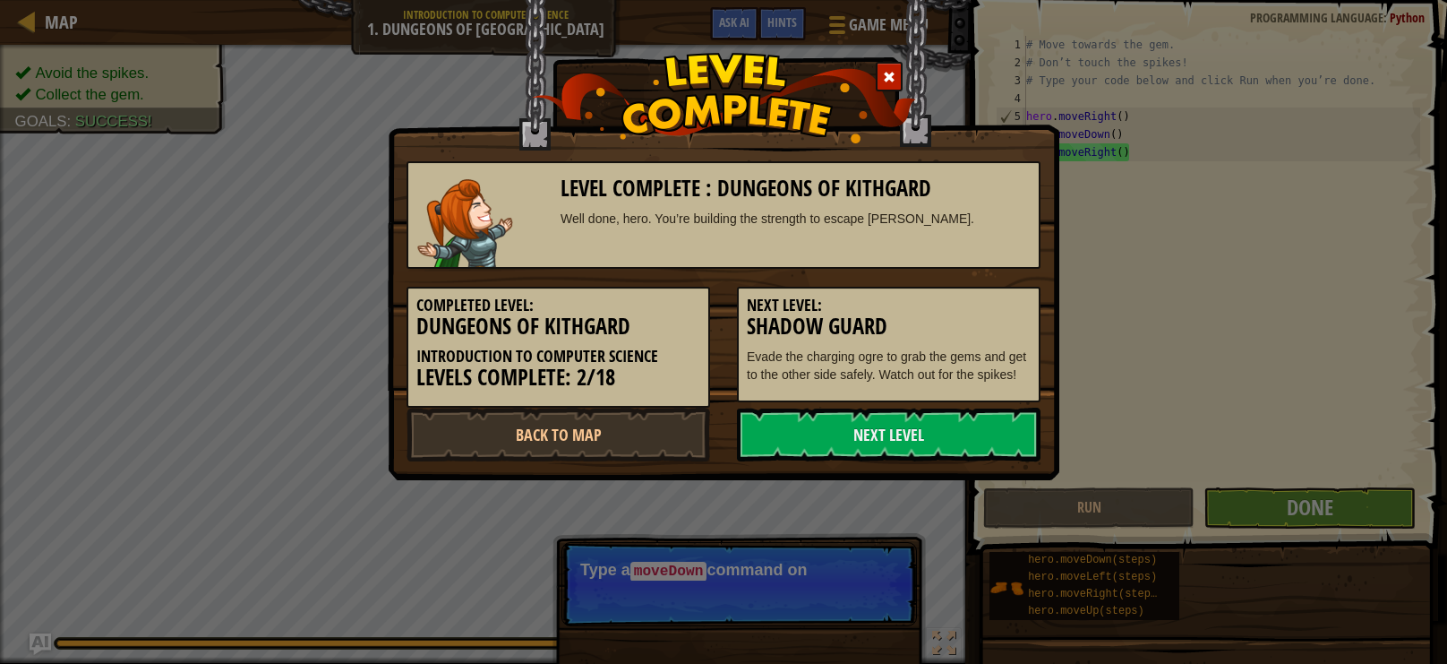
click at [974, 418] on link "Next Level" at bounding box center [889, 434] width 304 height 54
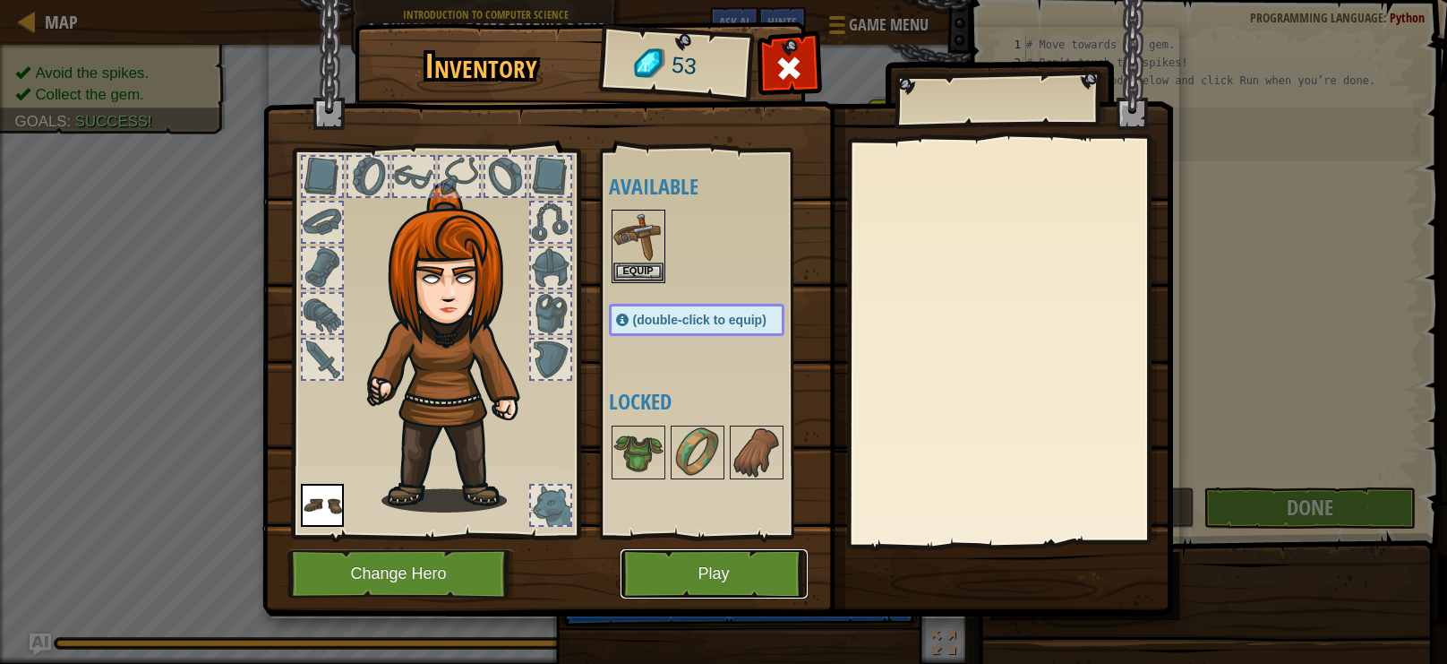
click at [675, 587] on button "Play" at bounding box center [714, 573] width 187 height 49
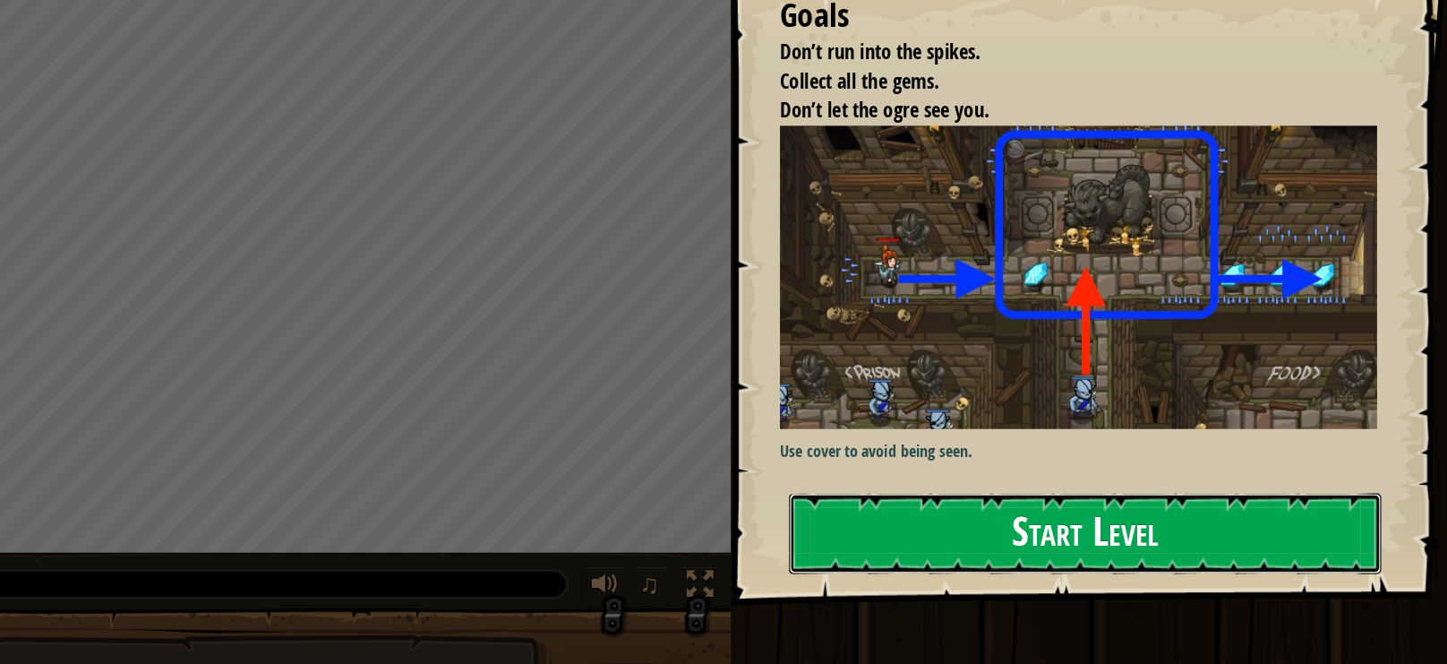
click at [982, 520] on button "Start Level" at bounding box center [1128, 548] width 519 height 71
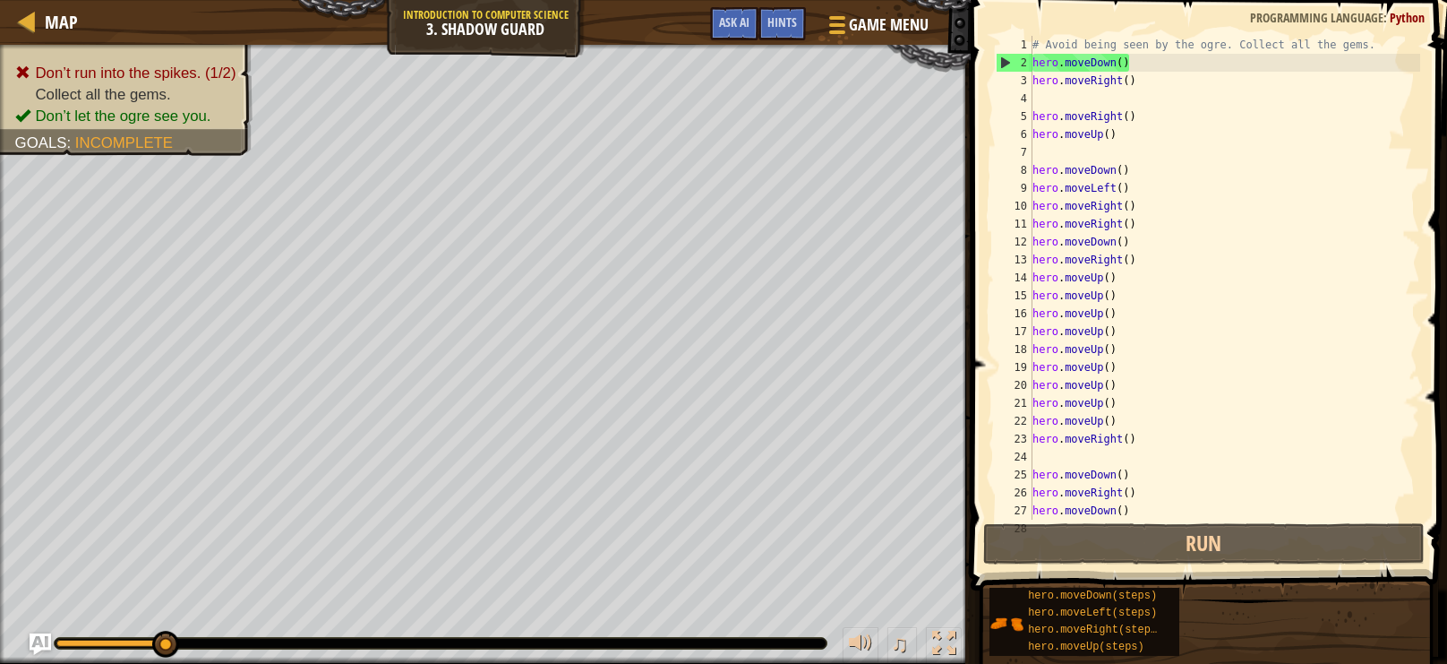
click at [1153, 69] on div "# Avoid being seen by the ogre. Collect all the gems. hero . moveDown ( ) hero …" at bounding box center [1224, 295] width 391 height 519
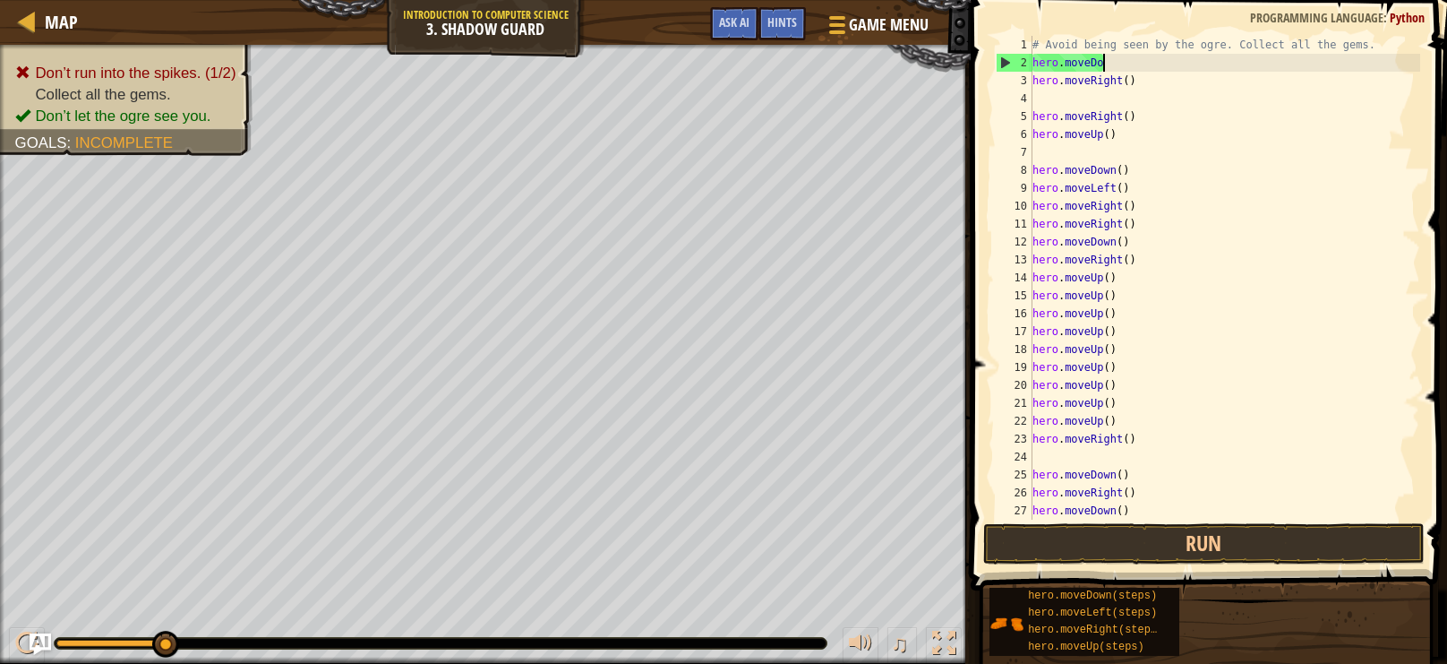
scroll to position [8, 4]
click at [1153, 69] on div "# Avoid being seen by the ogre. Collect all the gems. hero . moveD hero . moveR…" at bounding box center [1224, 295] width 391 height 519
type textarea "hero.mover"
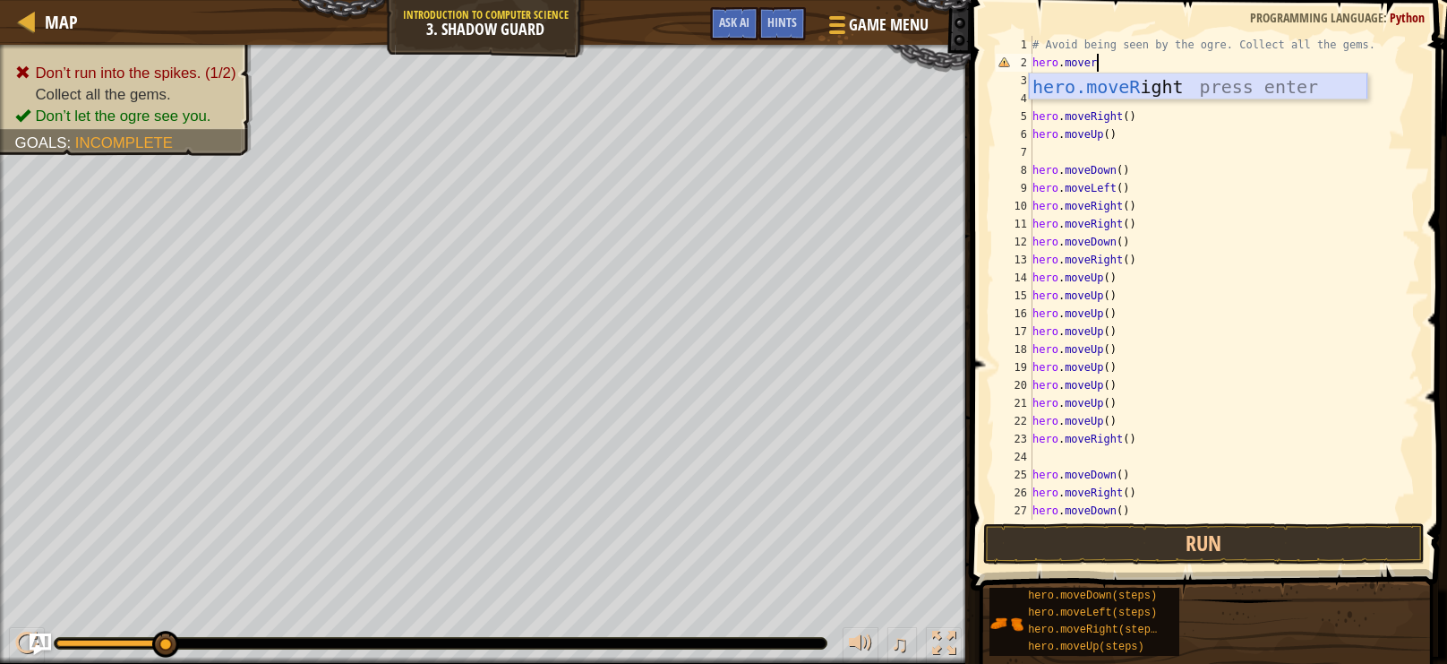
click at [1159, 73] on div "hero.moveR ight press enter" at bounding box center [1198, 113] width 339 height 81
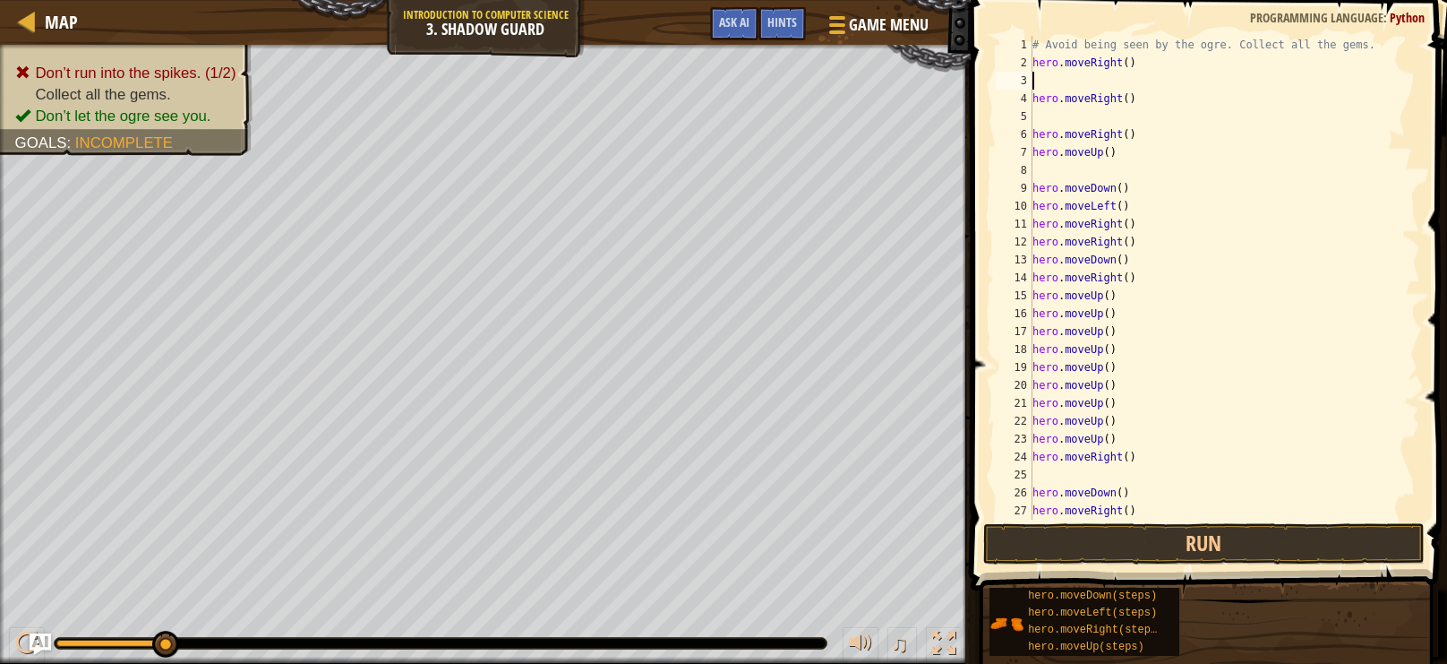
scroll to position [8, 0]
click at [1159, 73] on div "# Avoid being seen by the ogre. Collect all the gems. hero . moveRight ( ) hero…" at bounding box center [1224, 295] width 391 height 519
click at [1316, 547] on button "Run" at bounding box center [1204, 543] width 442 height 41
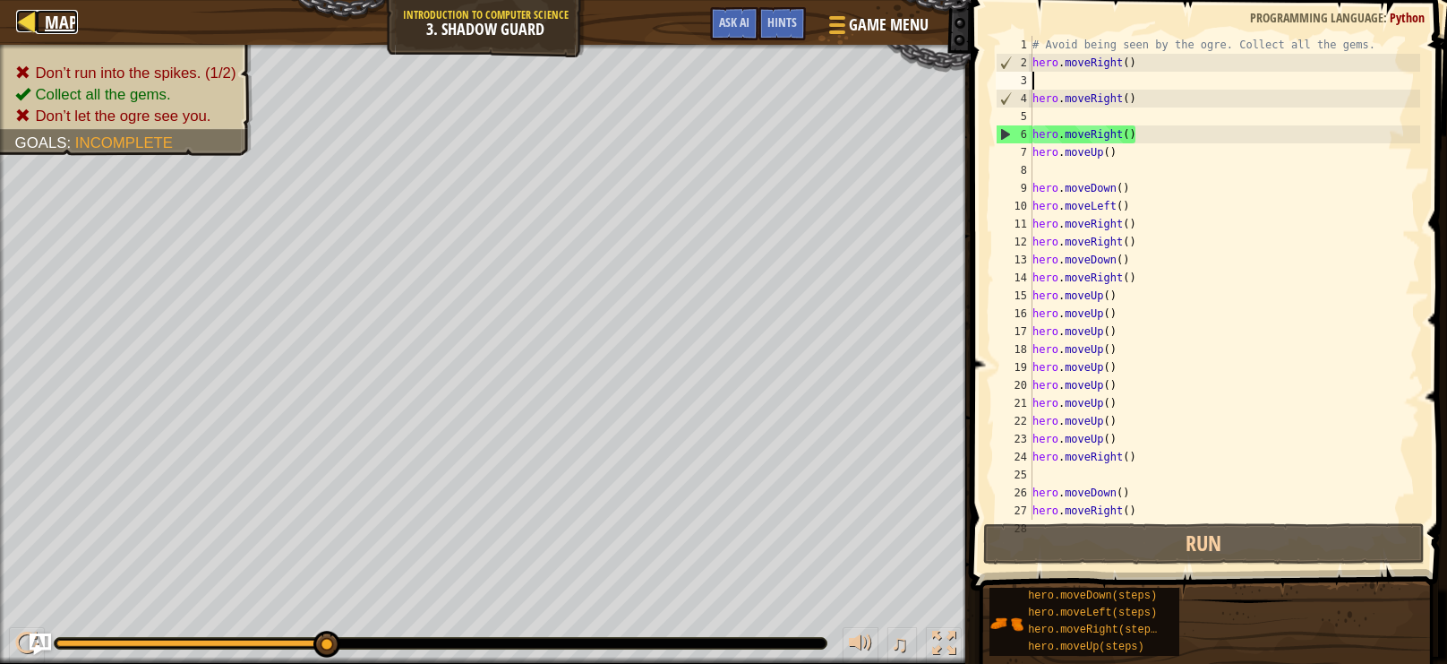
click at [24, 21] on div at bounding box center [27, 21] width 22 height 22
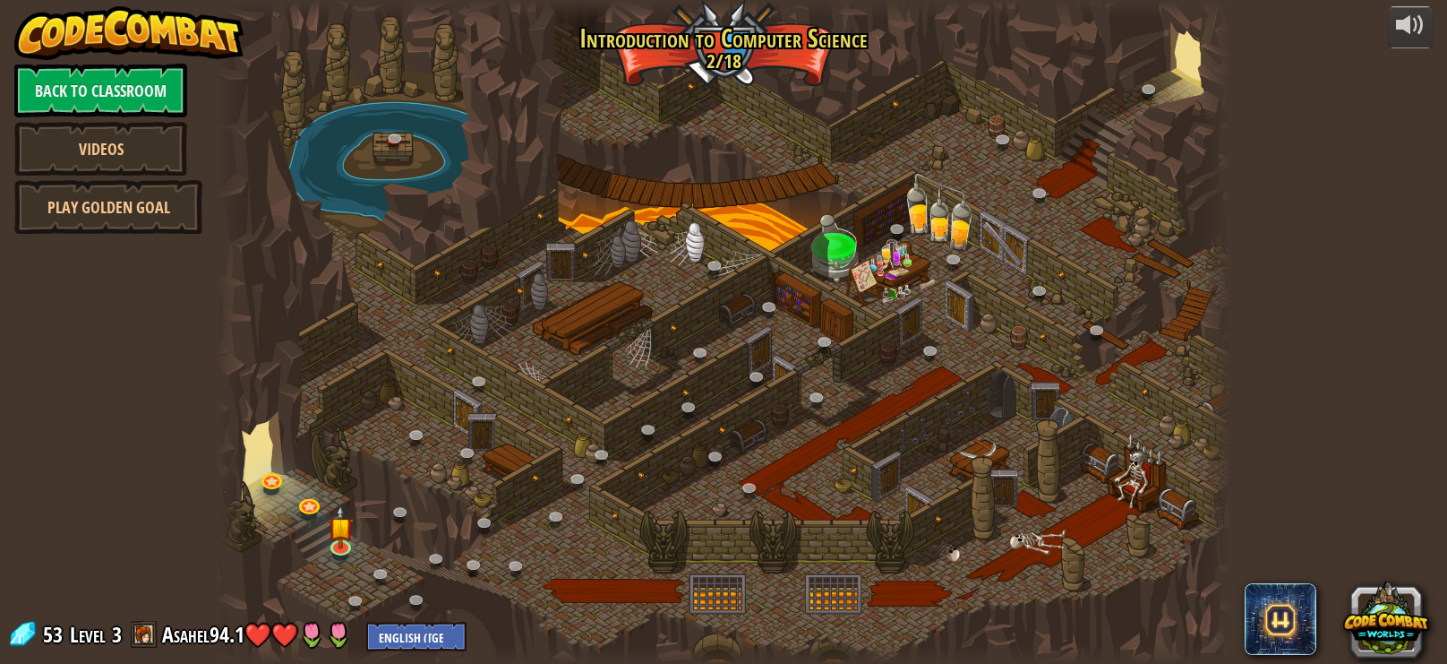
click at [378, 559] on div at bounding box center [724, 332] width 1016 height 664
click at [333, 535] on img at bounding box center [340, 516] width 25 height 58
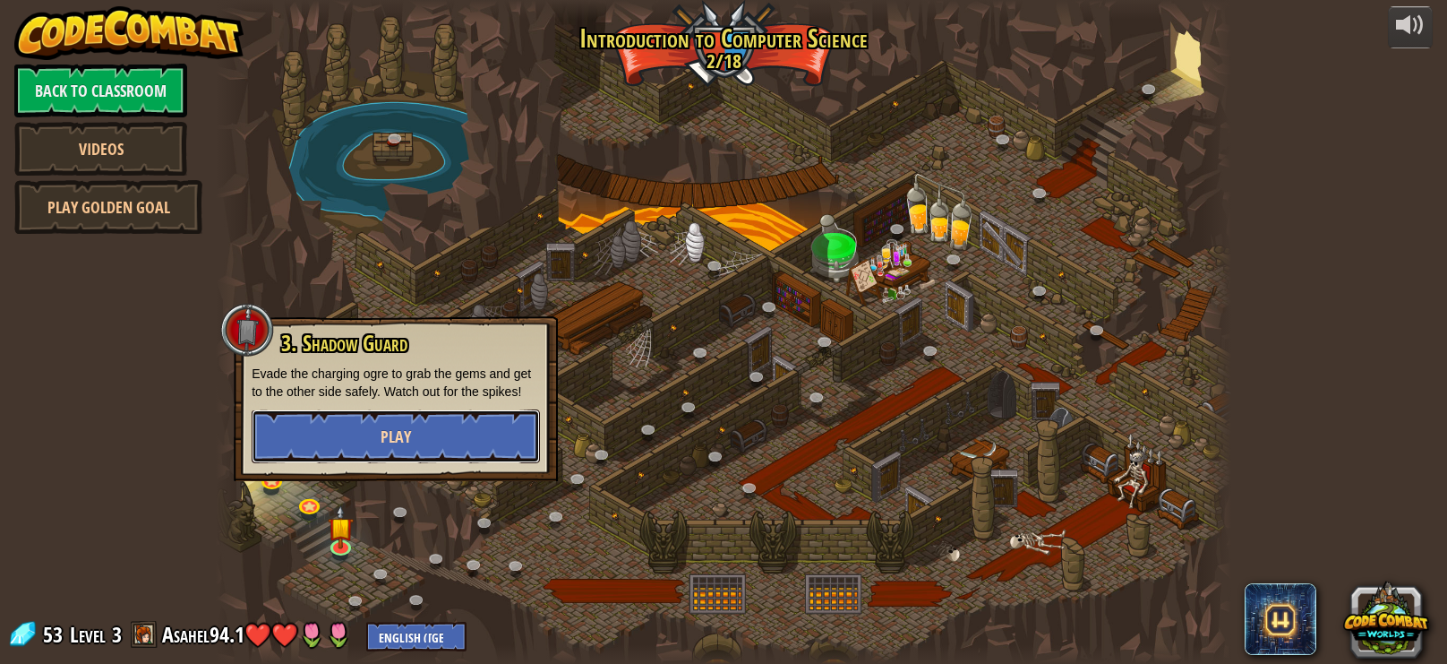
click at [389, 450] on button "Play" at bounding box center [396, 436] width 288 height 54
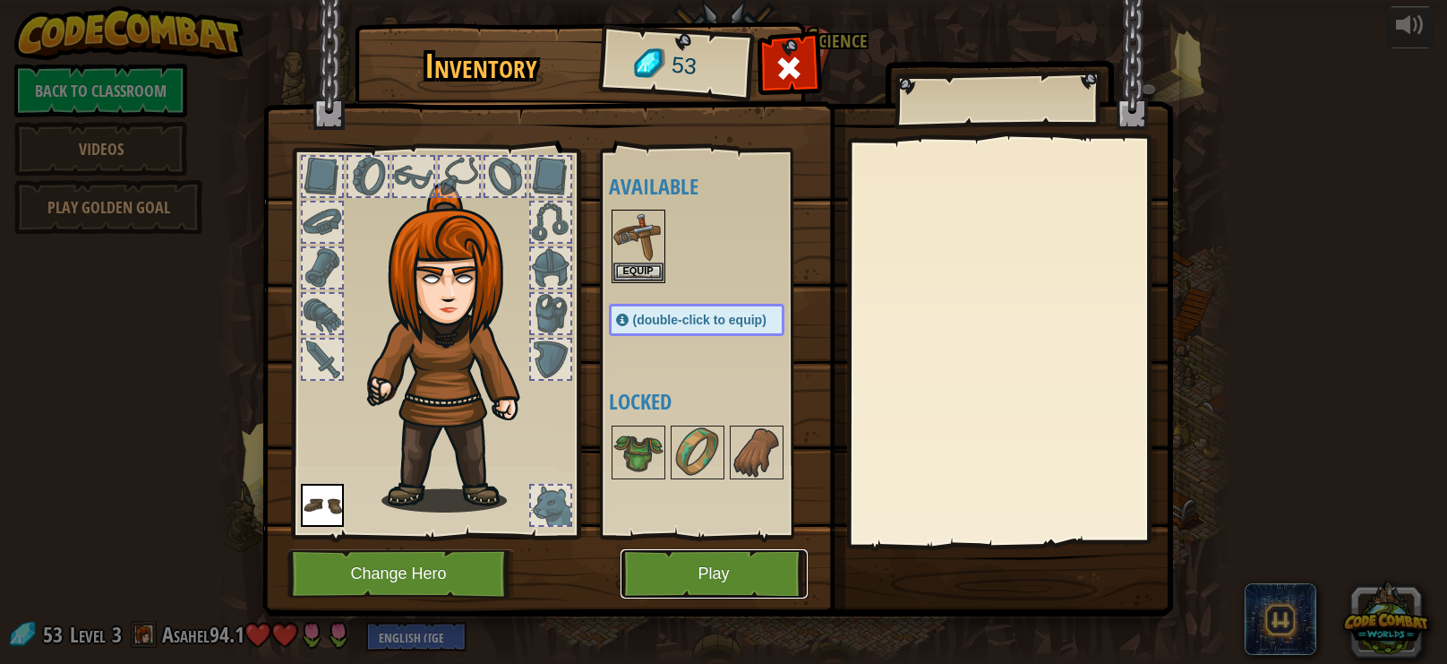
click at [671, 565] on button "Play" at bounding box center [714, 573] width 187 height 49
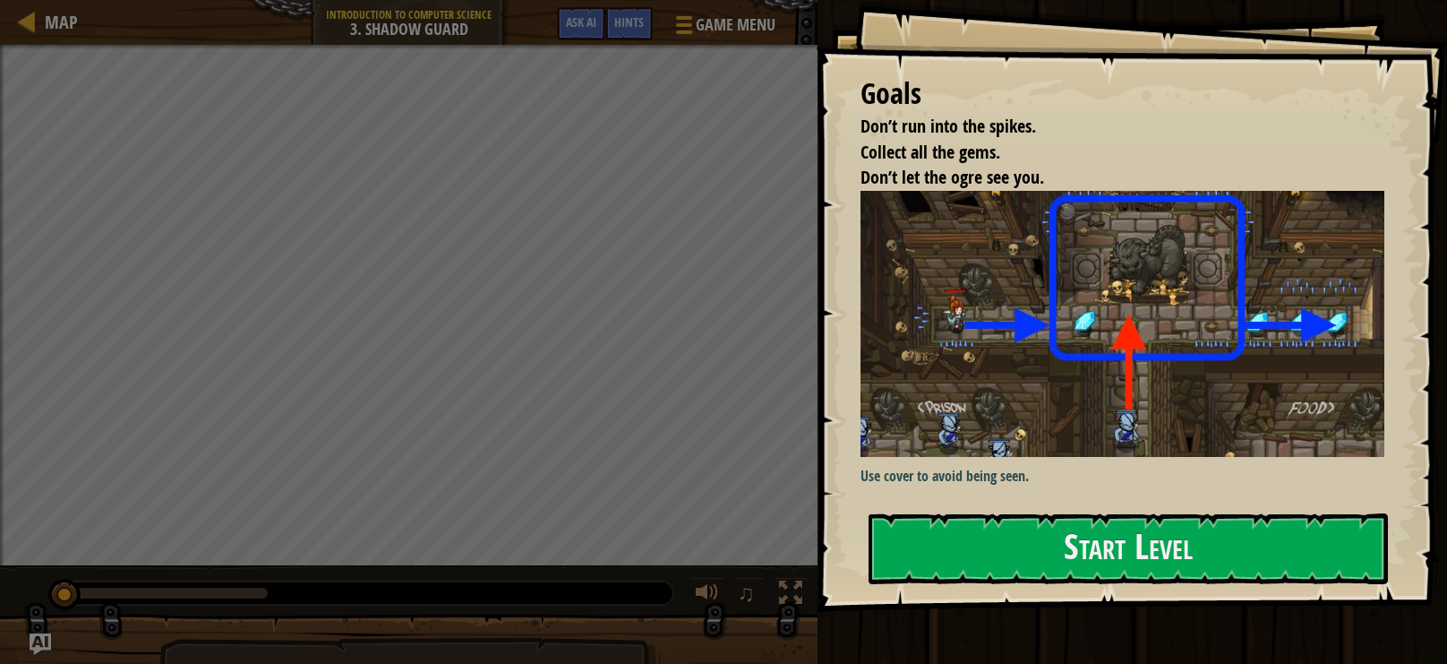
click at [1016, 585] on div "Goals Don’t run into the spikes. Collect all the gems. Don’t let the ogre see y…" at bounding box center [1131, 306] width 631 height 612
click at [1015, 584] on div "Start Level" at bounding box center [1128, 549] width 519 height 72
click at [969, 551] on button "Start Level" at bounding box center [1128, 548] width 519 height 71
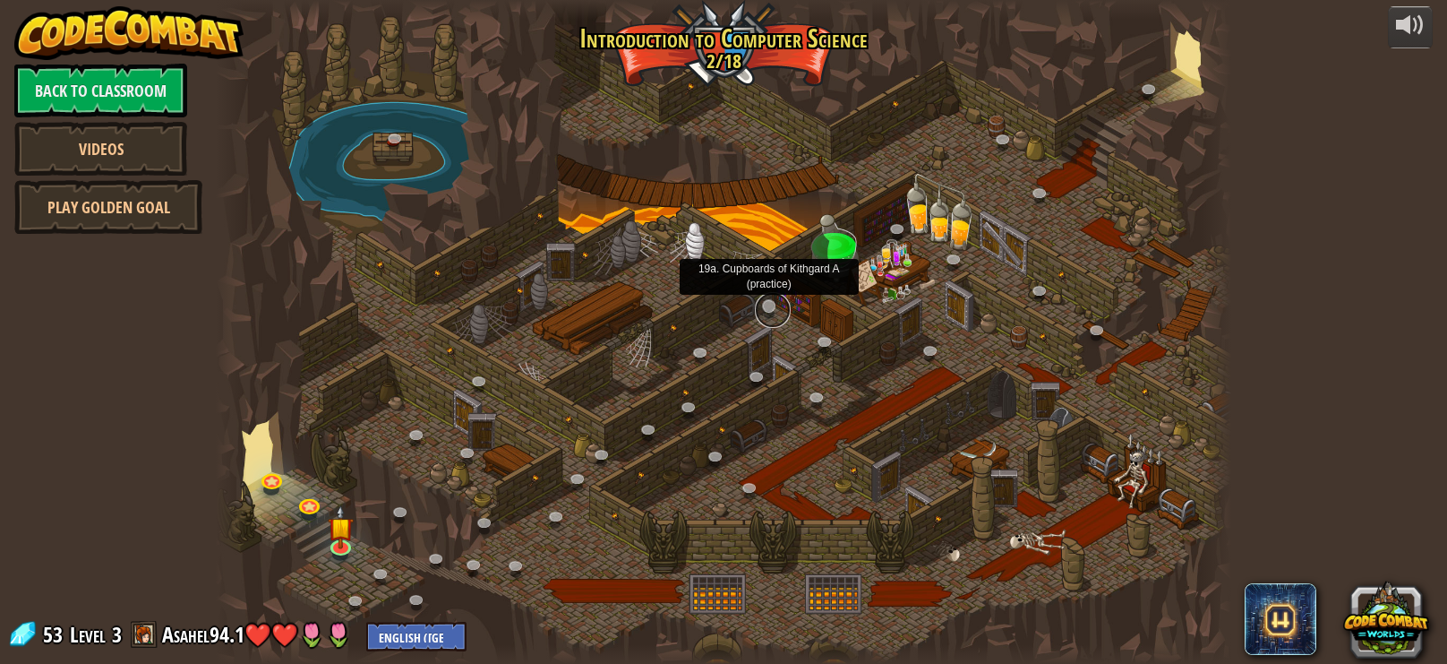
click at [769, 313] on link at bounding box center [773, 310] width 36 height 36
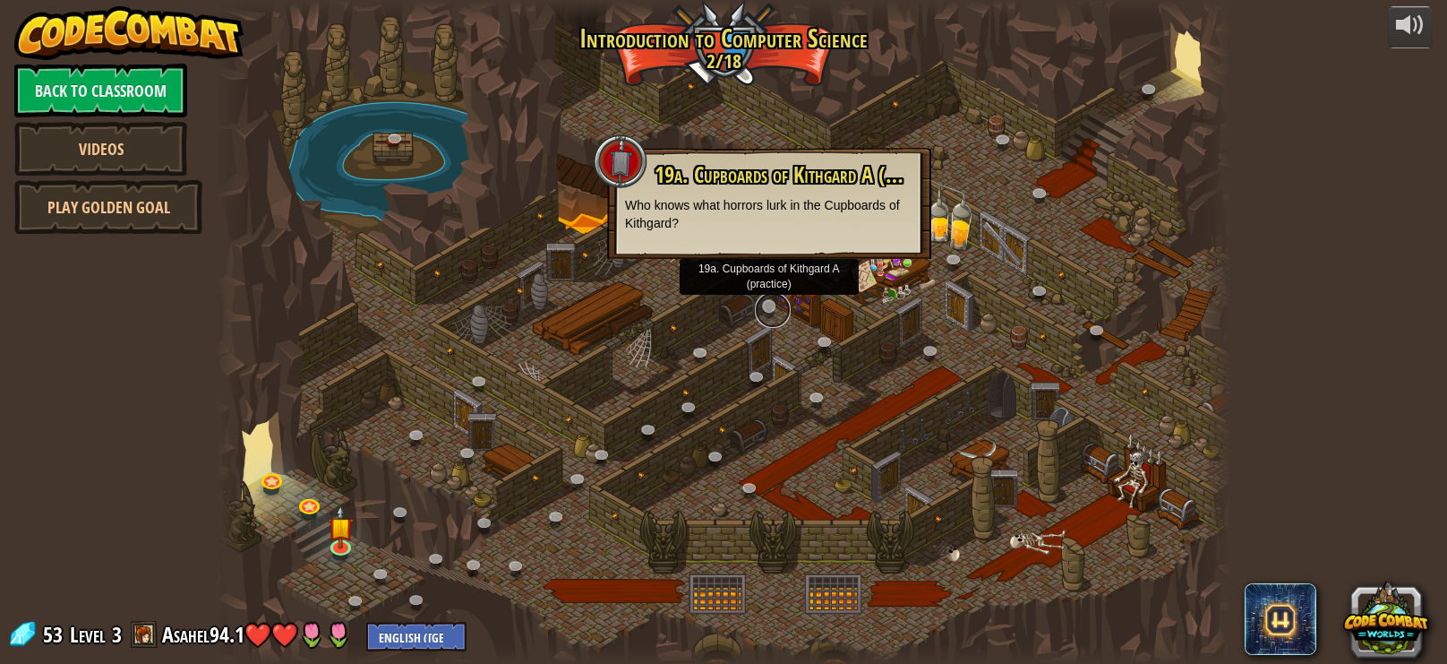
click at [769, 313] on link at bounding box center [773, 310] width 36 height 36
click at [260, 488] on link at bounding box center [273, 479] width 36 height 36
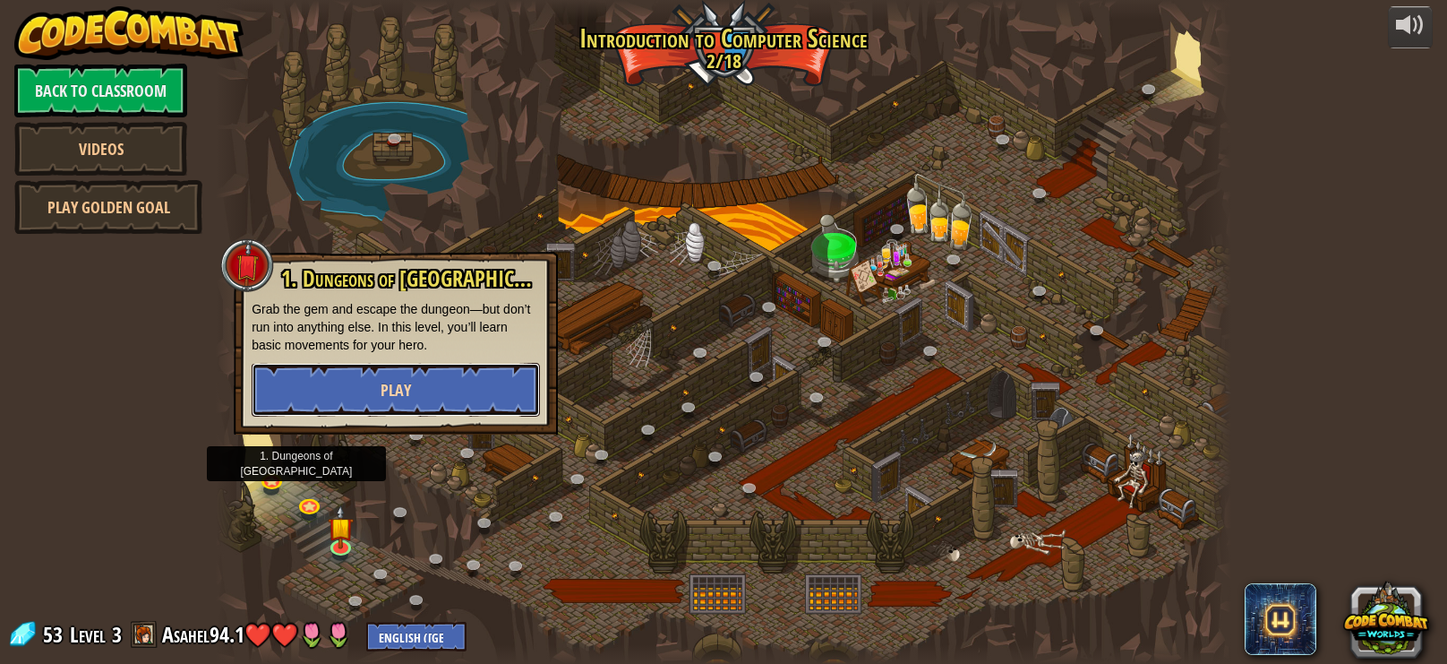
click at [354, 409] on button "Play" at bounding box center [396, 390] width 288 height 54
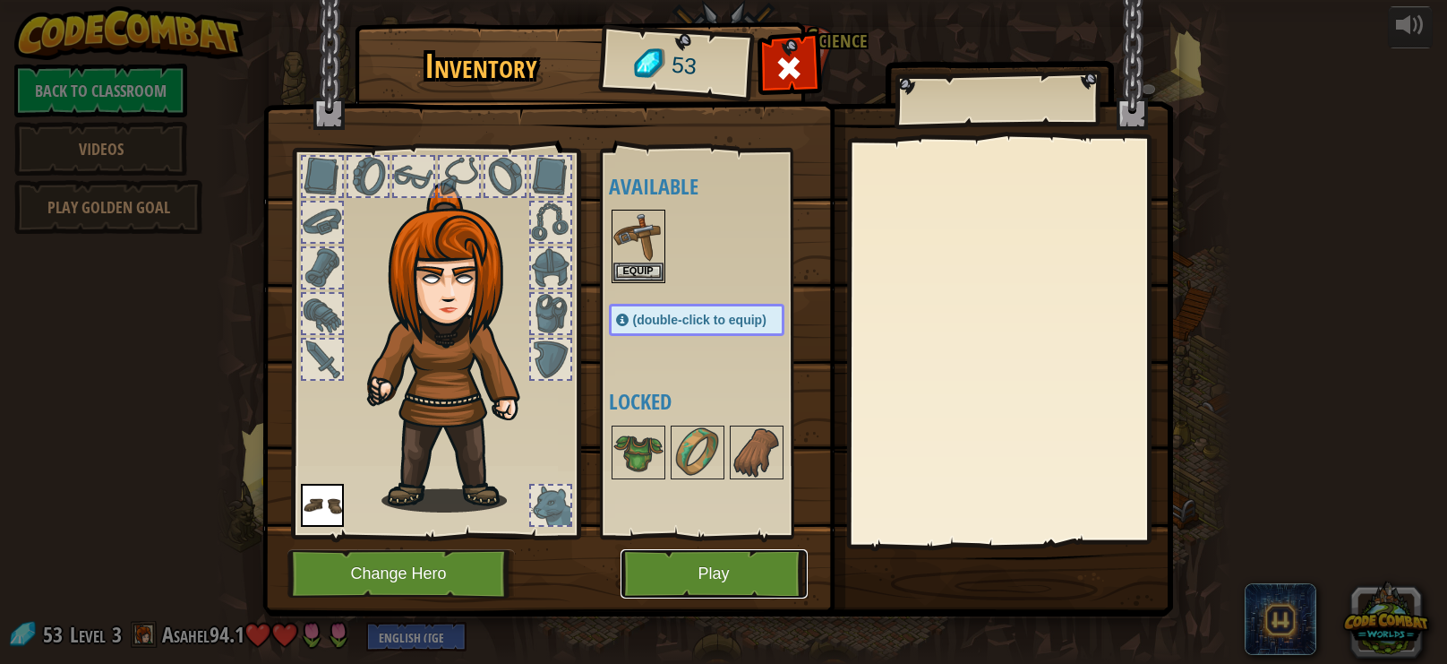
click at [686, 560] on button "Play" at bounding box center [714, 573] width 187 height 49
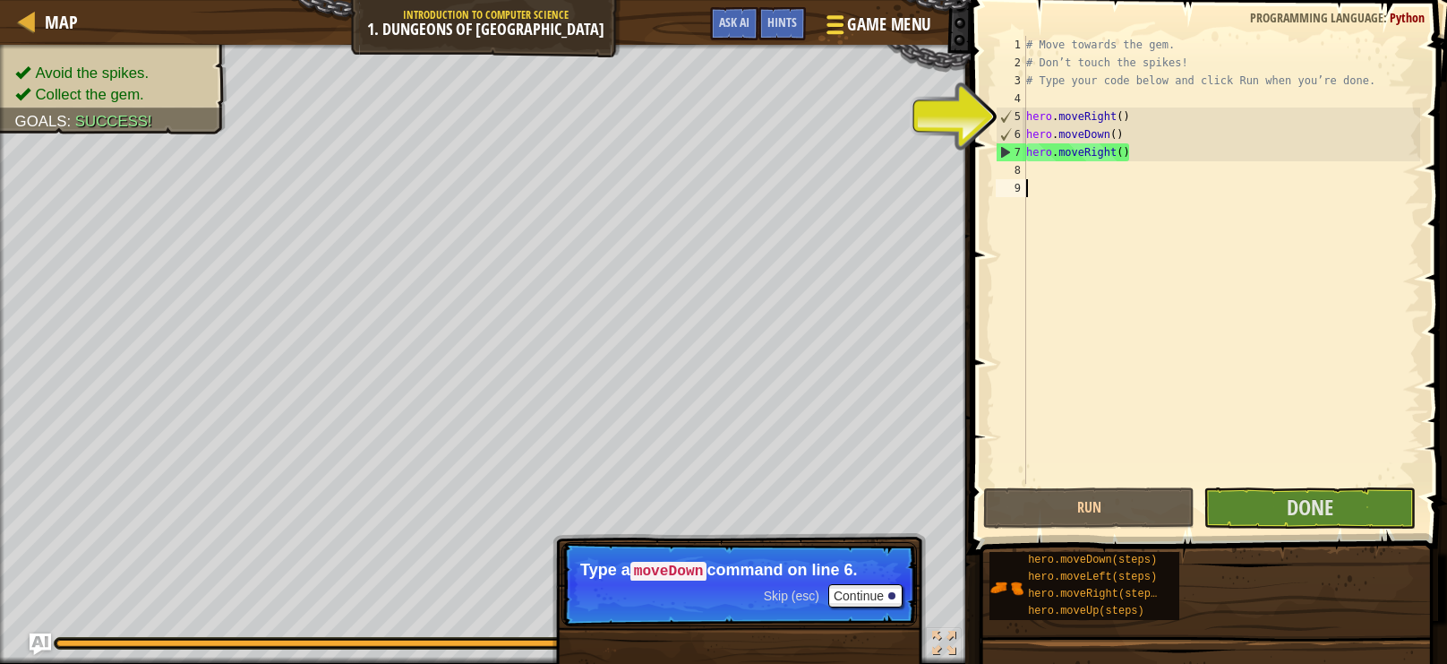
click at [860, 35] on span "Game Menu" at bounding box center [888, 25] width 83 height 24
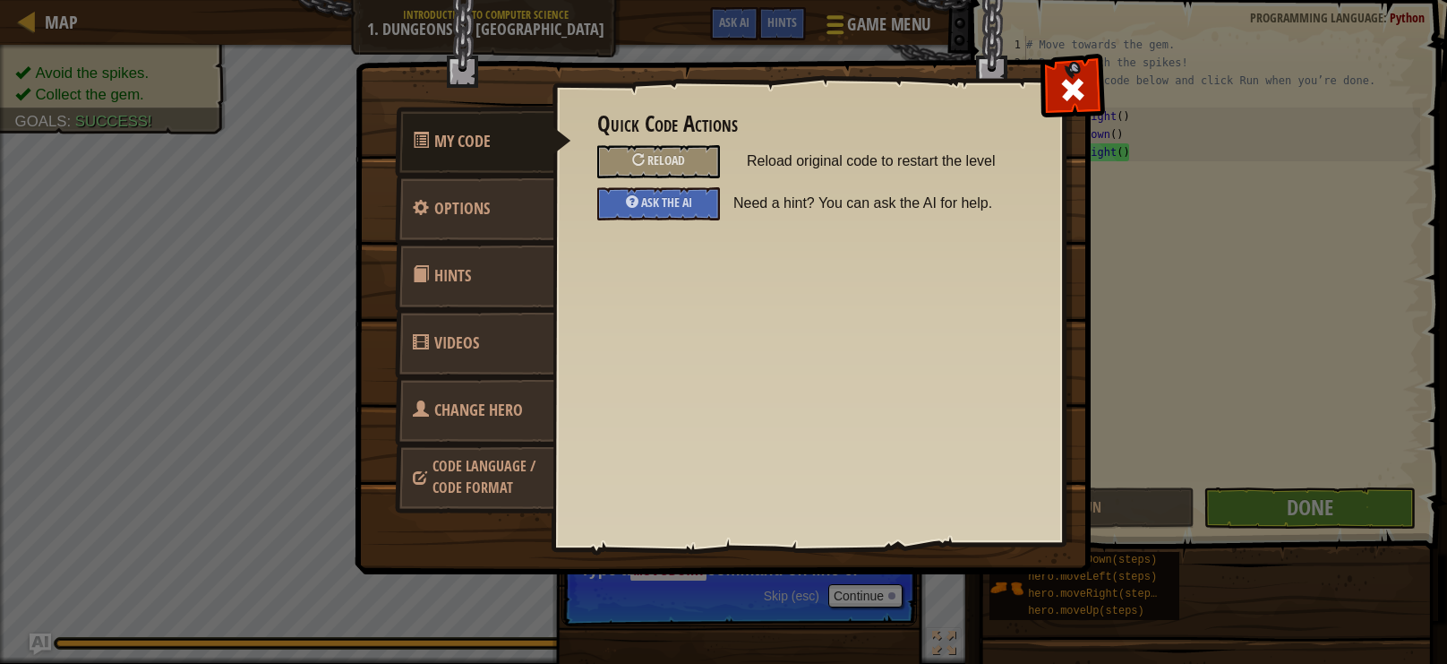
scroll to position [8, 0]
click at [1054, 84] on div at bounding box center [1072, 85] width 56 height 56
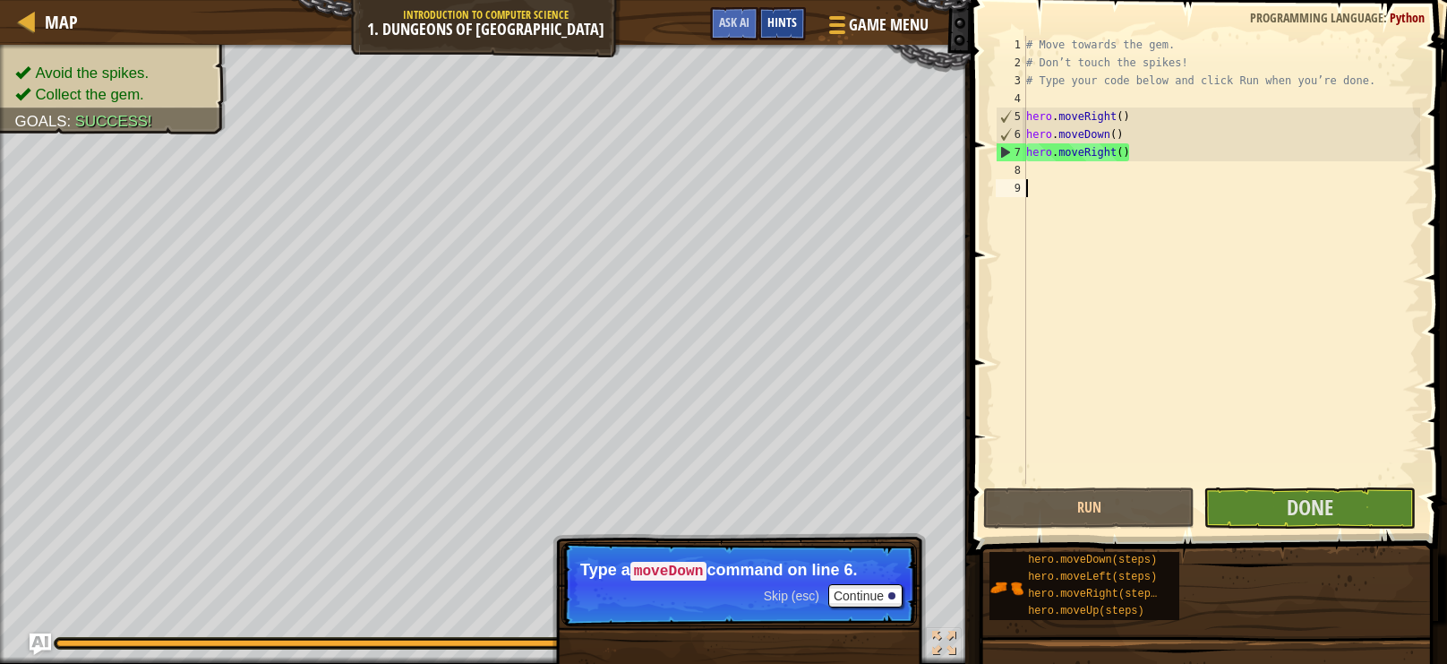
click at [783, 36] on div "Hints" at bounding box center [782, 23] width 47 height 33
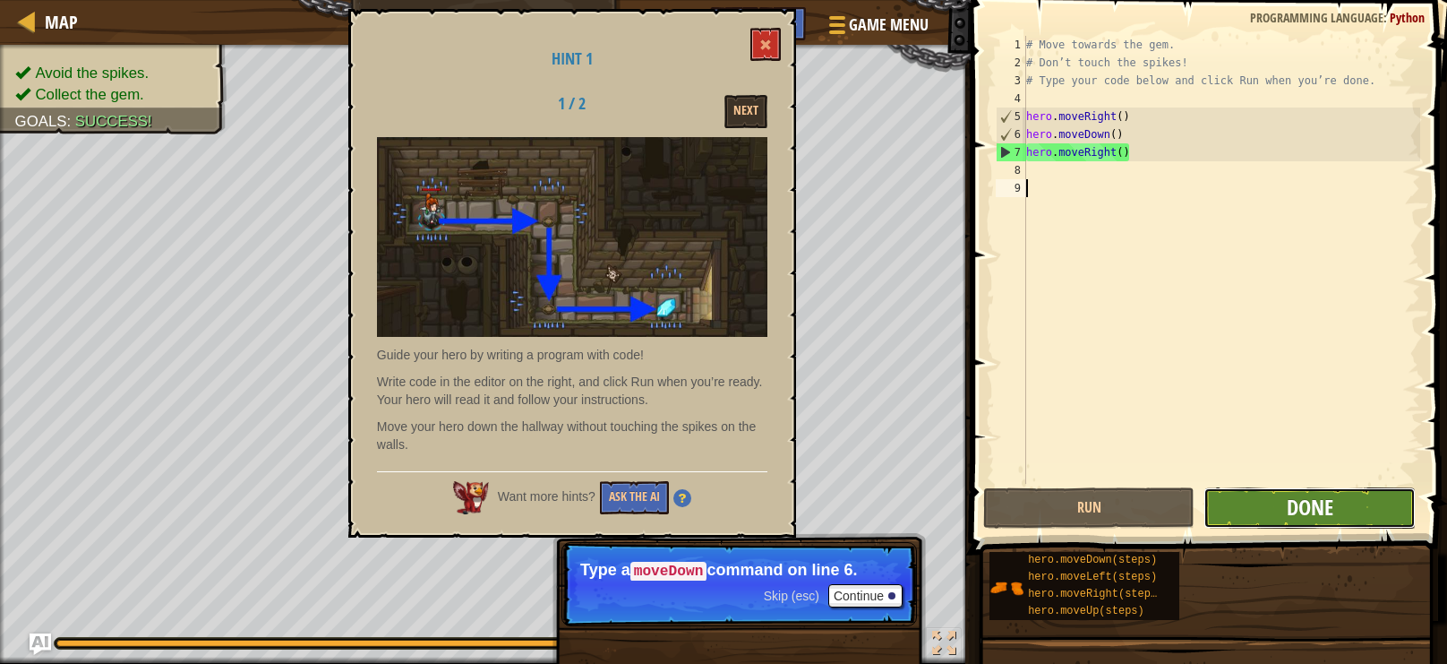
click at [1321, 514] on span "Done" at bounding box center [1310, 507] width 47 height 29
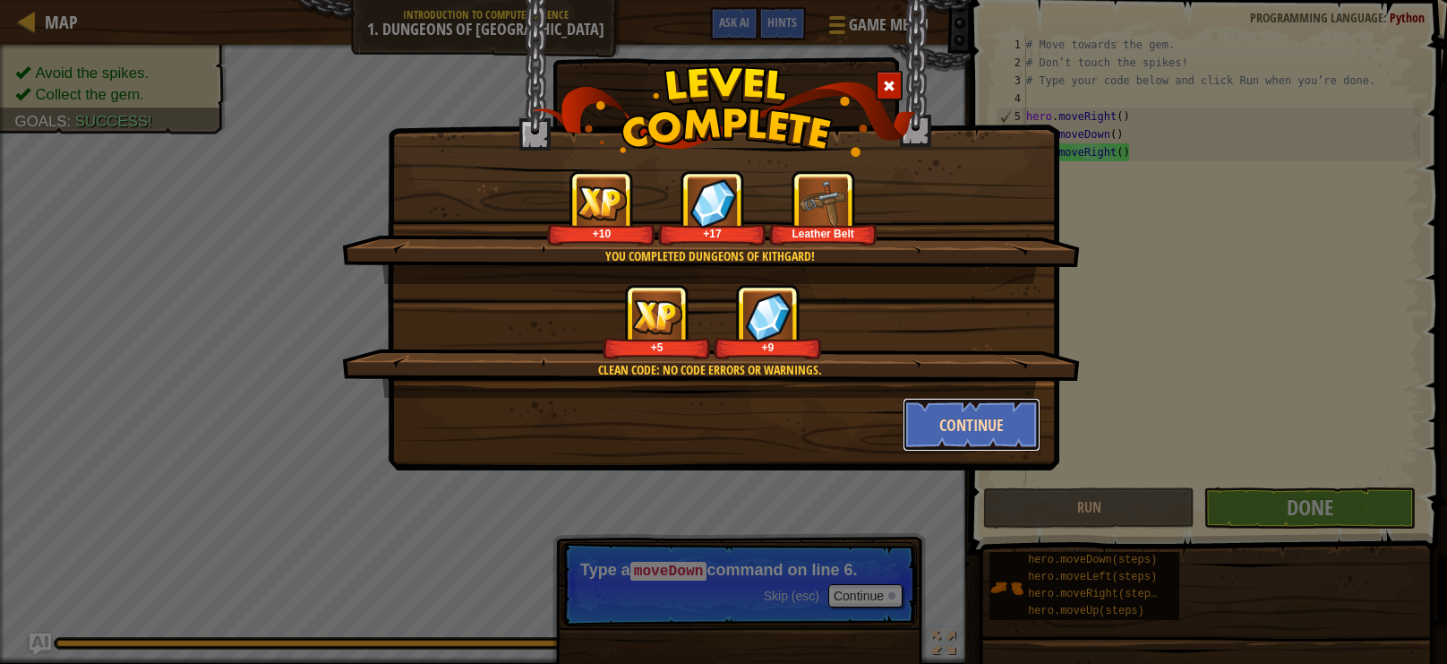
click at [932, 421] on button "Continue" at bounding box center [972, 425] width 139 height 54
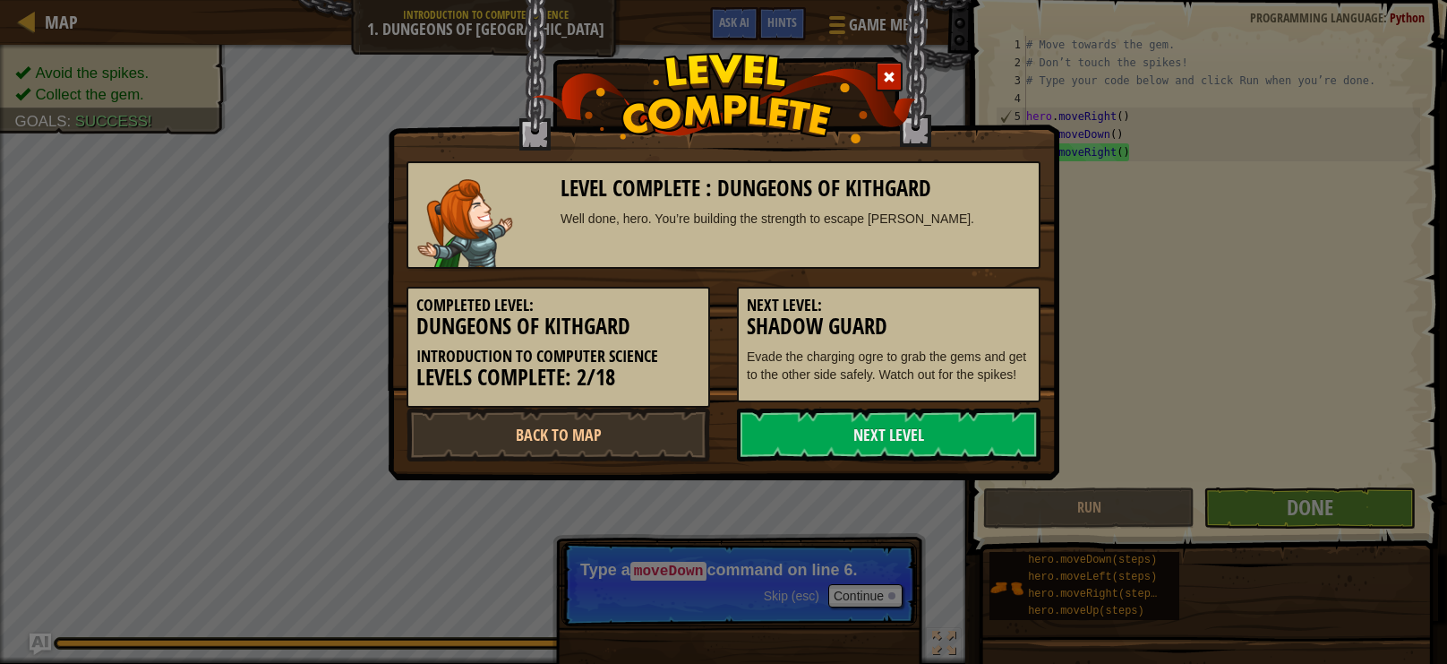
click at [932, 421] on link "Next Level" at bounding box center [889, 434] width 304 height 54
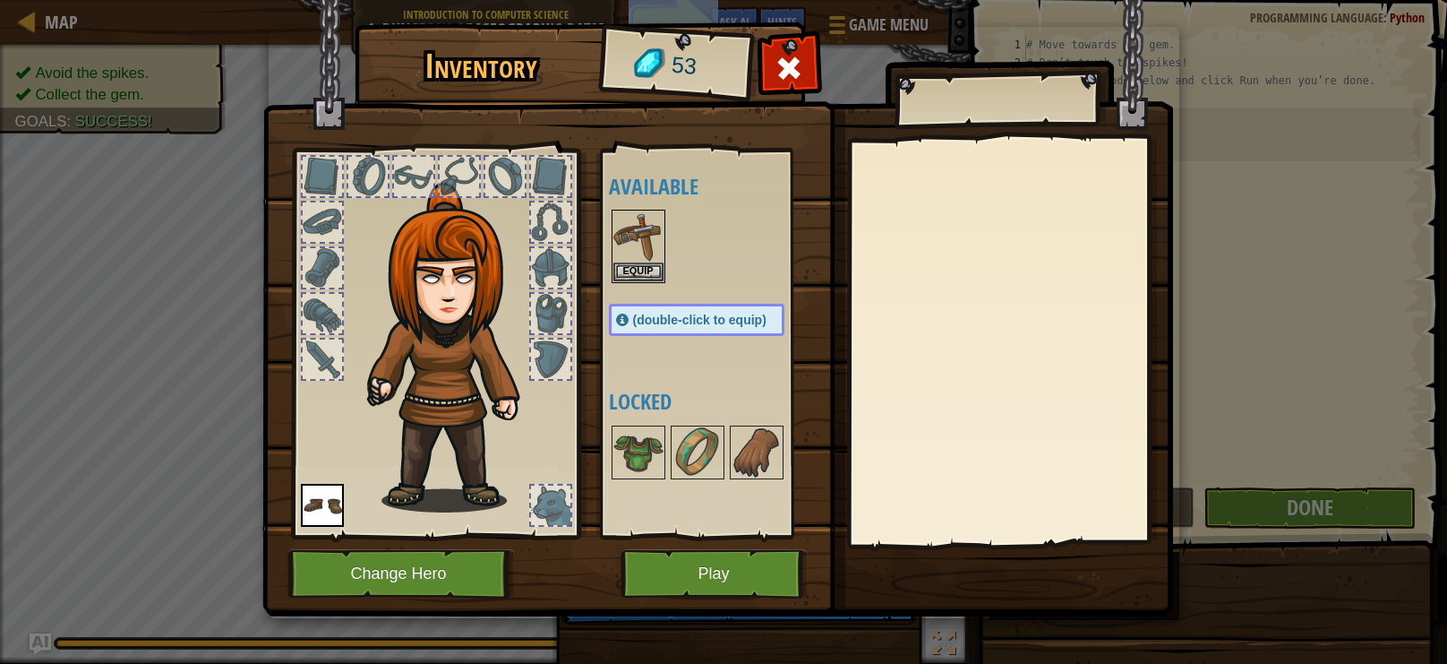
drag, startPoint x: 932, startPoint y: 421, endPoint x: 1406, endPoint y: 688, distance: 543.7
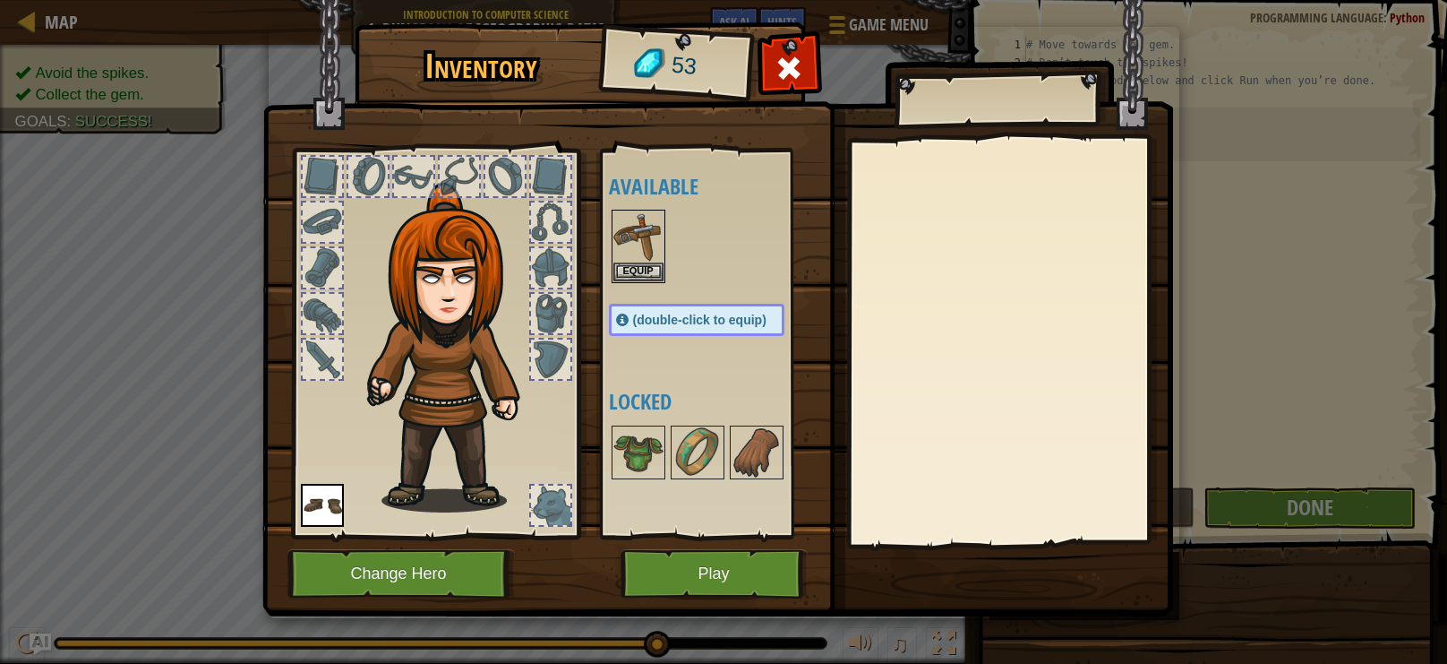
drag, startPoint x: 1406, startPoint y: 688, endPoint x: 1418, endPoint y: 693, distance: 12.8
click at [23, 659] on div "Inventory 53 Available Equip Equip (double-click to equip) Locked Equip Unequip…" at bounding box center [723, 332] width 1447 height 664
click at [193, 142] on div "Inventory 53 Available Equip Equip (double-click to equip) Locked Equip Unequip…" at bounding box center [723, 332] width 1447 height 664
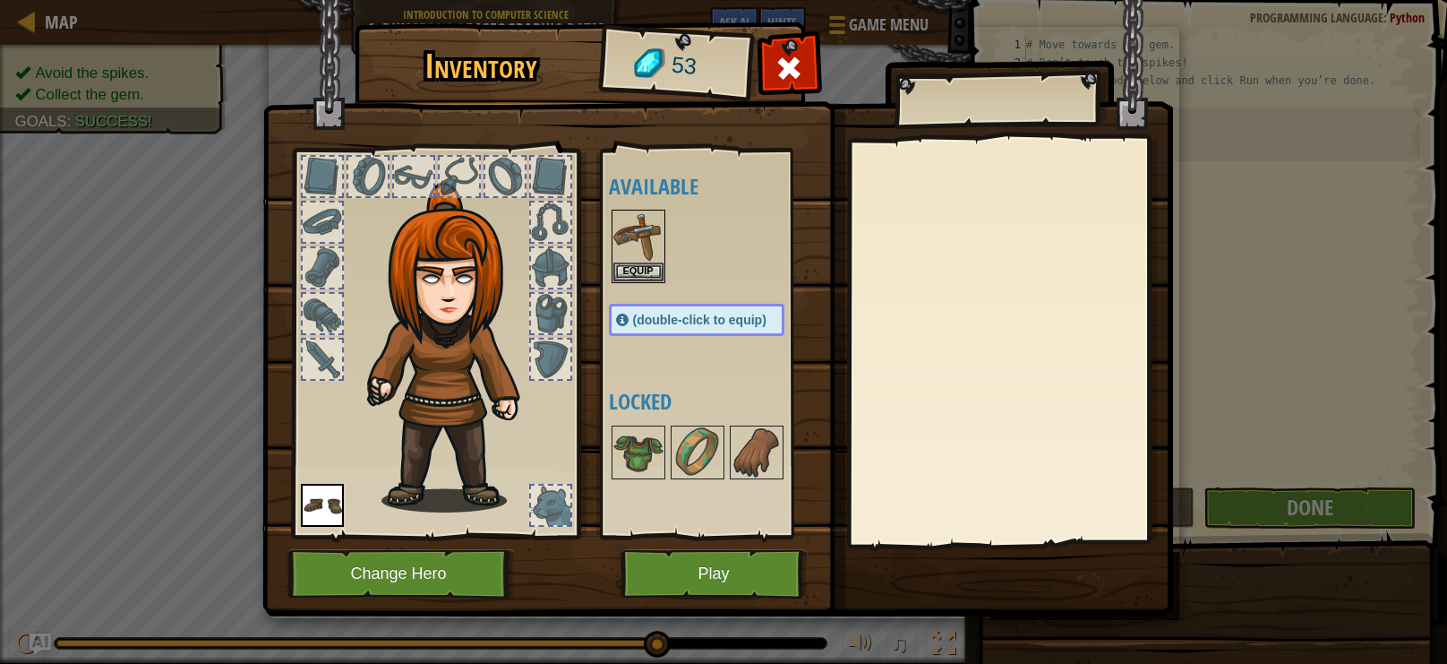
click at [193, 142] on div "Inventory 53 Available Equip Equip (double-click to equip) Locked Equip Unequip…" at bounding box center [723, 332] width 1447 height 664
